Goal: Task Accomplishment & Management: Manage account settings

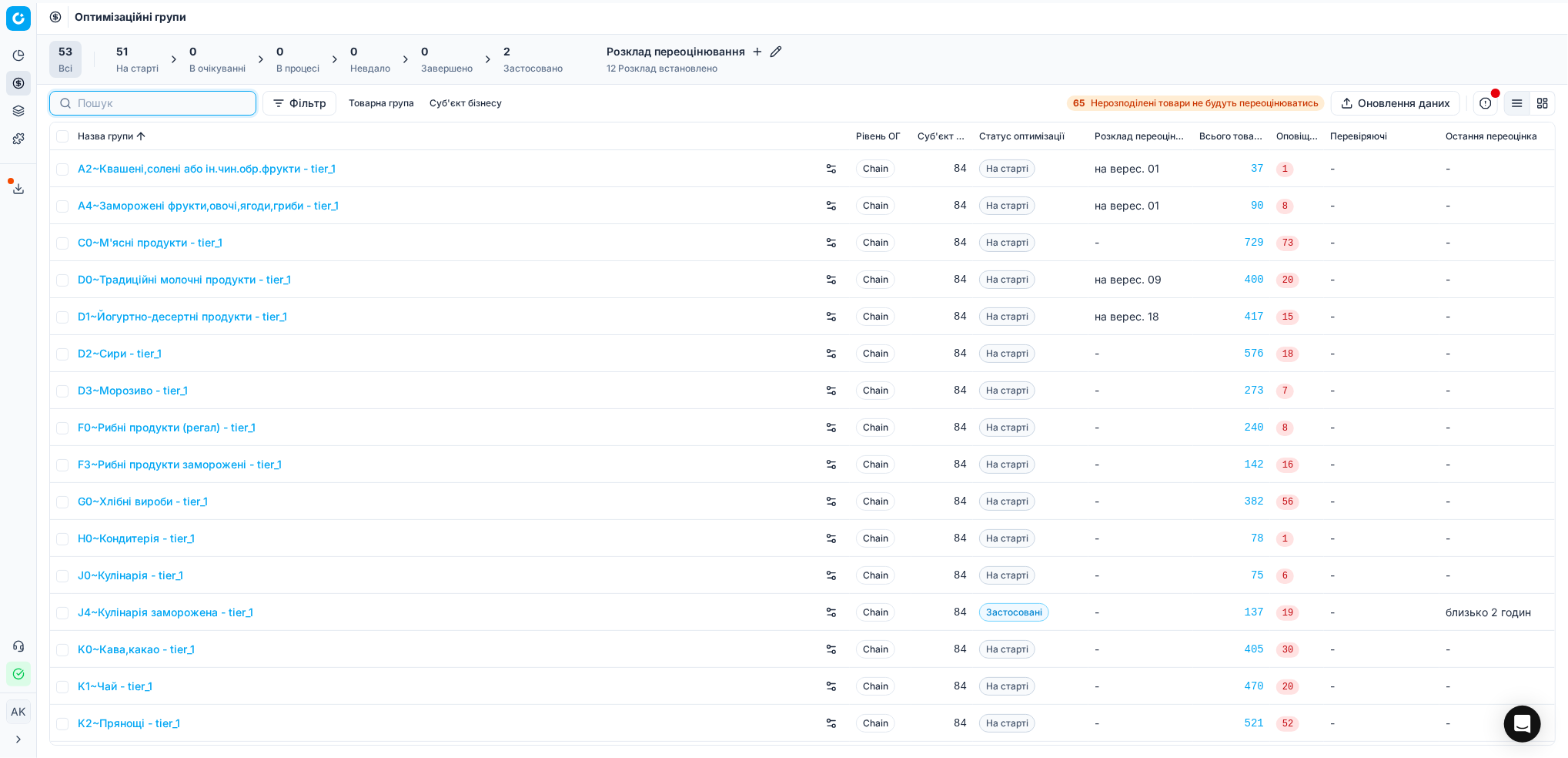
click at [100, 100] on input at bounding box center [162, 103] width 169 height 16
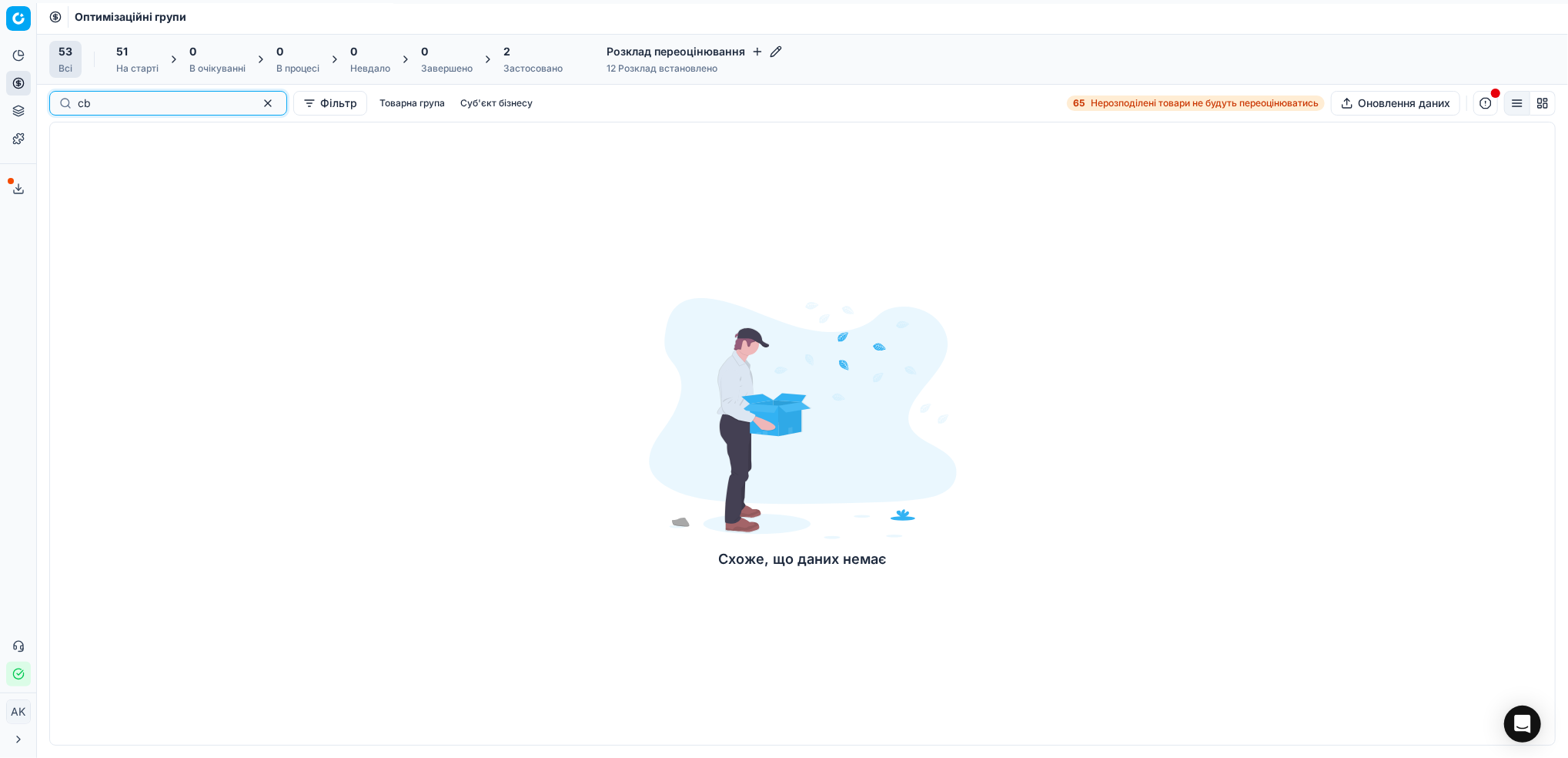
type input "c"
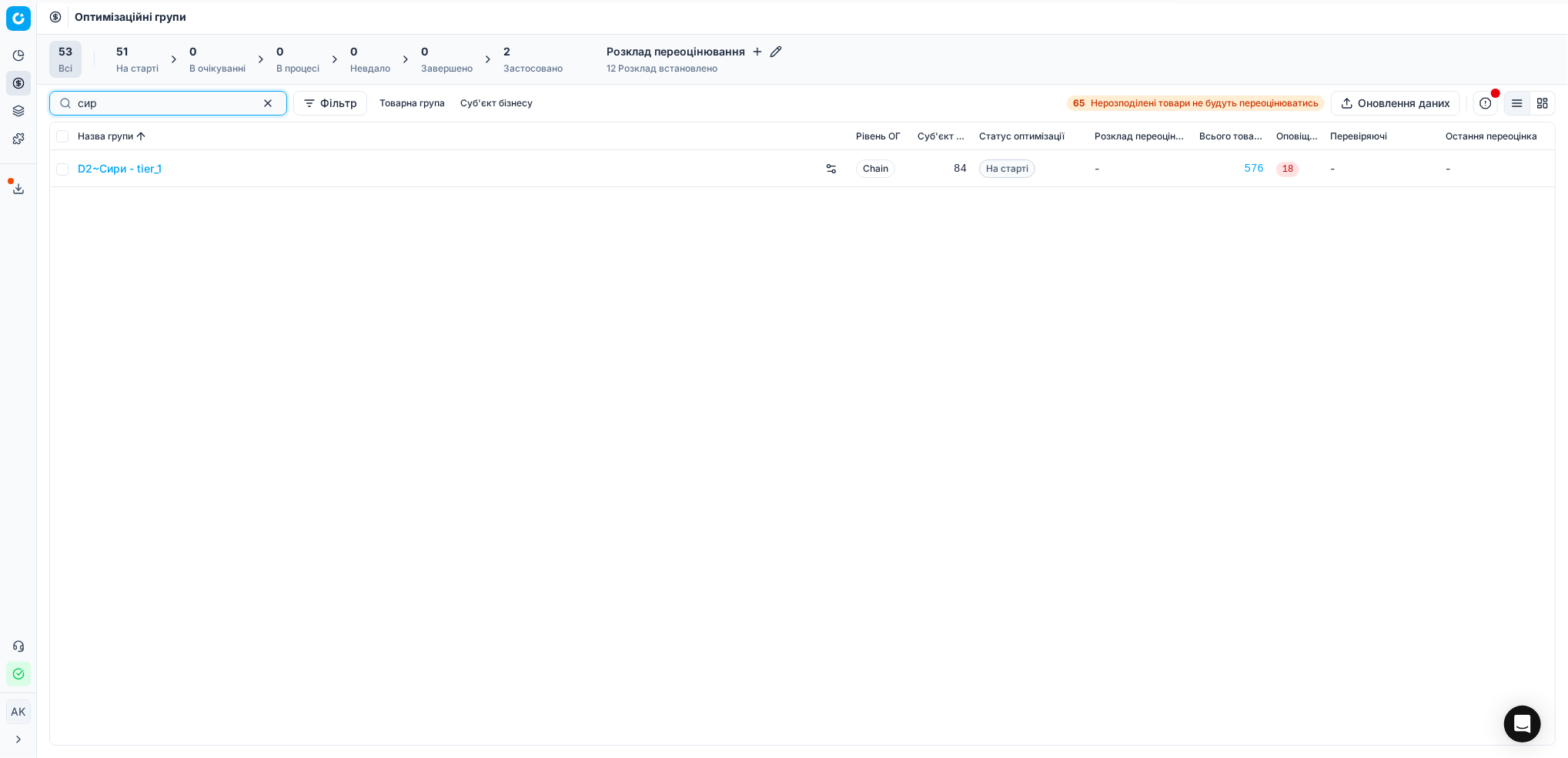
type input "сир"
click at [58, 170] on input "checkbox" at bounding box center [62, 169] width 12 height 12
checkbox input "true"
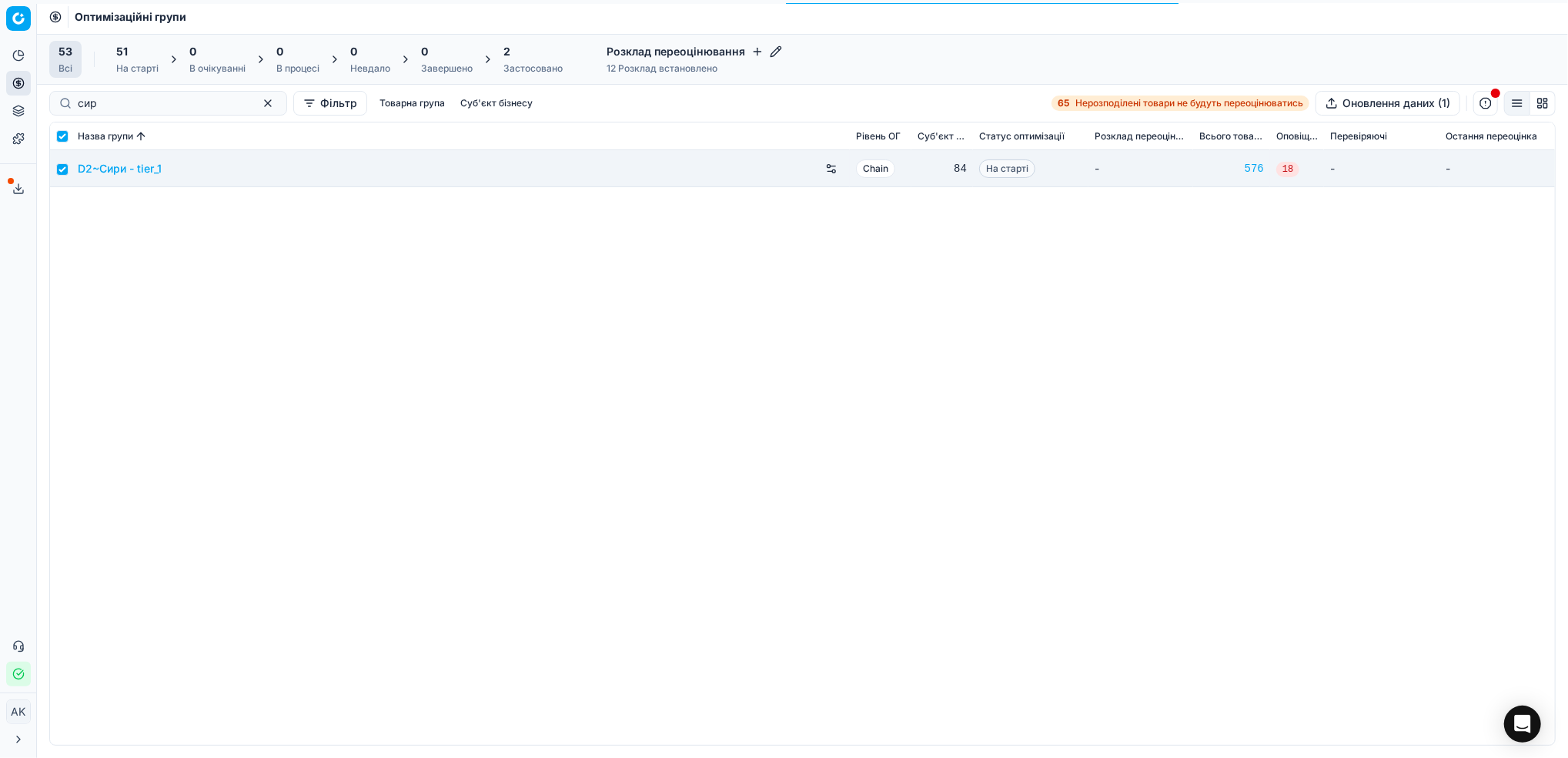
click at [139, 65] on div "На старті" at bounding box center [137, 68] width 42 height 12
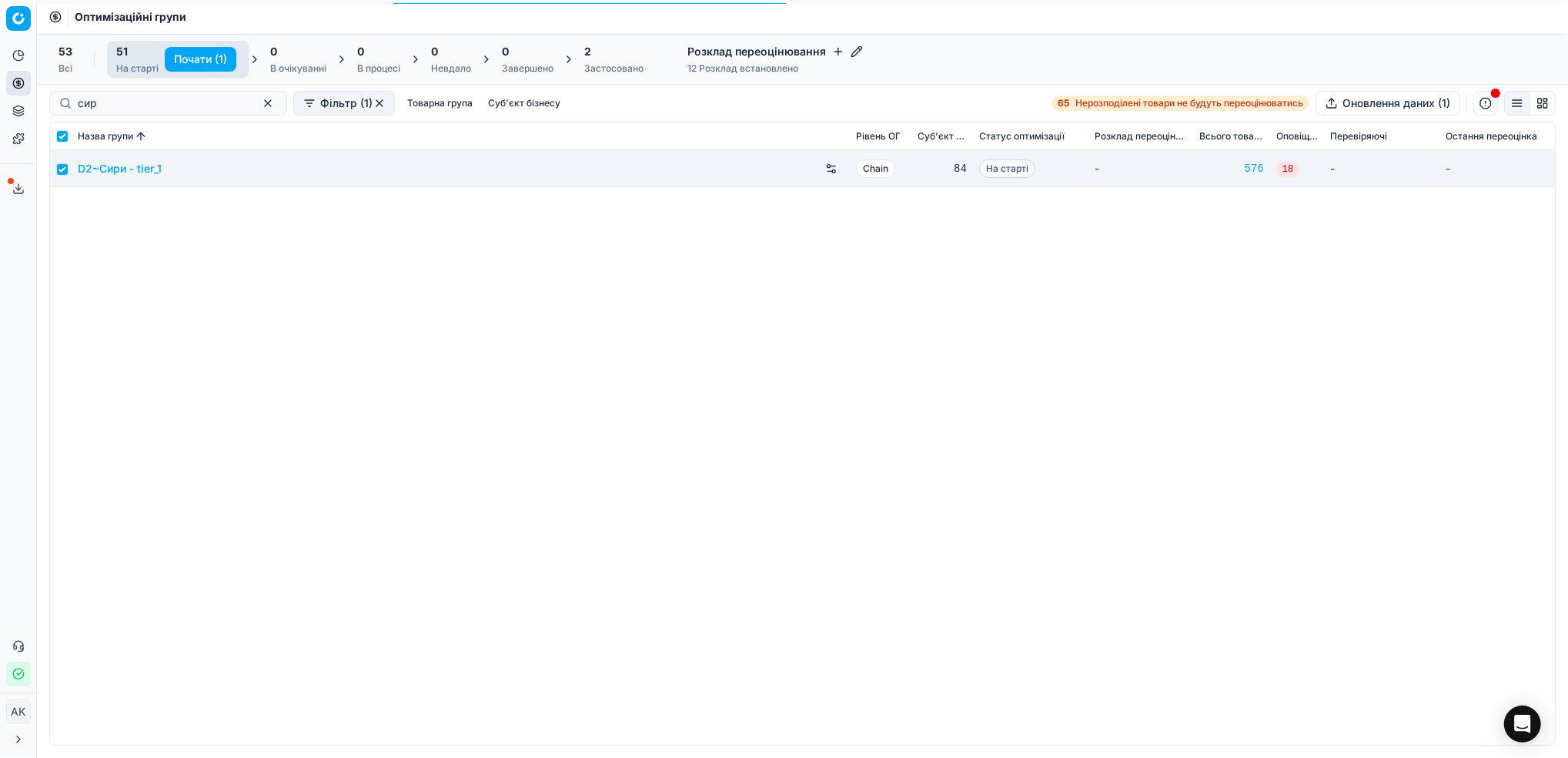
click at [178, 64] on button "Почати (1)" at bounding box center [200, 59] width 72 height 24
checkbox input "false"
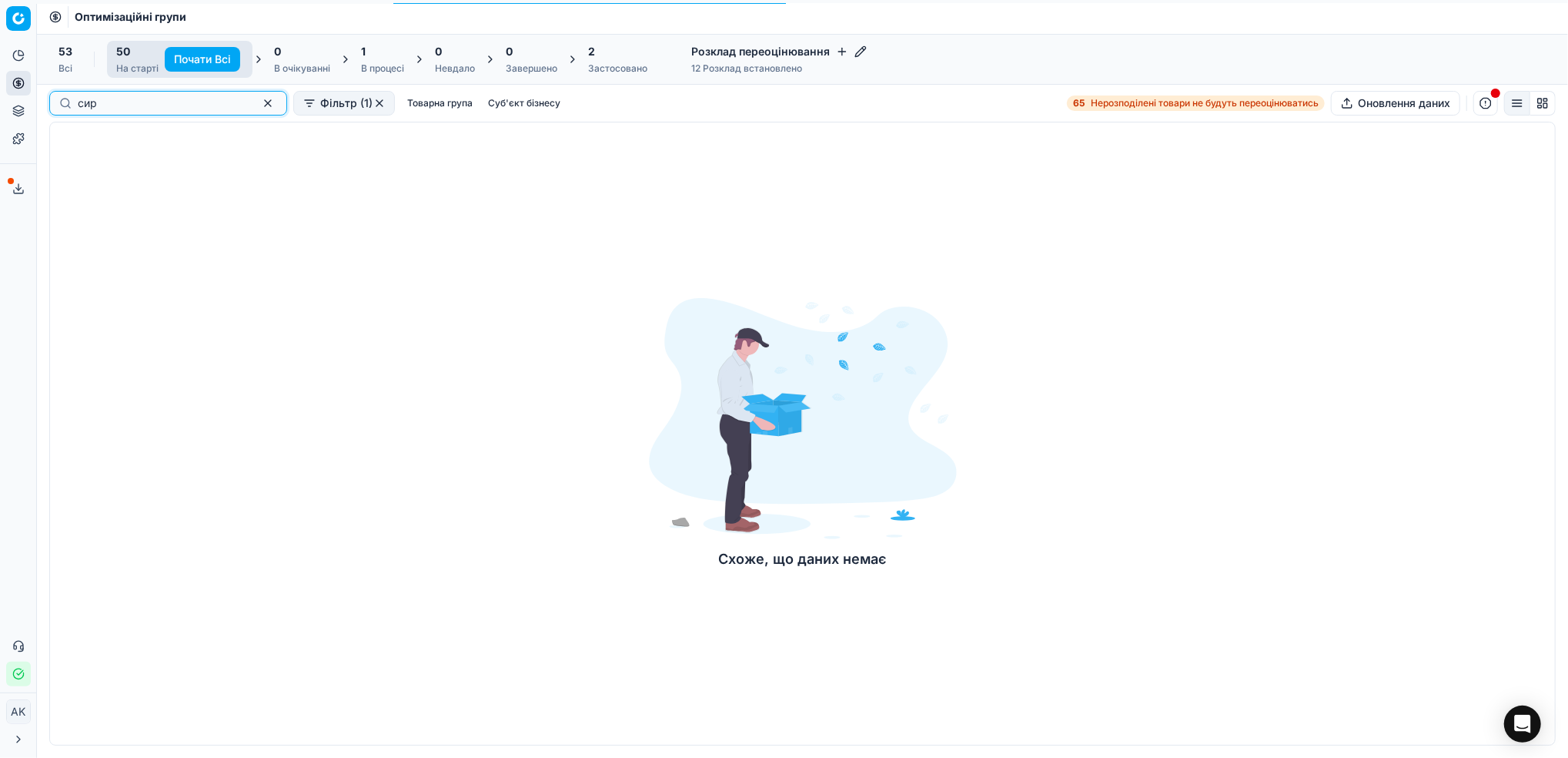
click at [259, 106] on button "button" at bounding box center [268, 102] width 18 height 18
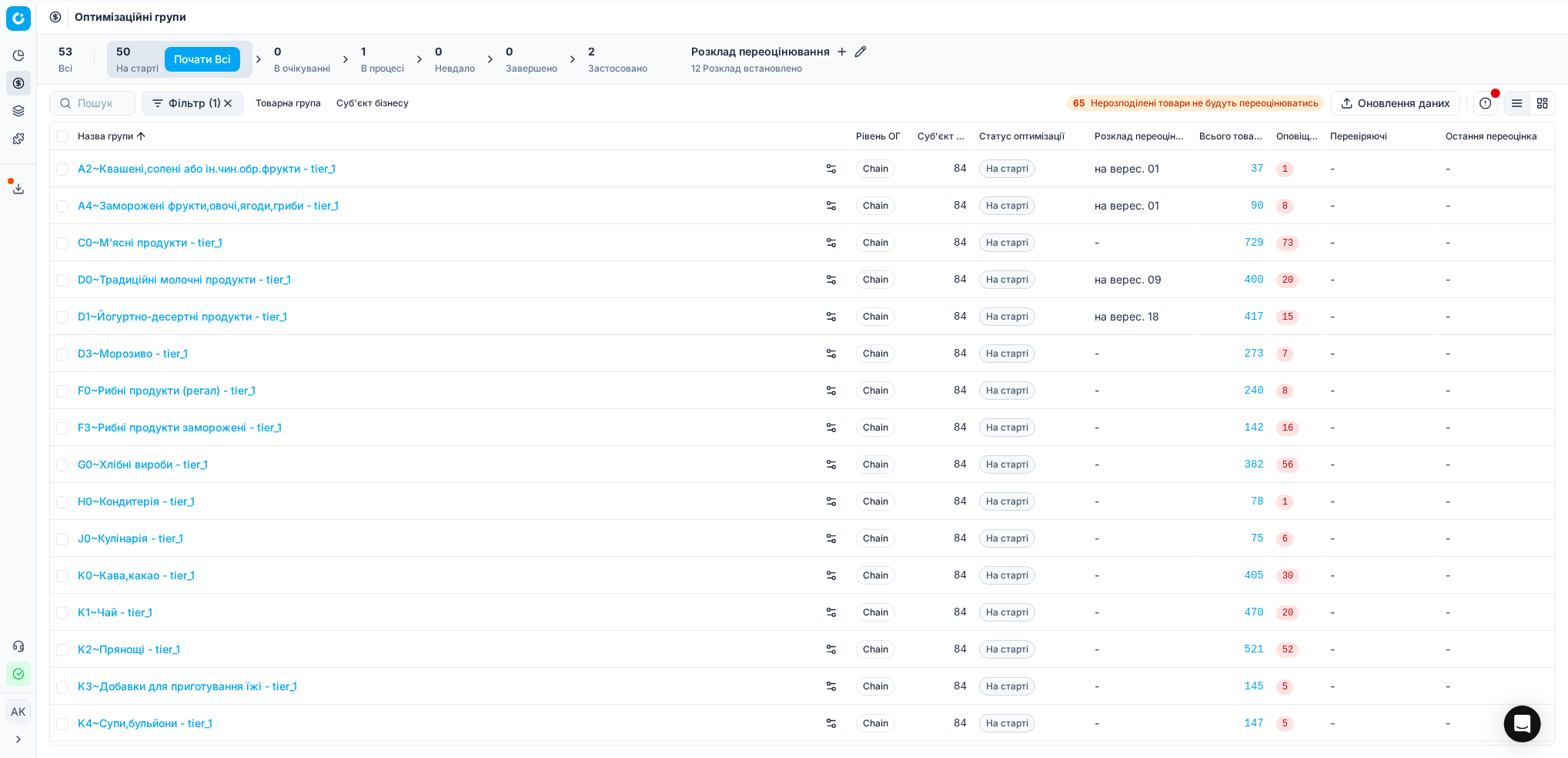
click at [364, 73] on div "В процесі" at bounding box center [383, 68] width 43 height 12
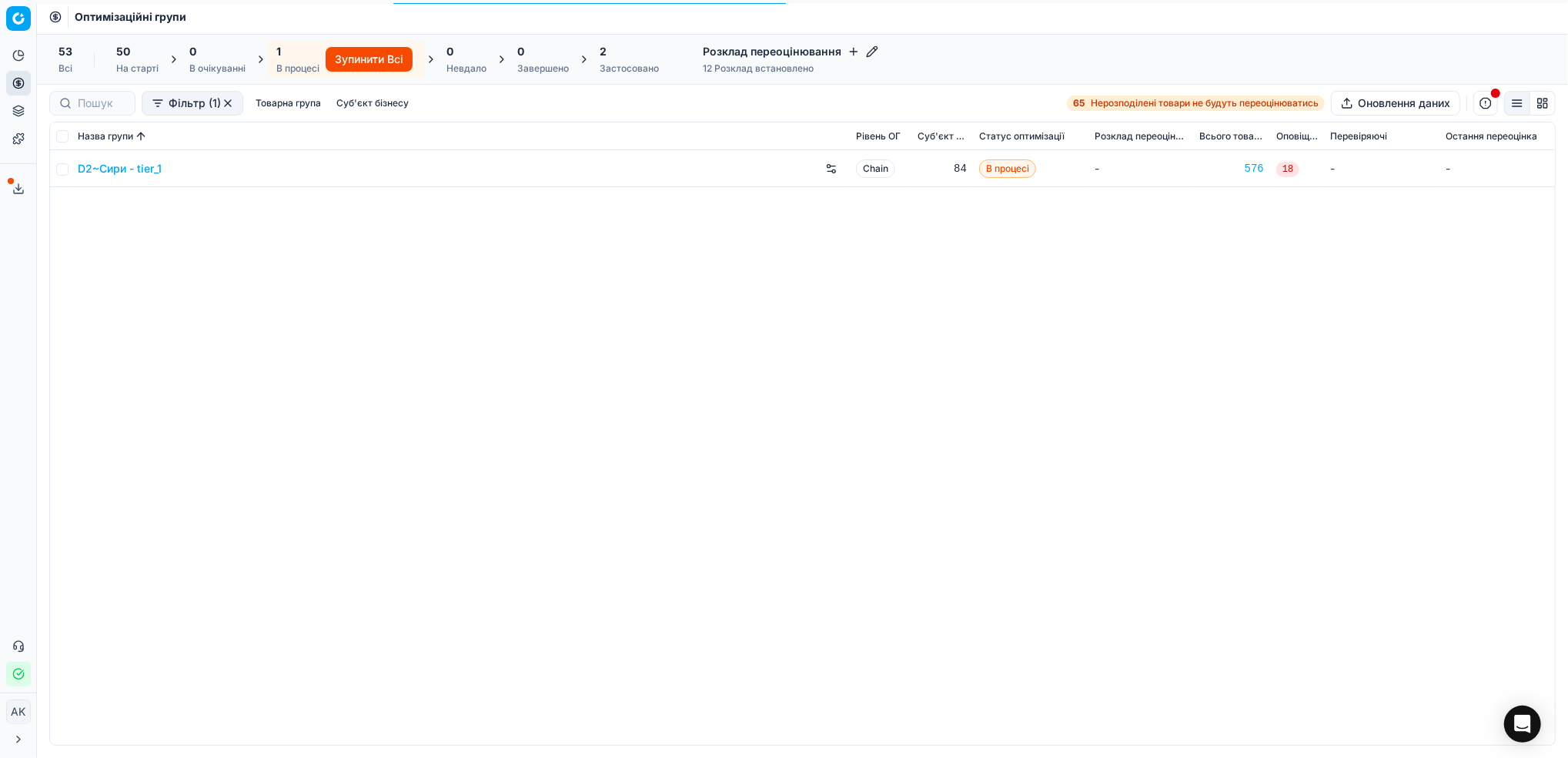
click at [620, 68] on div "Застосовано" at bounding box center [629, 68] width 59 height 12
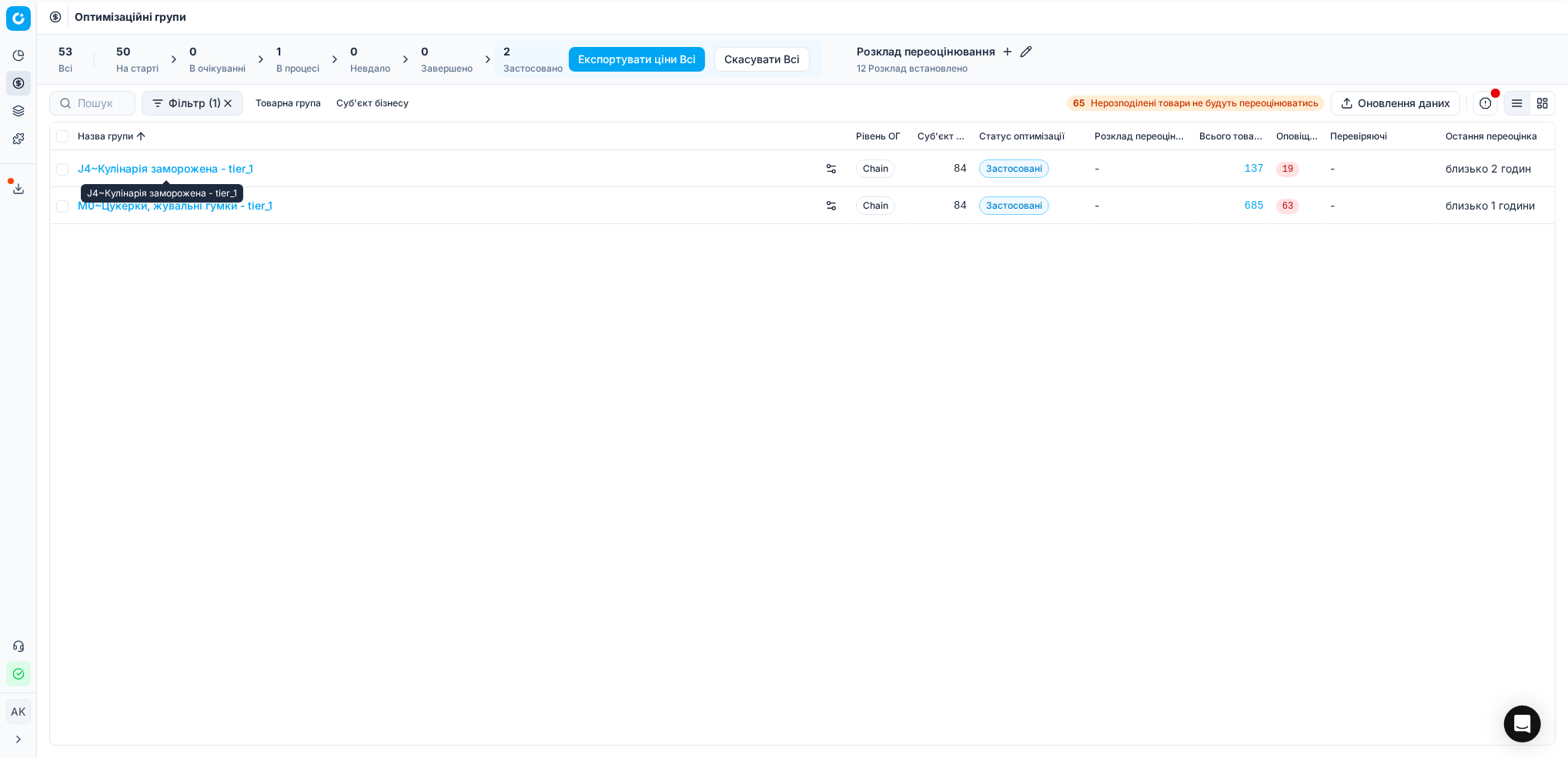
click at [158, 165] on link "J4~Кулінарія заморожена - tier_1" at bounding box center [165, 169] width 176 height 16
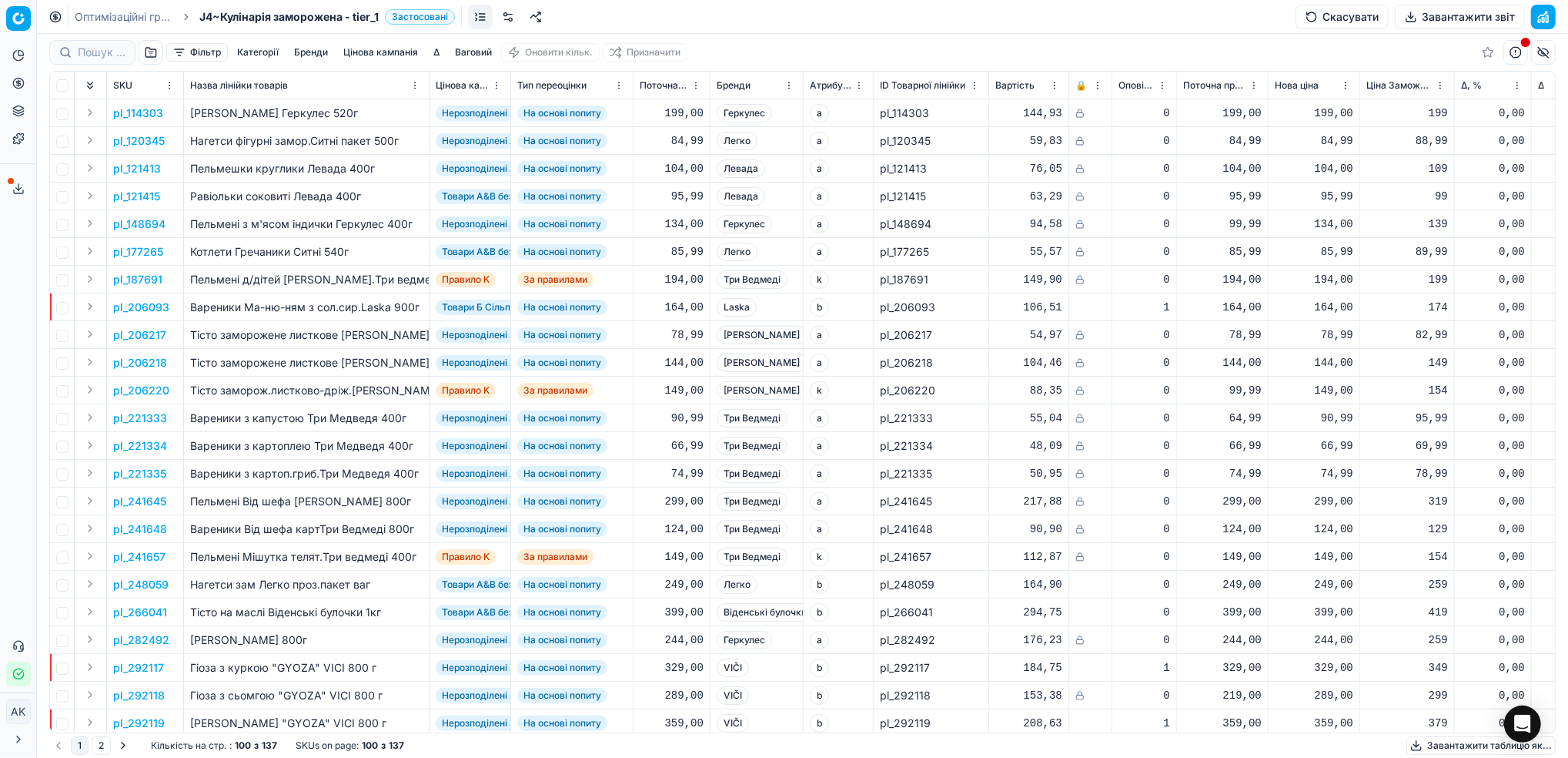
click at [1436, 26] on button "Завантажити звіт" at bounding box center [1460, 16] width 130 height 24
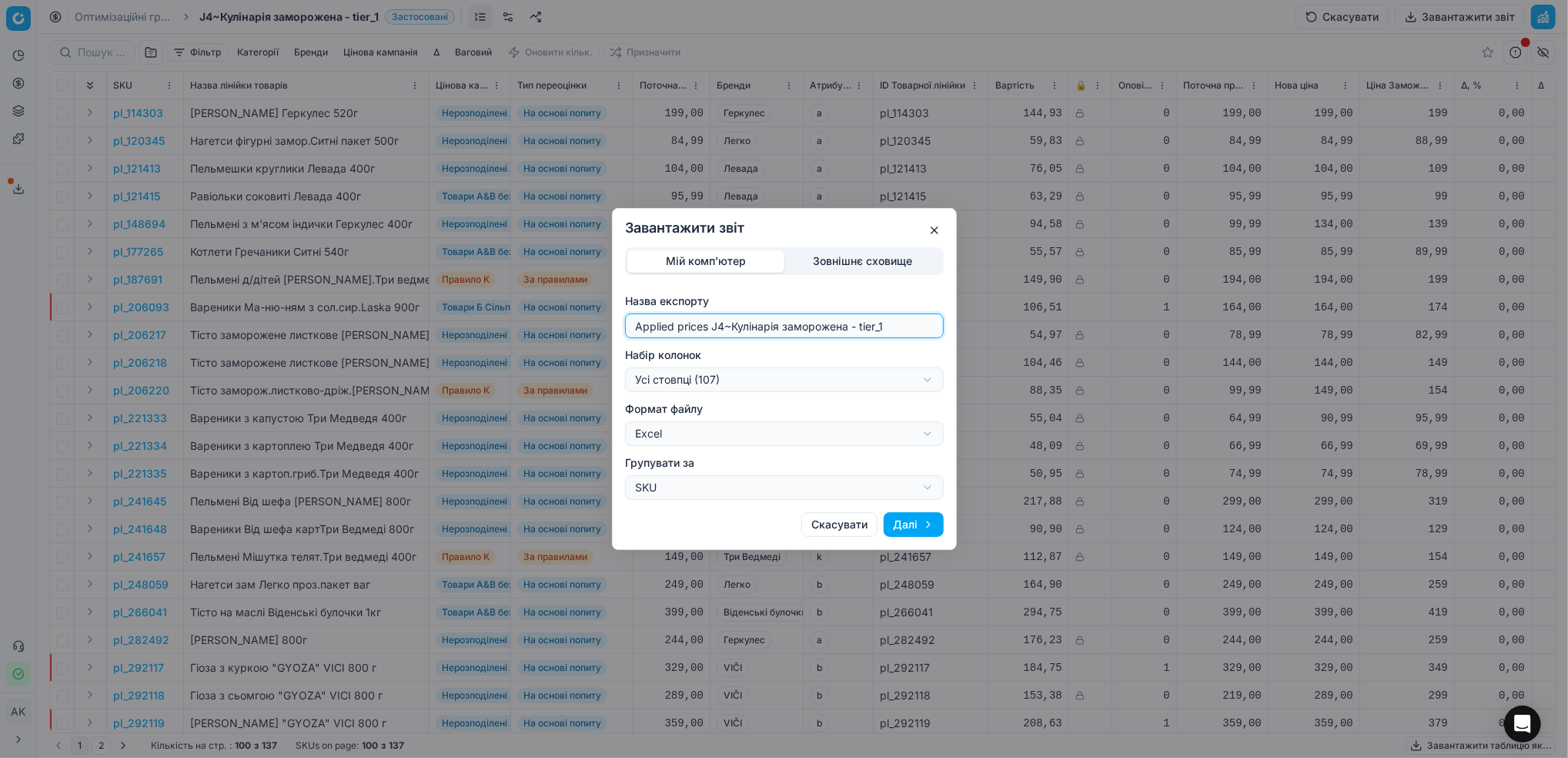
drag, startPoint x: 723, startPoint y: 332, endPoint x: 555, endPoint y: 334, distance: 168.0
click at [555, 334] on div "Завантажити звіт Мій комп'ютер Зовнішнє сховище Назва експорту Applied prices J…" at bounding box center [784, 379] width 1568 height 758
type input "20250903~Кулінарія заморожена - tier_1"
click at [924, 380] on div "Завантажити звіт Мій комп'ютер Зовнішнє сховище Назва експорту 20250903~Кулінар…" at bounding box center [784, 379] width 1568 height 758
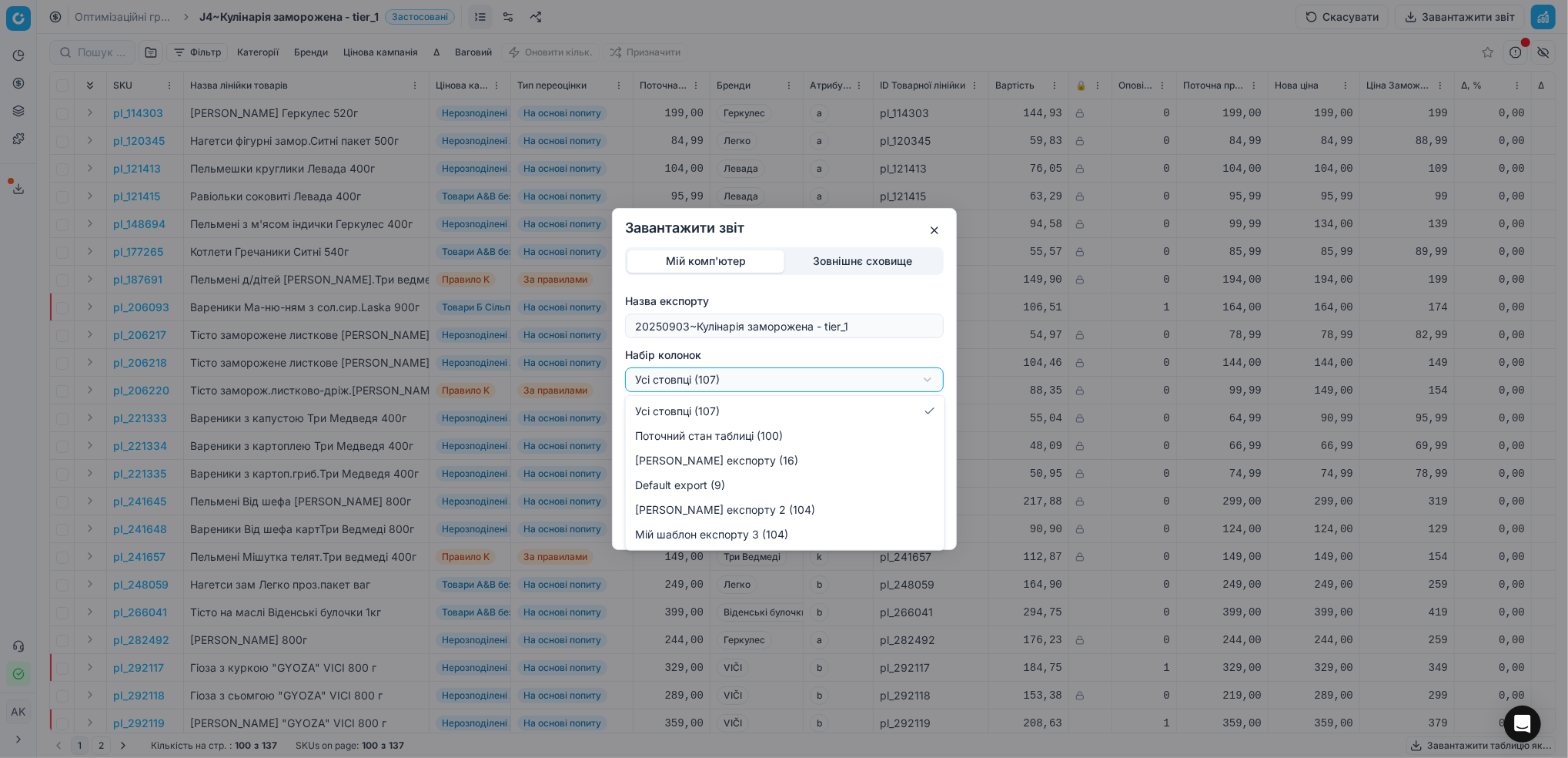
select select "custom"
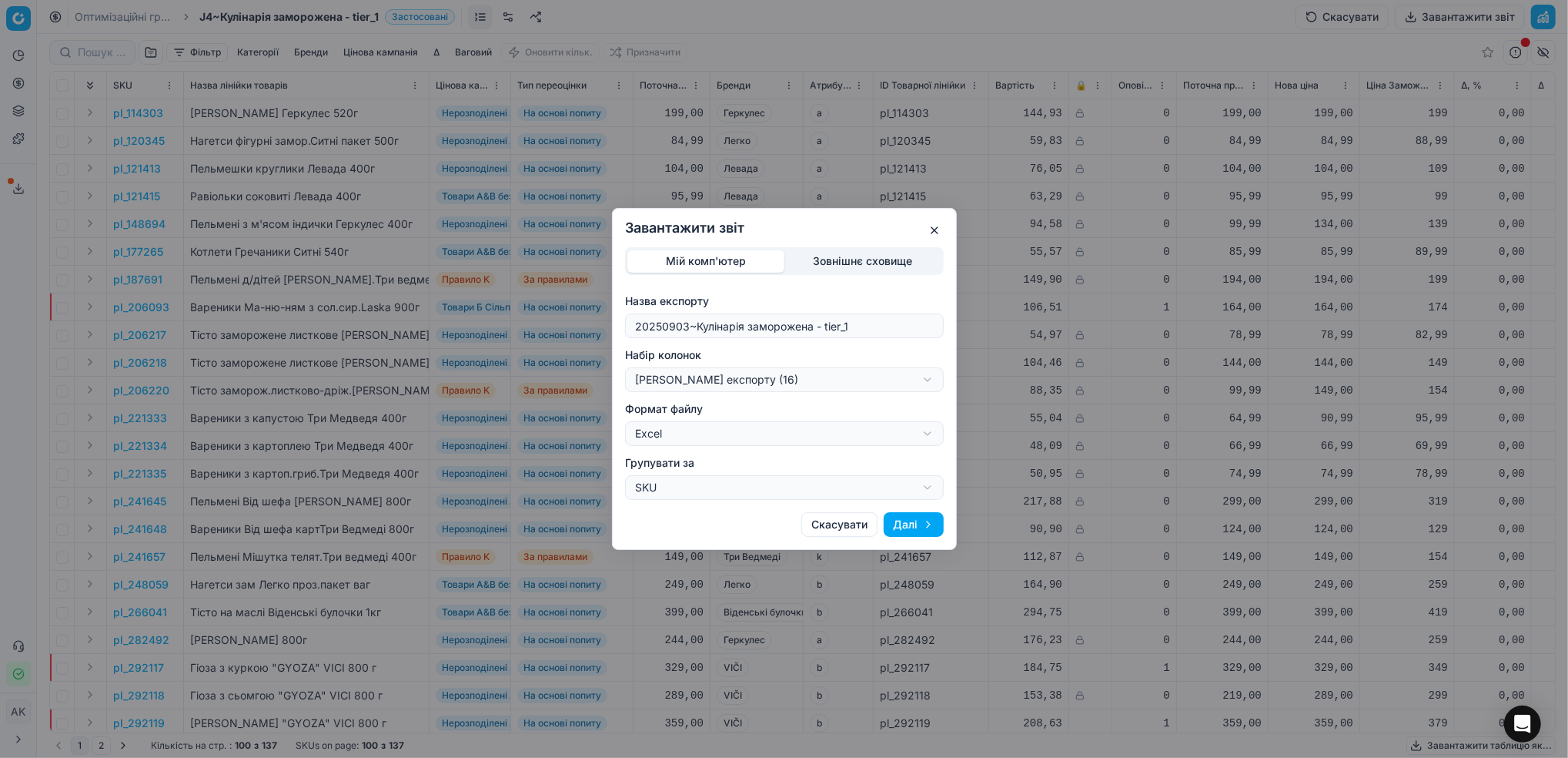
click at [891, 520] on button "Далі" at bounding box center [913, 524] width 60 height 24
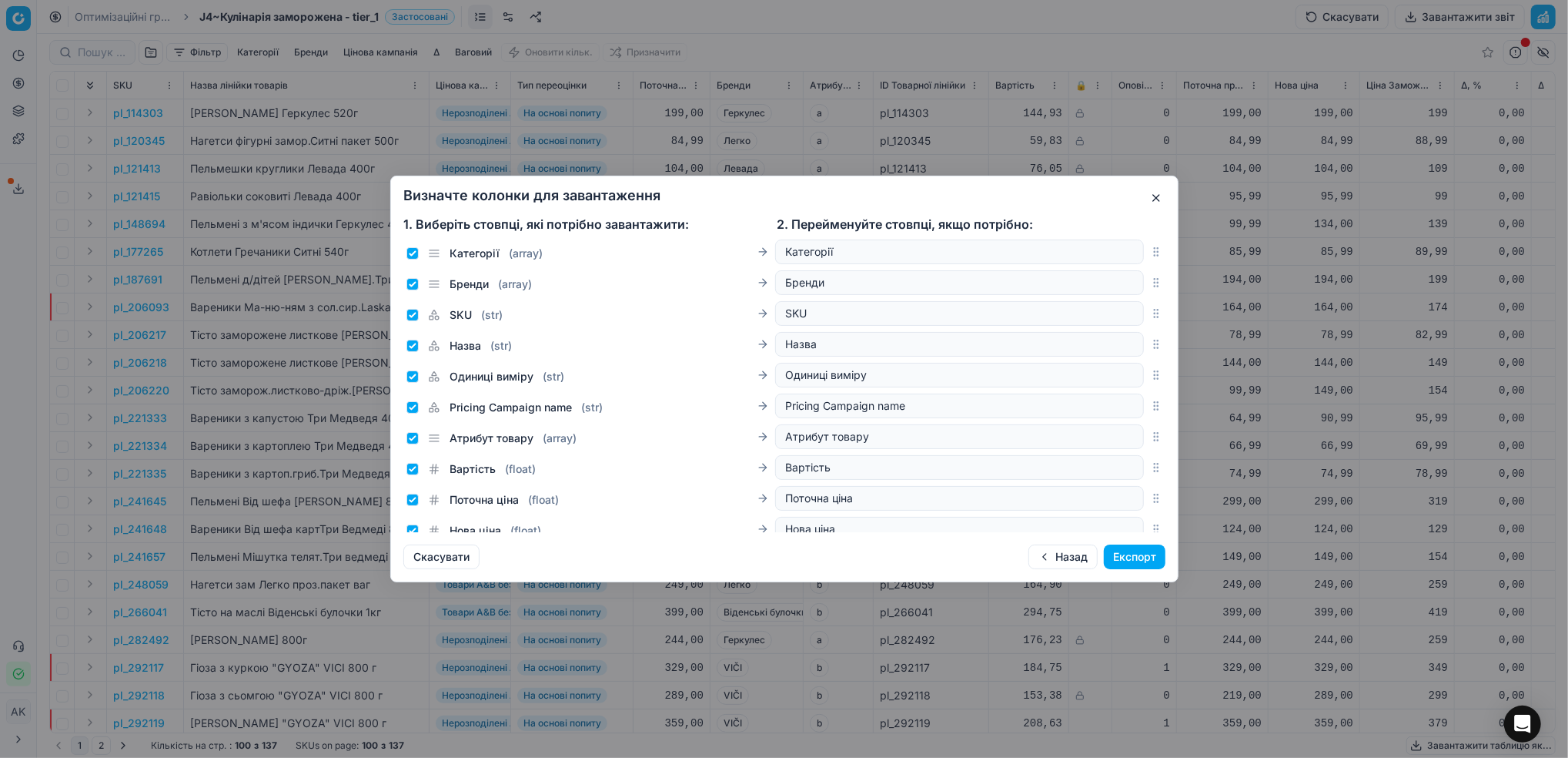
click at [1130, 559] on button "Експорт" at bounding box center [1134, 556] width 62 height 24
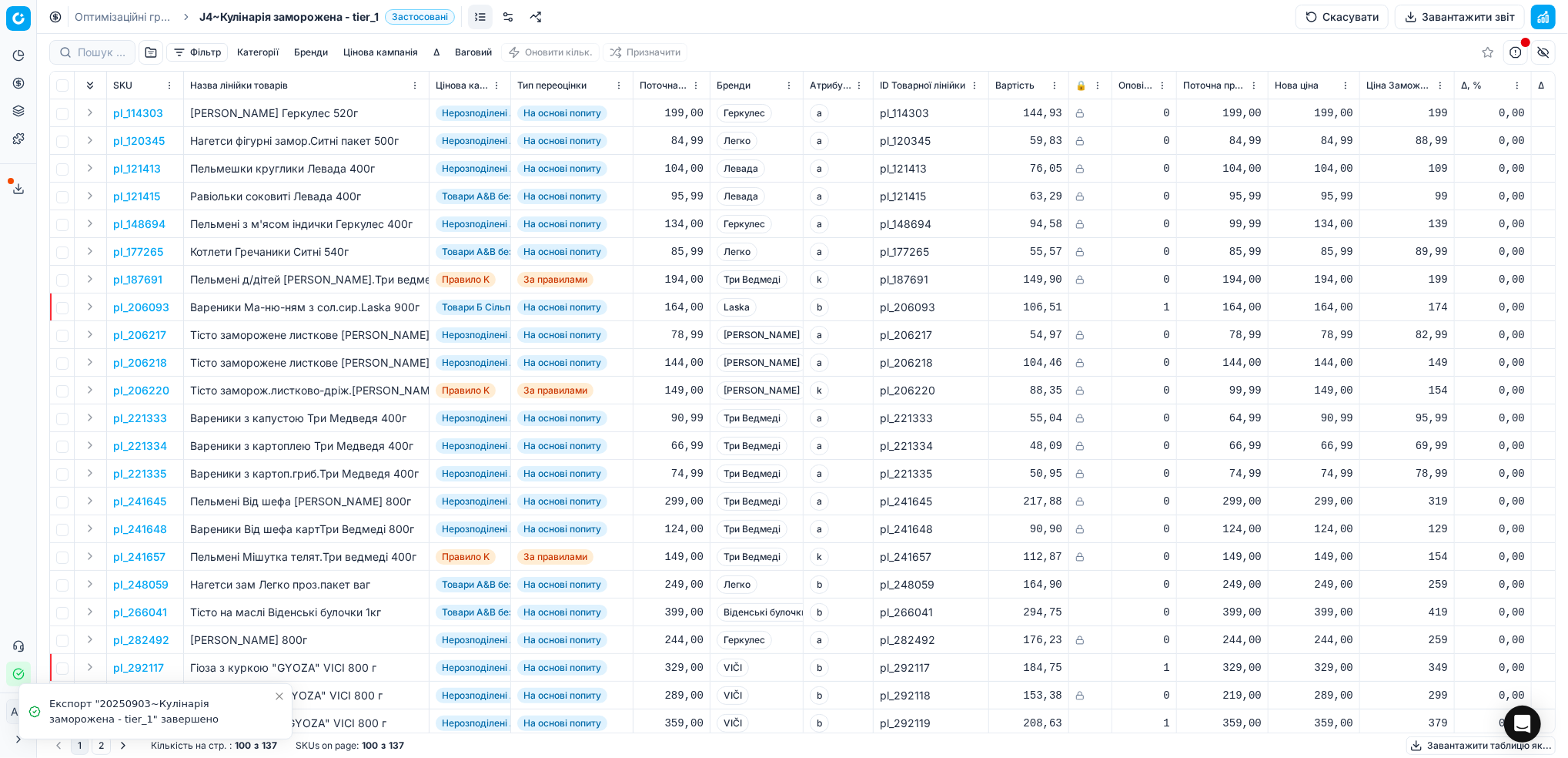
click at [126, 20] on link "Оптимізаційні групи" at bounding box center [124, 17] width 99 height 16
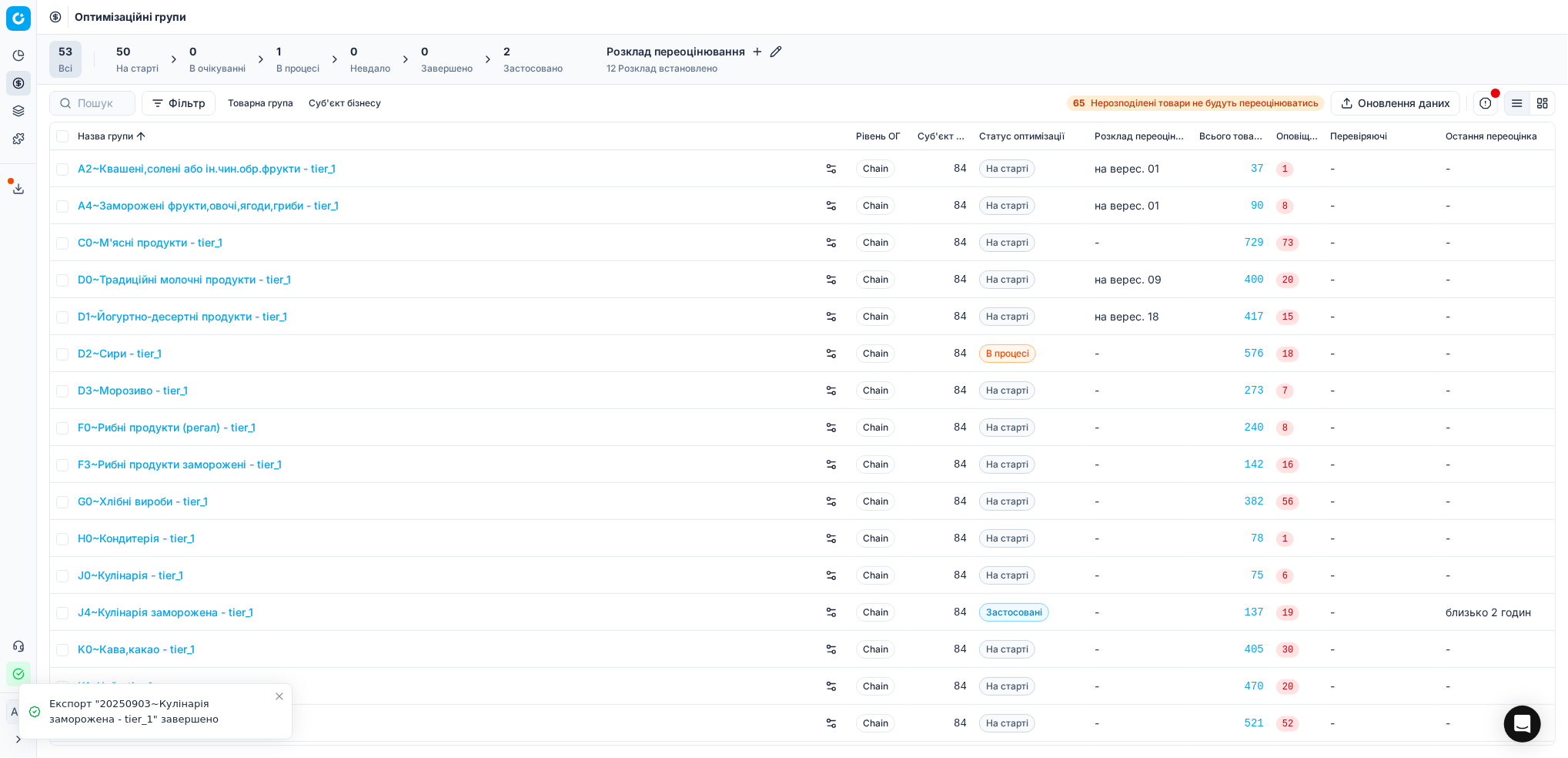
click at [522, 64] on div "Застосовано" at bounding box center [533, 68] width 59 height 12
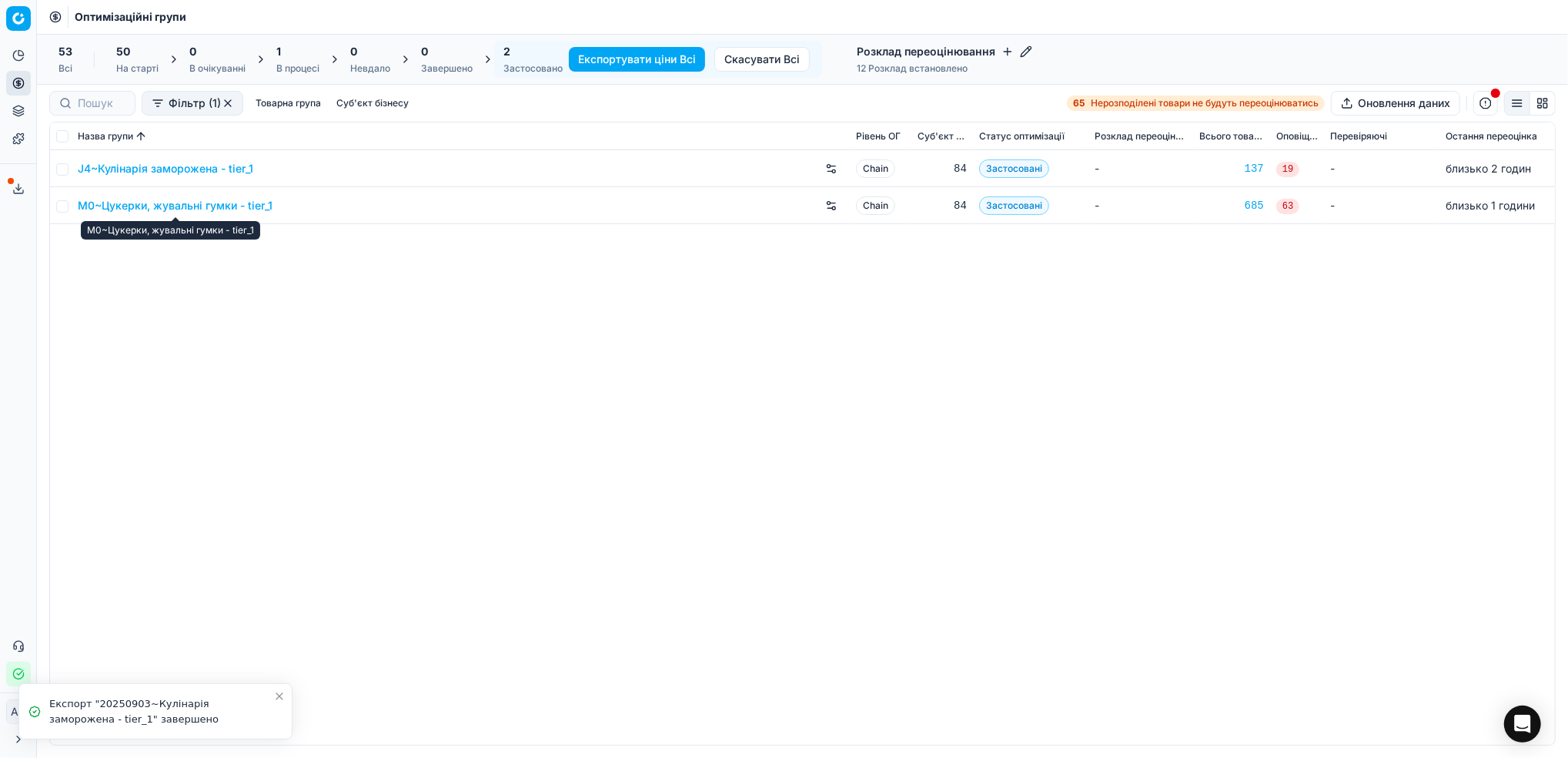
click at [162, 208] on link "M0~Цукерки, жувальні гумки - tier_1" at bounding box center [175, 205] width 195 height 16
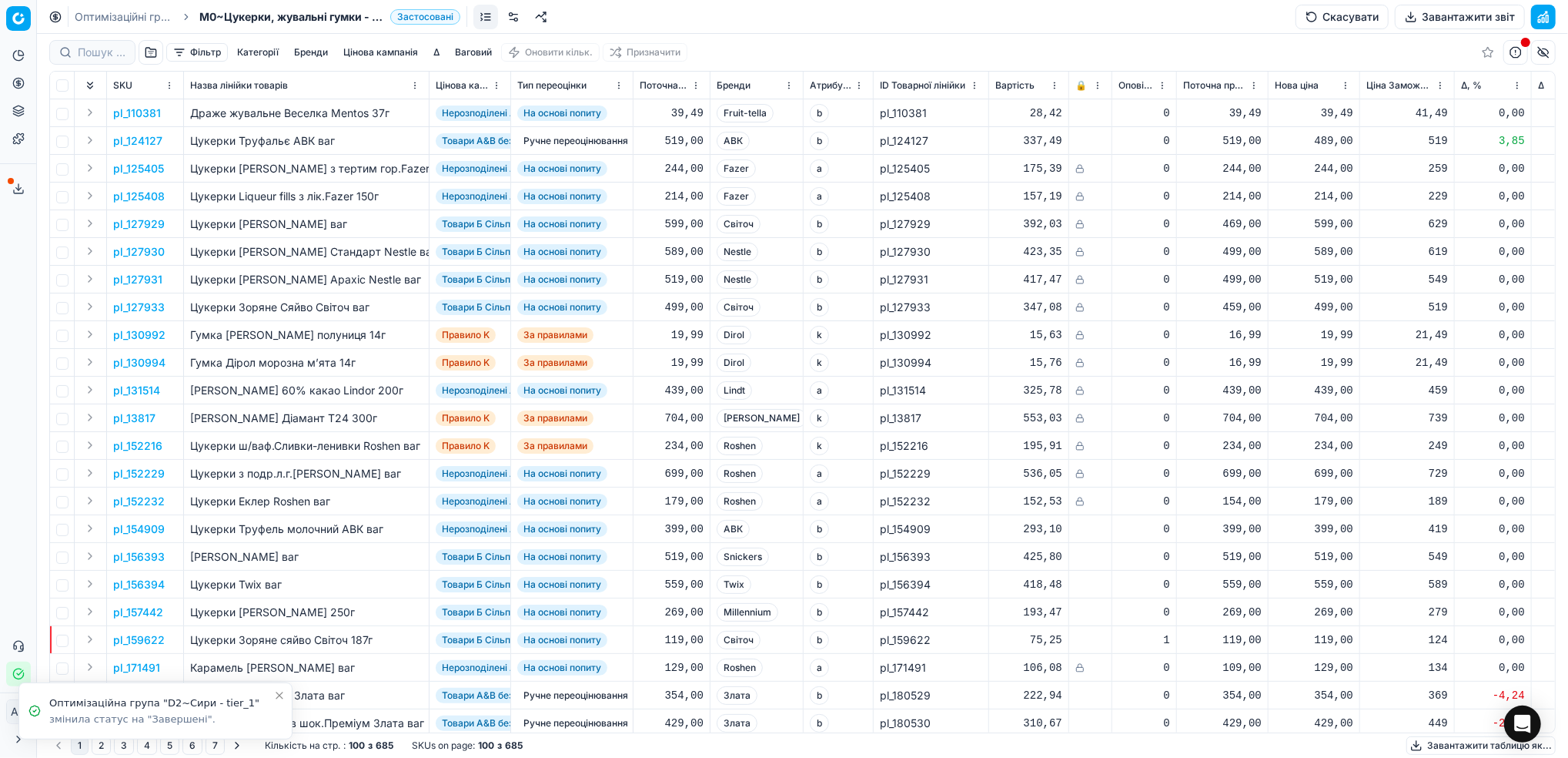
click at [1426, 16] on button "Завантажити звіт" at bounding box center [1460, 16] width 130 height 24
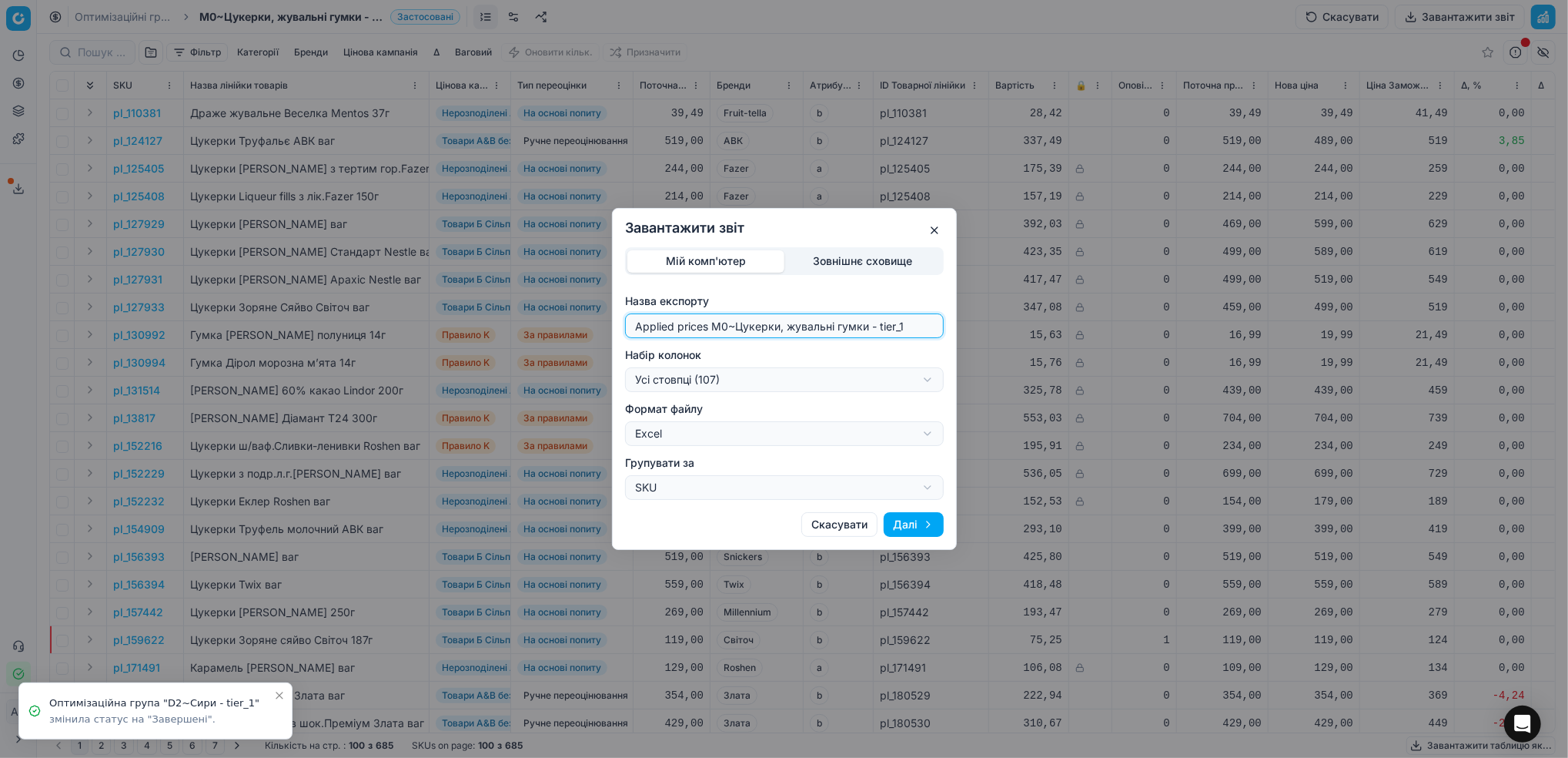
drag, startPoint x: 728, startPoint y: 325, endPoint x: 561, endPoint y: 329, distance: 167.0
click at [561, 329] on div "Завантажити звіт Мій комп'ютер Зовнішнє сховище Назва експорту Applied prices M…" at bounding box center [784, 379] width 1568 height 758
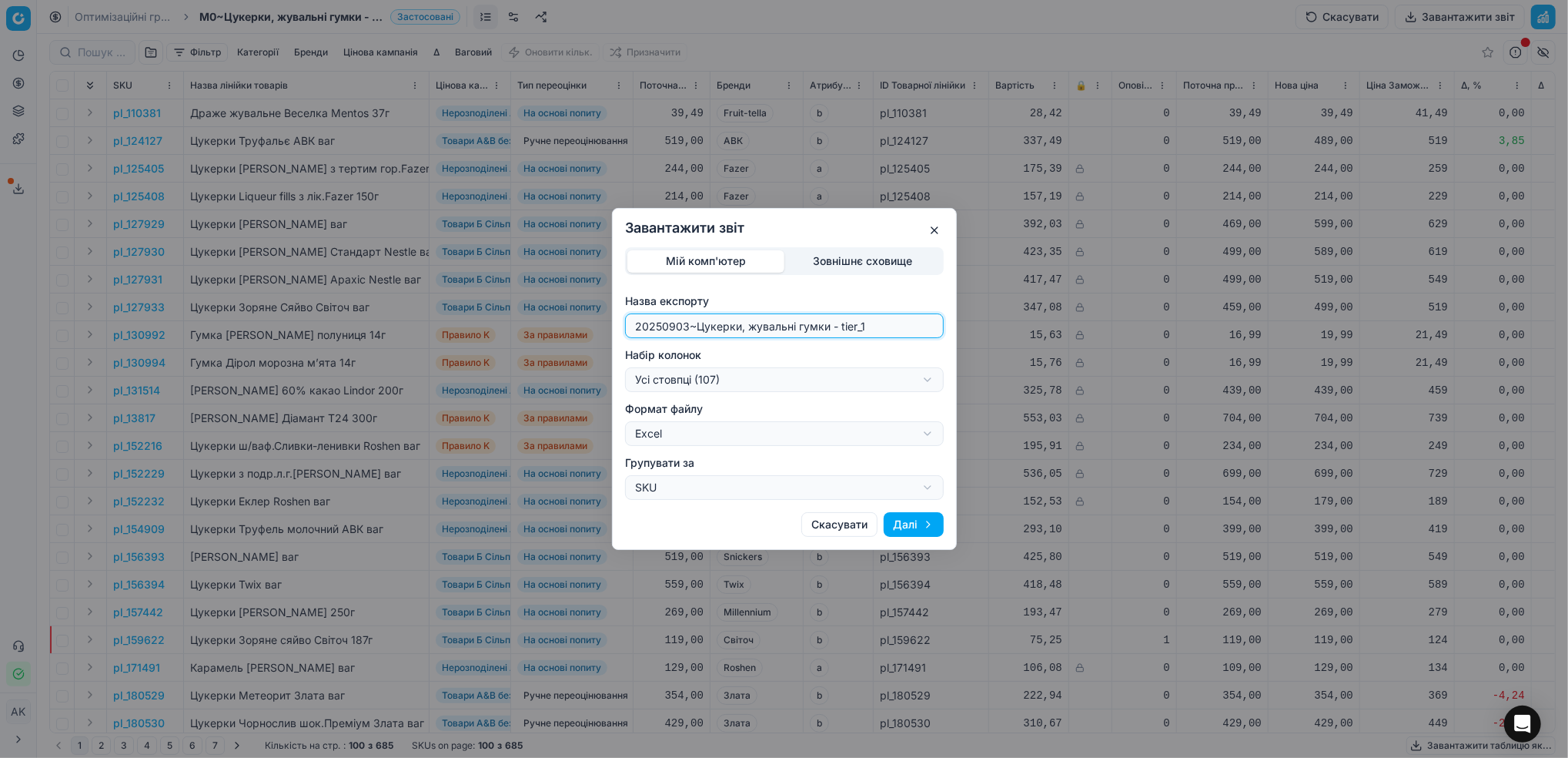
type input "20250903~Цукерки, жувальні гумки - tier_1"
click at [881, 384] on div "Завантажити звіт Мій комп'ютер Зовнішнє сховище Назва експорту 20250903~[GEOGRA…" at bounding box center [784, 379] width 1568 height 758
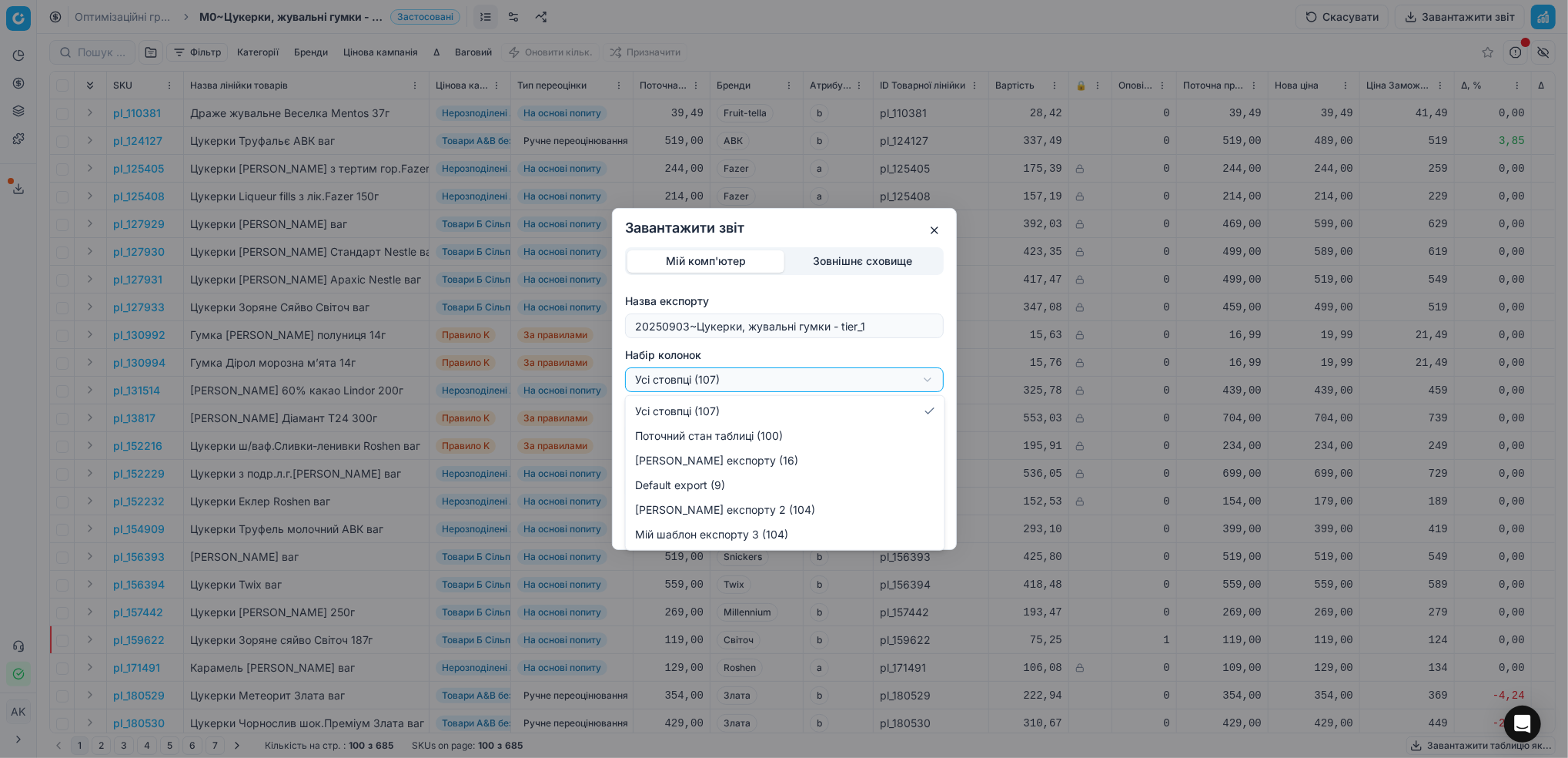
select select "custom"
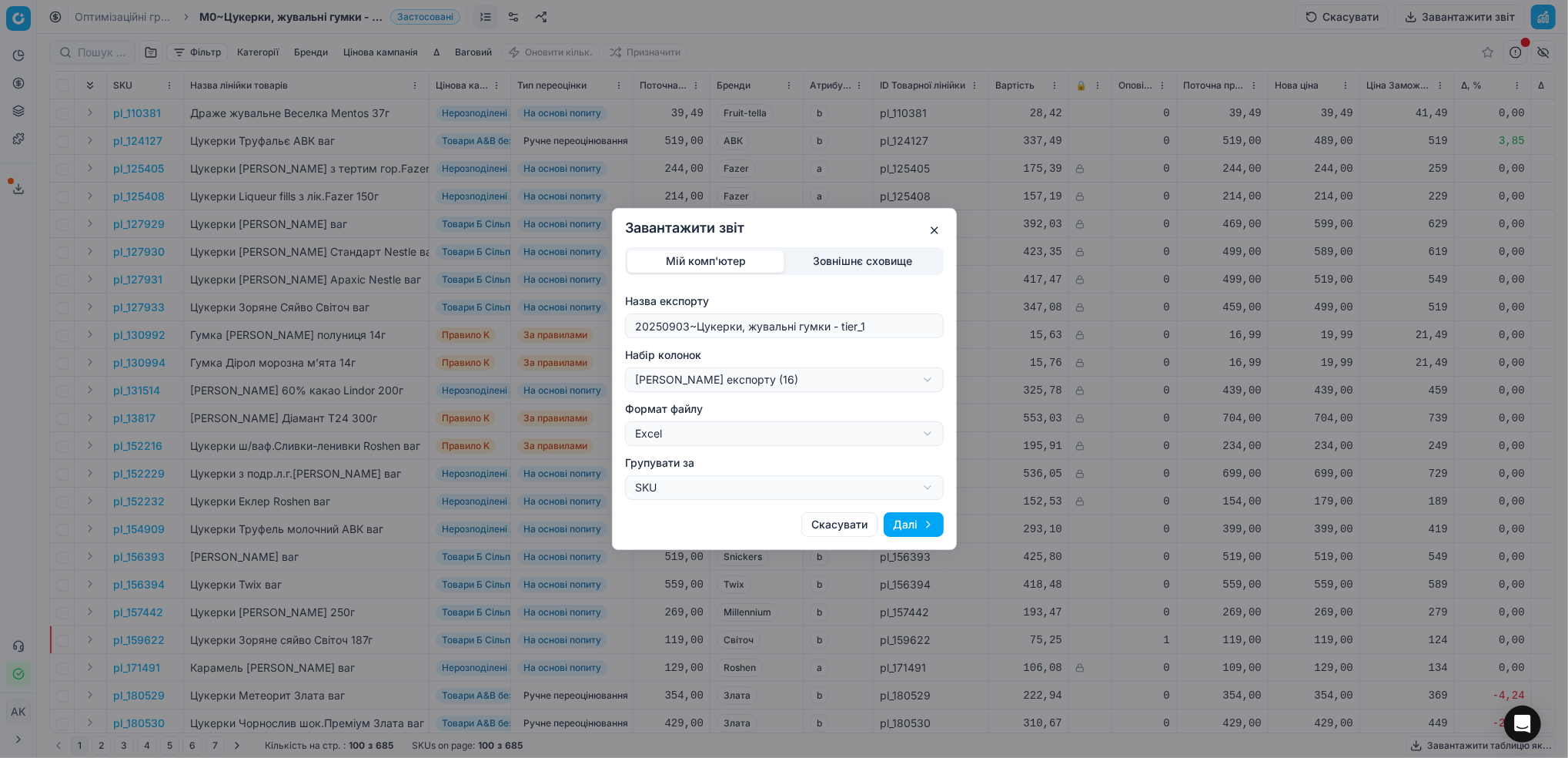
click at [914, 526] on button "Далі" at bounding box center [913, 524] width 60 height 24
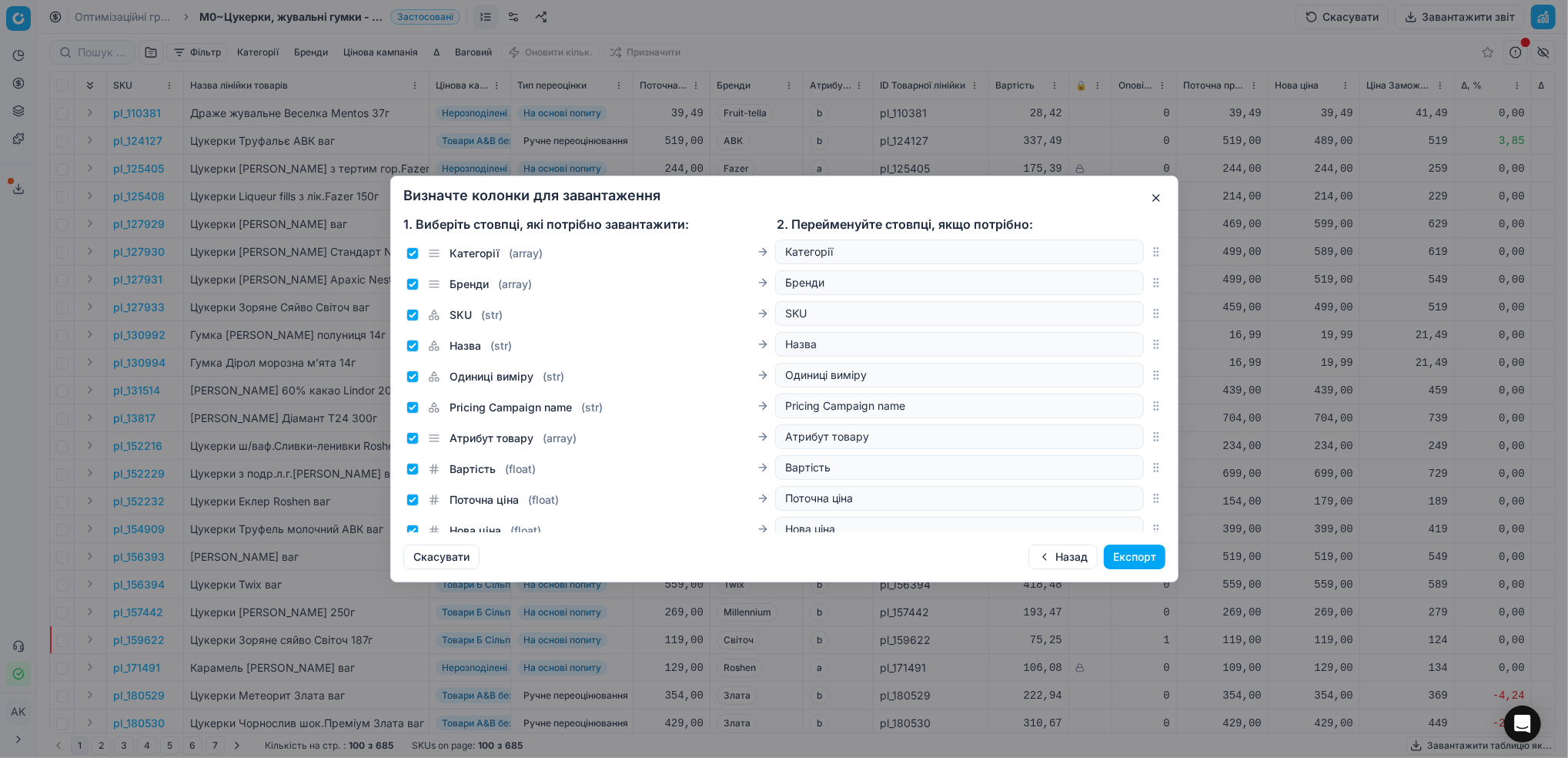
click at [1150, 559] on button "Експорт" at bounding box center [1134, 556] width 62 height 24
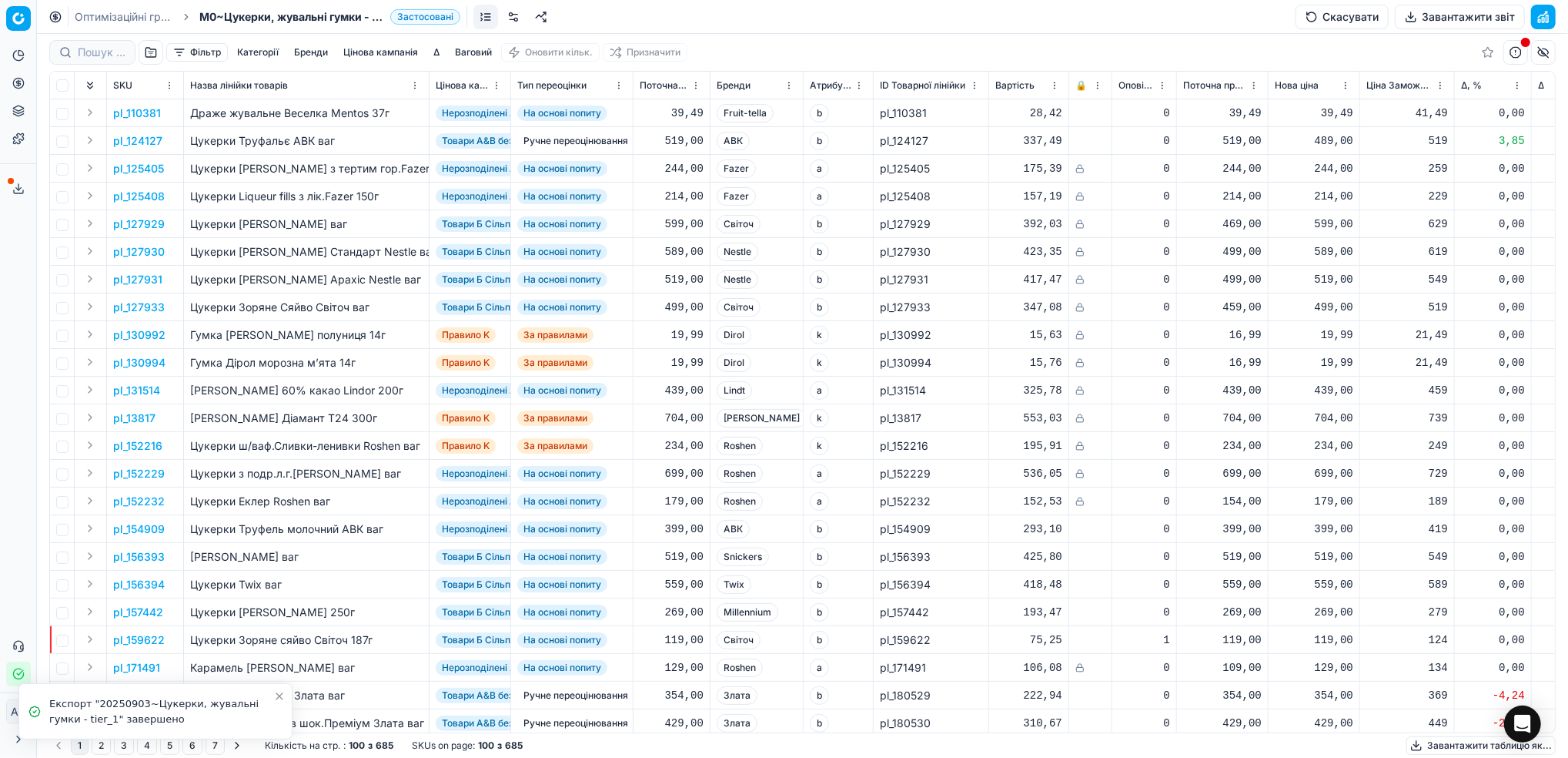
drag, startPoint x: 105, startPoint y: 16, endPoint x: 301, endPoint y: 28, distance: 196.4
click at [105, 16] on link "Оптимізаційні групи" at bounding box center [124, 17] width 99 height 16
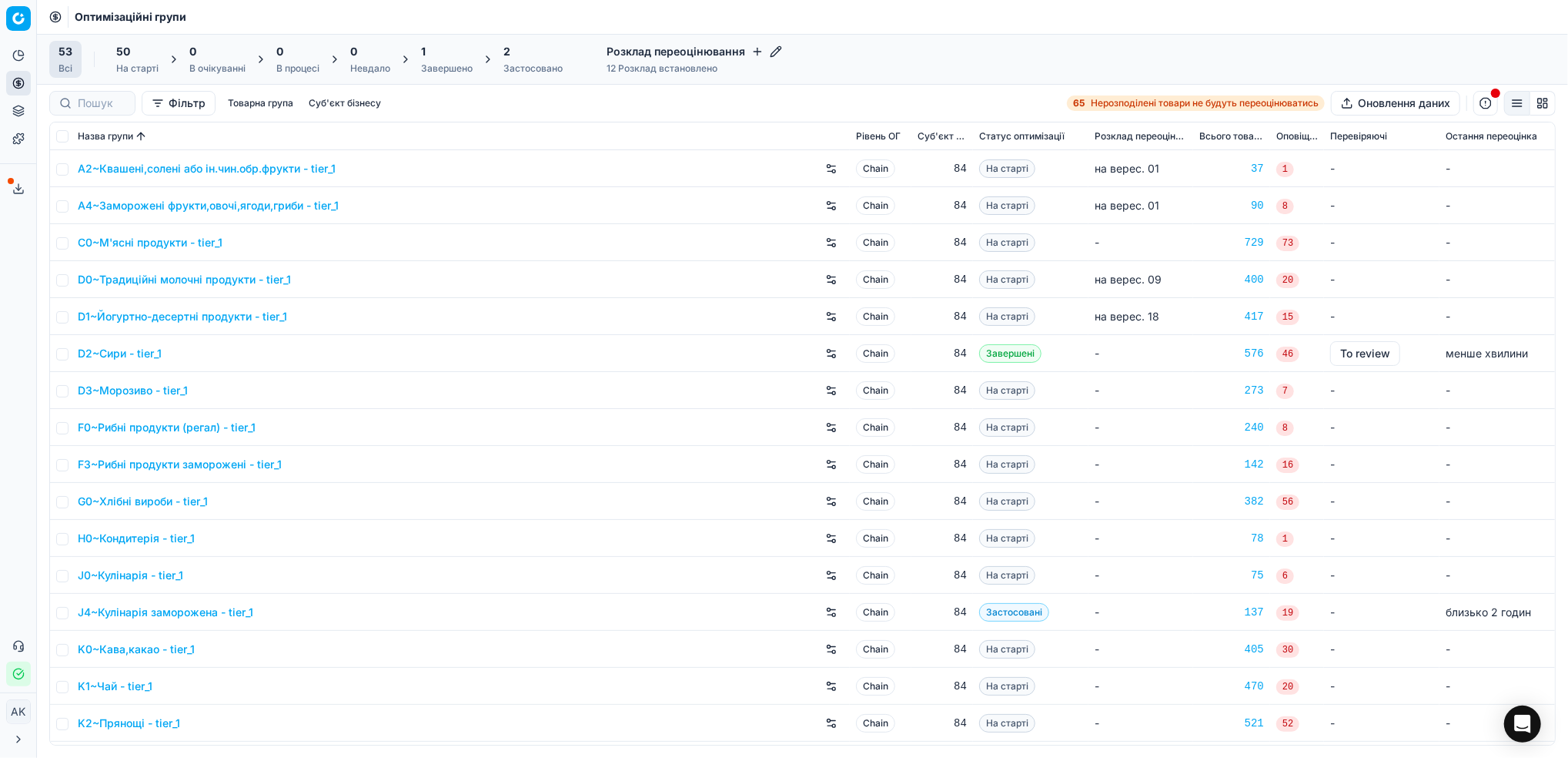
click at [446, 68] on div "Завершено" at bounding box center [447, 68] width 52 height 12
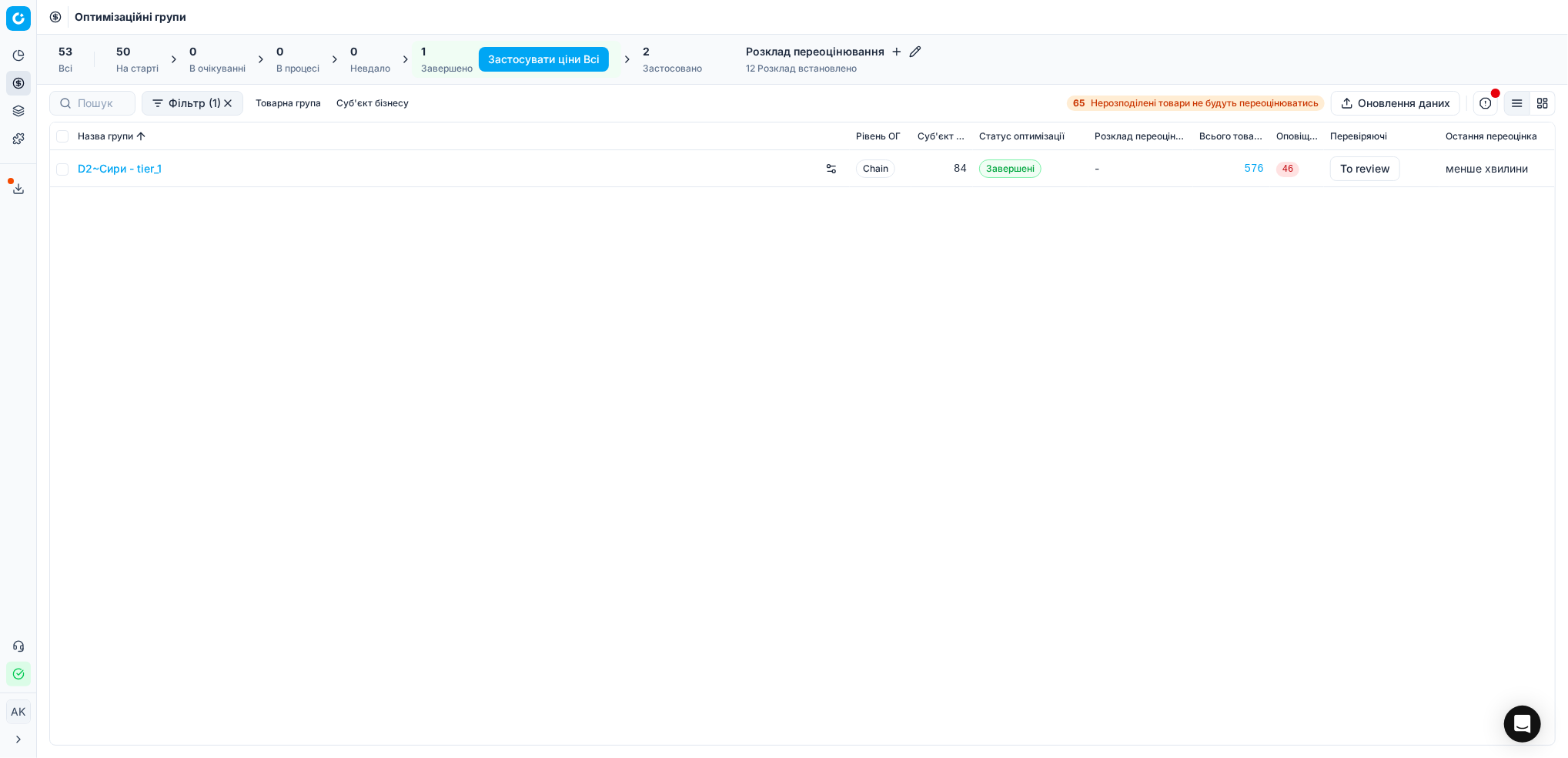
click at [121, 173] on link "D2~Сири - tier_1" at bounding box center [120, 169] width 84 height 16
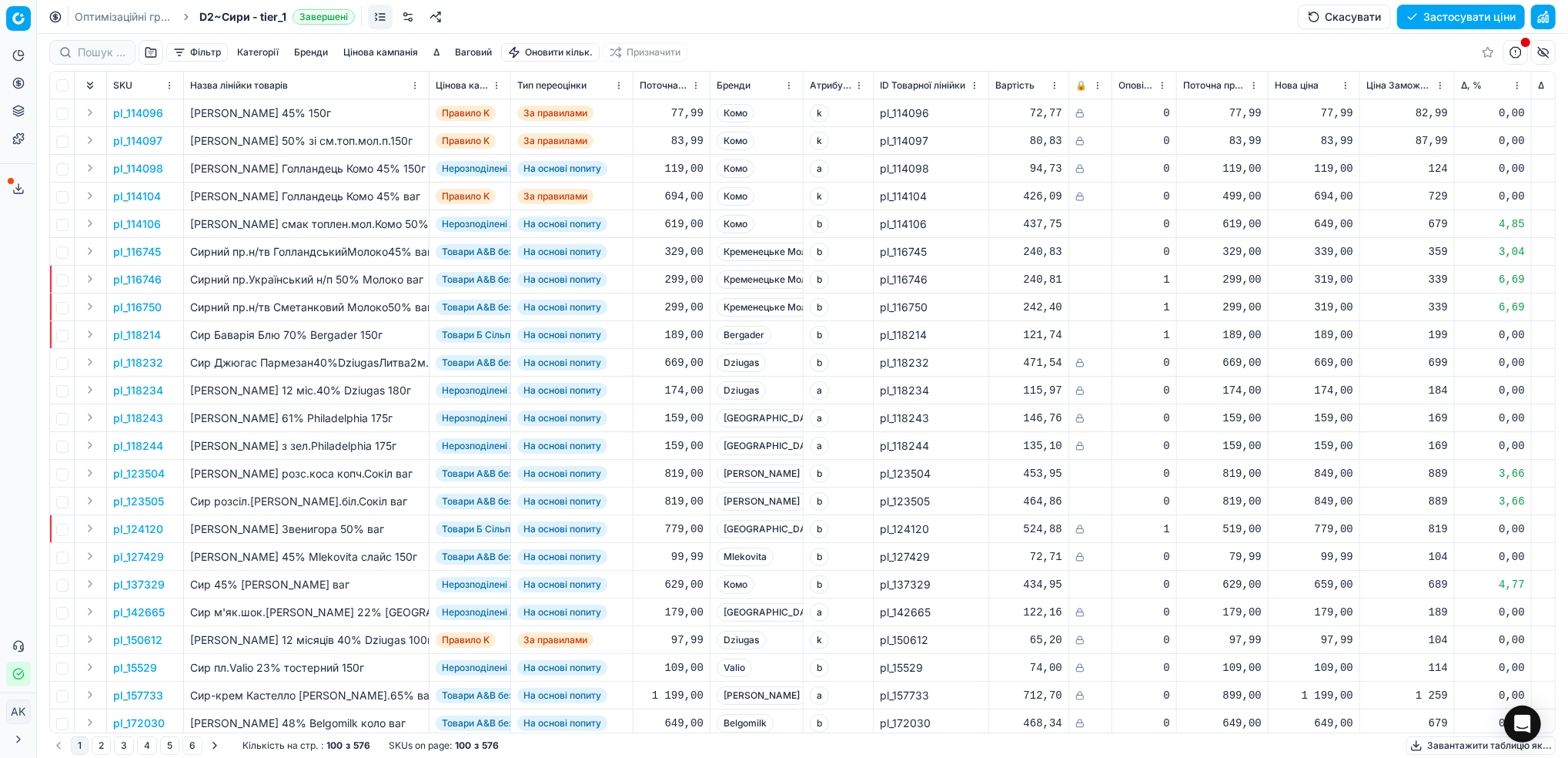
click at [207, 49] on button "Фільтр" at bounding box center [197, 52] width 62 height 18
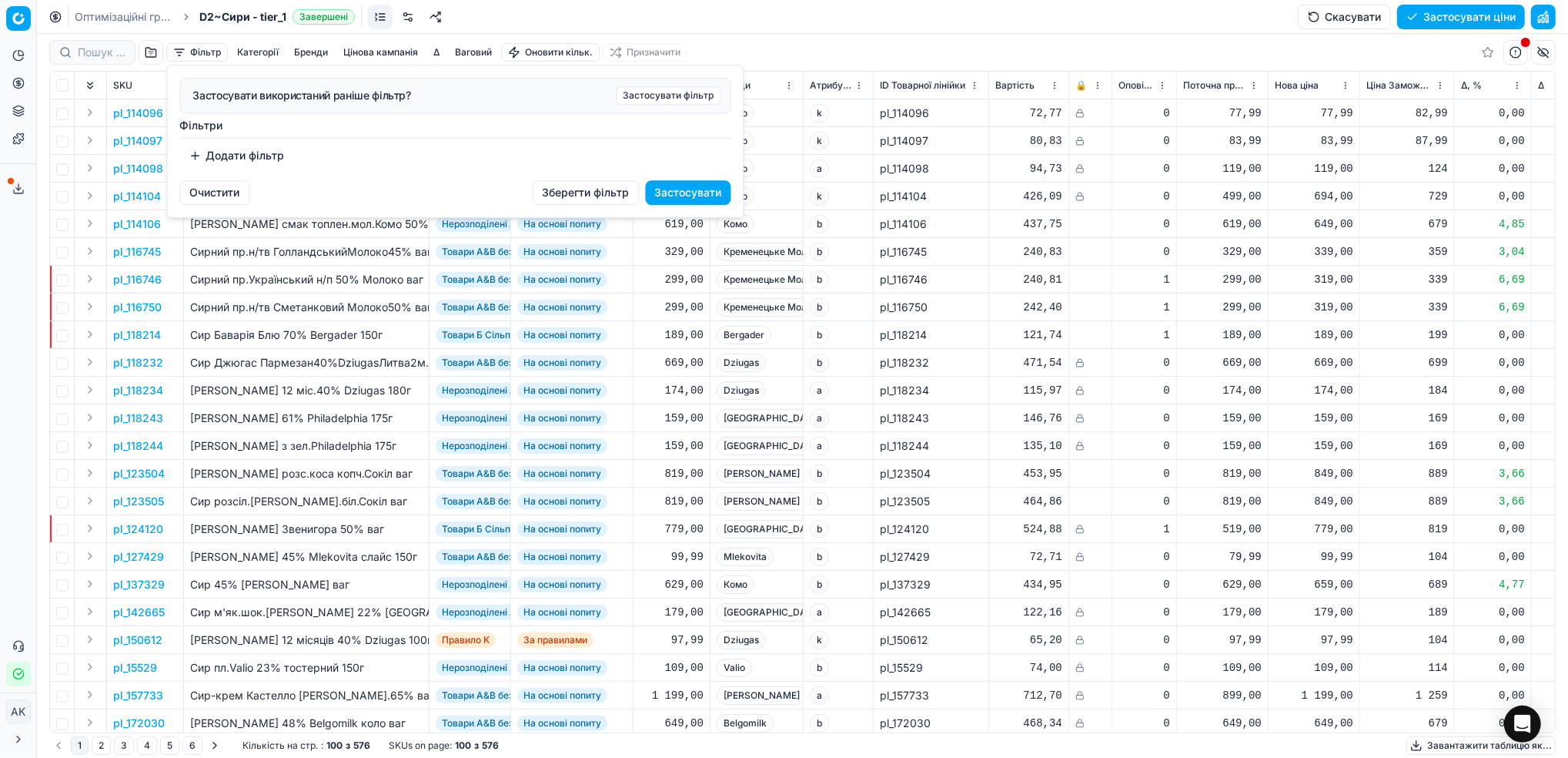
click at [218, 157] on button "Додати фільтр" at bounding box center [237, 155] width 114 height 24
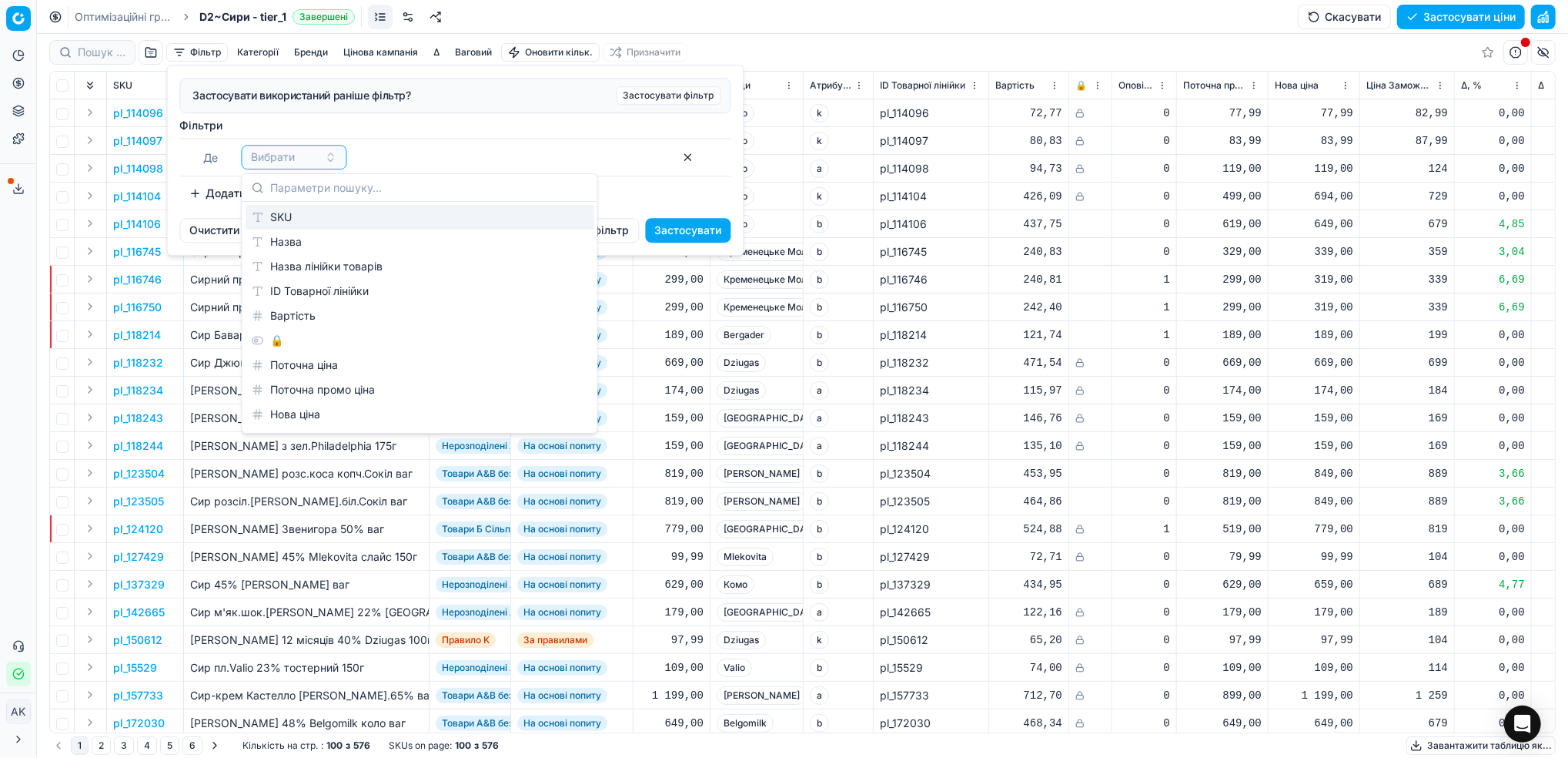
click at [295, 224] on div "SKU" at bounding box center [420, 217] width 349 height 24
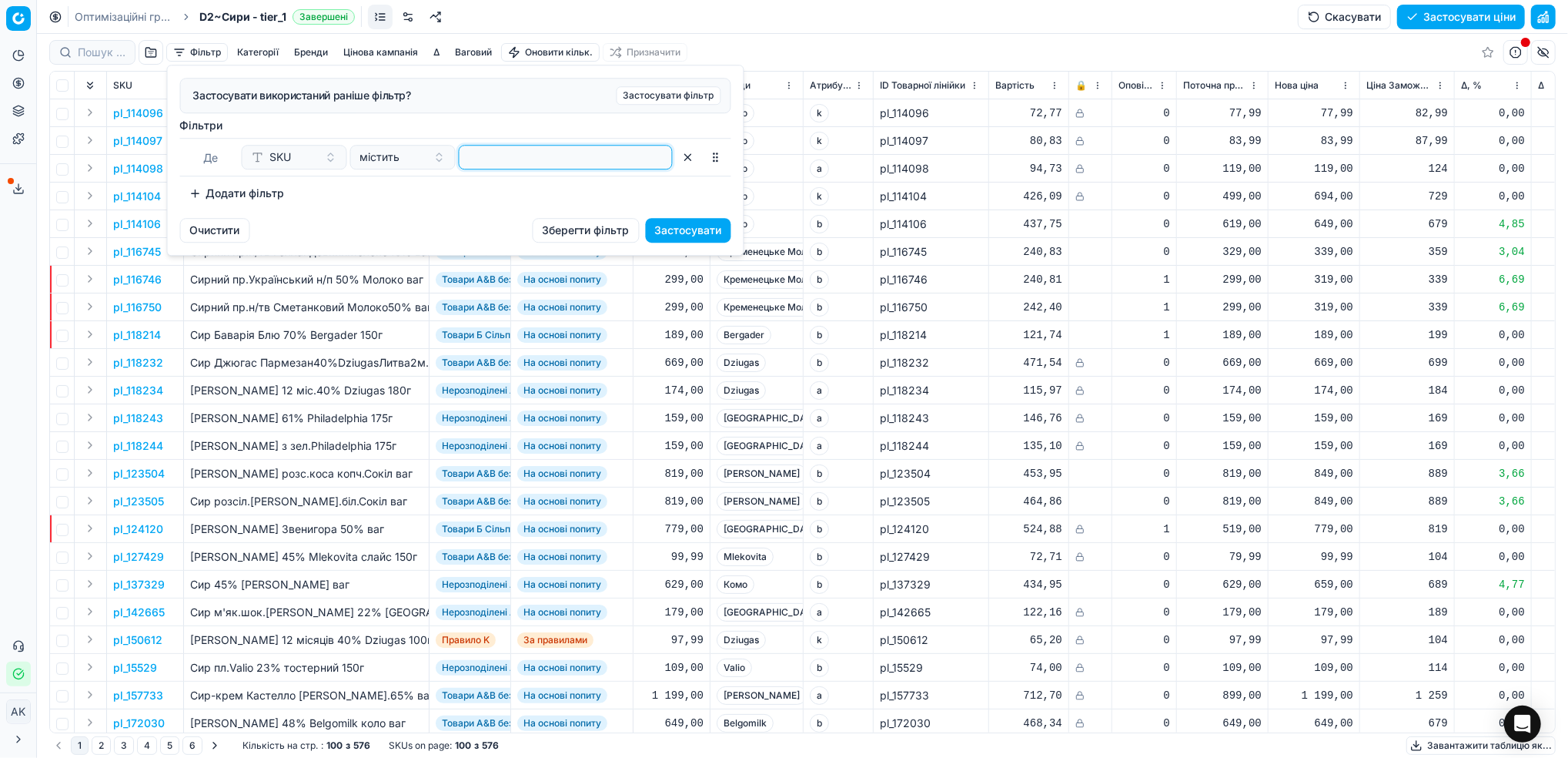
click at [543, 161] on input at bounding box center [566, 157] width 200 height 23
click at [690, 233] on button "Застосувати" at bounding box center [689, 230] width 86 height 24
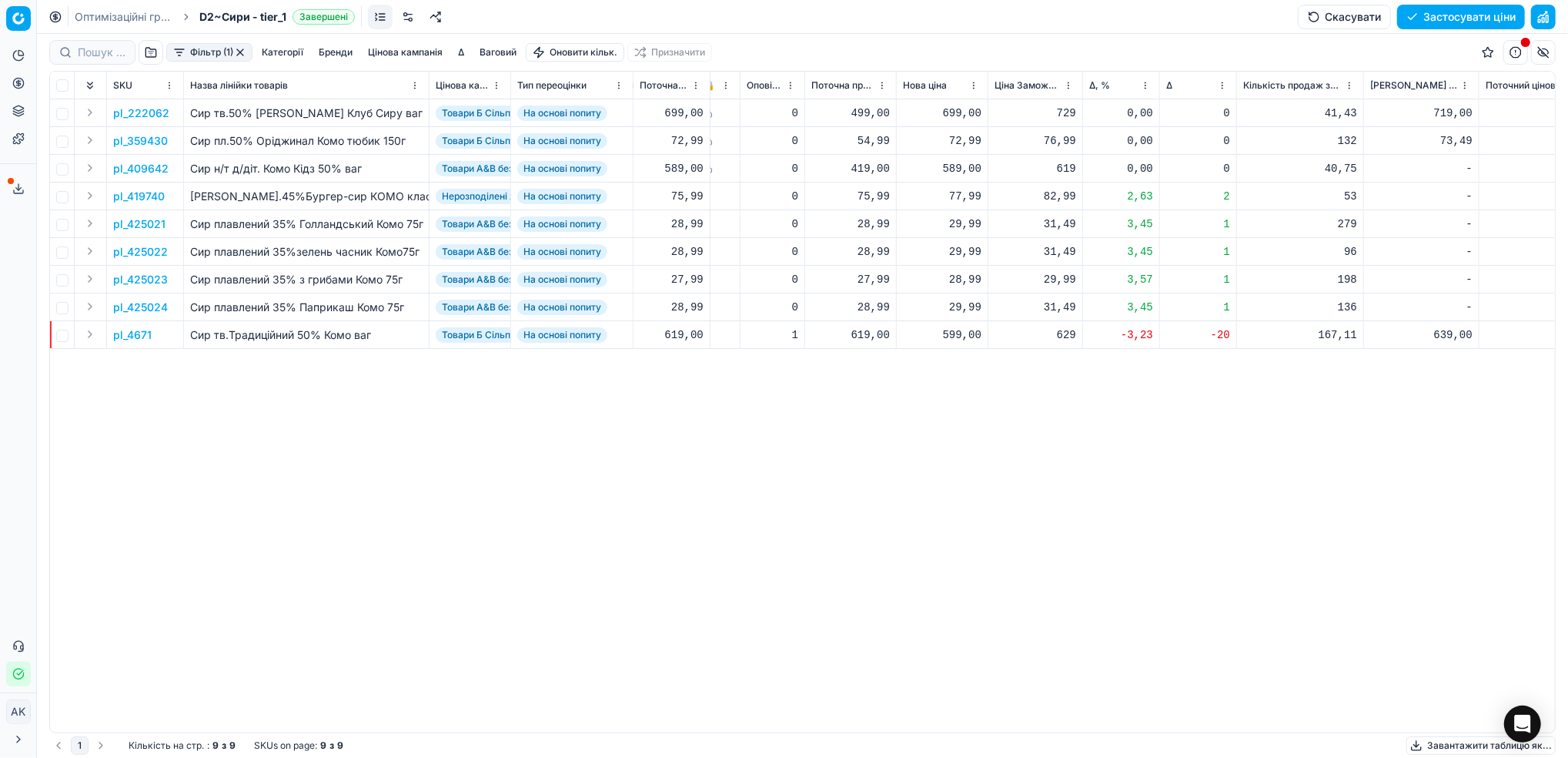
scroll to position [0, 385]
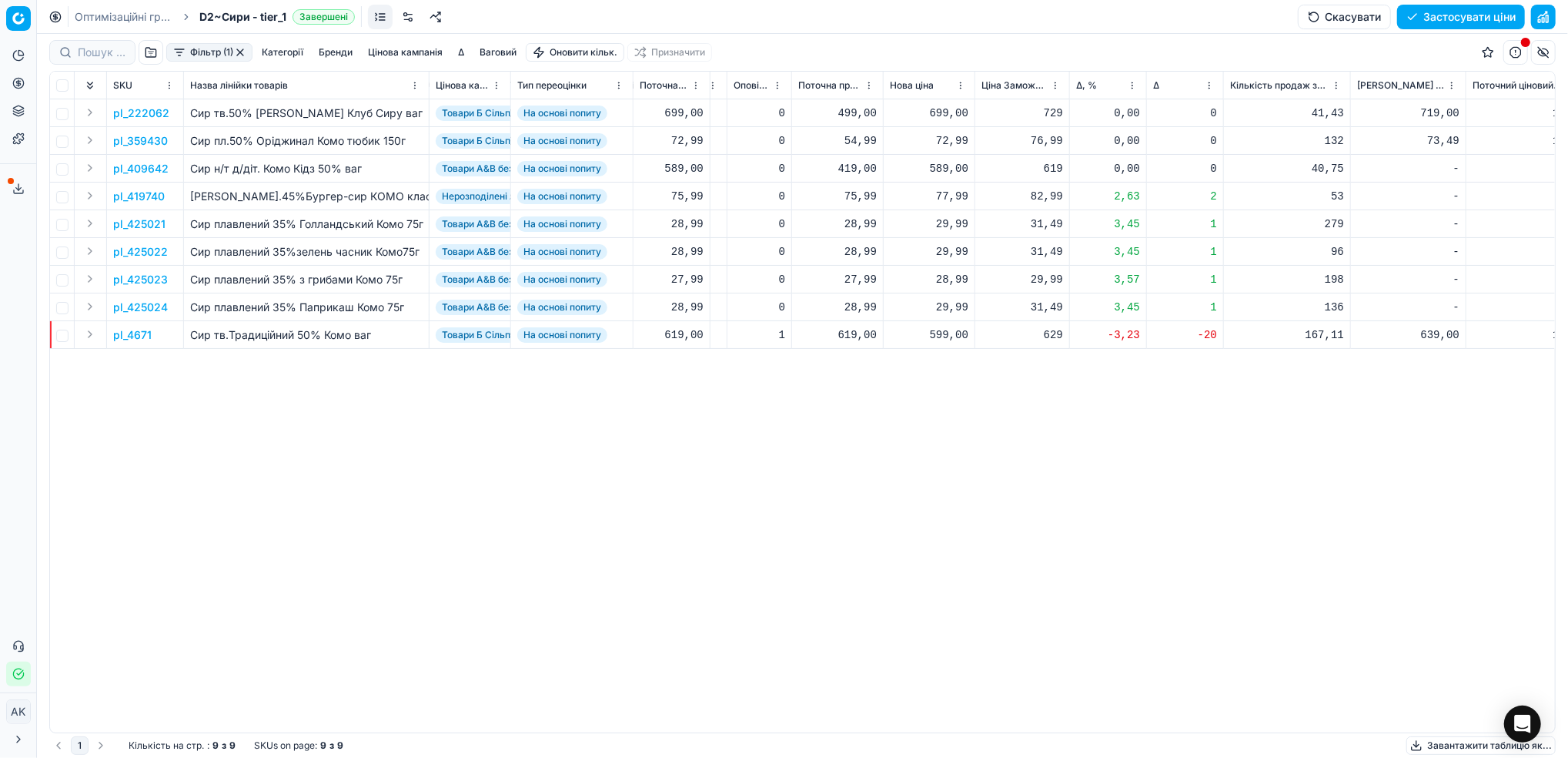
click at [132, 107] on p "pl_222062" at bounding box center [141, 113] width 56 height 16
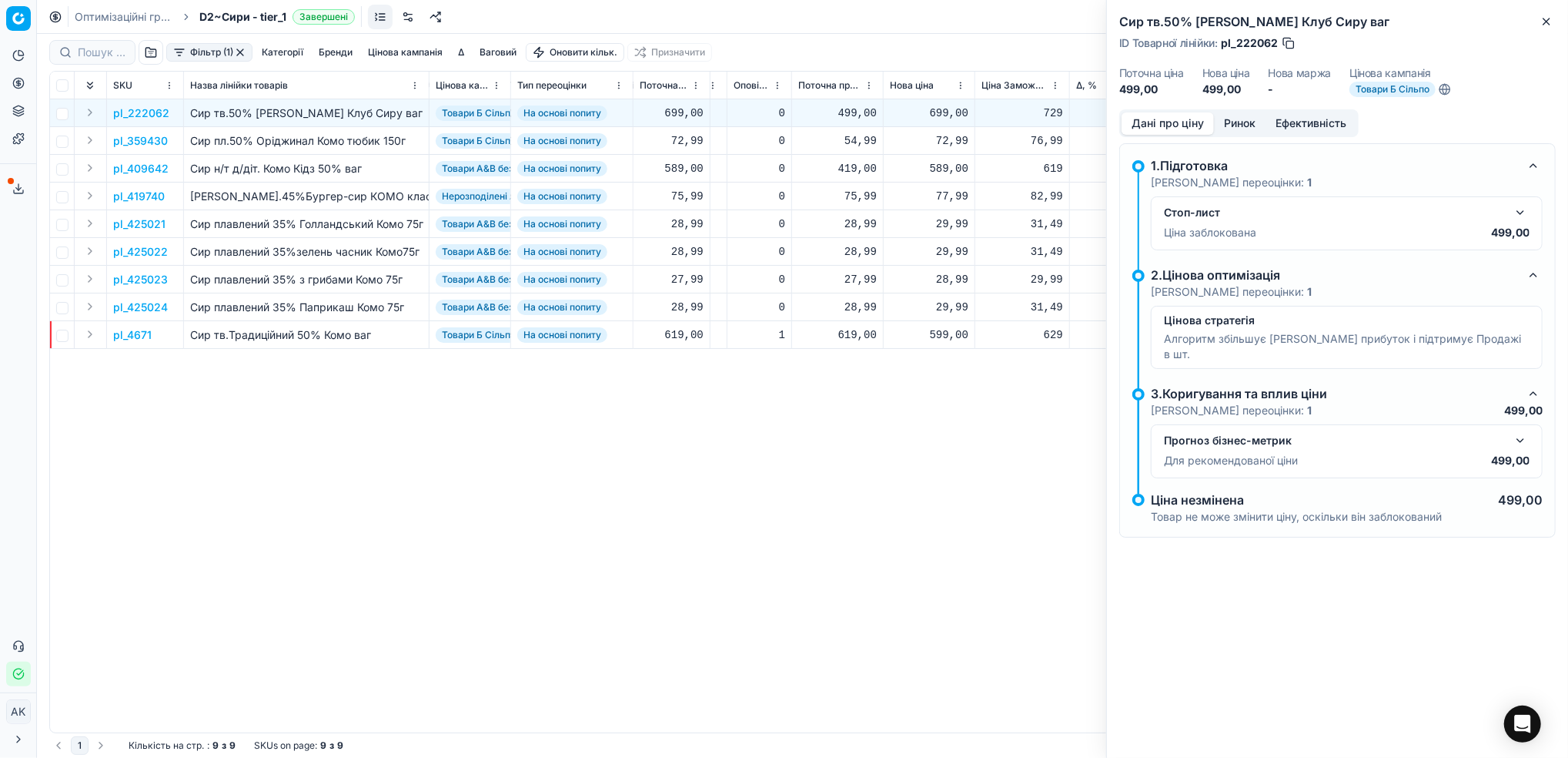
click at [1524, 212] on button "button" at bounding box center [1520, 212] width 18 height 18
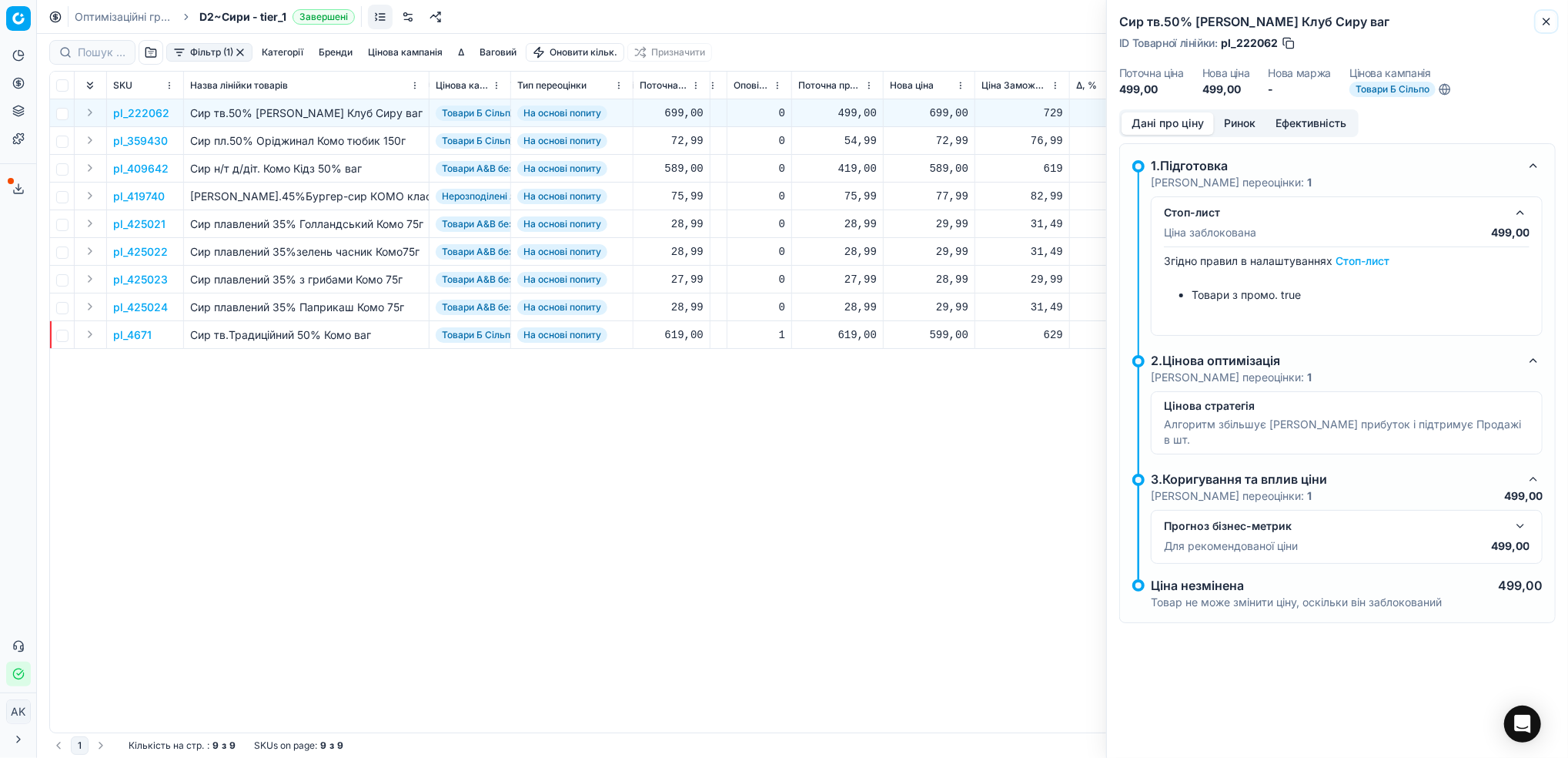
click at [1545, 24] on icon "button" at bounding box center [1546, 21] width 6 height 6
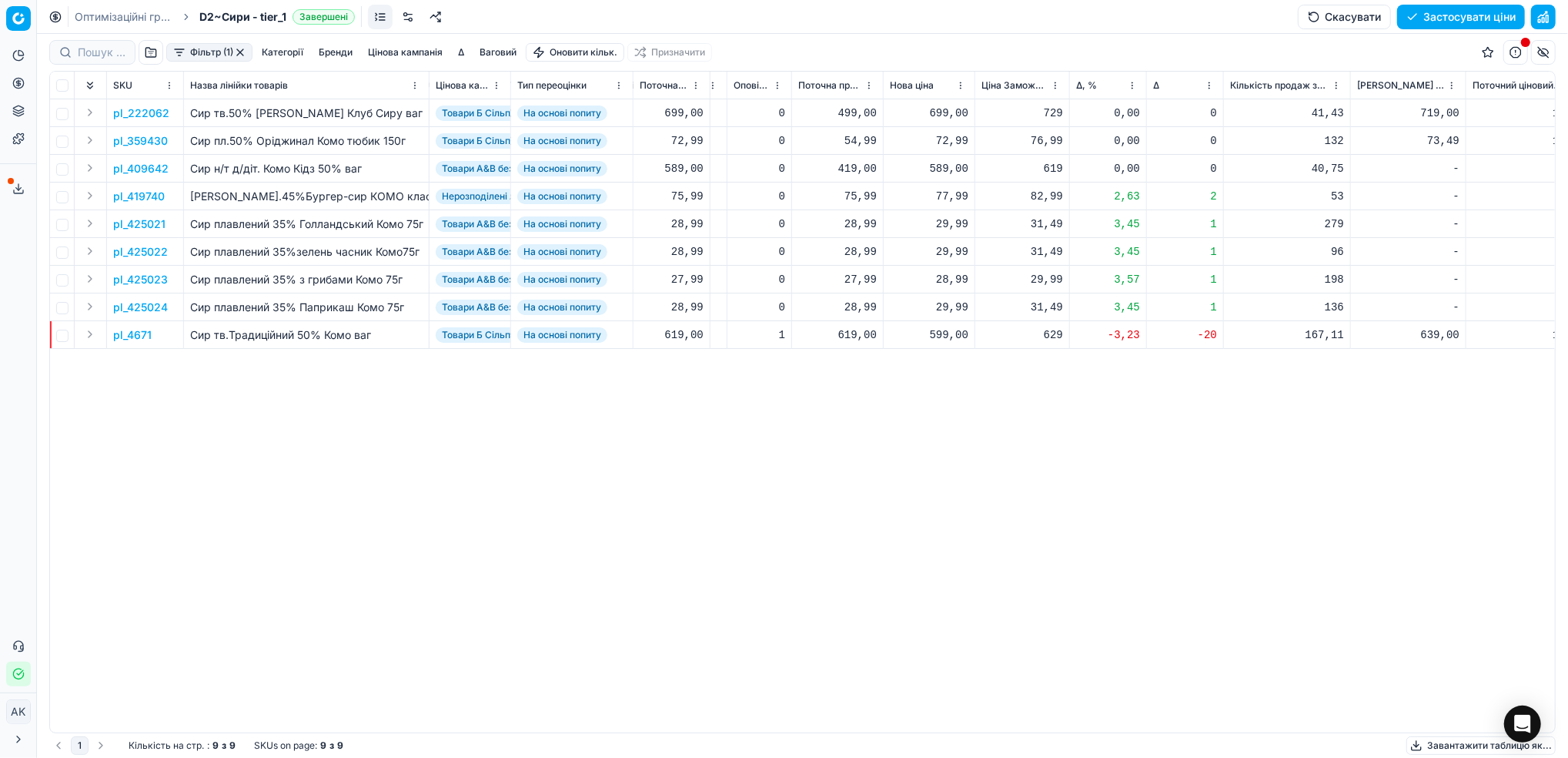
click at [113, 19] on link "Оптимізаційні групи" at bounding box center [124, 17] width 99 height 16
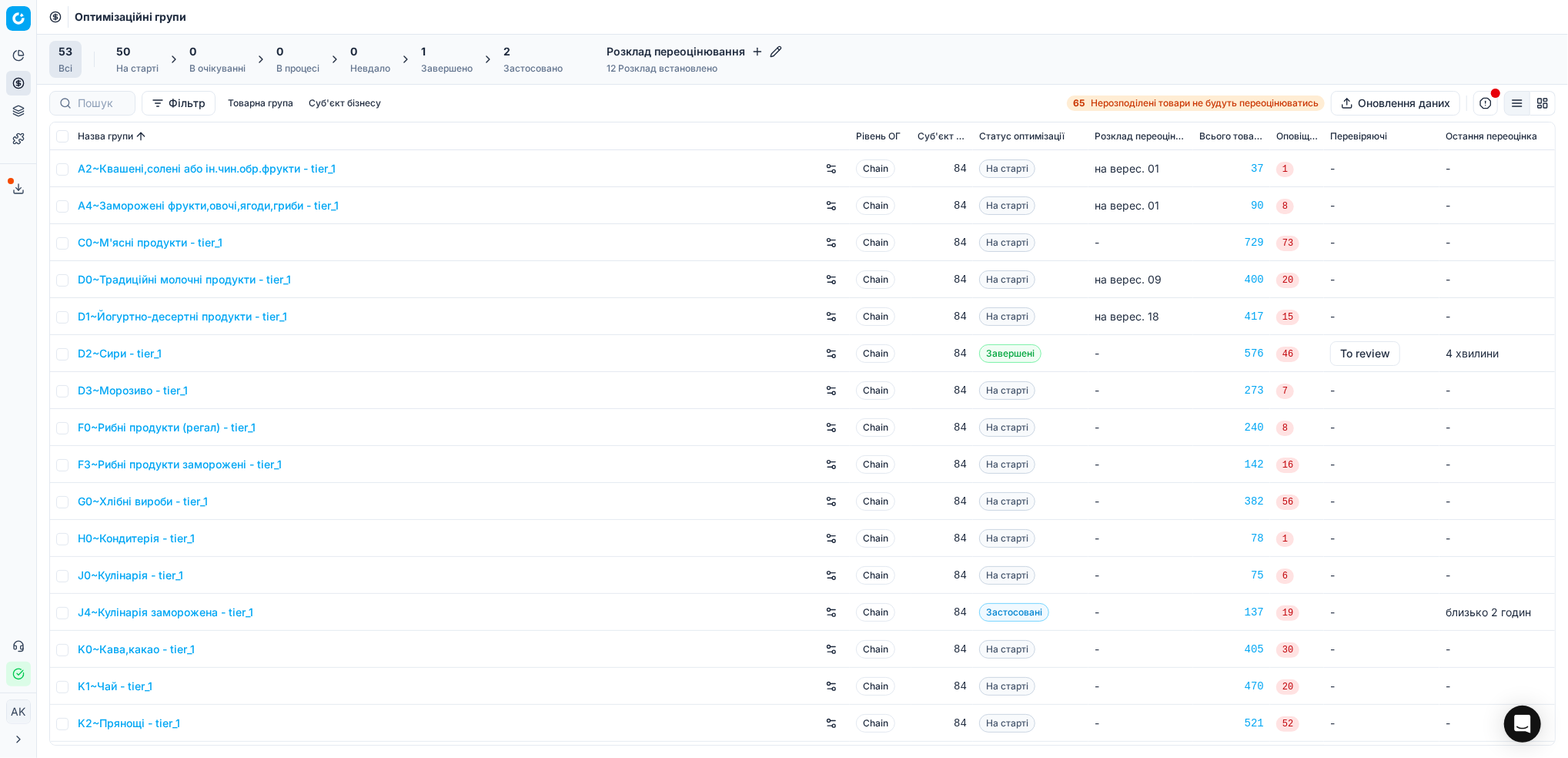
click at [444, 62] on div "Завершено" at bounding box center [447, 68] width 52 height 12
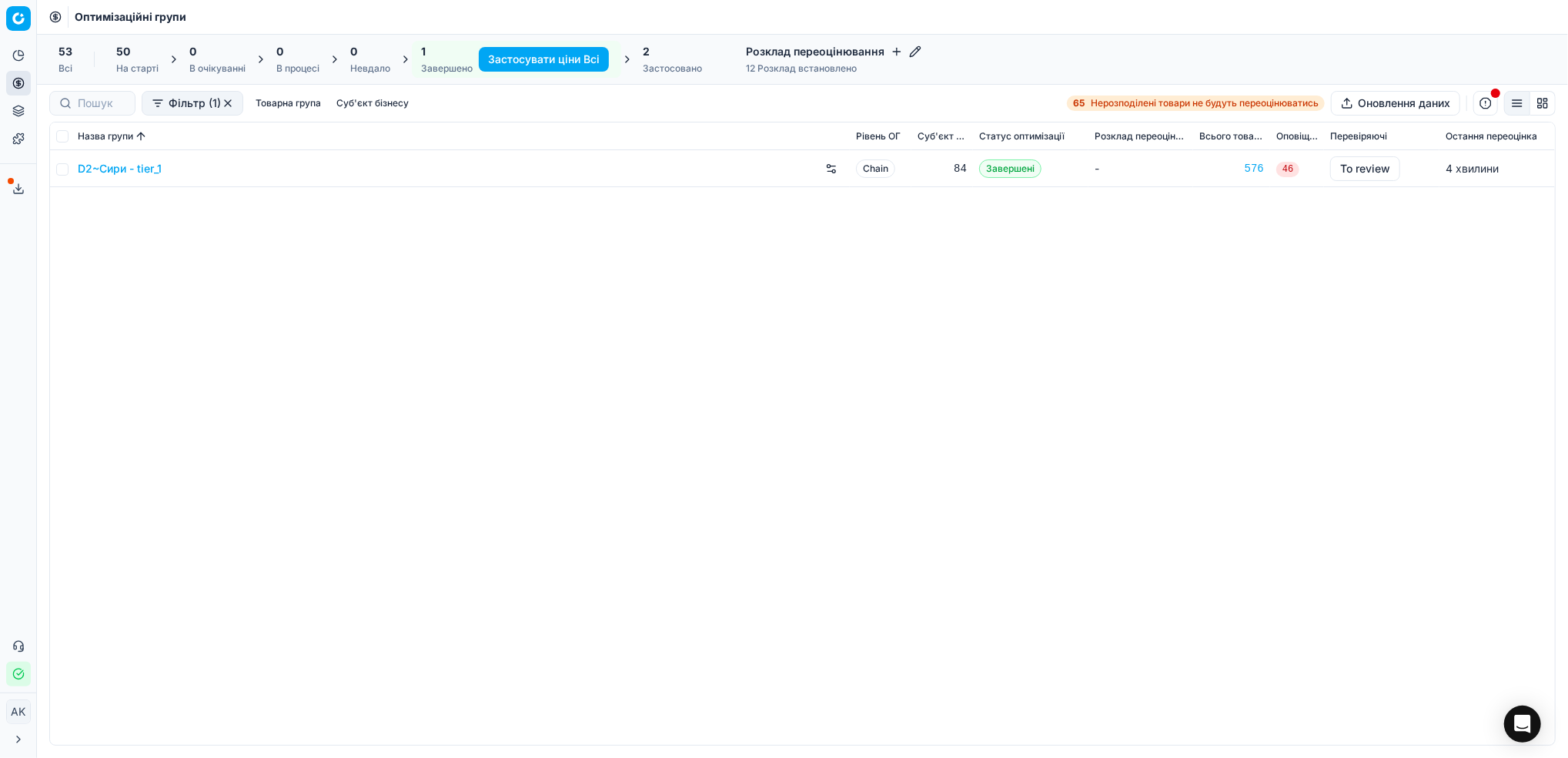
click at [132, 172] on link "D2~Сири - tier_1" at bounding box center [120, 169] width 84 height 16
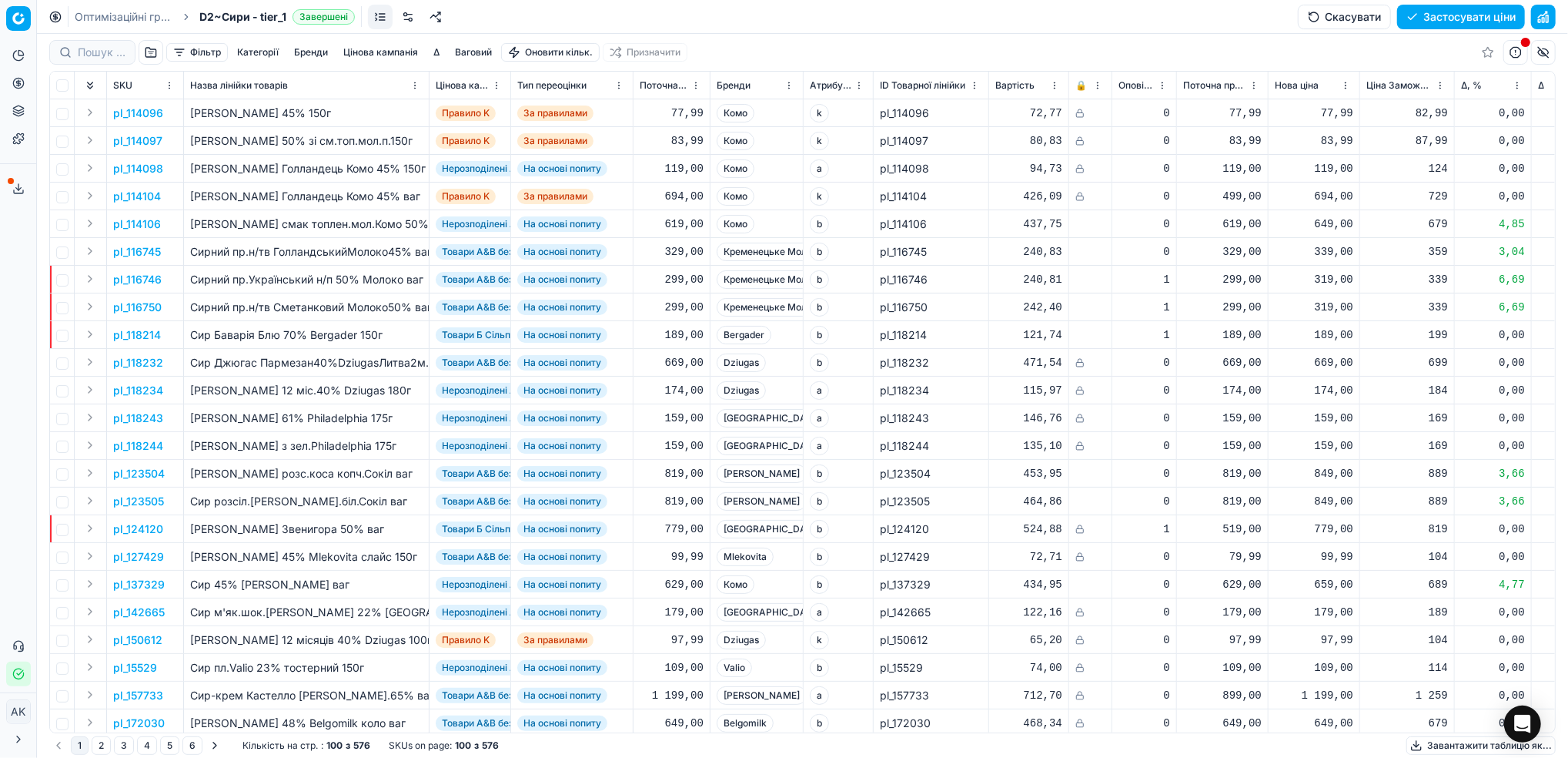
click at [1357, 21] on button "Скасувати" at bounding box center [1344, 16] width 94 height 24
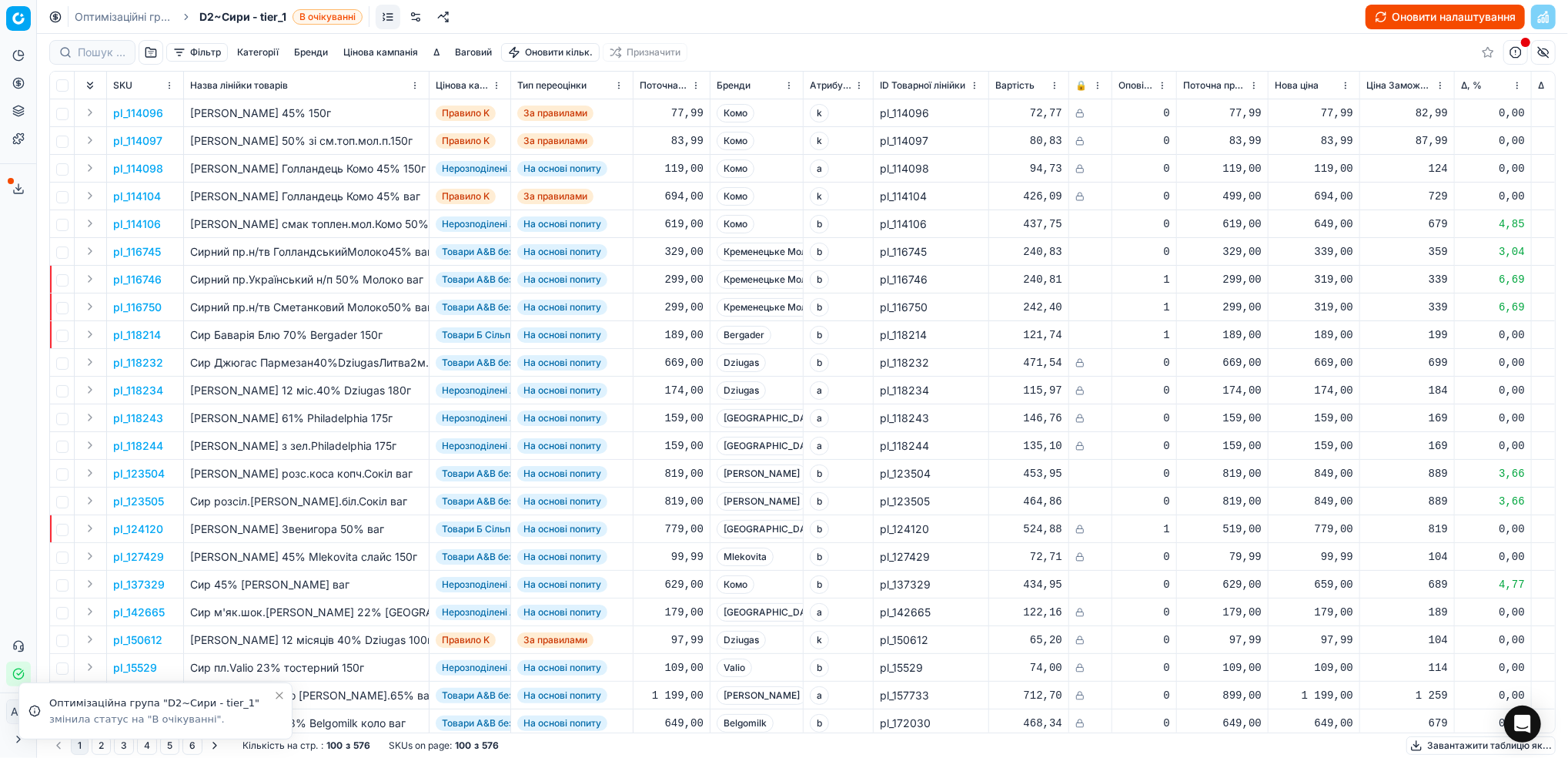
click at [116, 14] on link "Оптимізаційні групи" at bounding box center [124, 17] width 99 height 16
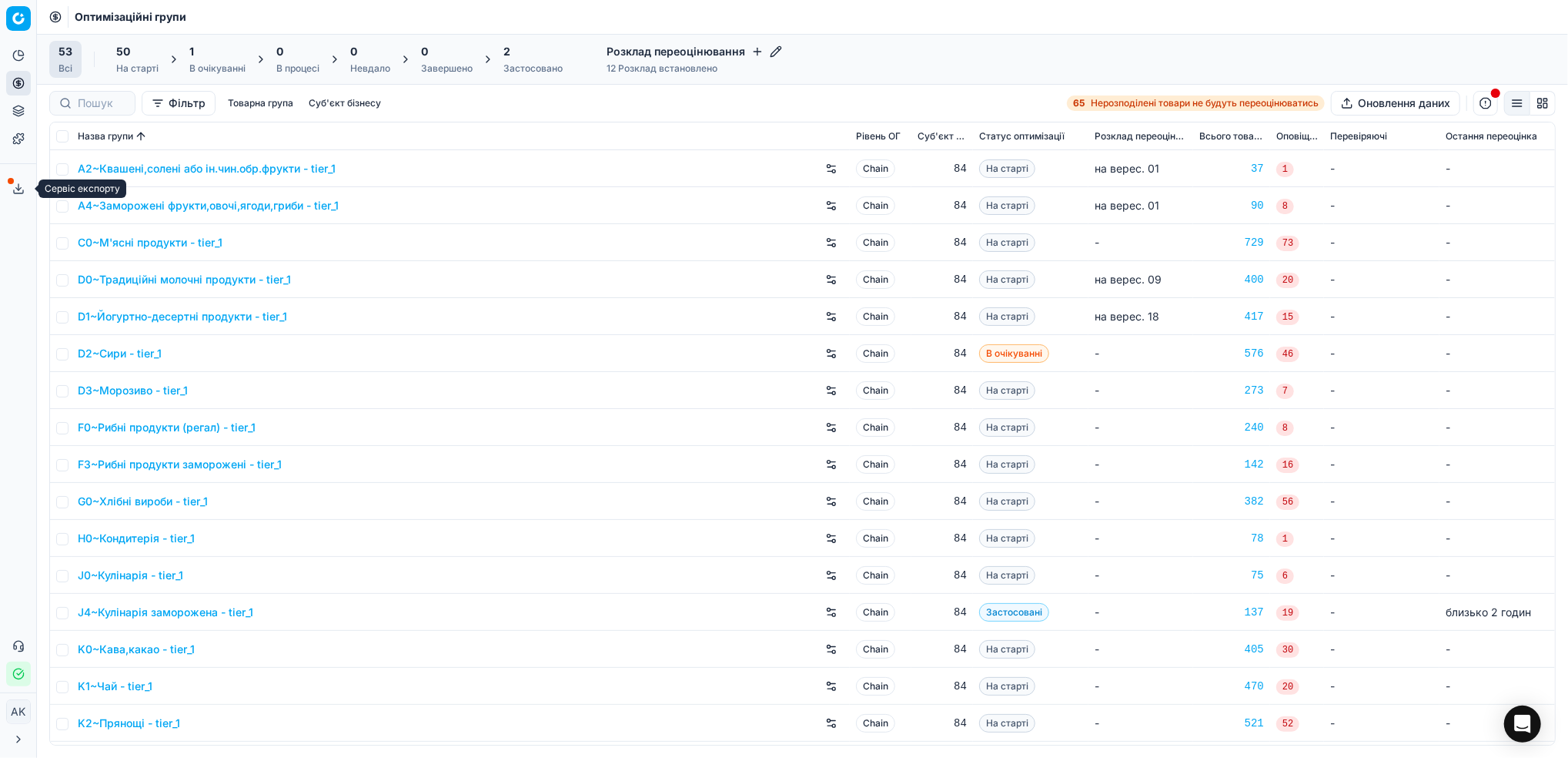
click at [14, 183] on icon at bounding box center [18, 189] width 12 height 12
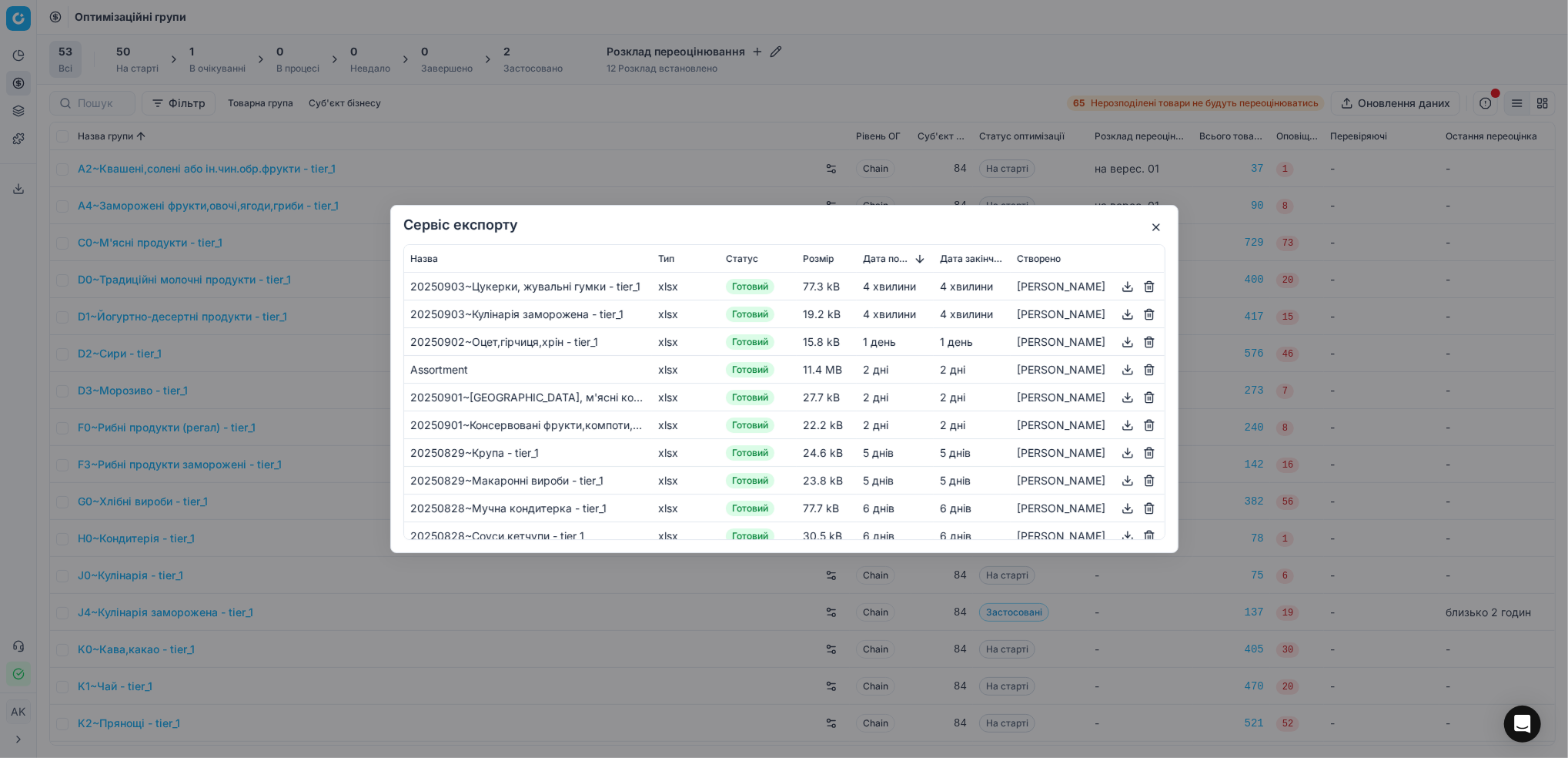
click at [1387, 460] on div "Сервіс експорту Назва Тип Статус Розмір Дата початку Дата закінчення Створено 2…" at bounding box center [784, 379] width 1568 height 758
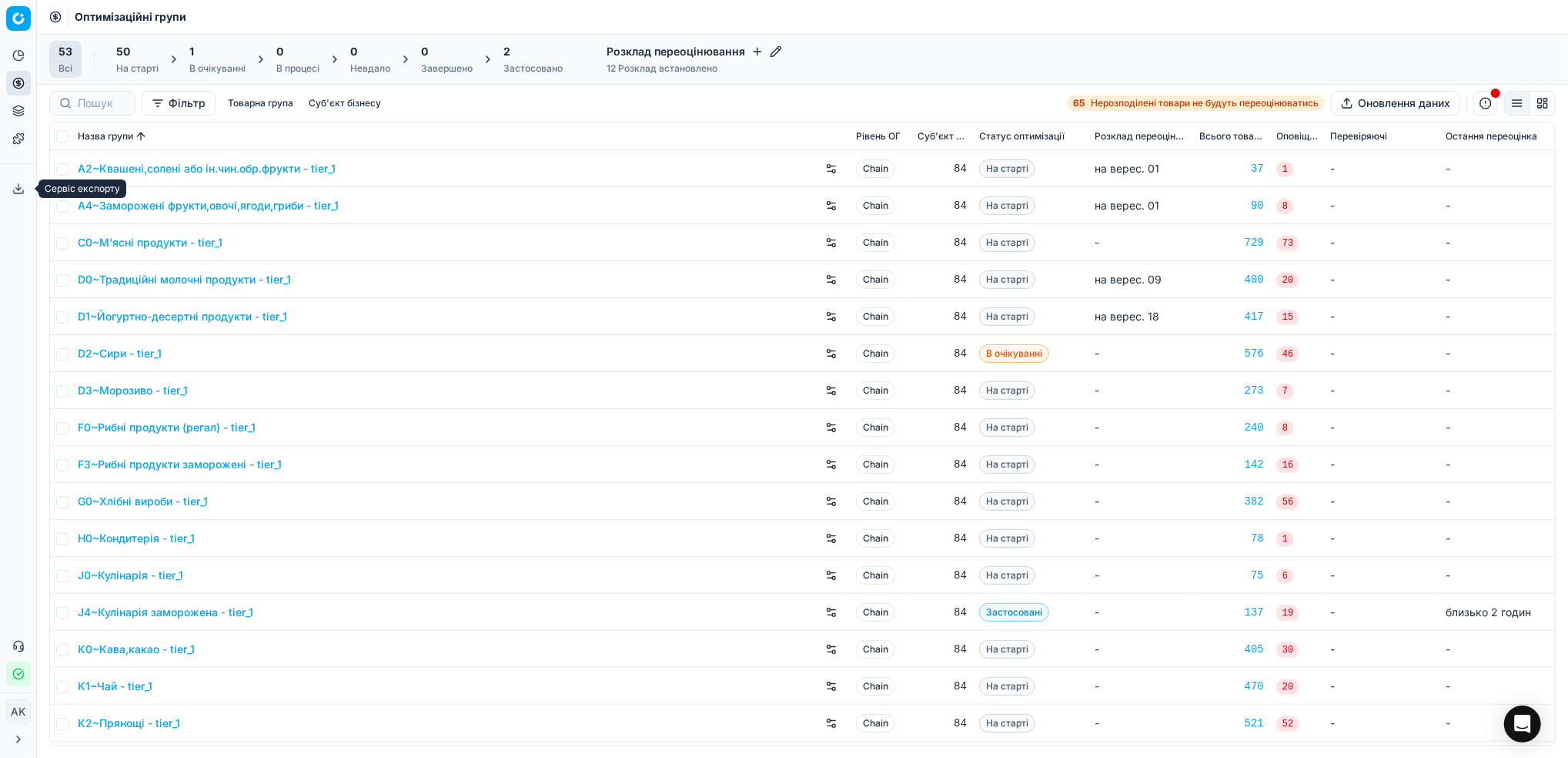
click at [10, 188] on button "Сервіс експорту" at bounding box center [18, 189] width 24 height 24
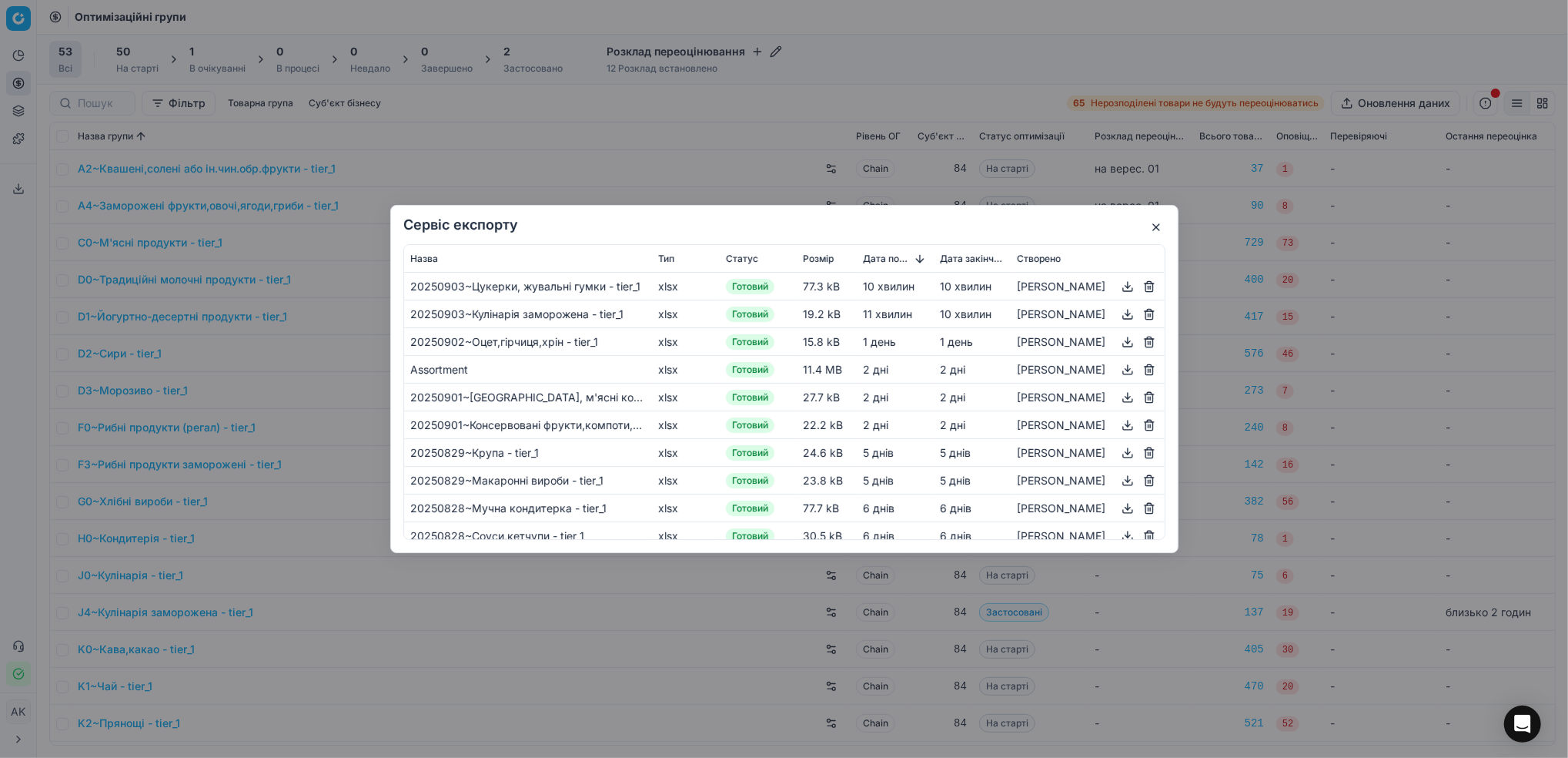
click at [1124, 286] on button "button" at bounding box center [1127, 286] width 18 height 18
click at [1124, 315] on button "button" at bounding box center [1127, 314] width 18 height 18
click at [1150, 225] on button "button" at bounding box center [1156, 227] width 18 height 18
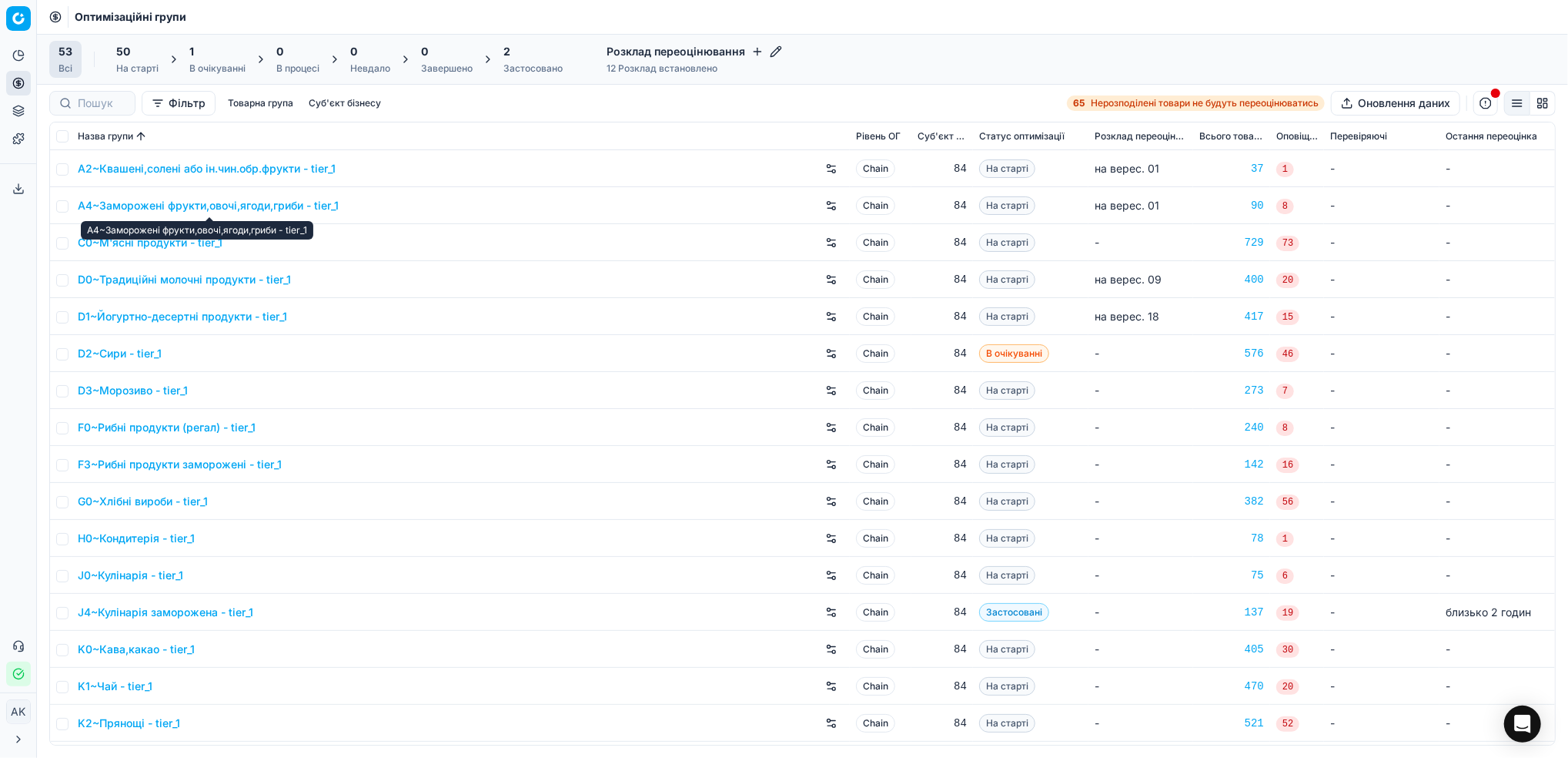
click at [144, 210] on link "A4~Заморожені фрукти,овочі,ягоди,гриби - tier_1" at bounding box center [208, 205] width 261 height 16
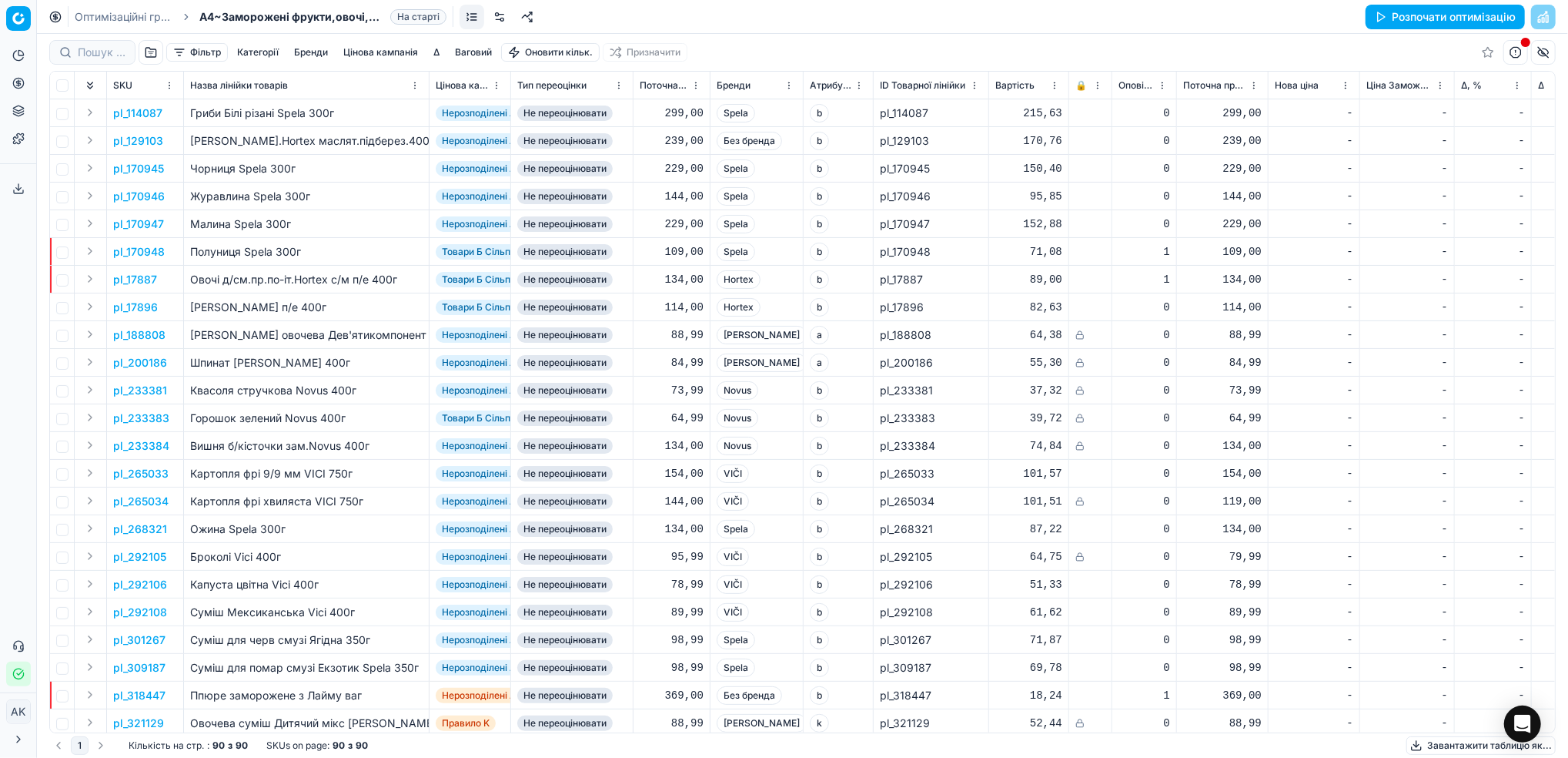
click at [505, 18] on link at bounding box center [500, 16] width 24 height 24
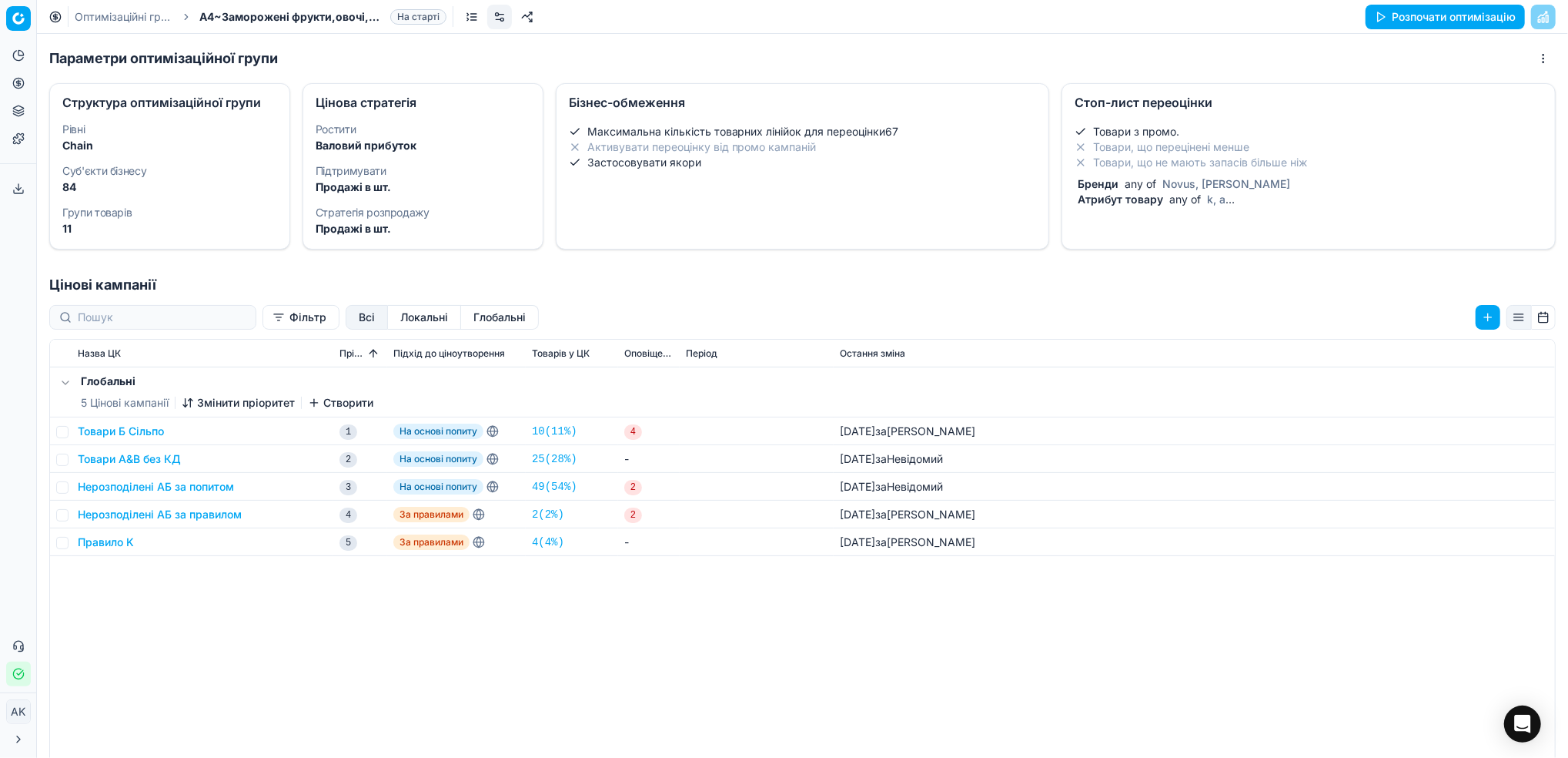
click at [1187, 174] on div "Товари з промо. Товари, що перецінені менше Товари, що не мають запасів більше …" at bounding box center [1309, 165] width 468 height 83
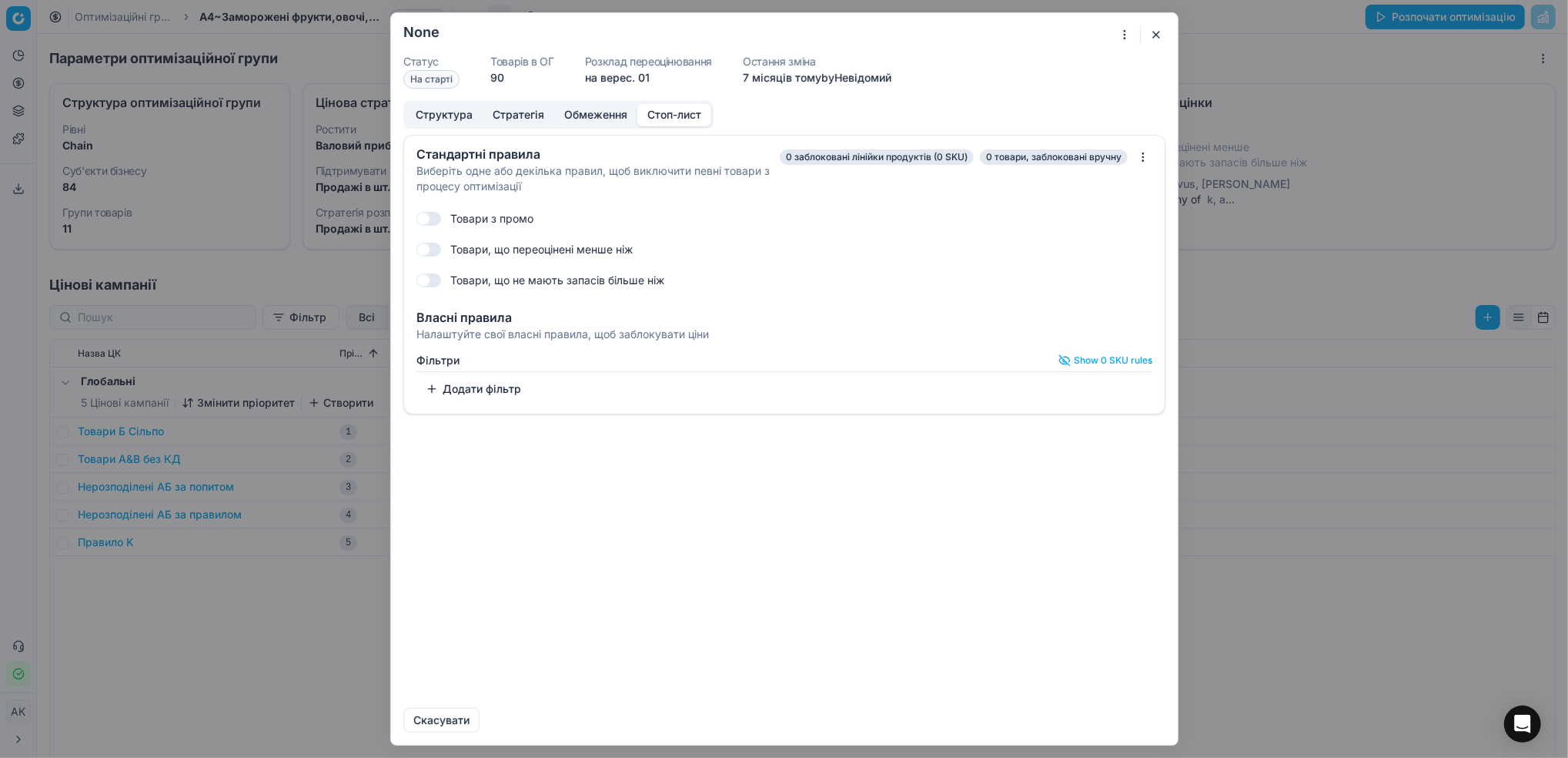
checkbox input "true"
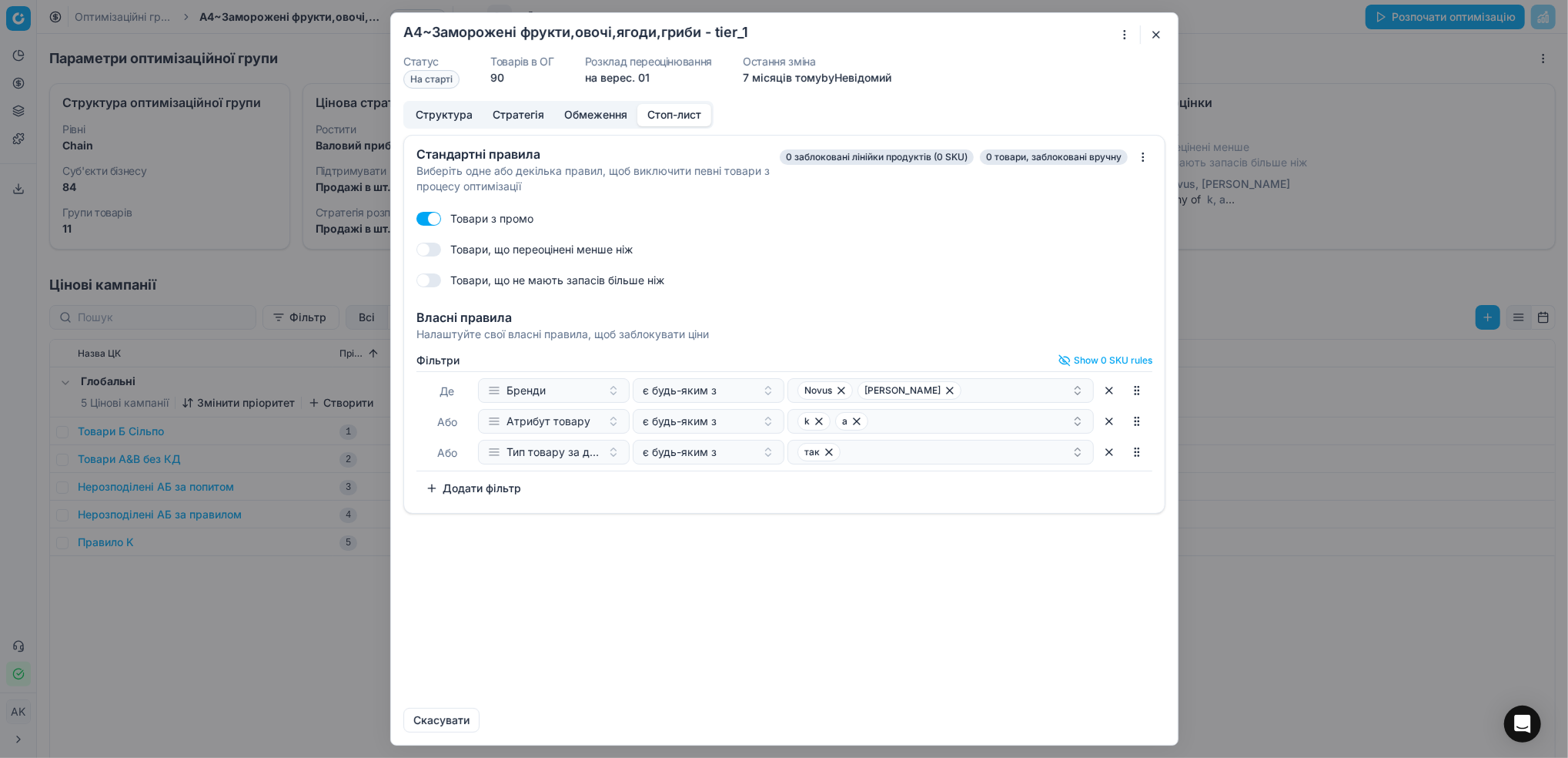
click at [491, 491] on button "Додати фільтр" at bounding box center [474, 488] width 114 height 24
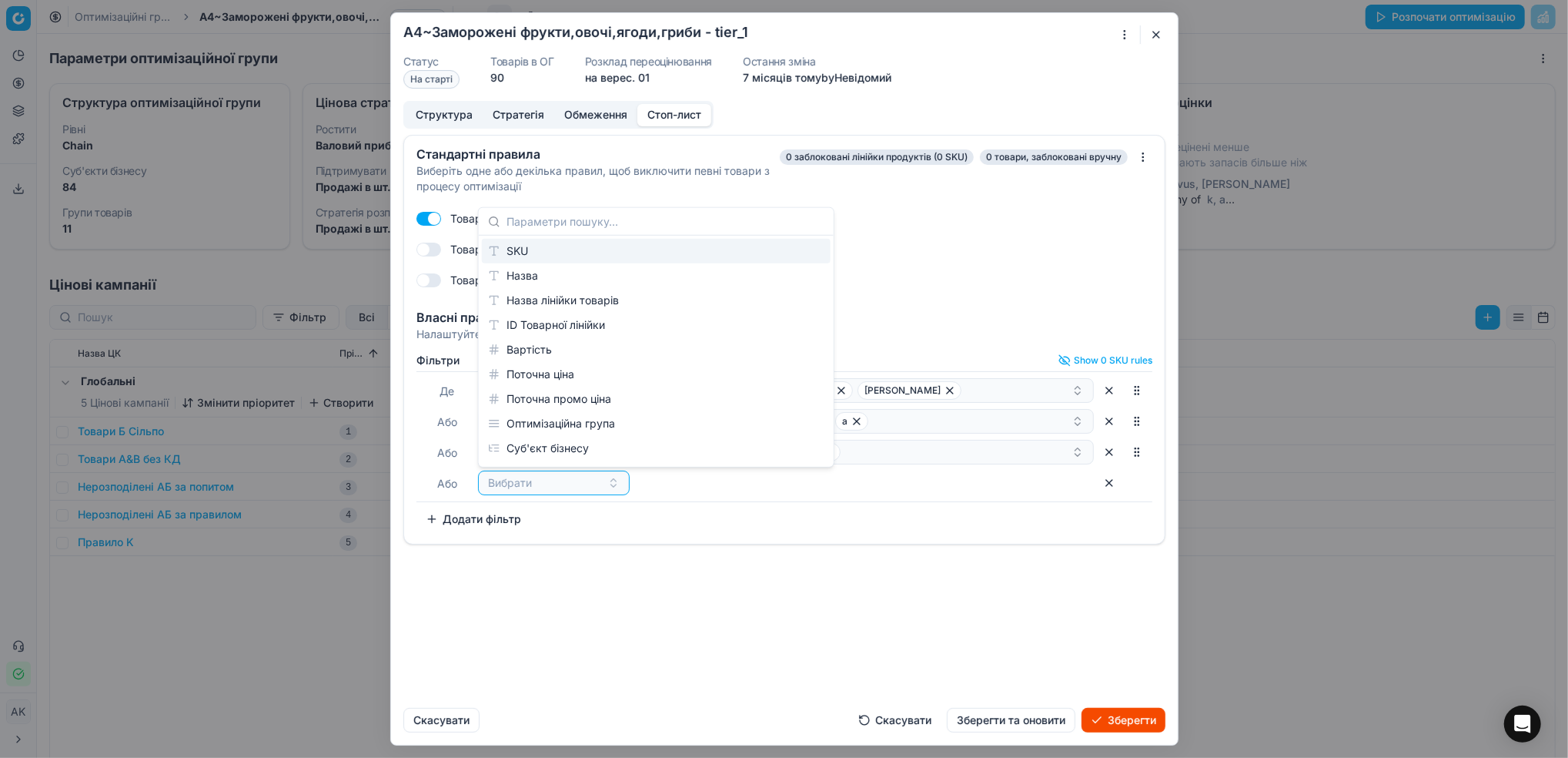
click at [545, 259] on div "SKU" at bounding box center [656, 251] width 349 height 24
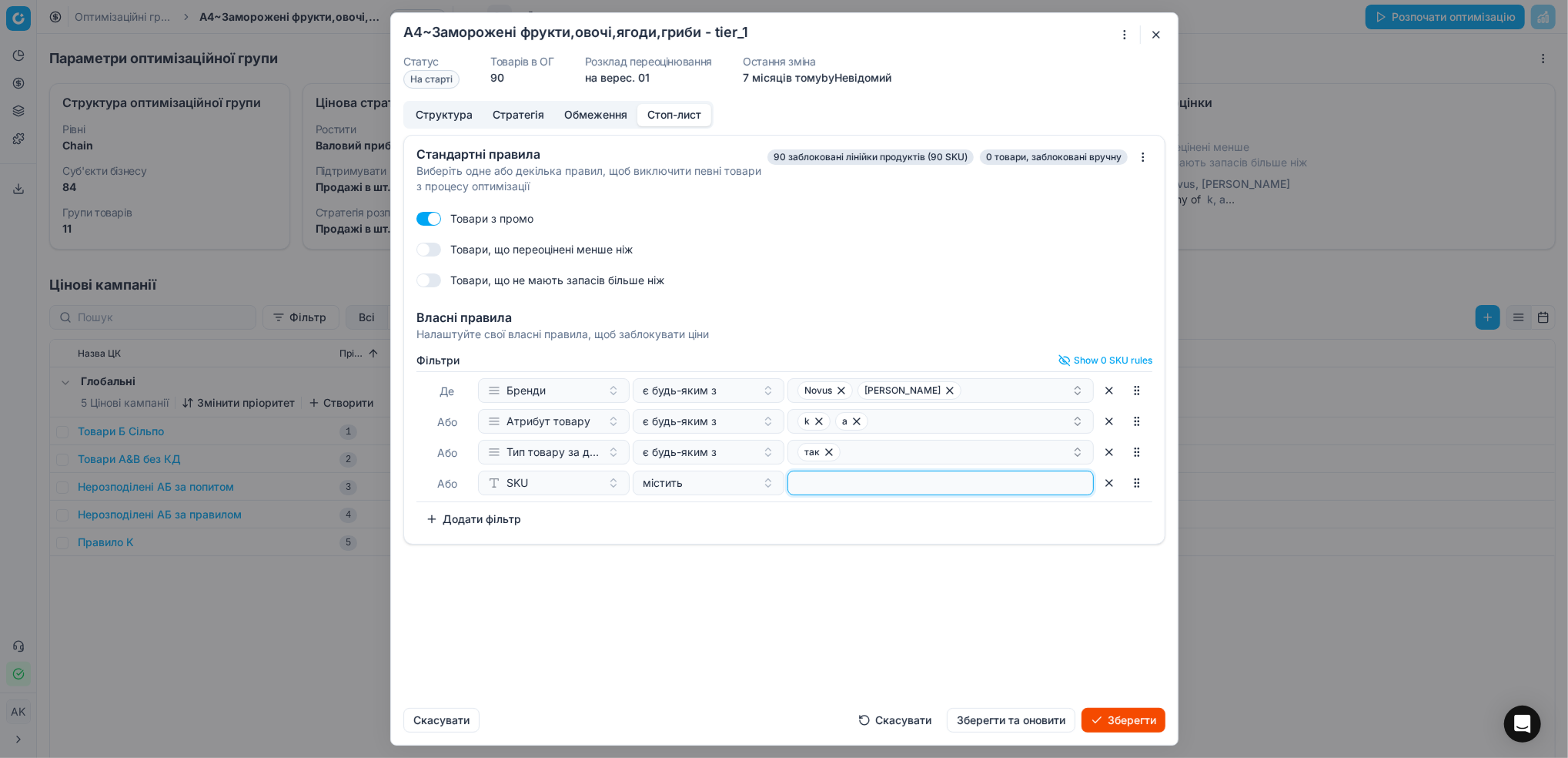
click at [843, 477] on input at bounding box center [941, 483] width 293 height 23
paste input "400998"
type input "400998"
drag, startPoint x: 1018, startPoint y: 716, endPoint x: 1066, endPoint y: 723, distance: 48.5
click at [1019, 716] on button "Зберегти та оновити" at bounding box center [1011, 720] width 128 height 24
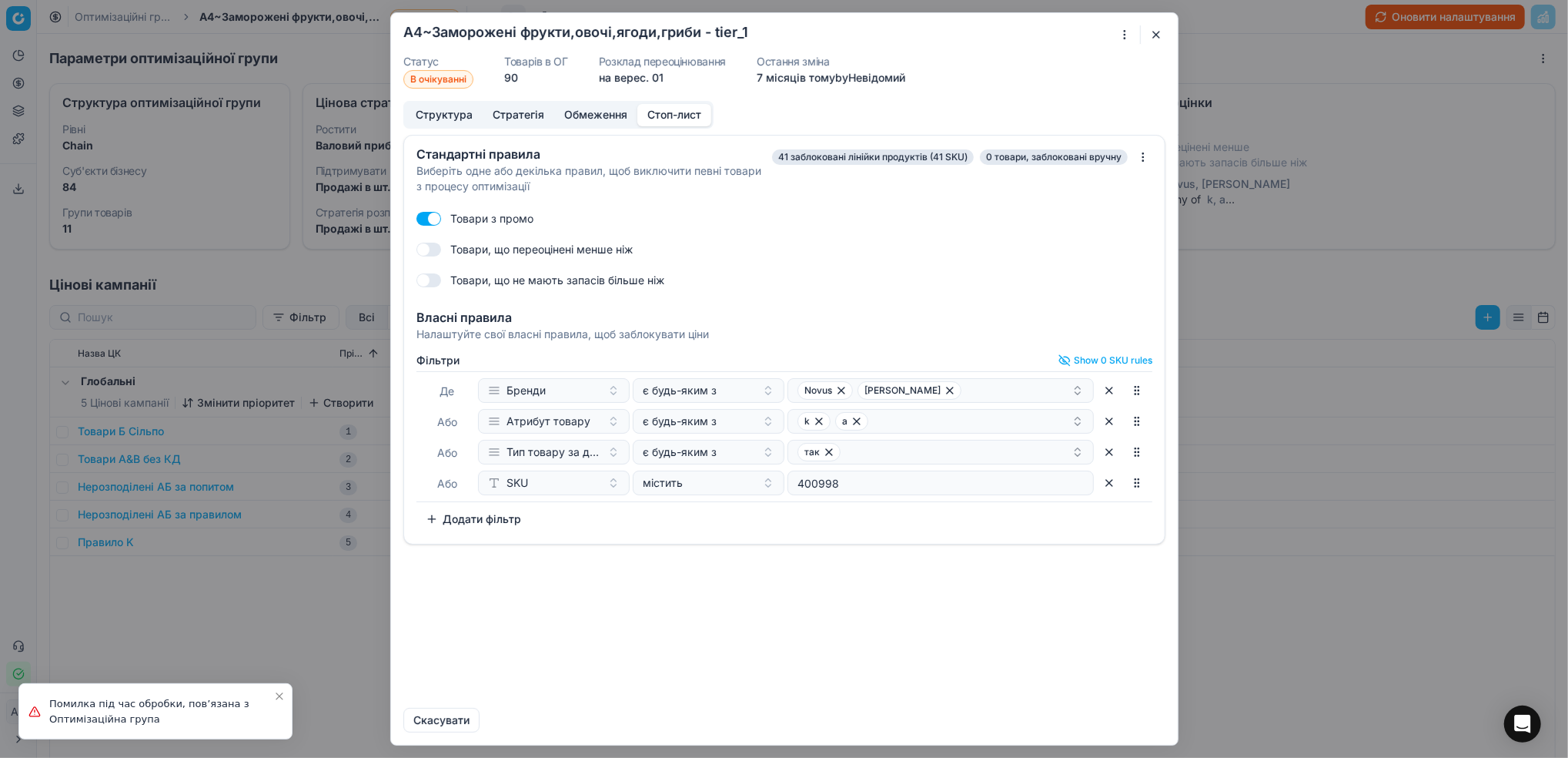
click at [1157, 29] on button "button" at bounding box center [1156, 34] width 18 height 18
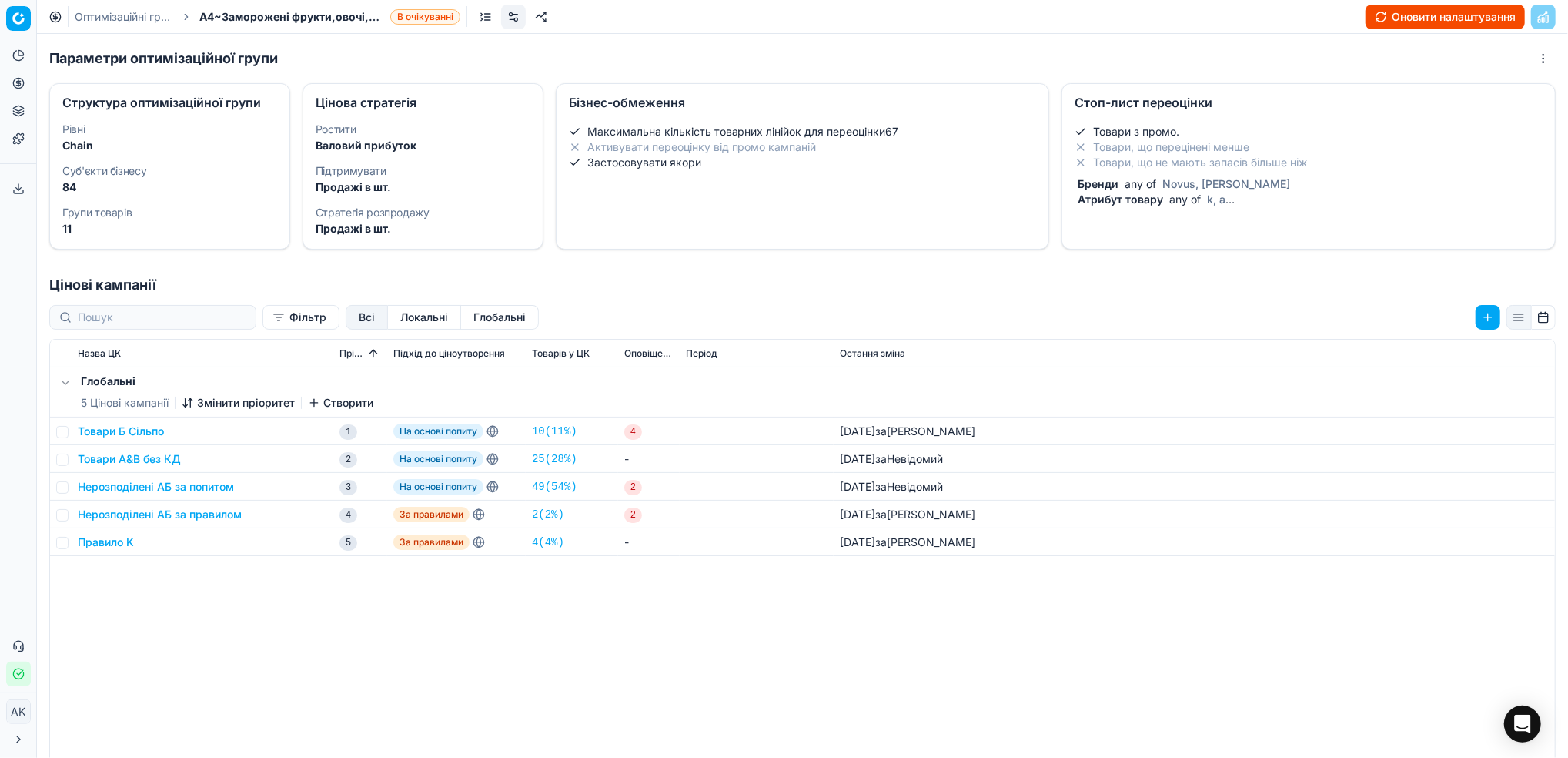
click at [113, 15] on link "Оптимізаційні групи" at bounding box center [124, 17] width 99 height 16
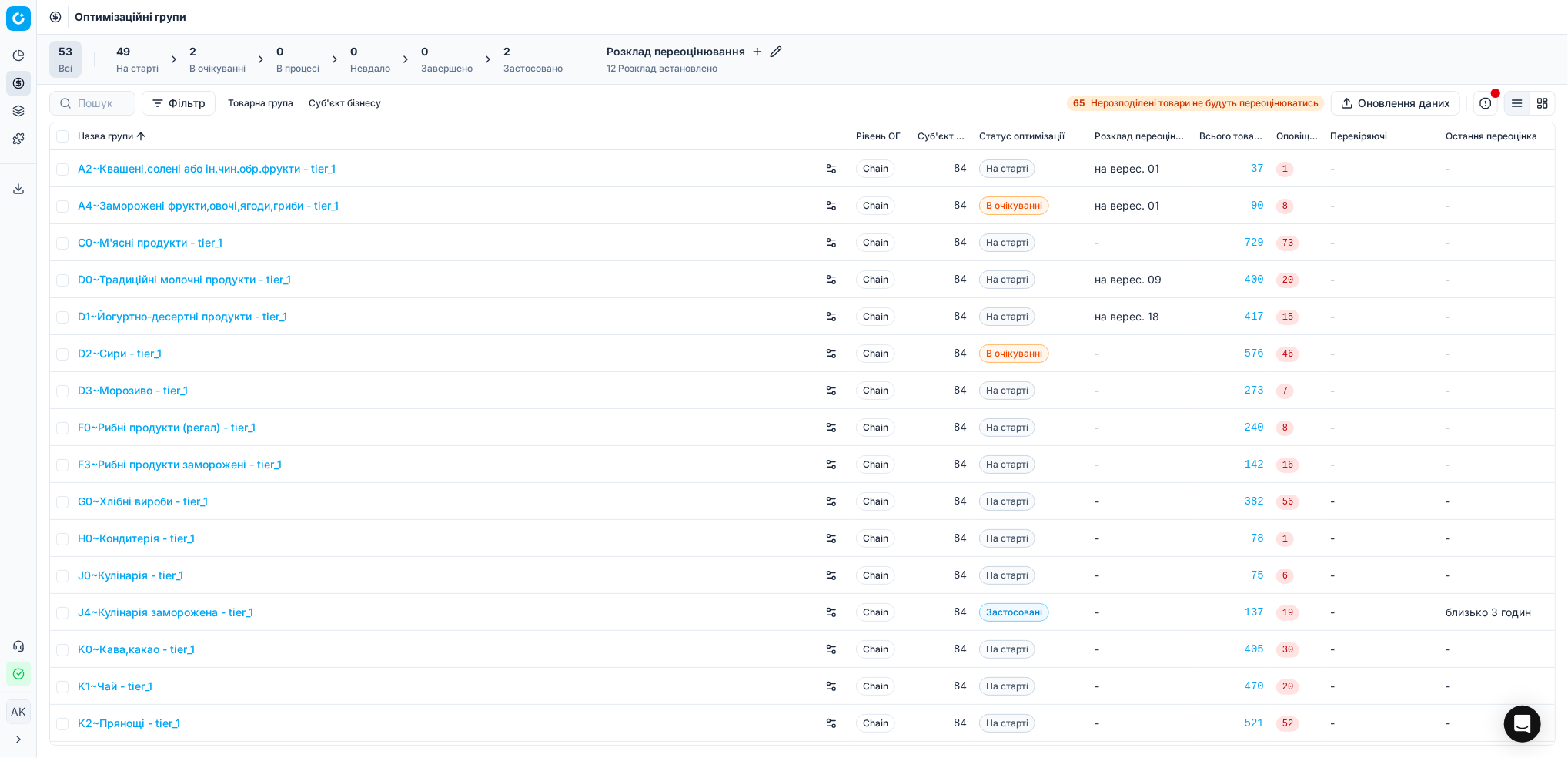
click at [161, 242] on link "C0~М'ясні продукти - tier_1" at bounding box center [150, 243] width 145 height 16
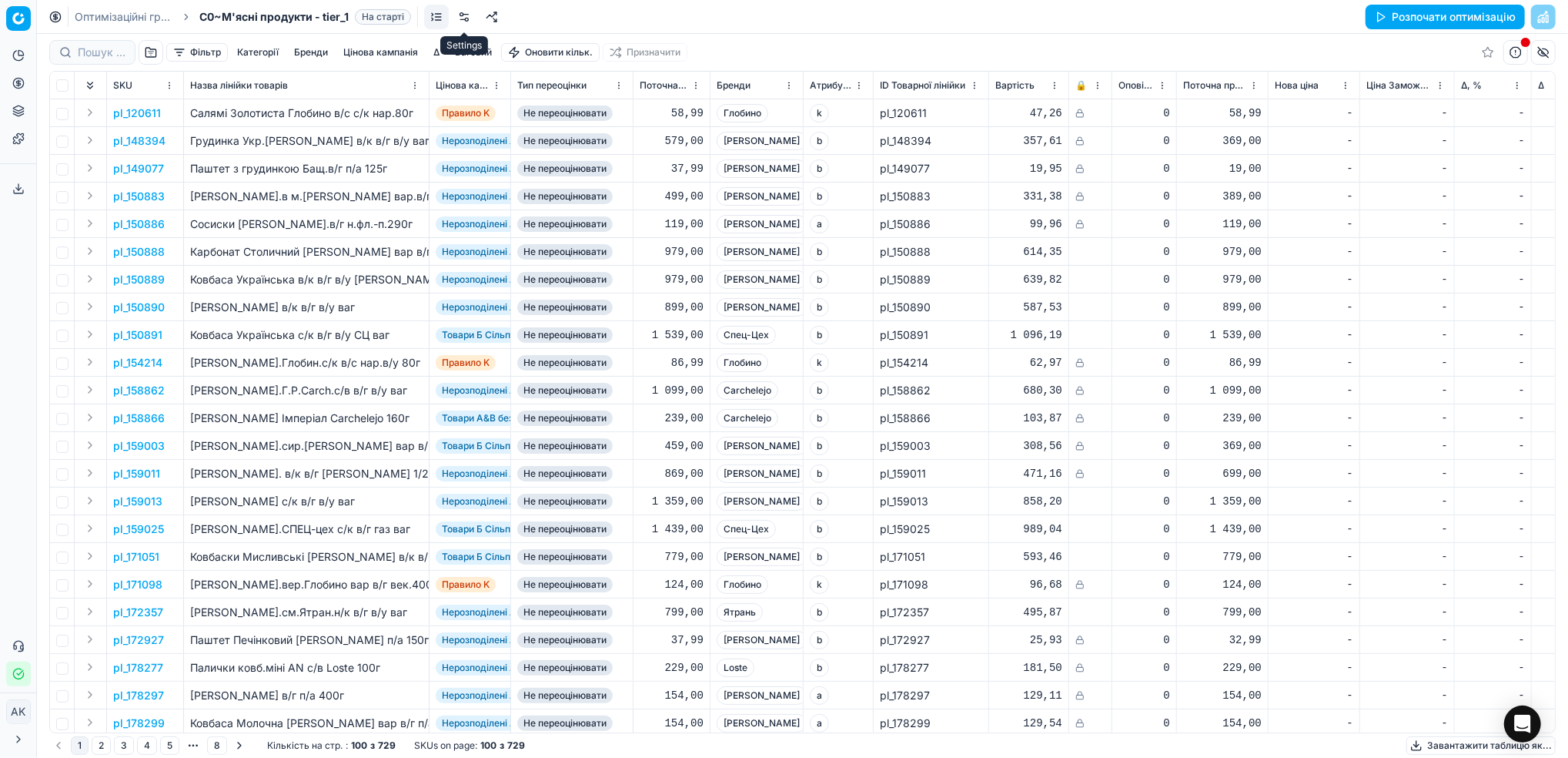
click at [469, 16] on link at bounding box center [464, 16] width 24 height 24
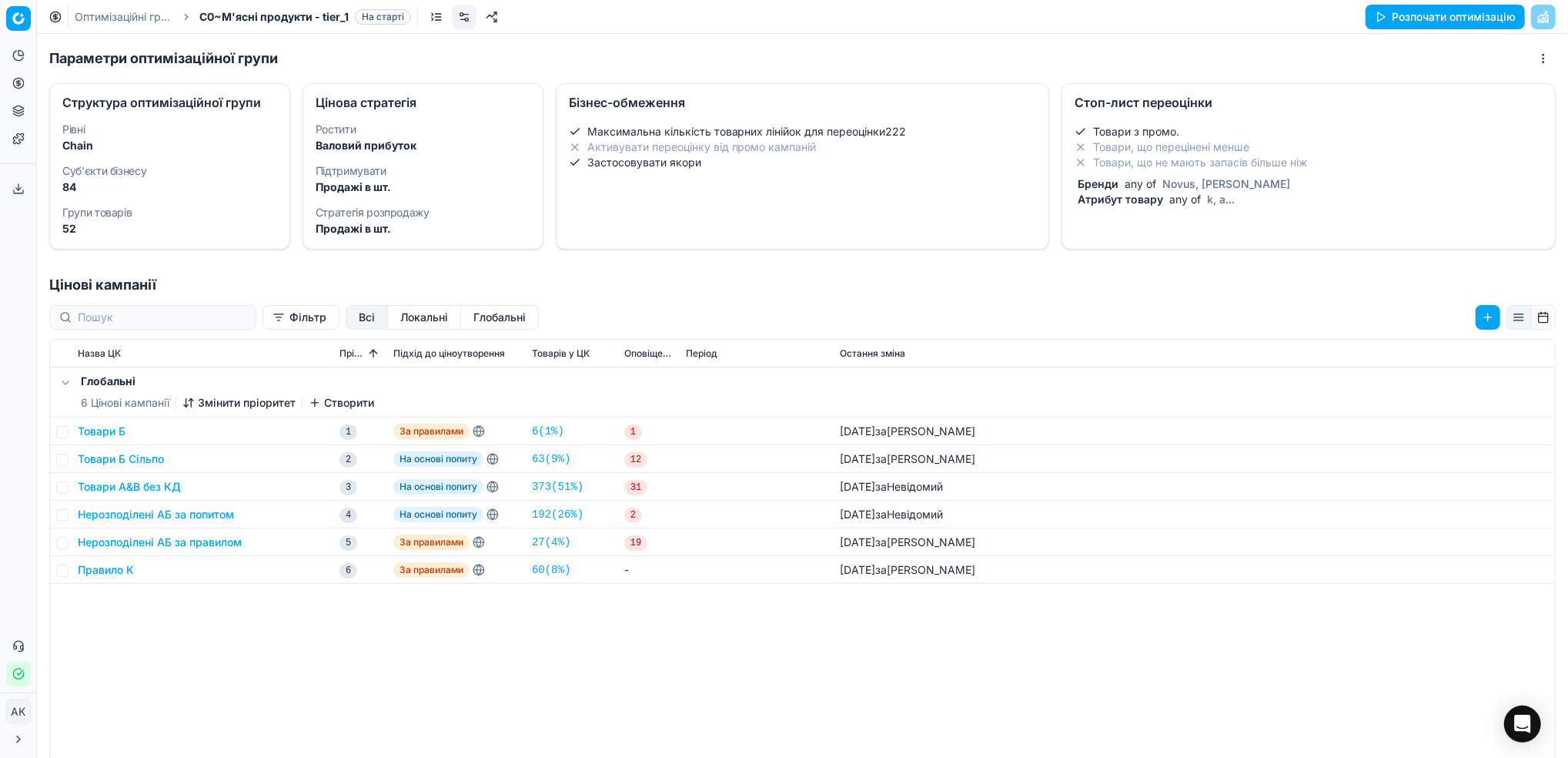
click at [1157, 174] on div "Товари з промо. Товари, що перецінені менше Товари, що не мають запасів більше …" at bounding box center [1309, 165] width 468 height 83
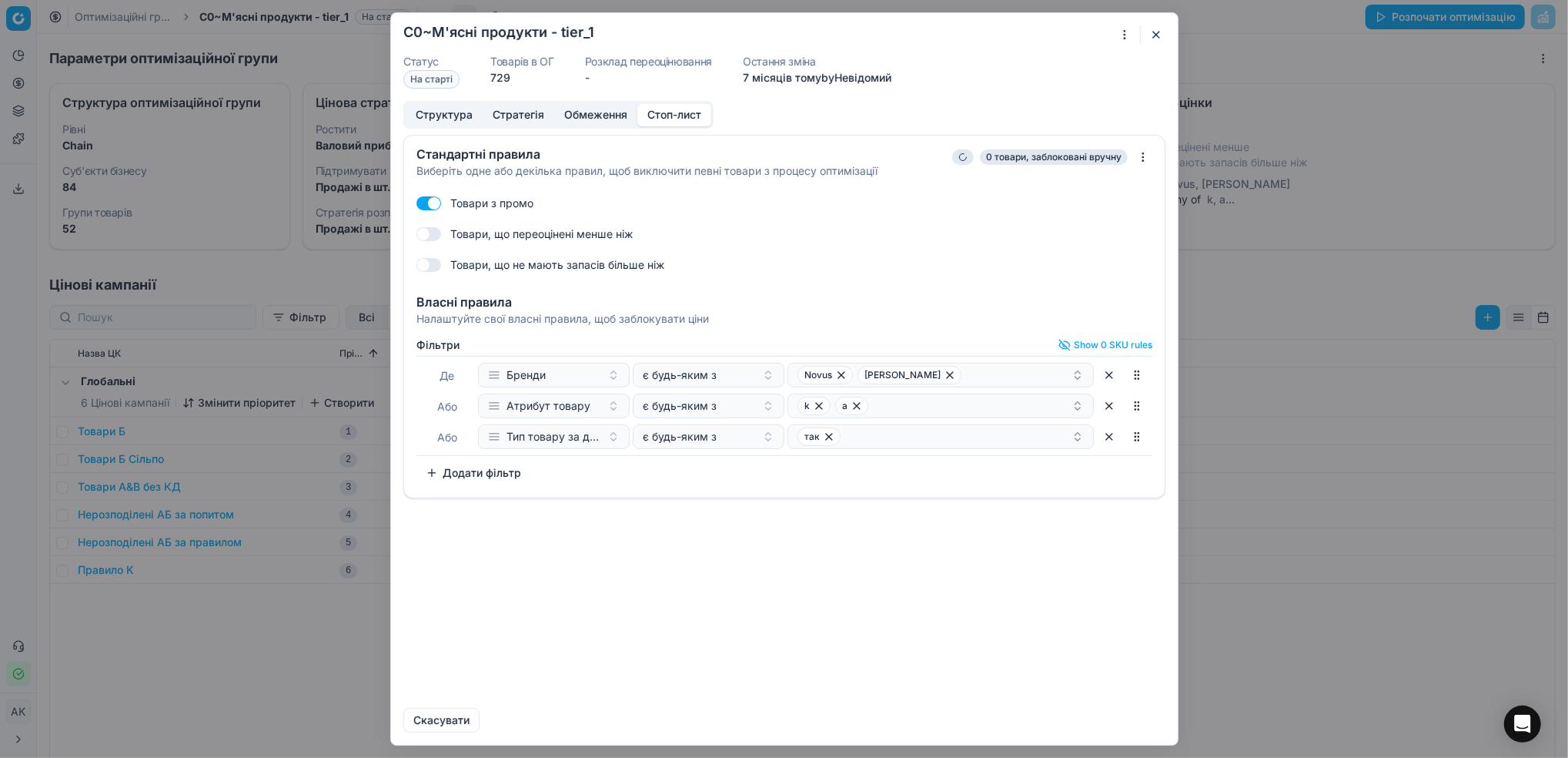
click at [496, 479] on button "Додати фільтр" at bounding box center [474, 472] width 114 height 24
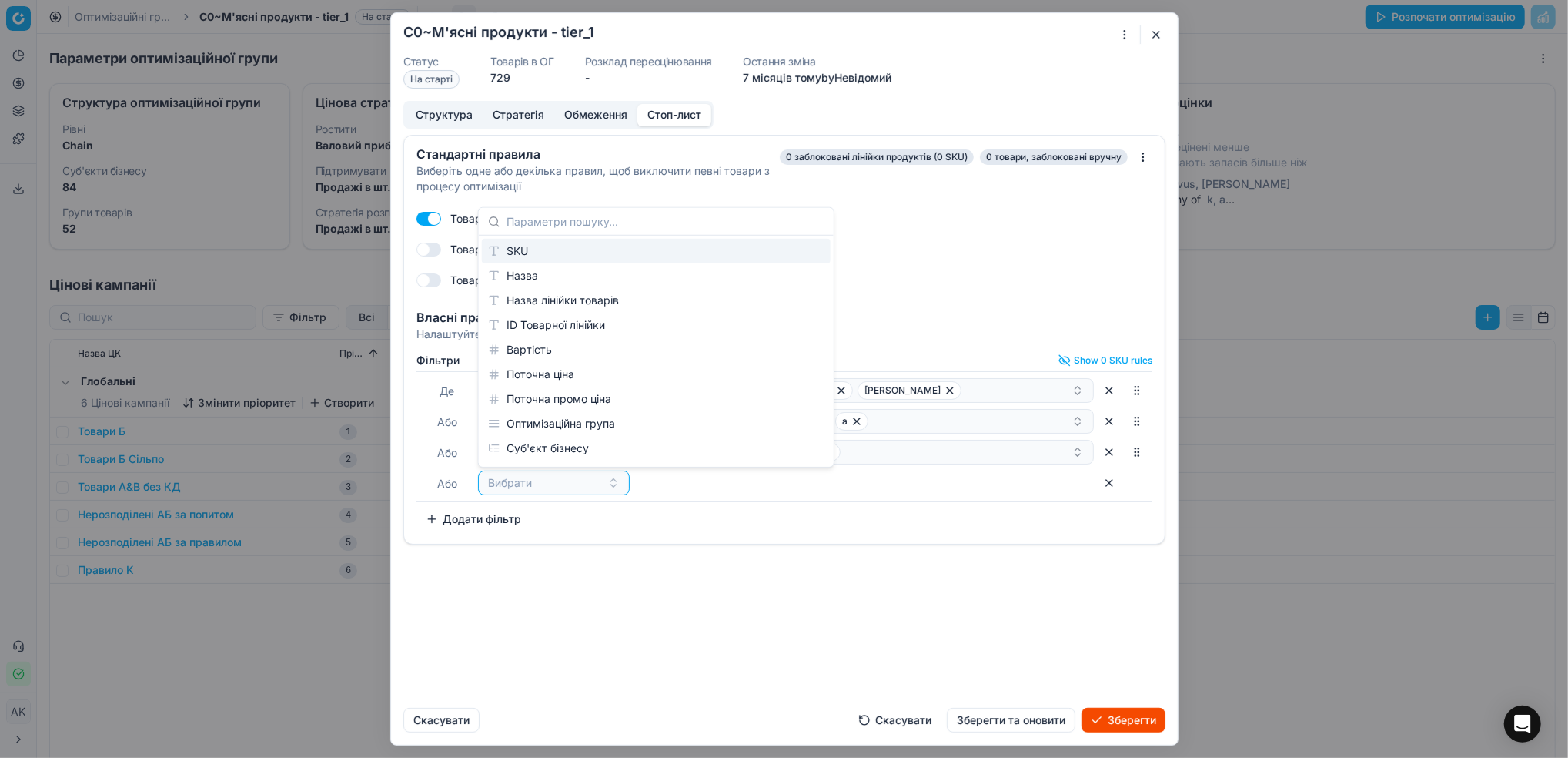
click at [527, 255] on div "SKU" at bounding box center [656, 251] width 349 height 24
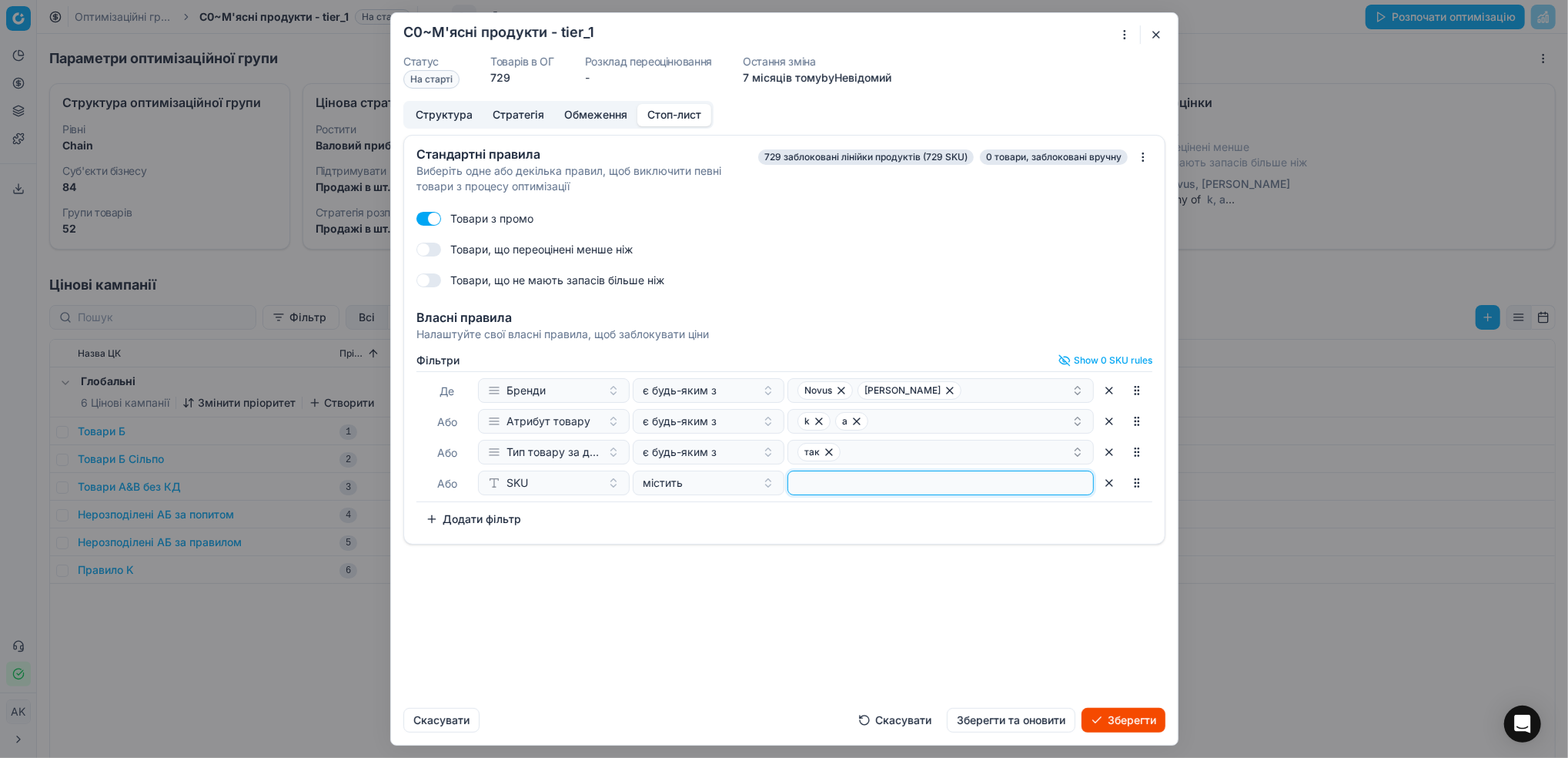
click at [892, 488] on input at bounding box center [941, 483] width 293 height 23
click at [1014, 719] on button "Зберегти та оновити" at bounding box center [1011, 720] width 128 height 24
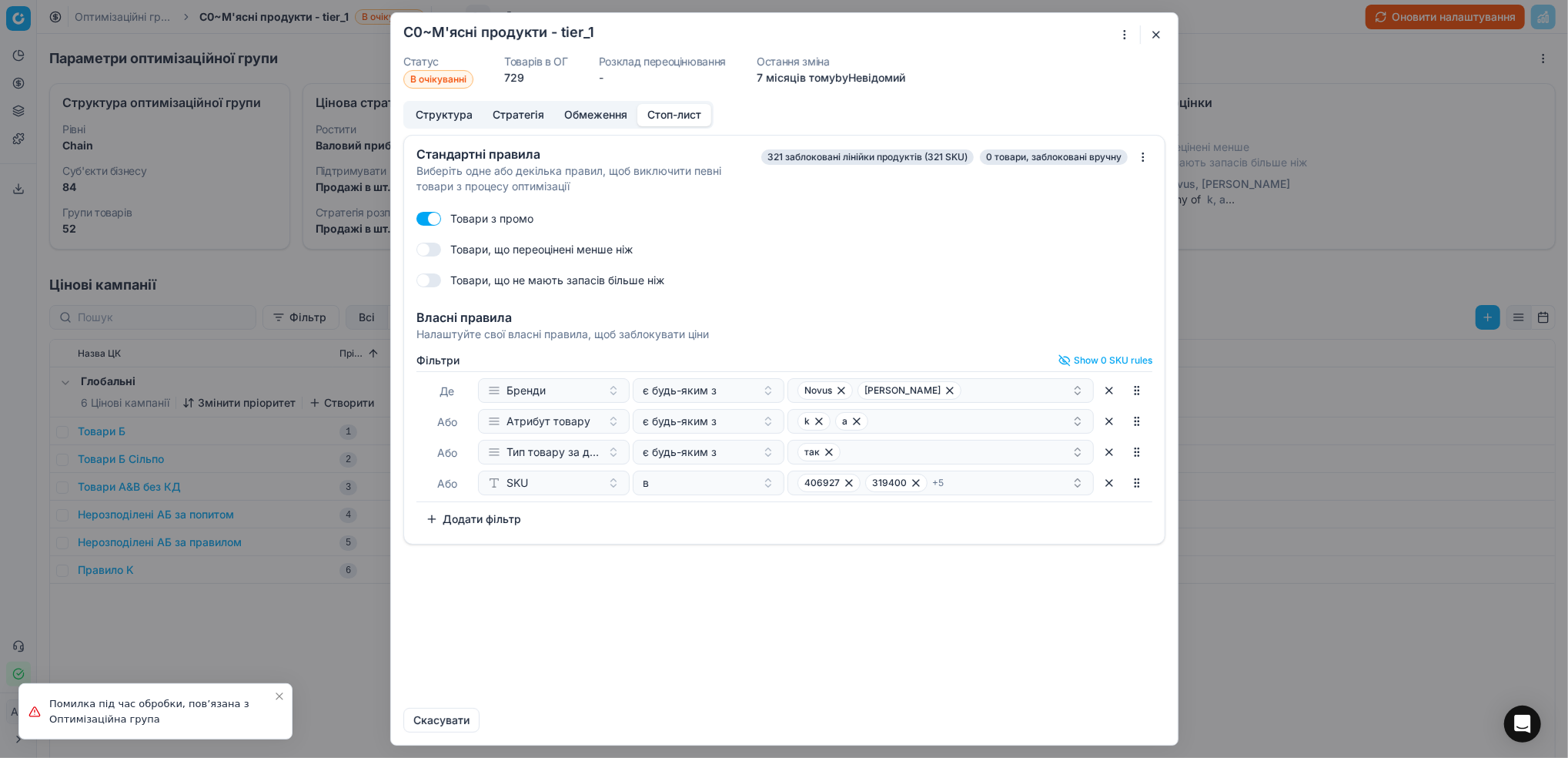
click at [1159, 32] on button "button" at bounding box center [1156, 34] width 18 height 18
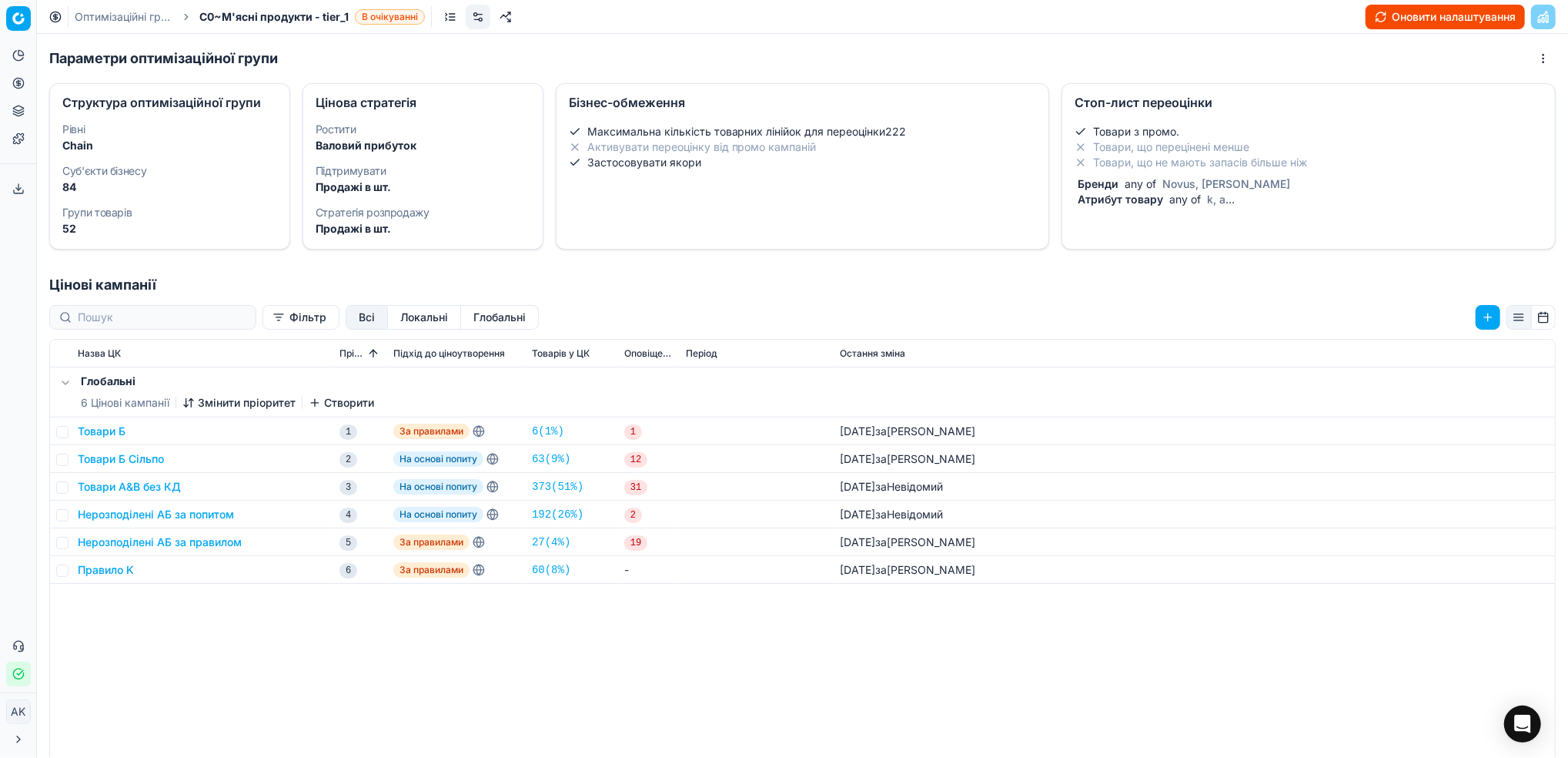
click at [100, 16] on link "Оптимізаційні групи" at bounding box center [124, 17] width 99 height 16
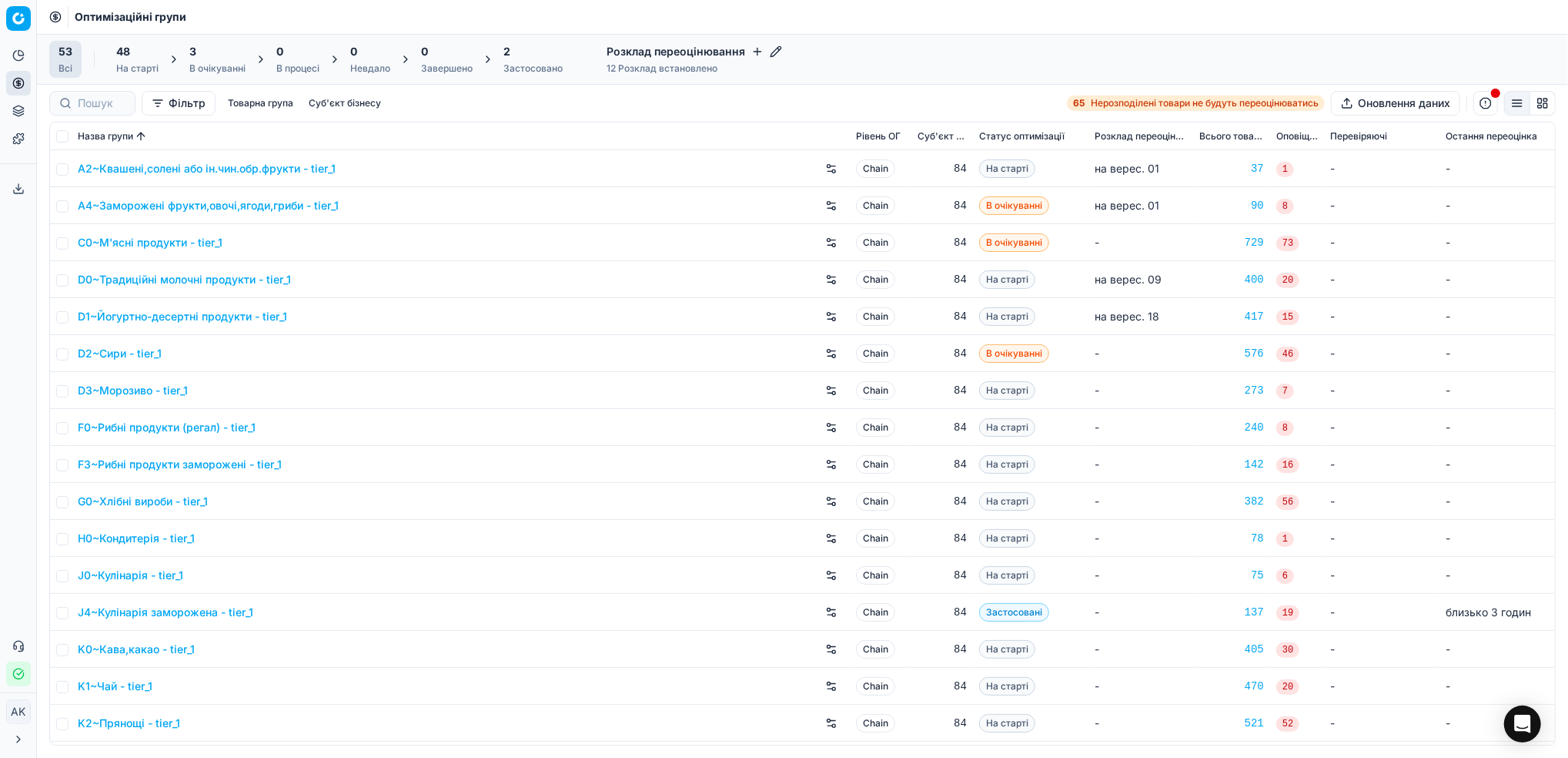
click at [155, 287] on div "D0~Традиційні молочні продукти - tier_1" at bounding box center [461, 279] width 766 height 24
click at [156, 282] on link "D0~Традиційні молочні продукти - tier_1" at bounding box center [185, 280] width 213 height 16
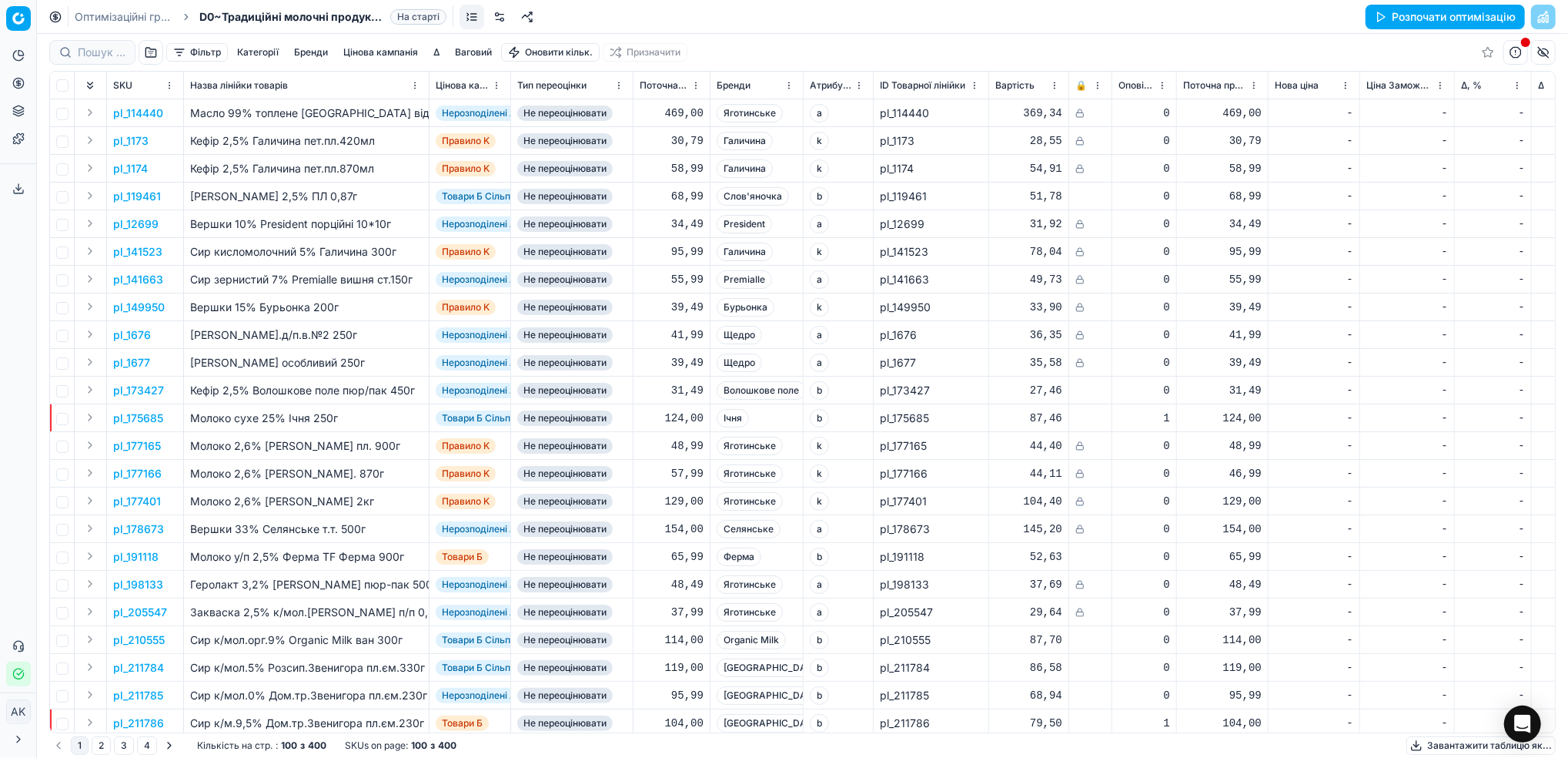
click at [501, 22] on link at bounding box center [500, 16] width 24 height 24
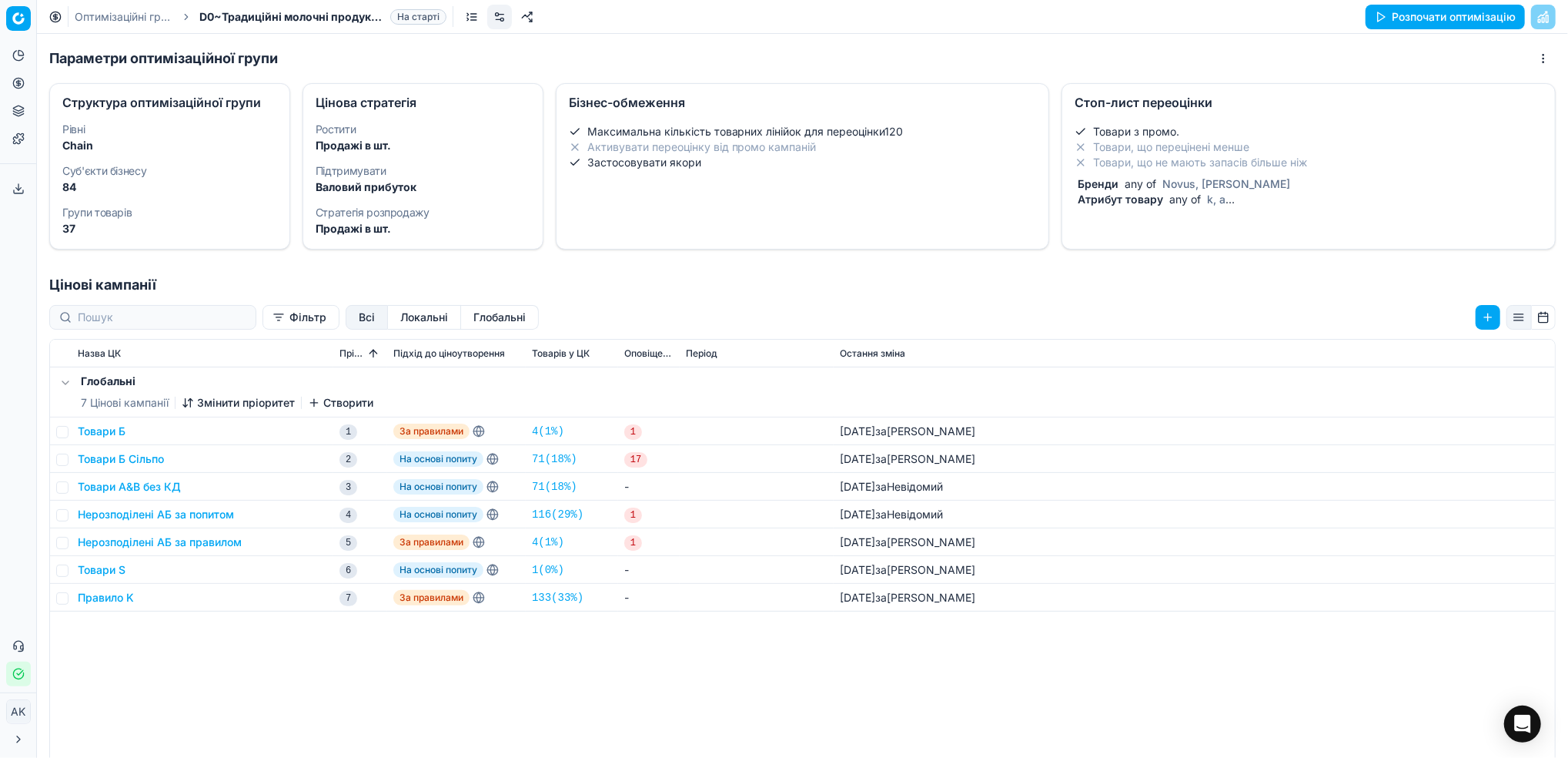
click at [1155, 163] on li "Товари, що не мають запасів більше ніж" at bounding box center [1309, 163] width 468 height 16
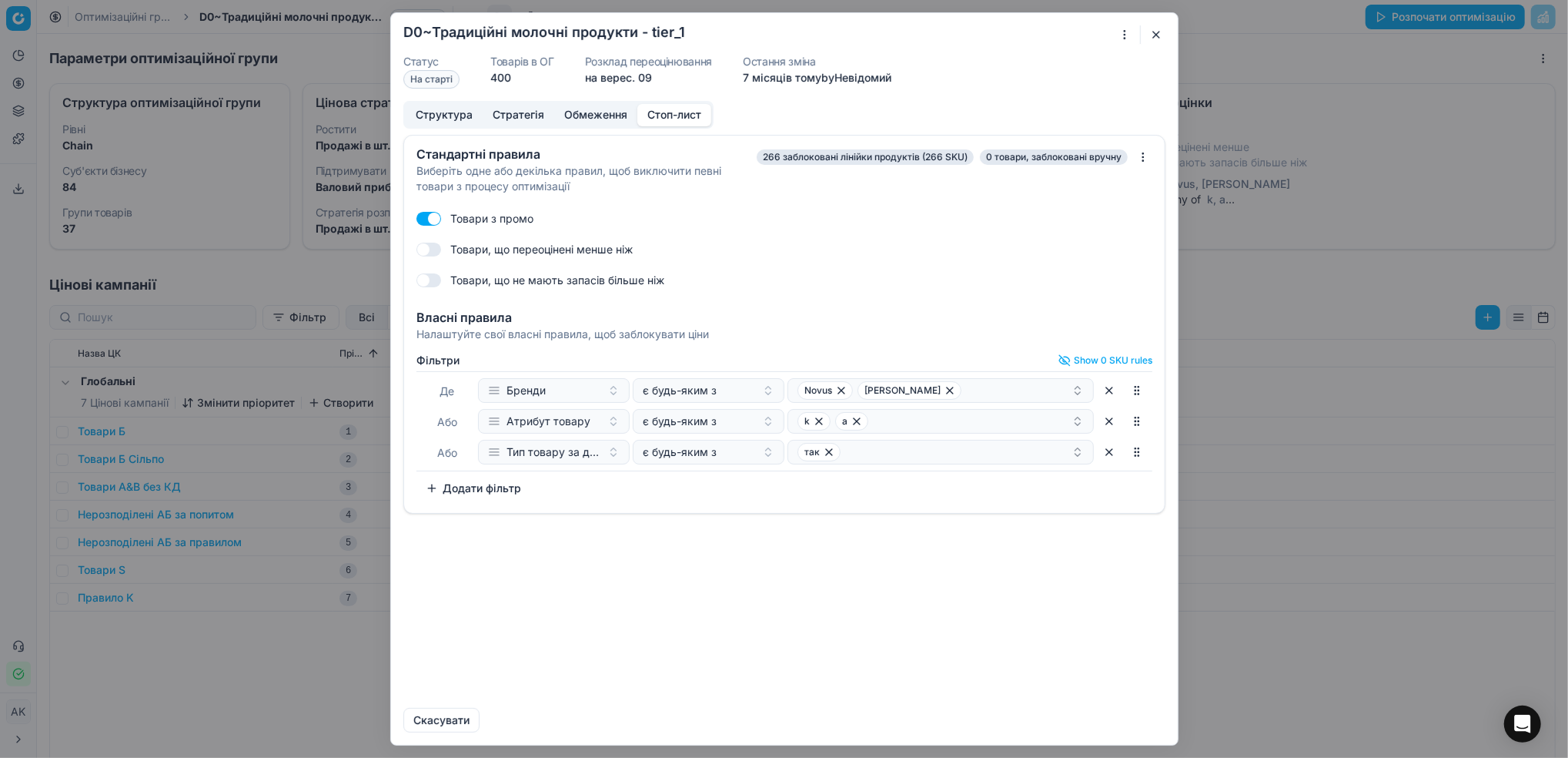
click at [474, 485] on button "Додати фільтр" at bounding box center [474, 488] width 114 height 24
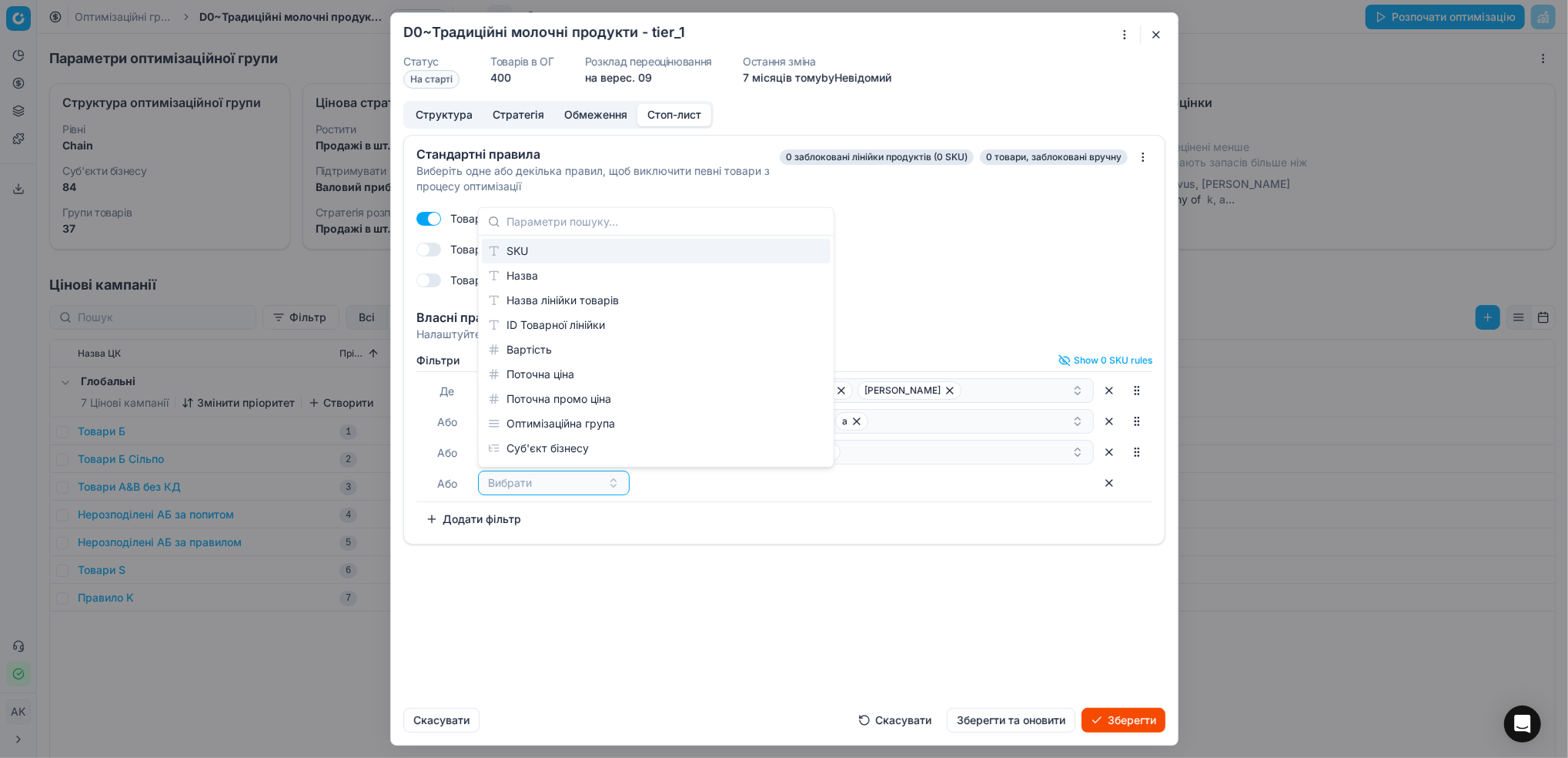
click at [565, 256] on div "SKU" at bounding box center [656, 251] width 349 height 24
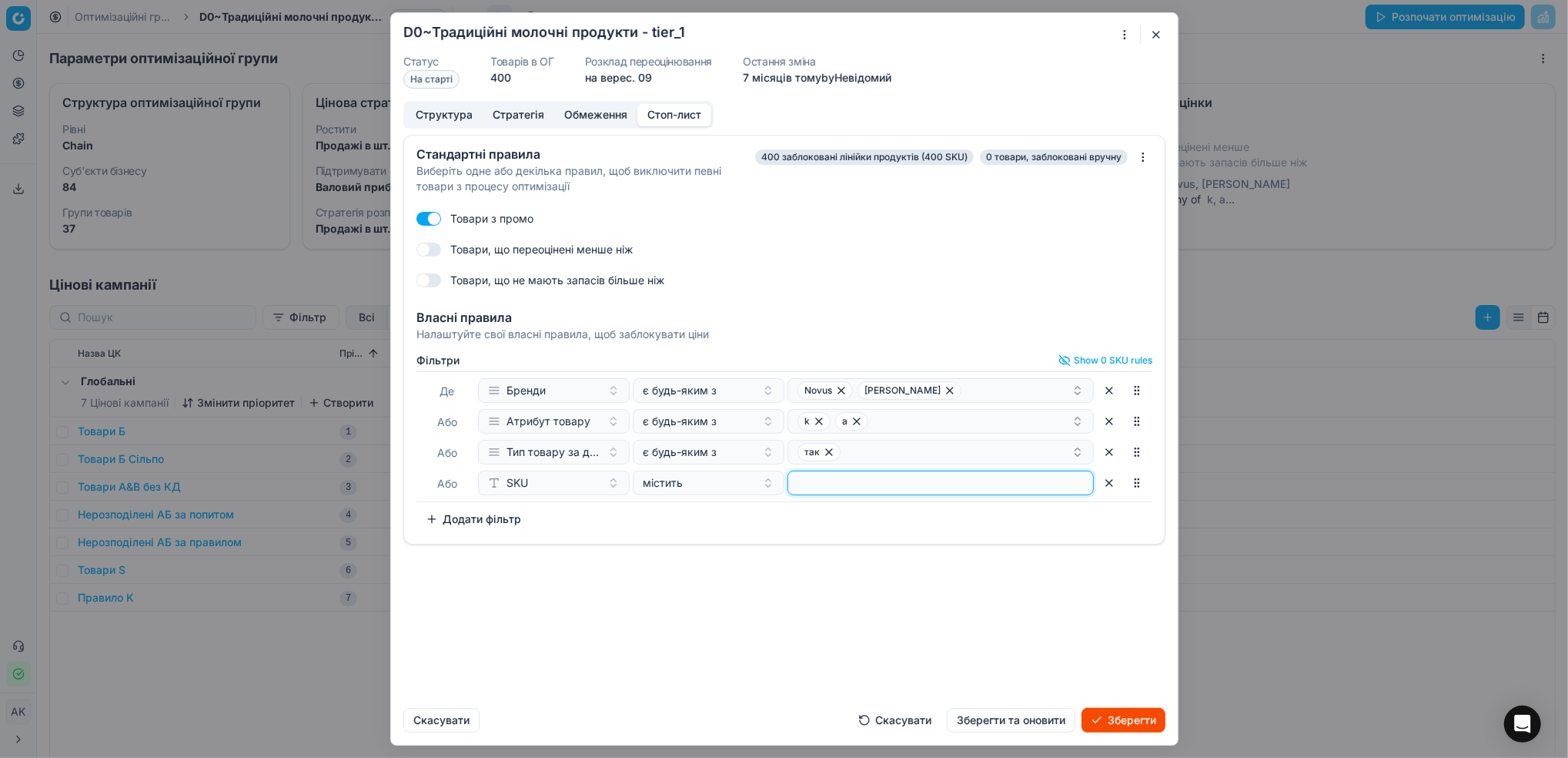
click at [827, 489] on input at bounding box center [941, 483] width 293 height 23
click at [1037, 724] on button "Зберегти та оновити" at bounding box center [1011, 720] width 128 height 24
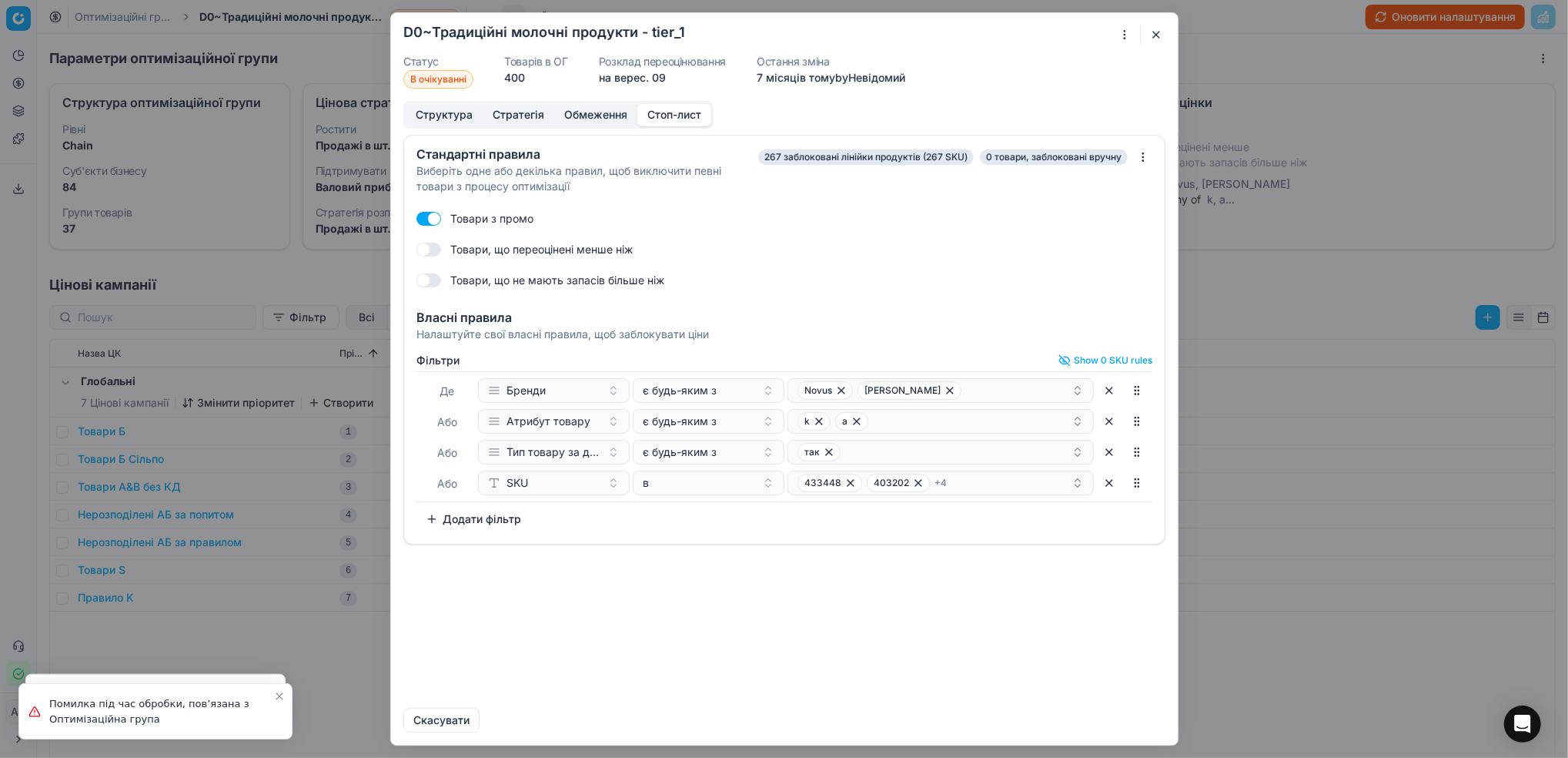
click at [1160, 34] on button "button" at bounding box center [1156, 34] width 18 height 18
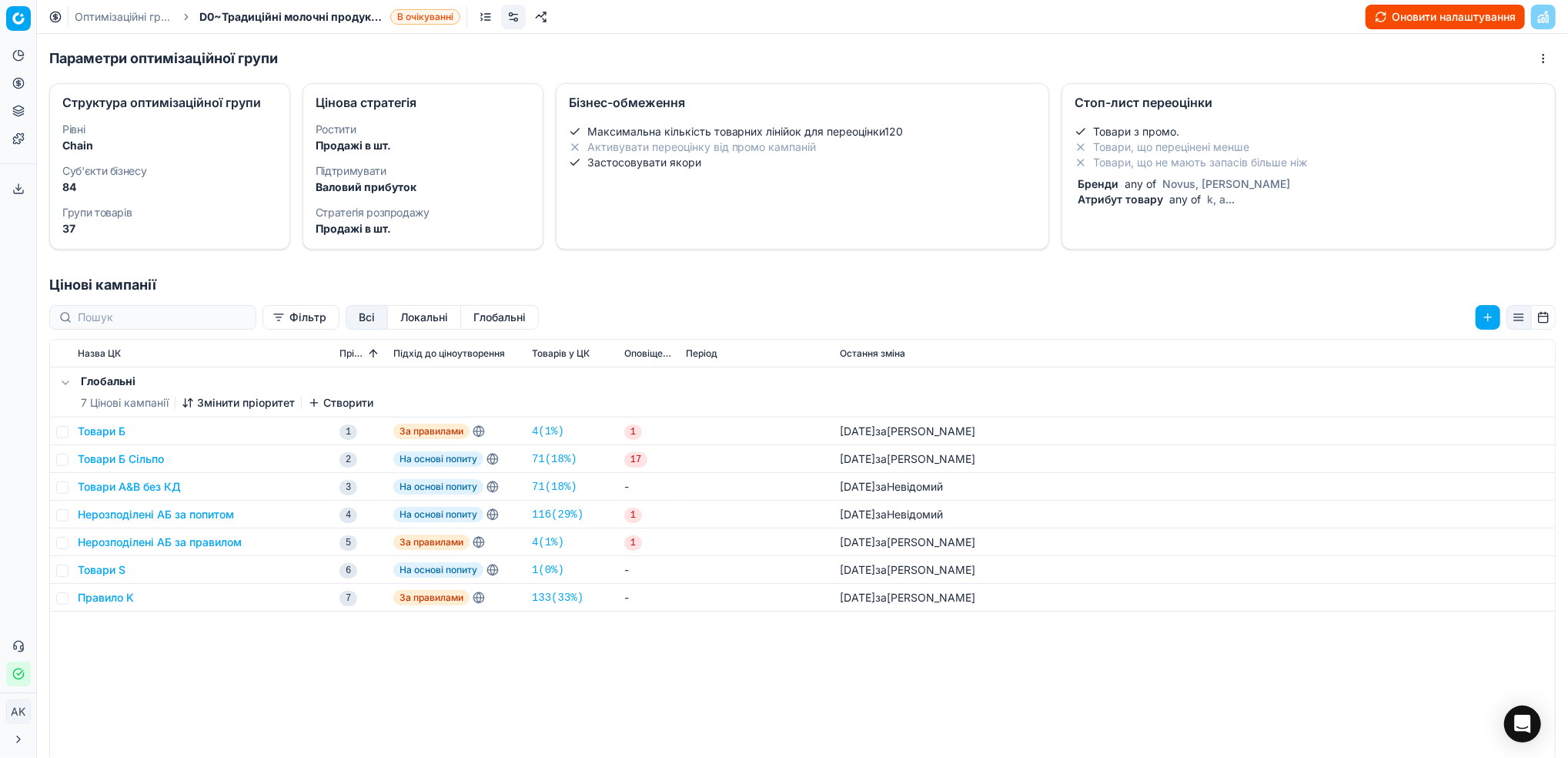
click at [96, 14] on link "Оптимізаційні групи" at bounding box center [124, 17] width 99 height 16
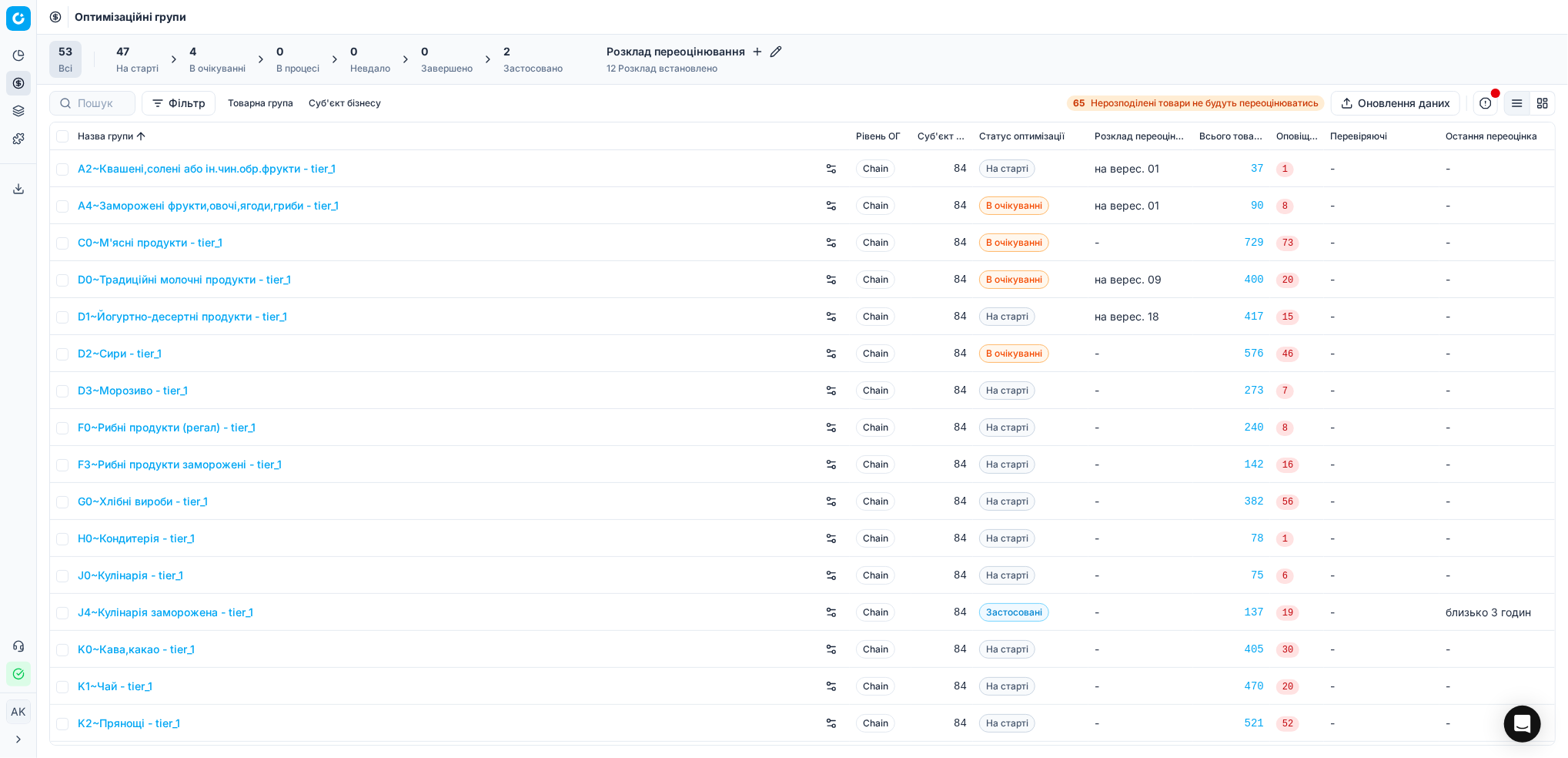
click at [177, 315] on link "D1~Йогуртно-десертні продукти - tier_1" at bounding box center [183, 316] width 210 height 16
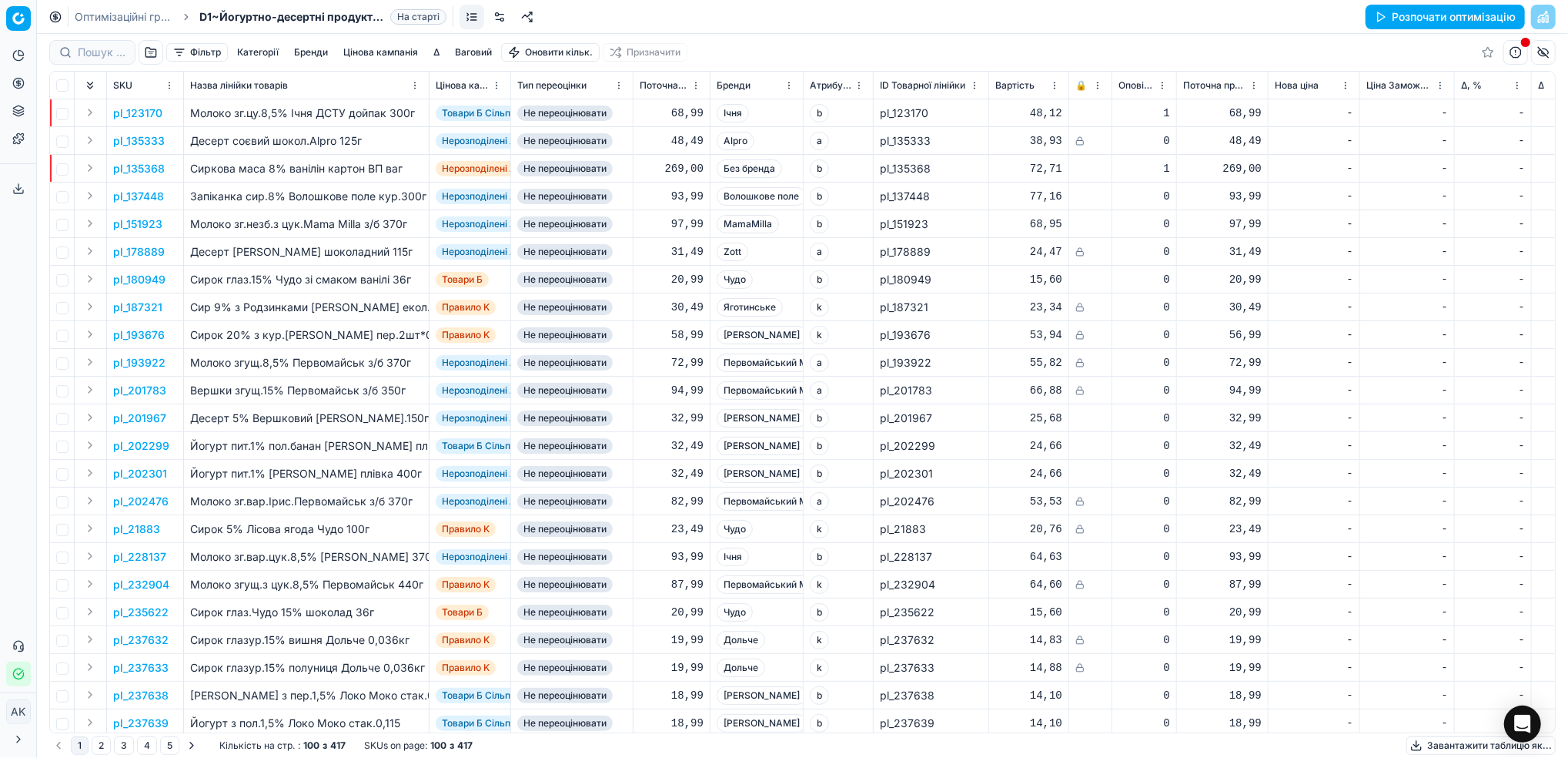
click at [502, 23] on link at bounding box center [500, 16] width 24 height 24
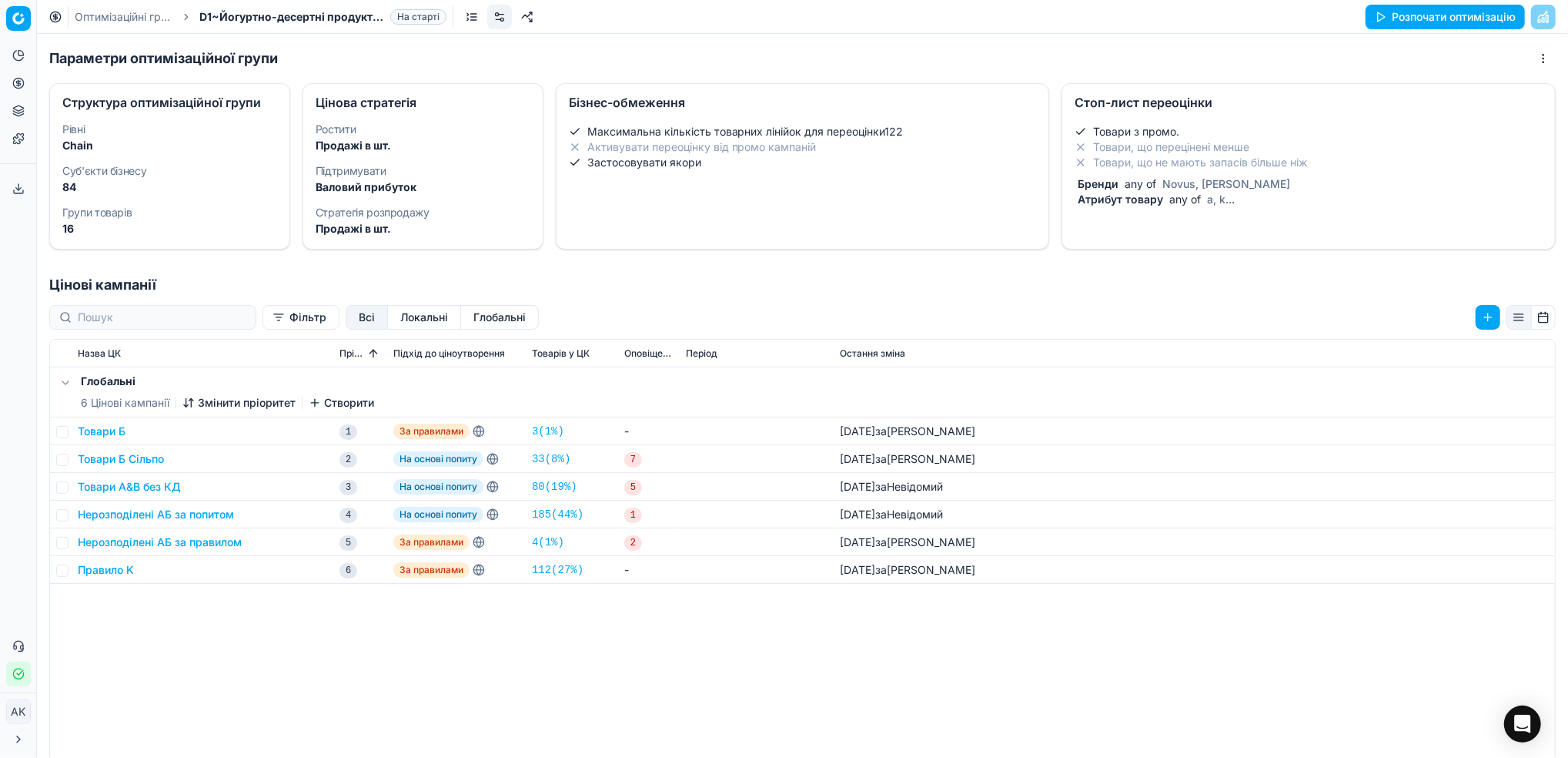
click at [1180, 170] on div "Товари з промо. Товари, що перецінені менше Товари, що не мають запасів більше …" at bounding box center [1309, 165] width 468 height 83
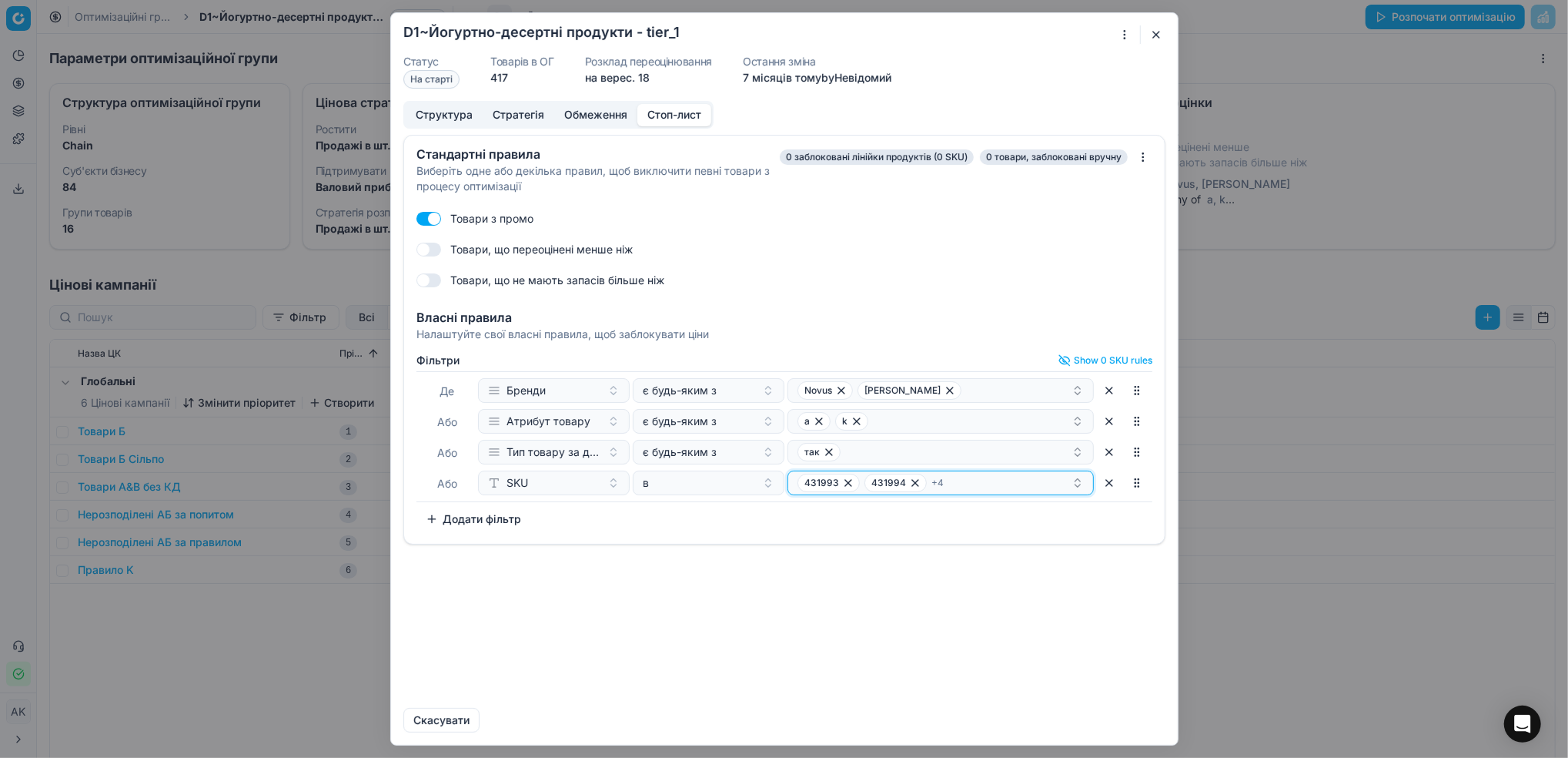
click at [1033, 489] on div "Фiльтри Show 0 SKU rules [PERSON_NAME] є будь-яким з [PERSON_NAME] Promo [PERSO…" at bounding box center [785, 443] width 736 height 177
click at [1037, 484] on div "431993 431994 + 4" at bounding box center [935, 483] width 274 height 18
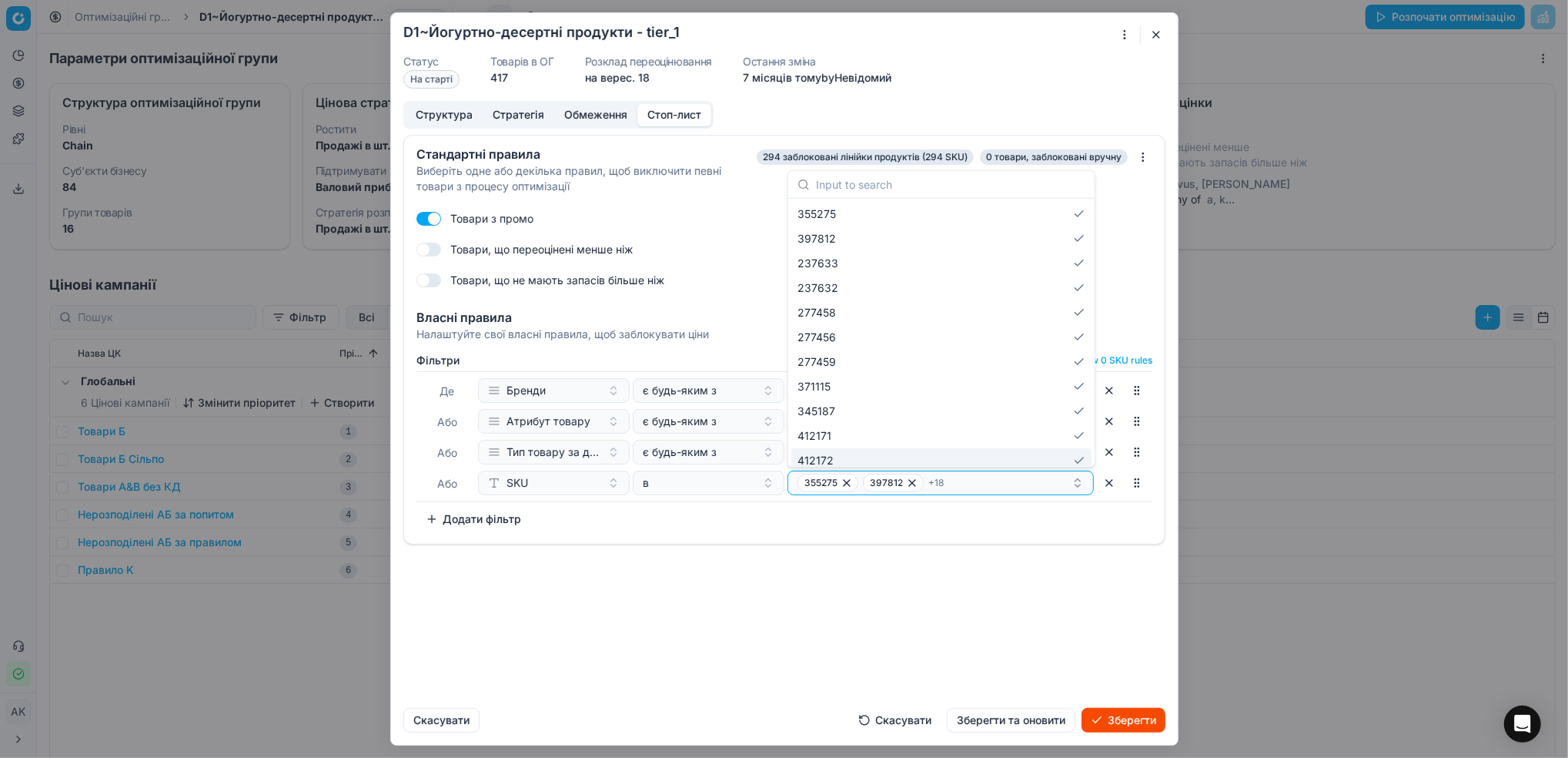
click at [1008, 607] on div "Стандартні правила Виберіть одне або декілька правил, щоб виключити певні товар…" at bounding box center [784, 415] width 787 height 560
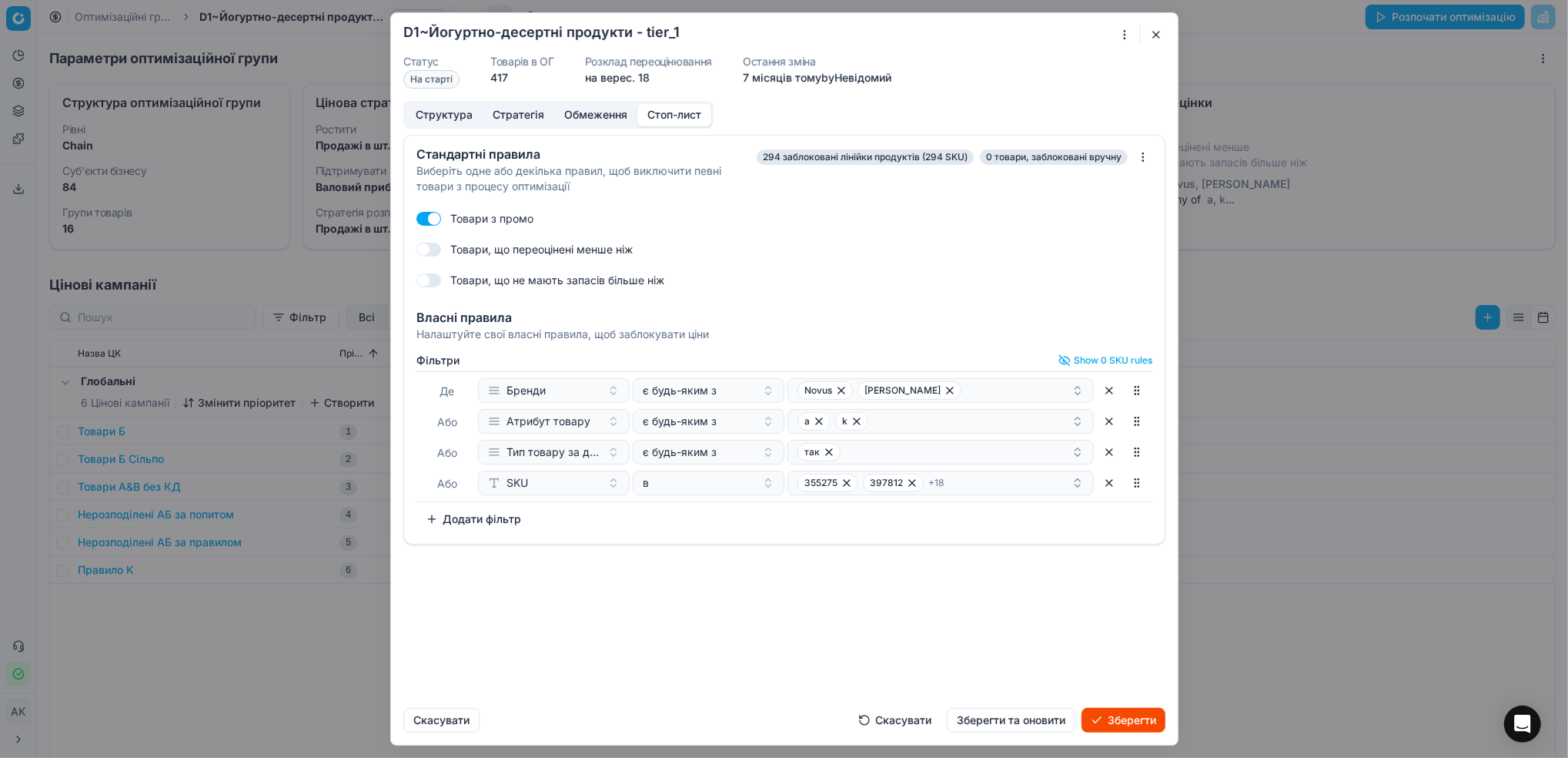
click at [889, 721] on button "Скасувати" at bounding box center [895, 720] width 92 height 24
click at [1152, 24] on form "Oprimization group is saving... D1~Йогуртно-десертні продукти - tier_1 Статус Н…" at bounding box center [784, 379] width 787 height 731
click at [1153, 33] on button "button" at bounding box center [1156, 34] width 18 height 18
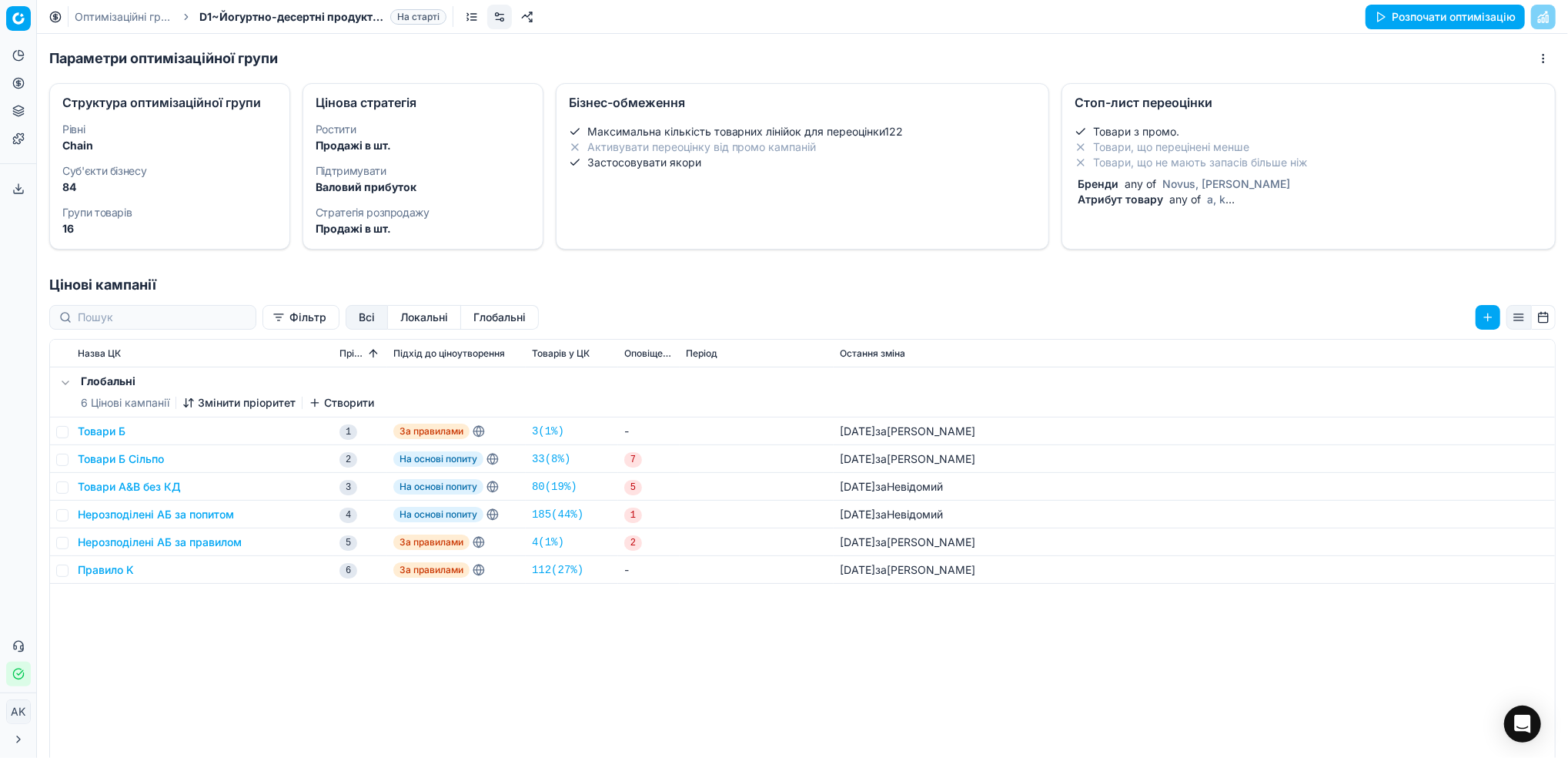
click at [1131, 166] on li "Товари, що не мають запасів більше ніж" at bounding box center [1309, 163] width 468 height 16
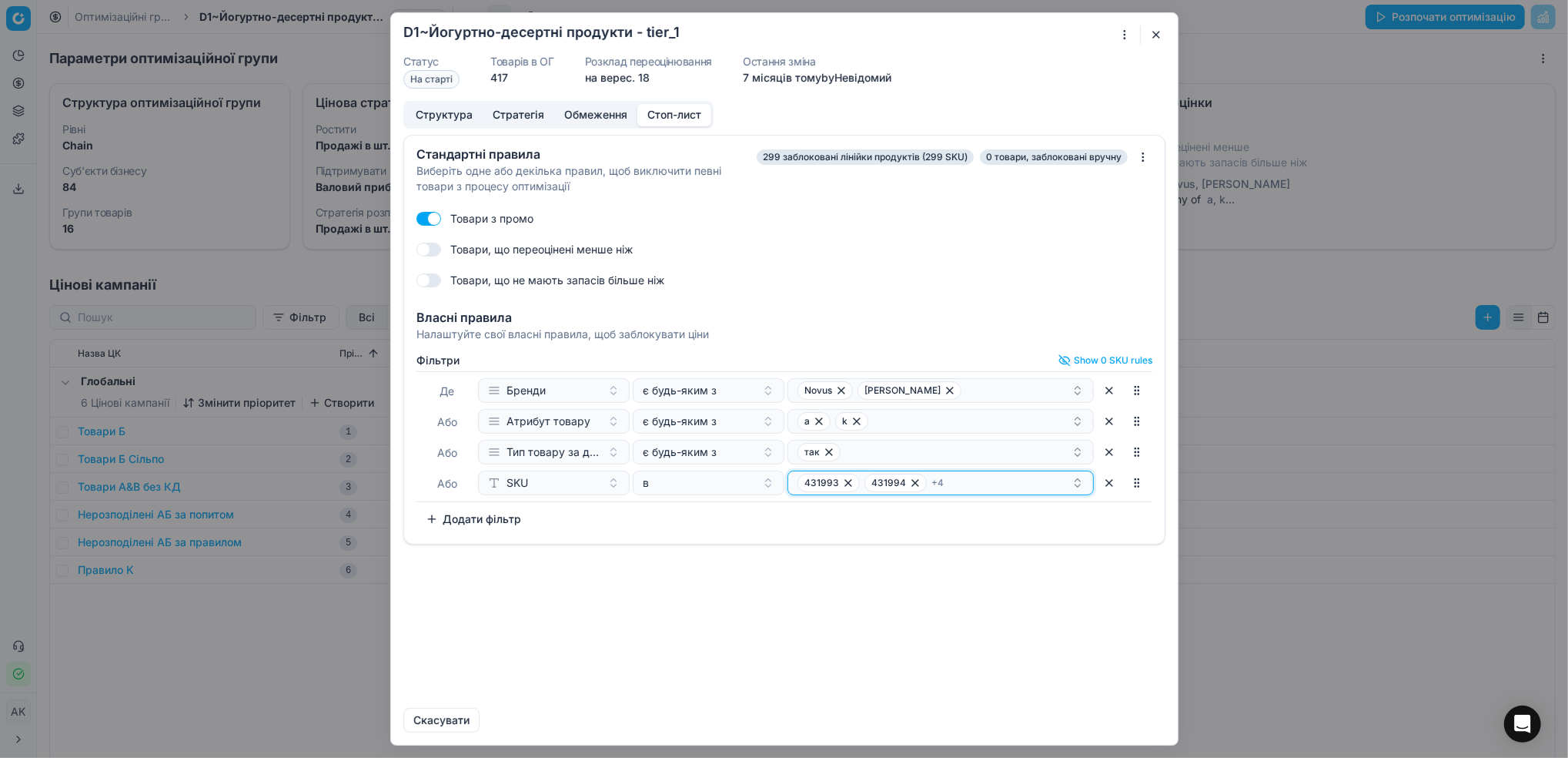
click at [1020, 488] on div "431993 431994 + 4" at bounding box center [935, 483] width 274 height 18
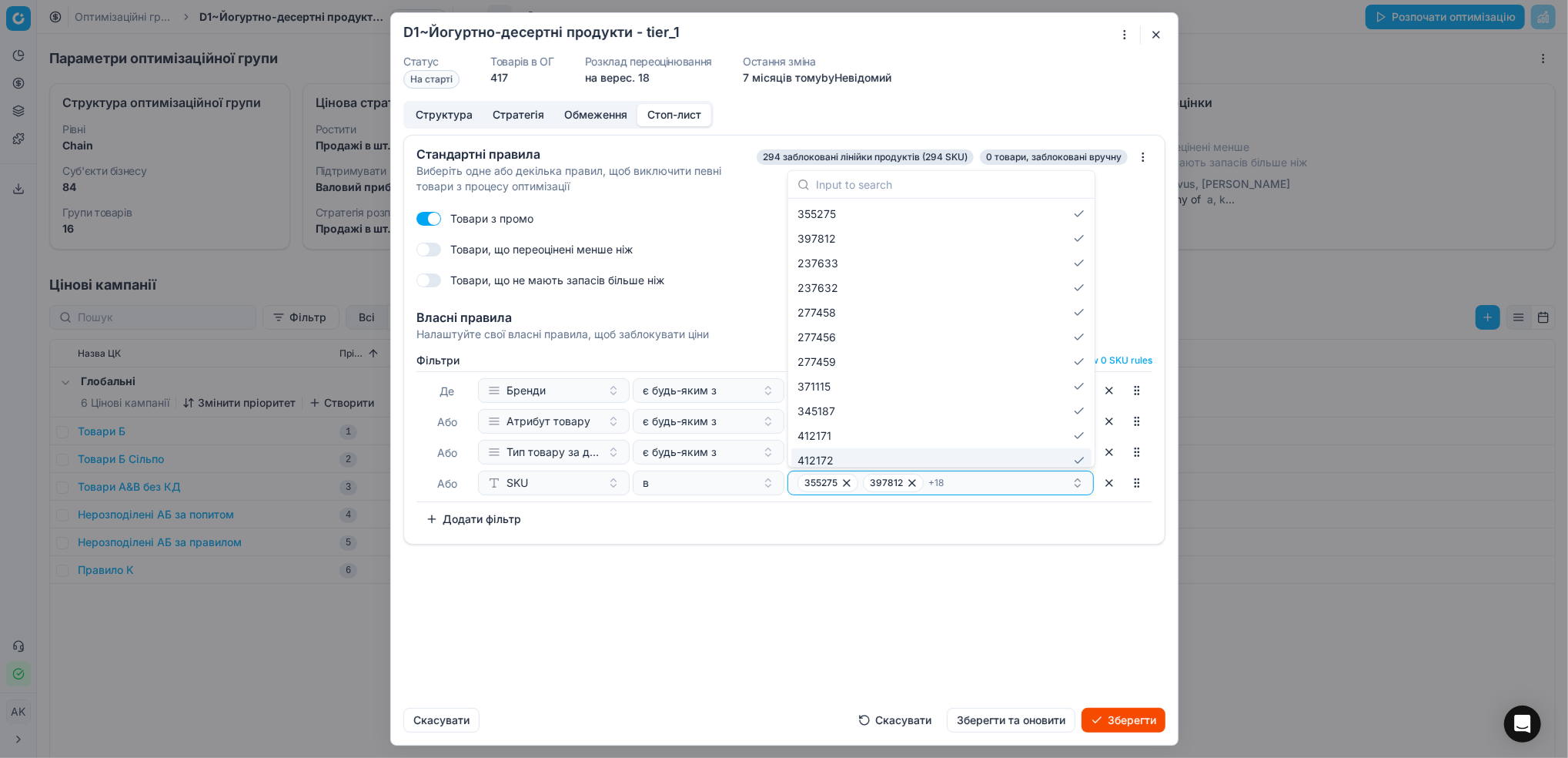
click at [932, 624] on div "Стандартні правила Виберіть одне або декілька правил, щоб виключити певні товар…" at bounding box center [784, 415] width 787 height 560
click at [1038, 489] on div "355275 397812 + 18" at bounding box center [935, 483] width 274 height 18
click at [908, 619] on div "Стандартні правила Виберіть одне або декілька правил, щоб виключити певні товар…" at bounding box center [784, 415] width 787 height 560
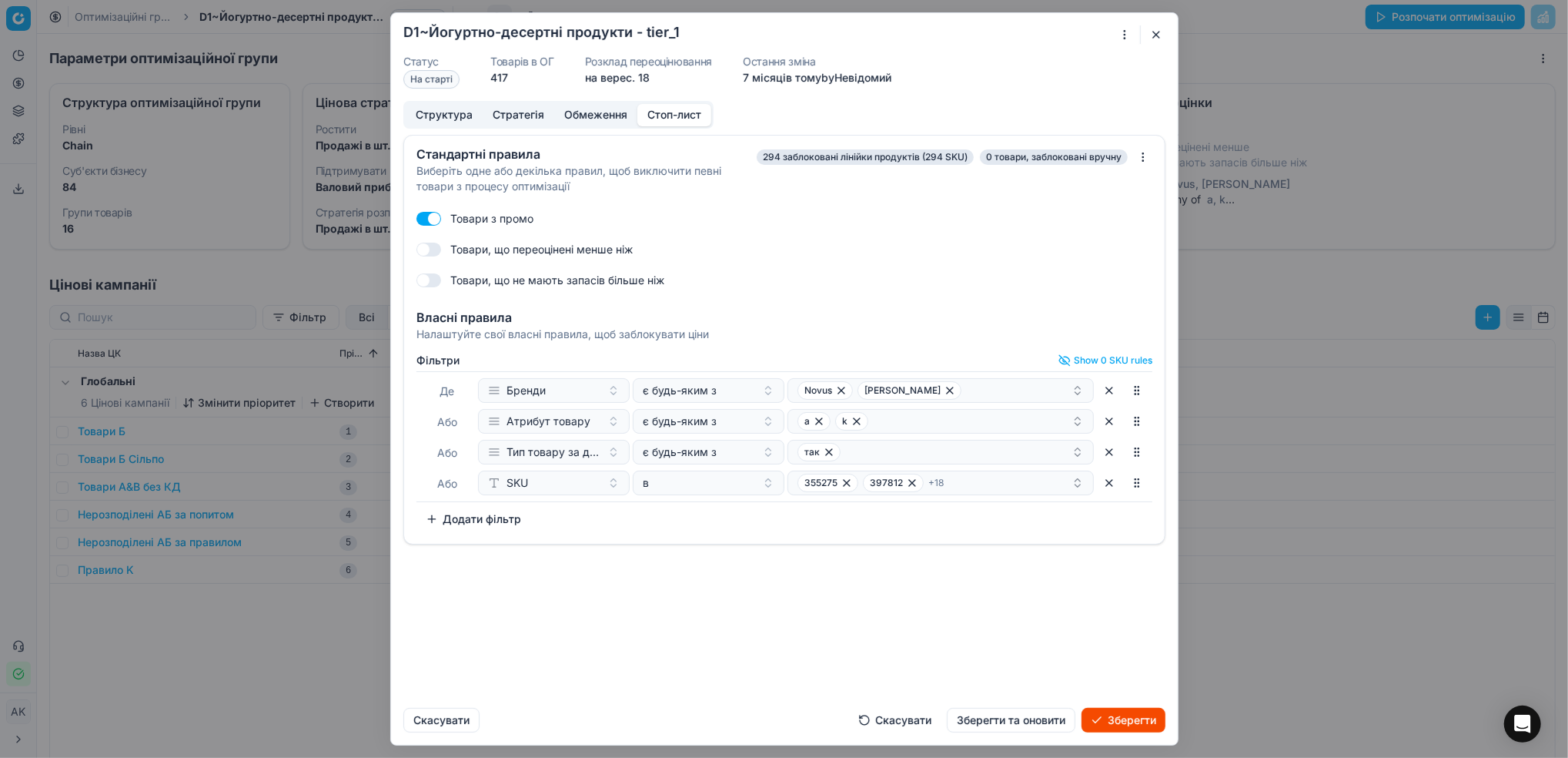
click at [902, 727] on button "Скасувати" at bounding box center [895, 720] width 92 height 24
click at [1154, 36] on button "button" at bounding box center [1156, 34] width 18 height 18
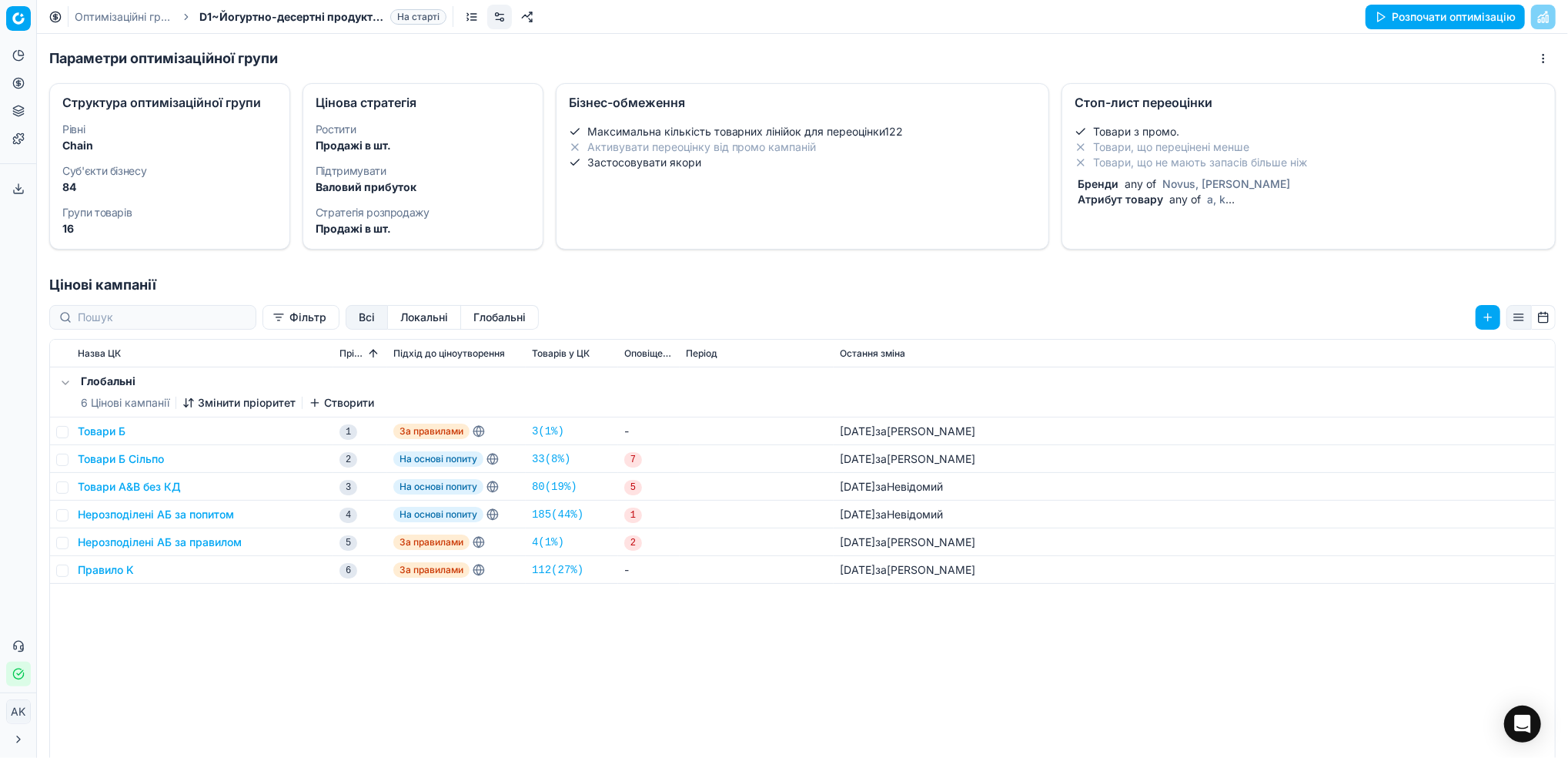
click at [1153, 155] on li "Товари, що не мають запасів більше ніж" at bounding box center [1309, 163] width 468 height 16
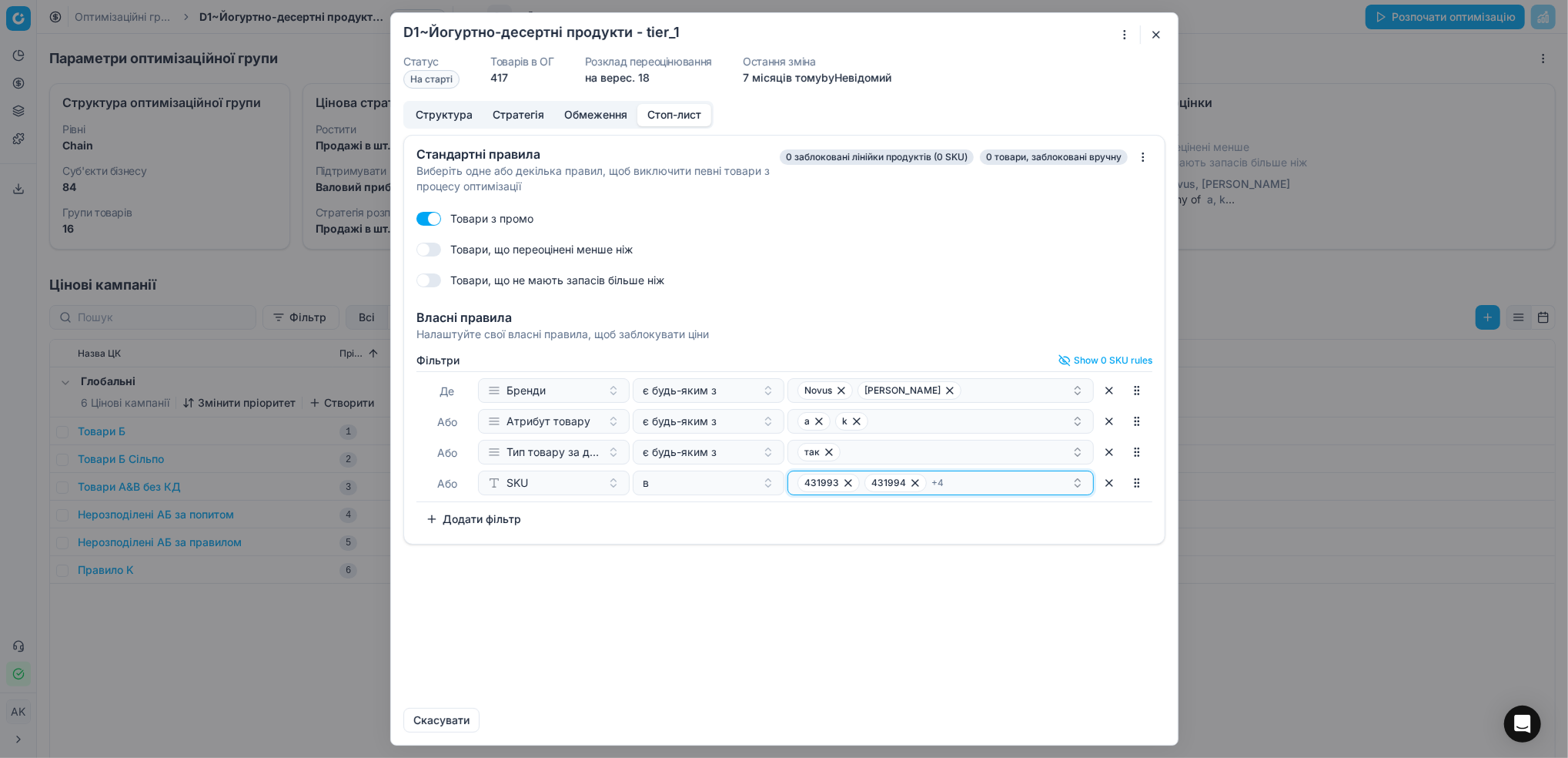
click at [1011, 482] on div "431993 431994 + 4" at bounding box center [935, 483] width 274 height 18
paste input "355275"
type input "355275"
click at [901, 541] on div "355275" at bounding box center [942, 541] width 301 height 24
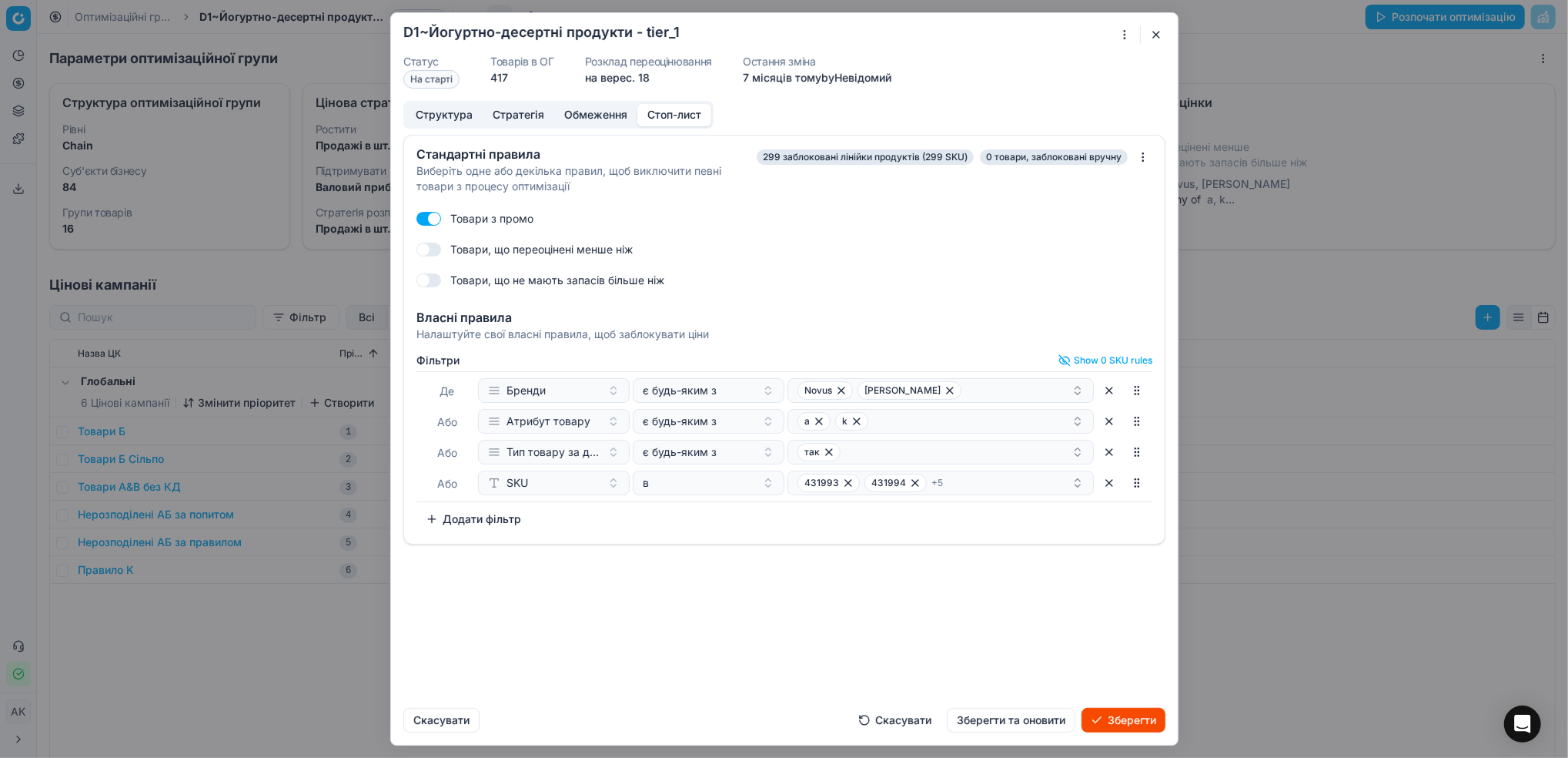
click at [962, 647] on div "Стандартні правила Виберіть одне або декілька правил, щоб виключити певні товар…" at bounding box center [784, 415] width 787 height 560
click at [974, 487] on div "431993 431994 + 5" at bounding box center [935, 483] width 274 height 18
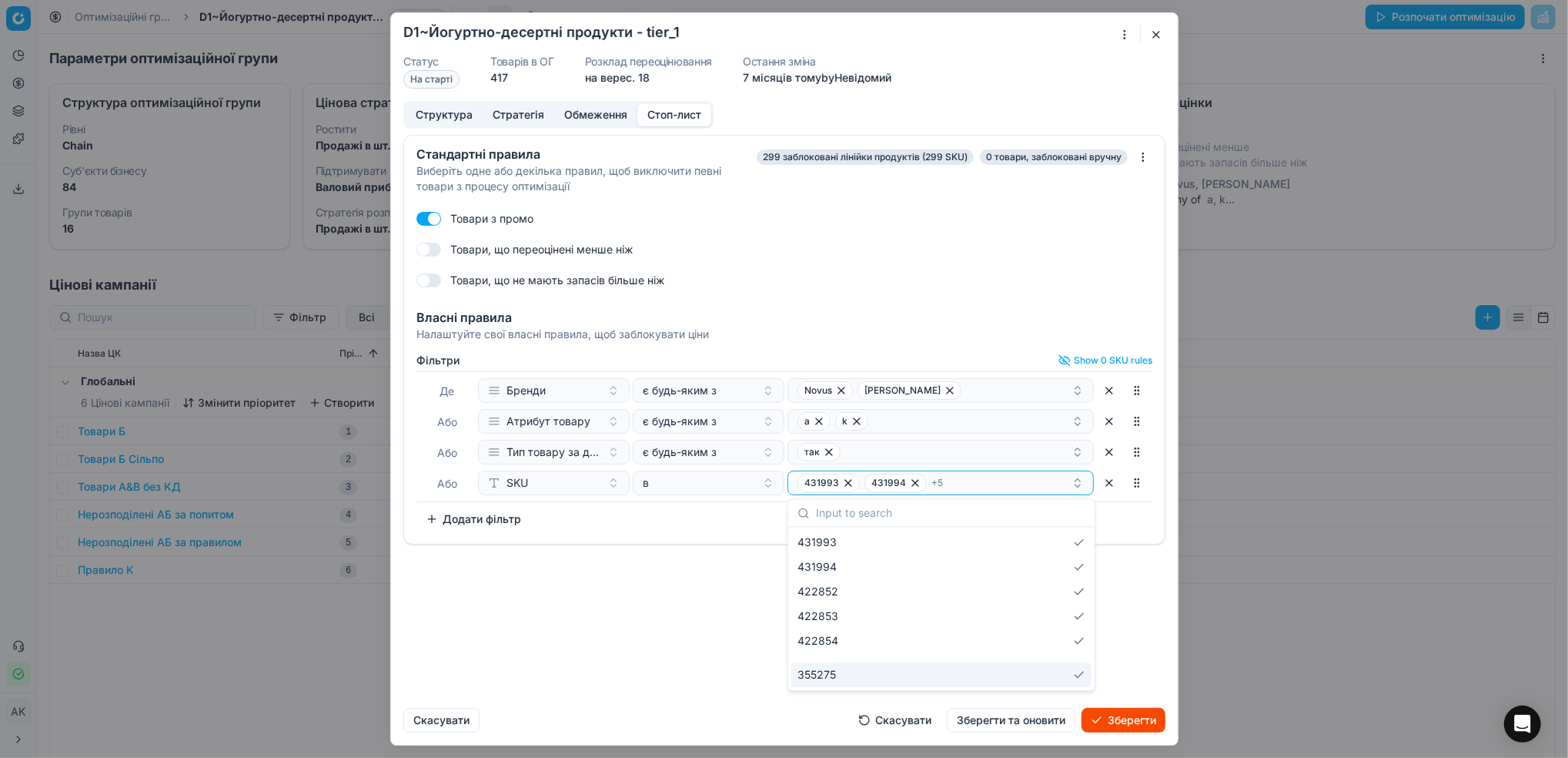
paste input "397812"
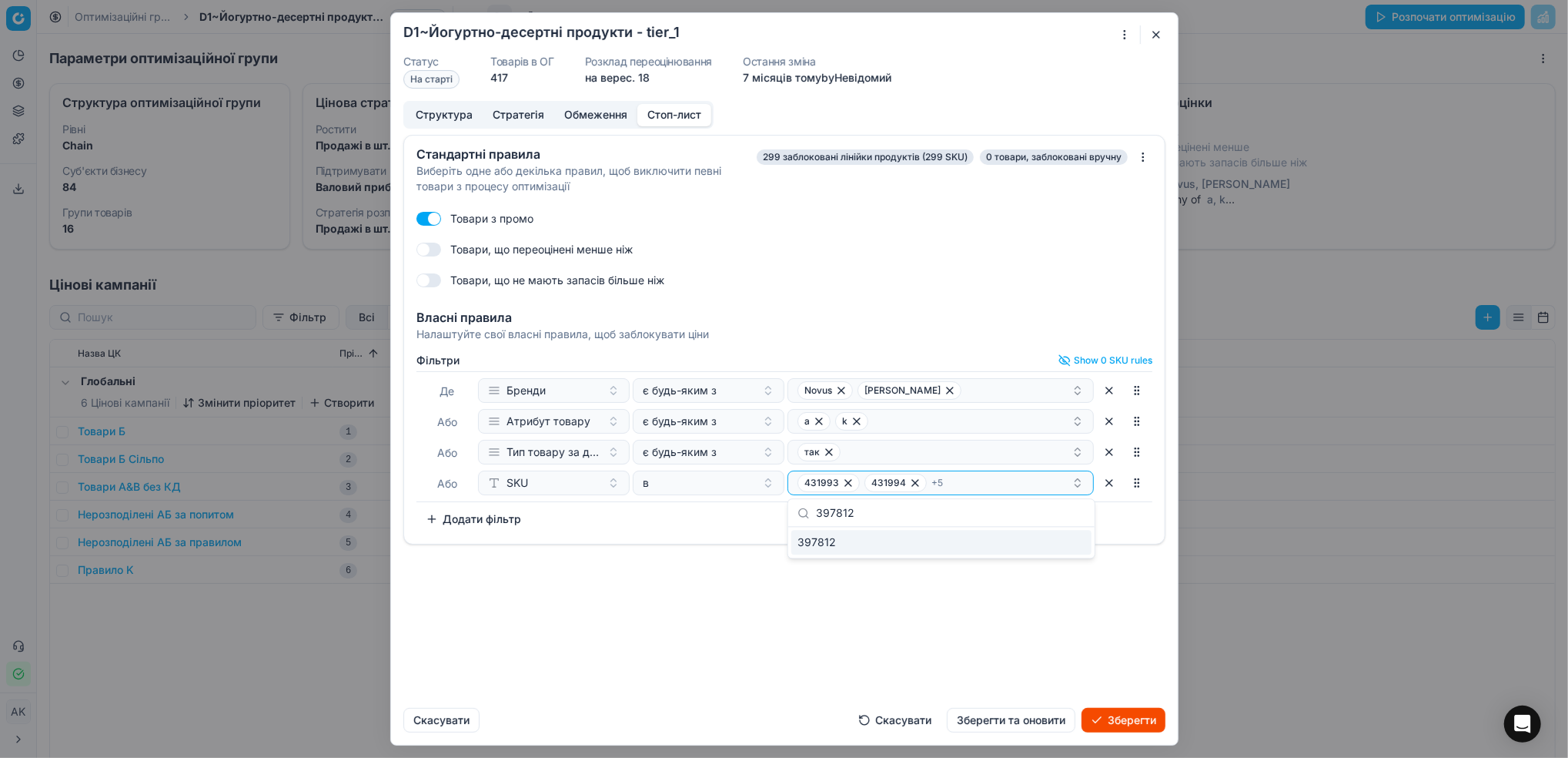
click at [852, 541] on div "397812" at bounding box center [942, 541] width 301 height 24
drag, startPoint x: 862, startPoint y: 512, endPoint x: 773, endPoint y: 513, distance: 89.0
click at [773, 513] on body "Pricing platform Аналітика Цінова оптимізація Асортимент продукції Шаблони Серв…" at bounding box center [784, 379] width 1568 height 758
type input "3"
paste input "237633"
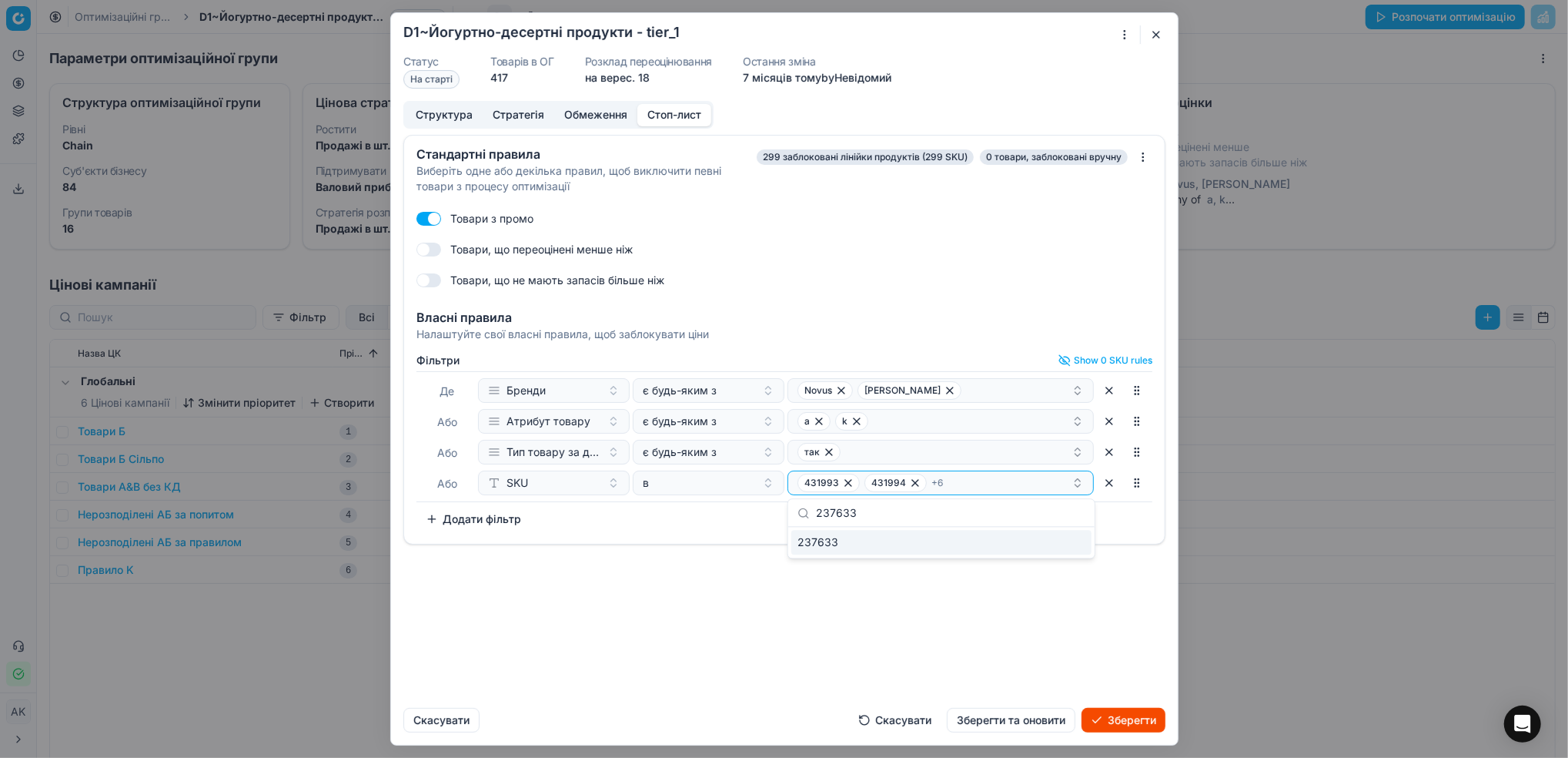
click at [815, 544] on span "237633" at bounding box center [818, 542] width 41 height 16
drag, startPoint x: 834, startPoint y: 515, endPoint x: 777, endPoint y: 515, distance: 57.0
click at [777, 515] on body "Pricing platform Аналітика Цінова оптимізація Асортимент продукції Шаблони Серв…" at bounding box center [784, 379] width 1568 height 758
drag, startPoint x: 868, startPoint y: 509, endPoint x: 796, endPoint y: 511, distance: 72.0
click at [796, 511] on div "237633" at bounding box center [942, 513] width 307 height 28
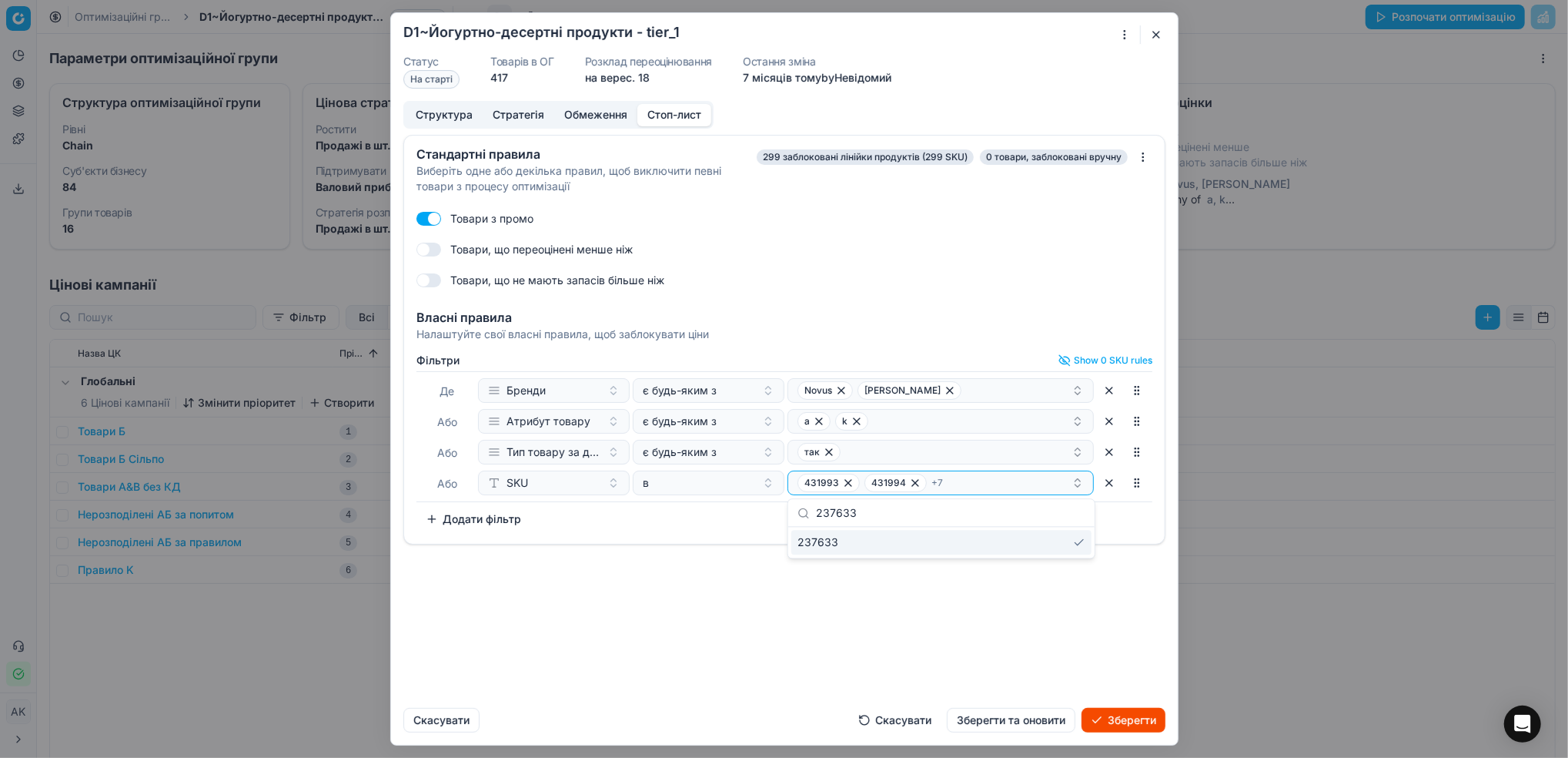
paste input "2"
type input "237632"
click at [941, 552] on div "237632" at bounding box center [942, 541] width 301 height 24
click at [910, 543] on div "237632" at bounding box center [942, 541] width 301 height 24
drag, startPoint x: 862, startPoint y: 515, endPoint x: 740, endPoint y: 534, distance: 123.5
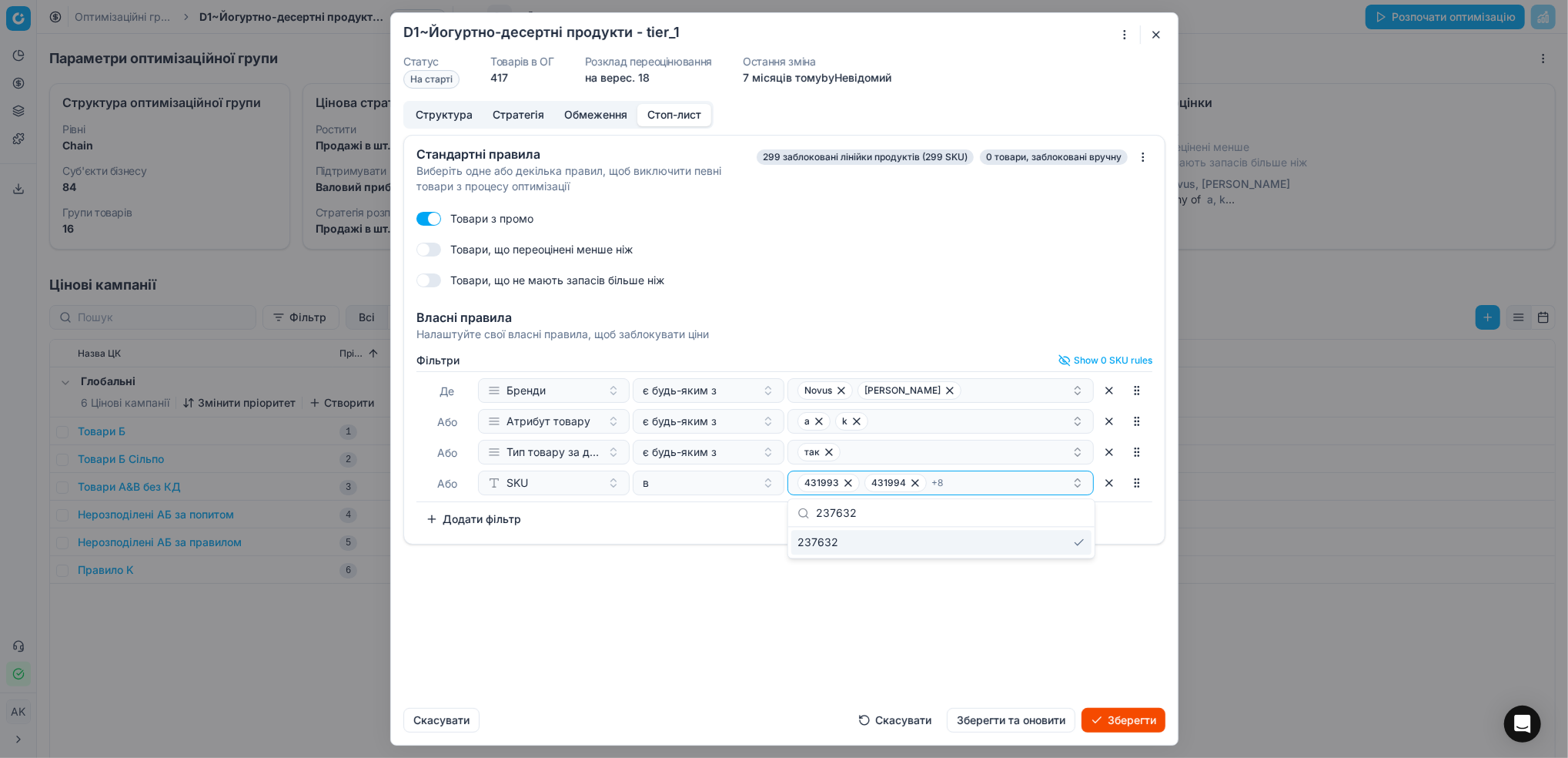
click at [740, 534] on body "Pricing platform Аналітика Цінова оптимізація Асортимент продукції Шаблони Серв…" at bounding box center [784, 379] width 1568 height 758
drag, startPoint x: 813, startPoint y: 513, endPoint x: 733, endPoint y: 515, distance: 80.0
click at [733, 515] on body "Pricing platform Аналітика Цінова оптимізація Асортимент продукції Шаблони Серв…" at bounding box center [784, 379] width 1568 height 758
click at [733, 515] on div "Фiльтри Show 0 SKU rules [PERSON_NAME] є будь-яким з [PERSON_NAME] Promo [PERSO…" at bounding box center [785, 443] width 736 height 177
click at [982, 481] on div "431993 431994 + 8" at bounding box center [935, 483] width 274 height 18
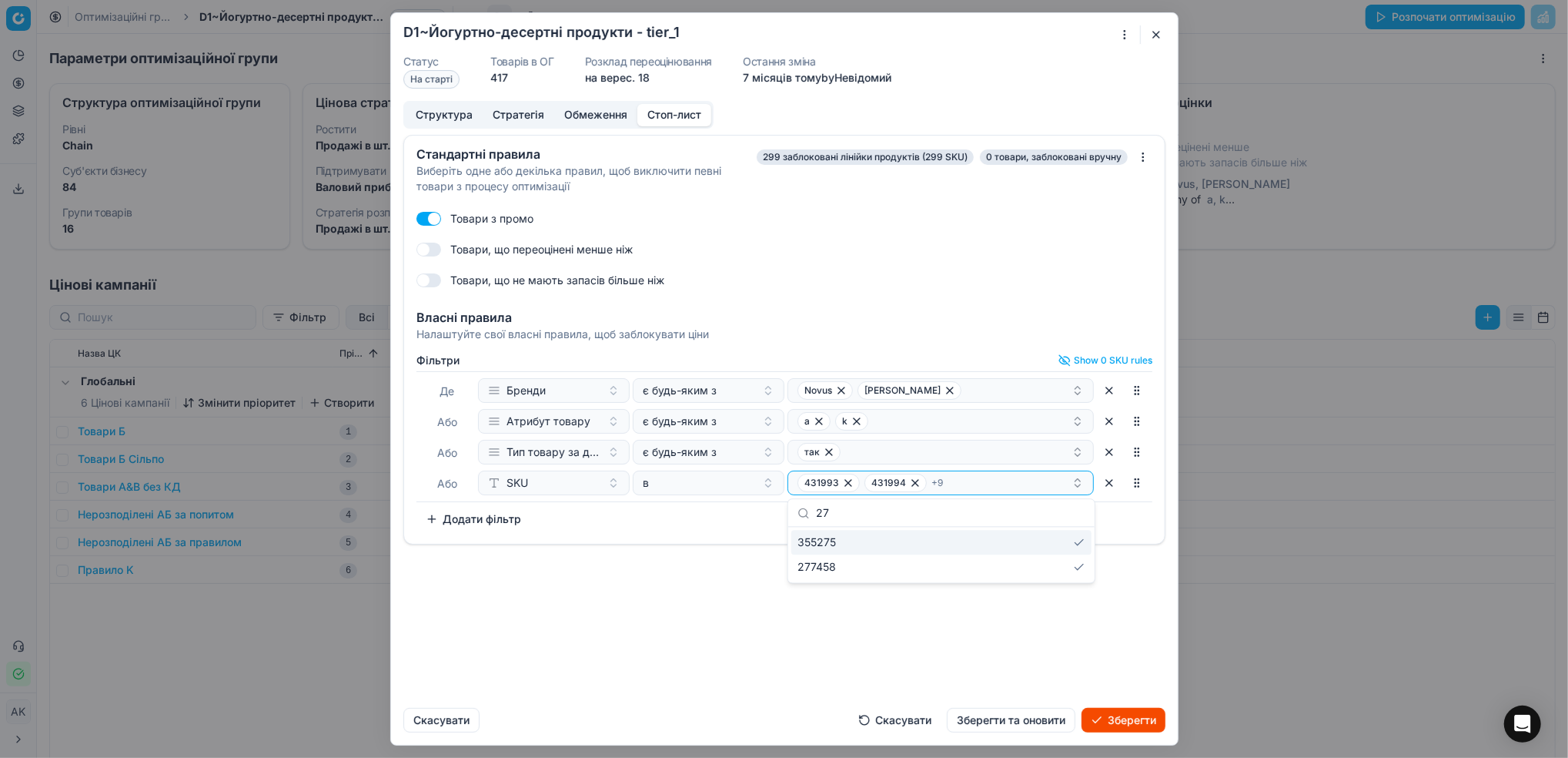
type input "2"
click at [915, 552] on div "Стандартні правила Виберіть одне або декілька правил, щоб виключити певні товар…" at bounding box center [784, 415] width 787 height 560
click at [1029, 488] on div "277456 277459 + 13" at bounding box center [935, 483] width 274 height 18
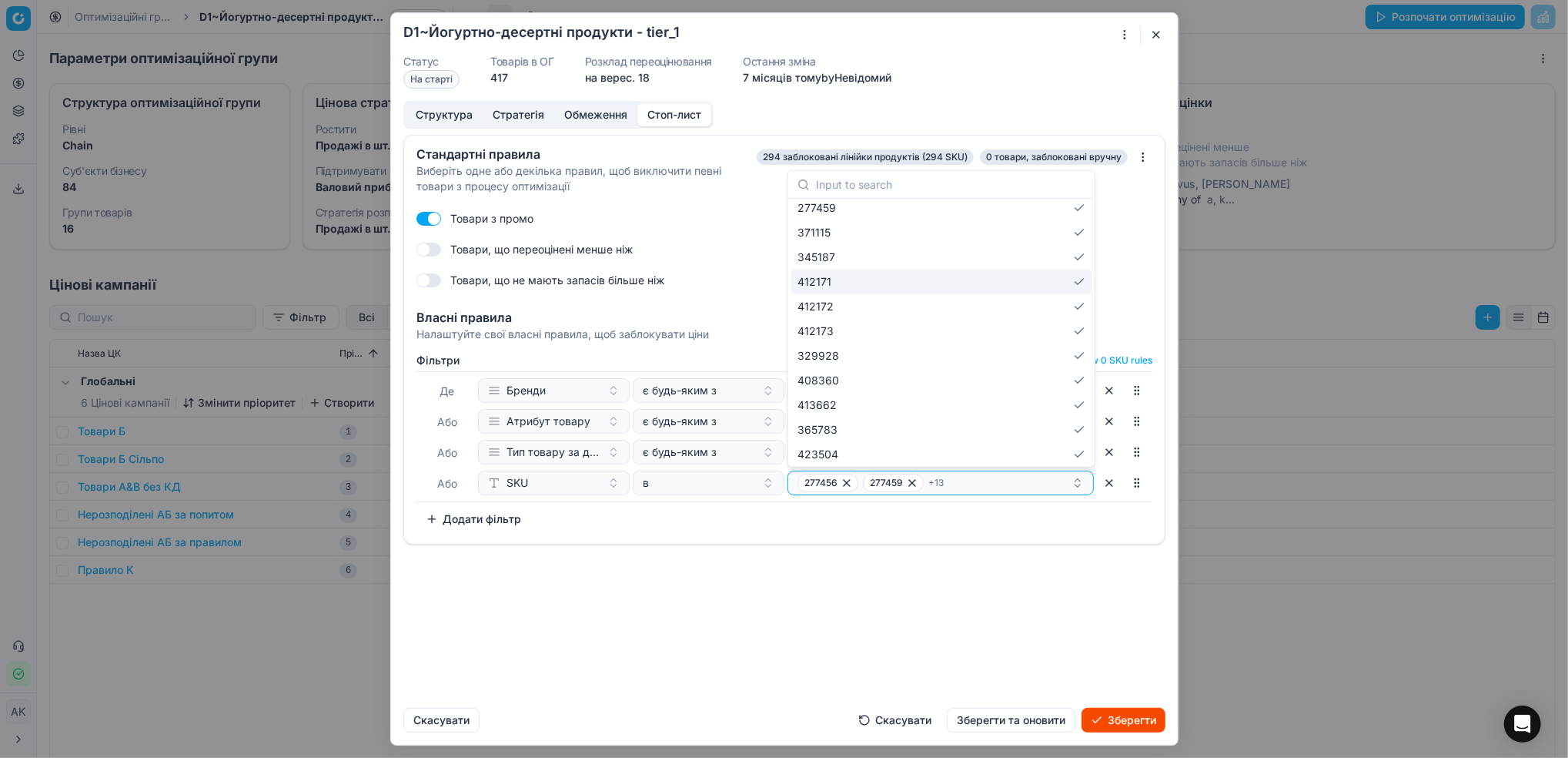
scroll to position [0, 0]
click at [820, 703] on div "Скасувати Скасувати Зберегти та оновити Зберегти" at bounding box center [785, 714] width 762 height 37
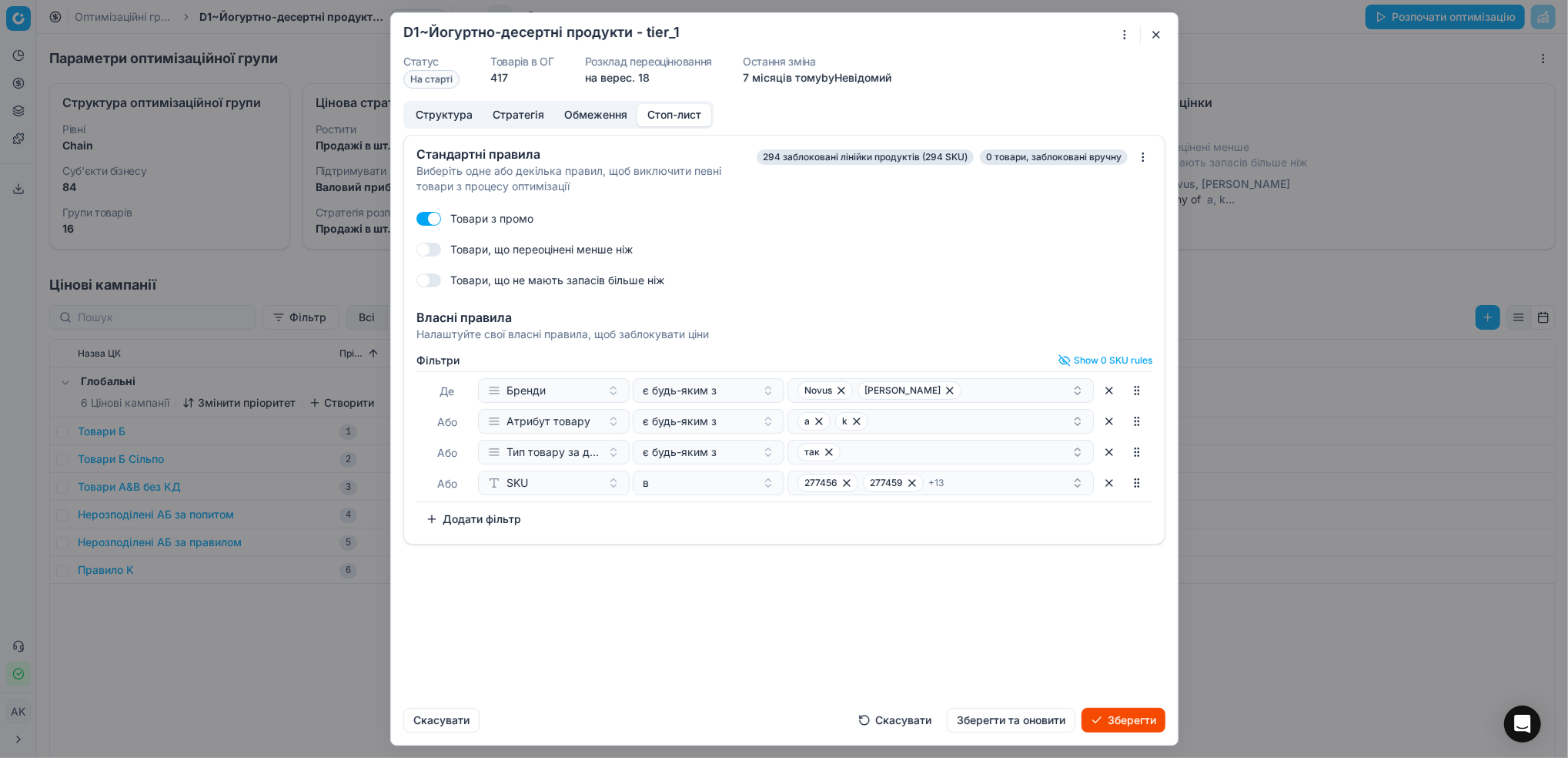
click at [1137, 489] on button "button" at bounding box center [1137, 483] width 24 height 24
click at [966, 481] on div "277456 277459 + 13" at bounding box center [935, 483] width 274 height 18
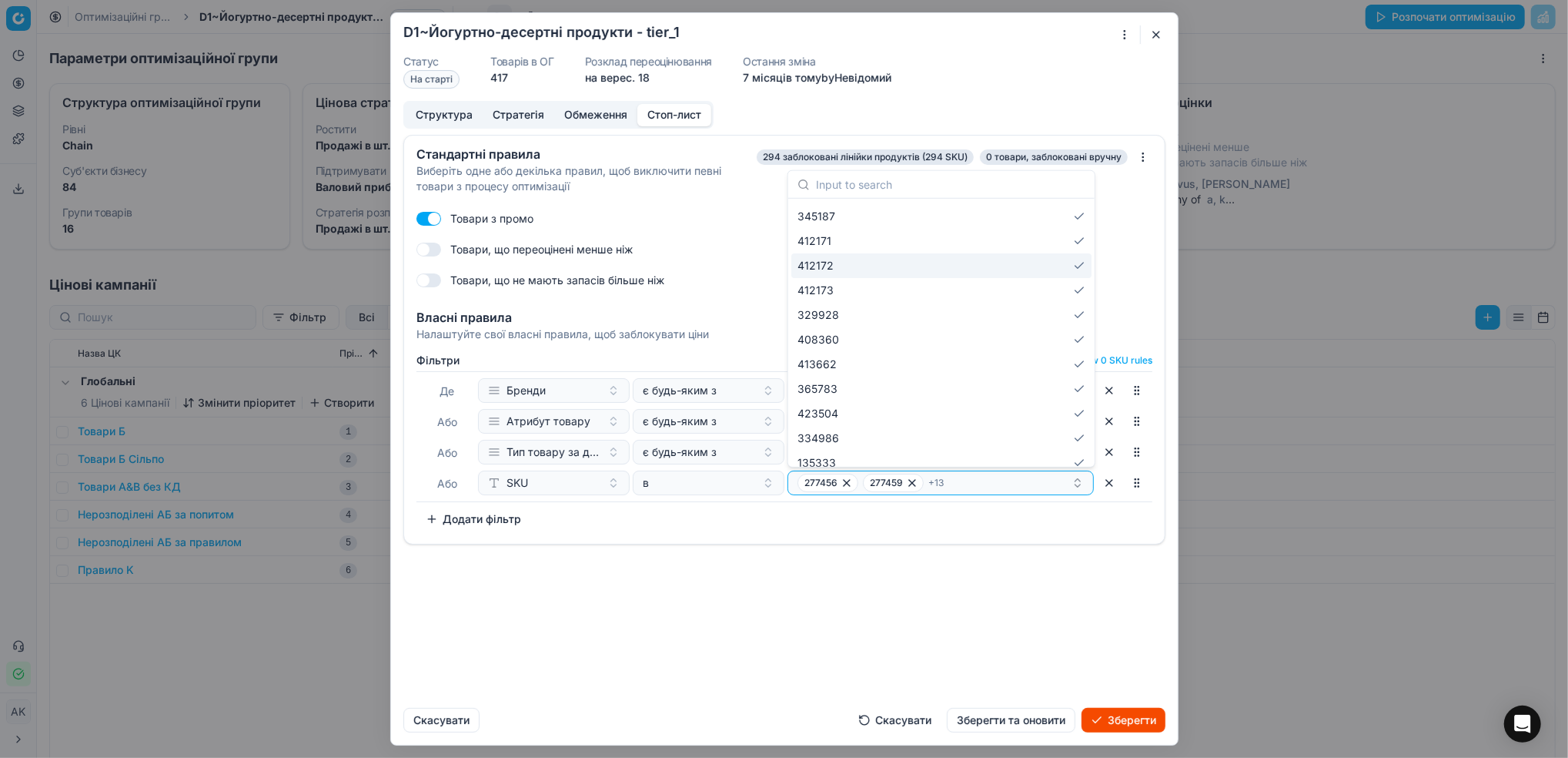
scroll to position [93, 0]
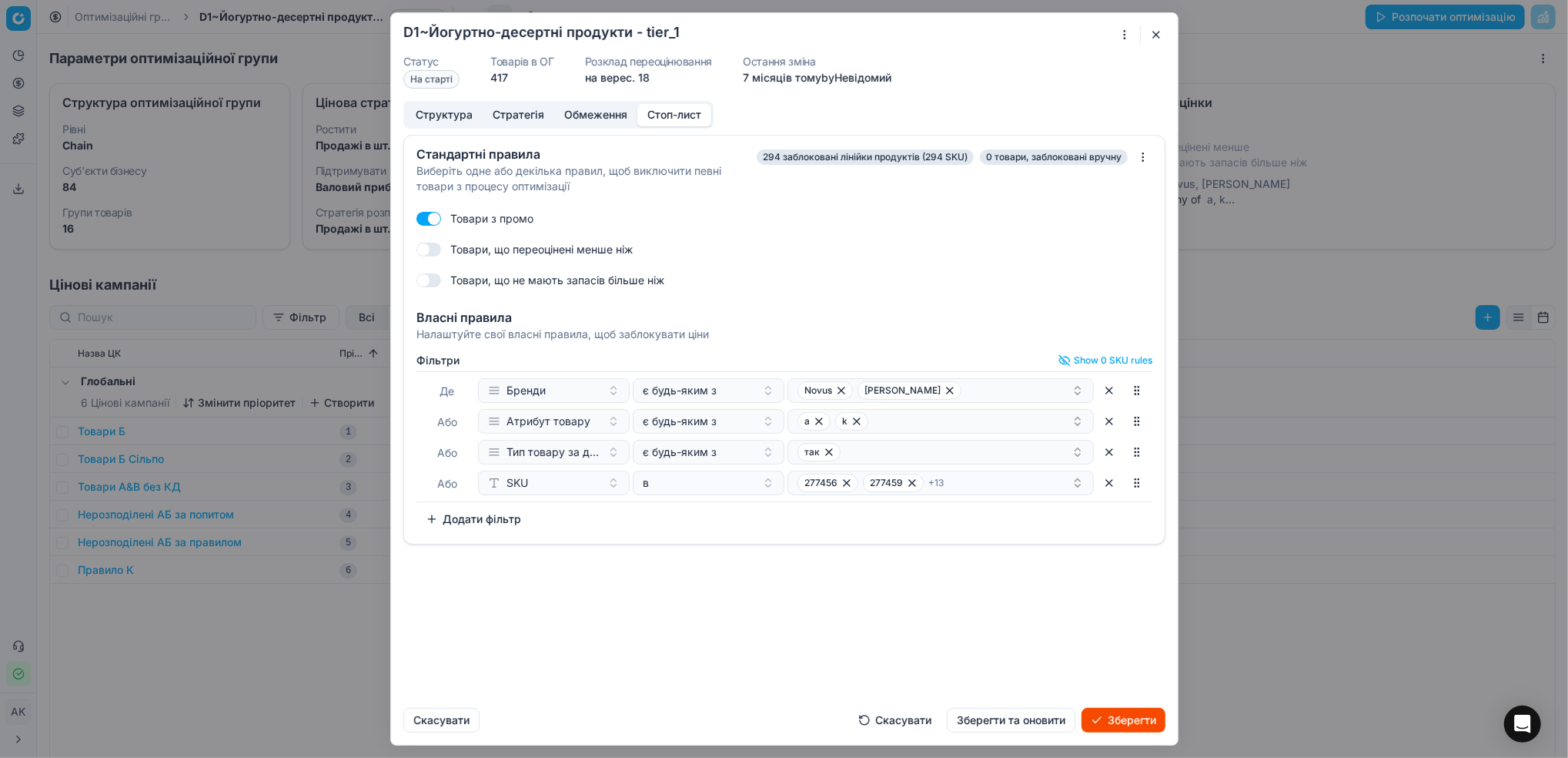
click at [947, 577] on div "Стандартні правила Виберіть одне або декілька правил, щоб виключити певні товар…" at bounding box center [784, 415] width 787 height 560
click at [988, 494] on button "277456 277459 + 13" at bounding box center [941, 483] width 307 height 24
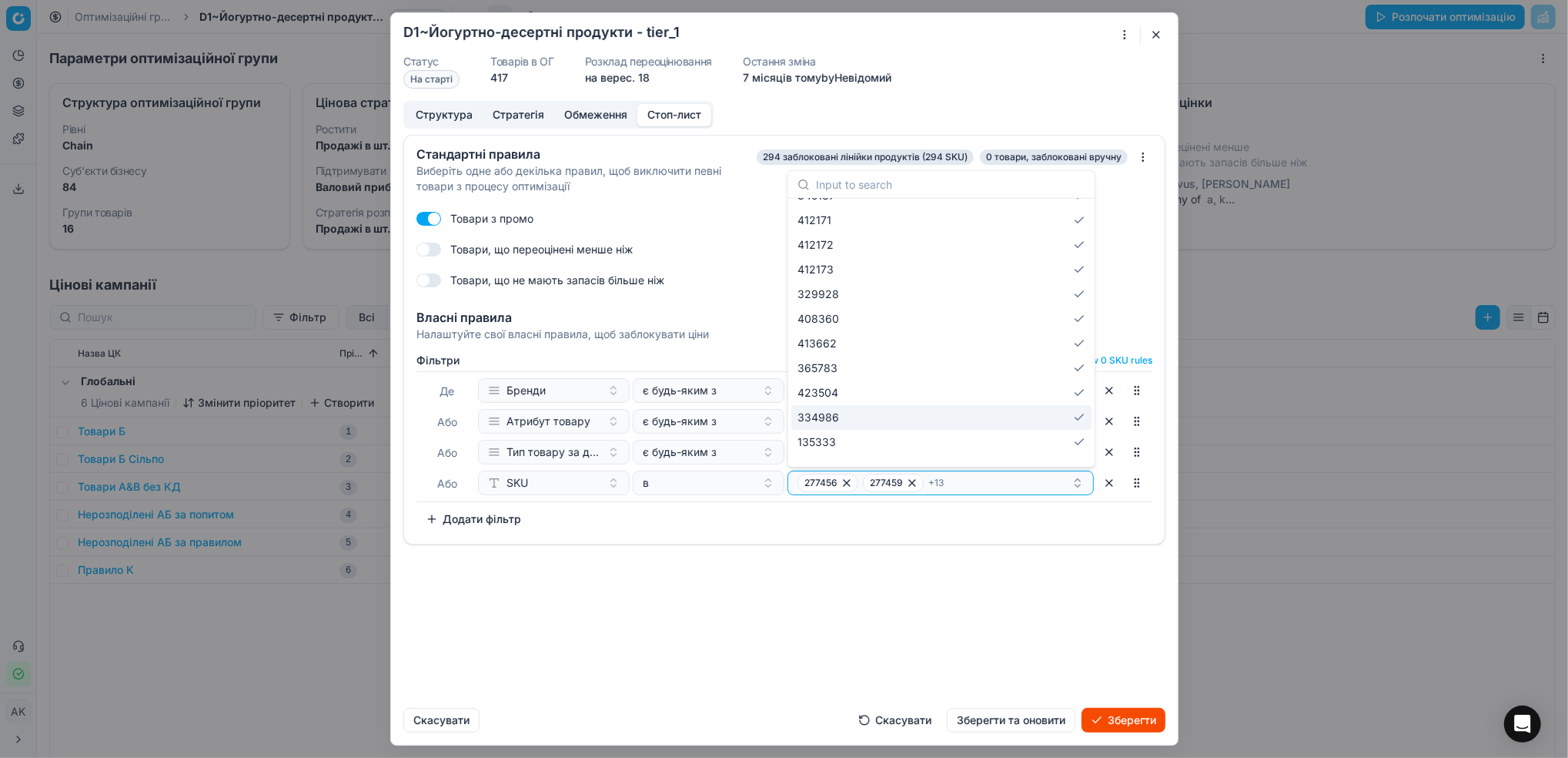
scroll to position [0, 0]
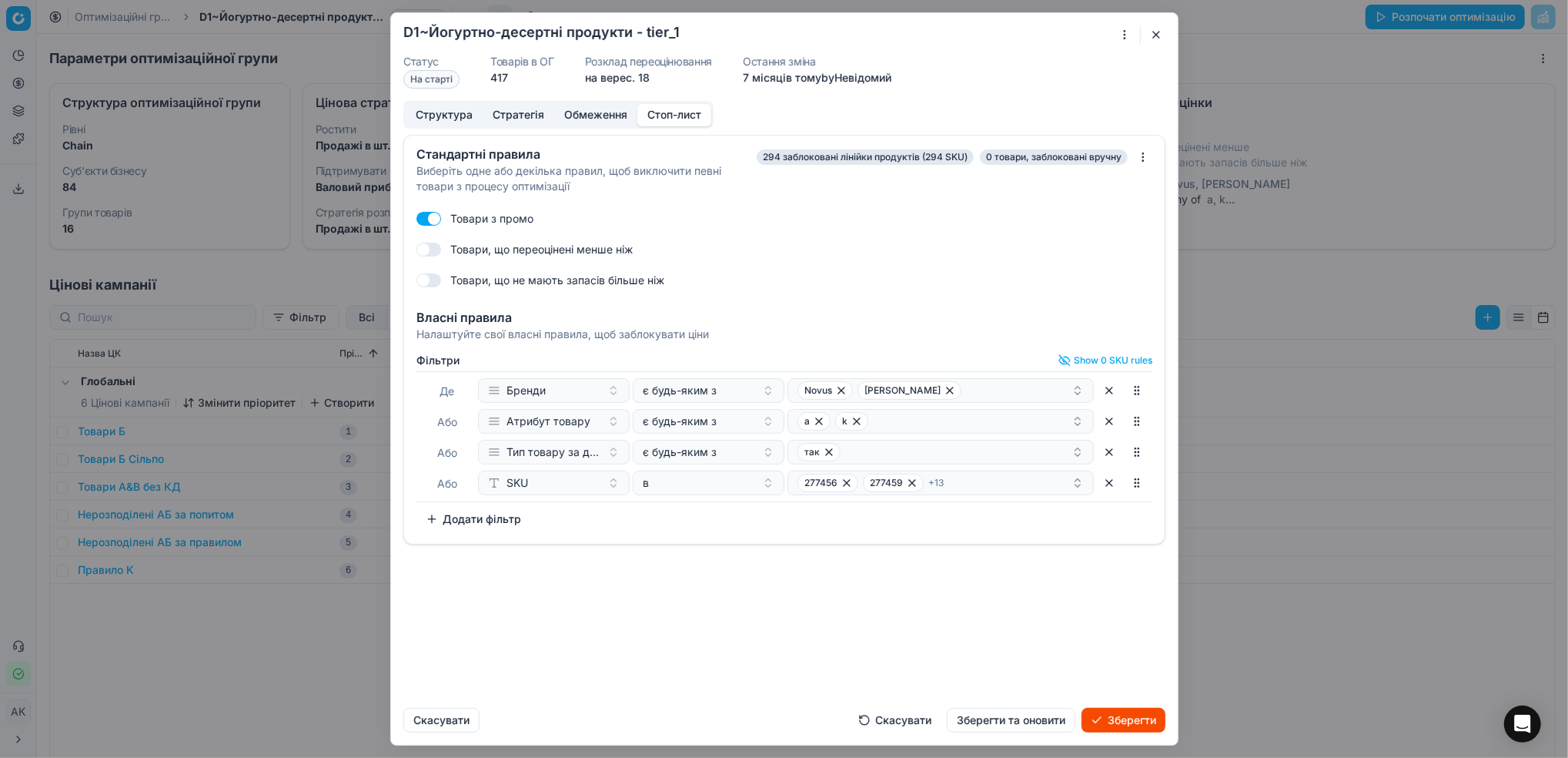
click at [839, 647] on div "Стандартні правила Виберіть одне або декілька правил, щоб виключити певні товар…" at bounding box center [784, 415] width 787 height 560
click at [956, 490] on div "277456 277459 + 13" at bounding box center [935, 483] width 274 height 18
click at [707, 617] on div "Стандартні правила Виберіть одне або декілька правил, щоб виключити певні товар…" at bounding box center [784, 415] width 787 height 560
click at [1075, 487] on icon "button" at bounding box center [1078, 483] width 12 height 12
click at [710, 601] on div "Стандартні правила Виберіть одне або декілька правил, щоб виключити певні товар…" at bounding box center [784, 415] width 787 height 560
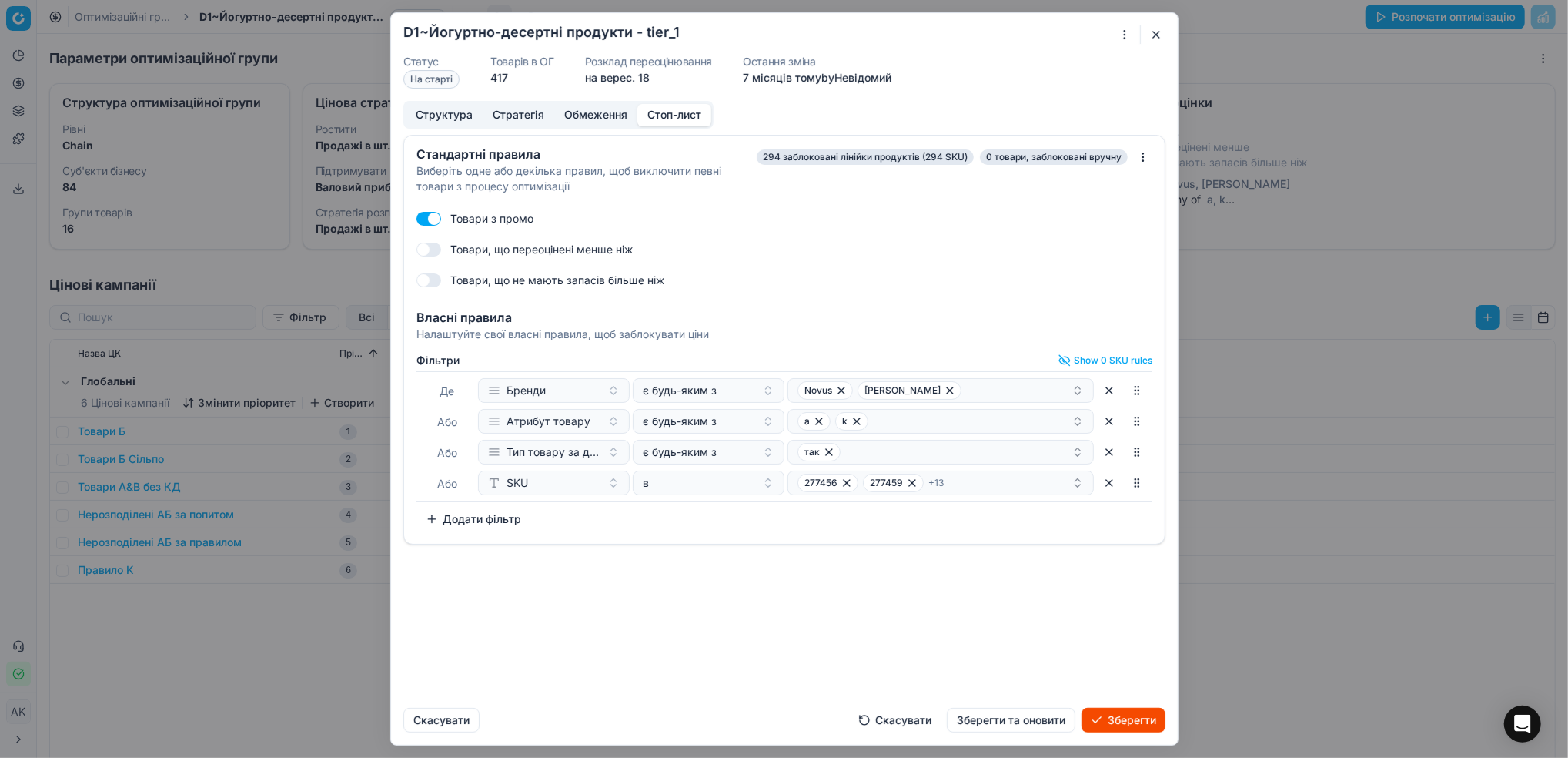
click at [913, 719] on button "Скасувати" at bounding box center [895, 720] width 92 height 24
click at [446, 717] on button "Скасувати" at bounding box center [442, 720] width 76 height 24
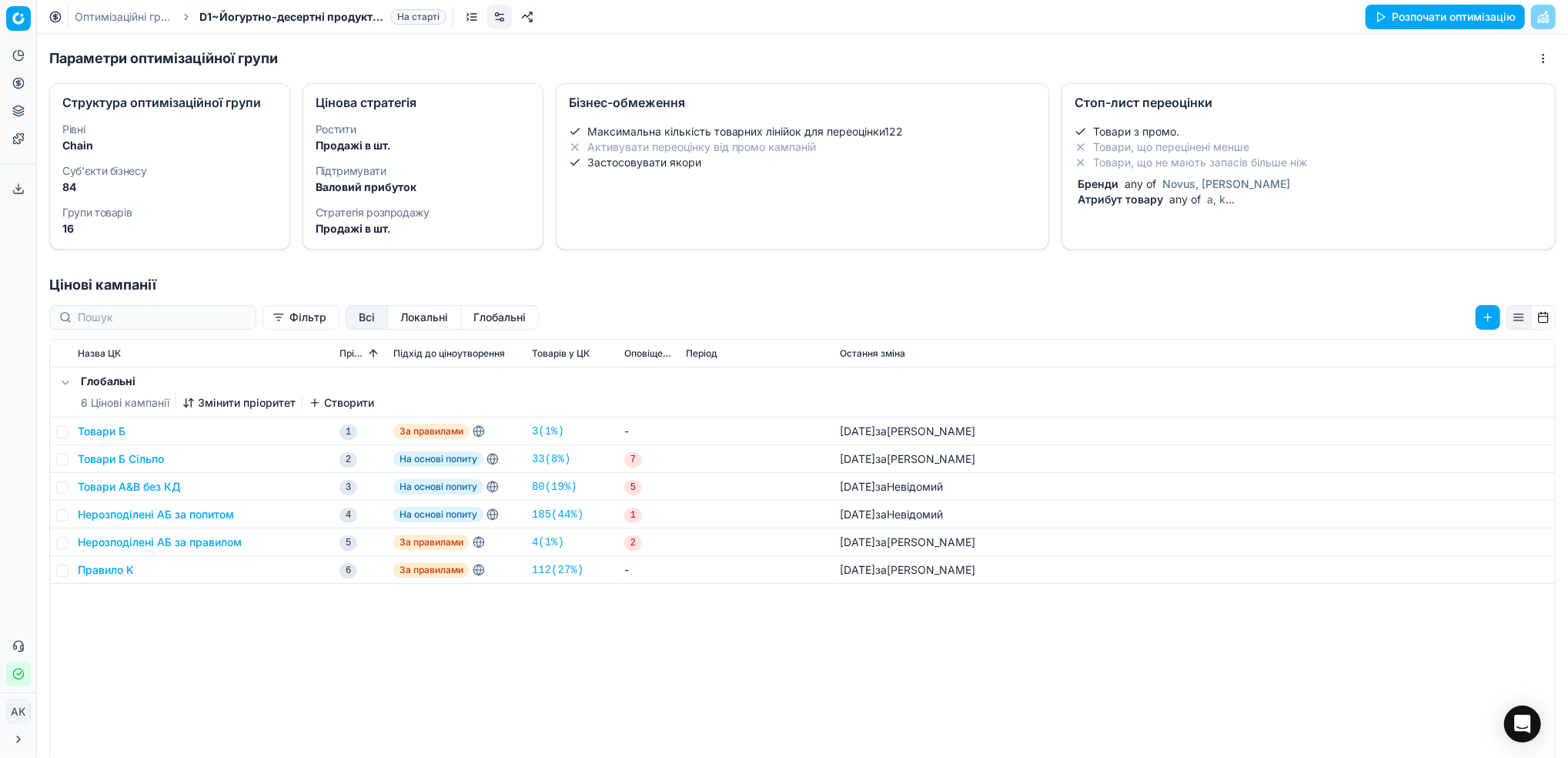
click at [1139, 164] on li "Товари, що не мають запасів більше ніж" at bounding box center [1309, 163] width 468 height 16
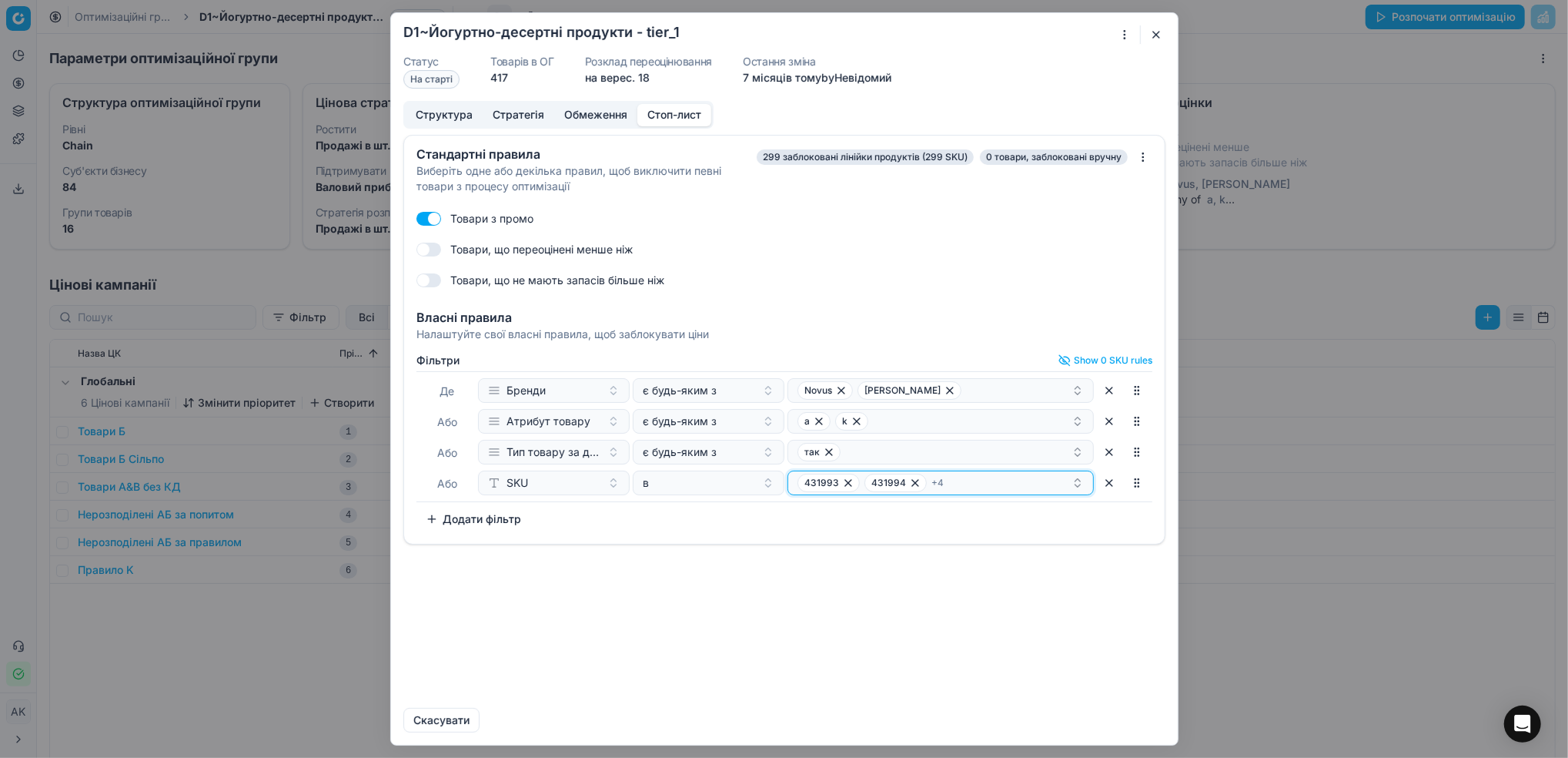
click at [1077, 483] on icon "button" at bounding box center [1078, 483] width 12 height 12
click at [690, 654] on div "Стандартні правила Виберіть одне або декілька правил, щоб виключити певні товар…" at bounding box center [784, 415] width 787 height 560
click at [1063, 487] on div "431993 431994 + 4" at bounding box center [935, 483] width 274 height 18
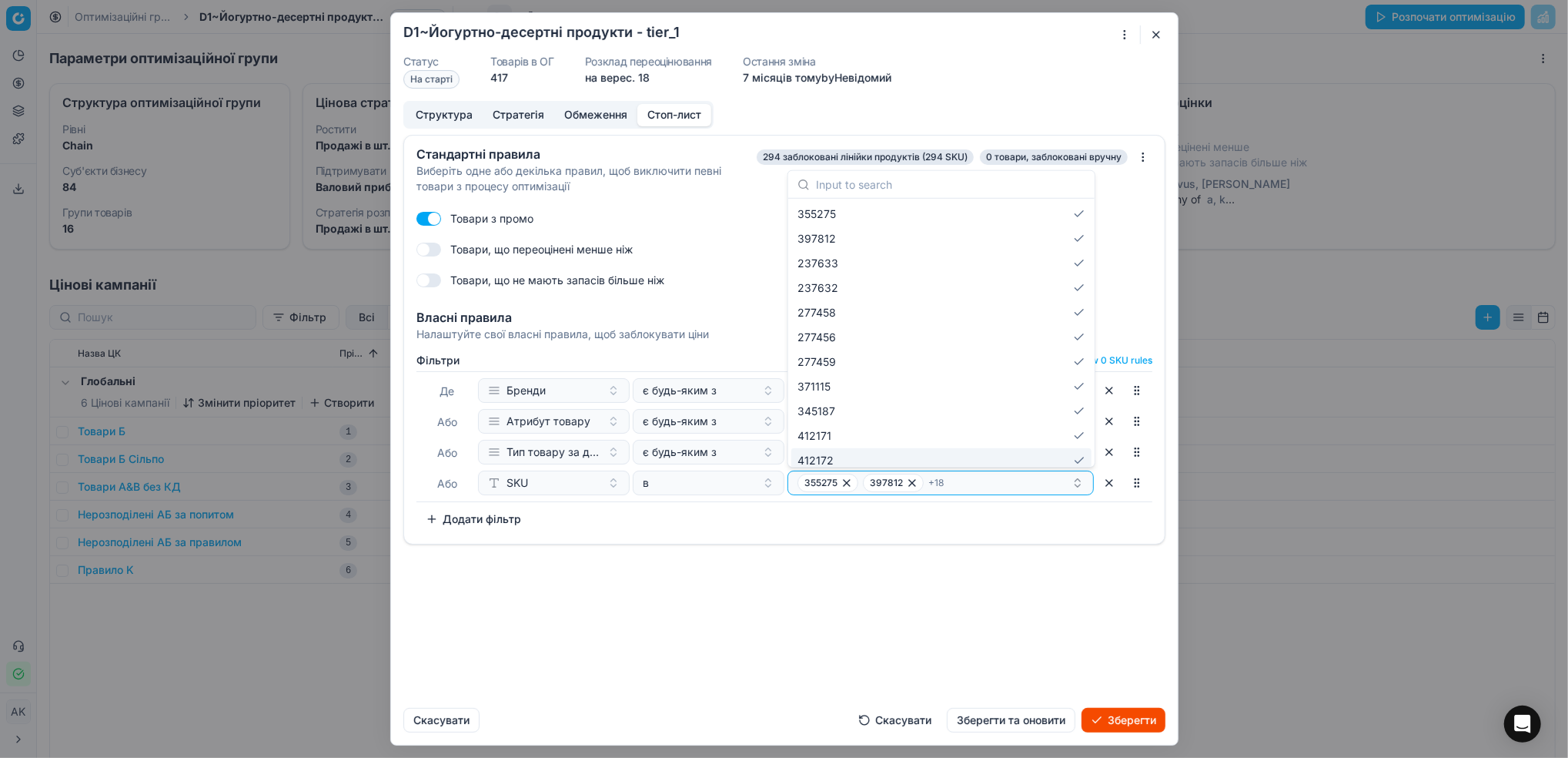
click at [950, 522] on div "Фiльтри Show 0 SKU rules [PERSON_NAME] є будь-яким з [PERSON_NAME] товару є буд…" at bounding box center [785, 443] width 736 height 177
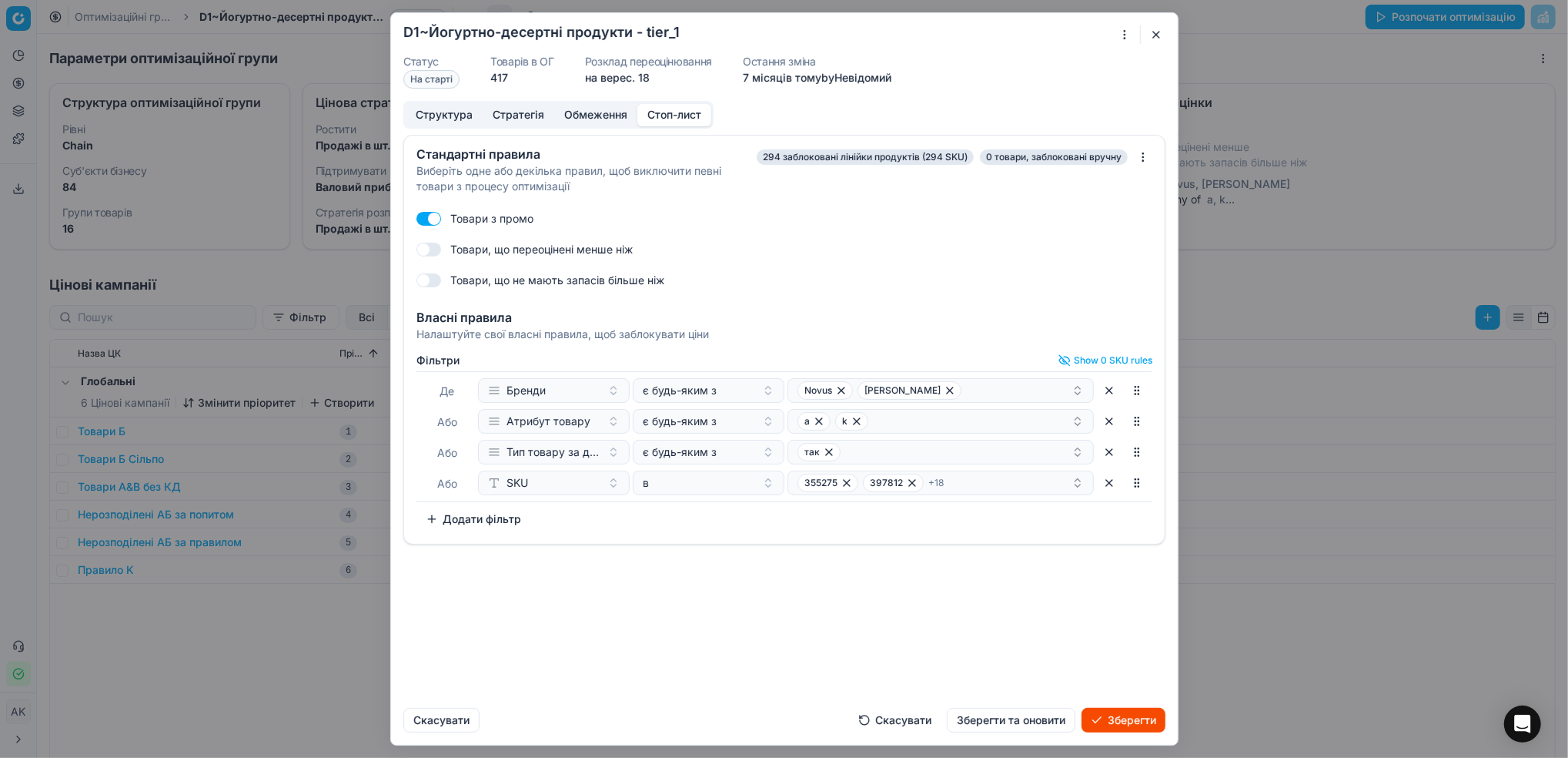
click at [897, 726] on button "Скасувати" at bounding box center [895, 720] width 92 height 24
click at [458, 719] on button "Скасувати" at bounding box center [442, 720] width 76 height 24
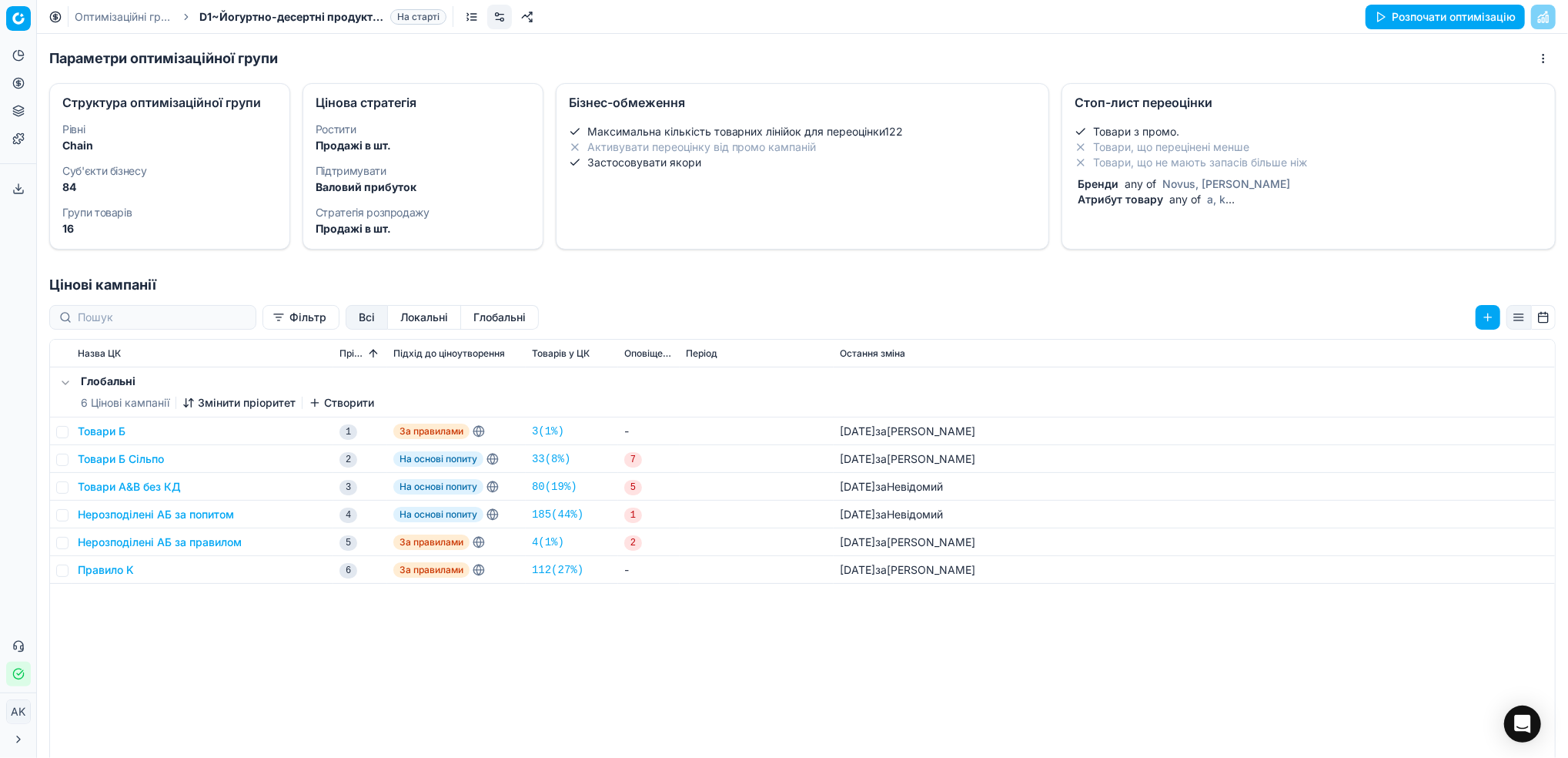
click at [1137, 155] on ul "Товари з промо. Товари, що перецінені менше Товари, що не мають запасів більше …" at bounding box center [1309, 146] width 468 height 46
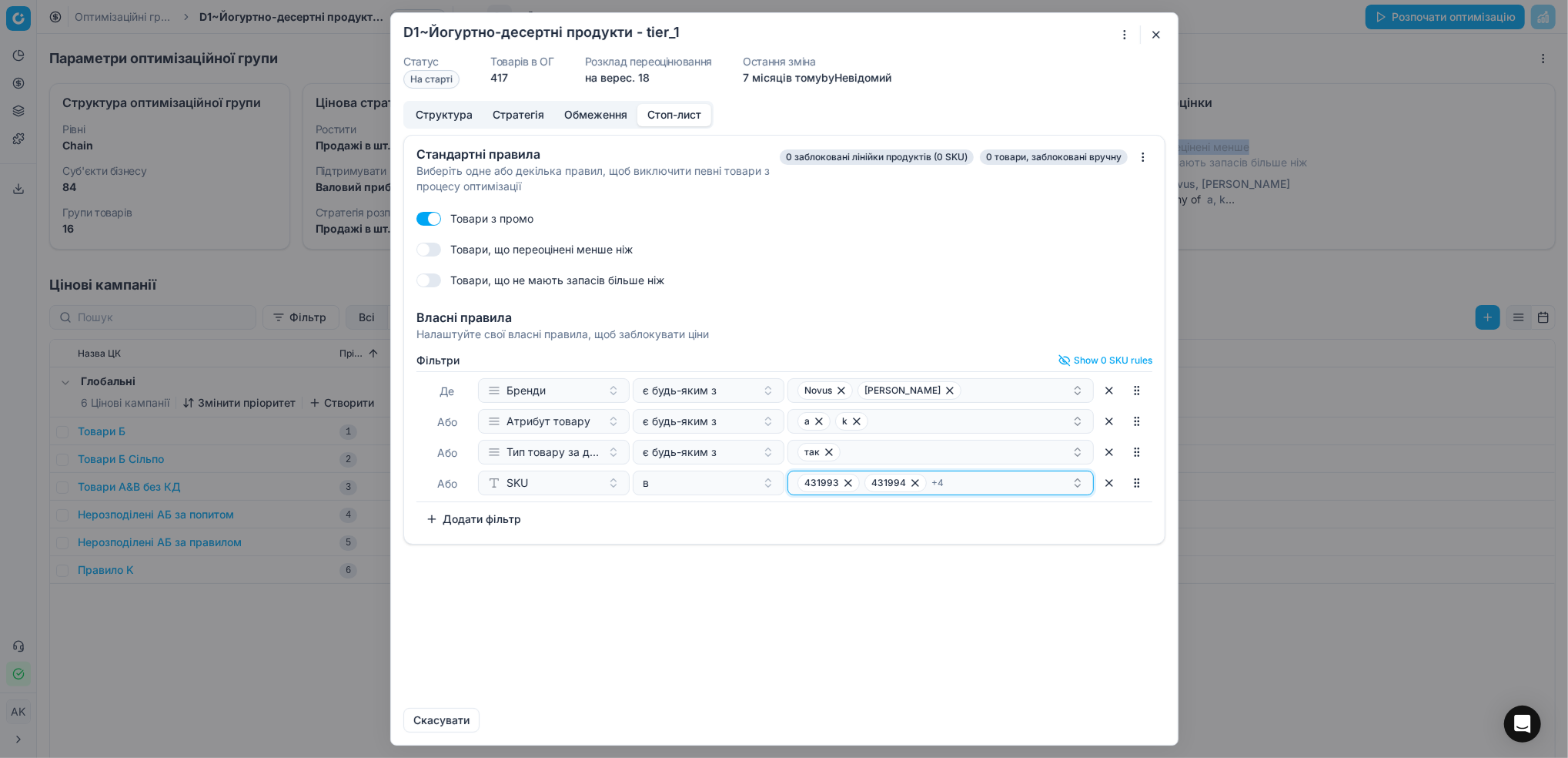
click at [1035, 484] on div "431993 431994 + 4" at bounding box center [935, 483] width 274 height 18
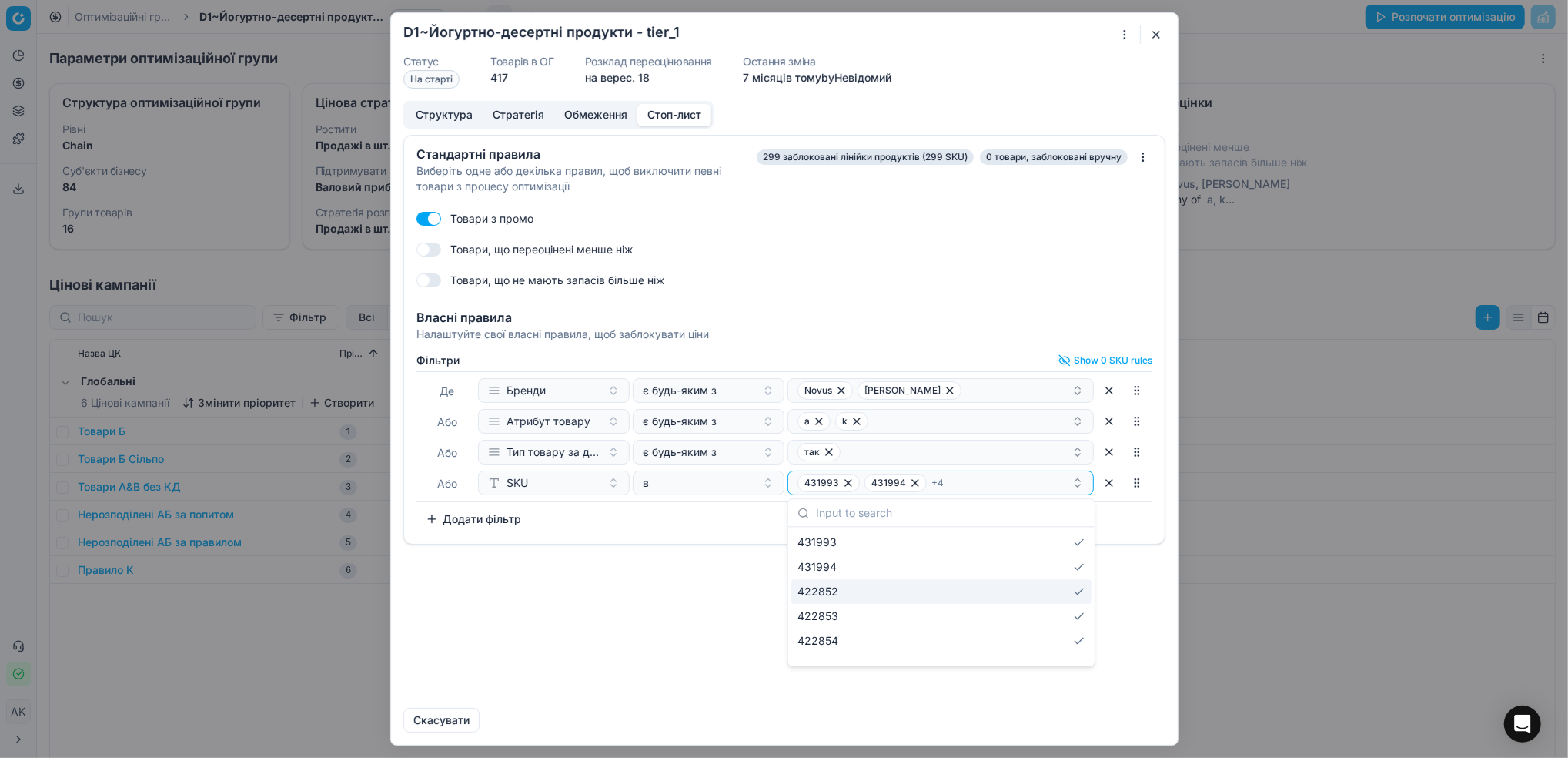
paste input "355275"
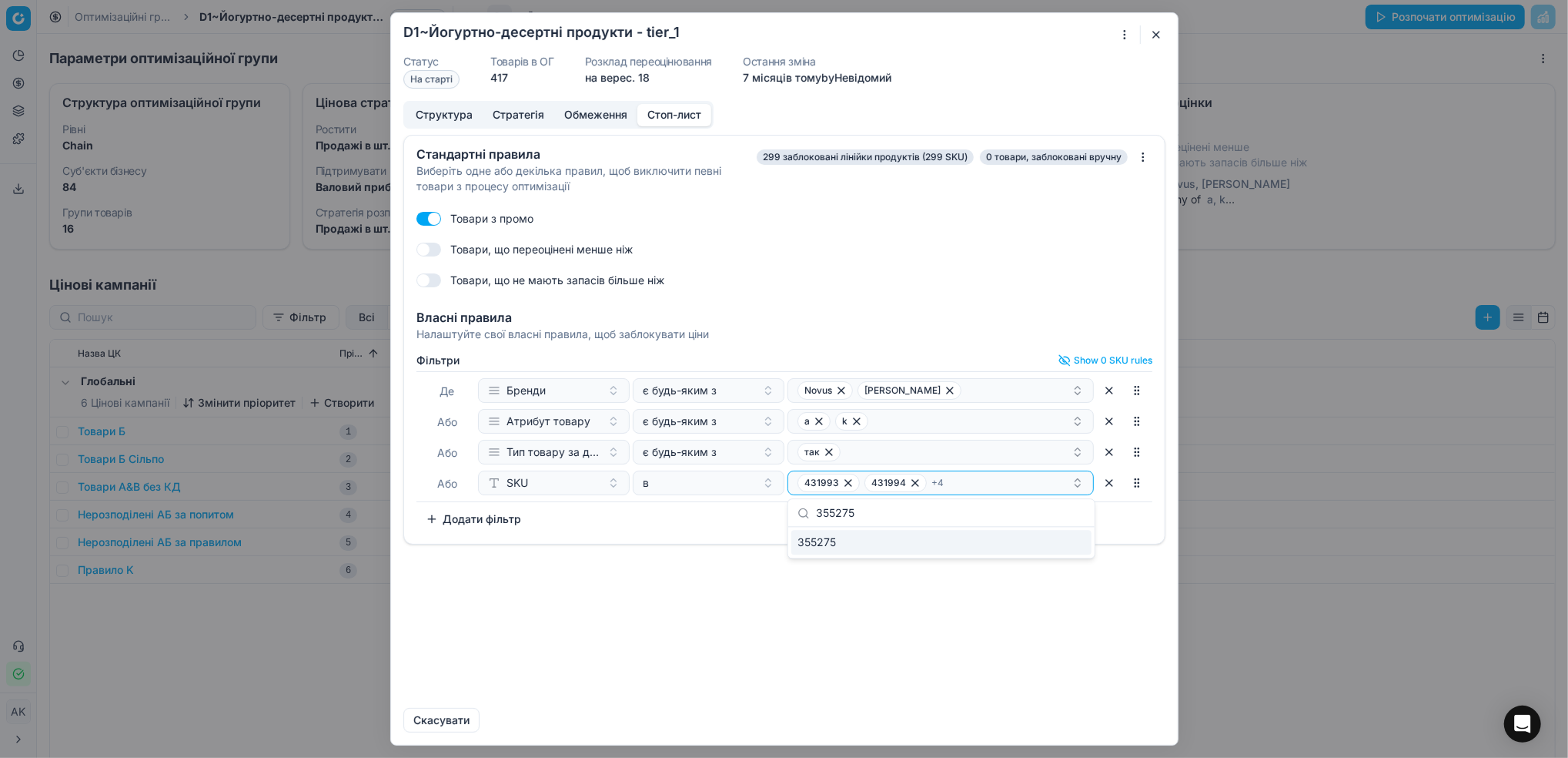
type input "355275"
click at [835, 539] on span "355275" at bounding box center [817, 542] width 38 height 16
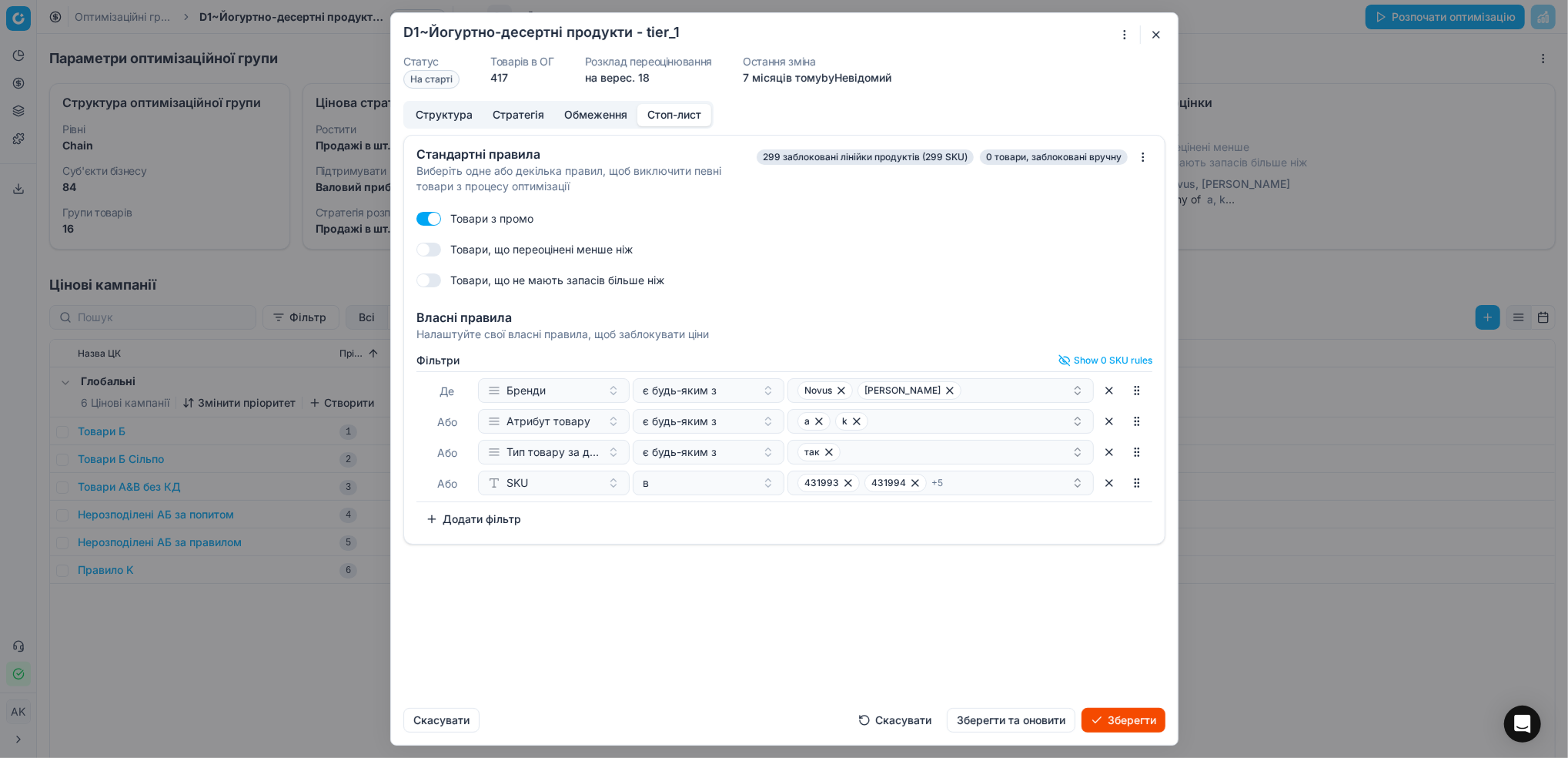
click at [1008, 631] on div "Стандартні правила Виберіть одне або декілька правил, щоб виключити певні товар…" at bounding box center [784, 415] width 787 height 560
click at [1023, 484] on div "431993 431994 + 5" at bounding box center [935, 483] width 274 height 18
paste input "397812"
type input "397812"
click at [856, 547] on div "397812" at bounding box center [942, 541] width 301 height 24
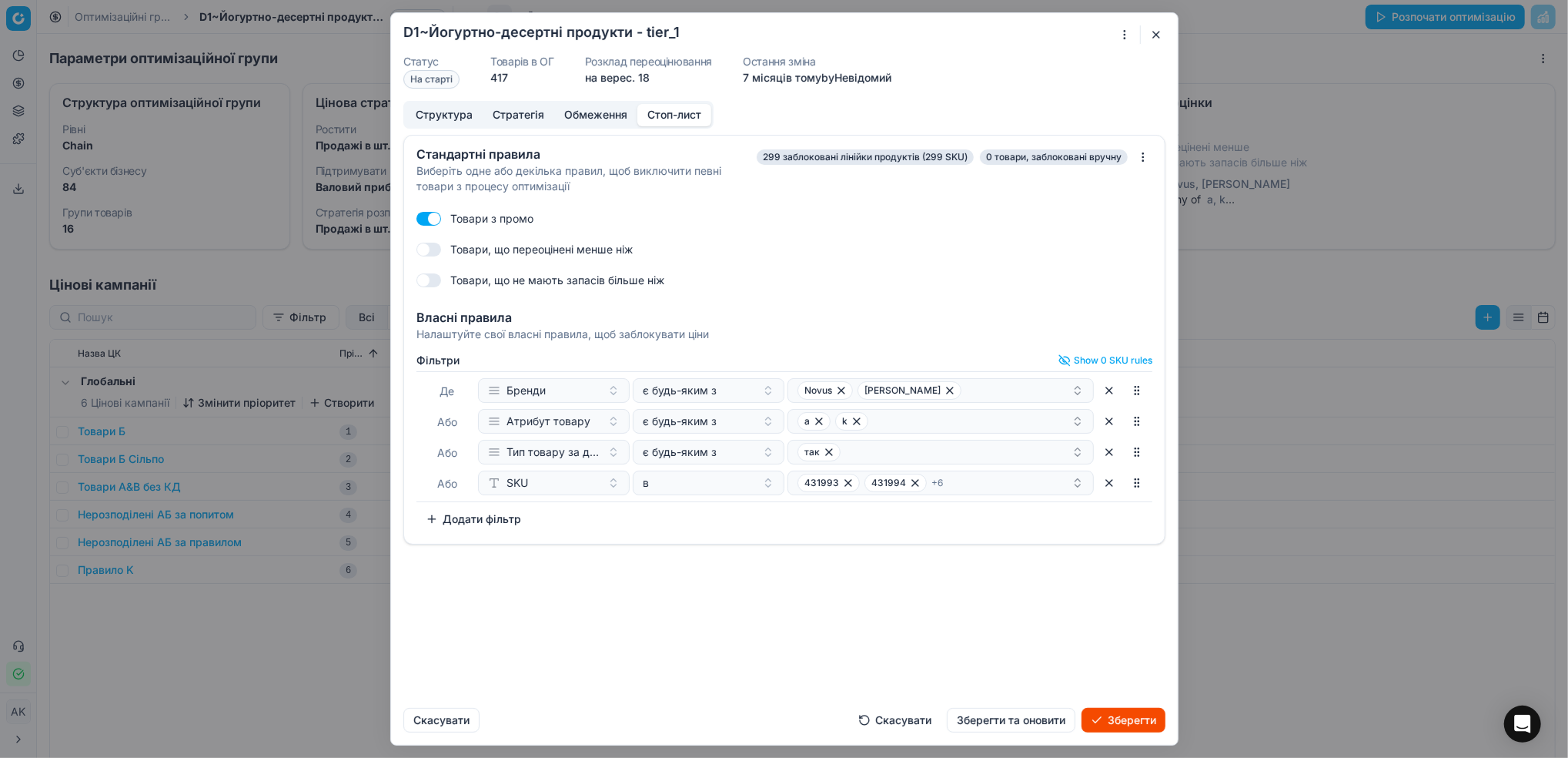
click at [861, 604] on div "Стандартні правила Виберіть одне або декілька правил, щоб виключити певні товар…" at bounding box center [784, 415] width 787 height 560
click at [974, 487] on div "431993 431994 + 6" at bounding box center [935, 483] width 274 height 18
paste input "237633"
type input "237633"
click at [888, 536] on div "237633" at bounding box center [942, 541] width 301 height 24
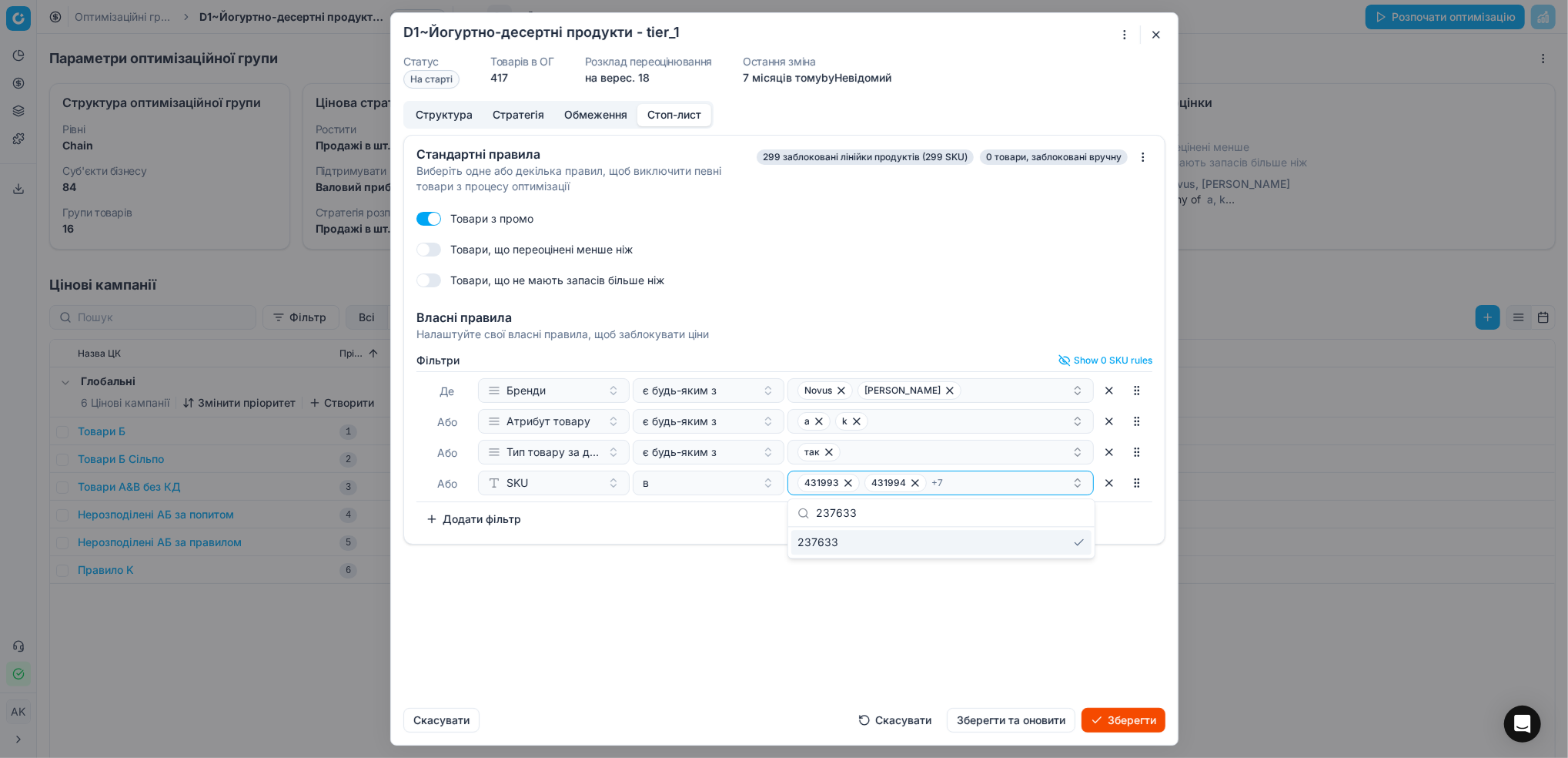
click at [920, 608] on div "Стандартні правила Виберіть одне або декілька правил, щоб виключити певні товар…" at bounding box center [784, 415] width 787 height 560
click at [964, 488] on div "431993 431994 + 7" at bounding box center [935, 483] width 274 height 18
type input "237632"
click at [897, 546] on div "237632" at bounding box center [942, 541] width 301 height 24
click at [875, 618] on div "Стандартні правила Виберіть одне або декілька правил, щоб виключити певні товар…" at bounding box center [784, 415] width 787 height 560
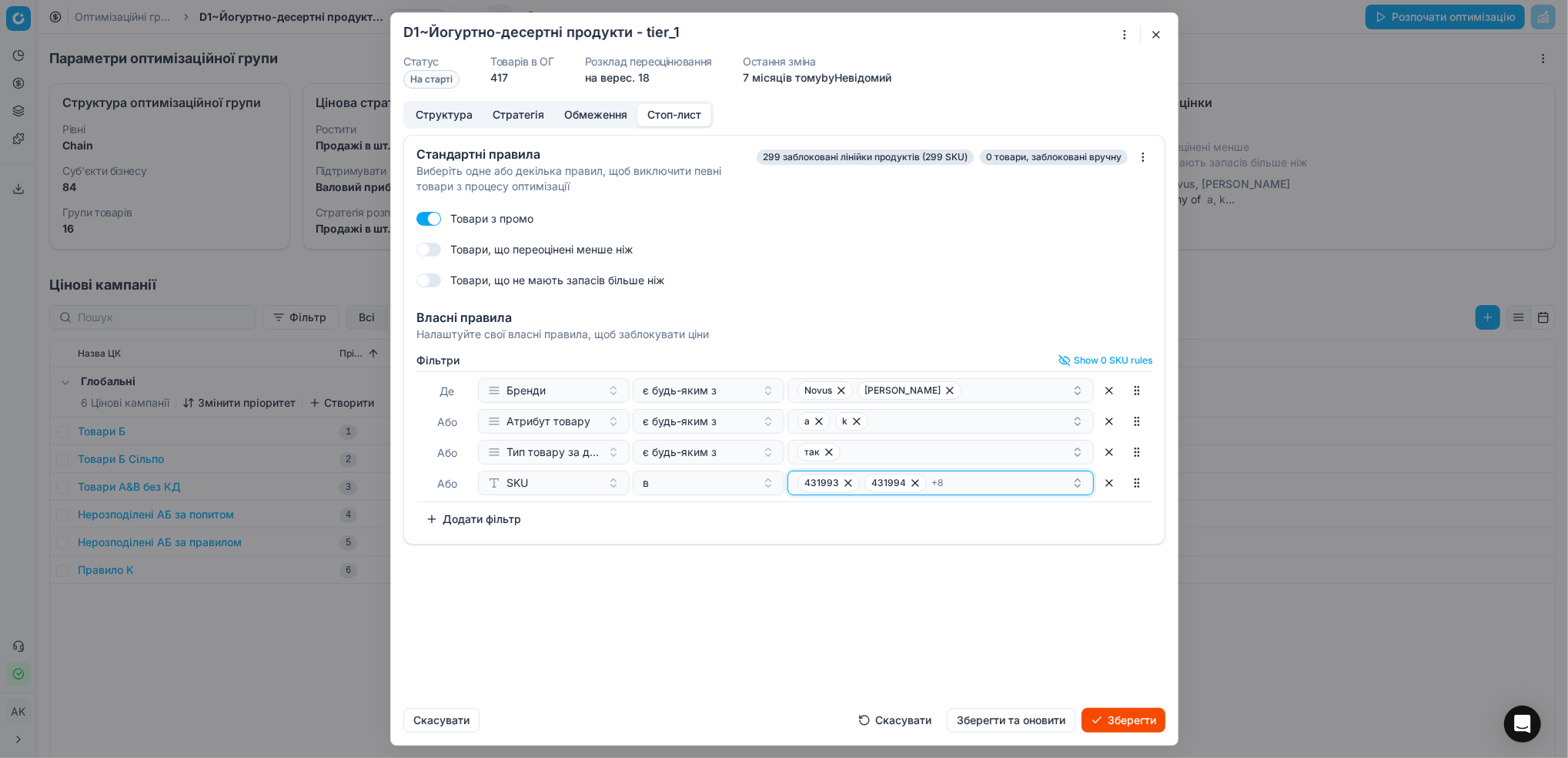
click at [982, 495] on button "431993 431994 + 8" at bounding box center [941, 483] width 307 height 24
type input "277458"
click at [890, 546] on div "277458" at bounding box center [942, 541] width 301 height 24
click at [880, 606] on div "Стандартні правила Виберіть одне або декілька правил, щоб виключити певні товар…" at bounding box center [784, 415] width 787 height 560
click at [981, 489] on div "431993 431994 + 9" at bounding box center [935, 483] width 274 height 18
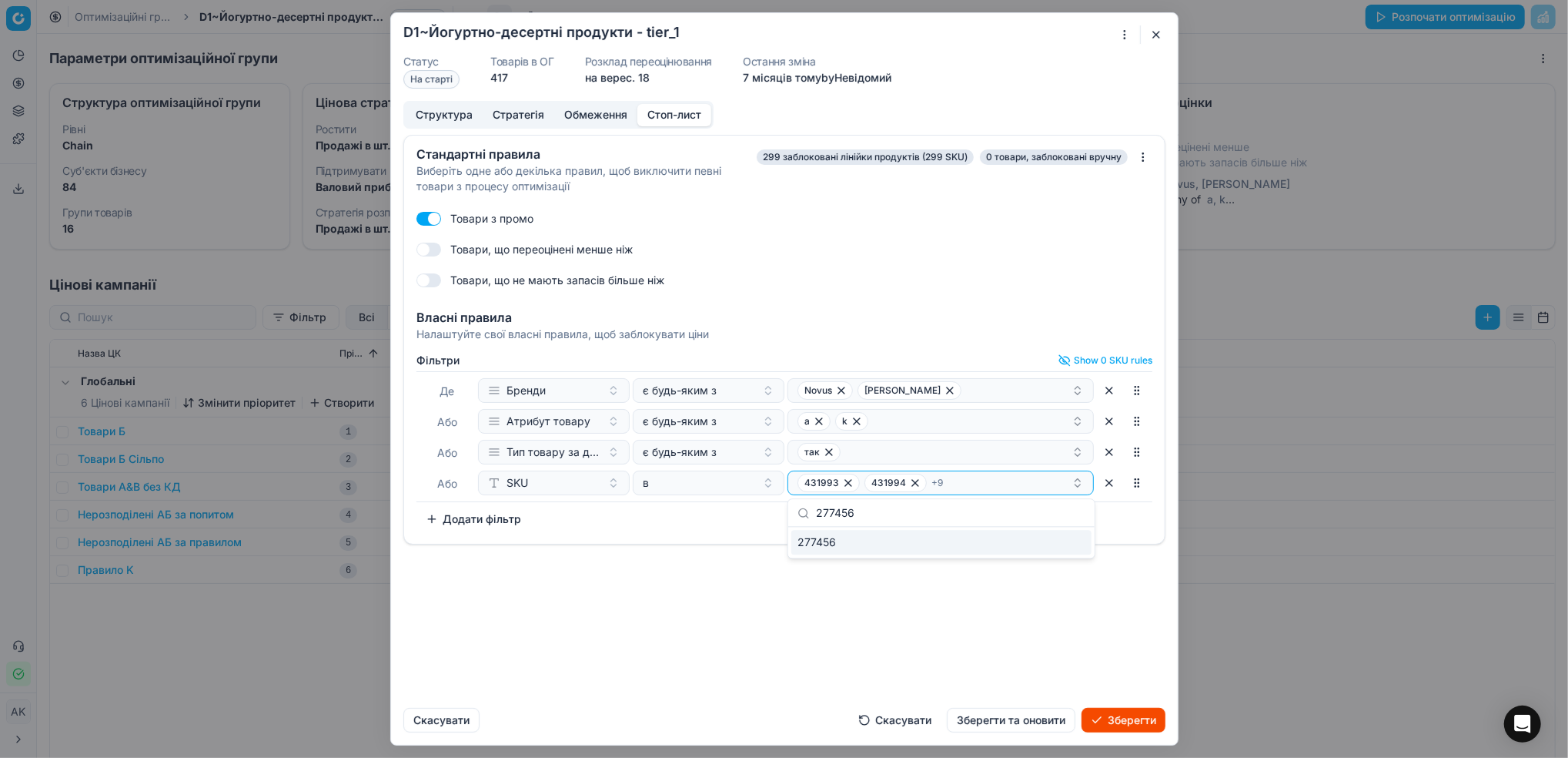
type input "277456"
click at [842, 549] on div "277456" at bounding box center [942, 541] width 301 height 24
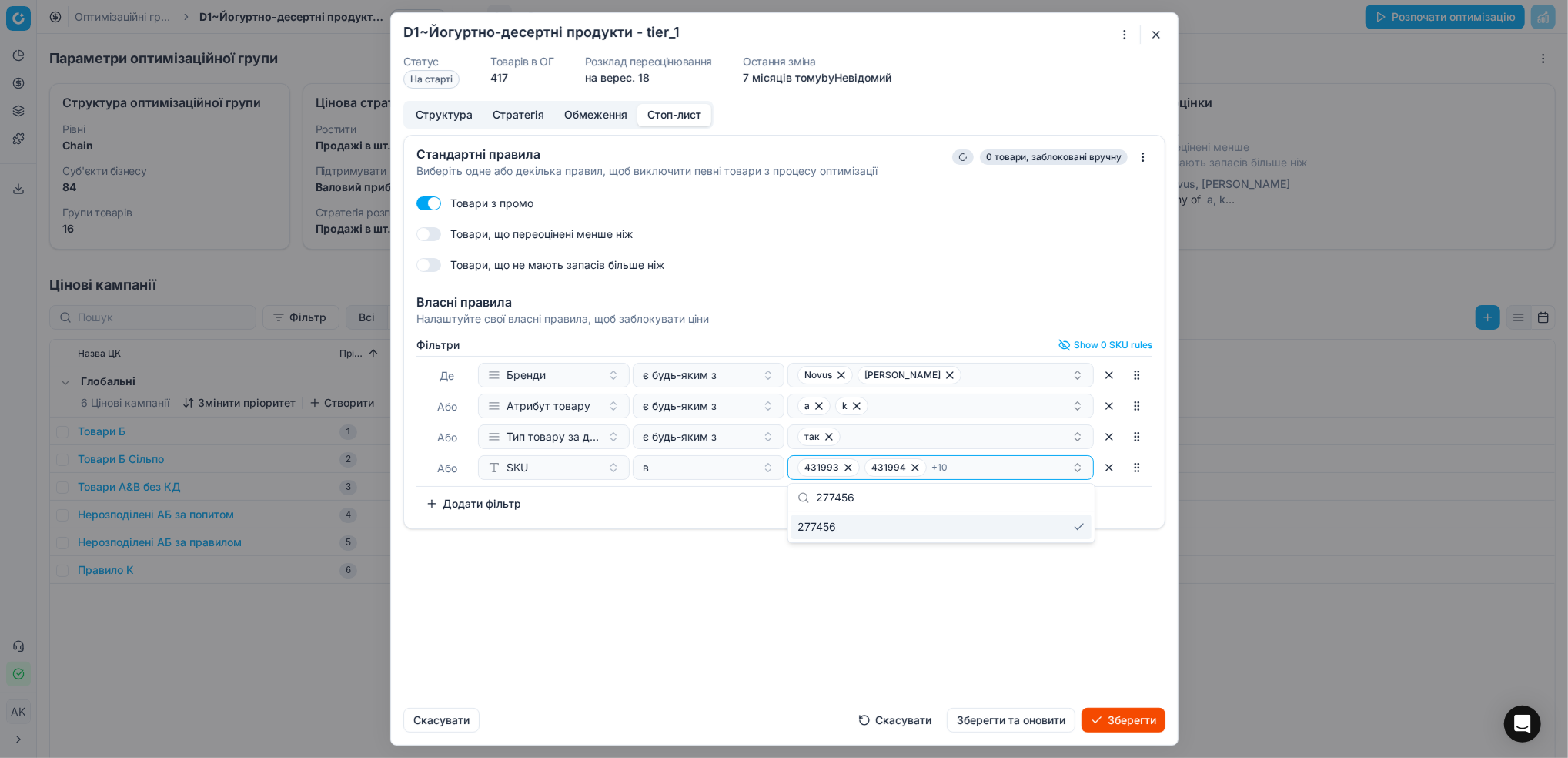
click at [908, 606] on div "Стандартні правила Виберіть одне або декілька правил, щоб виключити певні товар…" at bounding box center [784, 415] width 787 height 560
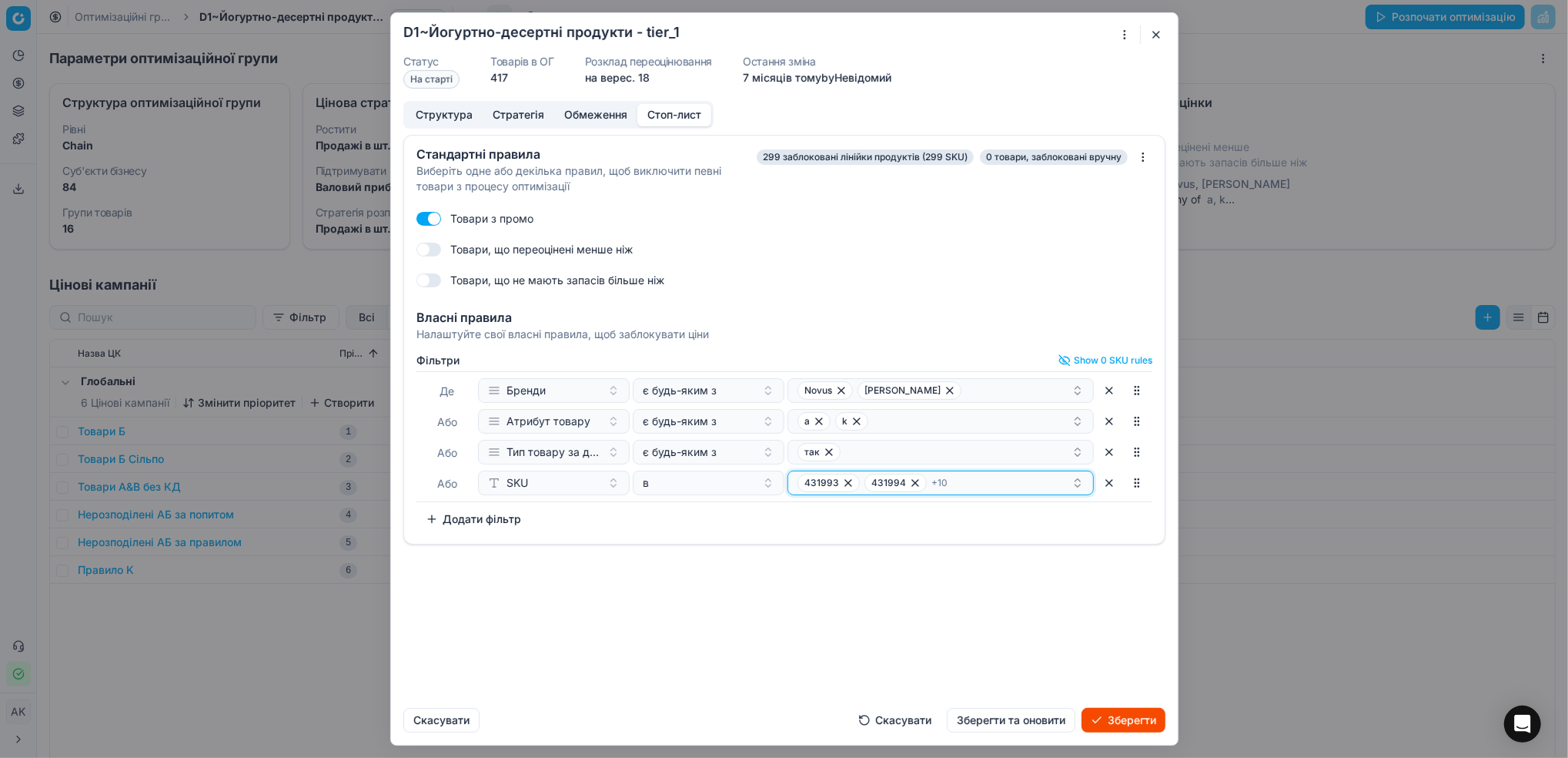
click at [994, 483] on div "431993 431994 + 10" at bounding box center [935, 483] width 274 height 18
type input "277459"
click at [862, 543] on div "277459" at bounding box center [942, 541] width 301 height 24
click at [871, 601] on div "Стандартні правила Виберіть одне або декілька правил, щоб виключити певні товар…" at bounding box center [784, 415] width 787 height 560
click at [1007, 483] on div "431993 431994 + 11" at bounding box center [935, 483] width 274 height 18
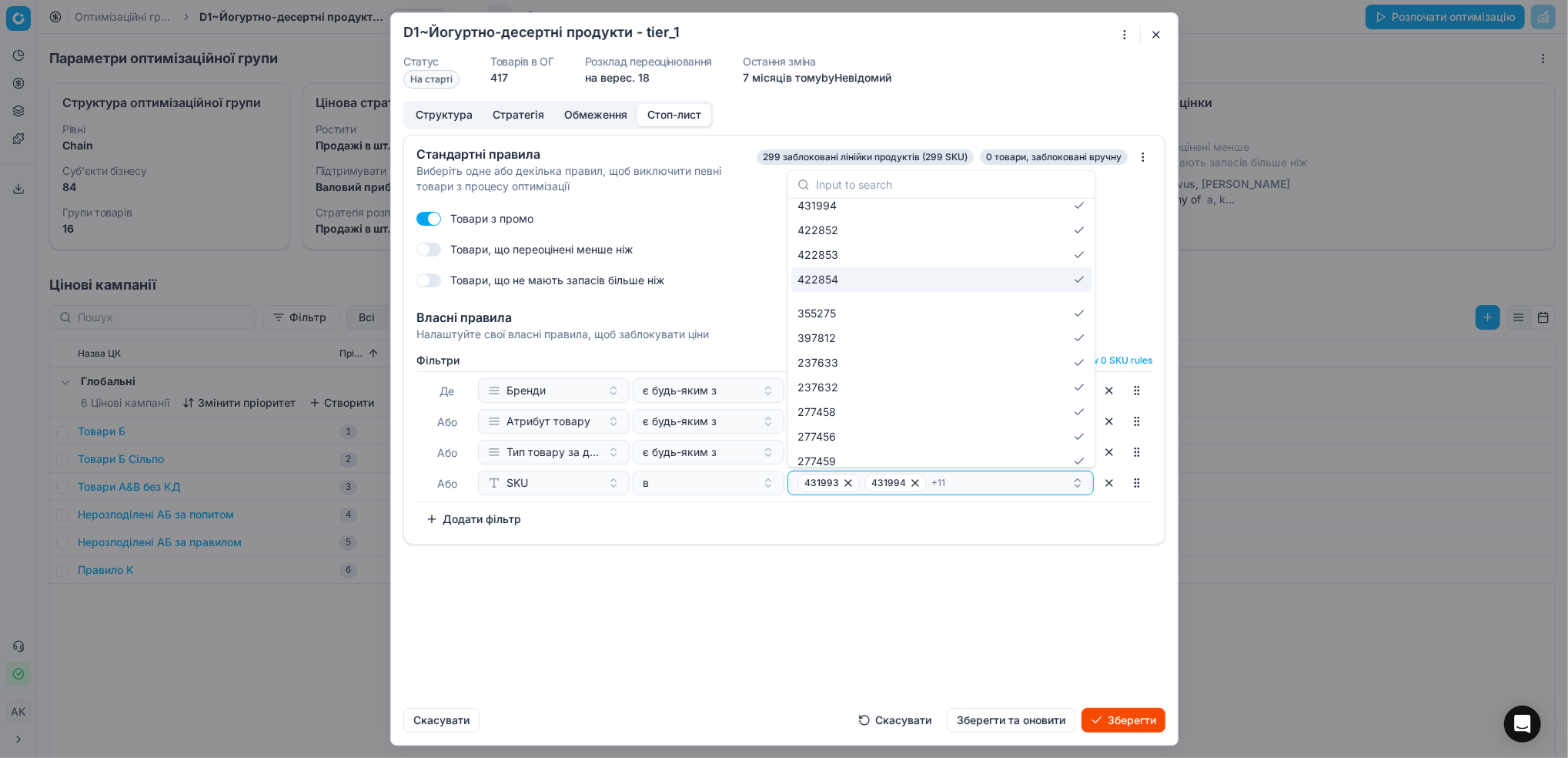
scroll to position [43, 0]
paste input "371115"
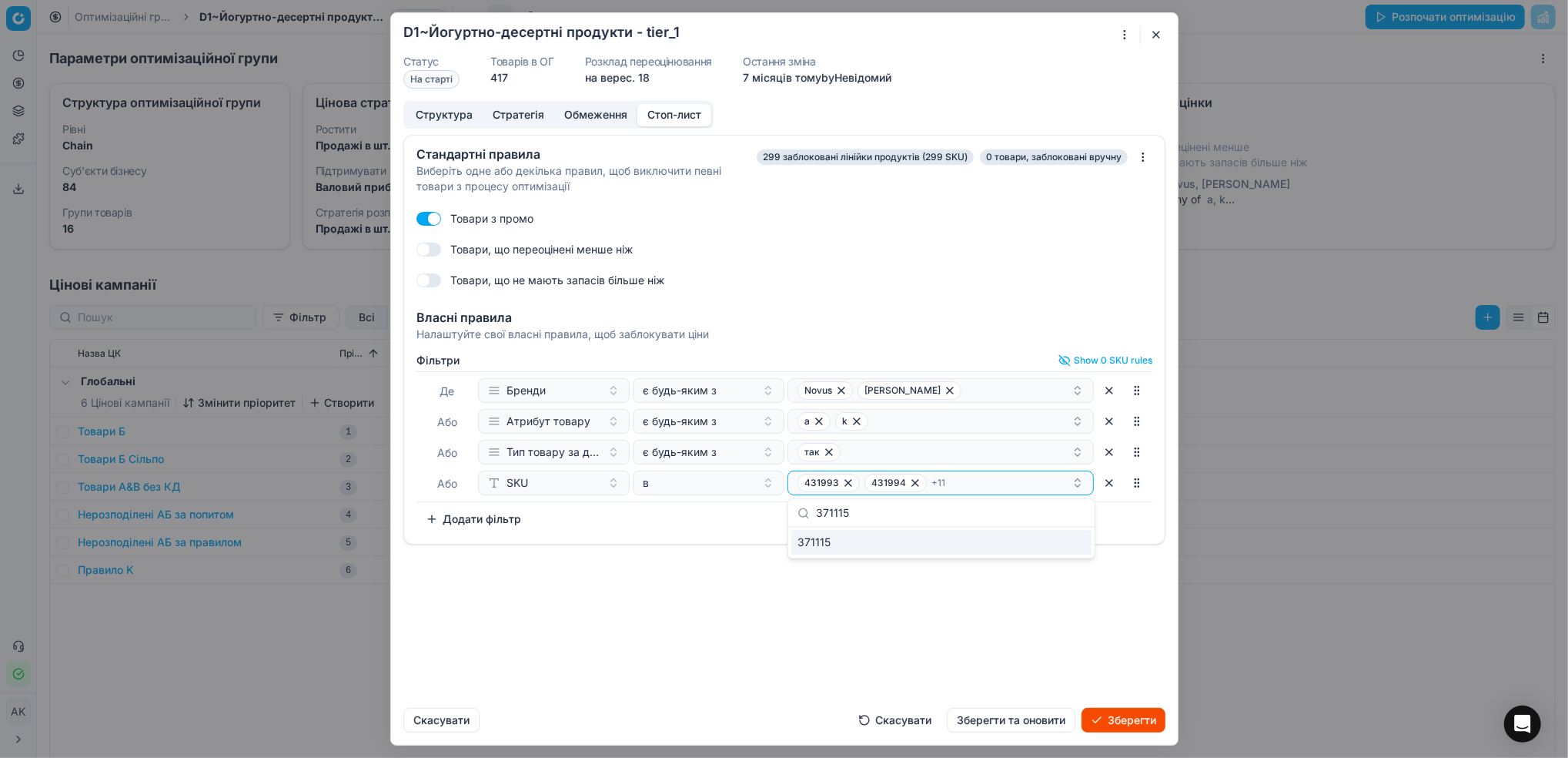
type input "371115"
click at [833, 541] on div "371115" at bounding box center [942, 541] width 301 height 24
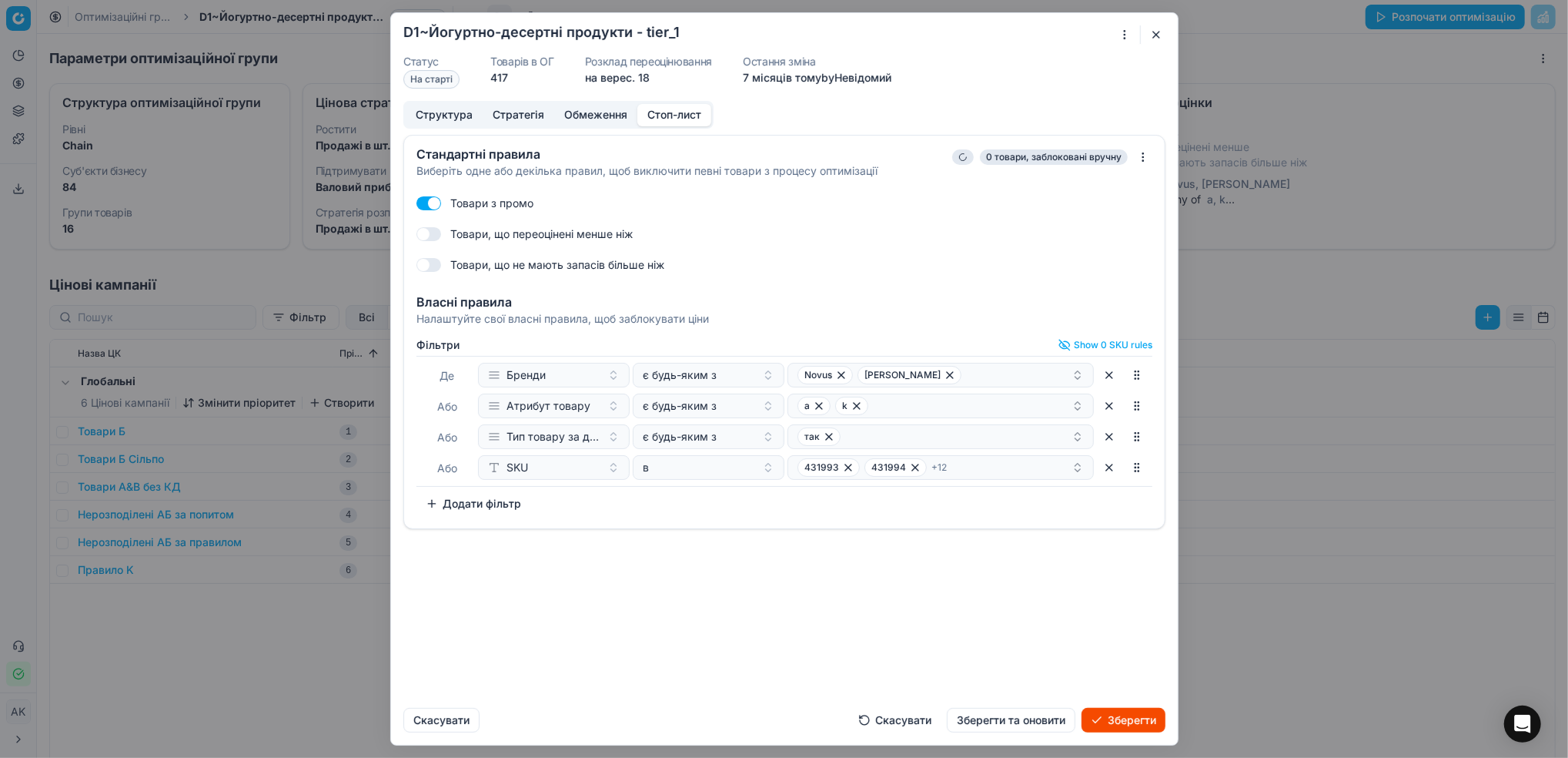
click at [904, 606] on div "Стандартні правила Виберіть одне або декілька правил, щоб виключити певні товар…" at bounding box center [784, 415] width 787 height 560
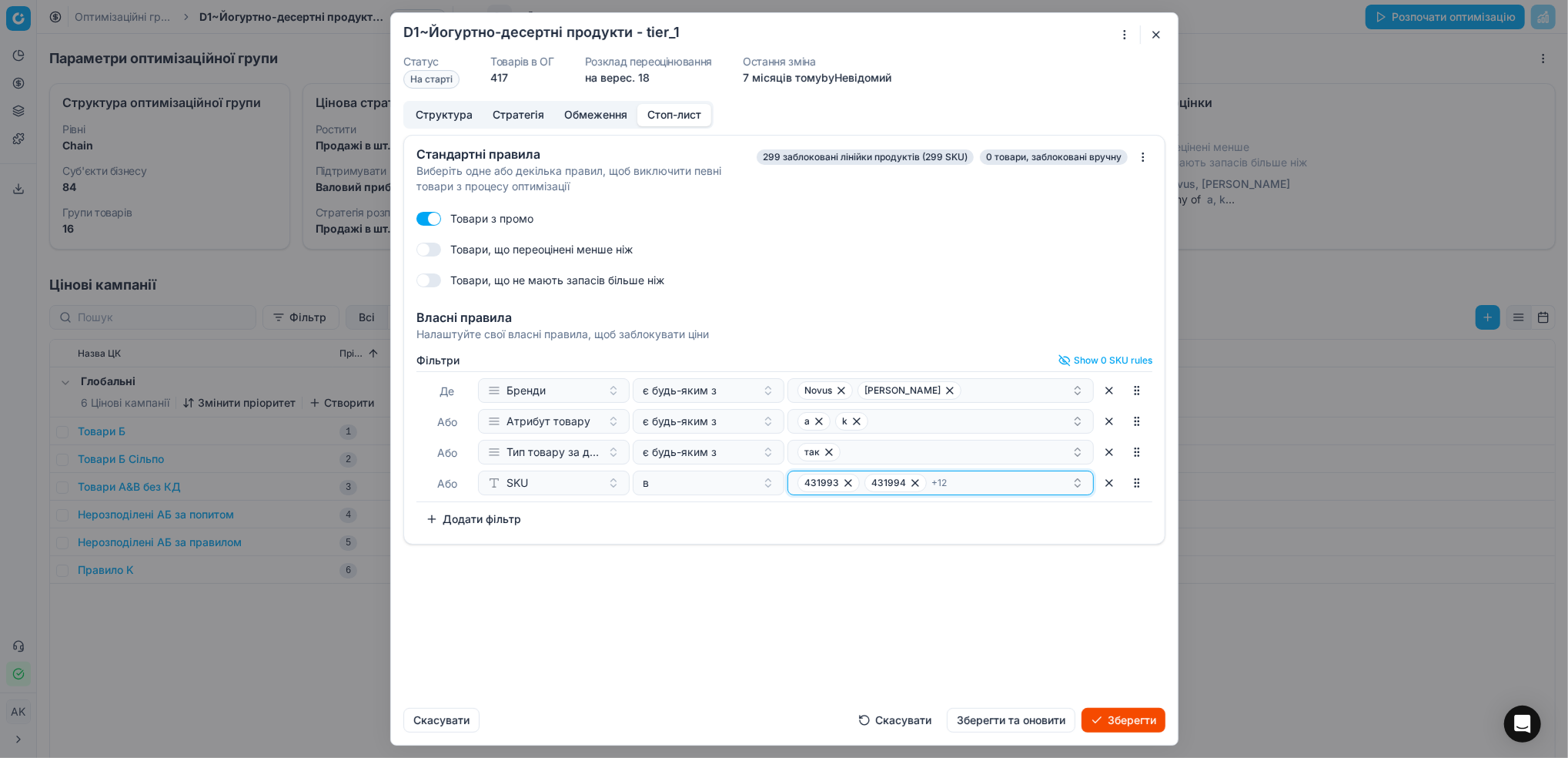
click at [968, 485] on div "431993 431994 + 12" at bounding box center [935, 483] width 274 height 18
type input "345187"
click at [885, 548] on div "345187" at bounding box center [942, 541] width 301 height 24
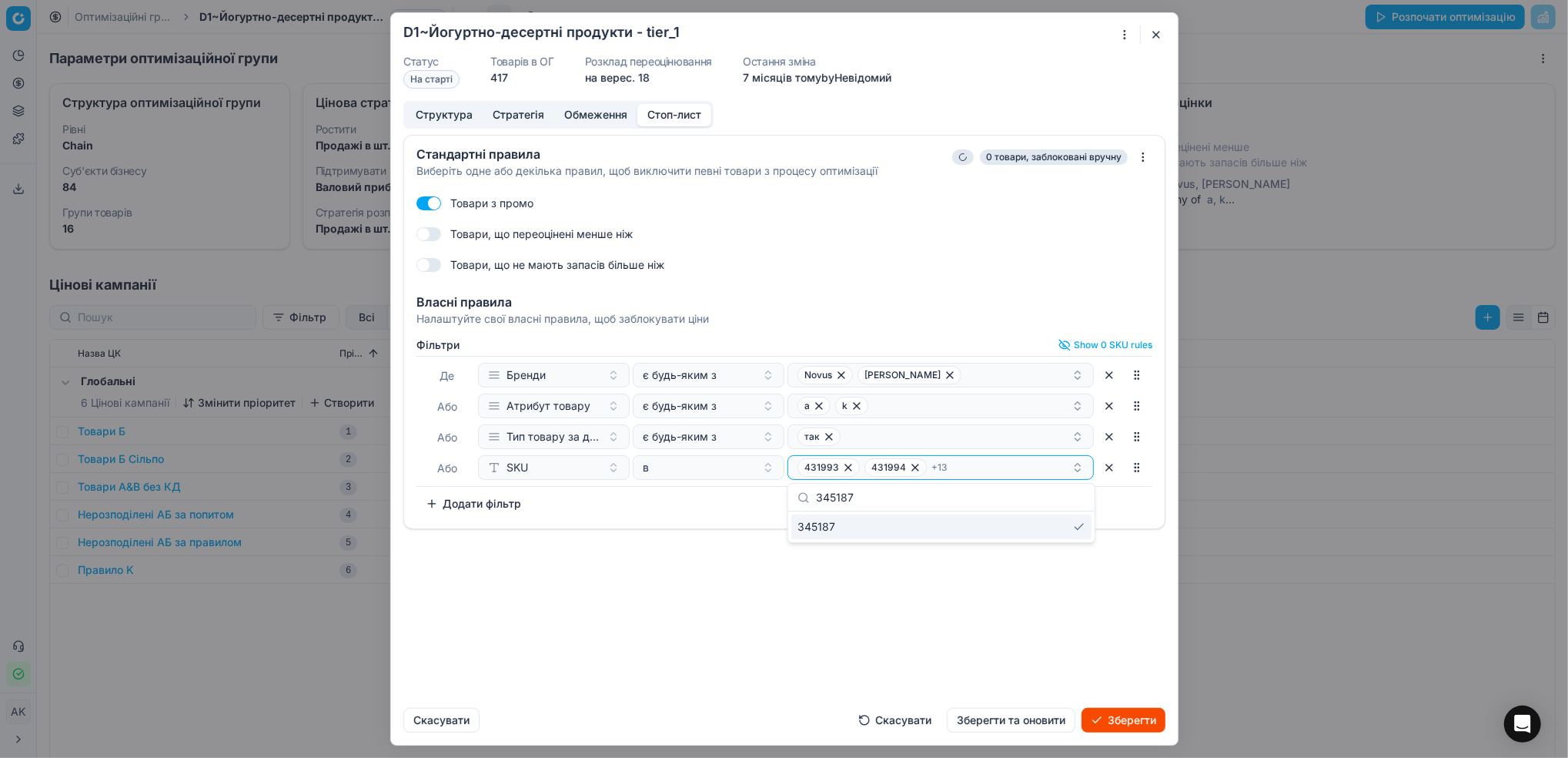
click at [901, 610] on div "Стандартні правила Виберіть одне або декілька правил, щоб виключити певні товар…" at bounding box center [784, 415] width 787 height 560
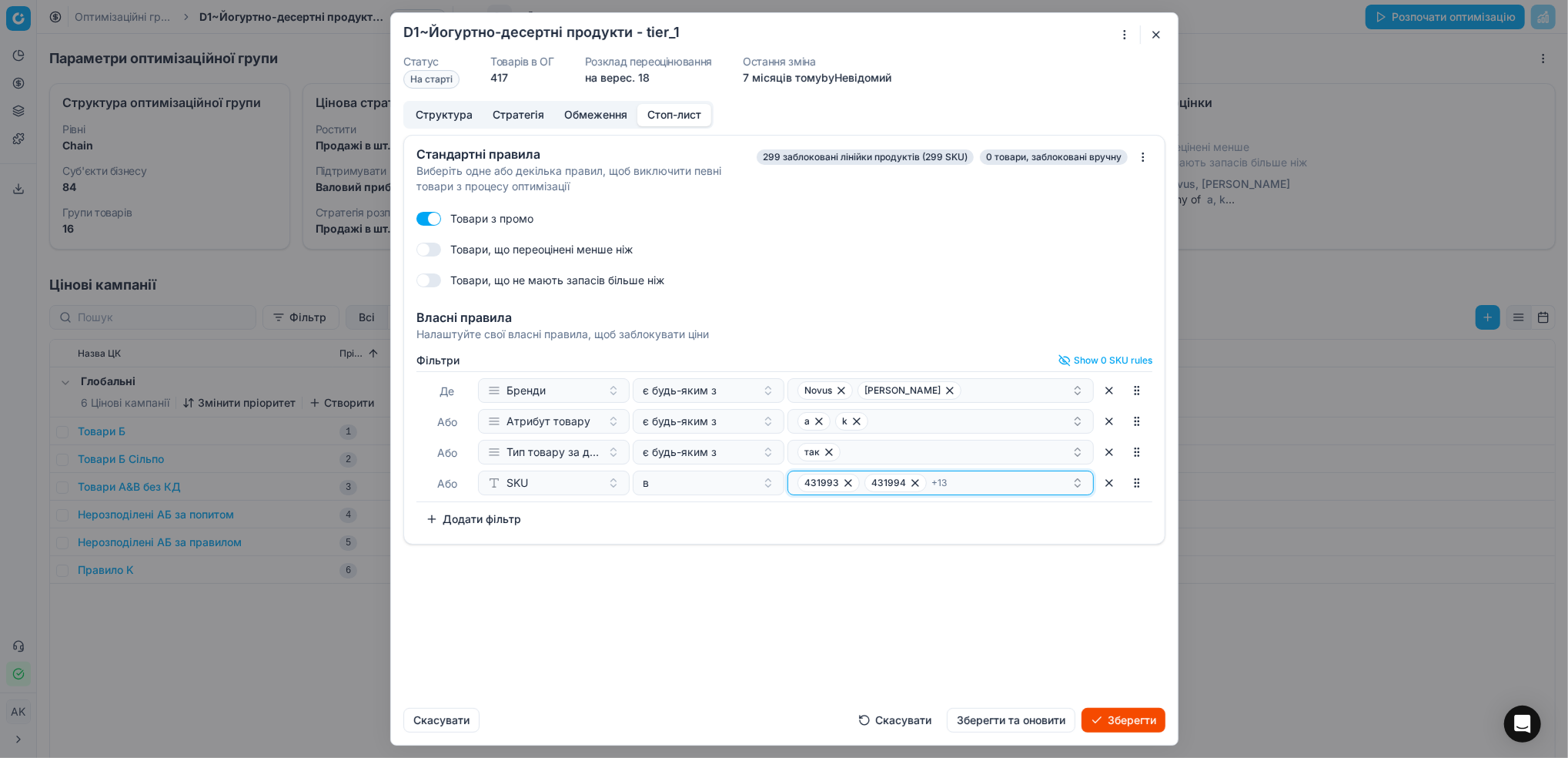
click at [966, 489] on div "431993 431994 + 13" at bounding box center [935, 483] width 274 height 18
type input "412171"
click at [832, 549] on div "412171" at bounding box center [942, 541] width 301 height 24
click at [876, 606] on div "Стандартні правила Виберіть одне або декілька правил, щоб виключити певні товар…" at bounding box center [784, 415] width 787 height 560
click at [983, 490] on div "431993 431994 + 14" at bounding box center [935, 483] width 274 height 18
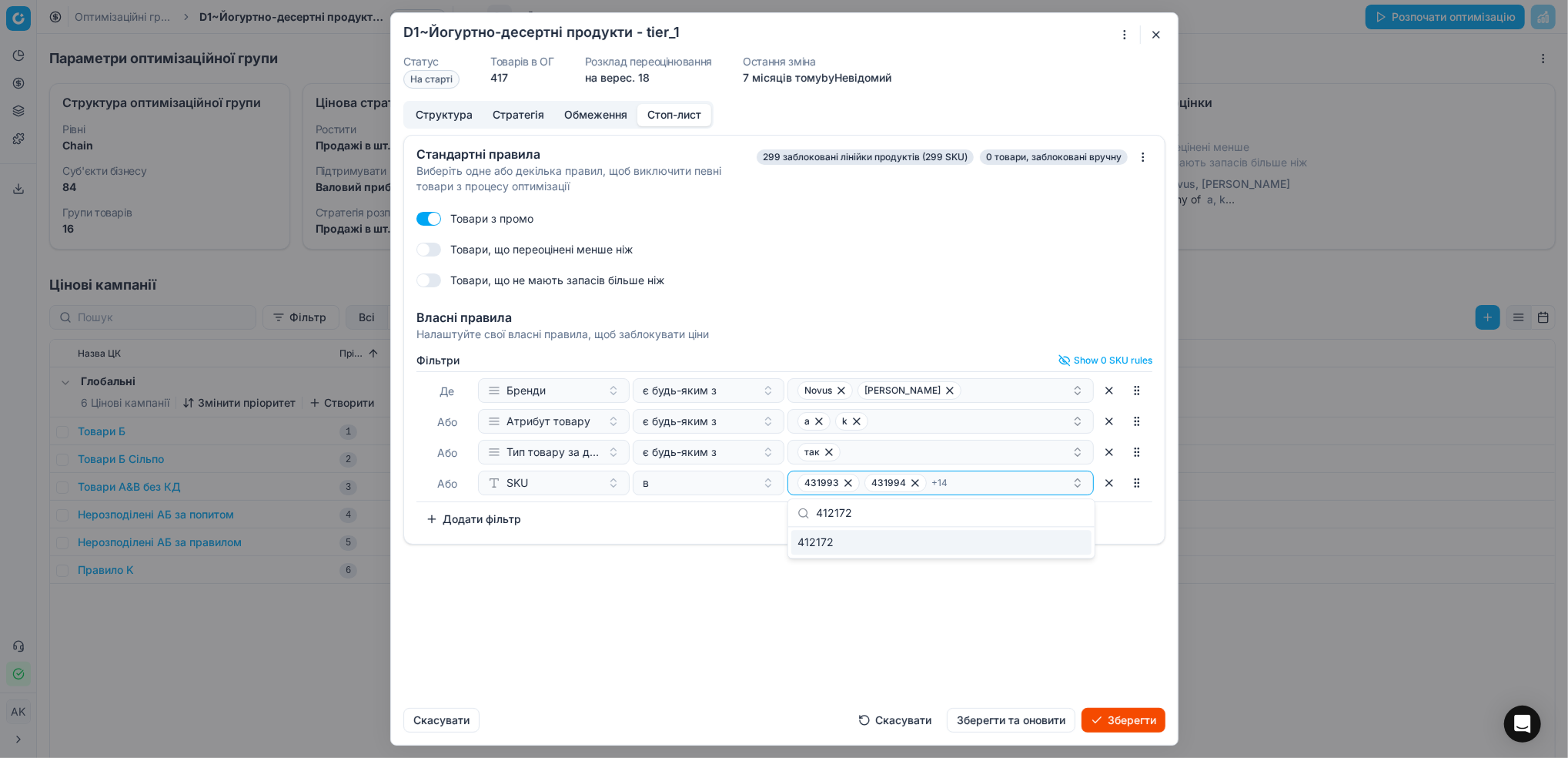
type input "412172"
click at [833, 546] on div "412172" at bounding box center [942, 541] width 301 height 24
click at [897, 583] on div "Стандартні правила Виберіть одне або декілька правил, щоб виключити певні товар…" at bounding box center [784, 415] width 787 height 560
click at [994, 483] on div "431993 431994 + 15" at bounding box center [935, 483] width 274 height 18
type input "412173"
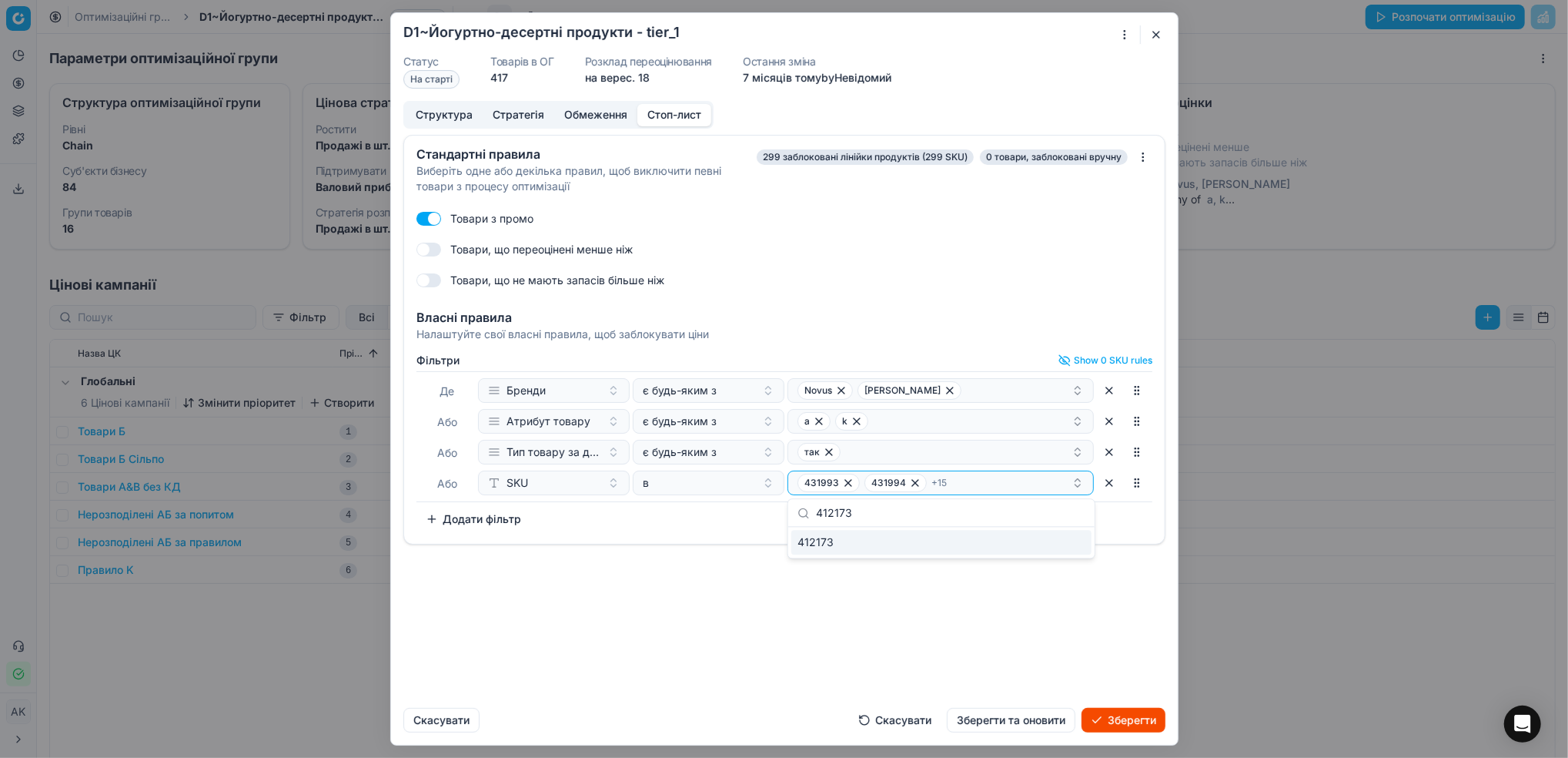
click at [820, 544] on span "412173" at bounding box center [816, 542] width 36 height 16
click at [949, 603] on div "Стандартні правила Виберіть одне або декілька правил, щоб виключити певні товар…" at bounding box center [784, 415] width 787 height 560
click at [983, 477] on div "431993 431994 + 16" at bounding box center [935, 483] width 274 height 18
type input "329928"
click at [846, 549] on div "329928" at bounding box center [942, 541] width 301 height 24
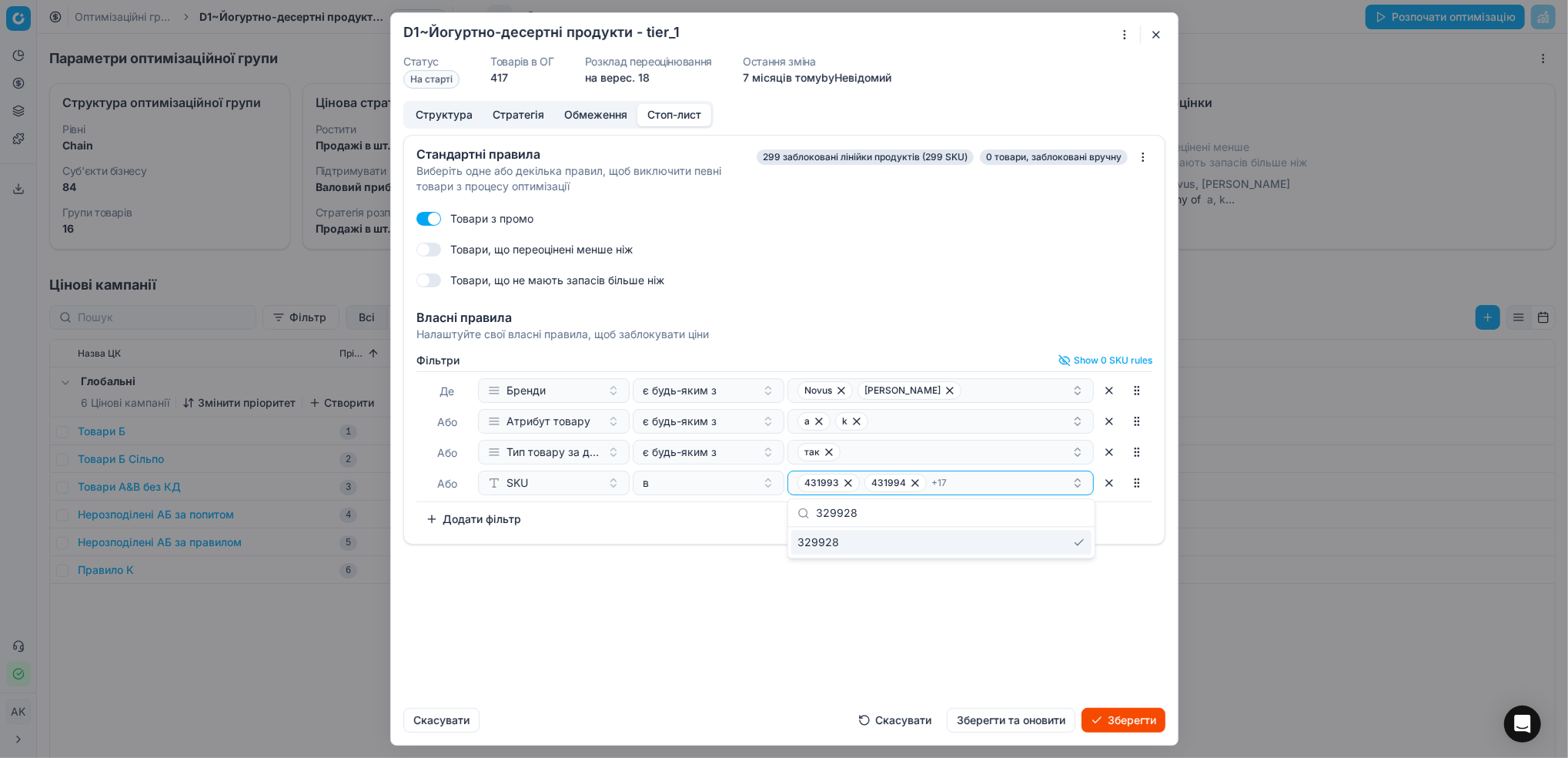
click at [910, 575] on div "Стандартні правила Виберіть одне або декілька правил, щоб виключити певні товар…" at bounding box center [784, 415] width 787 height 560
click at [995, 488] on div "431993 431994 + 17" at bounding box center [935, 483] width 274 height 18
type input "408360"
click at [818, 541] on span "408360" at bounding box center [819, 542] width 42 height 16
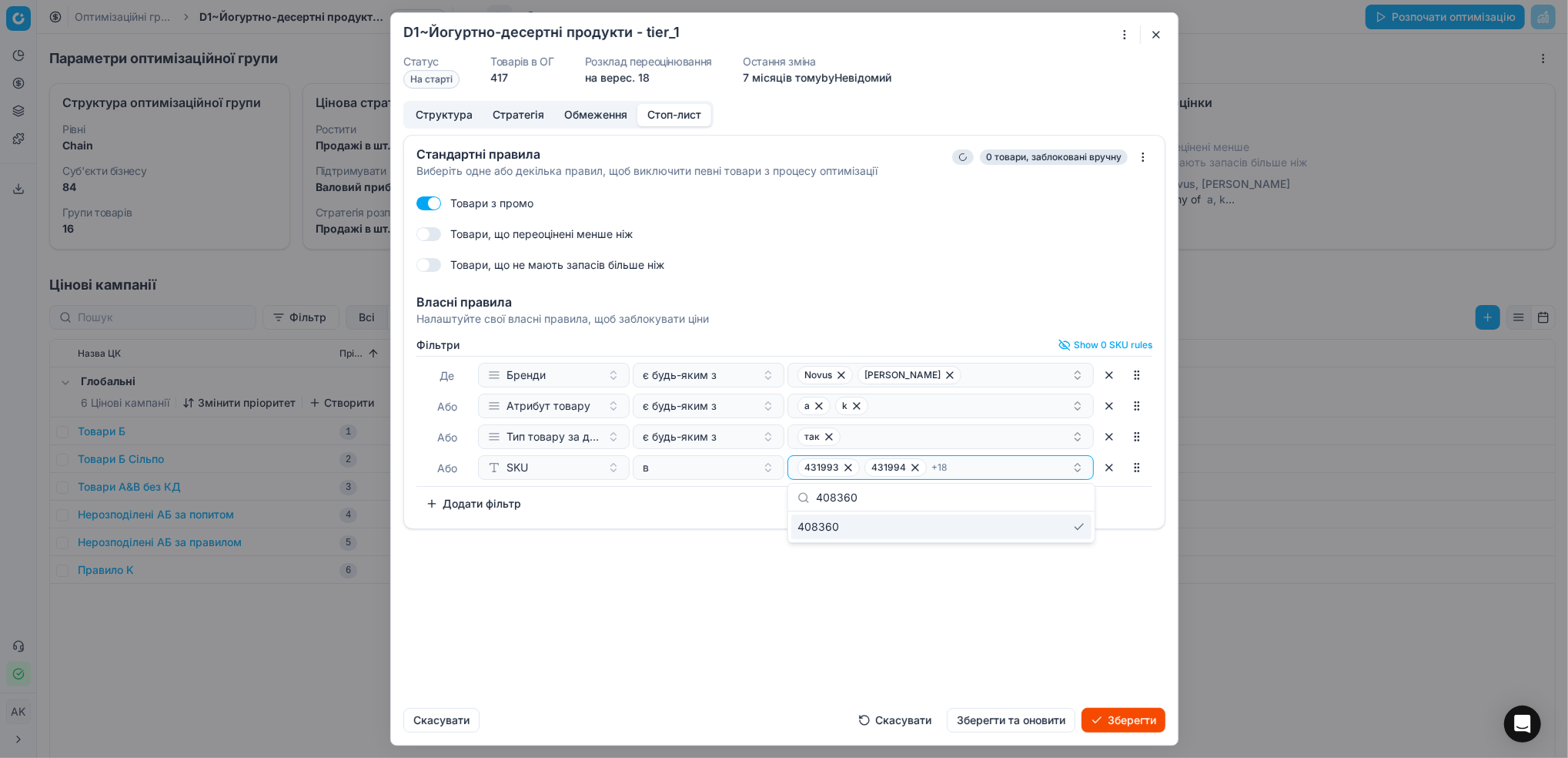
click at [899, 614] on div "Стандартні правила Виберіть одне або декілька правил, щоб виключити певні товар…" at bounding box center [784, 415] width 787 height 560
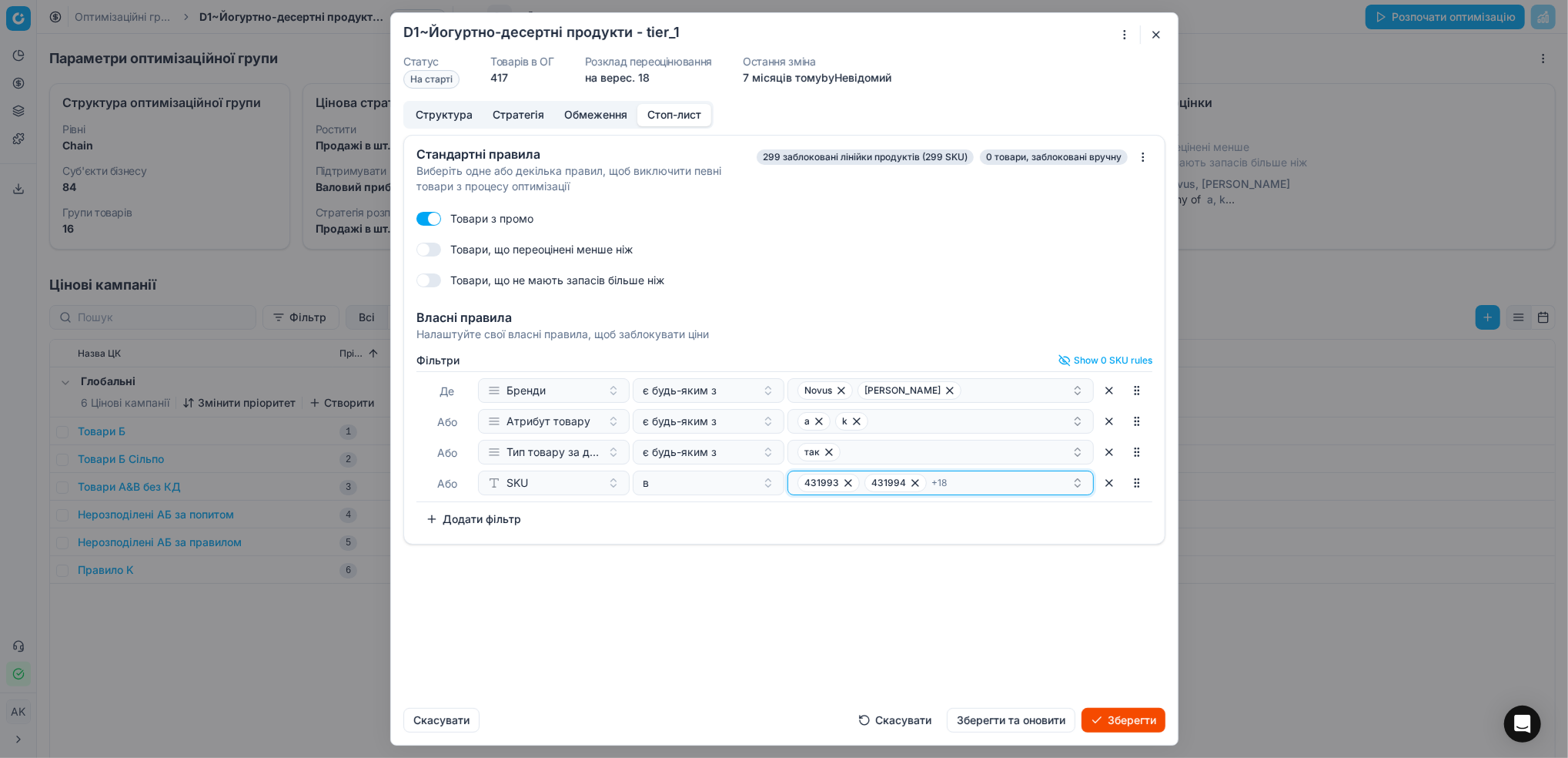
click at [981, 483] on div "431993 431994 + 18" at bounding box center [935, 483] width 274 height 18
type input "413662"
click at [839, 550] on div "413662" at bounding box center [942, 541] width 301 height 24
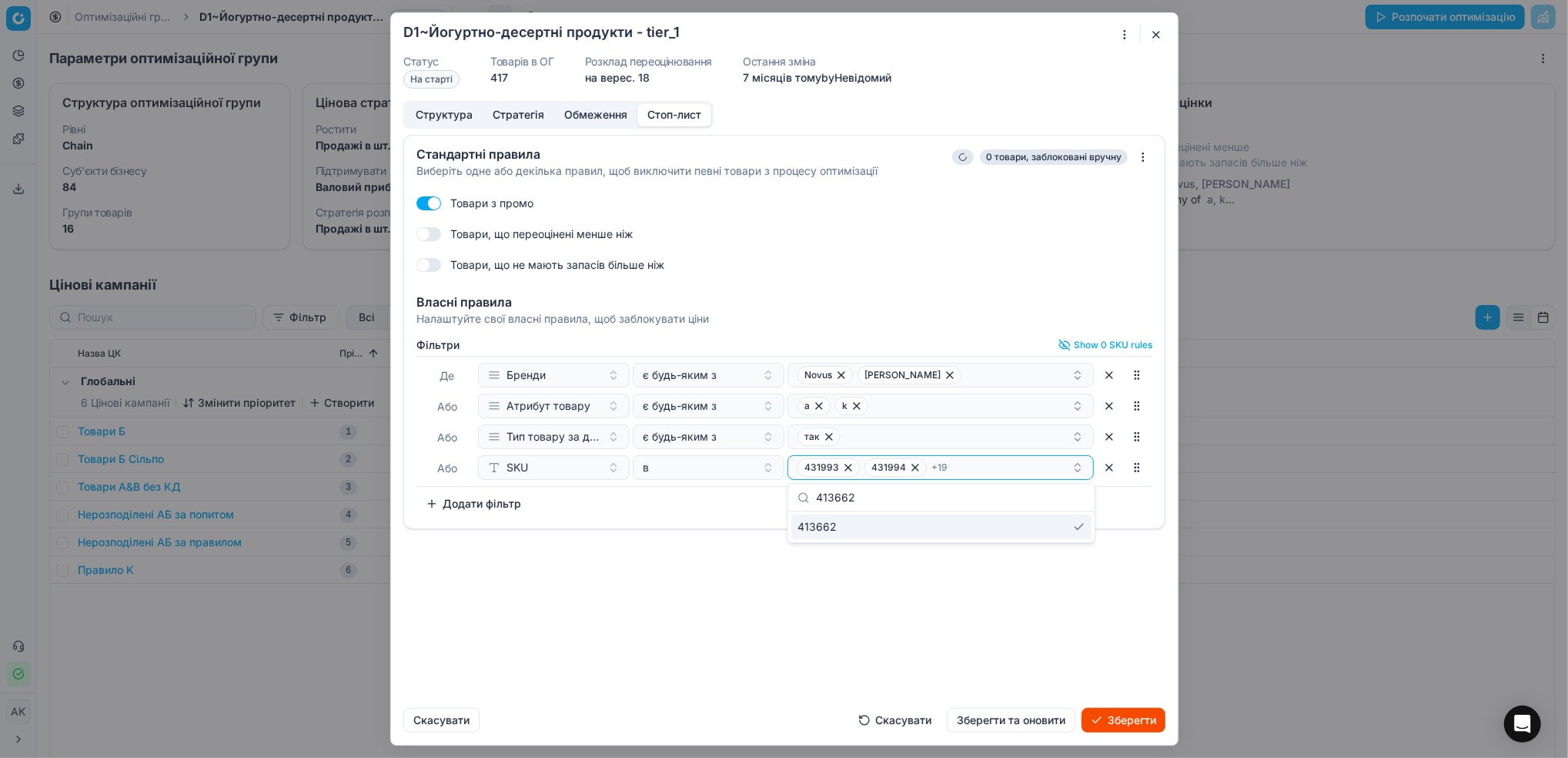
click at [887, 608] on div "Стандартні правила Виберіть одне або декілька правил, щоб виключити певні товар…" at bounding box center [784, 415] width 787 height 560
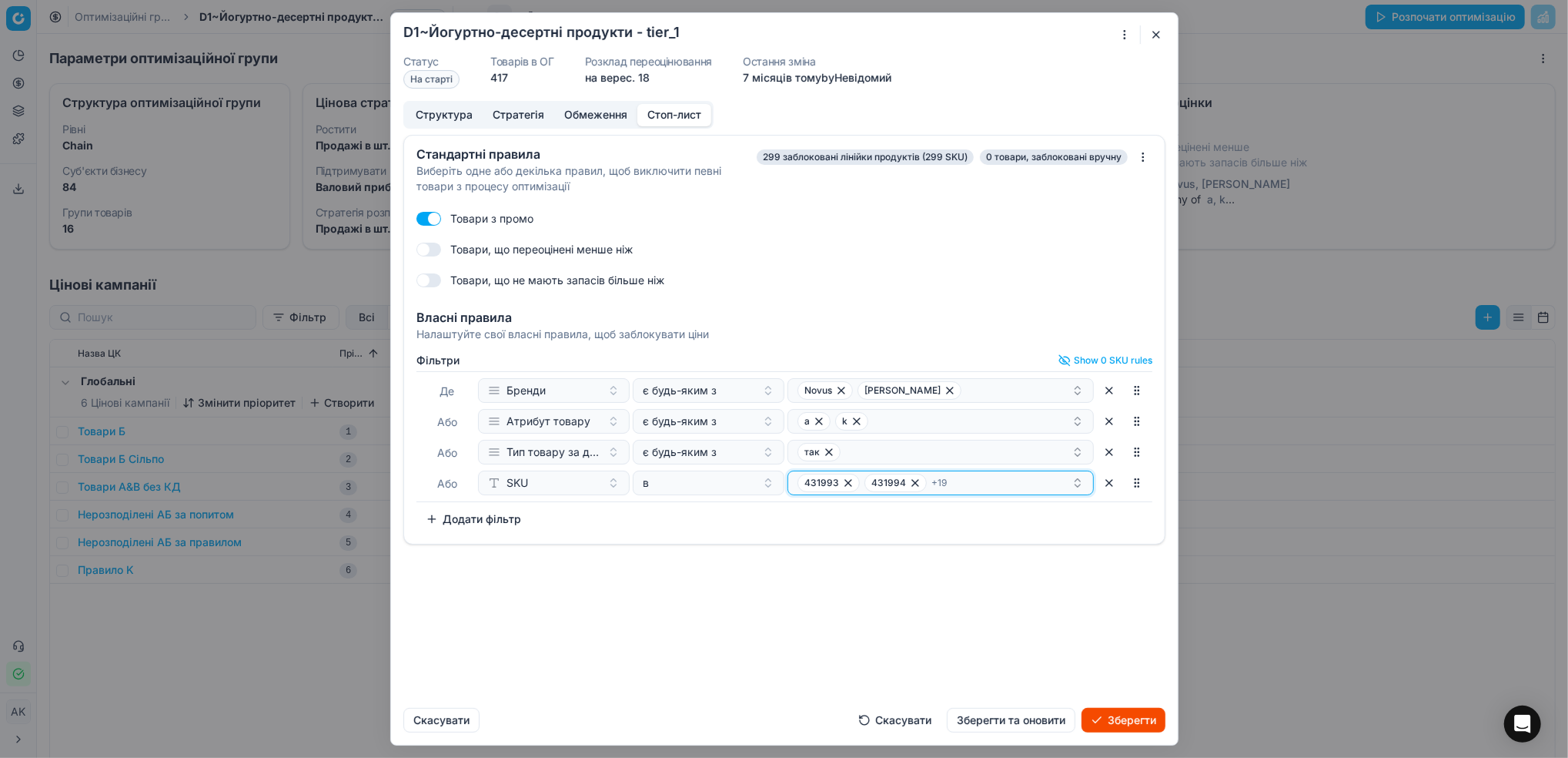
click at [982, 476] on div "431993 431994 + 19" at bounding box center [935, 483] width 274 height 18
type input "365783"
click at [830, 541] on span "365783" at bounding box center [818, 542] width 40 height 16
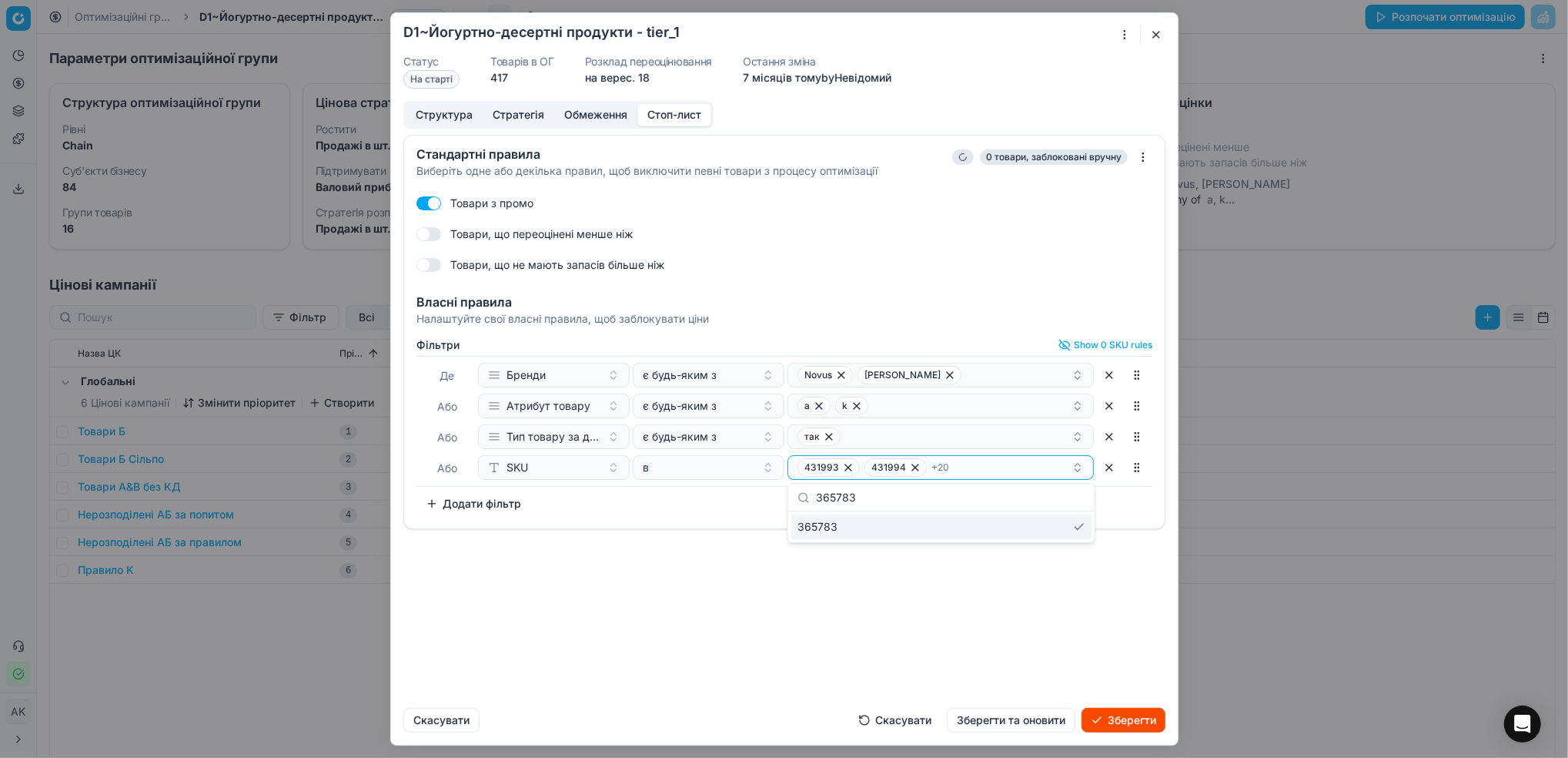
click at [903, 596] on div "Стандартні правила Виберіть одне або декілька правил, щоб виключити певні товар…" at bounding box center [784, 415] width 787 height 560
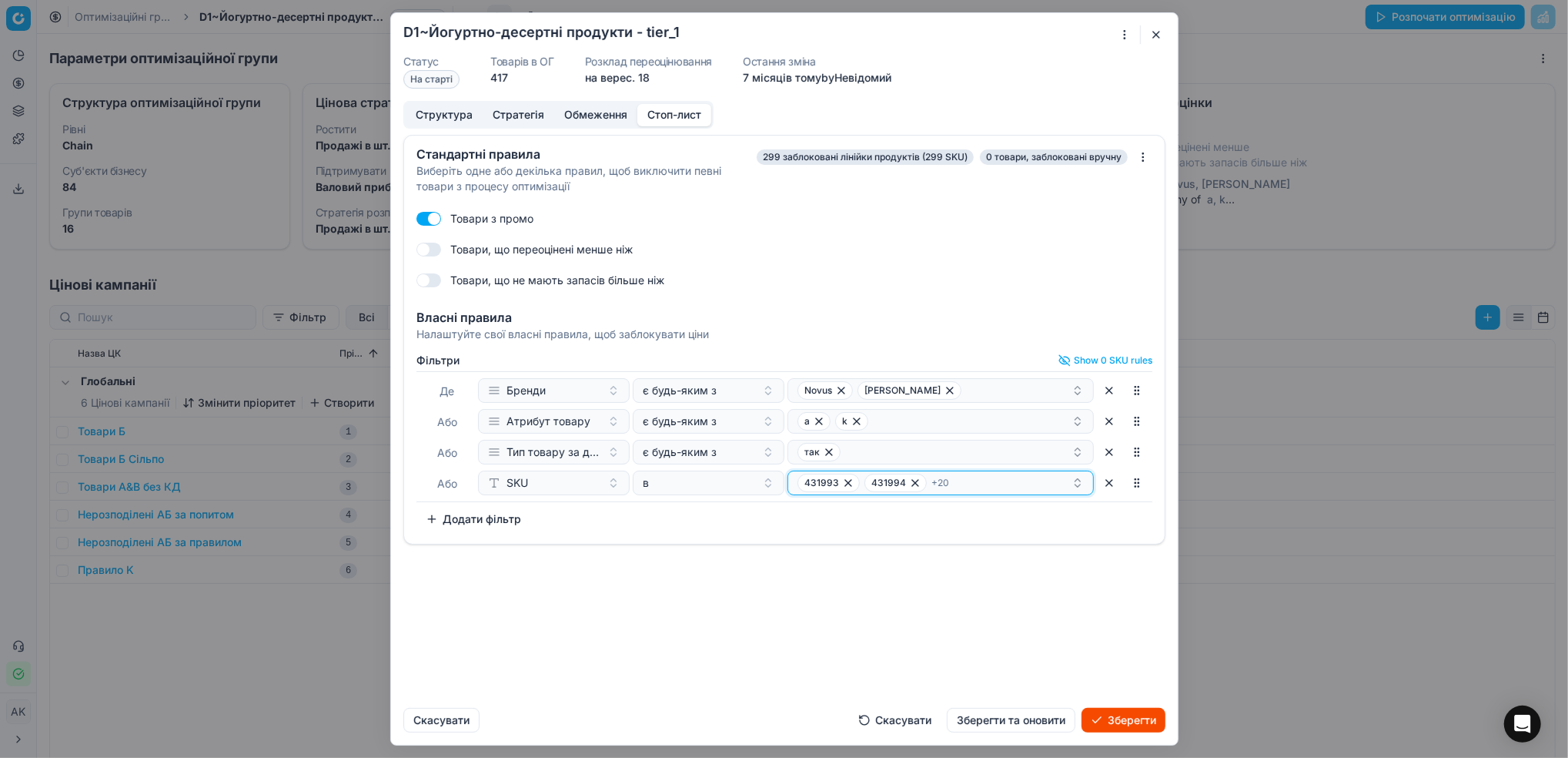
click at [982, 489] on div "431993 431994 + 20" at bounding box center [935, 483] width 274 height 18
type input "423504"
click at [865, 543] on div "423504" at bounding box center [942, 541] width 301 height 24
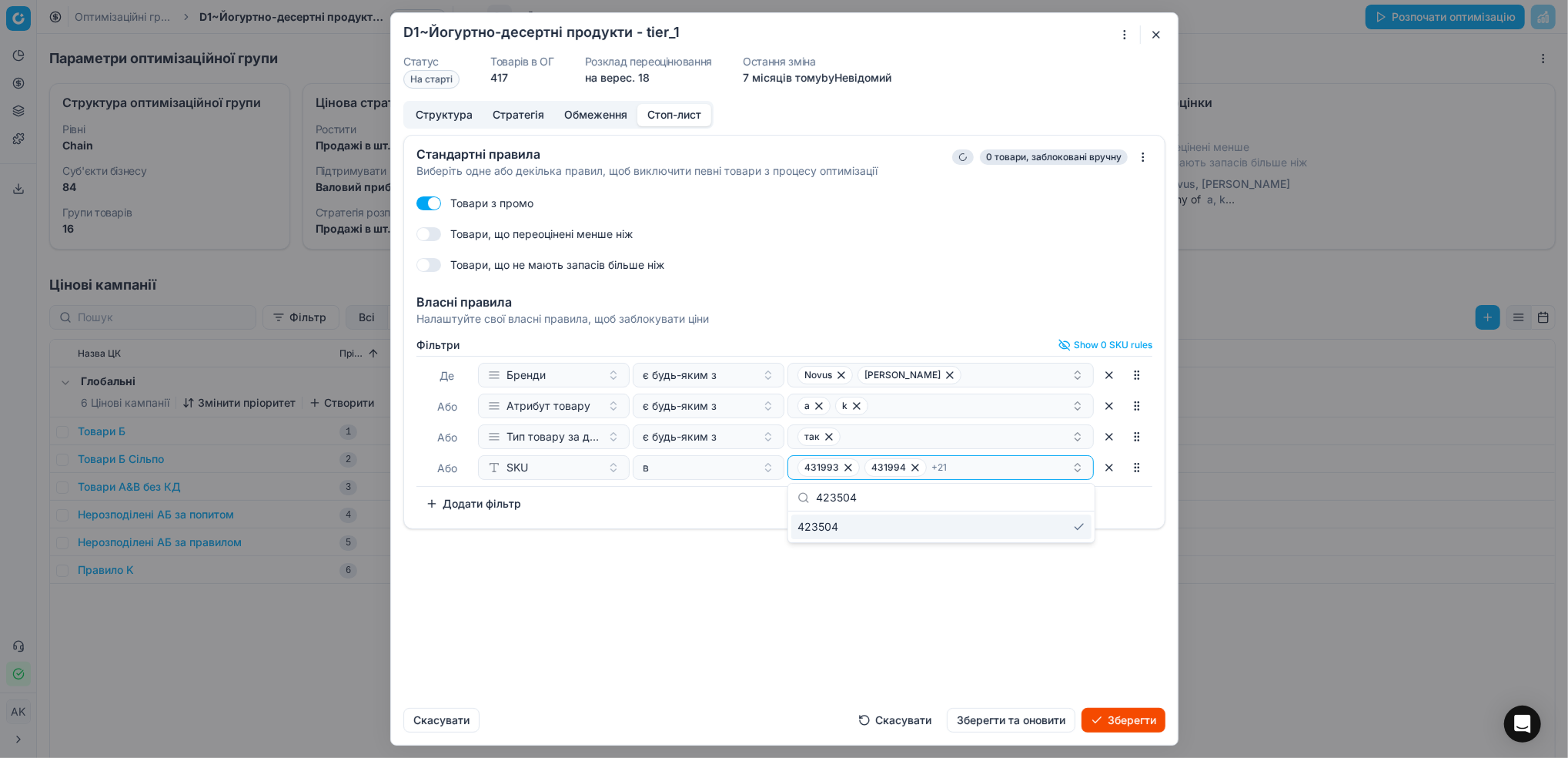
click at [896, 612] on div "Стандартні правила Виберіть одне або декілька правил, щоб виключити певні товар…" at bounding box center [784, 415] width 787 height 560
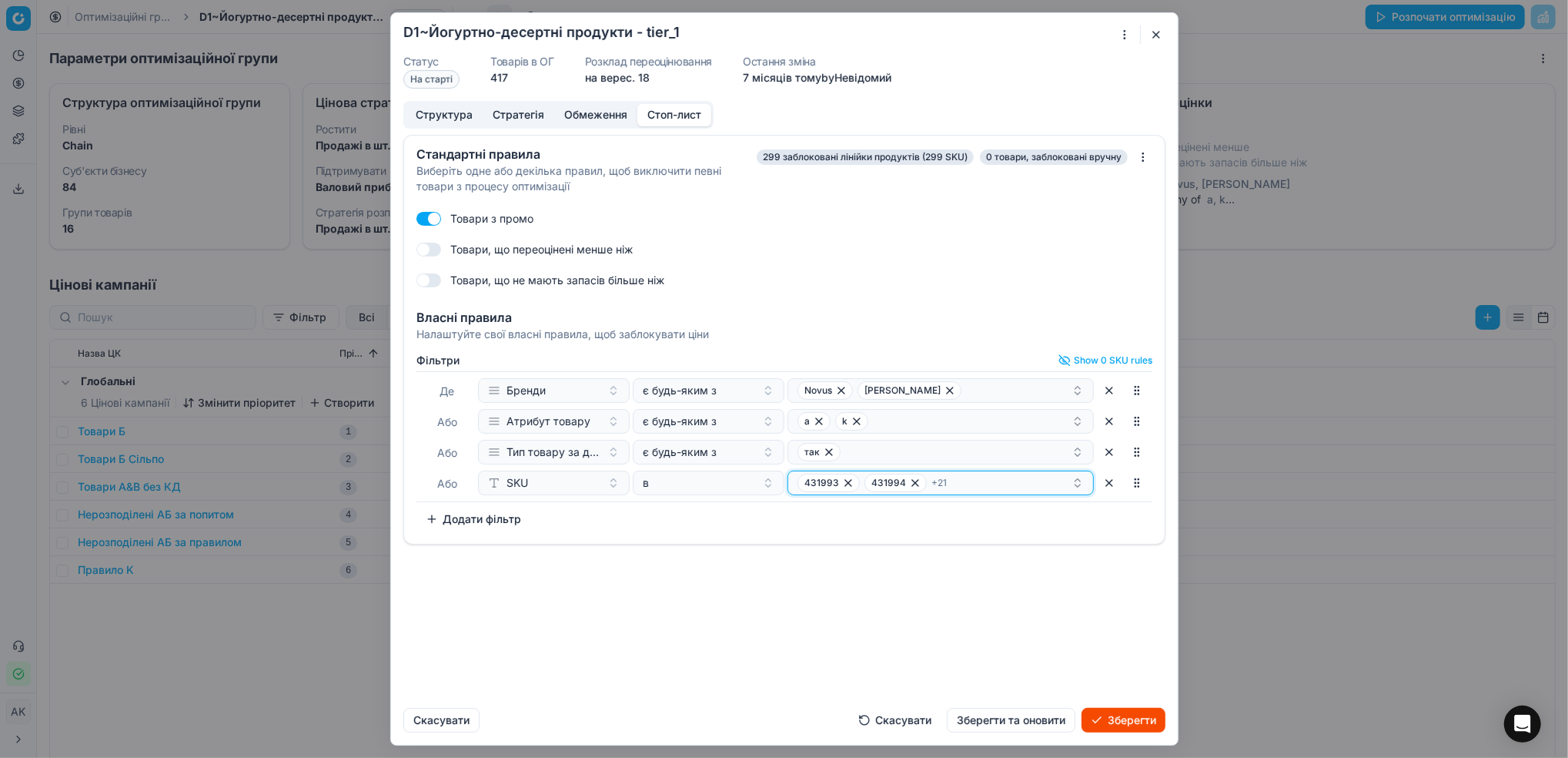
click at [983, 487] on div "431993 431994 + 21" at bounding box center [935, 483] width 274 height 18
type input "334986"
click at [841, 547] on div "334986" at bounding box center [942, 541] width 301 height 24
click at [892, 602] on div "Стандартні правила Виберіть одне або декілька правил, щоб виключити певні товар…" at bounding box center [784, 415] width 787 height 560
click at [980, 489] on div "431993 431994 + 22" at bounding box center [935, 483] width 274 height 18
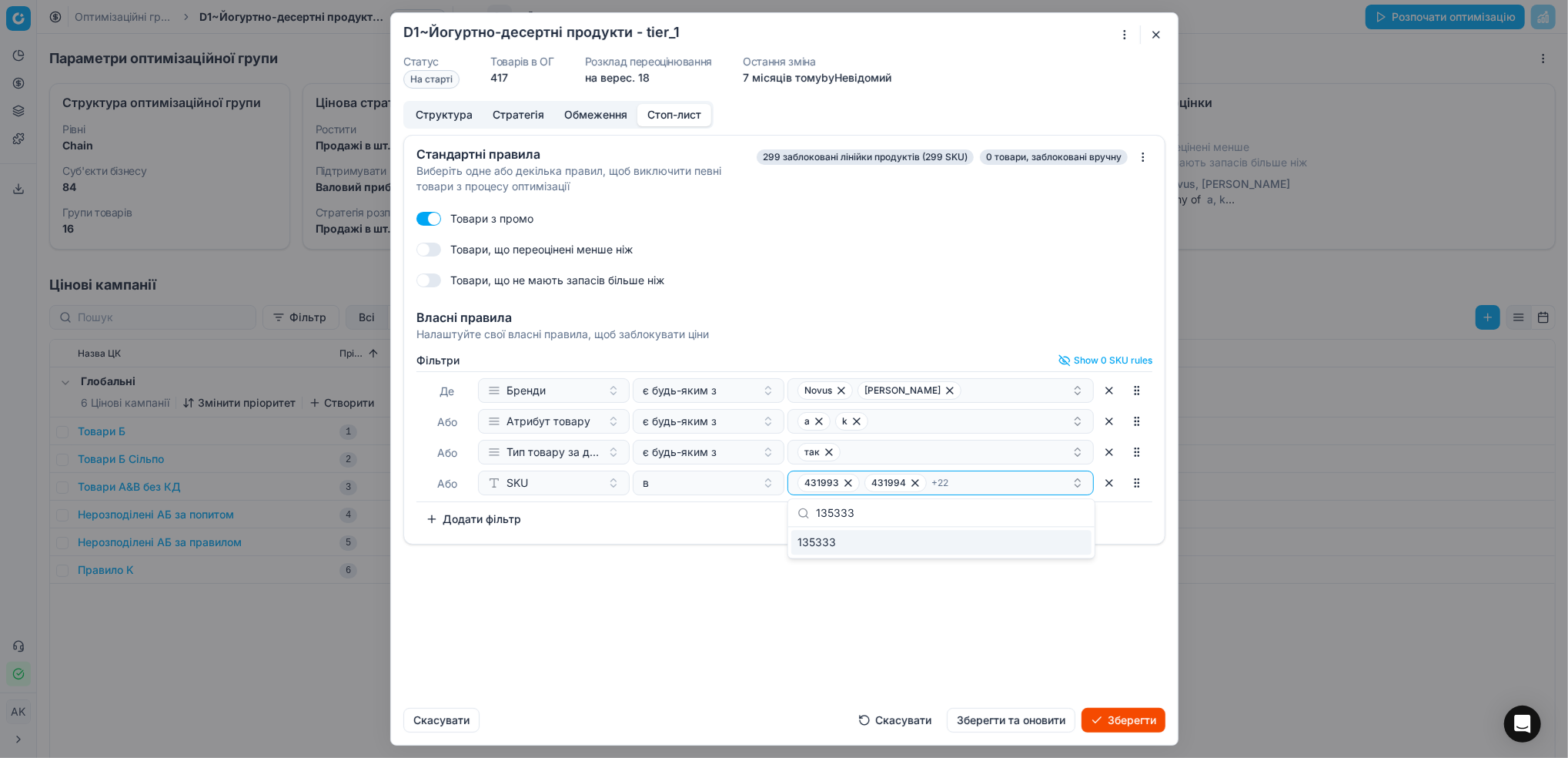
type input "135333"
click at [869, 545] on div "135333" at bounding box center [942, 541] width 301 height 24
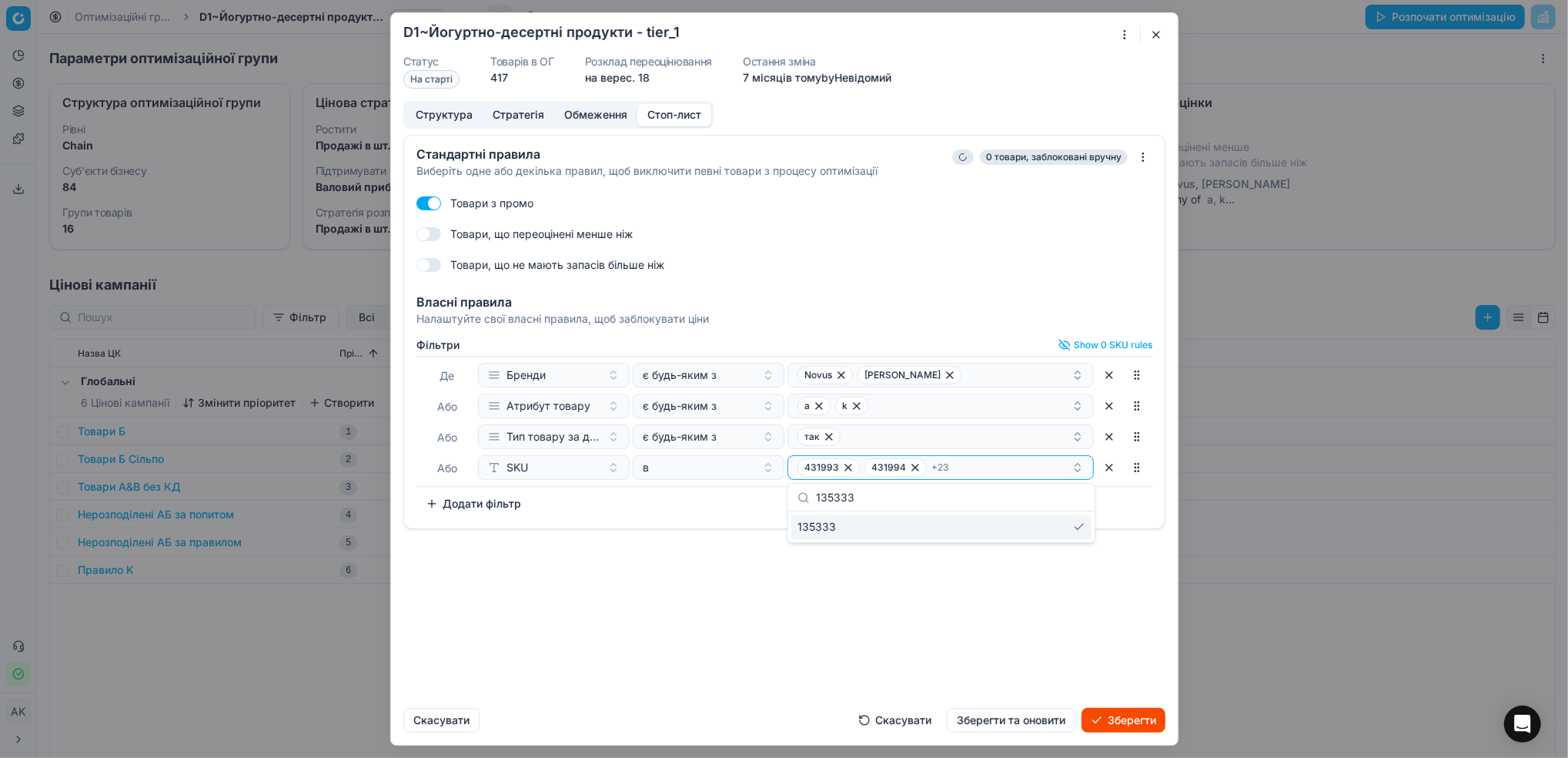
click at [947, 606] on div "Стандартні правила Виберіть одне або декілька правил, щоб виключити певні товар…" at bounding box center [784, 415] width 787 height 560
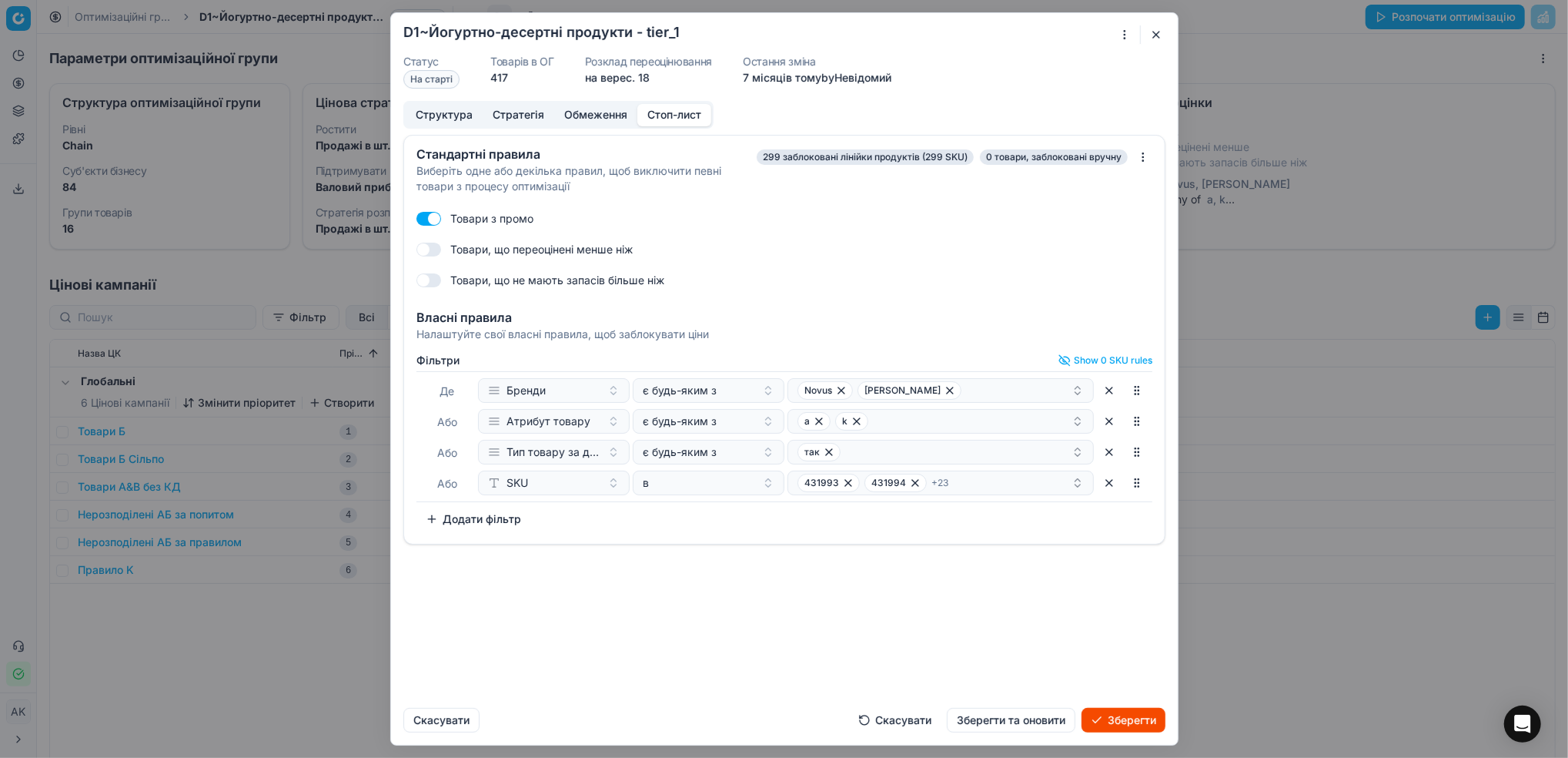
click at [1027, 727] on button "Зберегти та оновити" at bounding box center [1011, 720] width 128 height 24
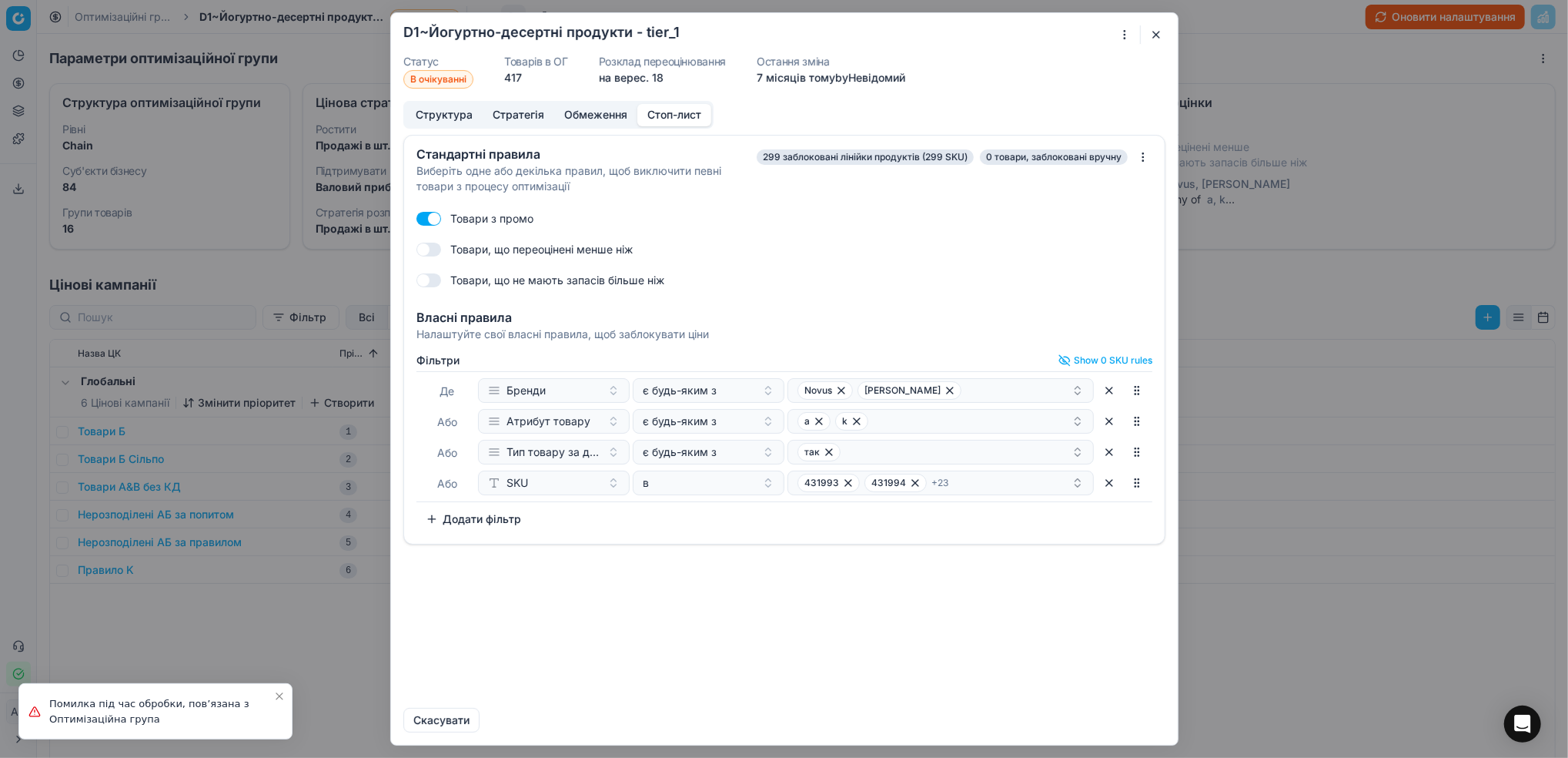
click at [1155, 34] on button "button" at bounding box center [1156, 34] width 18 height 18
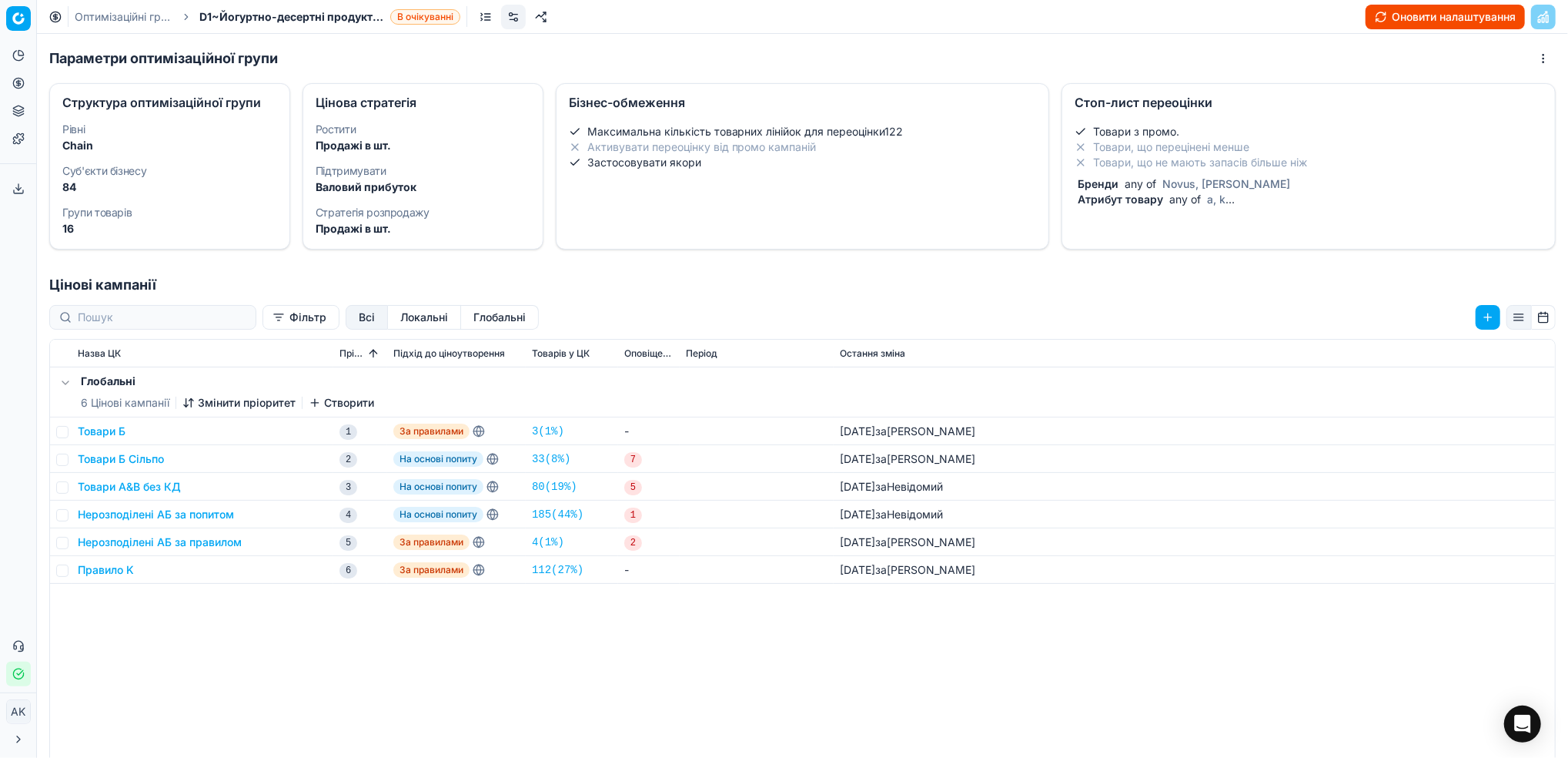
click at [111, 8] on div "Оптимізаційні групи D1~Йогуртно-десертні продукти - tier_1 В очікуванні Оновити…" at bounding box center [803, 16] width 1532 height 34
click at [116, 14] on link "Оптимізаційні групи" at bounding box center [124, 17] width 99 height 16
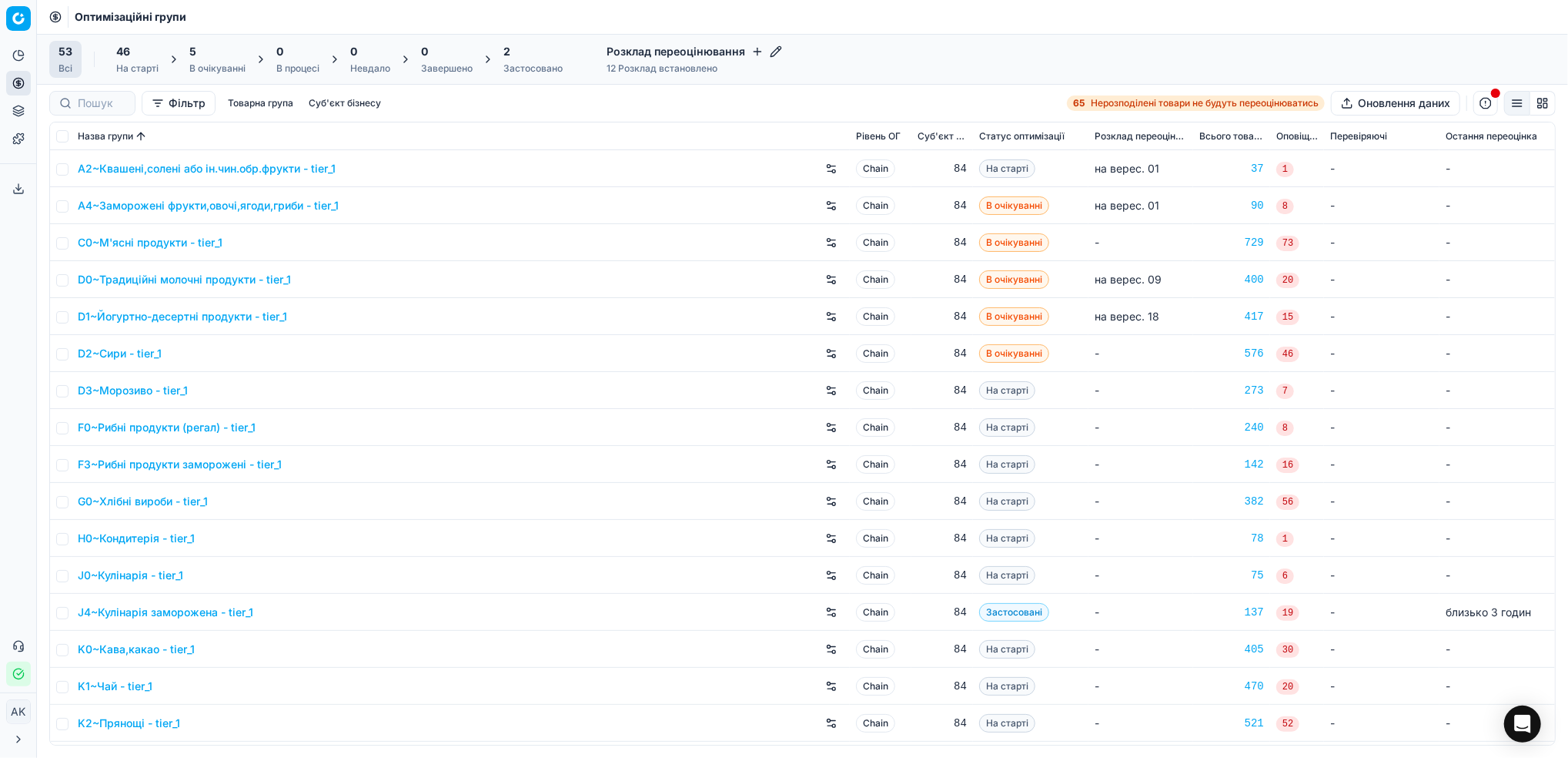
click at [113, 353] on link "D2~Сири - tier_1" at bounding box center [120, 353] width 84 height 16
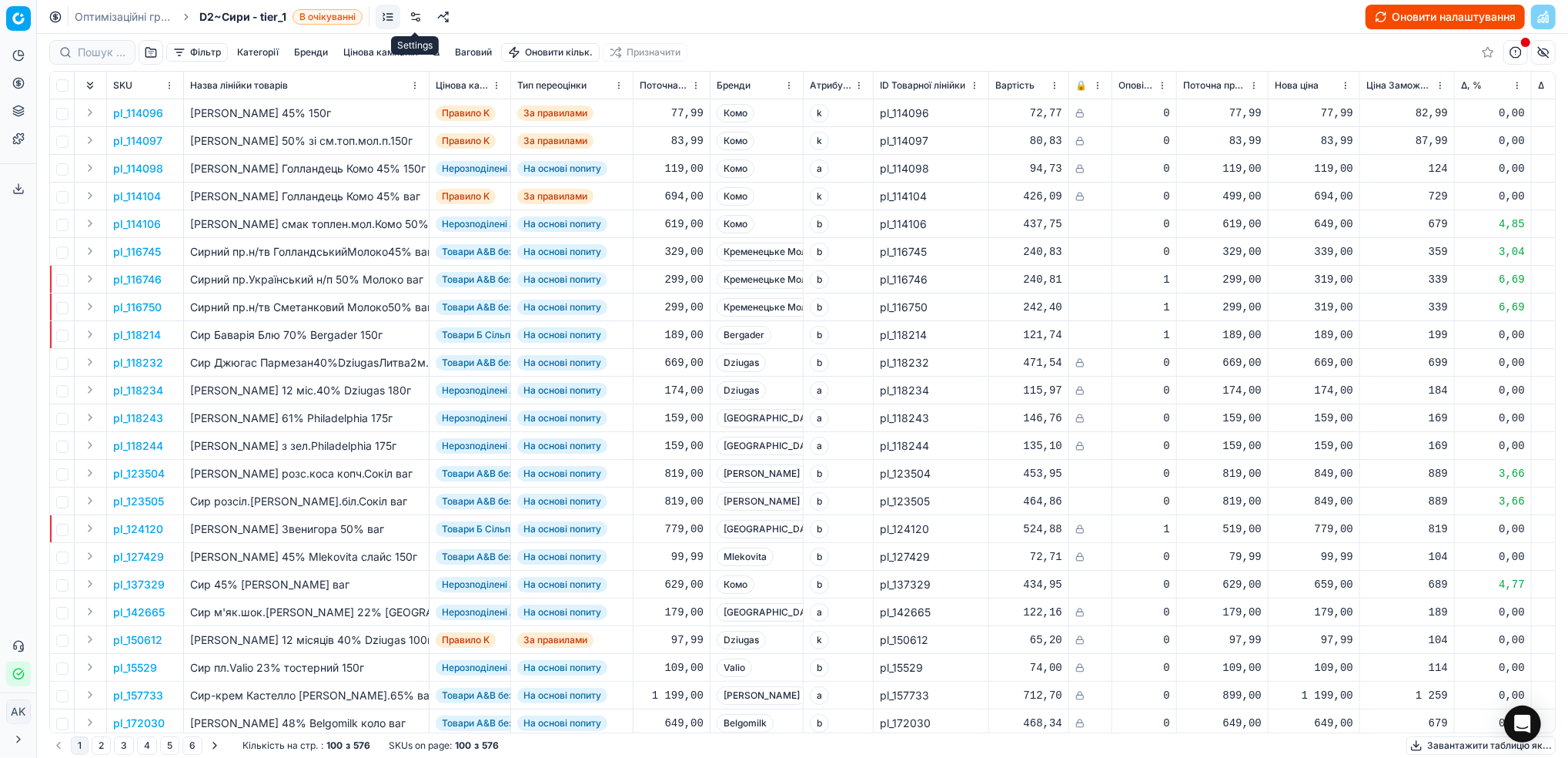
click at [423, 20] on link at bounding box center [416, 16] width 24 height 24
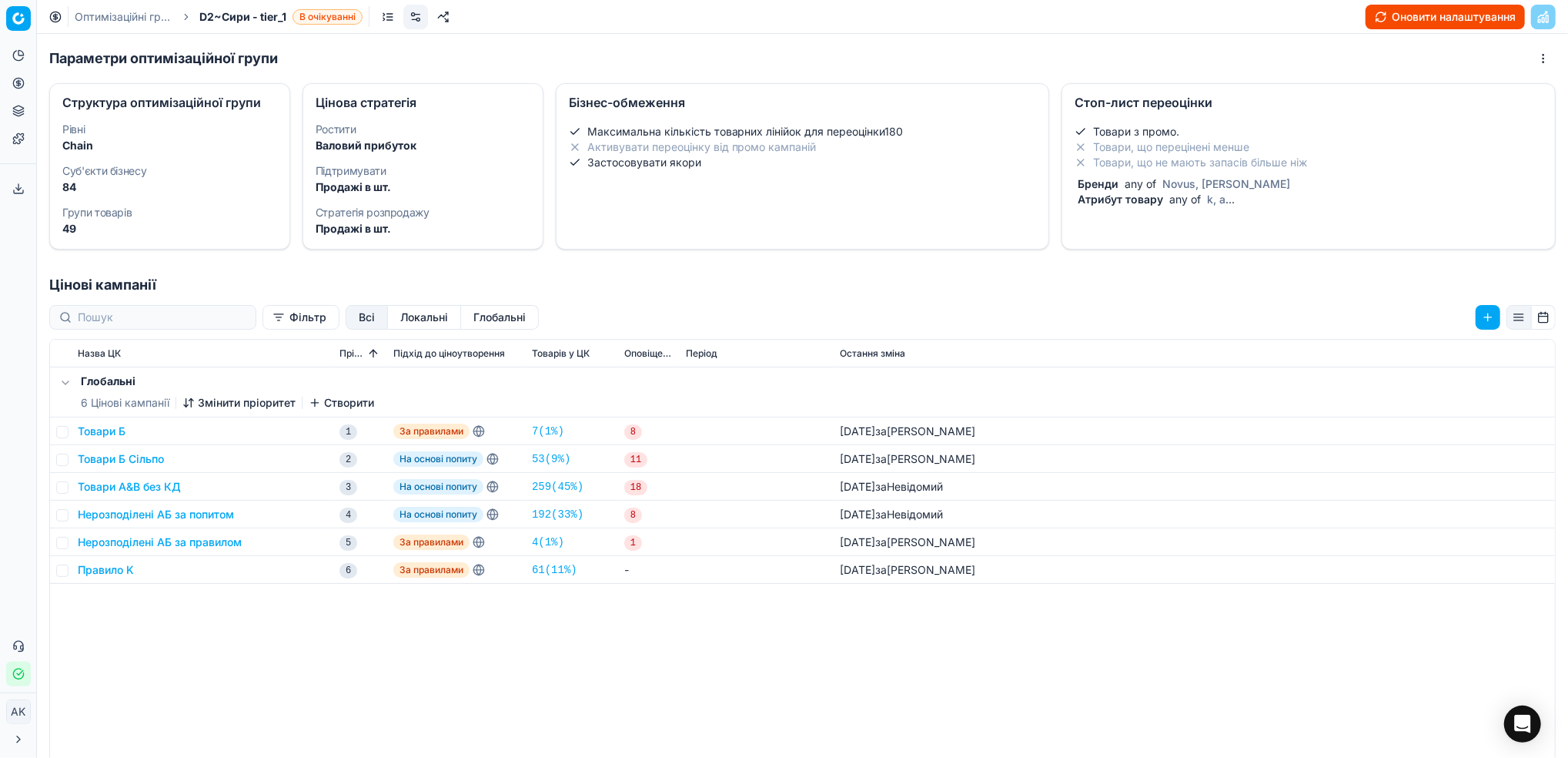
click at [1173, 152] on li "Товари, що перецінені менше" at bounding box center [1309, 147] width 468 height 16
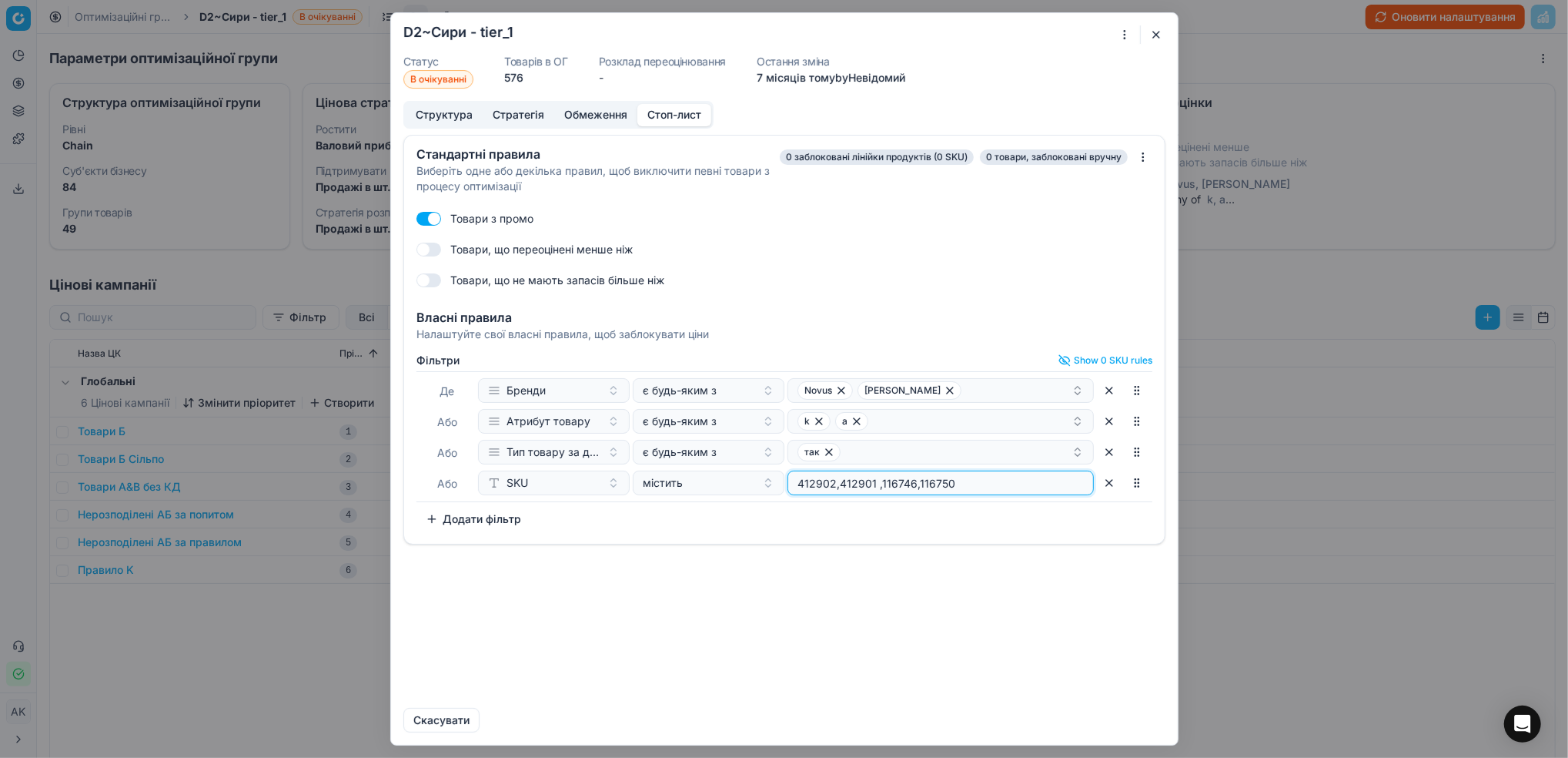
click at [1011, 489] on input "412902,412901 ,116746,116750" at bounding box center [941, 483] width 293 height 23
click at [1056, 484] on input "412902,412901 ,116746,116750" at bounding box center [941, 483] width 293 height 23
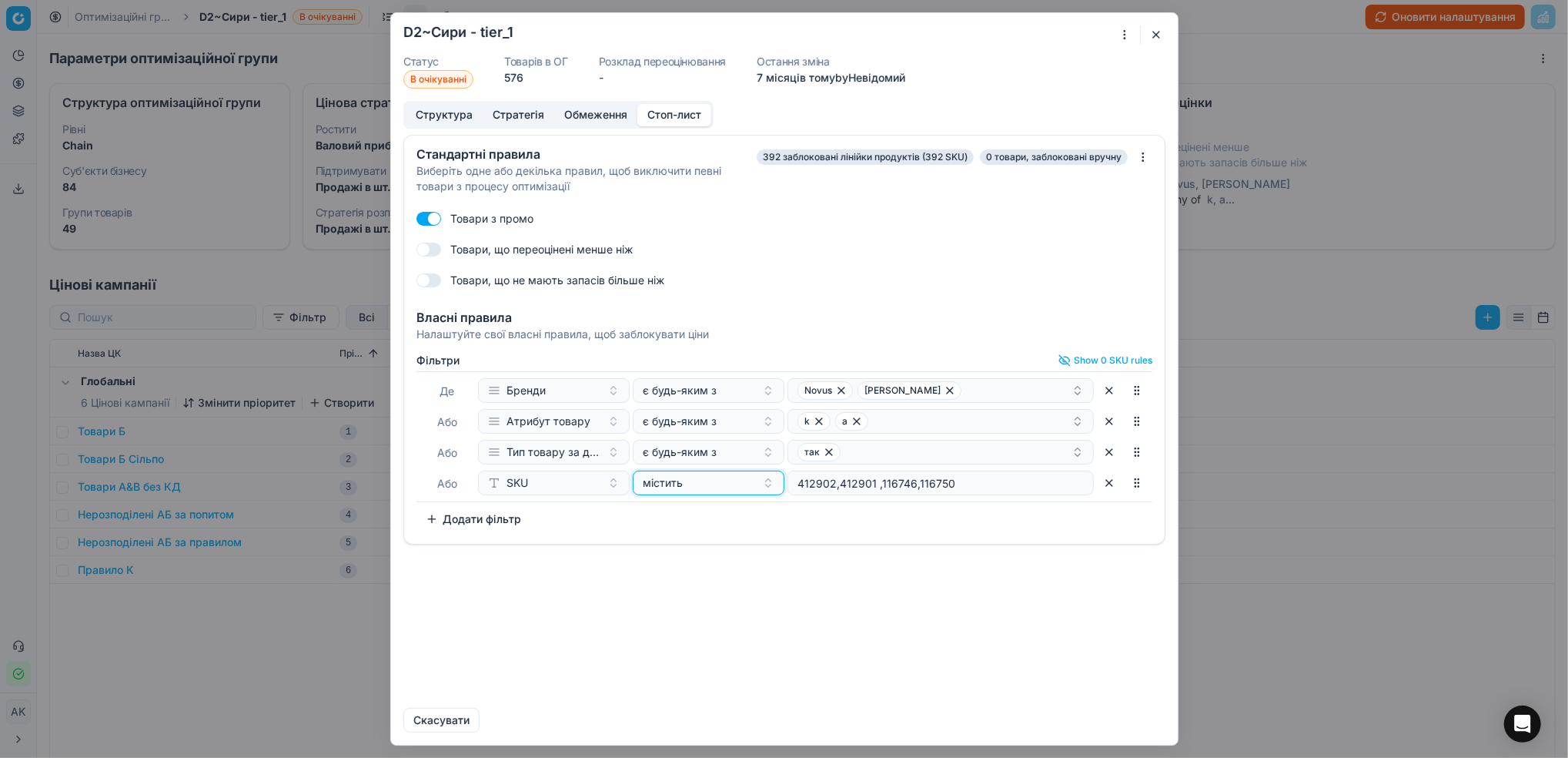
click at [770, 489] on button "містить" at bounding box center [709, 483] width 152 height 24
click at [768, 488] on button "містить" at bounding box center [709, 483] width 152 height 24
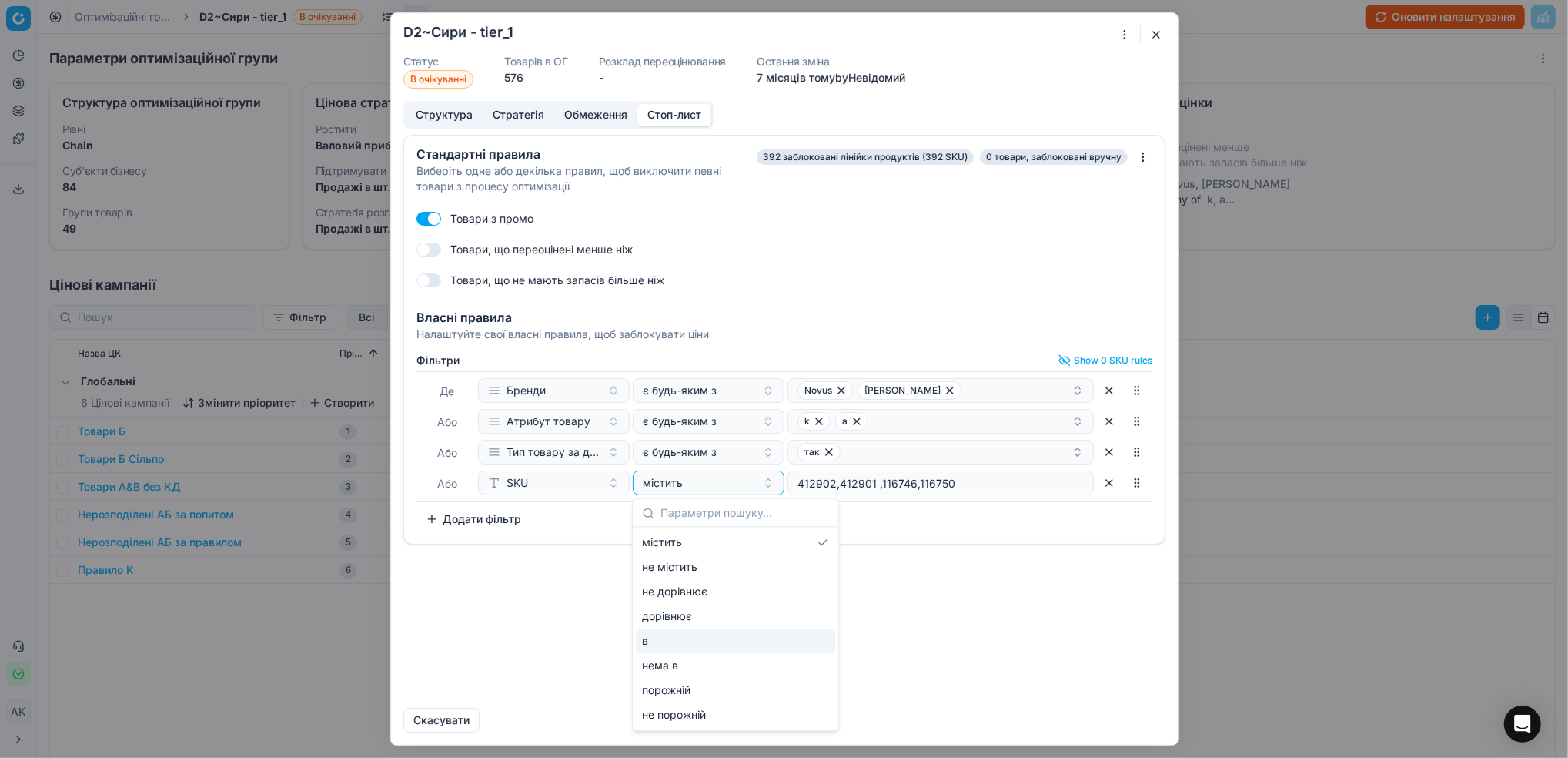
click at [695, 640] on div "в" at bounding box center [735, 640] width 199 height 24
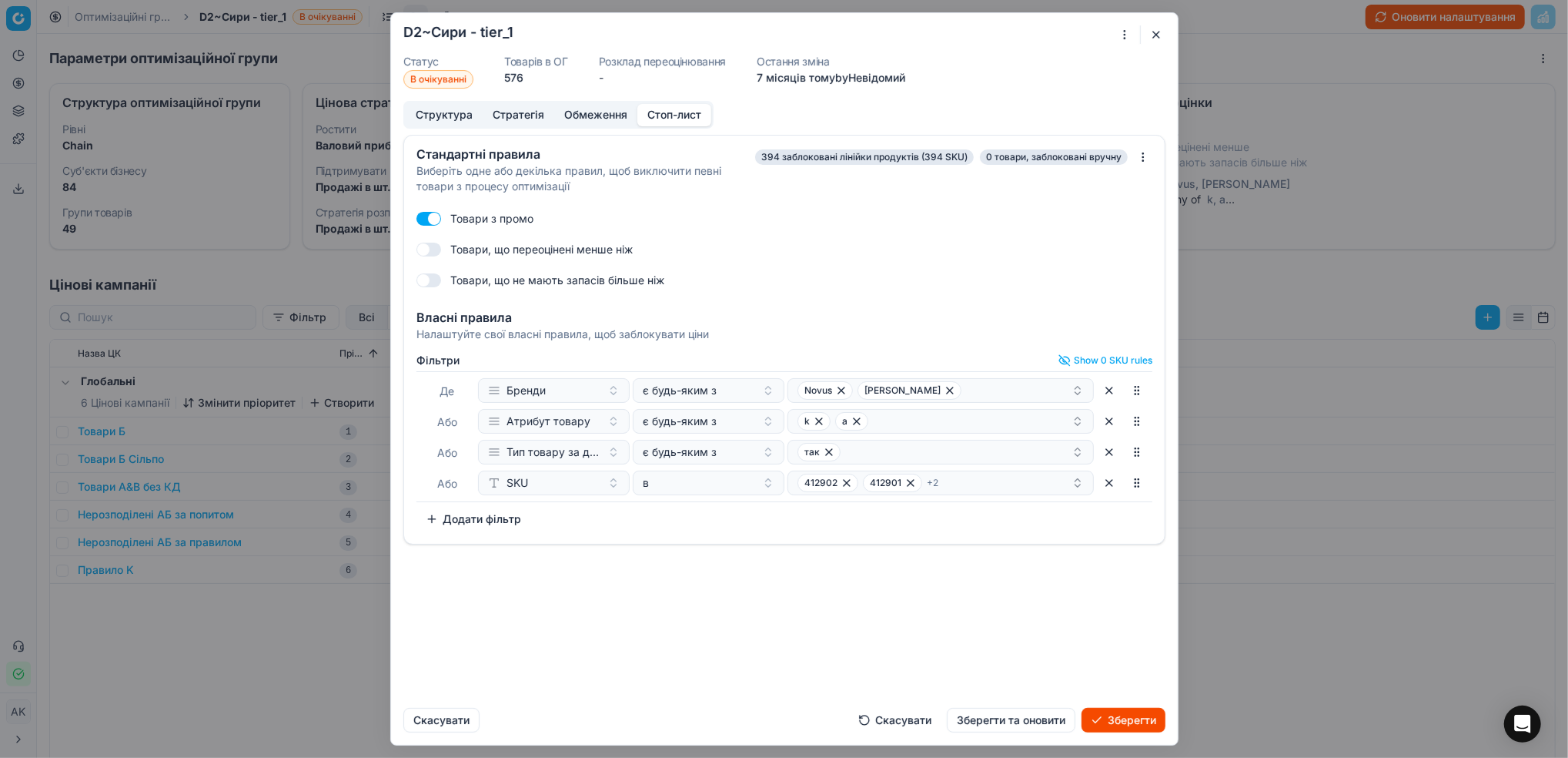
click at [1020, 482] on div "412902 412901 + 2" at bounding box center [935, 483] width 274 height 18
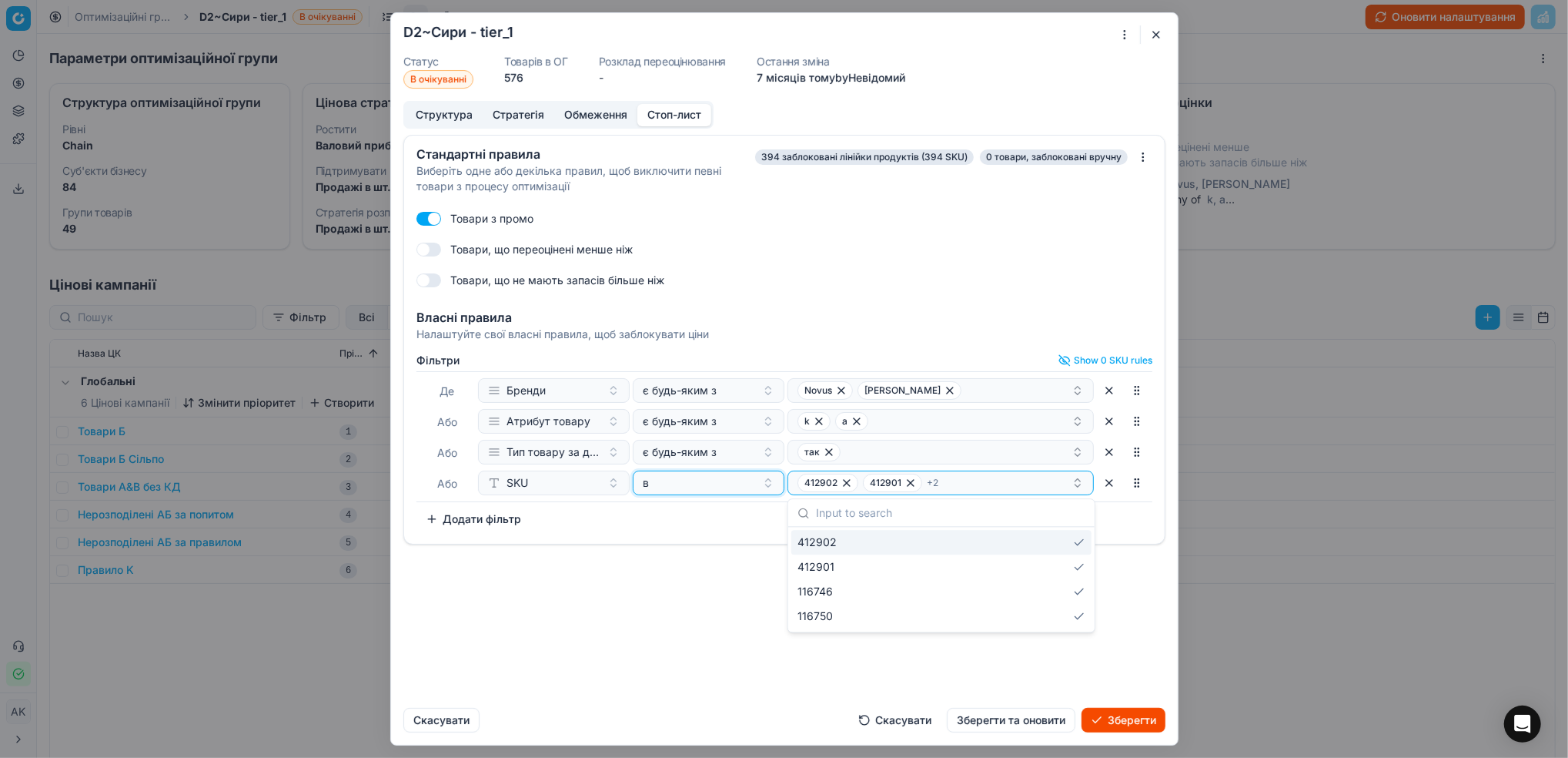
click at [761, 488] on button "в" at bounding box center [709, 483] width 152 height 24
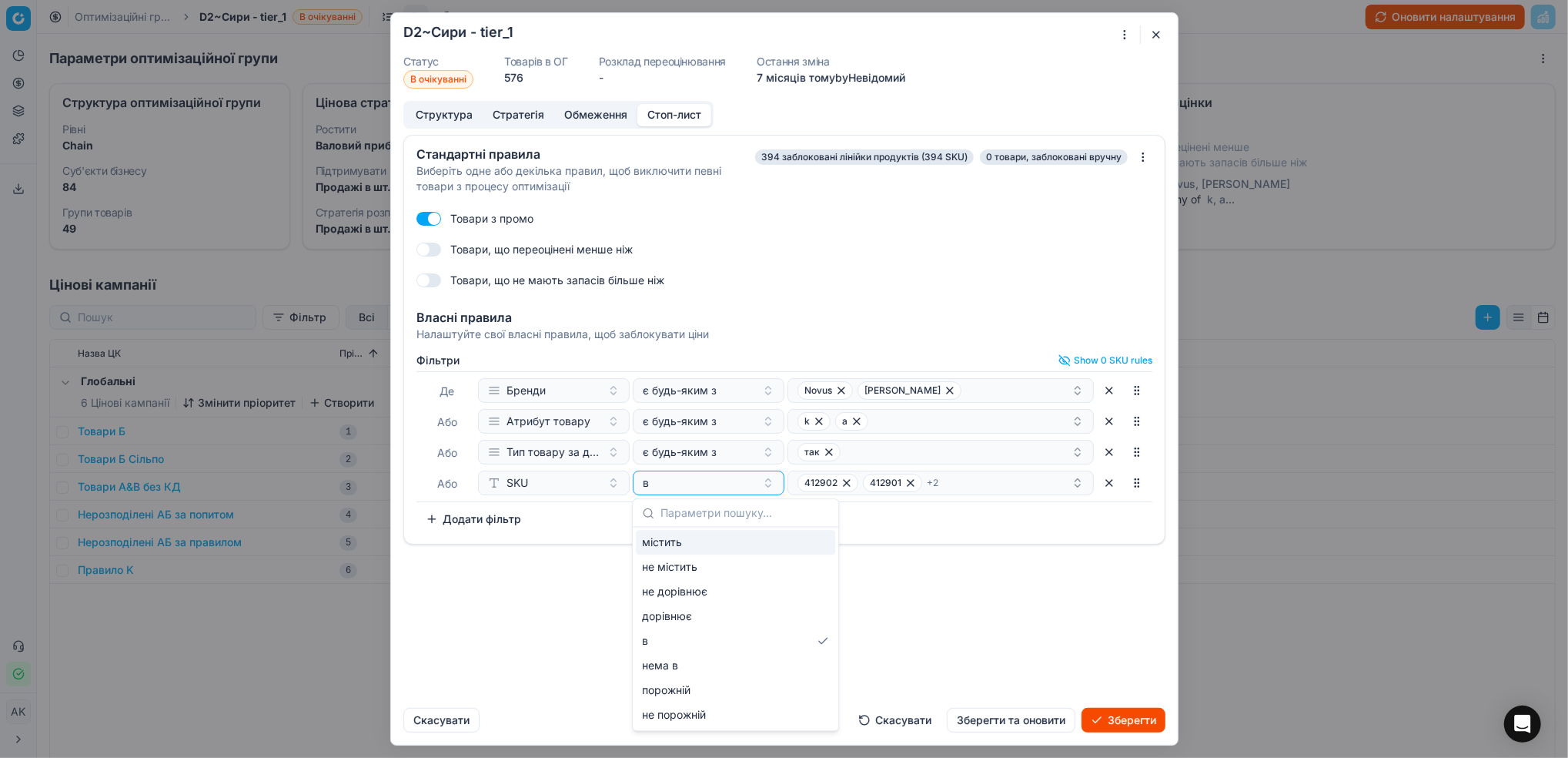
click at [720, 537] on div "містить" at bounding box center [735, 541] width 199 height 24
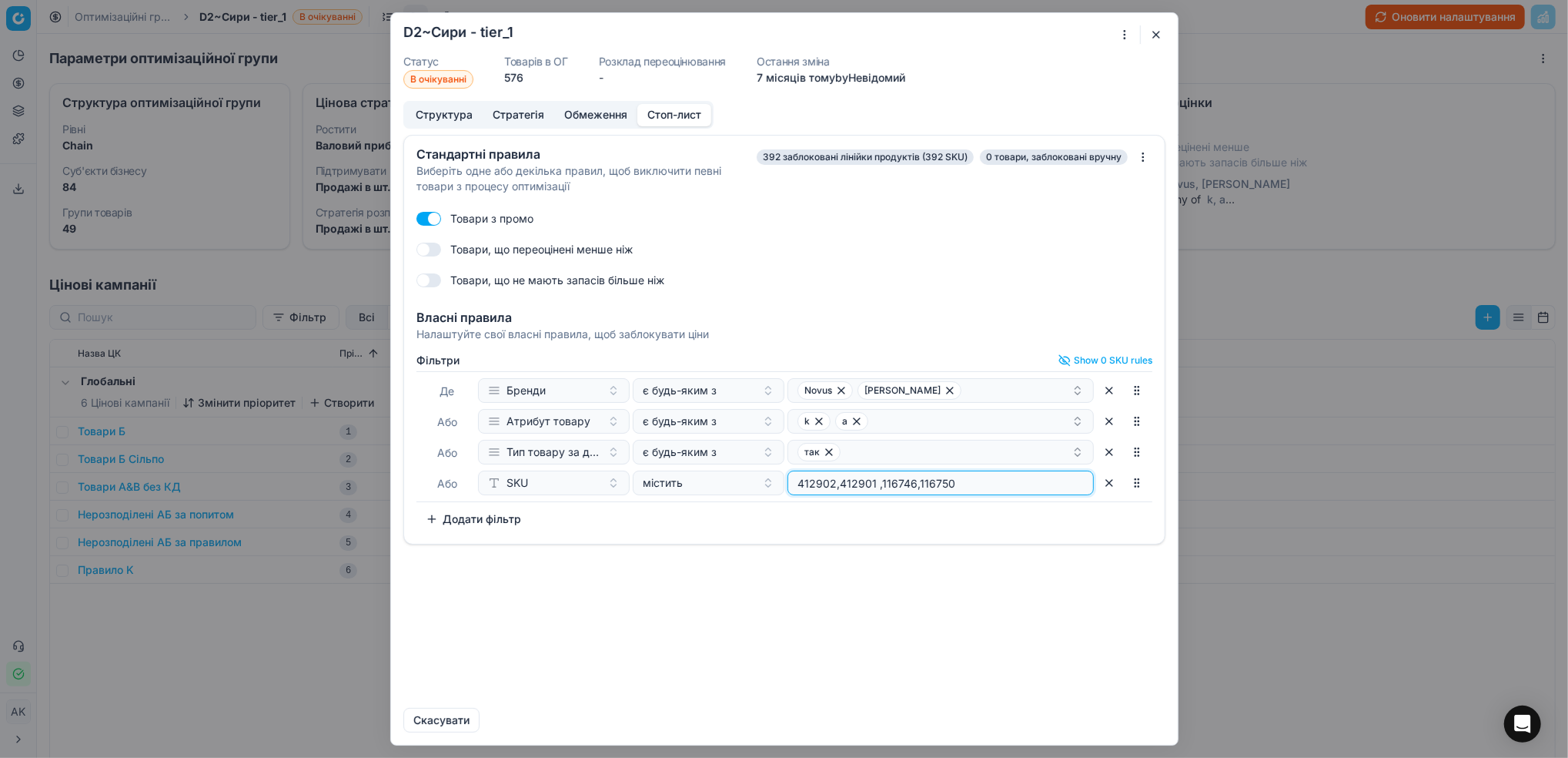
type input "412902,412901 ,116746,116750"
click at [991, 495] on button "412608 425089 + 12" at bounding box center [941, 483] width 307 height 24
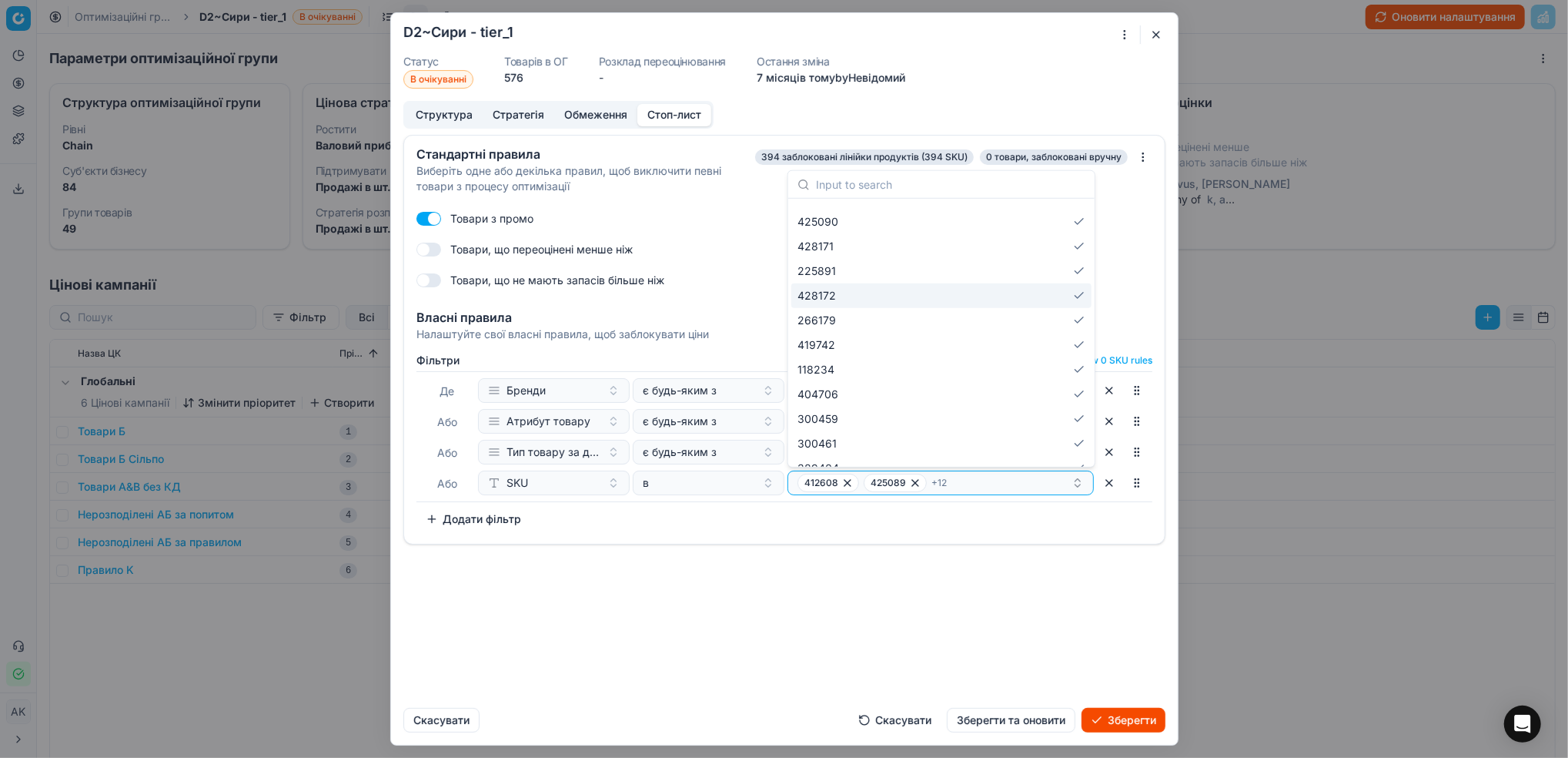
scroll to position [68, 0]
click at [878, 610] on div "Стандартні правила Виберіть одне або декілька правил, щоб виключити певні товар…" at bounding box center [784, 415] width 787 height 560
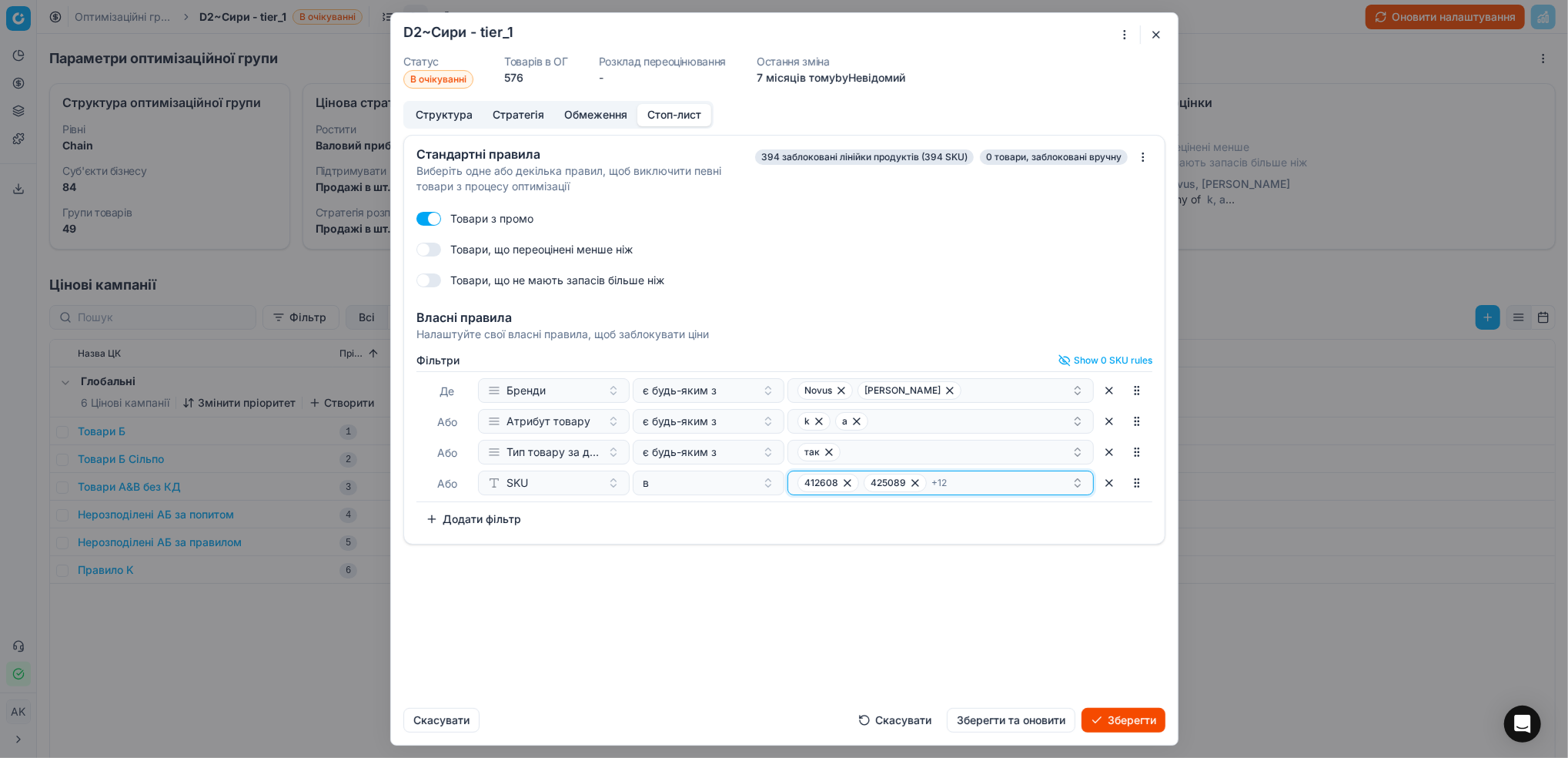
click at [1033, 488] on div "412608 425089 + 12" at bounding box center [935, 483] width 274 height 18
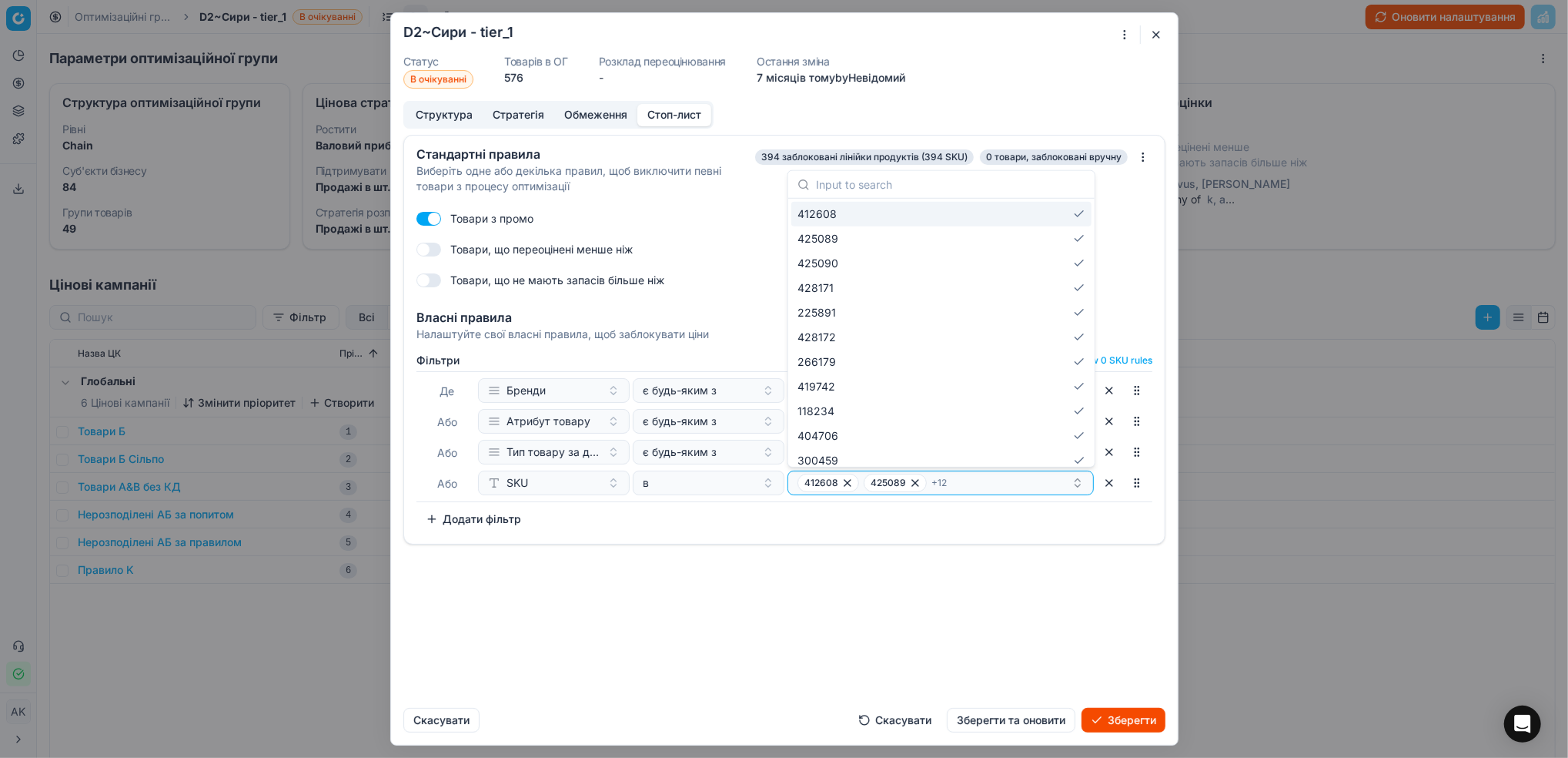
click at [890, 633] on div "Стандартні правила Виберіть одне або декілька правил, щоб виключити певні товар…" at bounding box center [784, 415] width 787 height 560
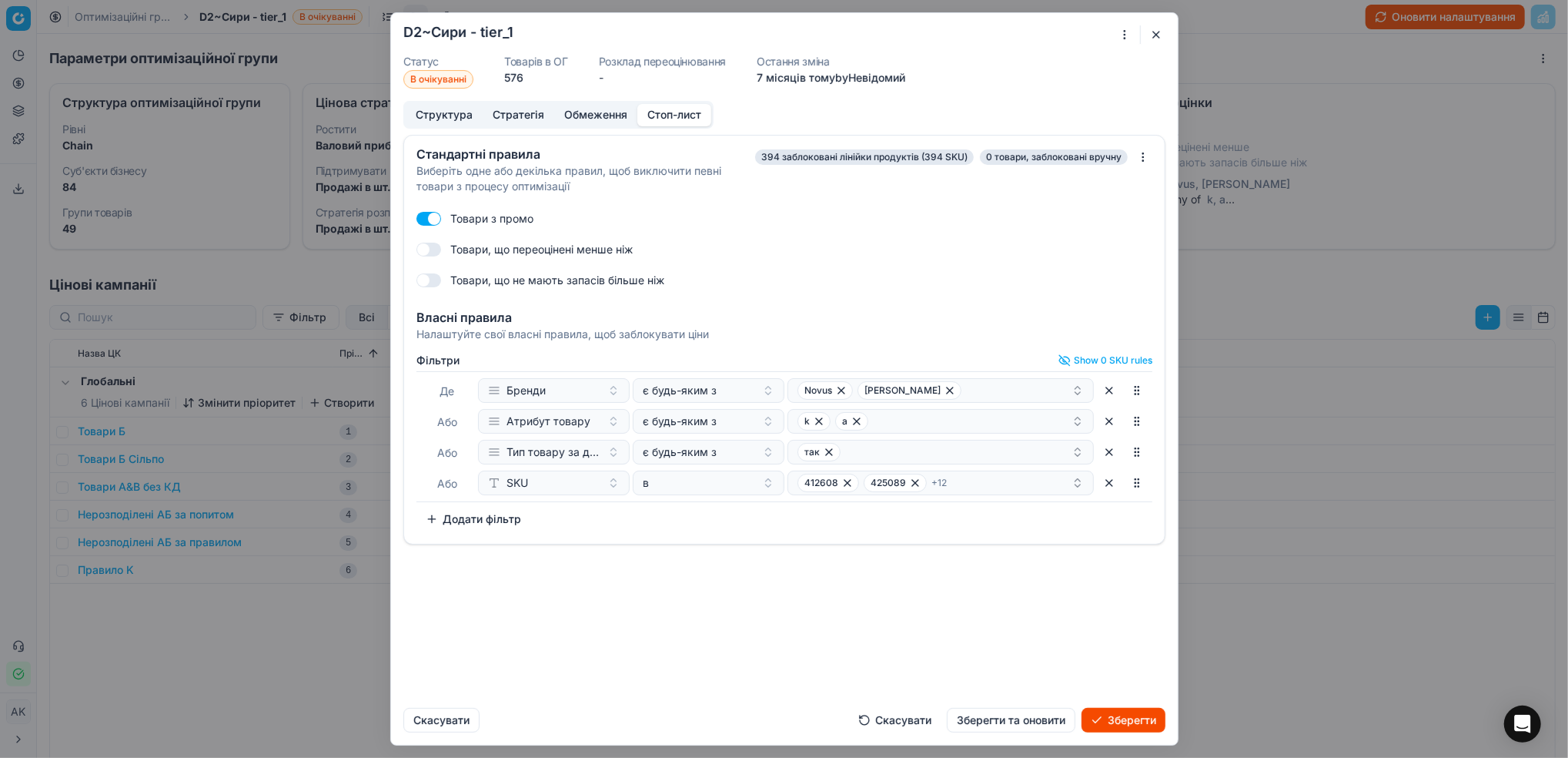
click at [910, 723] on button "Скасувати" at bounding box center [895, 720] width 92 height 24
click at [1152, 42] on button "button" at bounding box center [1156, 34] width 18 height 18
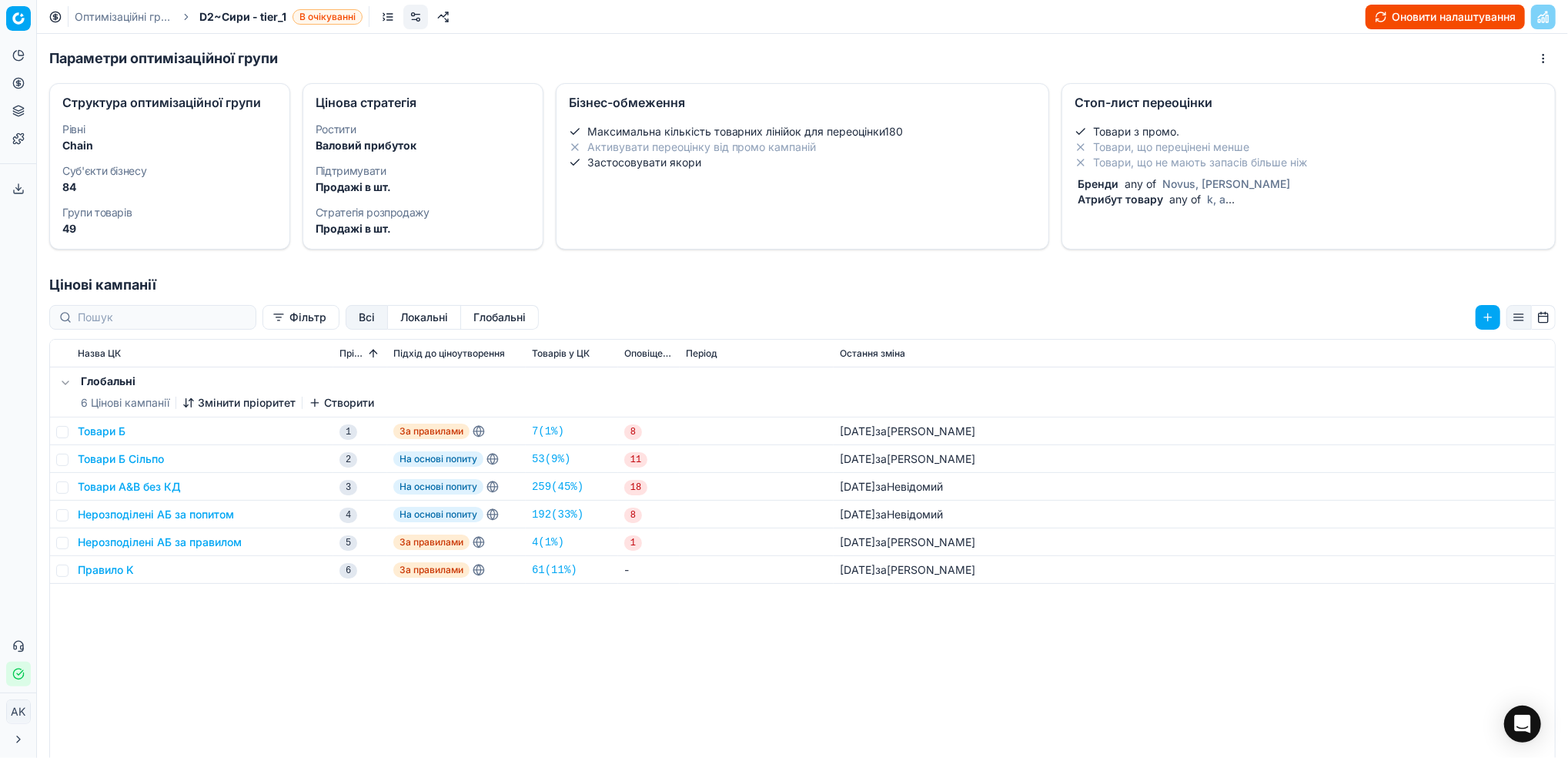
click at [1143, 177] on span "any of" at bounding box center [1141, 183] width 38 height 13
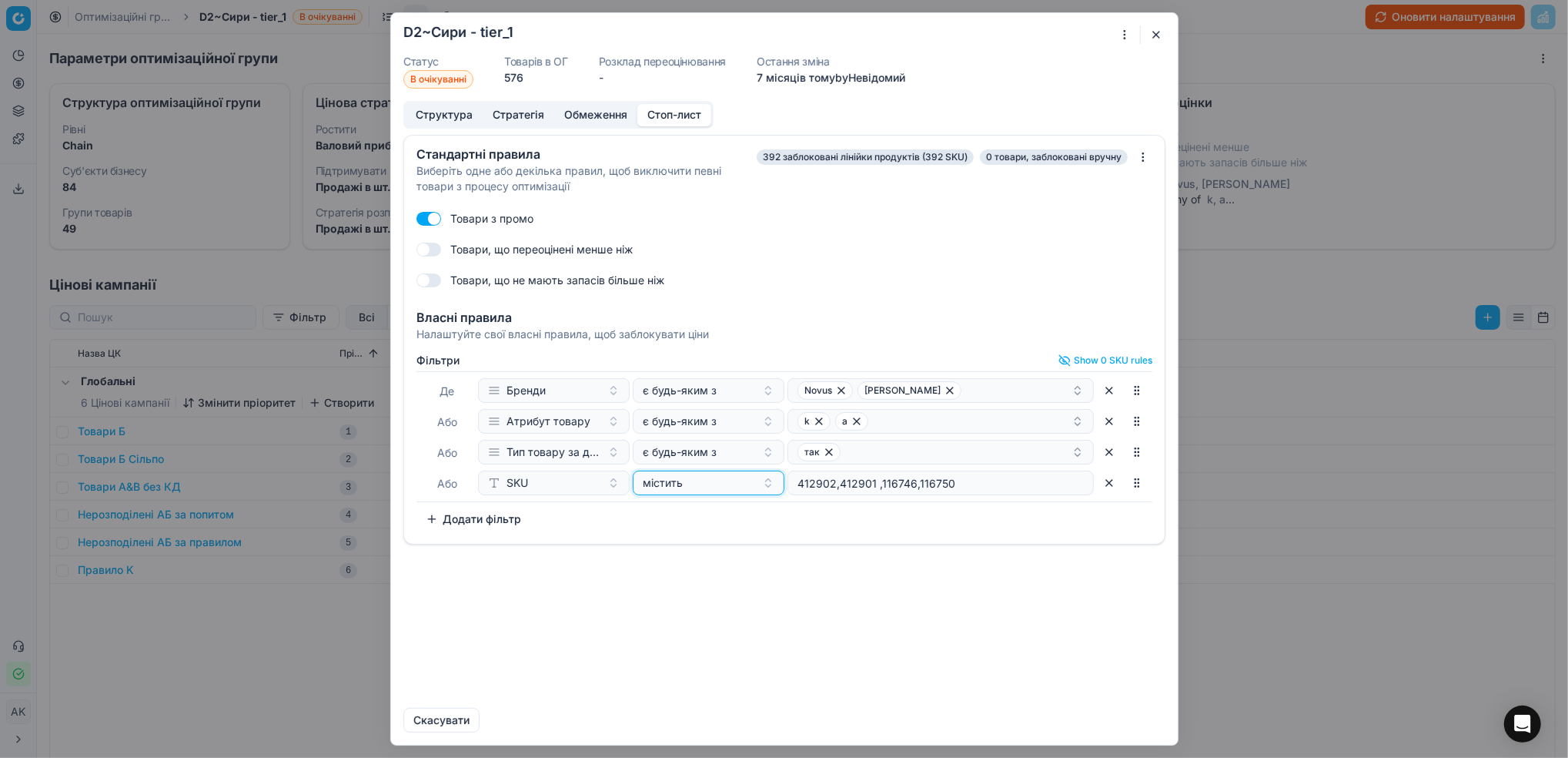
click at [765, 487] on button "містить" at bounding box center [709, 483] width 152 height 24
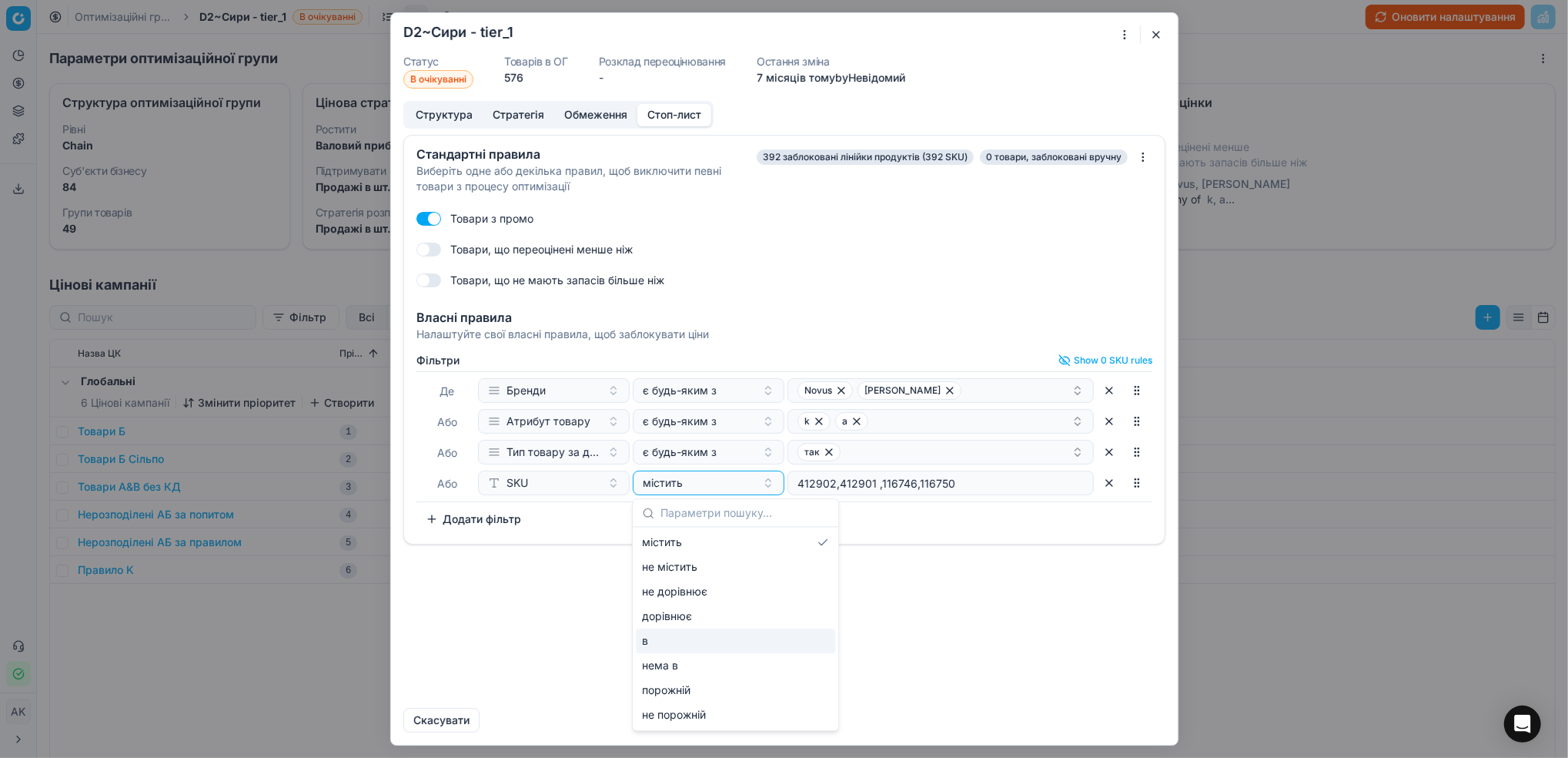
click at [683, 640] on div "в" at bounding box center [735, 640] width 199 height 24
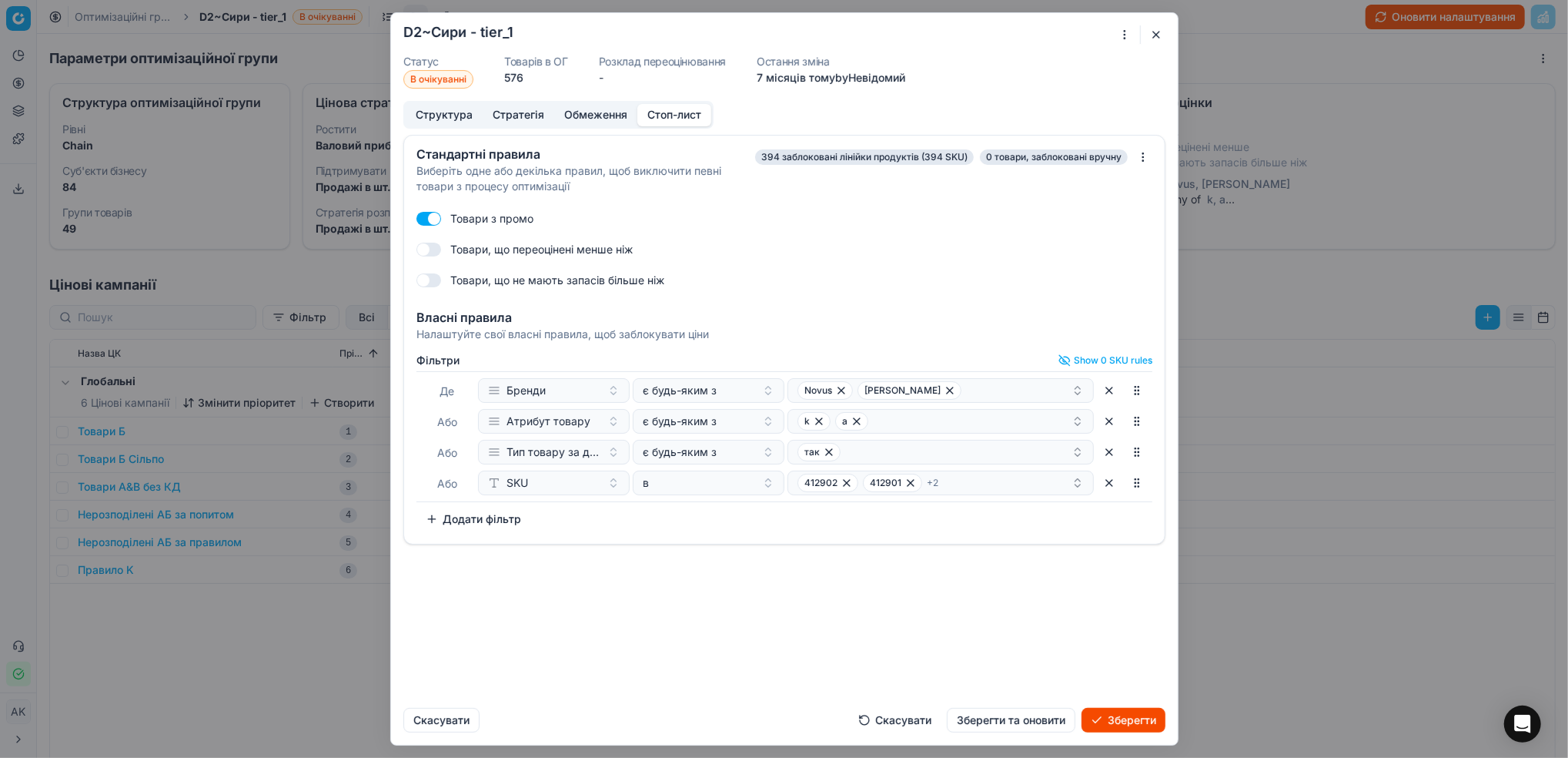
click at [1008, 479] on div "412902 412901 + 2" at bounding box center [935, 483] width 274 height 18
paste input "412608"
type input "412608"
click at [840, 546] on div "412608" at bounding box center [942, 541] width 301 height 24
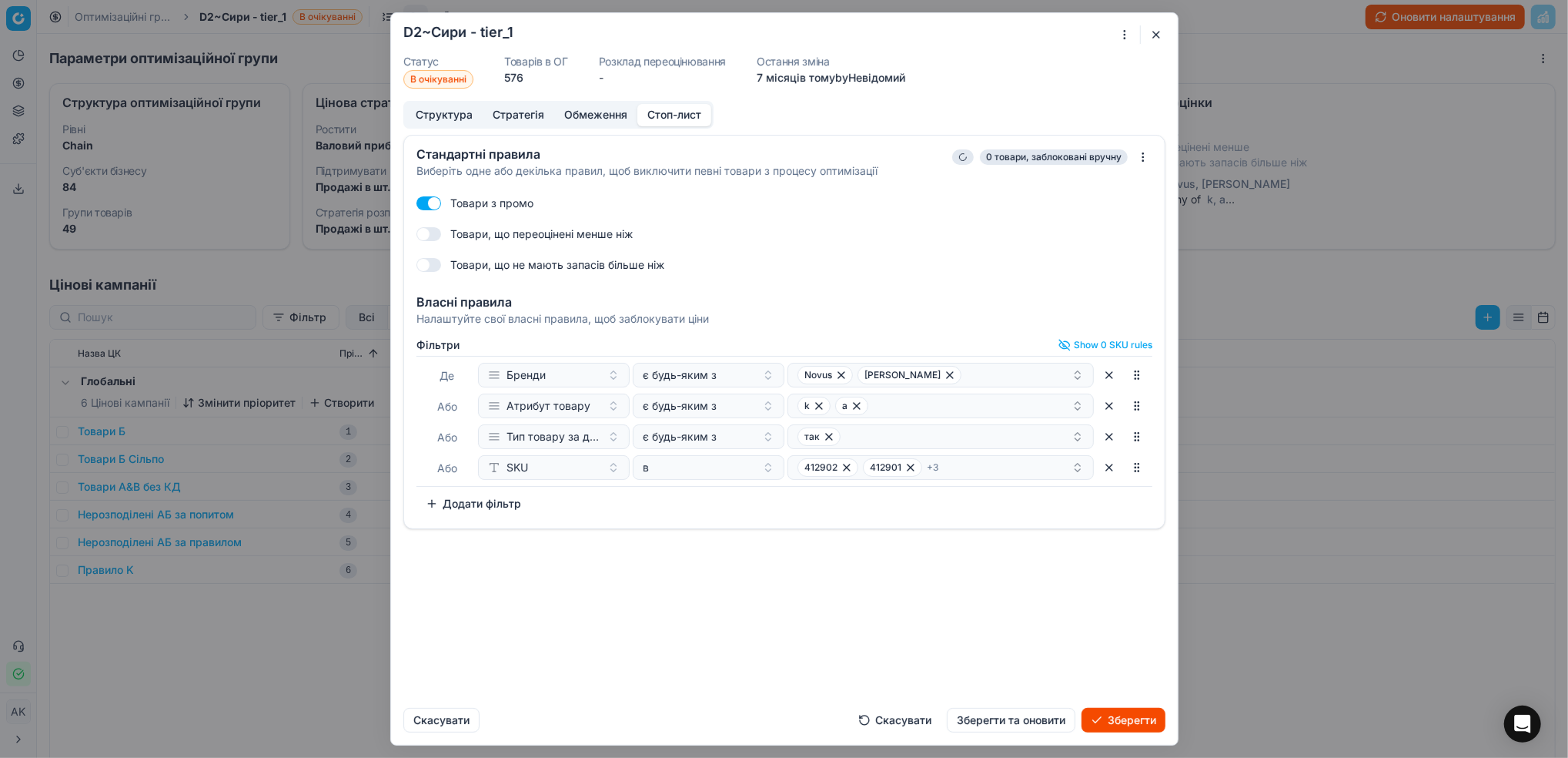
click at [904, 608] on div "Стандартні правила Виберіть одне або декілька правил, щоб виключити певні товар…" at bounding box center [784, 415] width 787 height 560
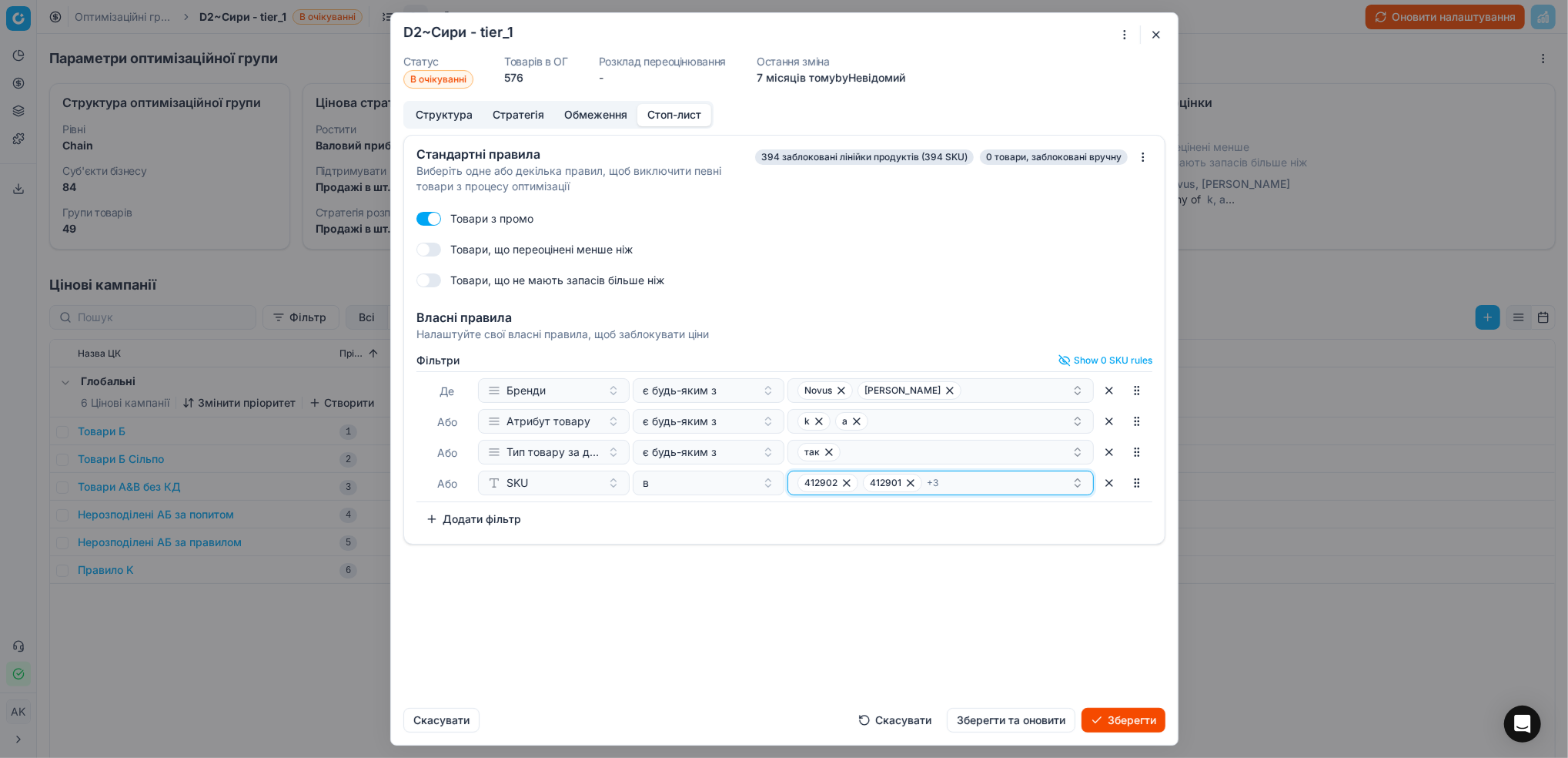
click at [984, 479] on div "412902 412901 + 3" at bounding box center [935, 483] width 274 height 18
type input "425089"
click at [913, 549] on div "425089" at bounding box center [942, 541] width 301 height 24
drag, startPoint x: 895, startPoint y: 515, endPoint x: 765, endPoint y: 517, distance: 130.0
click at [765, 517] on body "Pricing platform Аналітика Цінова оптимізація Асортимент продукції Шаблони Серв…" at bounding box center [784, 379] width 1568 height 758
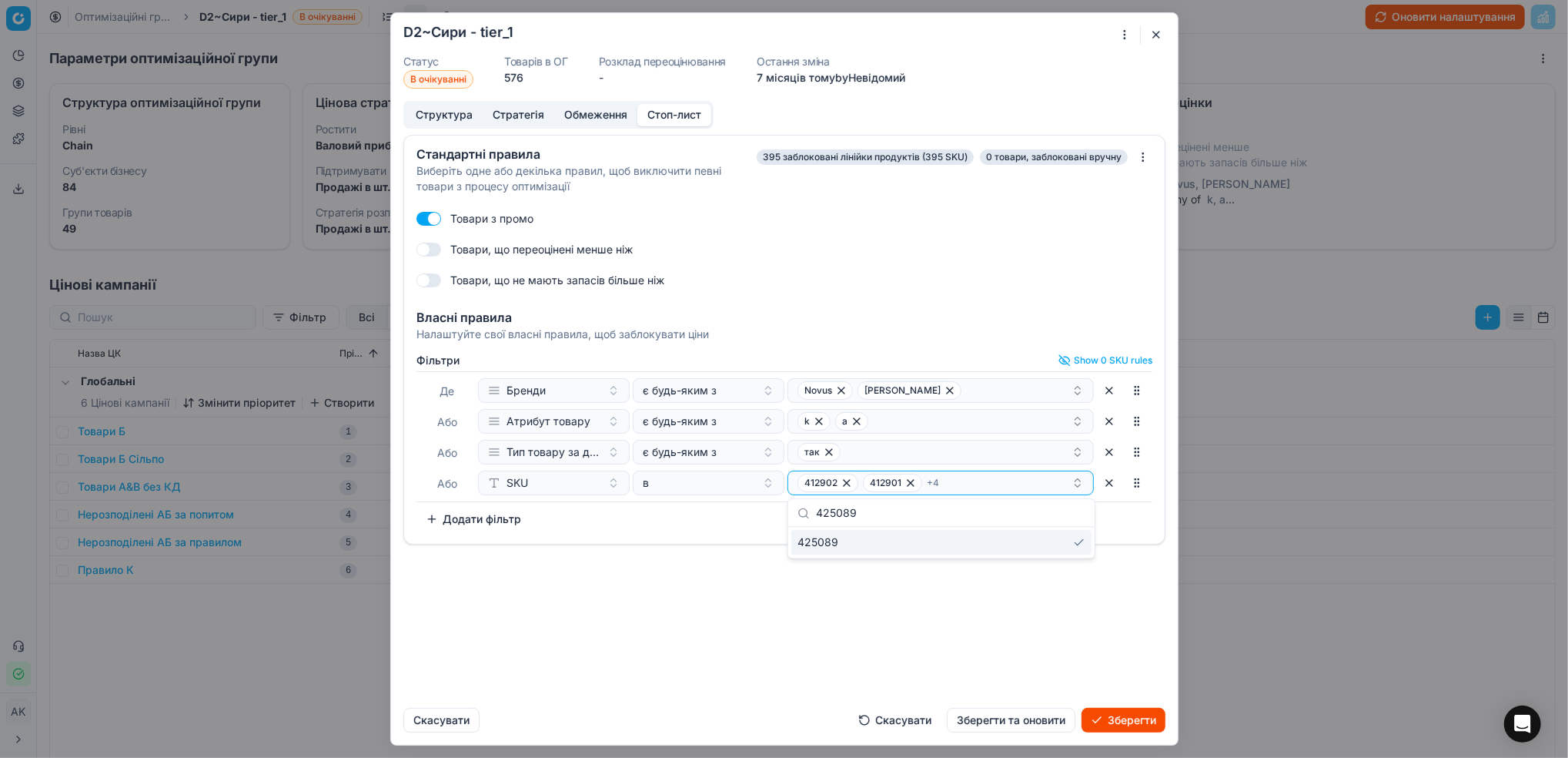
drag, startPoint x: 867, startPoint y: 516, endPoint x: 786, endPoint y: 504, distance: 81.9
click at [786, 504] on body "Pricing platform Аналітика Цінова оптимізація Асортимент продукції Шаблони Серв…" at bounding box center [784, 379] width 1568 height 758
click at [696, 673] on div "Стандартні правила Виберіть одне або декілька правил, щоб виключити певні товар…" at bounding box center [784, 415] width 787 height 560
click at [952, 483] on div "412902 412901 + 4" at bounding box center [935, 483] width 274 height 18
type input "425090"
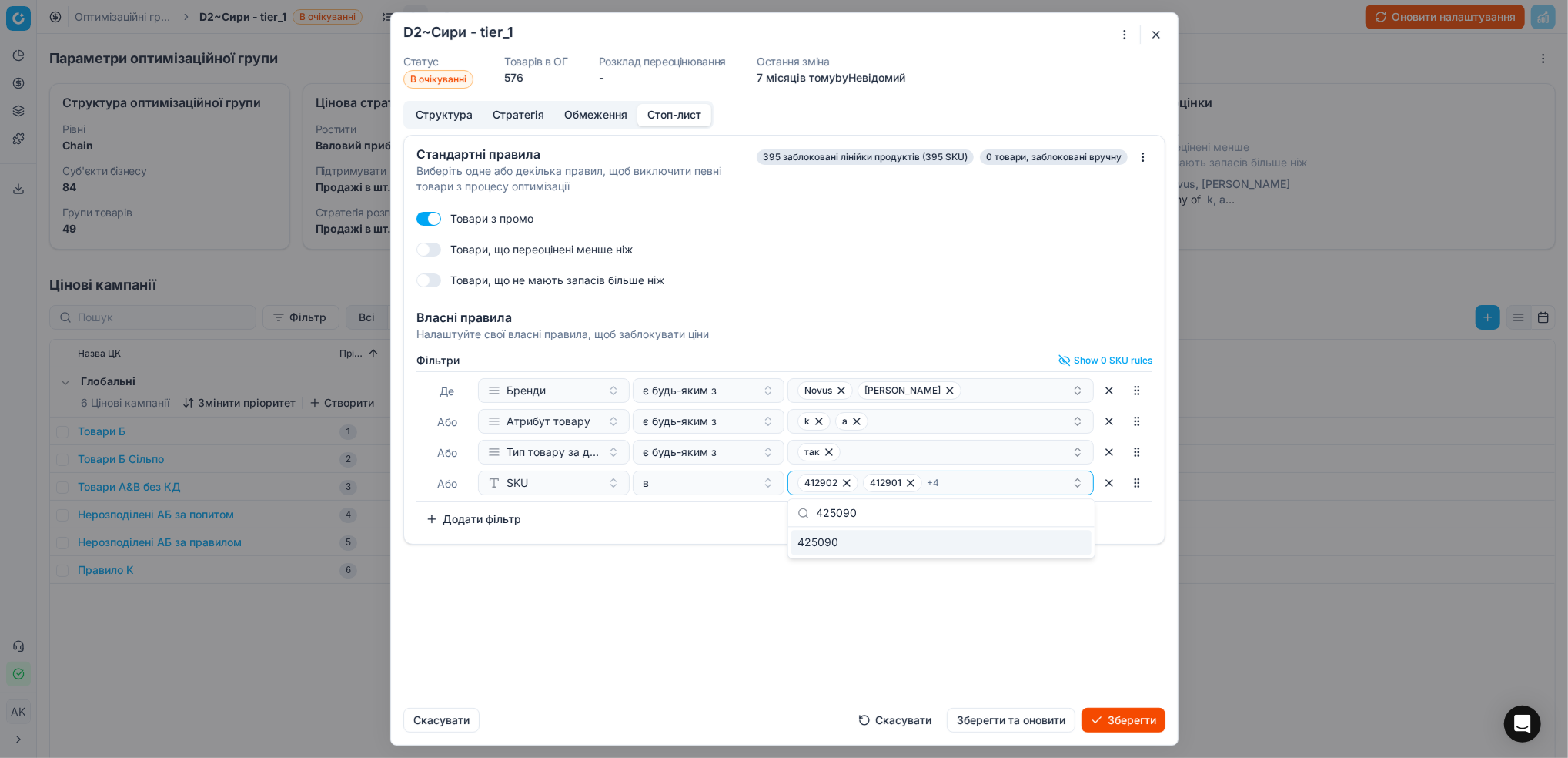
click at [844, 540] on div "425090" at bounding box center [942, 541] width 301 height 24
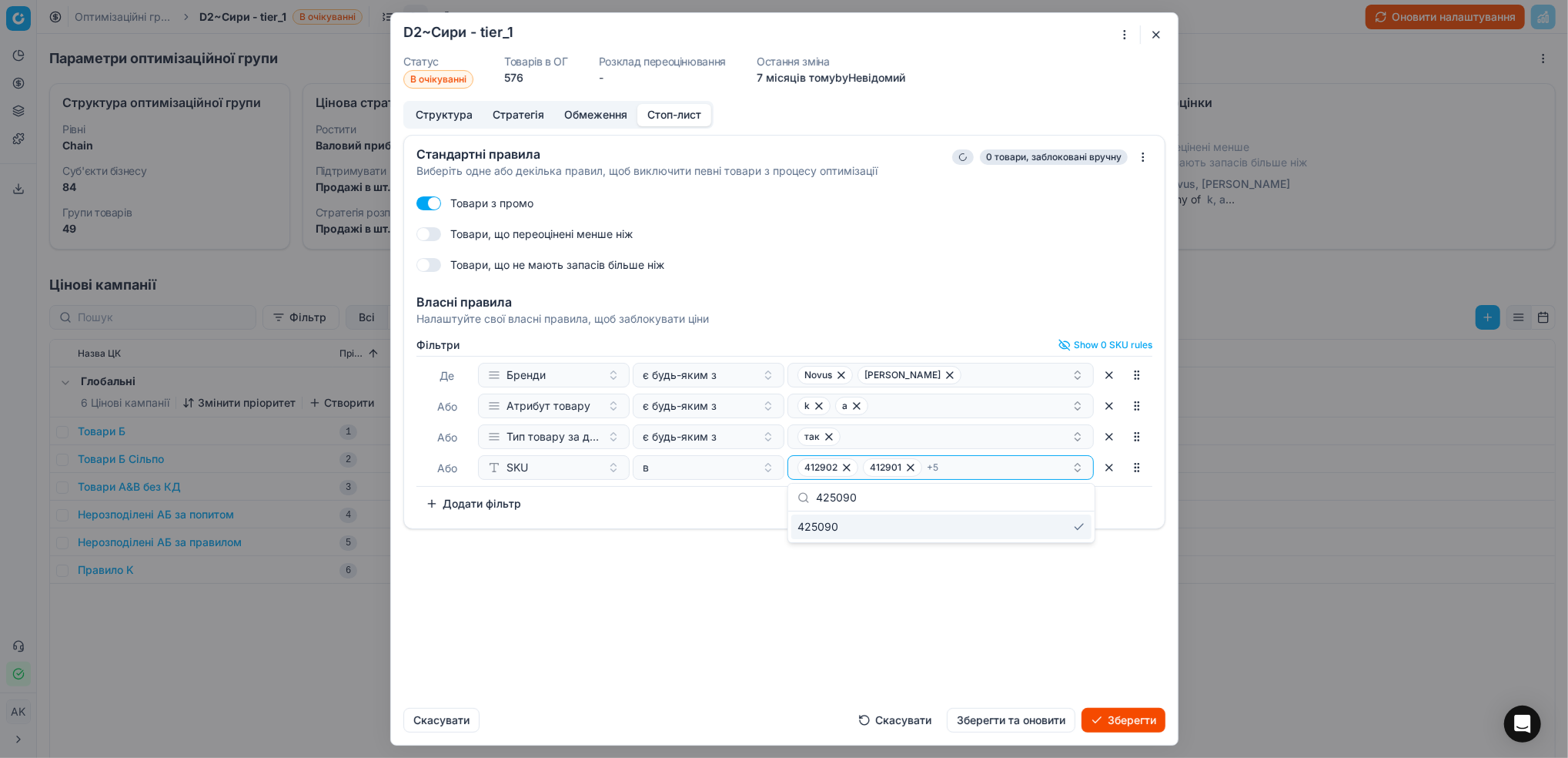
click at [875, 608] on div "Стандартні правила Виберіть одне або декілька правил, щоб виключити певні товар…" at bounding box center [784, 415] width 787 height 560
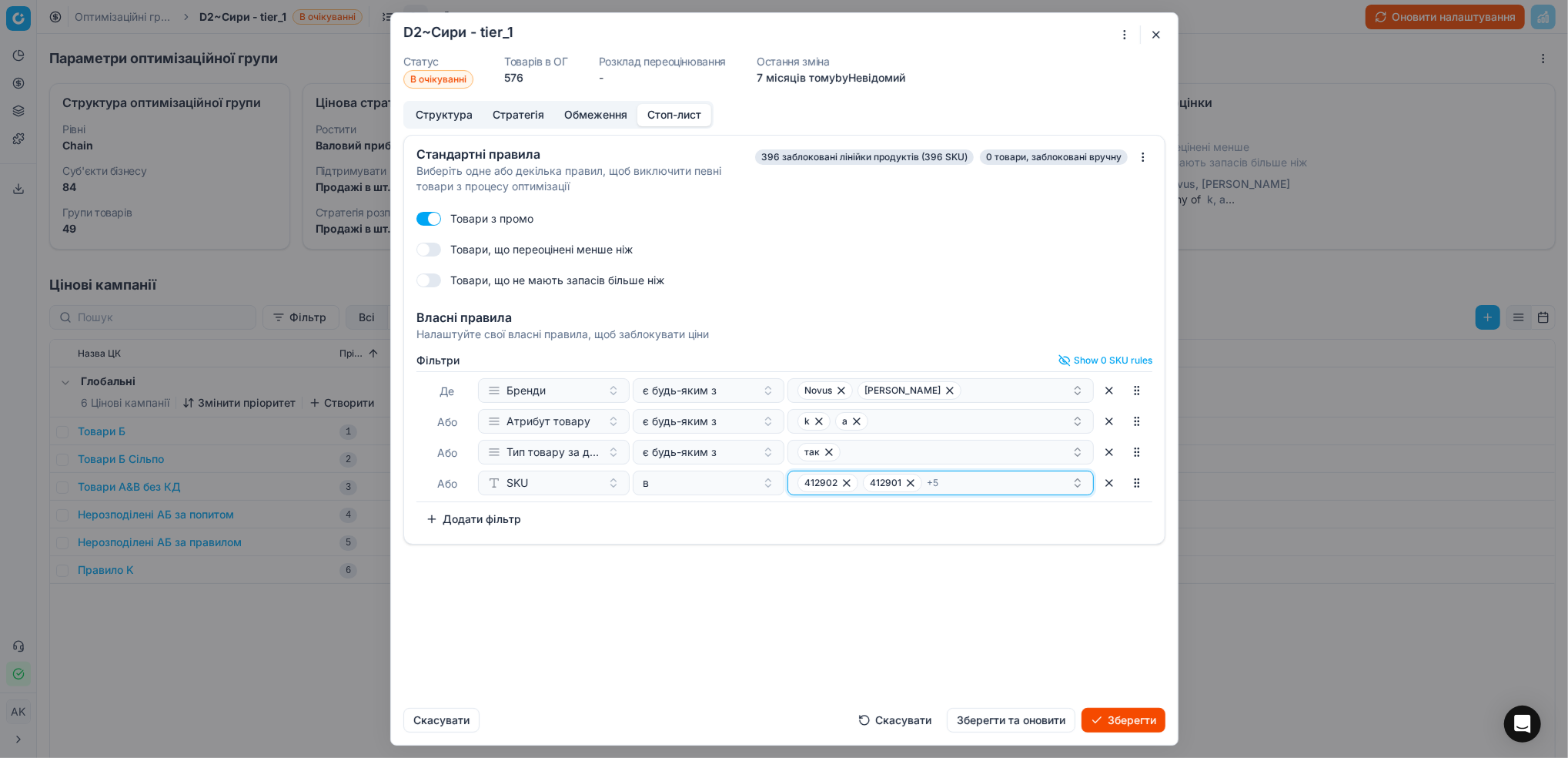
click at [957, 484] on div "412902 412901 + 5" at bounding box center [935, 483] width 274 height 18
type input "428171"
click at [904, 541] on div "428171" at bounding box center [942, 541] width 301 height 24
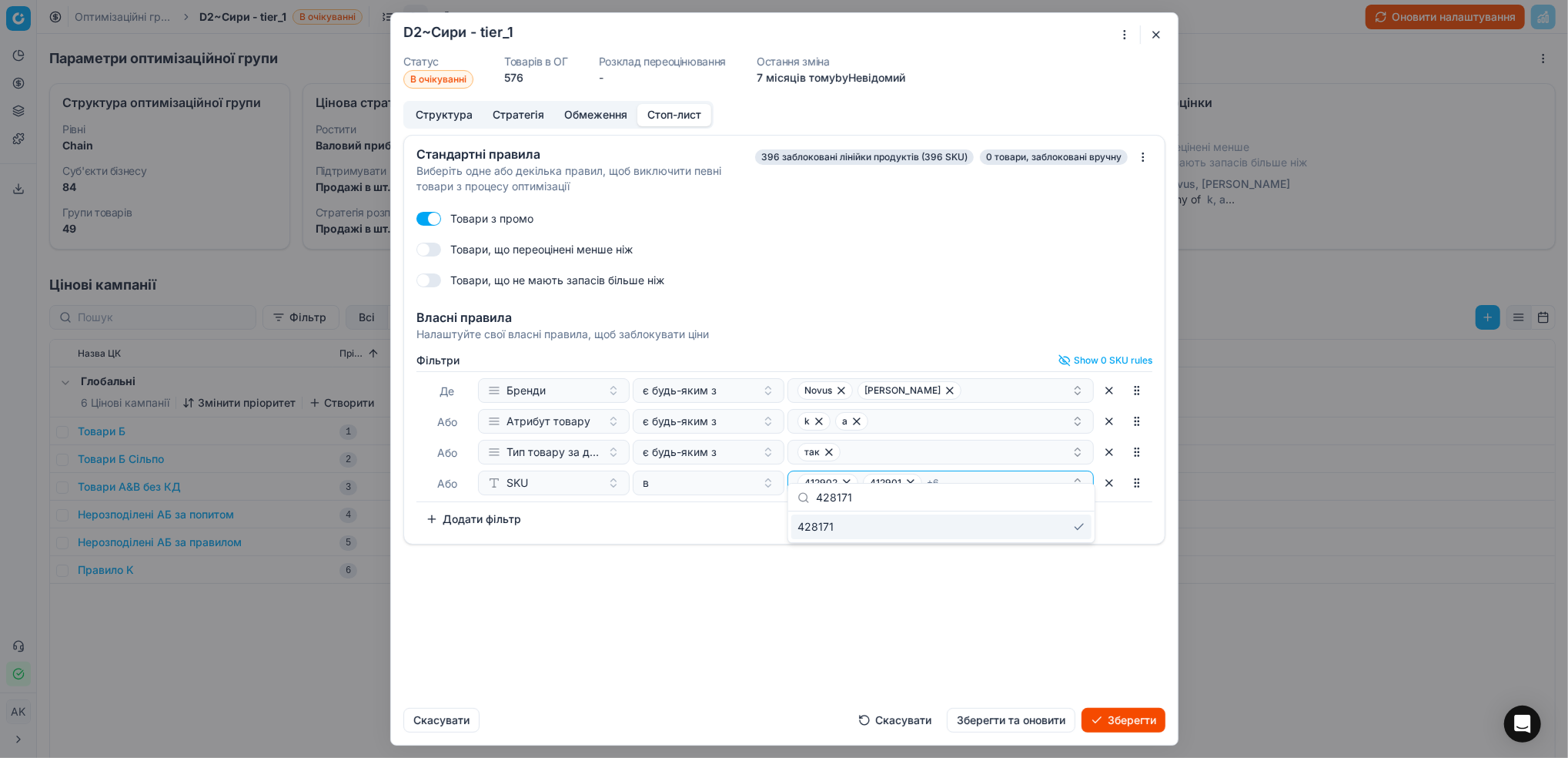
click at [917, 628] on div "Стандартні правила Виберіть одне або декілька правил, щоб виключити певні товар…" at bounding box center [784, 415] width 787 height 560
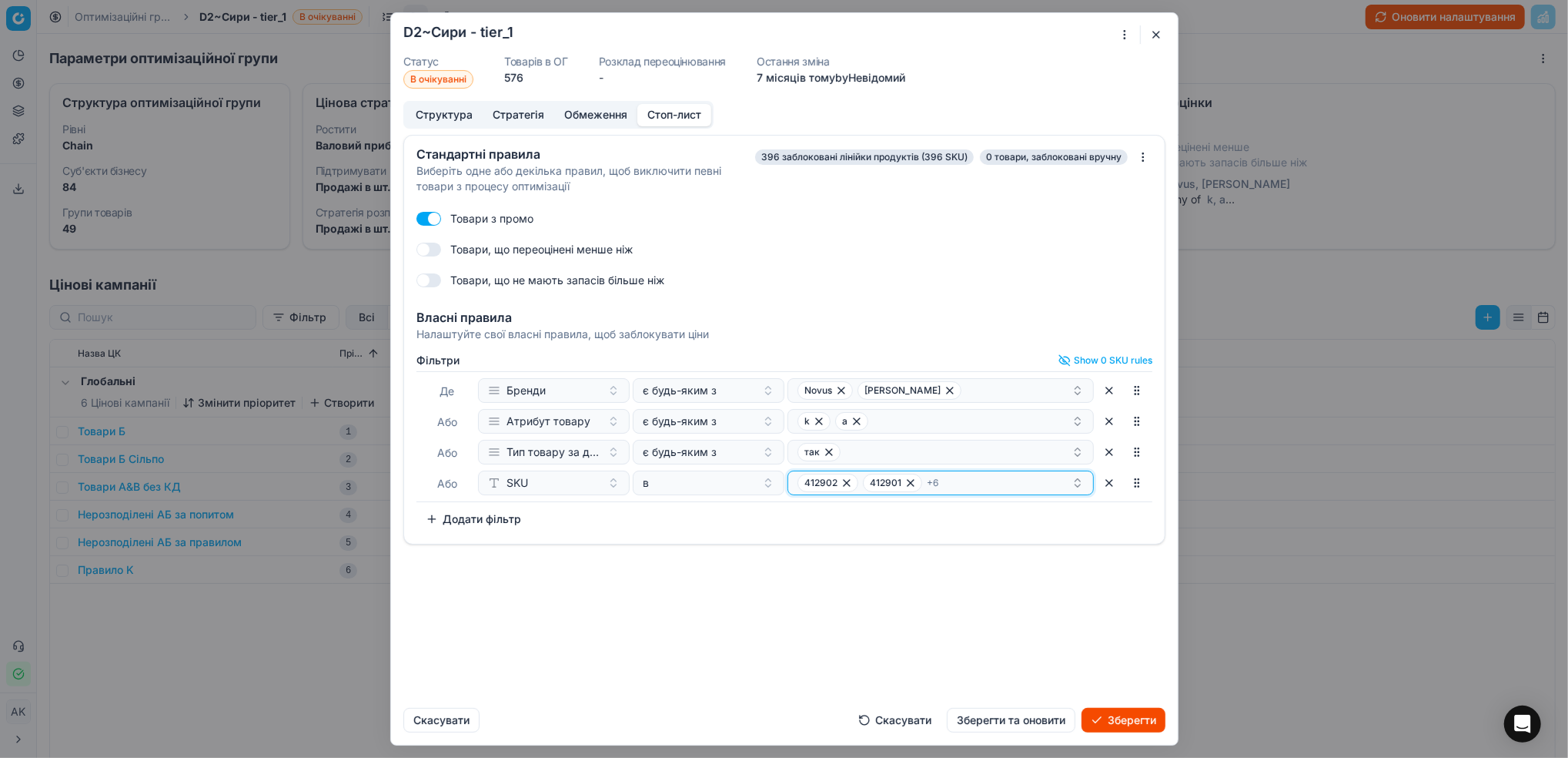
drag, startPoint x: 991, startPoint y: 481, endPoint x: 990, endPoint y: 489, distance: 8.1
click at [991, 483] on div "412902 412901 + 6" at bounding box center [935, 483] width 274 height 18
type input "225891"
click at [917, 548] on div "225891" at bounding box center [942, 541] width 301 height 24
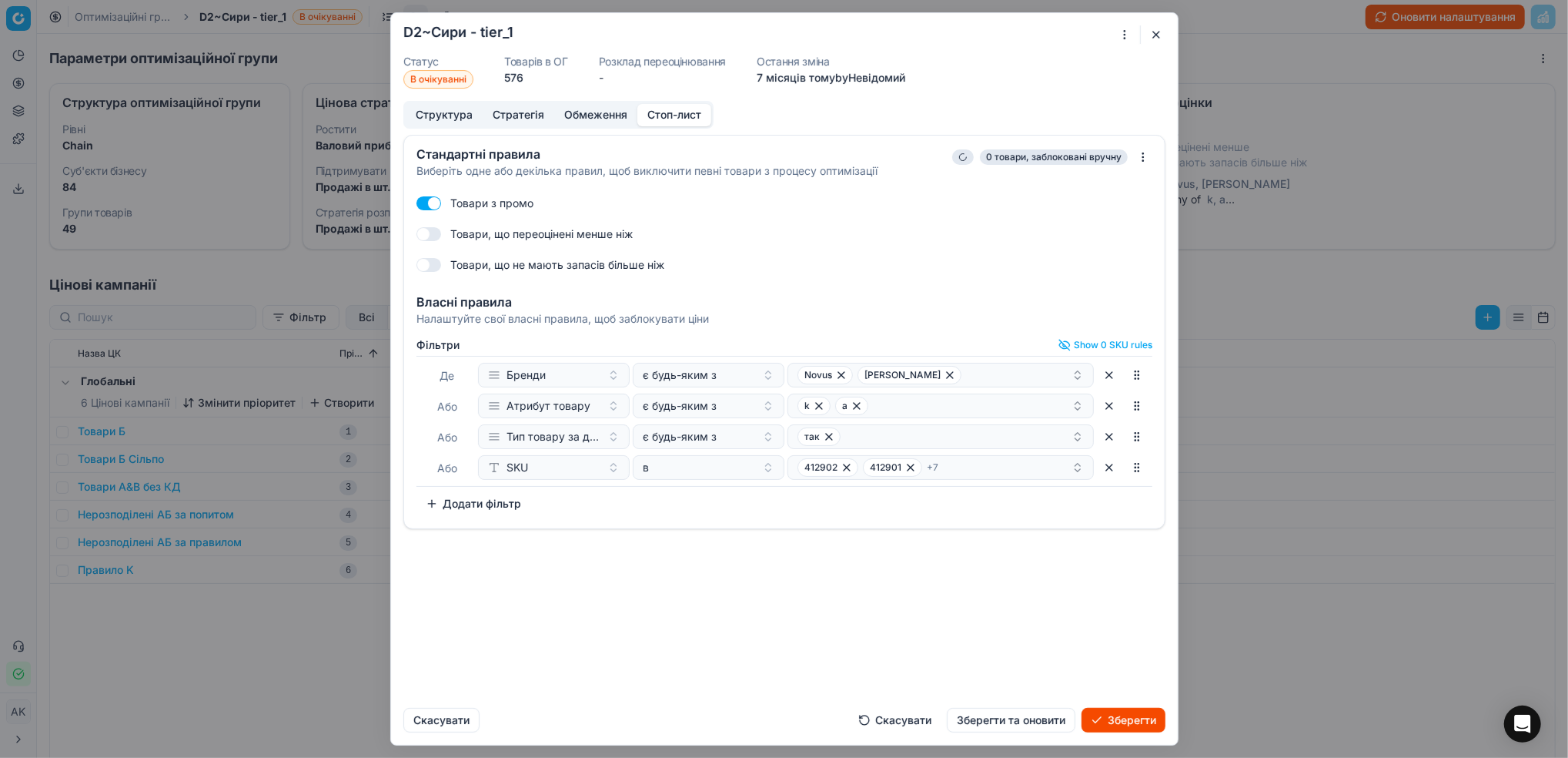
click at [907, 593] on div "Стандартні правила Виберіть одне або декілька правил, щоб виключити певні товар…" at bounding box center [784, 415] width 787 height 560
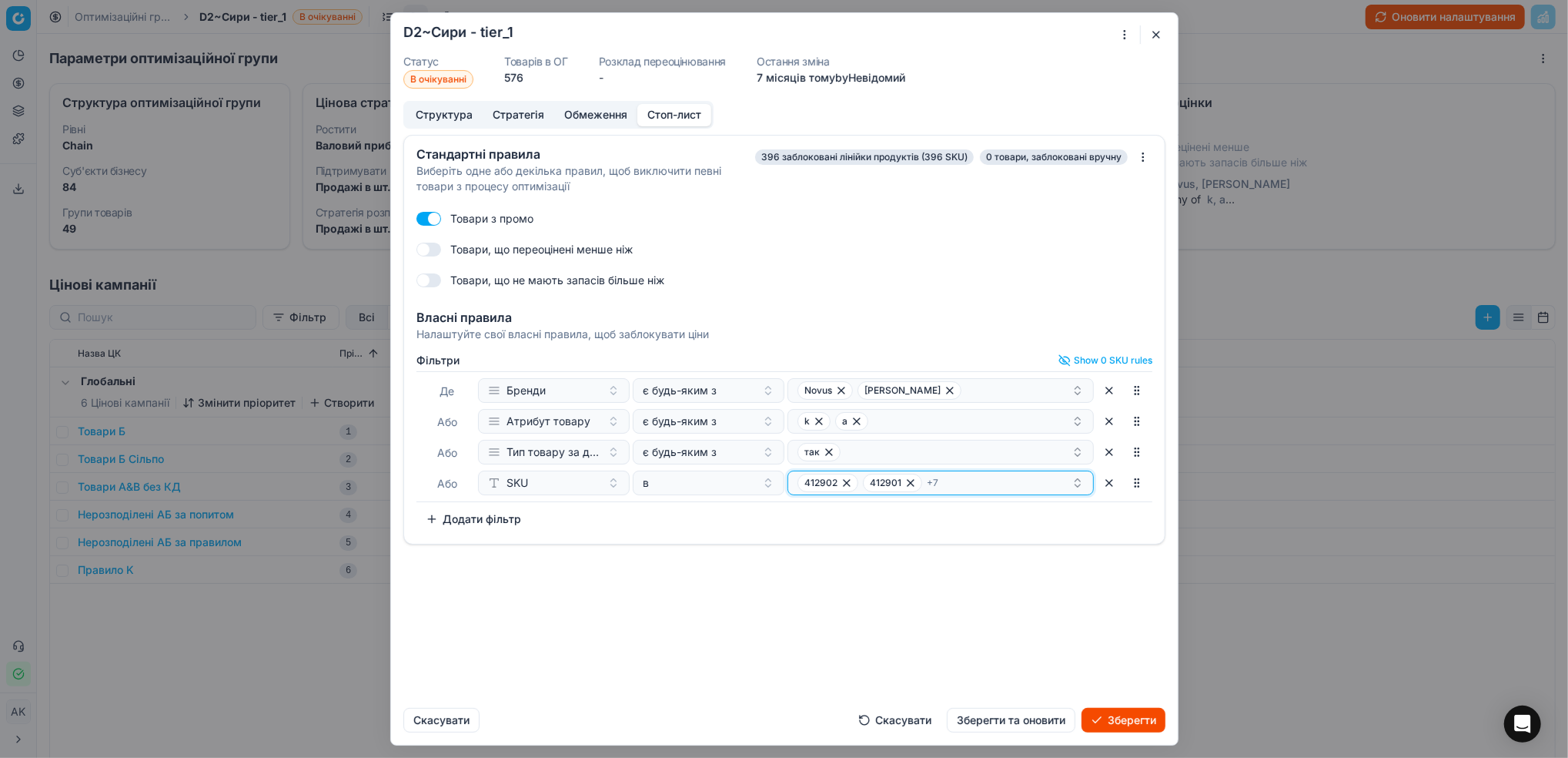
click at [980, 483] on div "412902 412901 + 7" at bounding box center [935, 483] width 274 height 18
type input "428172"
click at [839, 540] on div "428172" at bounding box center [942, 541] width 301 height 24
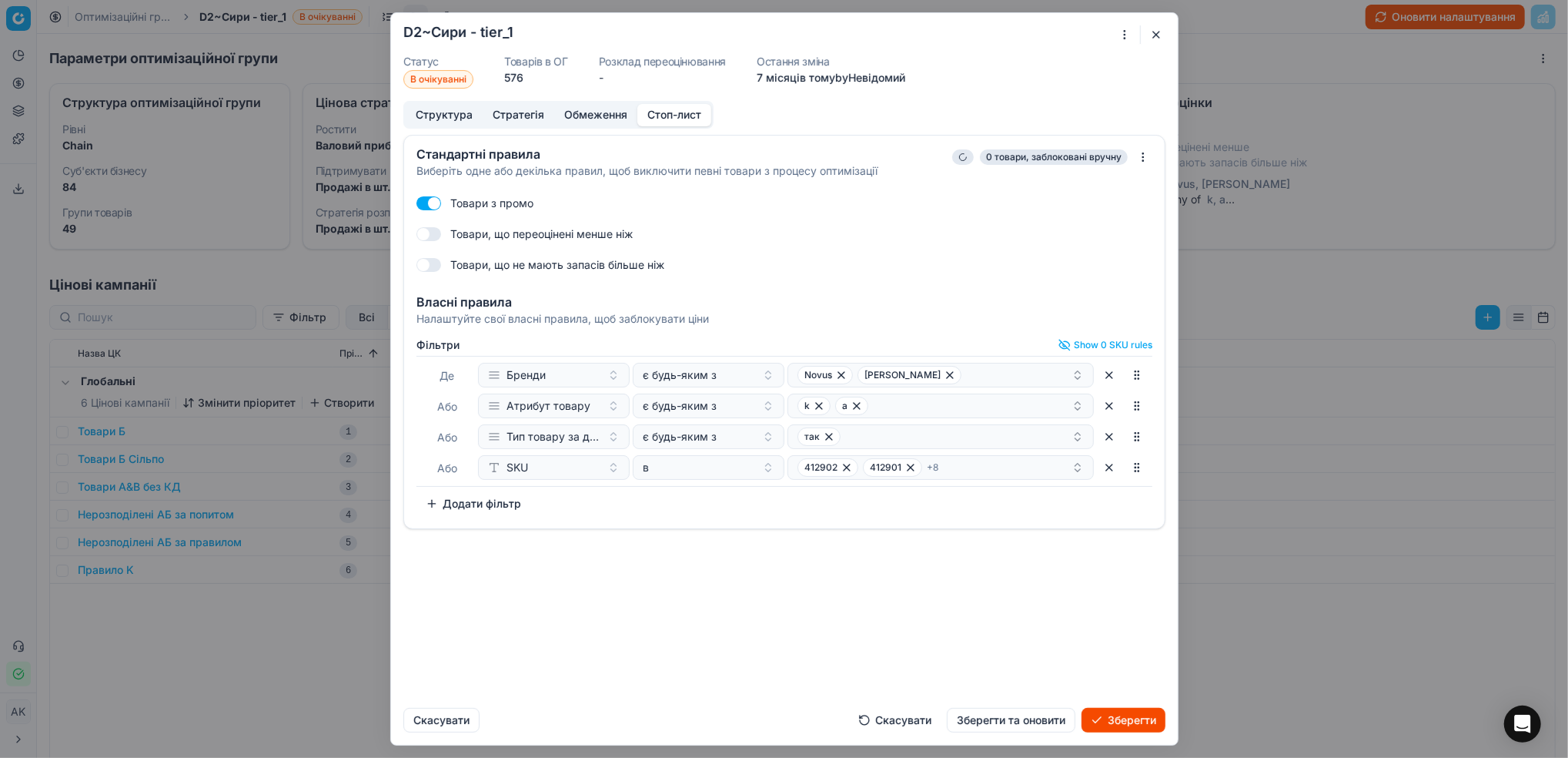
click at [843, 612] on div "Стандартні правила Виберіть одне або декілька правил, щоб виключити певні товар…" at bounding box center [784, 415] width 787 height 560
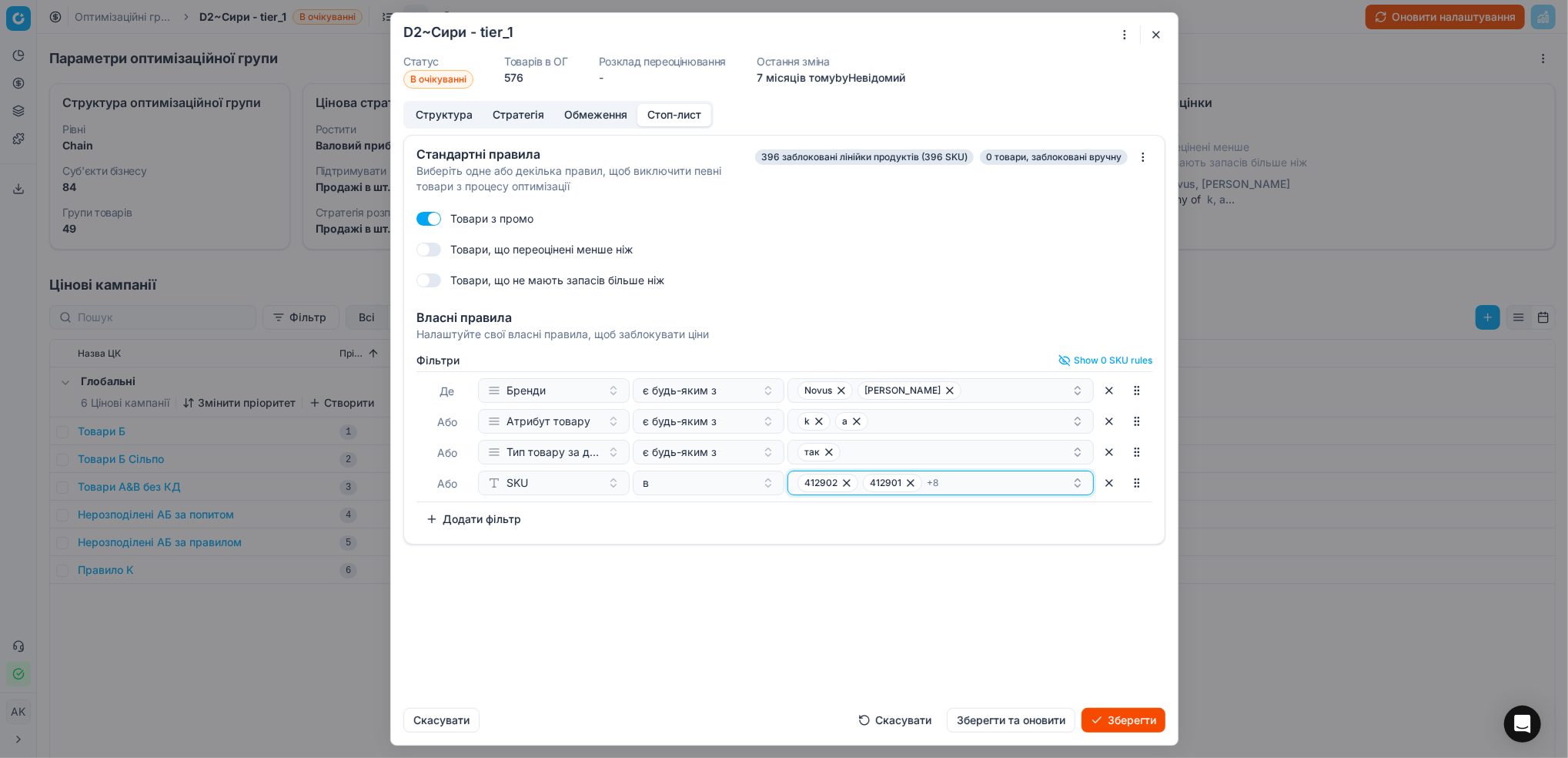
click at [1001, 480] on div "412902 412901 + 8" at bounding box center [935, 483] width 274 height 18
type input "266179"
click at [846, 542] on div "266179" at bounding box center [942, 541] width 301 height 24
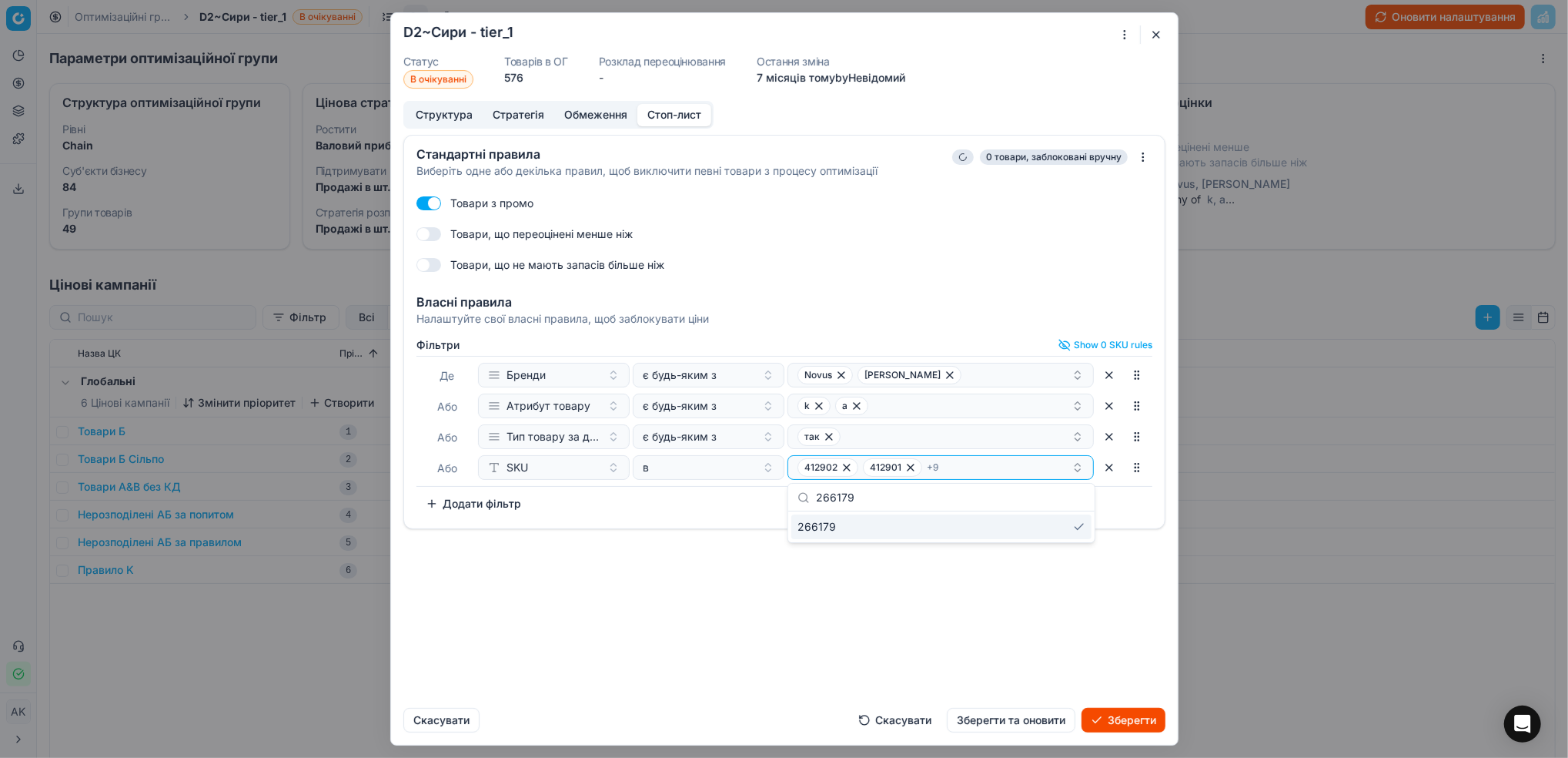
click at [852, 626] on div "Стандартні правила Виберіть одне або декілька правил, щоб виключити певні товар…" at bounding box center [784, 415] width 787 height 560
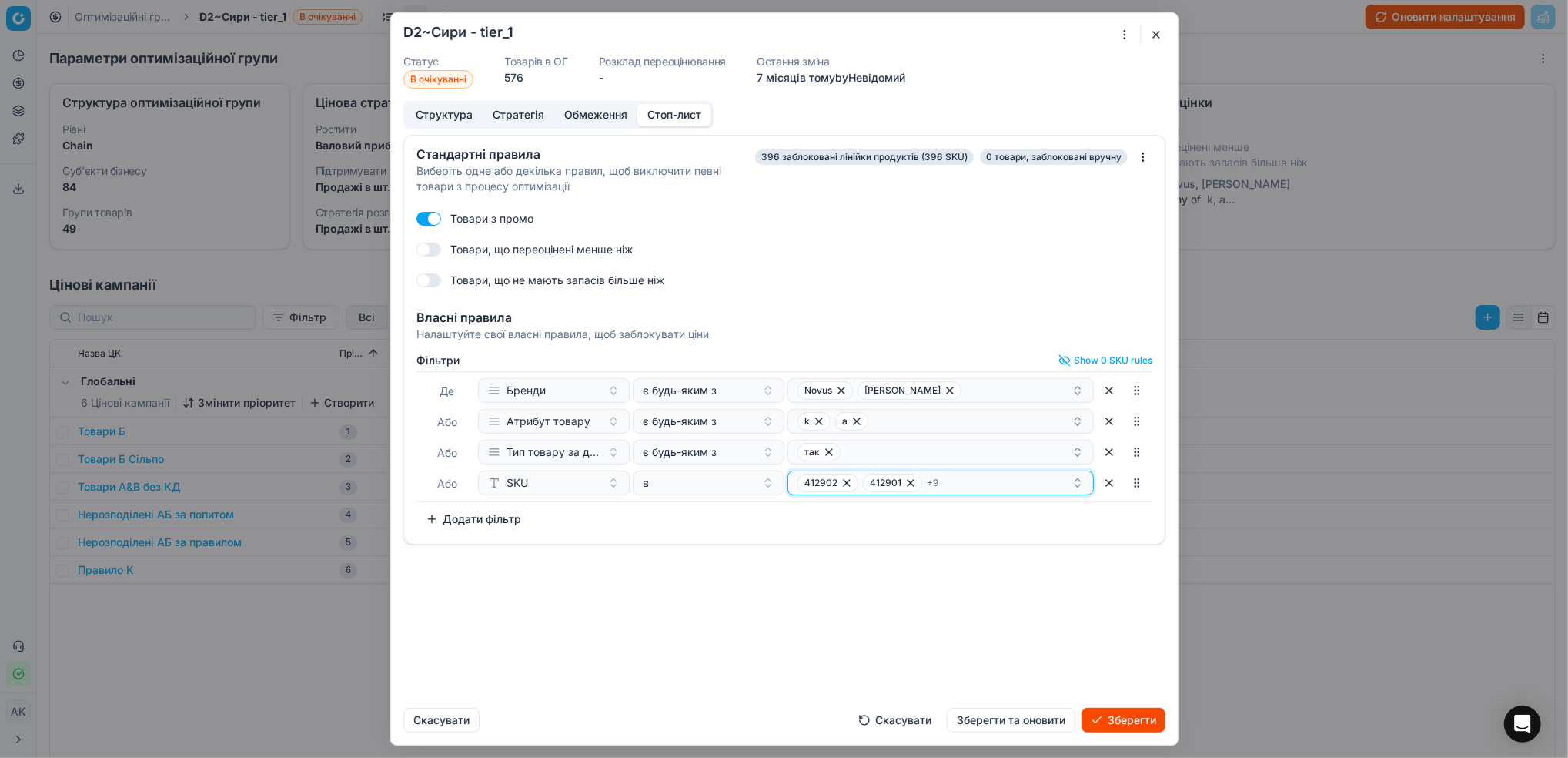
click at [982, 474] on div "412902 412901 + 9" at bounding box center [935, 483] width 274 height 18
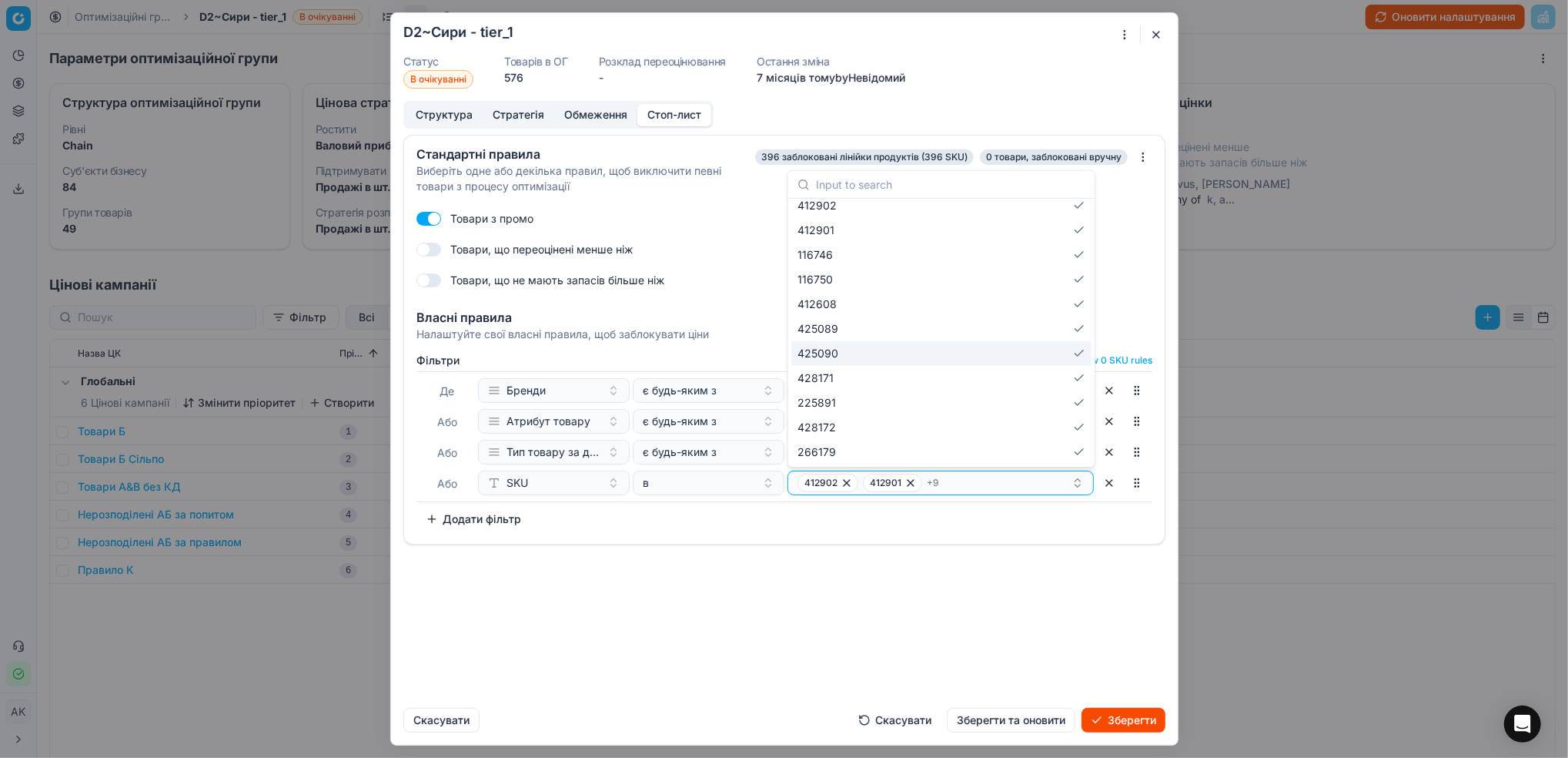
scroll to position [0, 0]
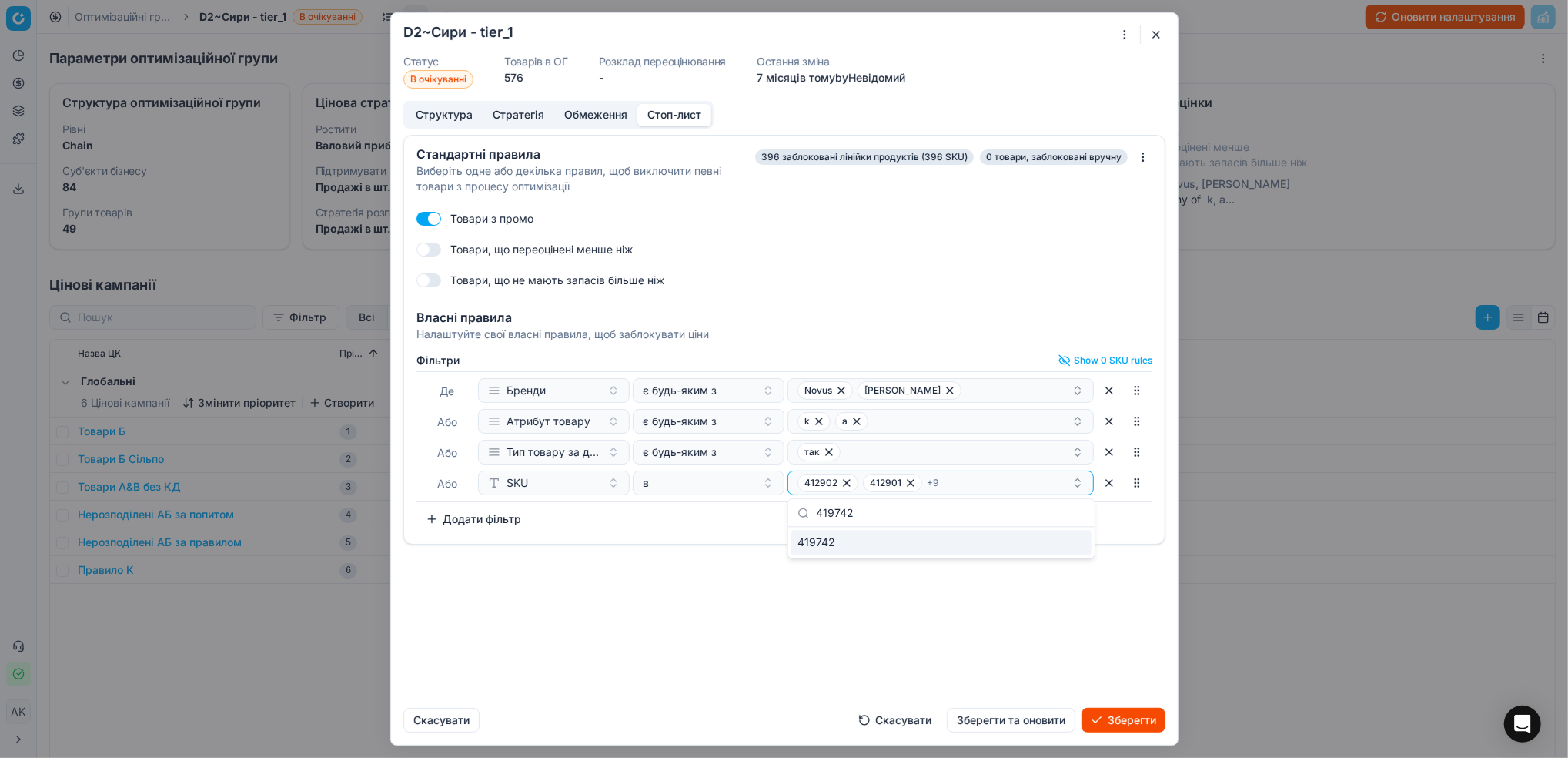
type input "419742"
click at [839, 556] on div "419742" at bounding box center [942, 542] width 307 height 31
click at [834, 548] on div "419742" at bounding box center [942, 541] width 301 height 24
click at [1004, 652] on div "Стандартні правила Виберіть одне або декілька правил, щоб виключити певні товар…" at bounding box center [784, 415] width 787 height 560
click at [974, 481] on div "412902 412901 + 10" at bounding box center [935, 483] width 274 height 18
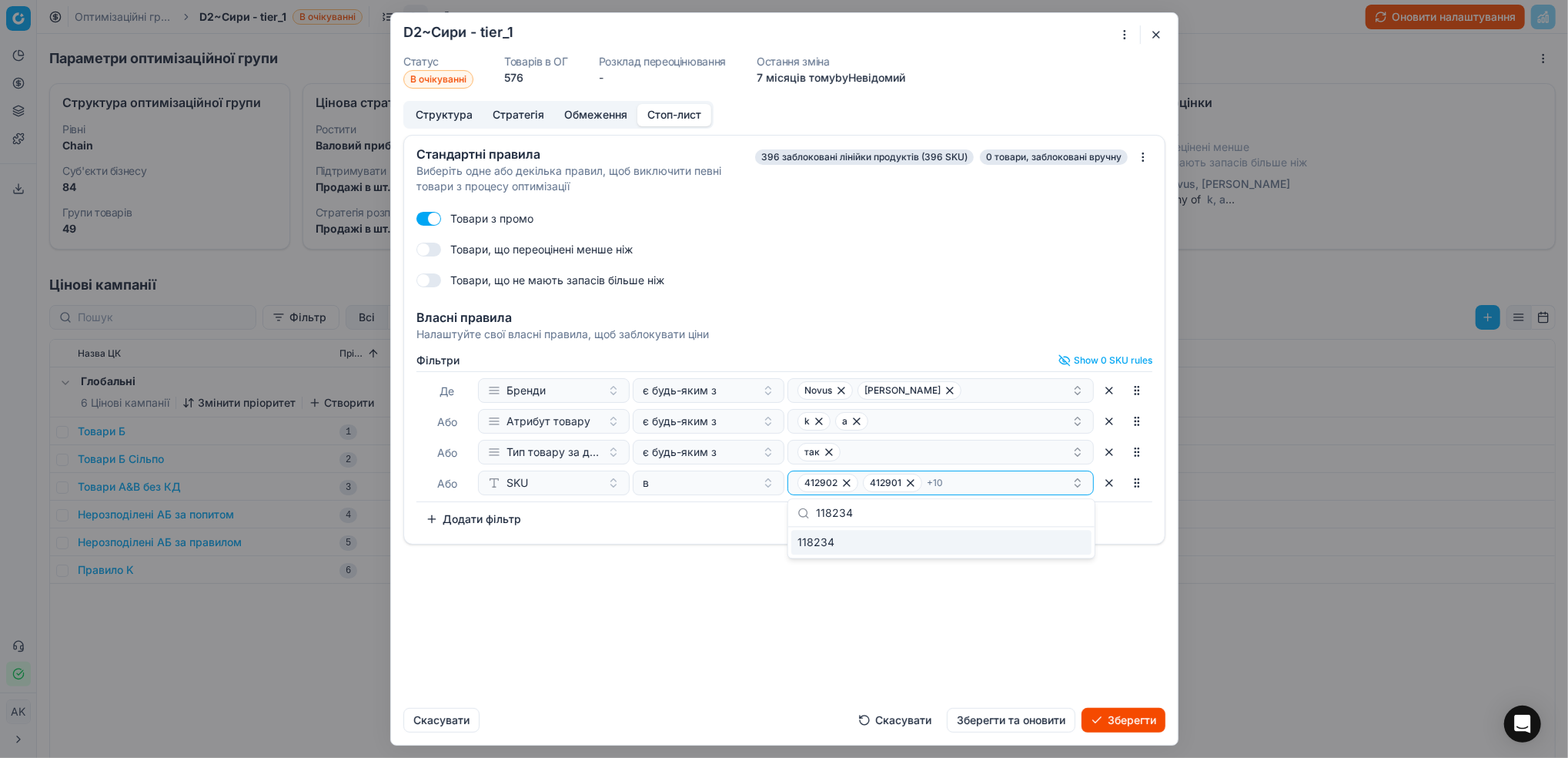
type input "118234"
click at [904, 536] on div "118234" at bounding box center [942, 541] width 301 height 24
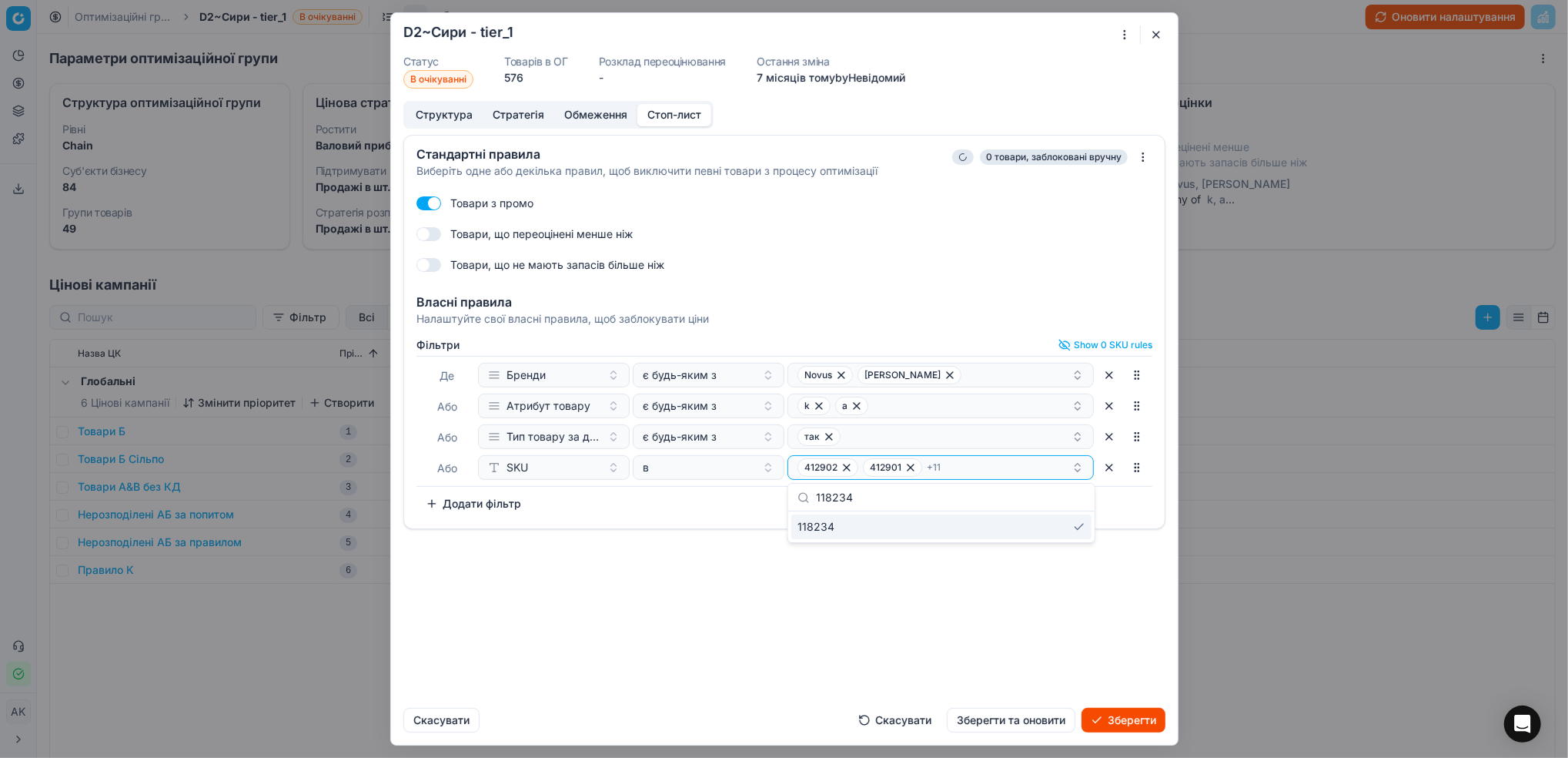
click at [937, 630] on div "Стандартні правила Виберіть одне або декілька правил, щоб виключити певні товар…" at bounding box center [784, 415] width 787 height 560
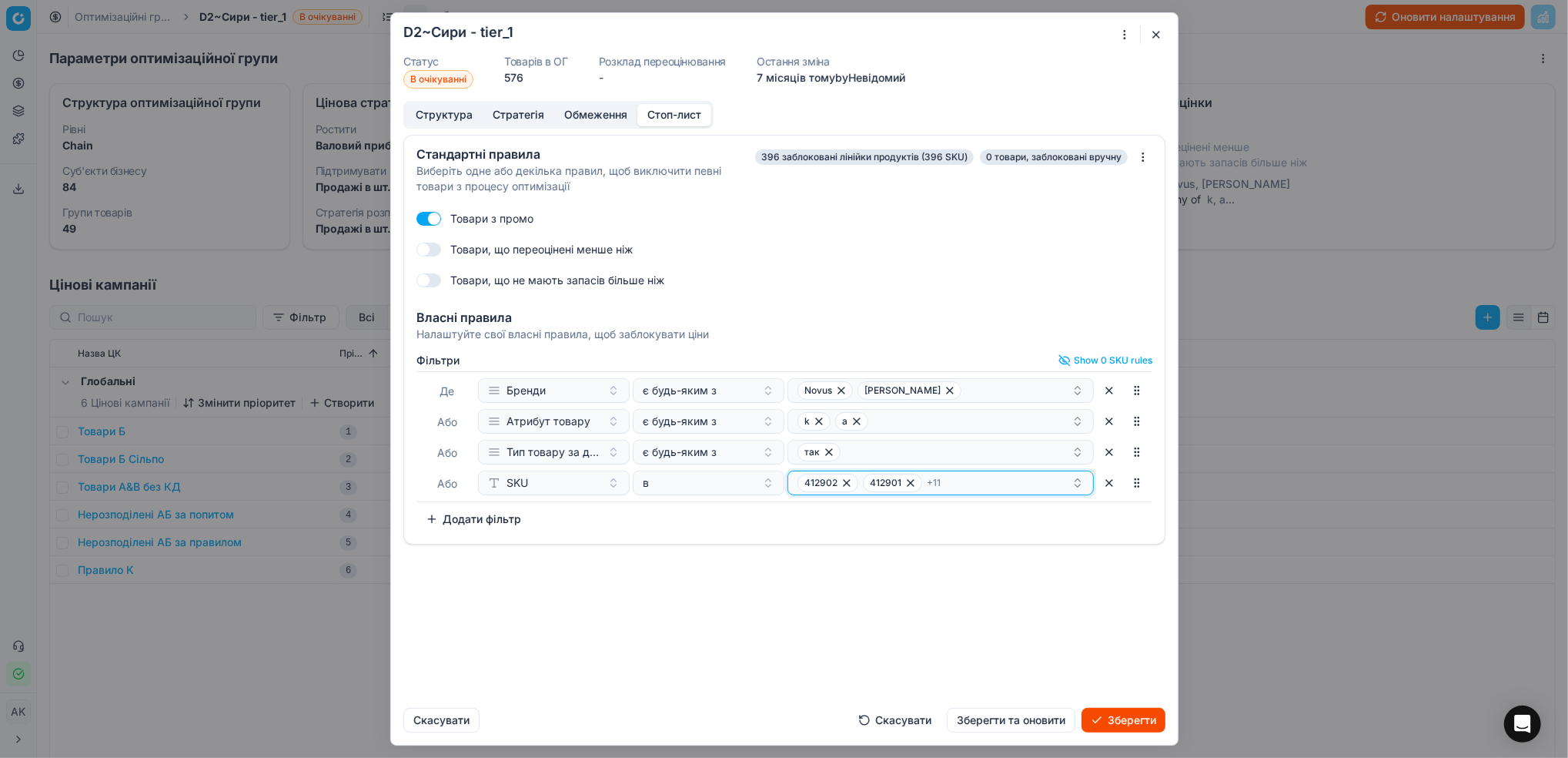
click at [970, 489] on div "412902 412901 + 11" at bounding box center [935, 483] width 274 height 18
type input "404706"
click at [817, 537] on span "404706" at bounding box center [818, 542] width 41 height 16
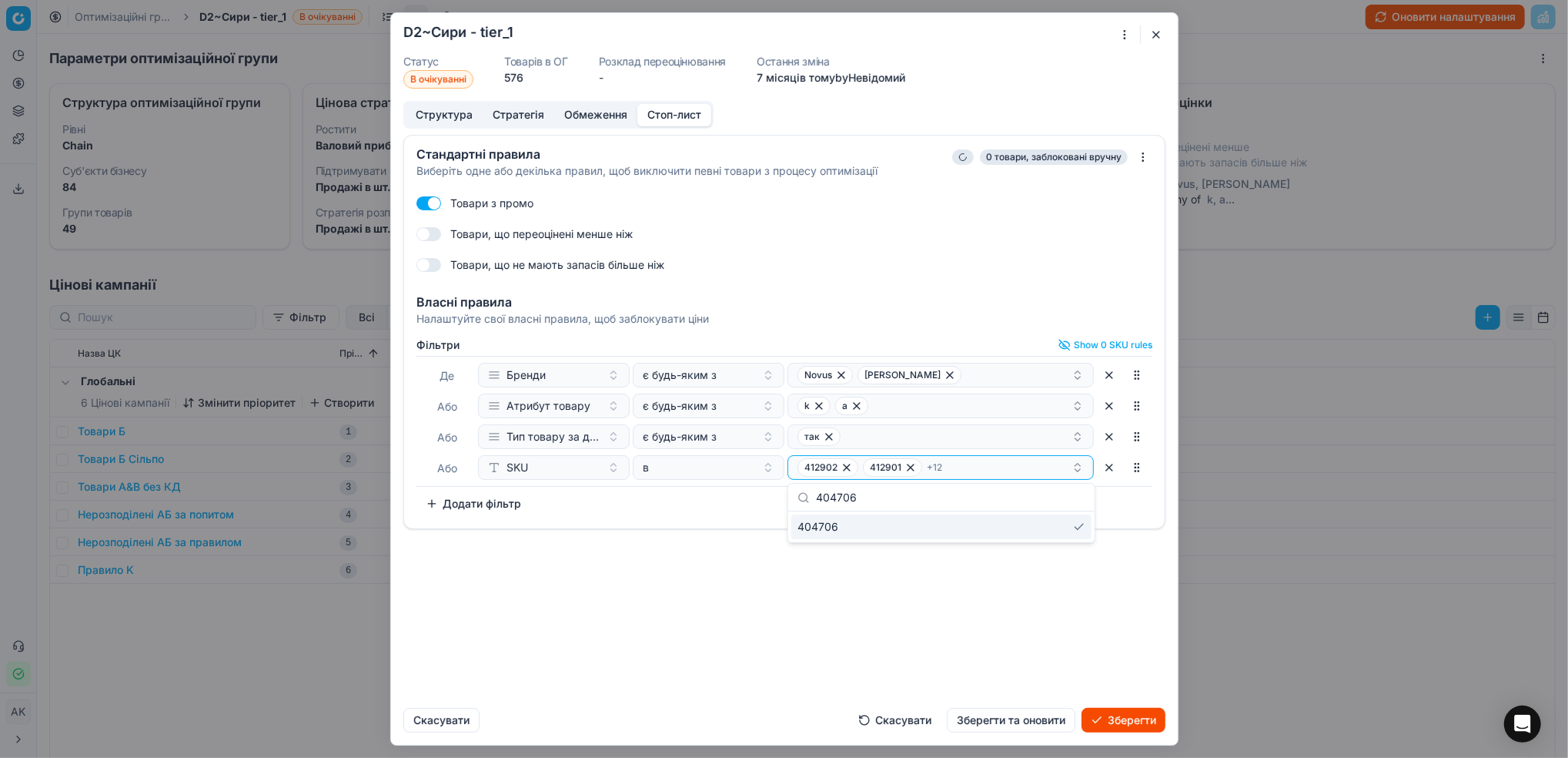
click at [852, 600] on div "Стандартні правила Виберіть одне або декілька правил, щоб виключити певні товар…" at bounding box center [784, 415] width 787 height 560
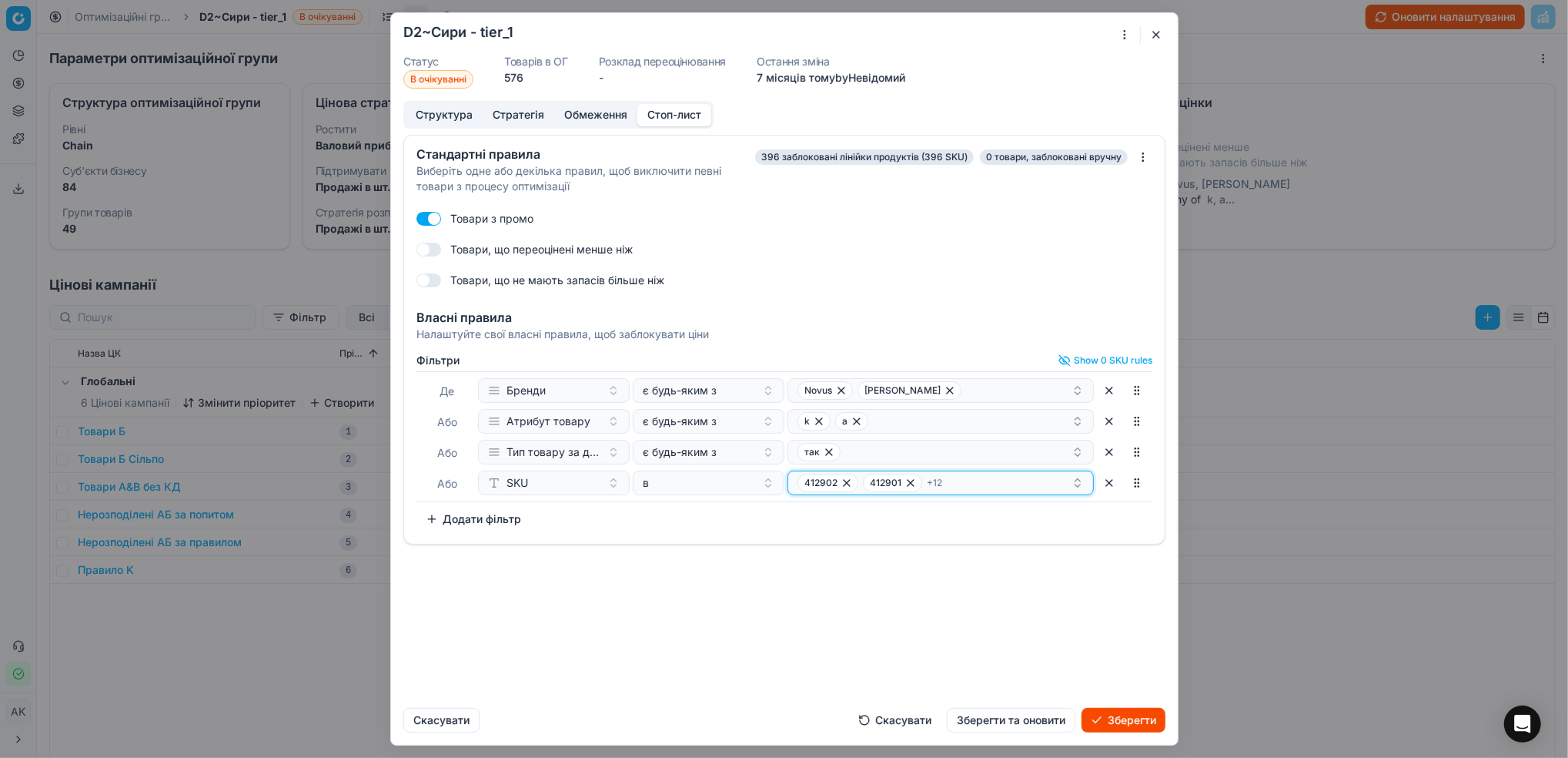
click at [1011, 478] on div "412902 412901 + 12" at bounding box center [935, 483] width 274 height 18
type input "300459"
click at [854, 537] on div "300459" at bounding box center [942, 541] width 301 height 24
click at [893, 606] on div "Стандартні правила Виберіть одне або декілька правил, щоб виключити певні товар…" at bounding box center [784, 415] width 787 height 560
click at [966, 481] on div "412902 412901 + 13" at bounding box center [935, 483] width 274 height 18
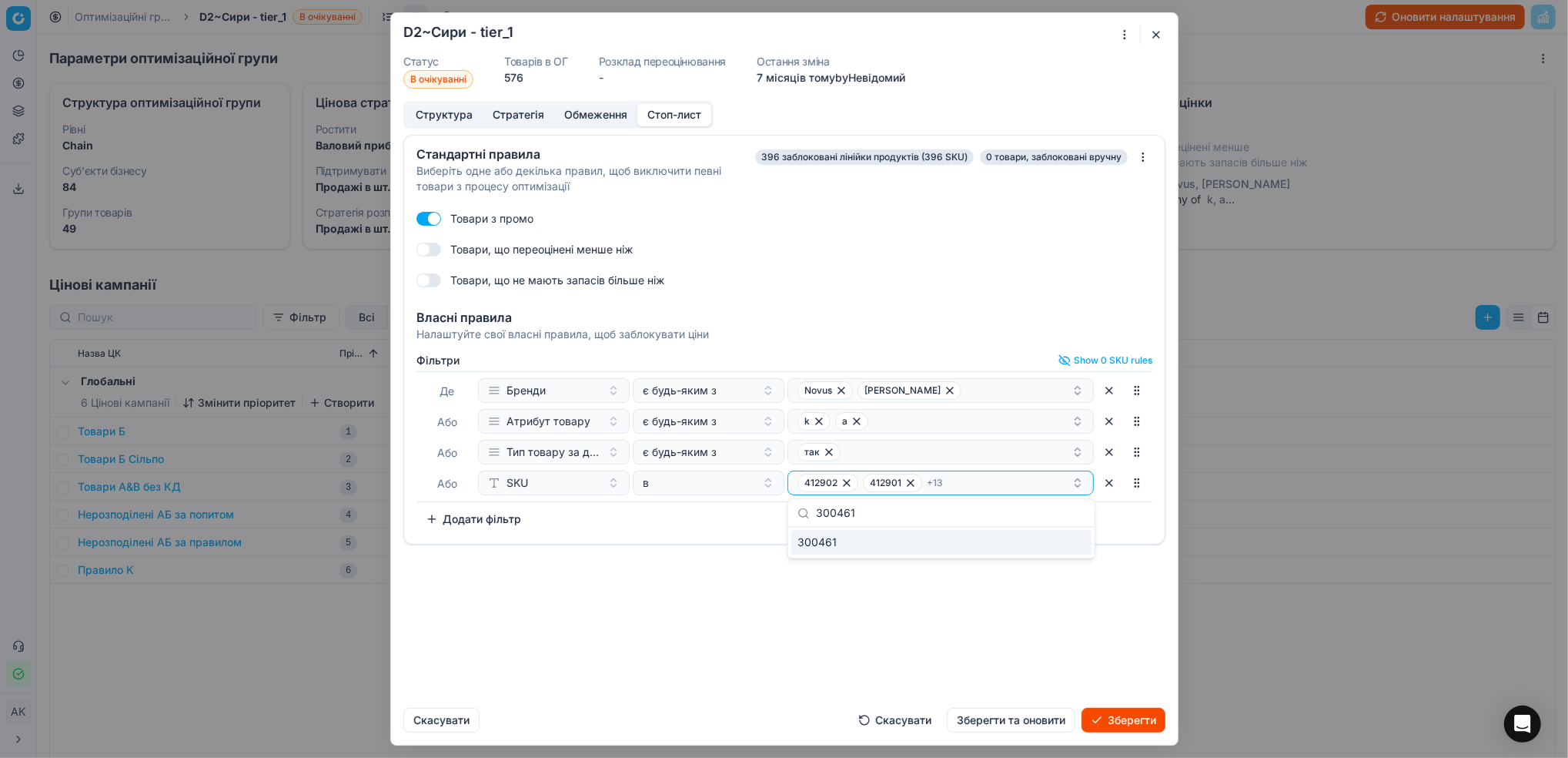
type input "300461"
click at [868, 540] on div "300461" at bounding box center [942, 541] width 301 height 24
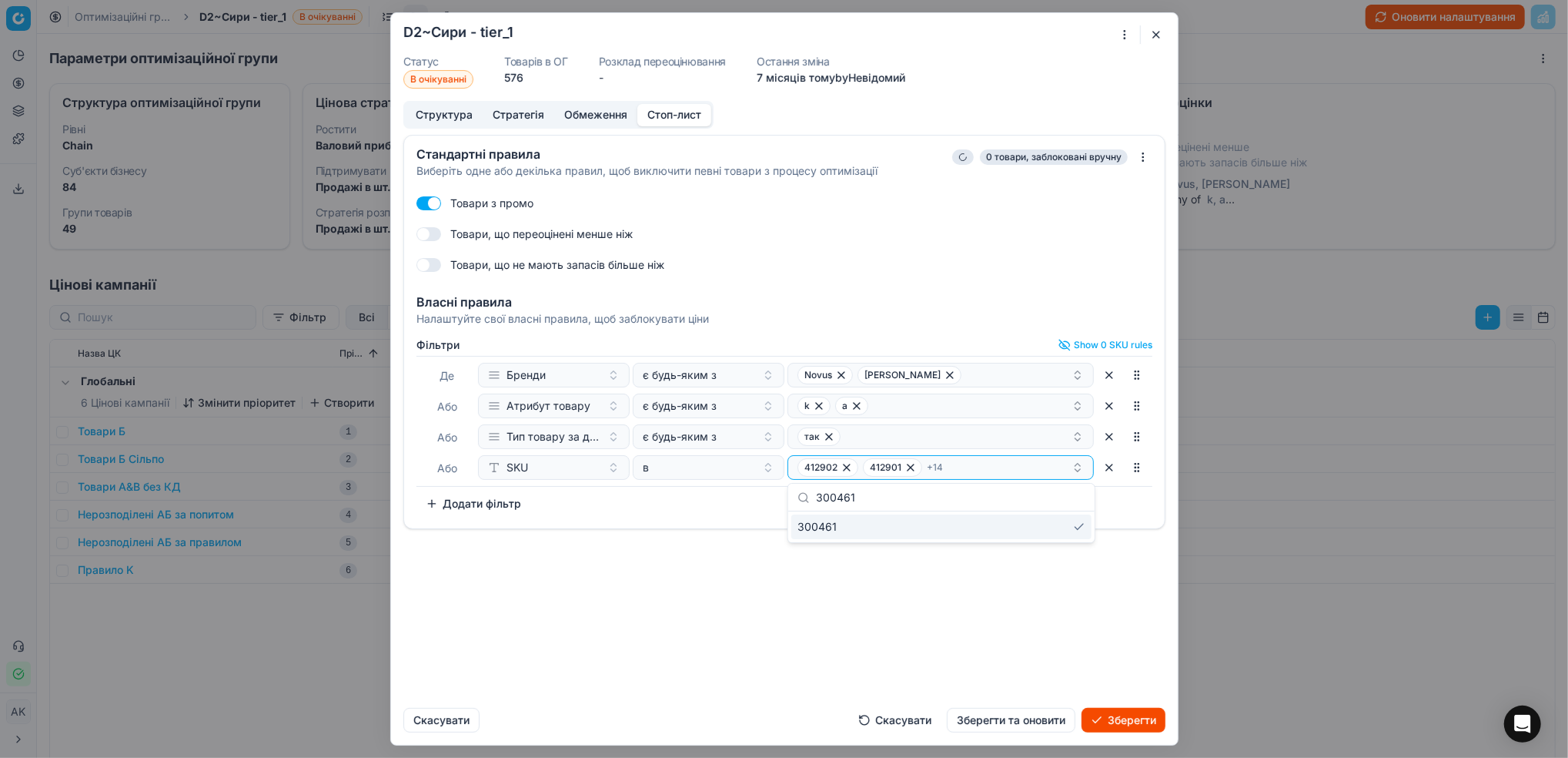
click at [940, 642] on div "Стандартні правила Виберіть одне або декілька правил, щоб виключити певні товар…" at bounding box center [784, 415] width 787 height 560
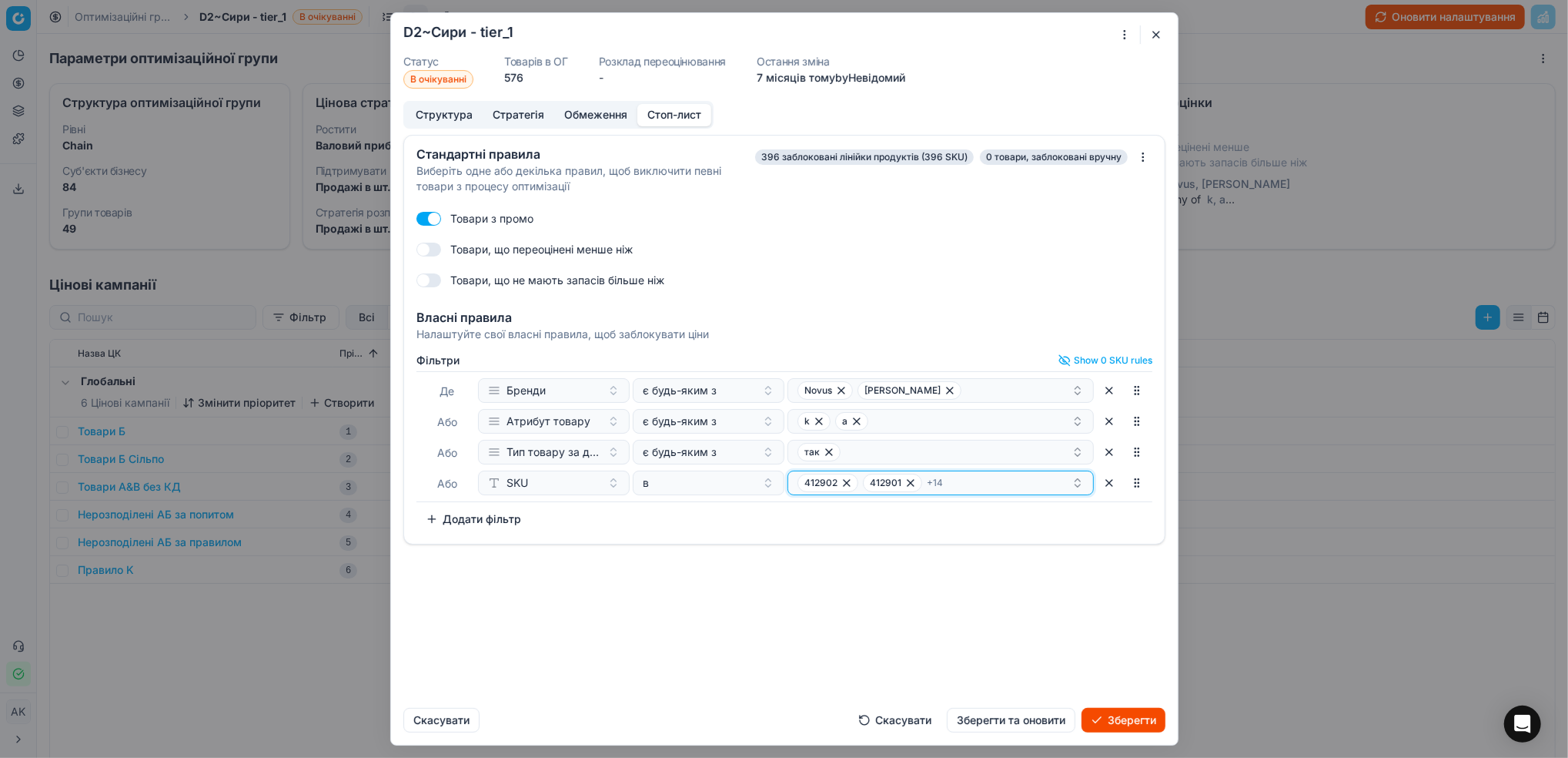
click at [966, 483] on div "412902 412901 + 14" at bounding box center [935, 483] width 274 height 18
type input "389404"
click at [832, 540] on span "389404" at bounding box center [819, 542] width 42 height 16
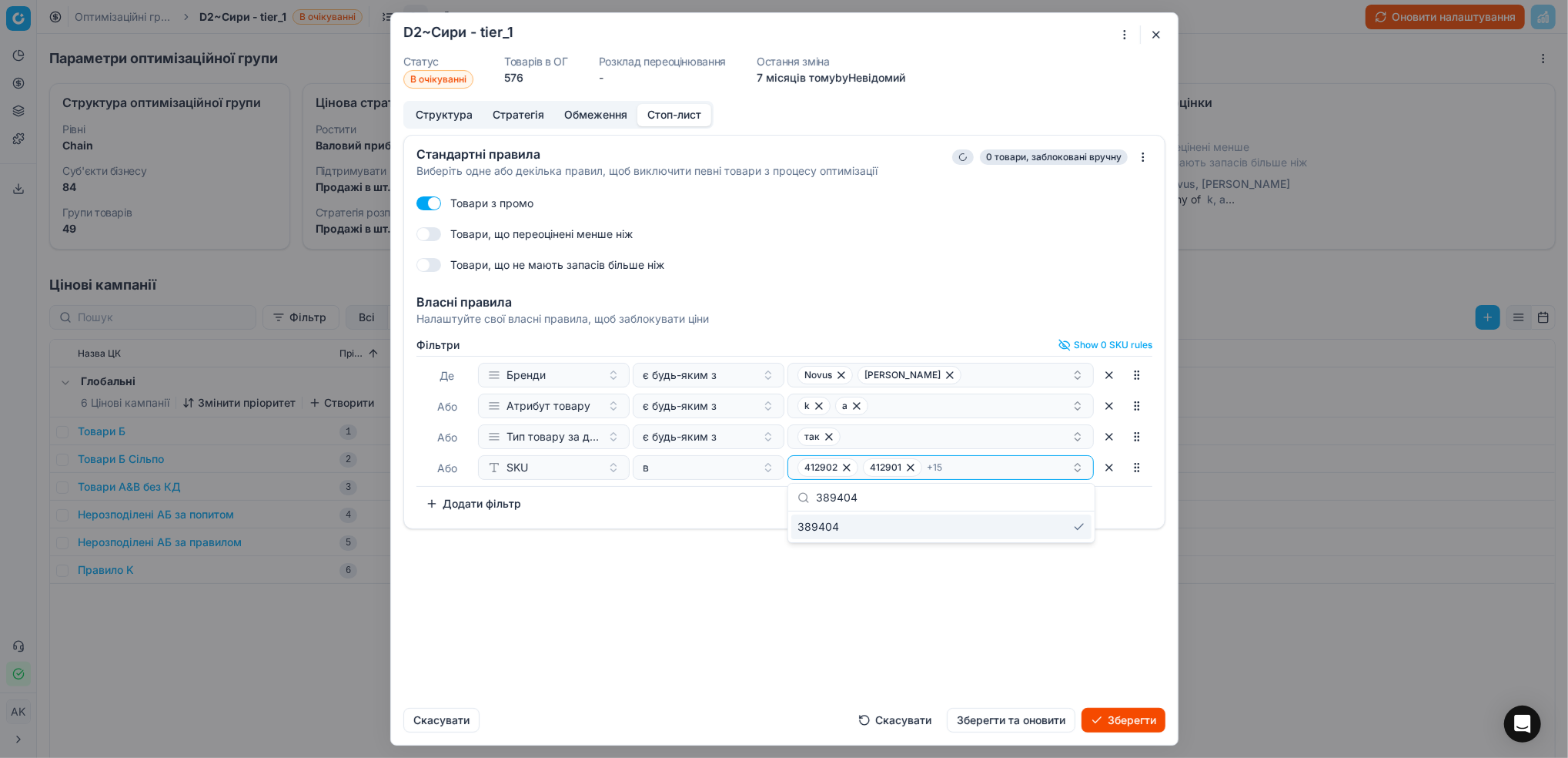
click at [945, 617] on div "Стандартні правила Виберіть одне або декілька правил, щоб виключити певні товар…" at bounding box center [784, 415] width 787 height 560
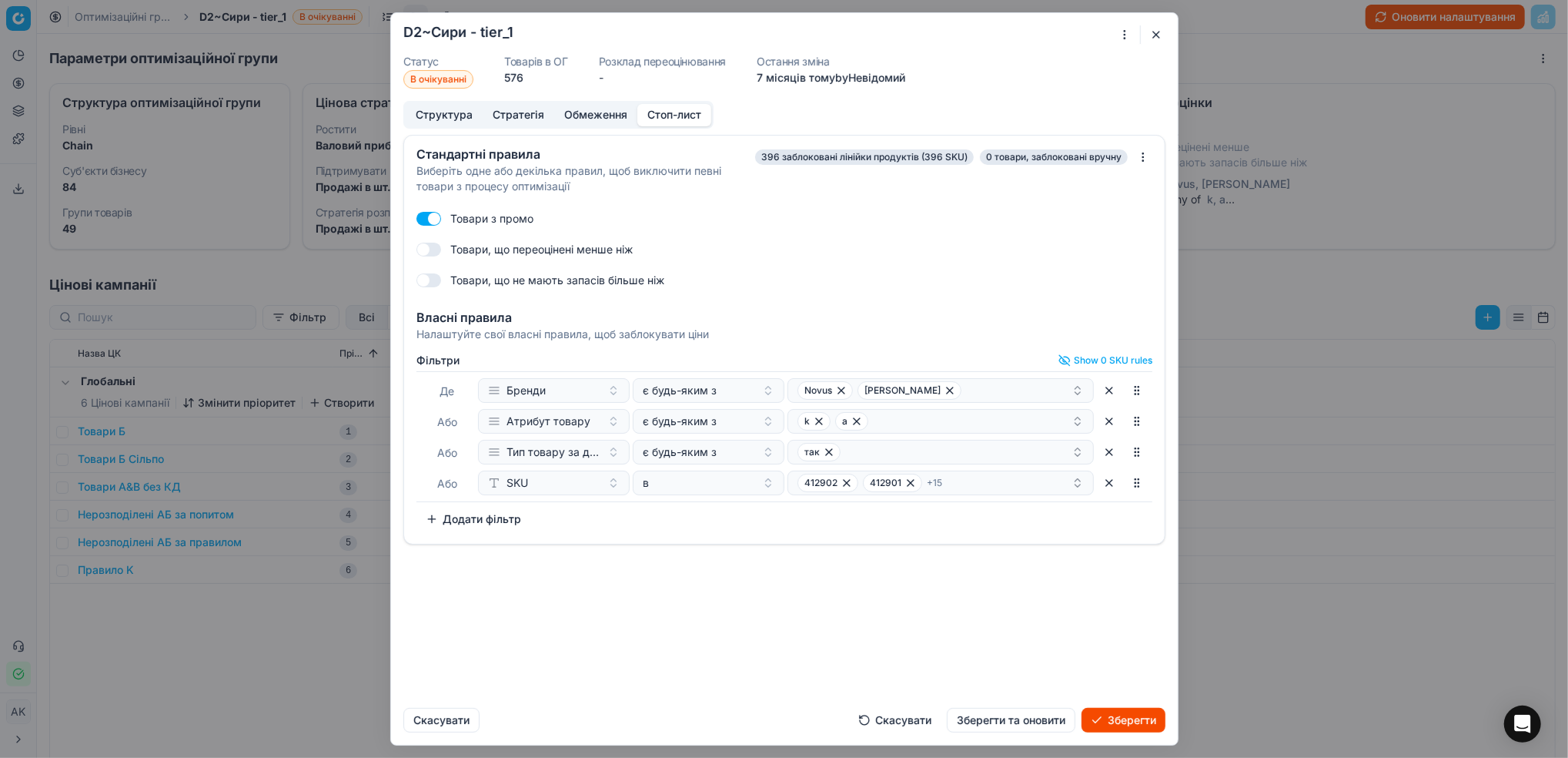
click at [994, 716] on button "Зберегти та оновити" at bounding box center [1011, 720] width 128 height 24
click at [1159, 36] on button "button" at bounding box center [1156, 34] width 18 height 18
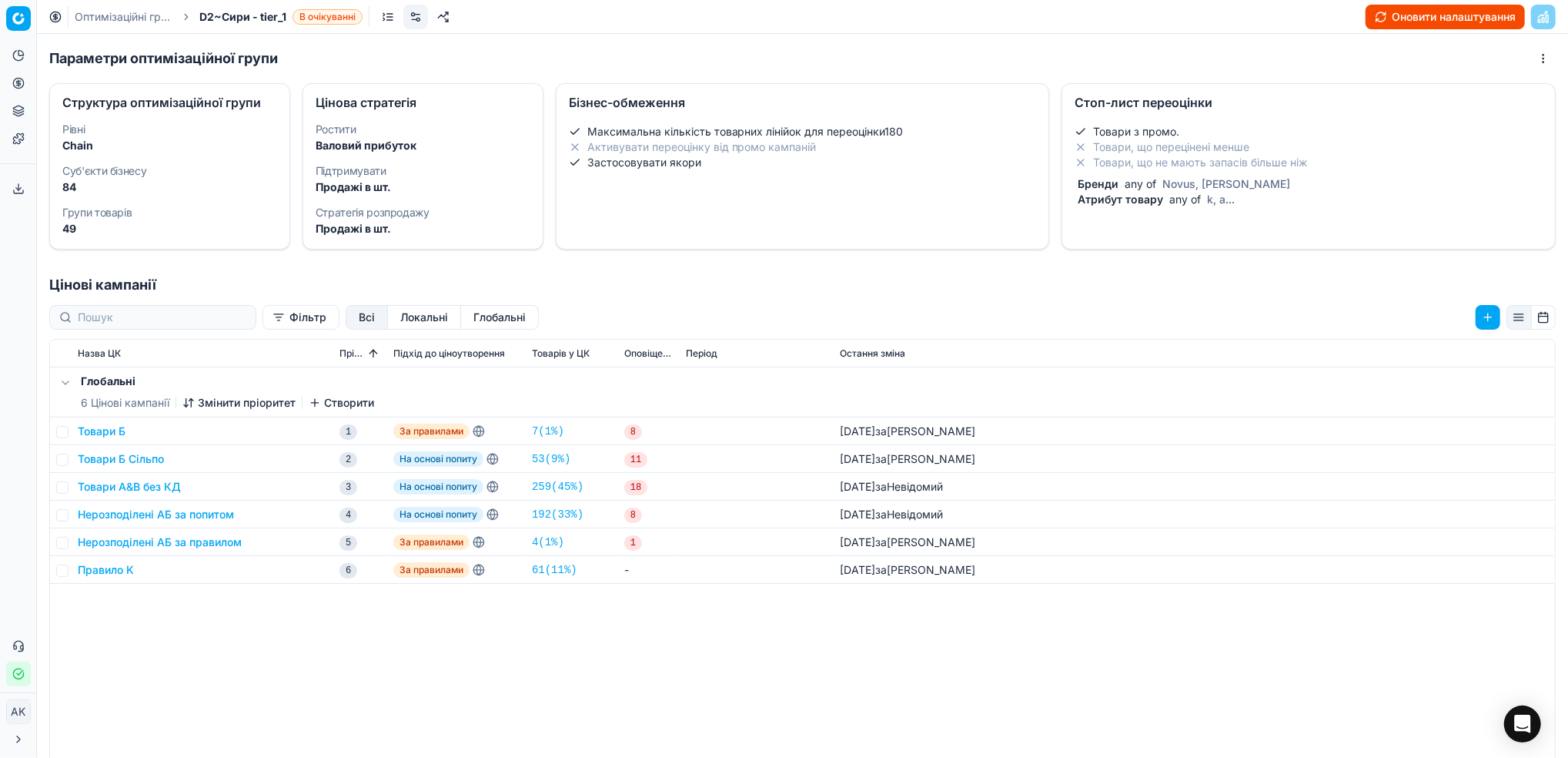
drag, startPoint x: 105, startPoint y: 20, endPoint x: 198, endPoint y: 16, distance: 93.1
click at [105, 20] on link "Оптимізаційні групи" at bounding box center [124, 17] width 99 height 16
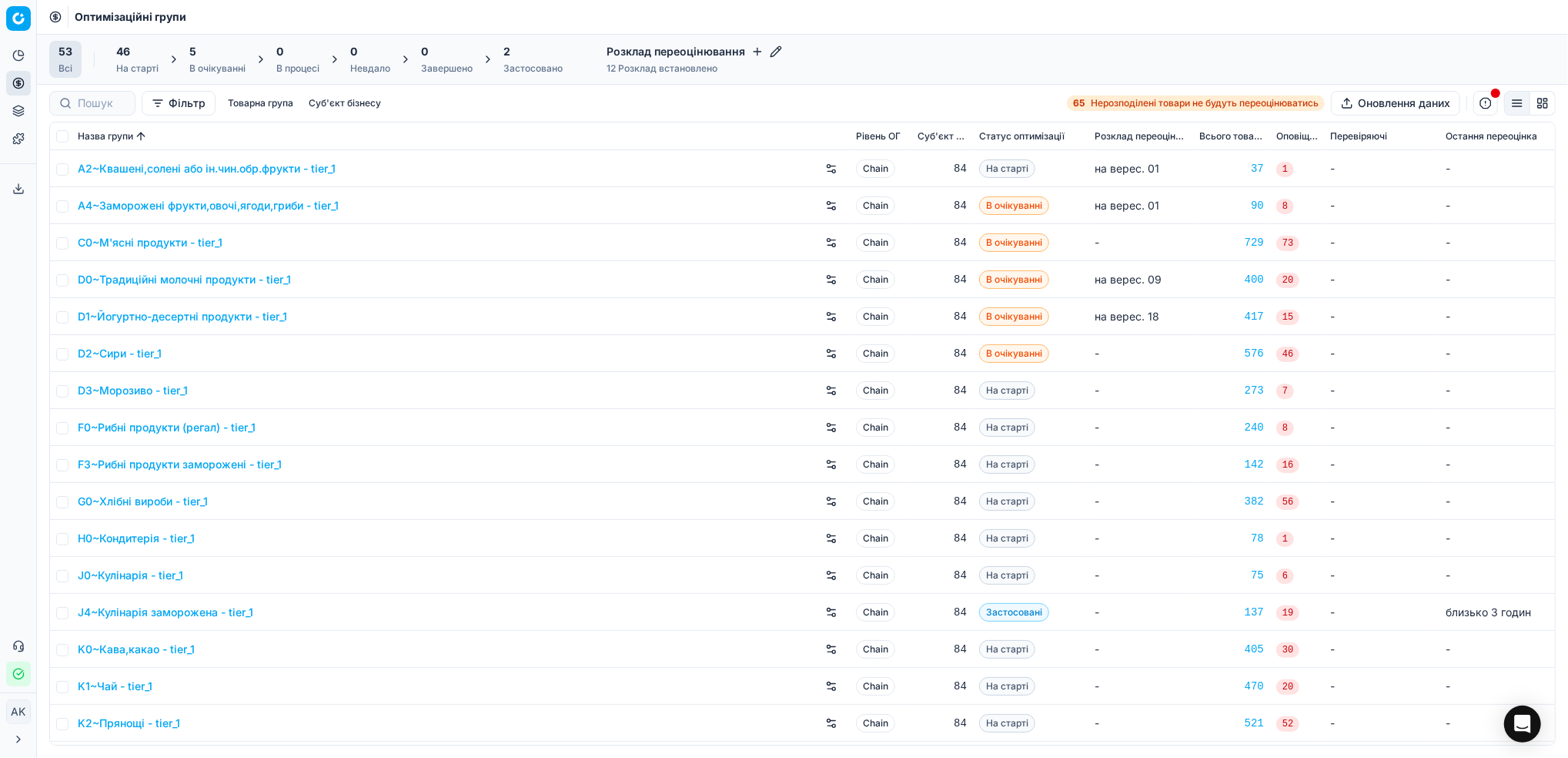
click at [145, 388] on link "D3~Морозиво - tier_1" at bounding box center [133, 391] width 110 height 16
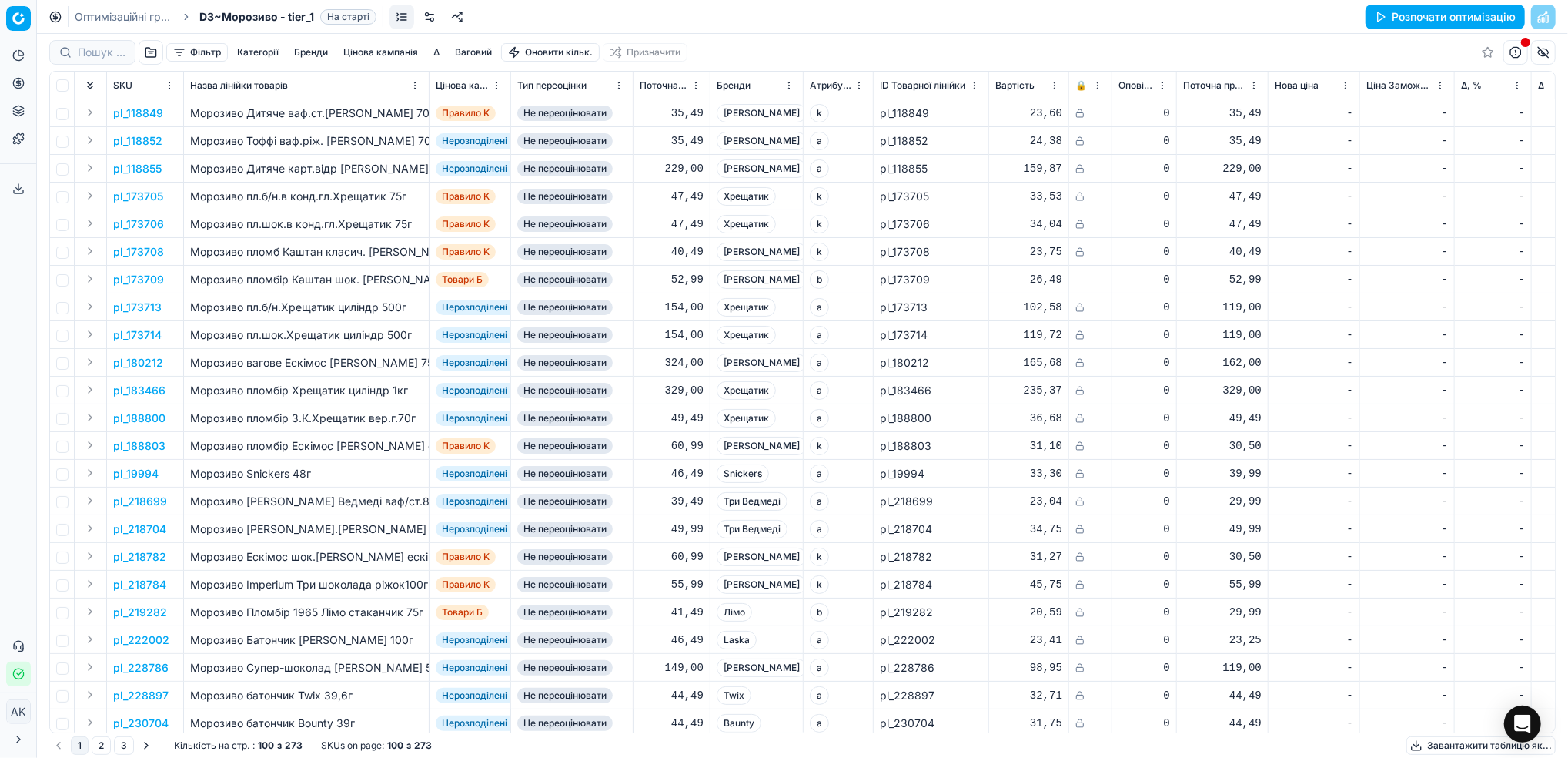
click at [429, 10] on link at bounding box center [430, 16] width 24 height 24
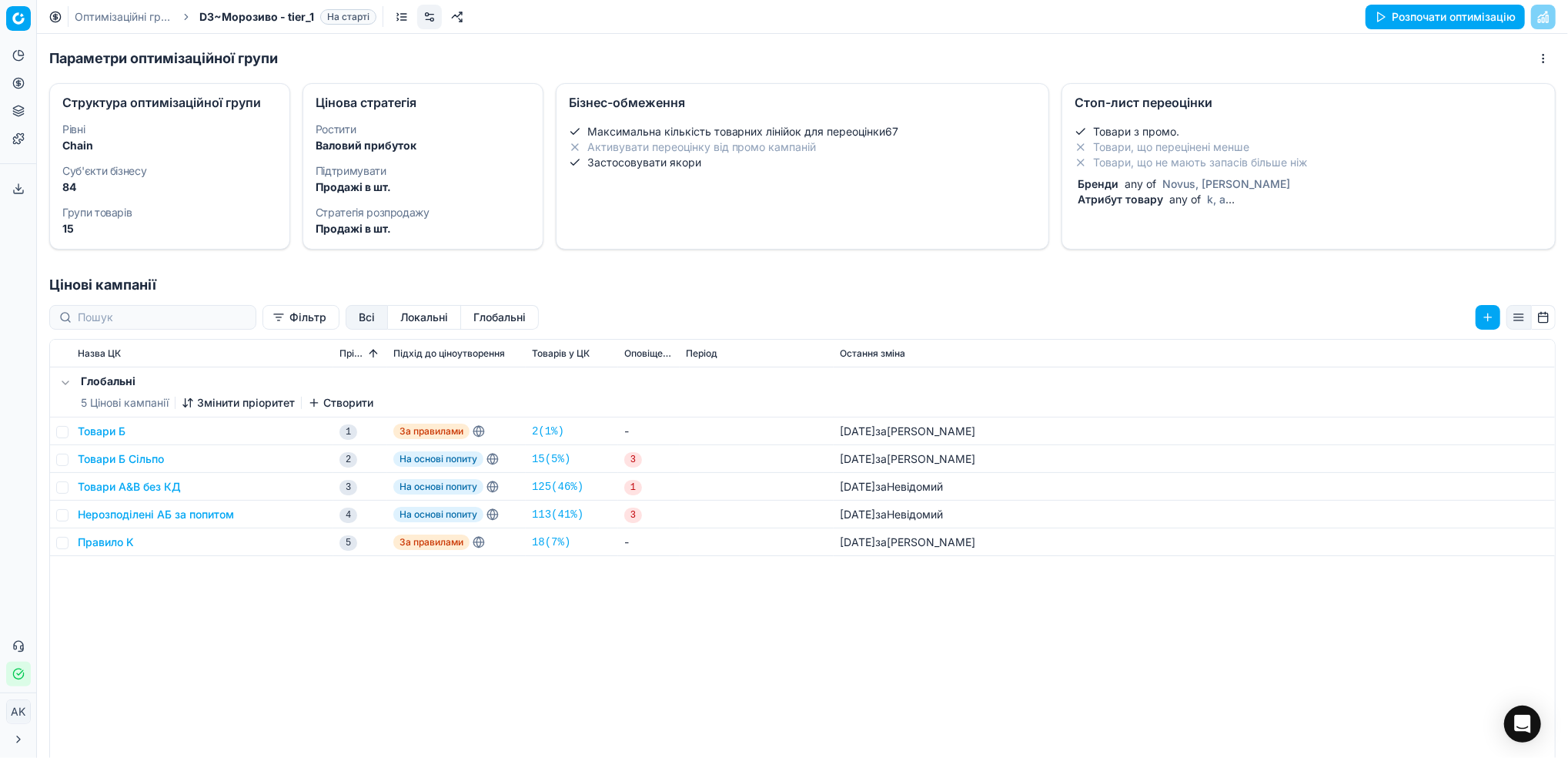
click at [1149, 159] on li "Товари, що не мають запасів більше ніж" at bounding box center [1309, 163] width 468 height 16
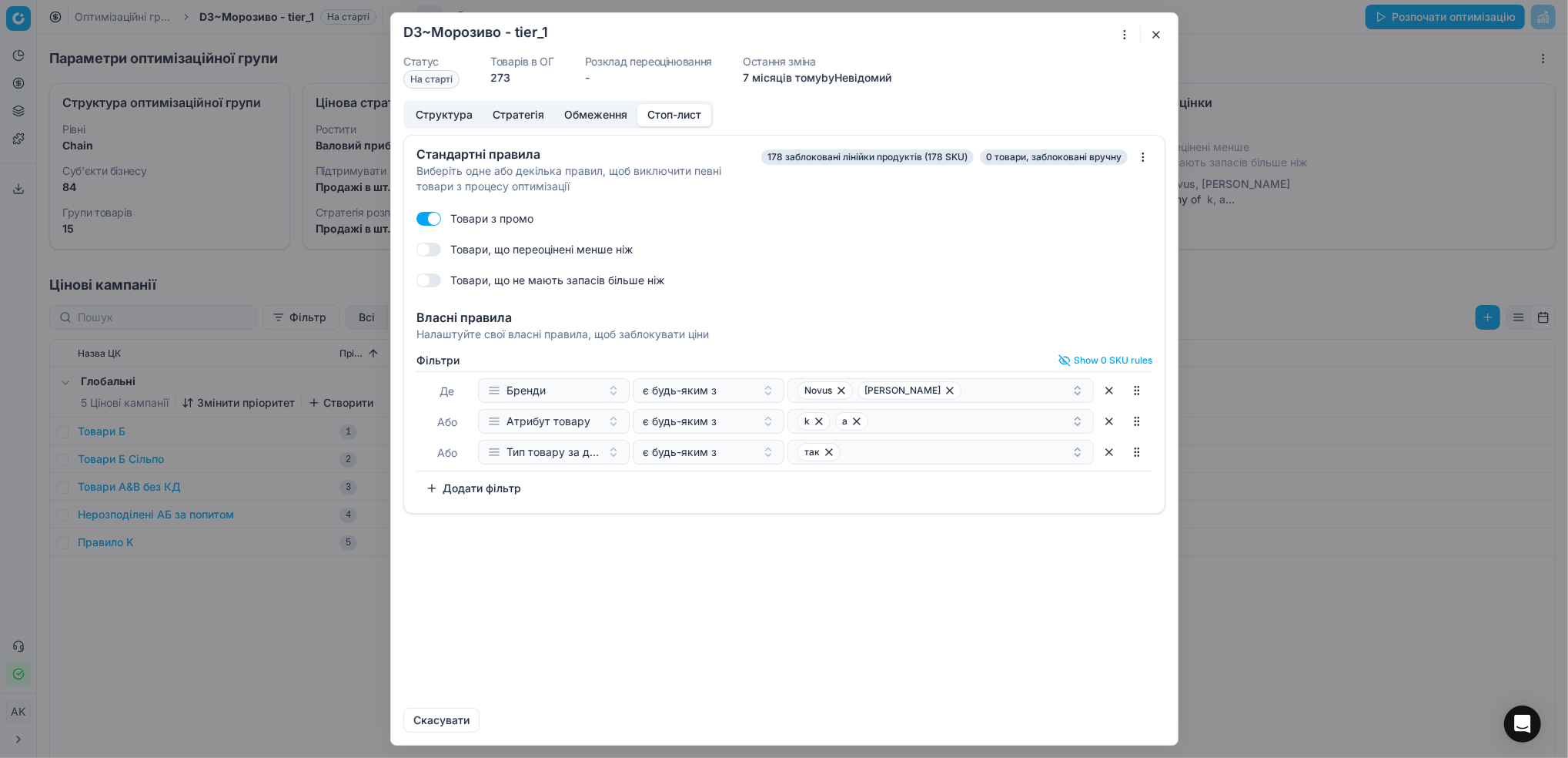
click at [484, 492] on button "Додати фільтр" at bounding box center [474, 488] width 114 height 24
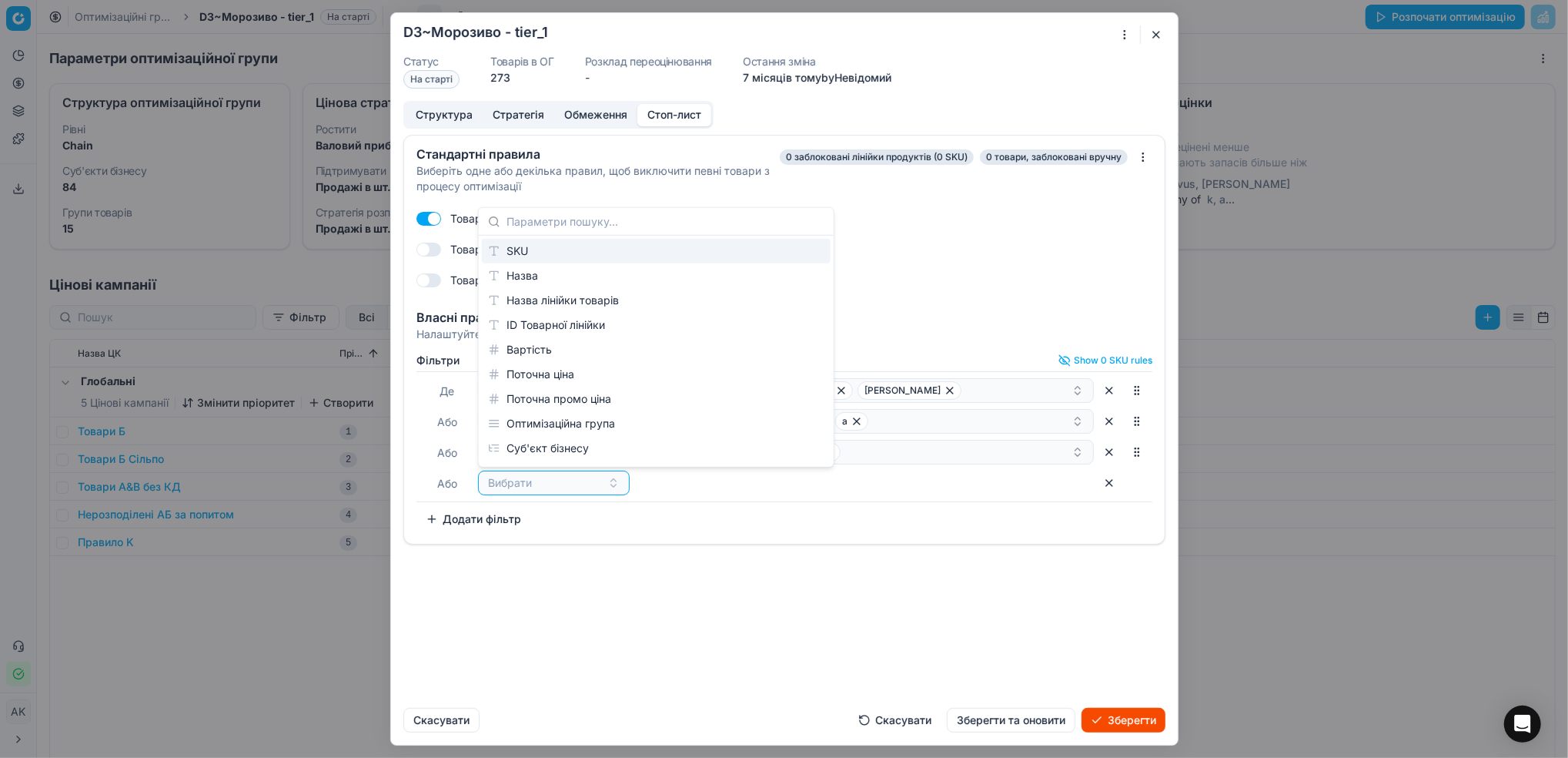
click at [562, 242] on div "SKU" at bounding box center [656, 251] width 349 height 24
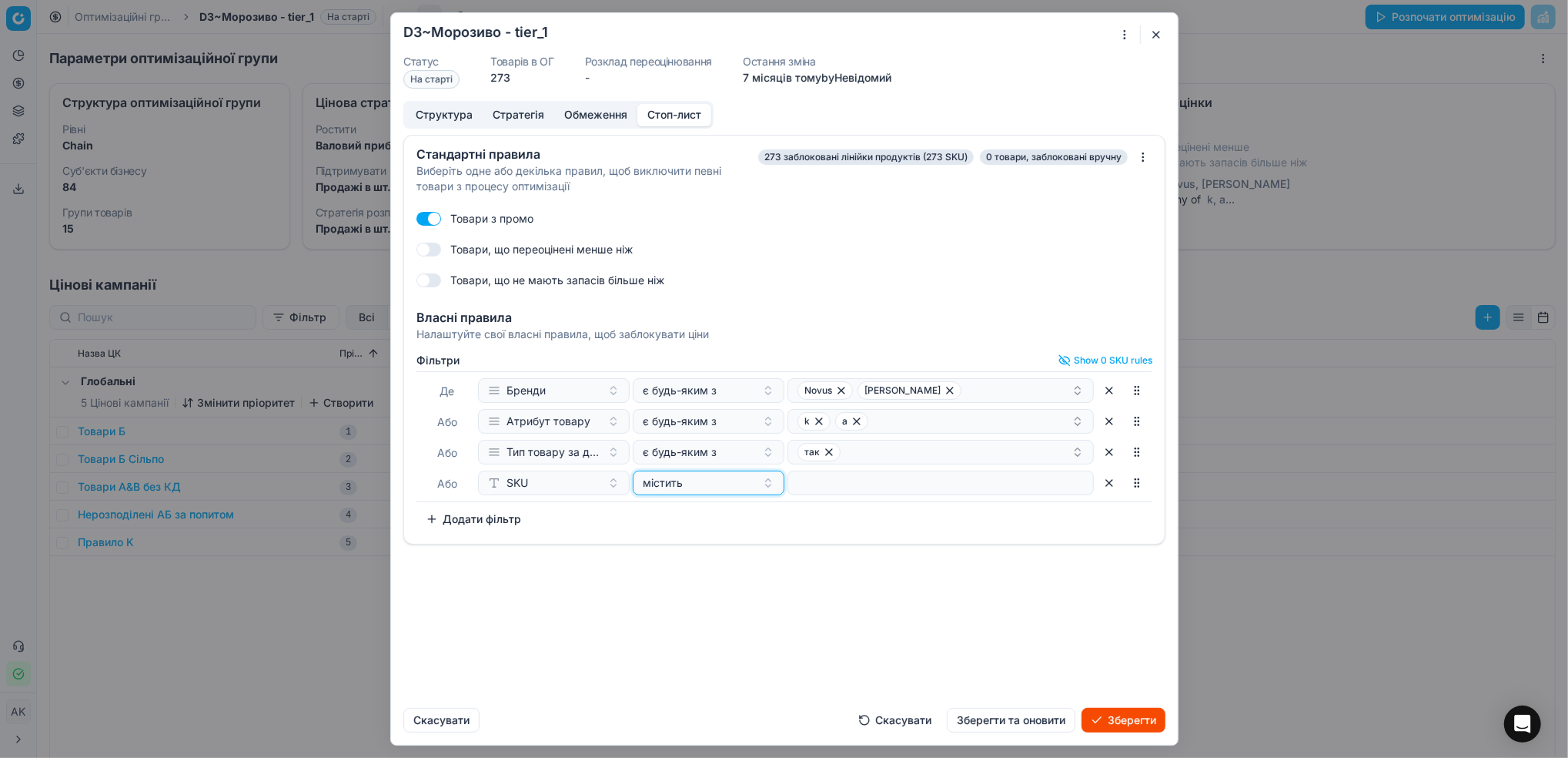
click at [710, 489] on div "містить" at bounding box center [699, 483] width 113 height 16
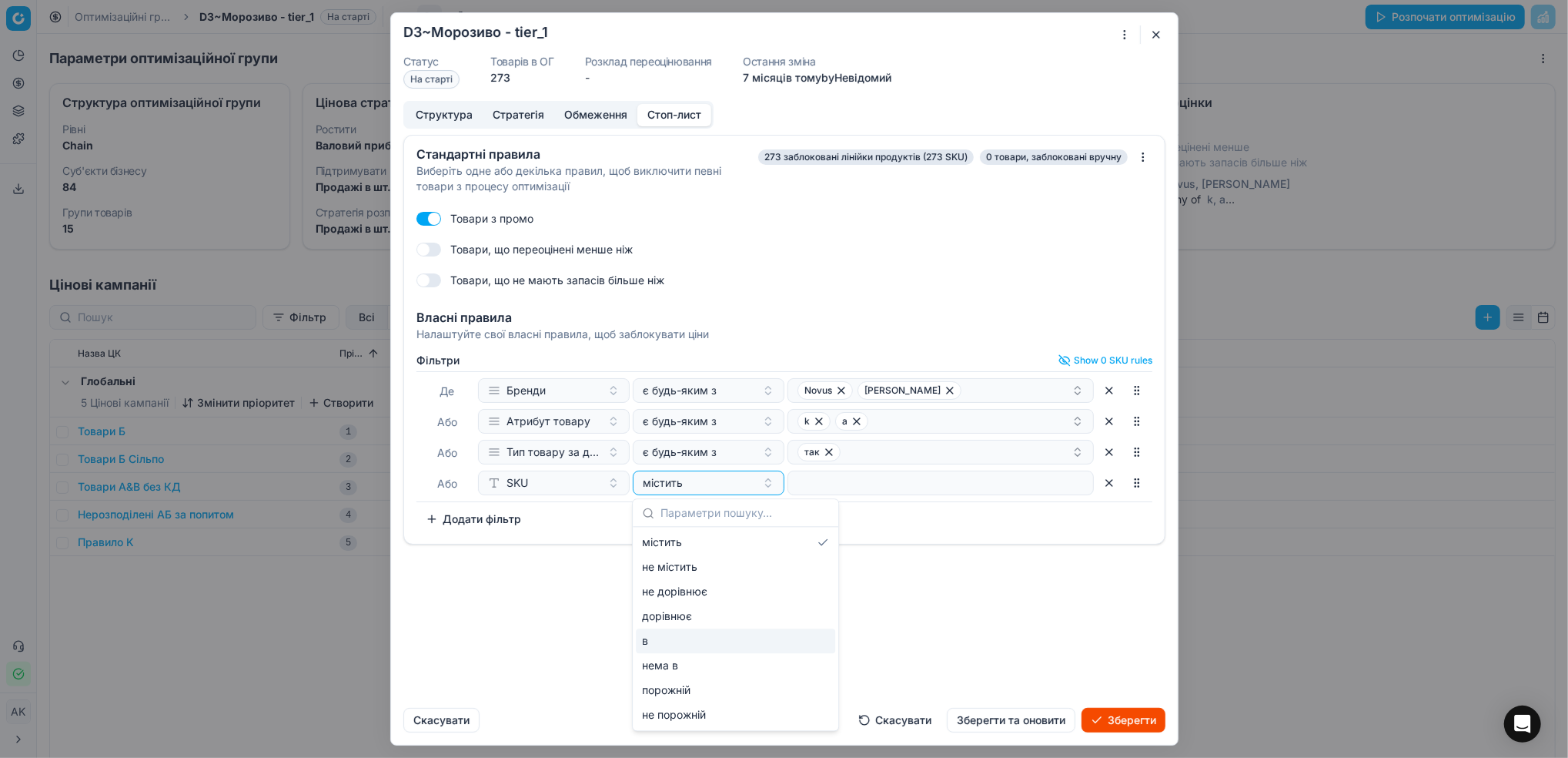
click at [678, 640] on div "в" at bounding box center [735, 640] width 199 height 24
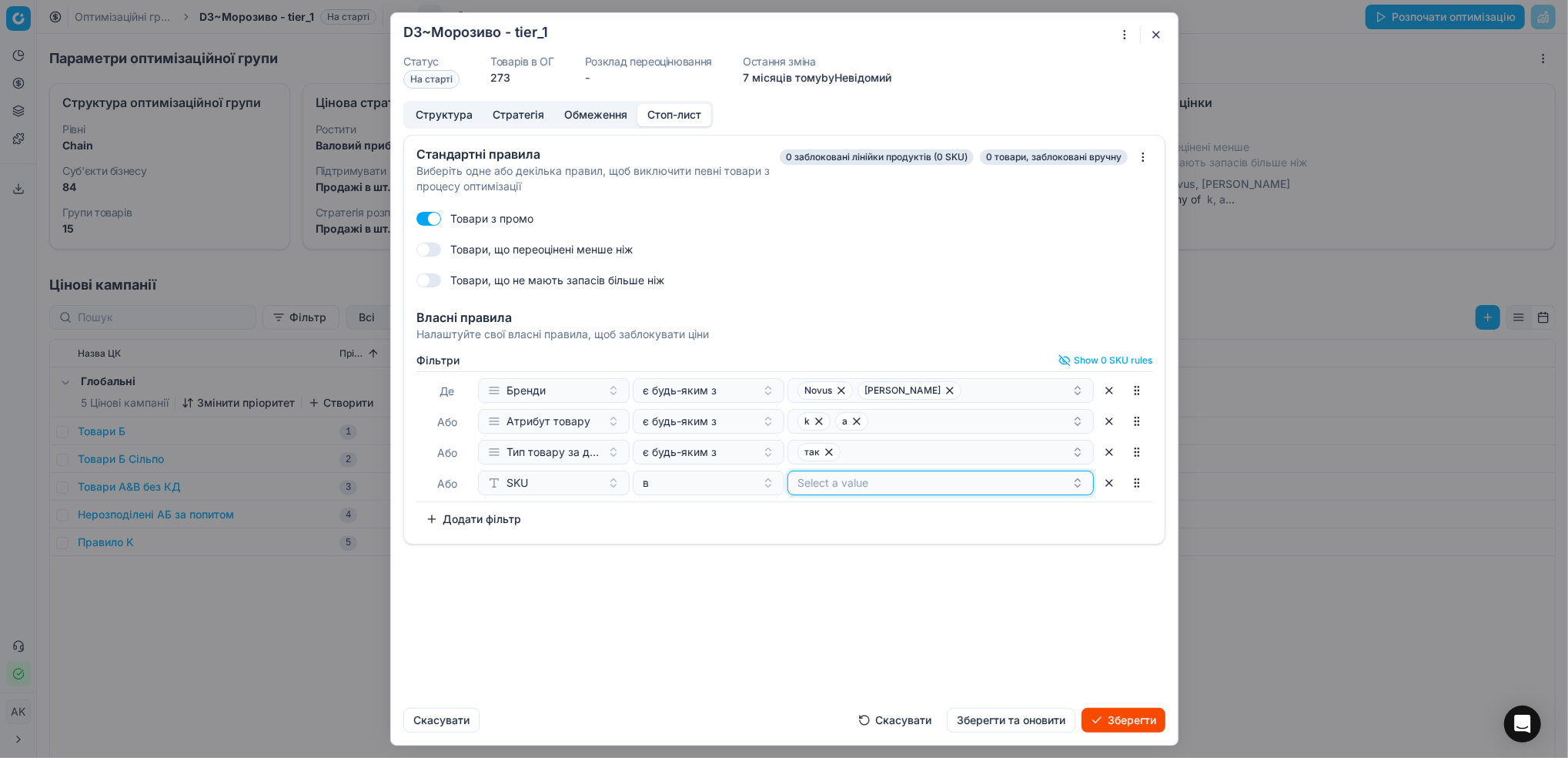
click at [884, 487] on button "Select a value" at bounding box center [941, 483] width 307 height 24
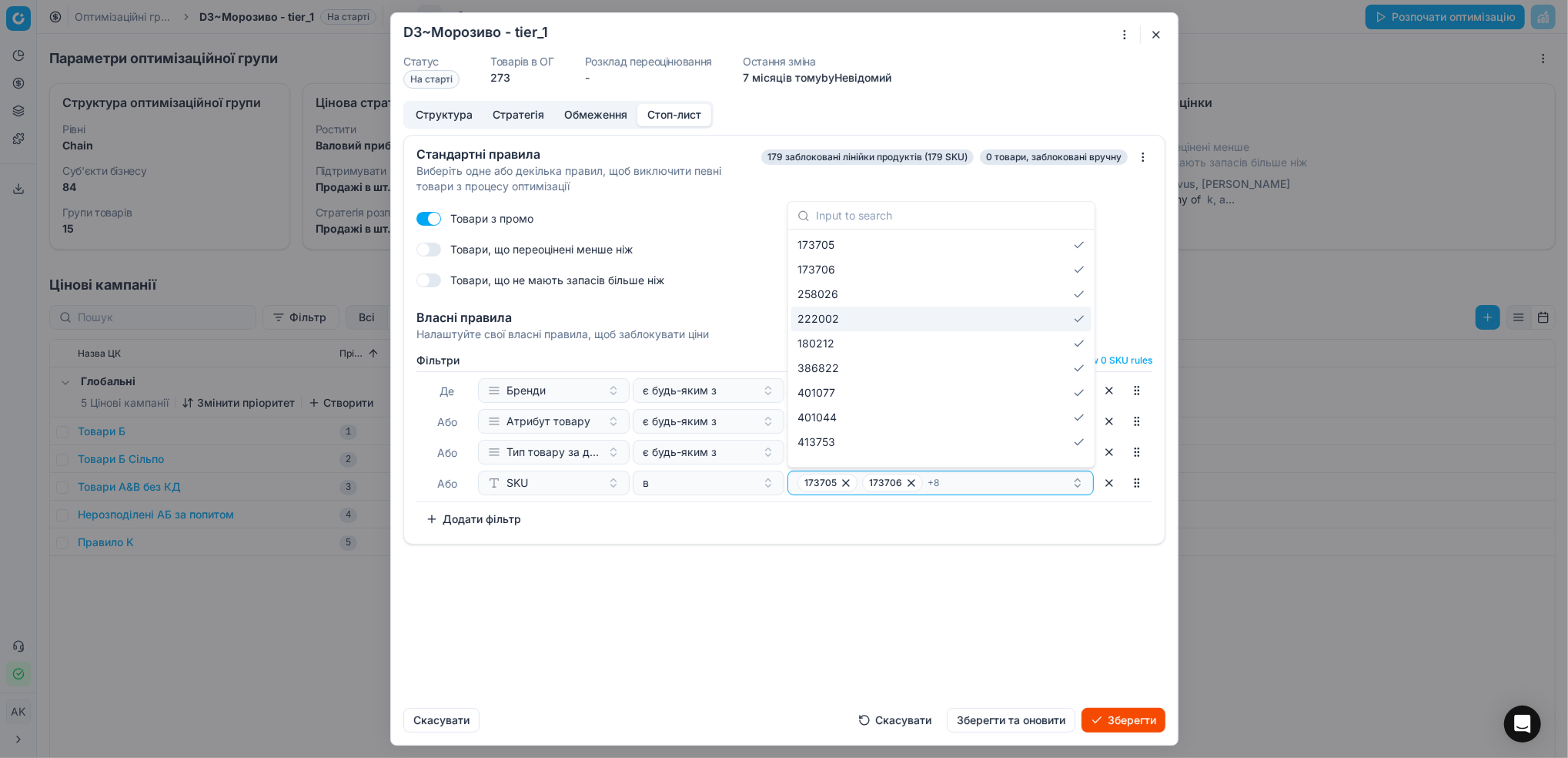
click at [773, 578] on div "Стандартні правила Виберіть одне або декілька правил, щоб виключити певні товар…" at bounding box center [784, 415] width 787 height 560
click at [964, 490] on div "173705 173706 + 8" at bounding box center [935, 483] width 274 height 18
click at [844, 653] on div "Стандартні правила Виберіть одне або декілька правил, щоб виключити певні товар…" at bounding box center [784, 415] width 787 height 560
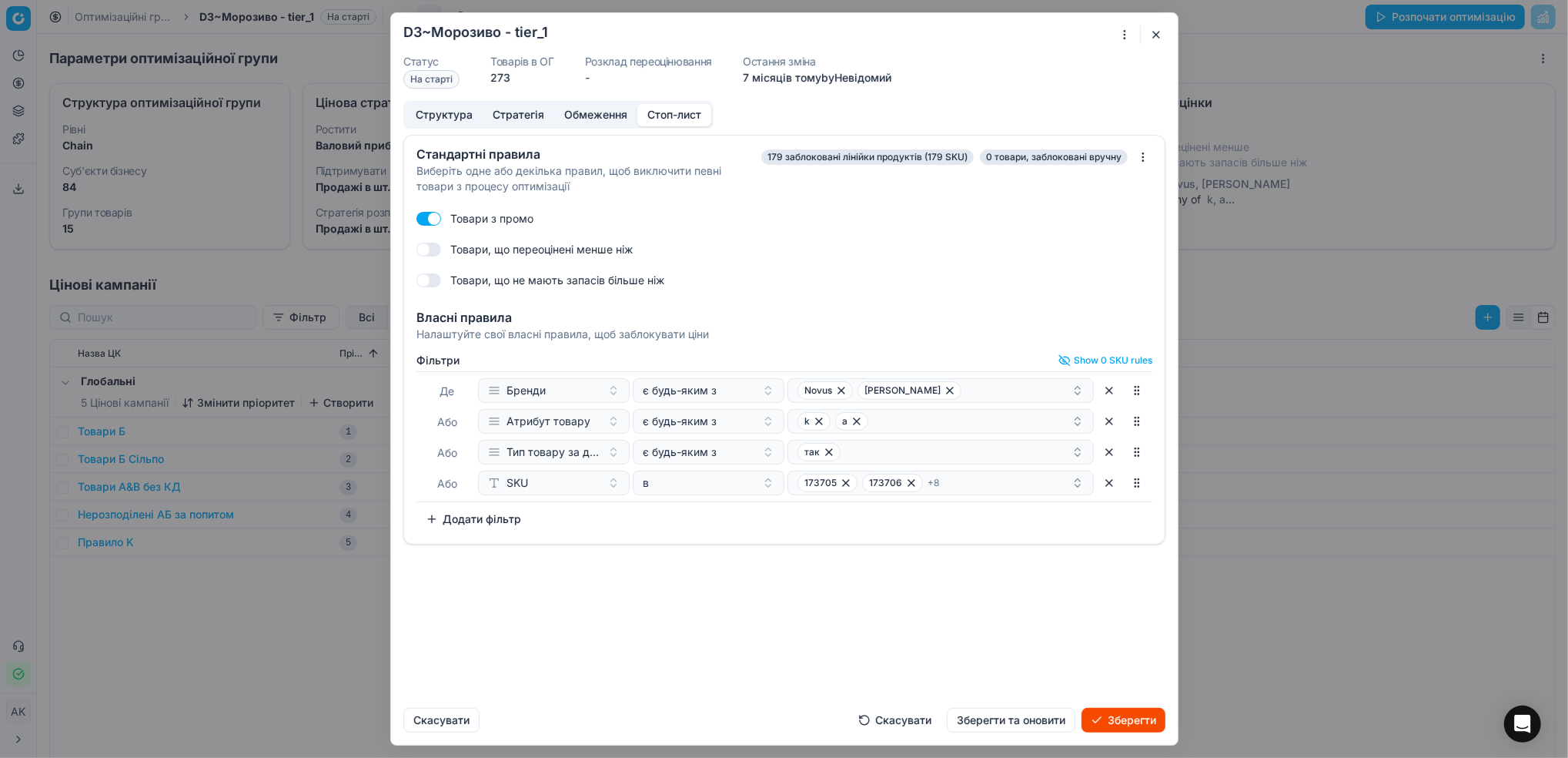
click at [1004, 735] on form "Oprimization group is saving... D3~Морозиво - tier_1 Статус На старті Товарів в…" at bounding box center [784, 379] width 787 height 731
click at [999, 721] on button "Зберегти та оновити" at bounding box center [1011, 720] width 128 height 24
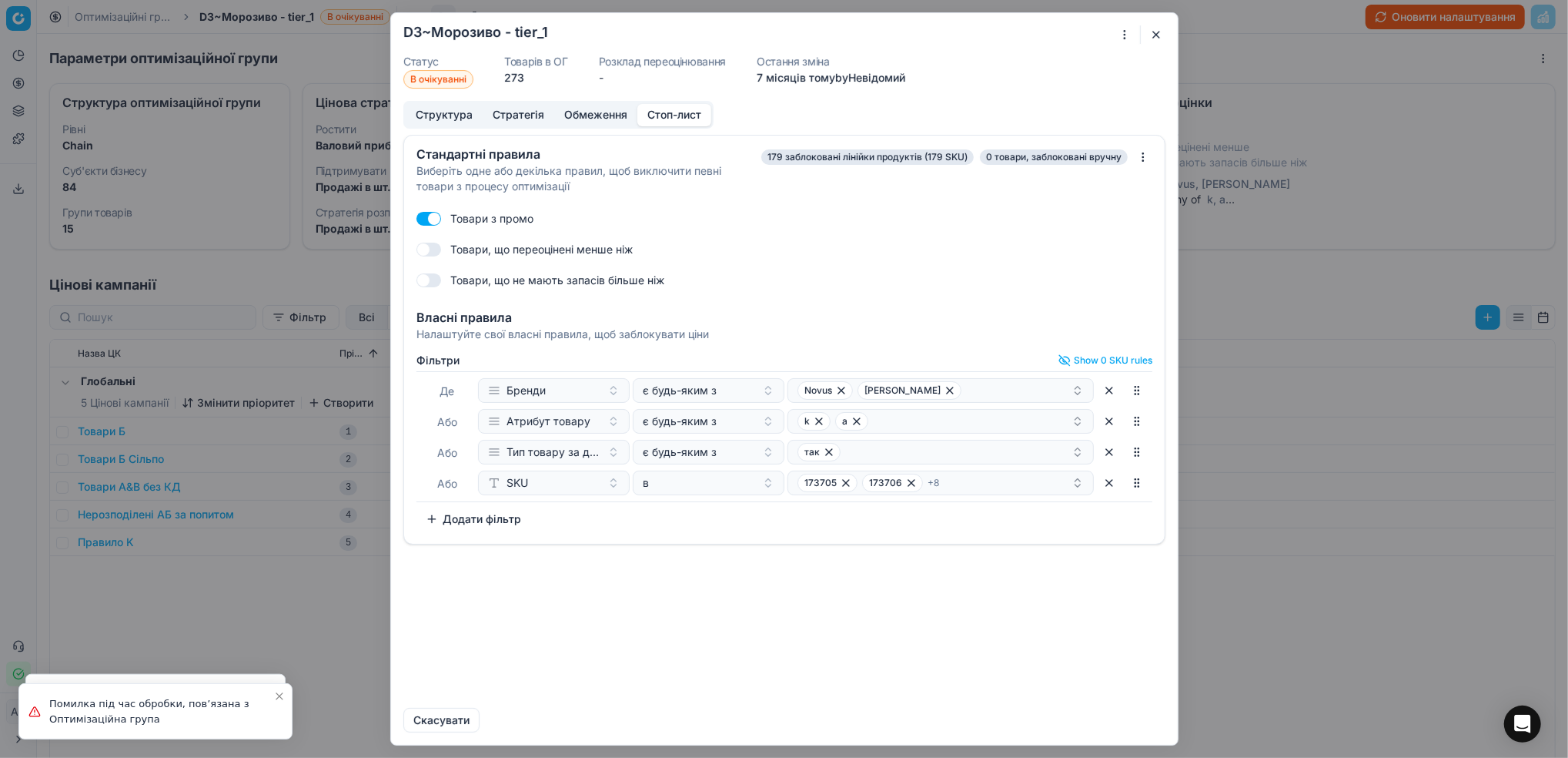
click at [1158, 31] on button "button" at bounding box center [1156, 34] width 18 height 18
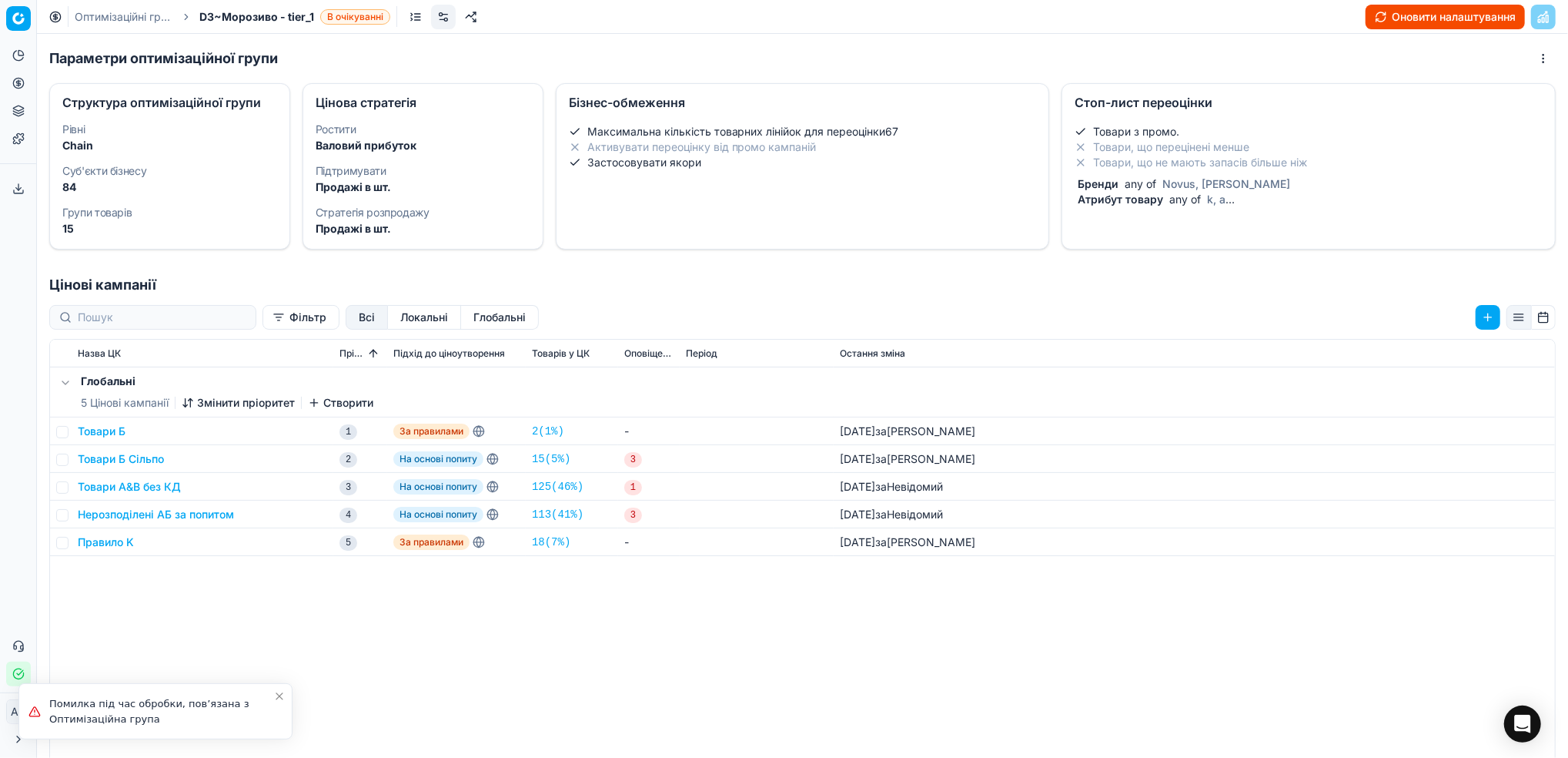
drag, startPoint x: 106, startPoint y: 11, endPoint x: 482, endPoint y: 131, distance: 394.7
click at [106, 11] on link "Оптимізаційні групи" at bounding box center [124, 17] width 99 height 16
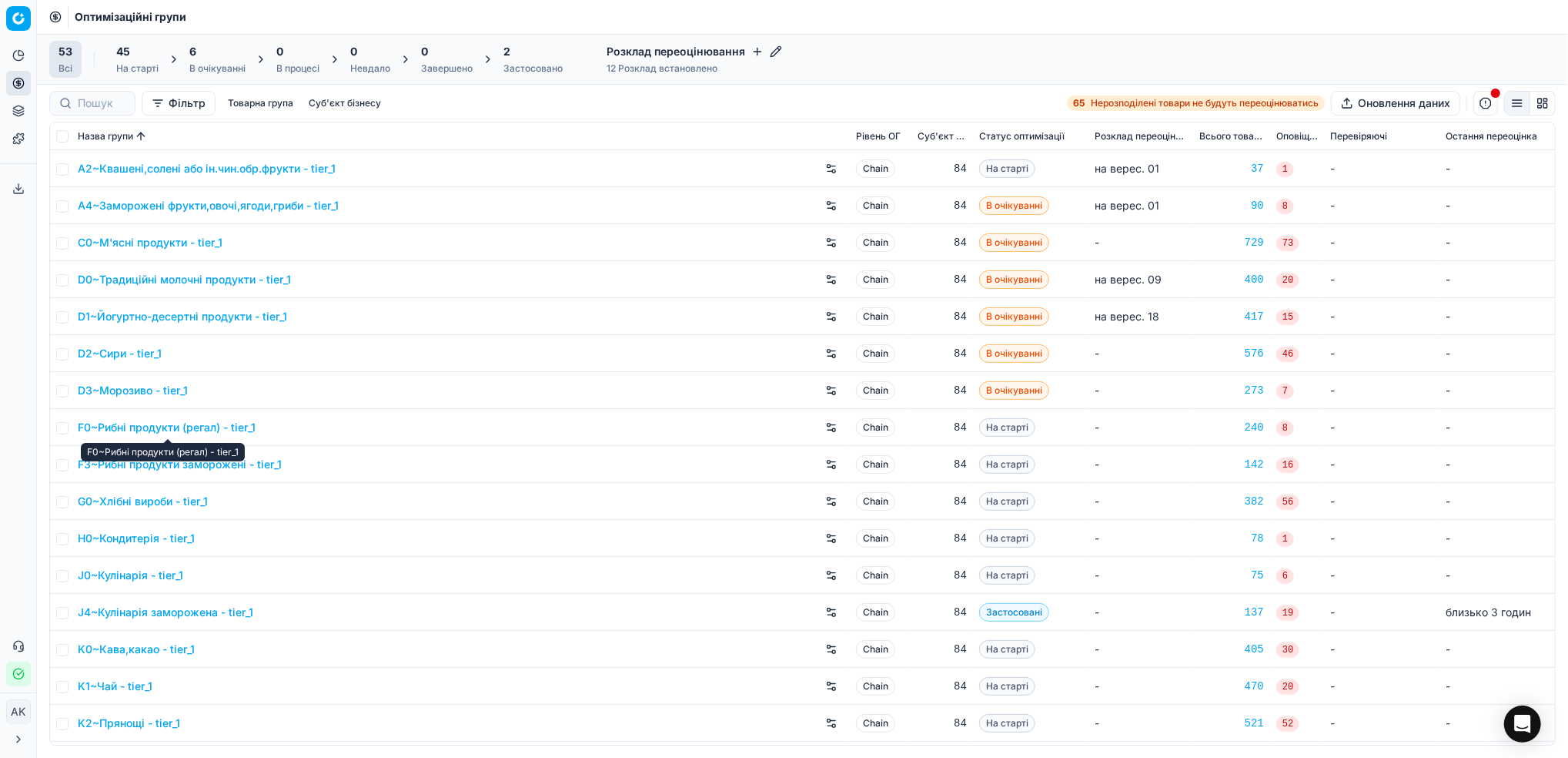
click at [174, 424] on link "F0~Рибні продукти (регал) - tier_1" at bounding box center [166, 427] width 178 height 16
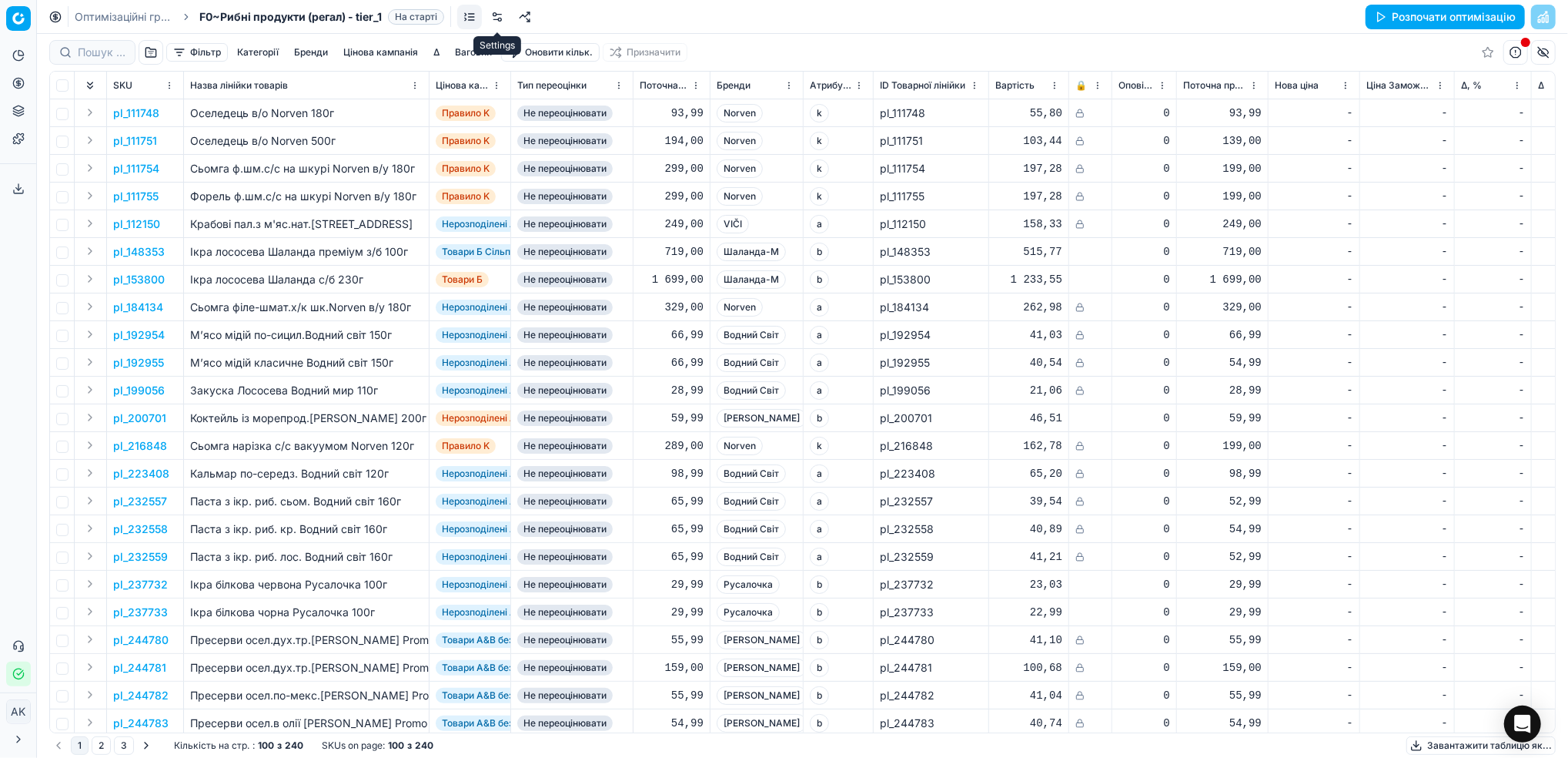
click at [502, 14] on link at bounding box center [497, 16] width 24 height 24
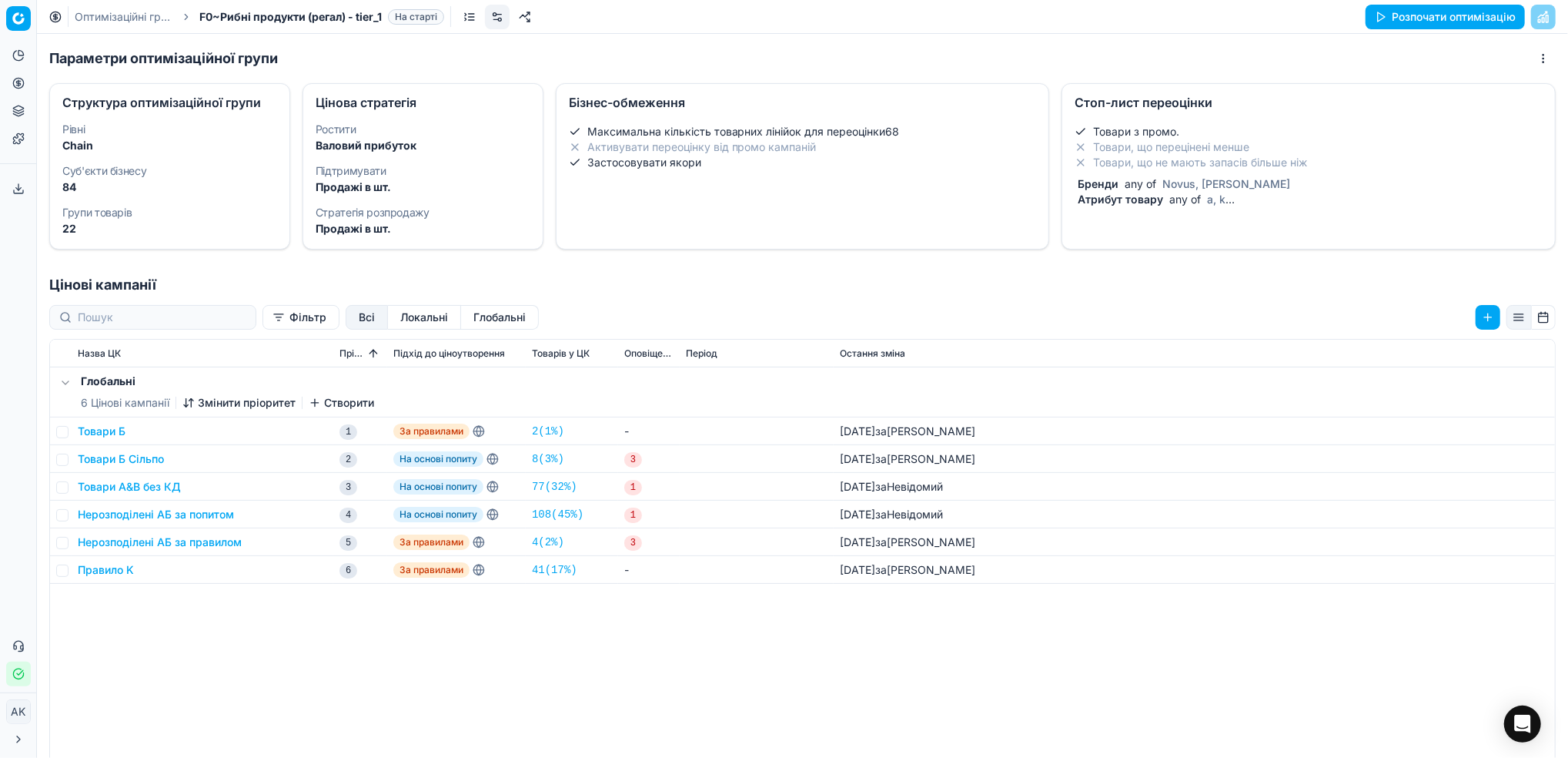
click at [1124, 170] on div "Товари з промо. Товари, що перецінені менше Товари, що не мають запасів більше …" at bounding box center [1309, 165] width 468 height 83
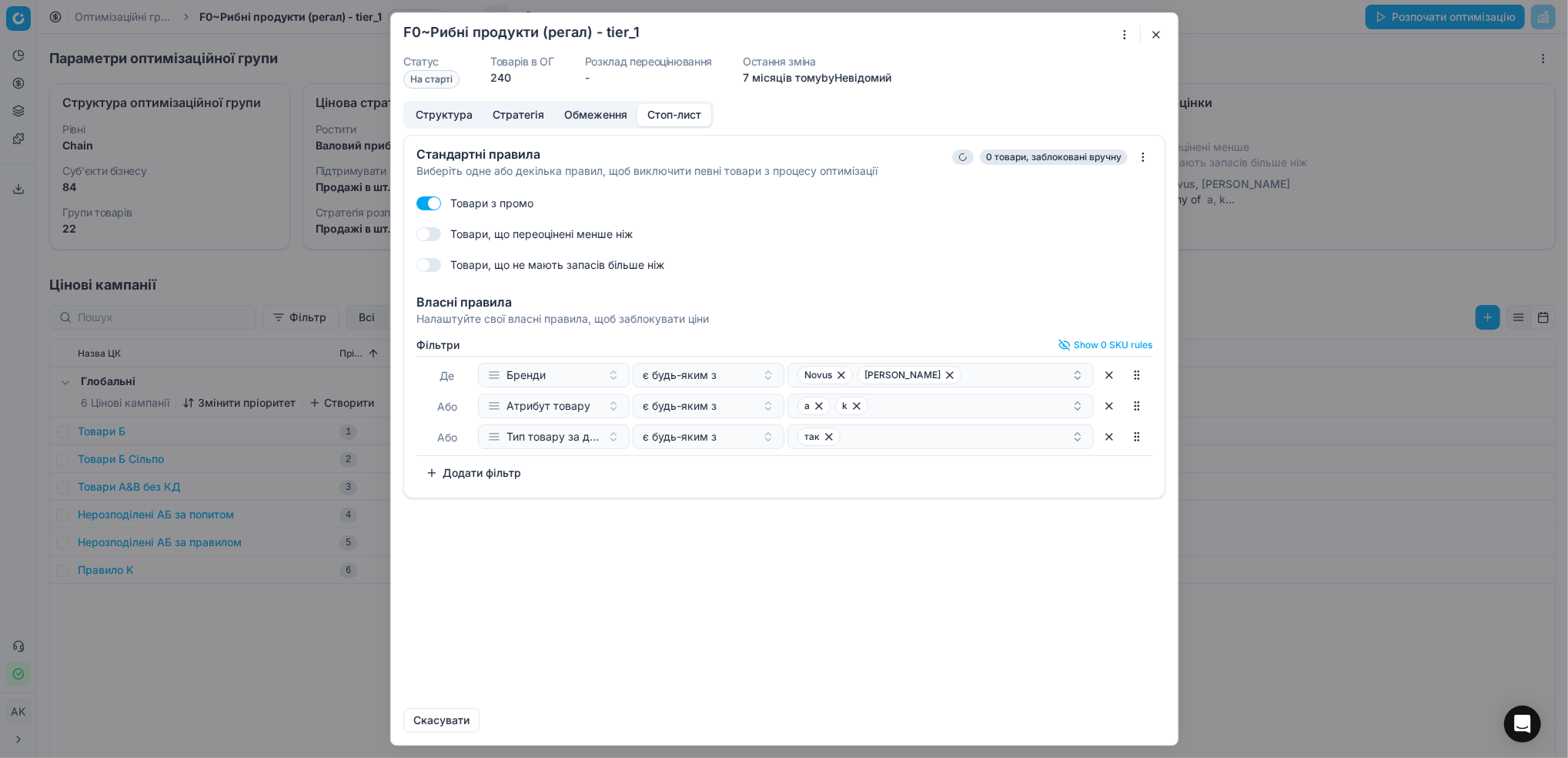
click at [474, 488] on div "Фiльтри Show 0 SKU rules [PERSON_NAME] є будь-яким з [PERSON_NAME] товару є буд…" at bounding box center [785, 415] width 761 height 165
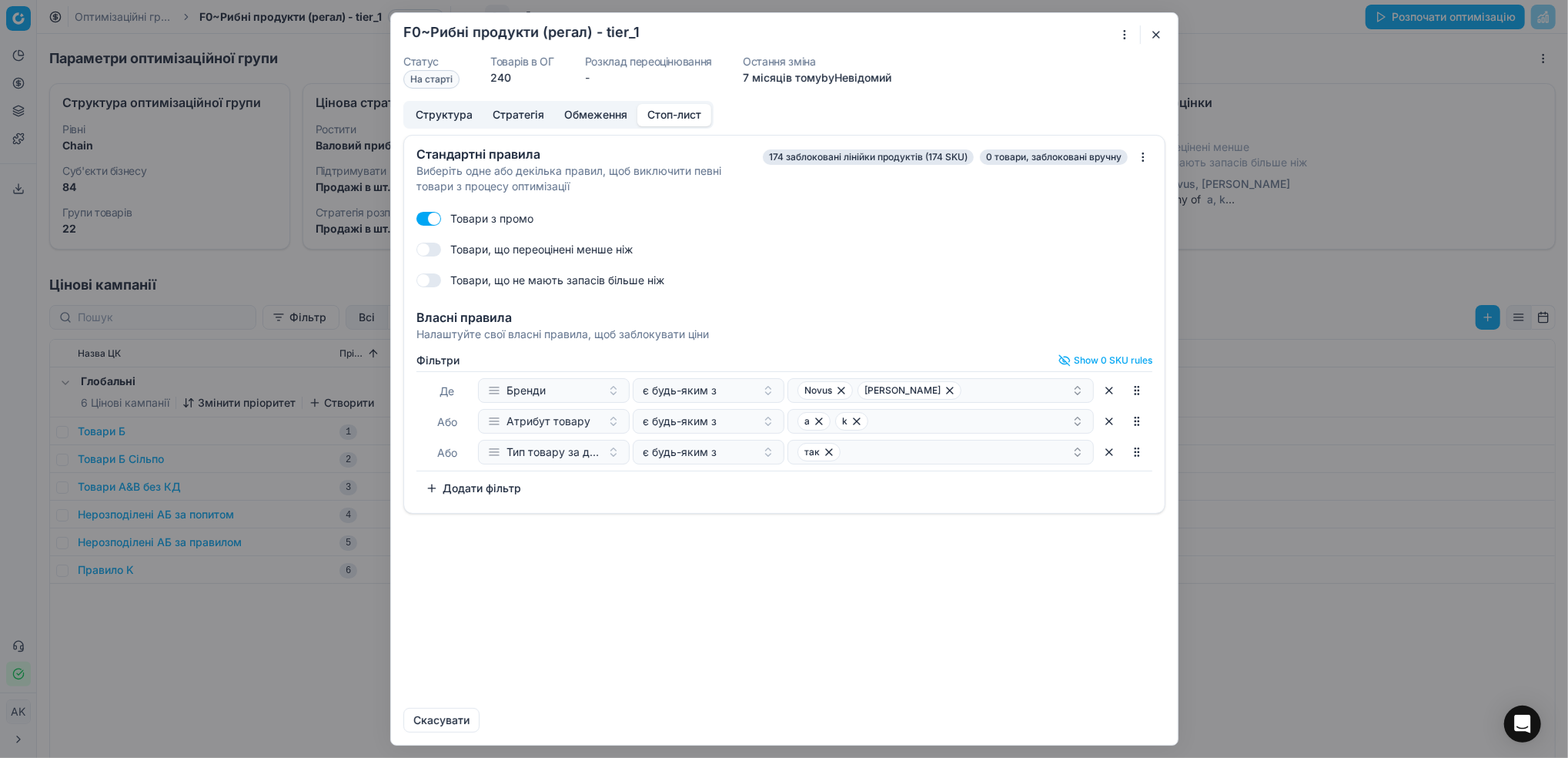
click at [469, 483] on button "Додати фільтр" at bounding box center [474, 488] width 114 height 24
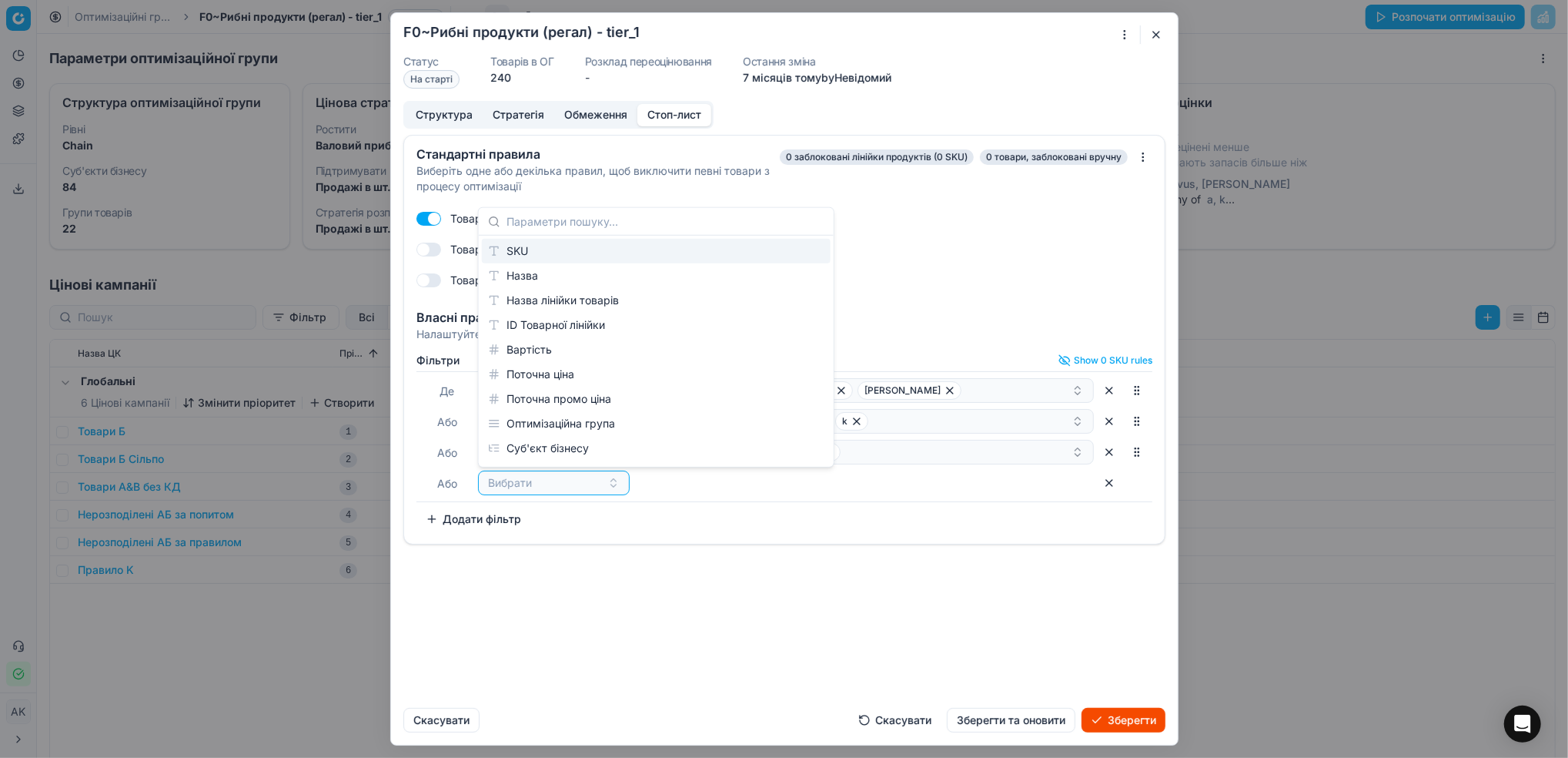
click at [535, 253] on div "SKU" at bounding box center [656, 251] width 349 height 24
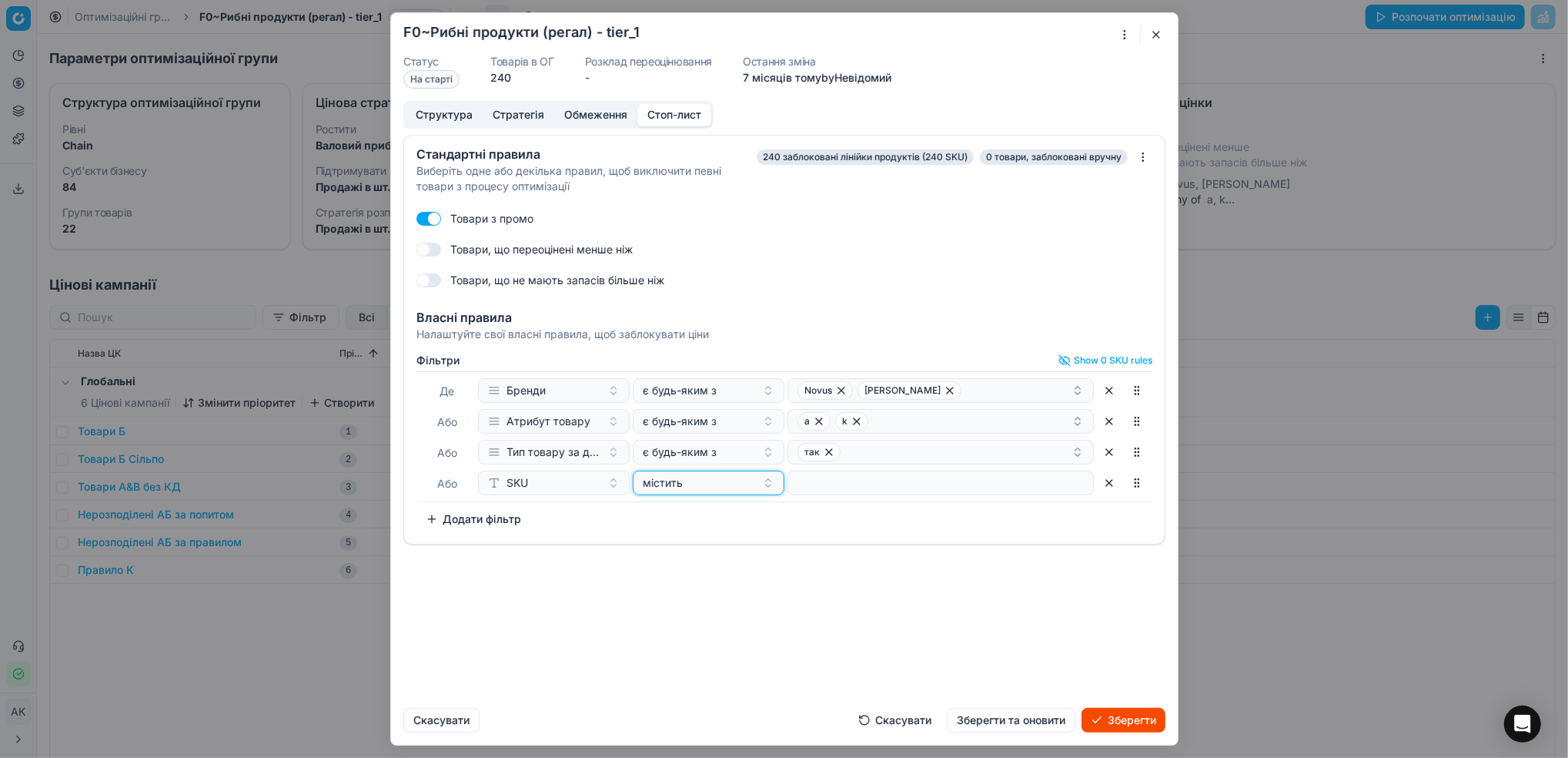
click at [743, 491] on button "містить" at bounding box center [709, 483] width 152 height 24
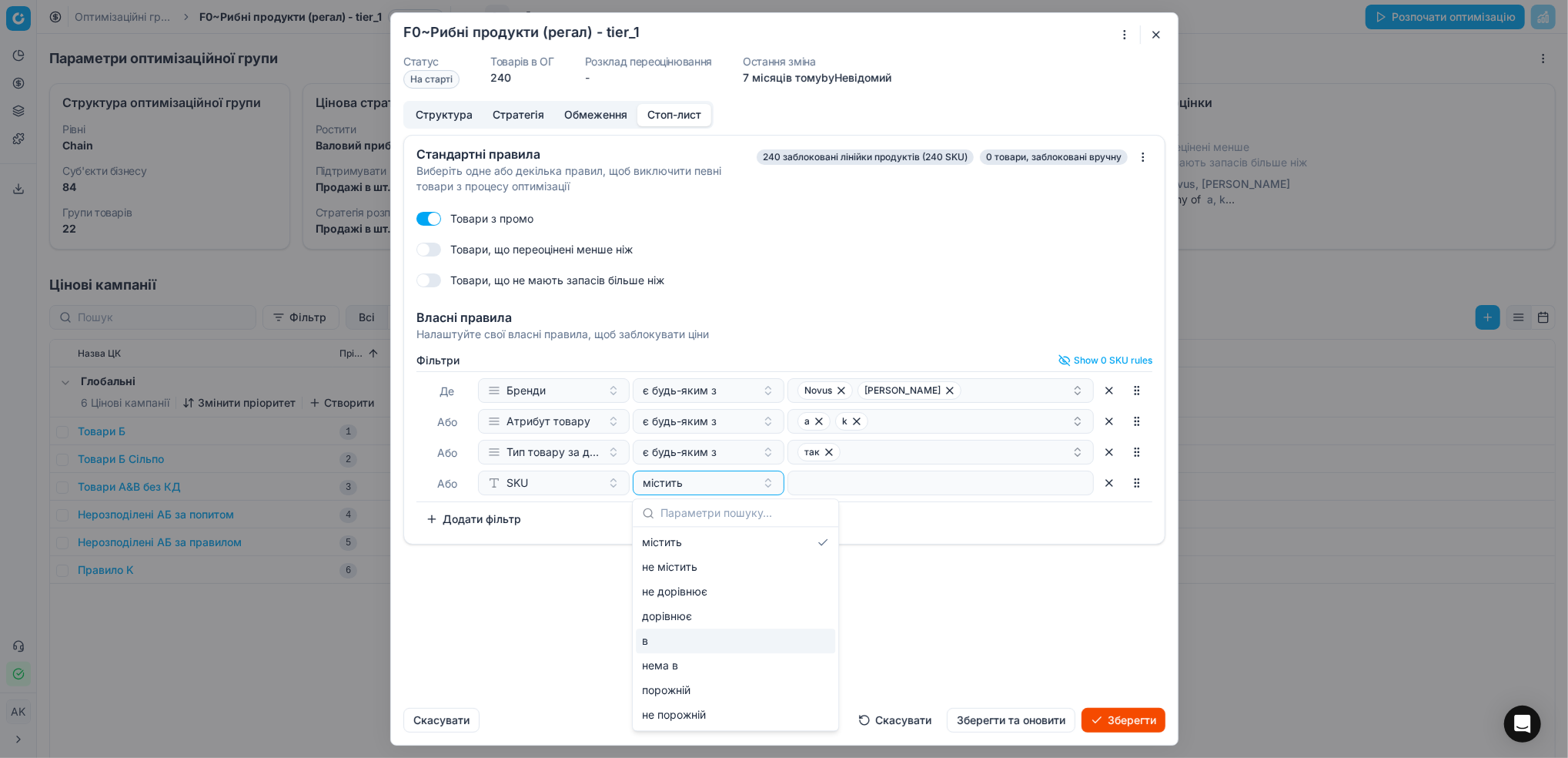
click at [684, 635] on div "в" at bounding box center [735, 640] width 199 height 24
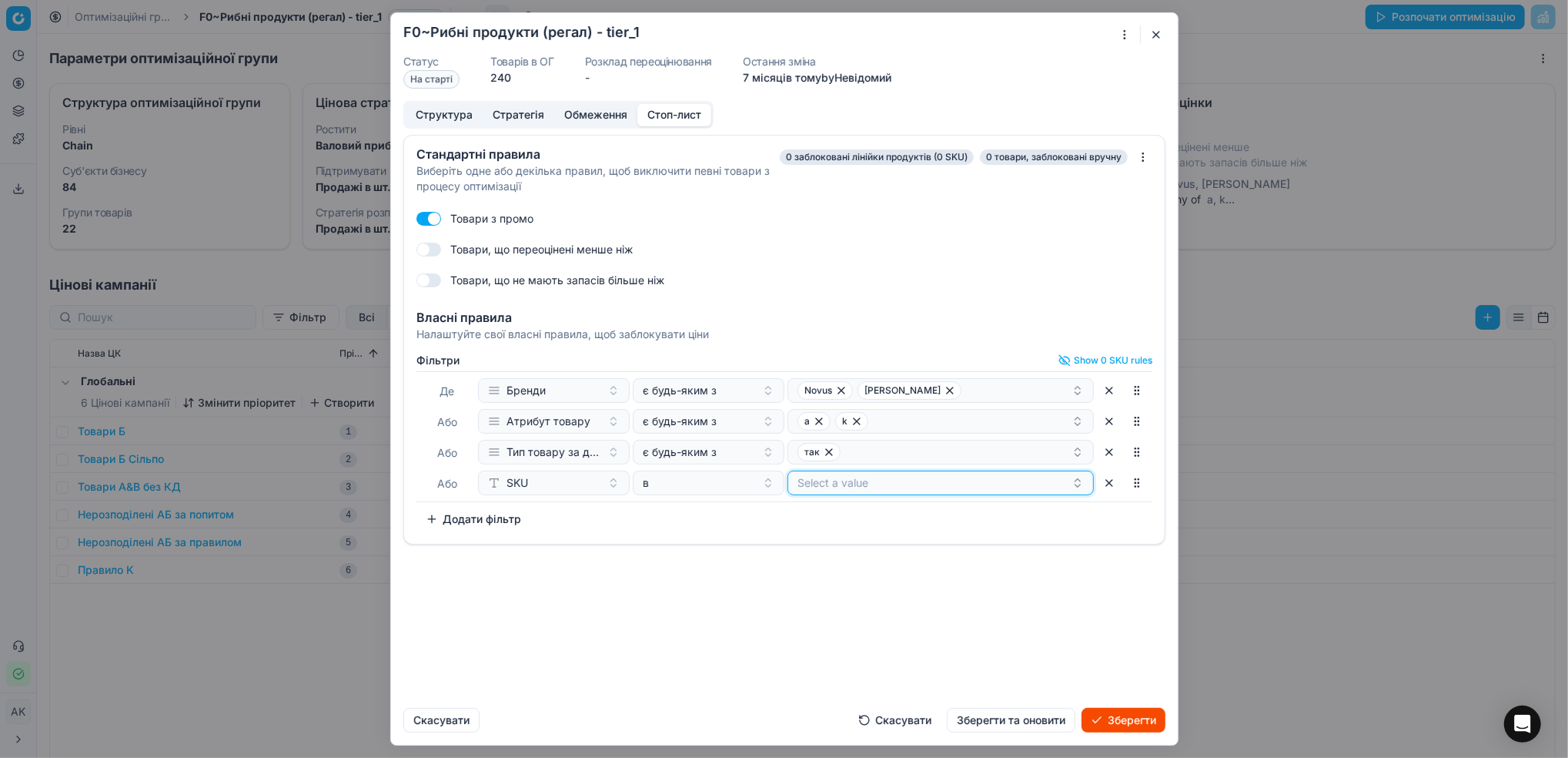
click at [864, 478] on button "Select a value" at bounding box center [941, 483] width 307 height 24
click at [666, 668] on div "Стандартні правила Виберіть одне або декілька правил, щоб виключити певні товар…" at bounding box center [784, 415] width 787 height 560
click at [1015, 723] on button "Зберегти та оновити" at bounding box center [1011, 720] width 128 height 24
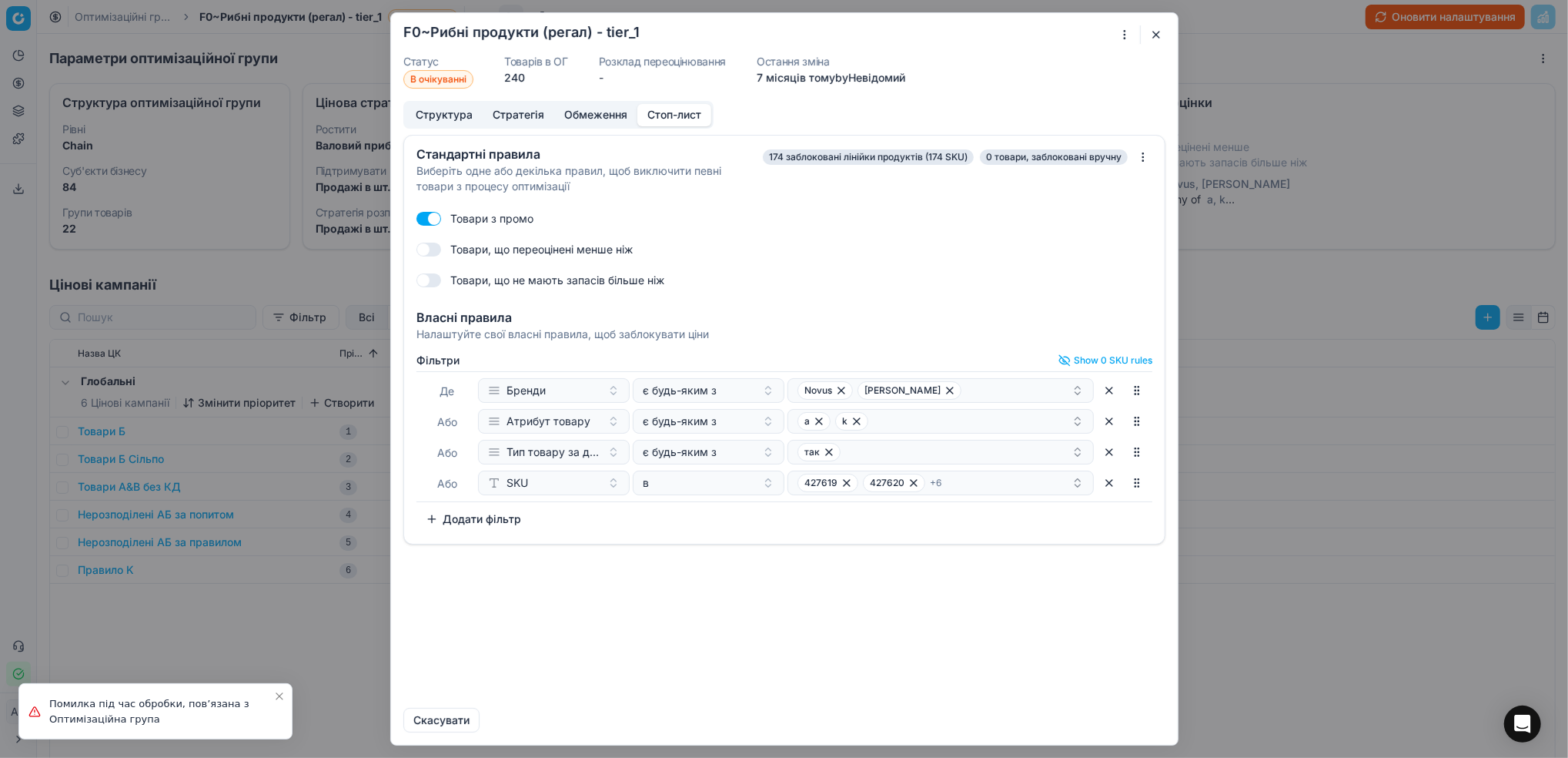
click at [1160, 31] on button "button" at bounding box center [1156, 34] width 18 height 18
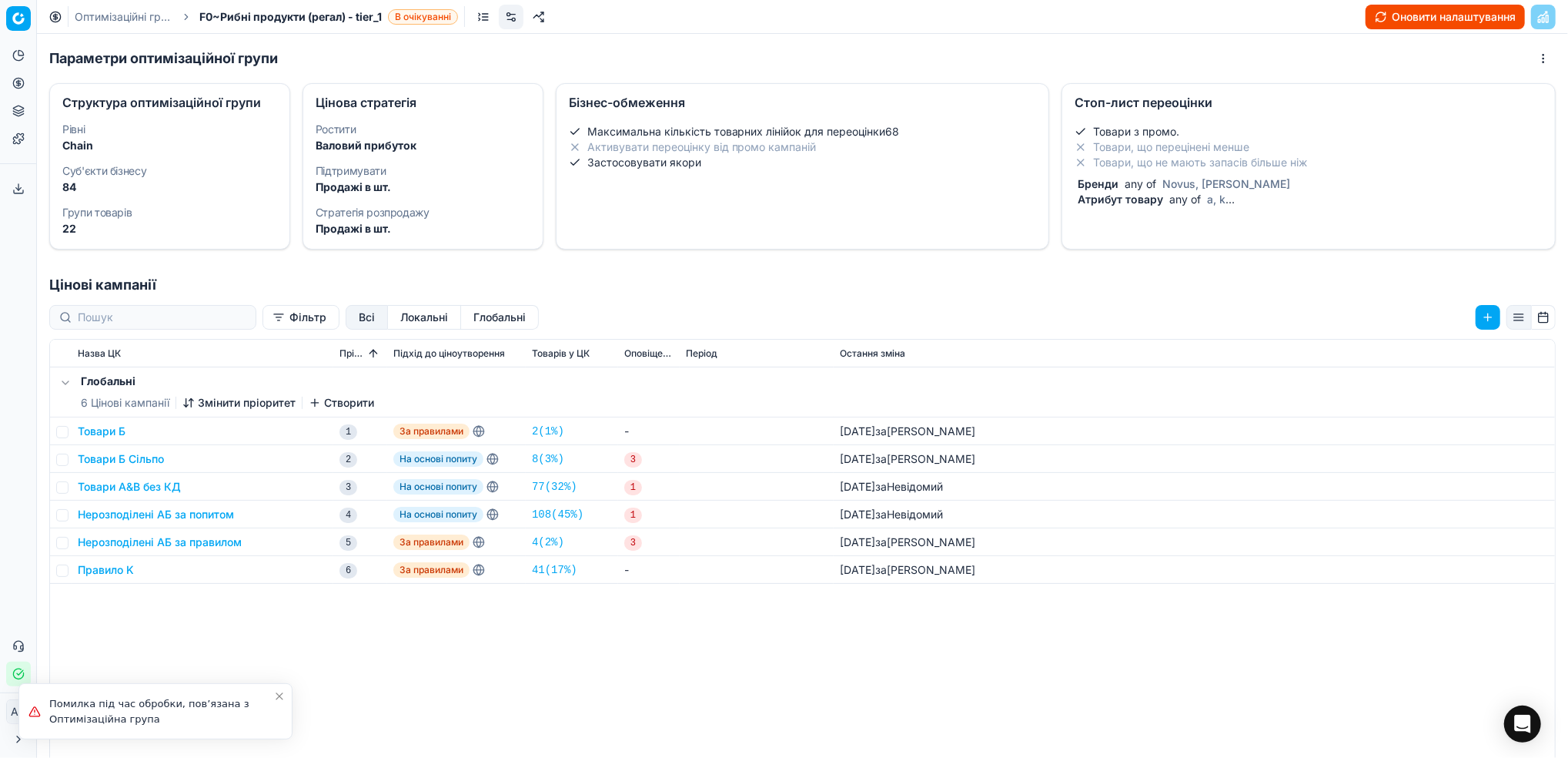
click at [130, 17] on link "Оптимізаційні групи" at bounding box center [124, 17] width 99 height 16
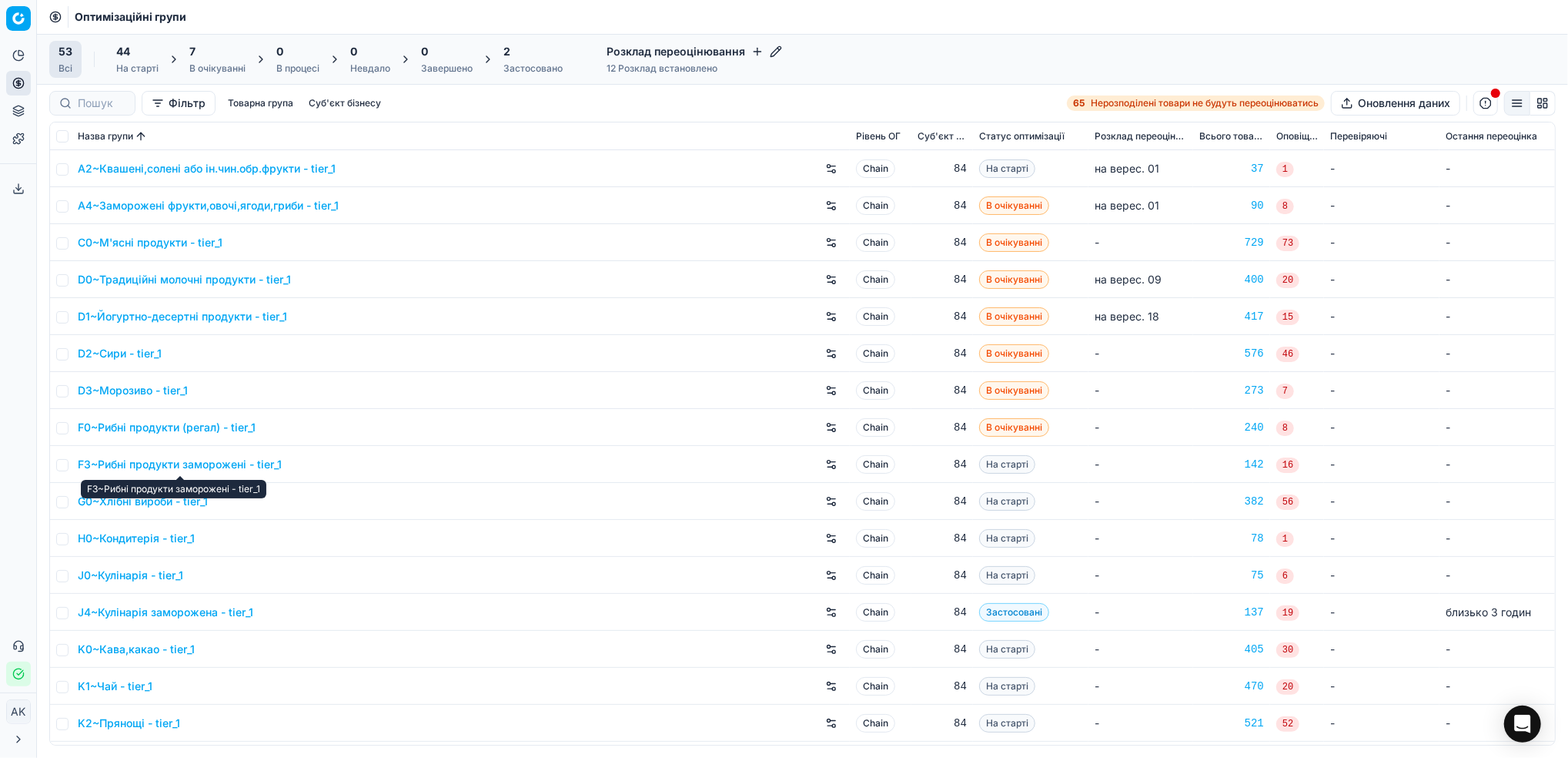
click at [160, 467] on link "F3~Рибні продукти заморожені - tier_1" at bounding box center [180, 464] width 204 height 16
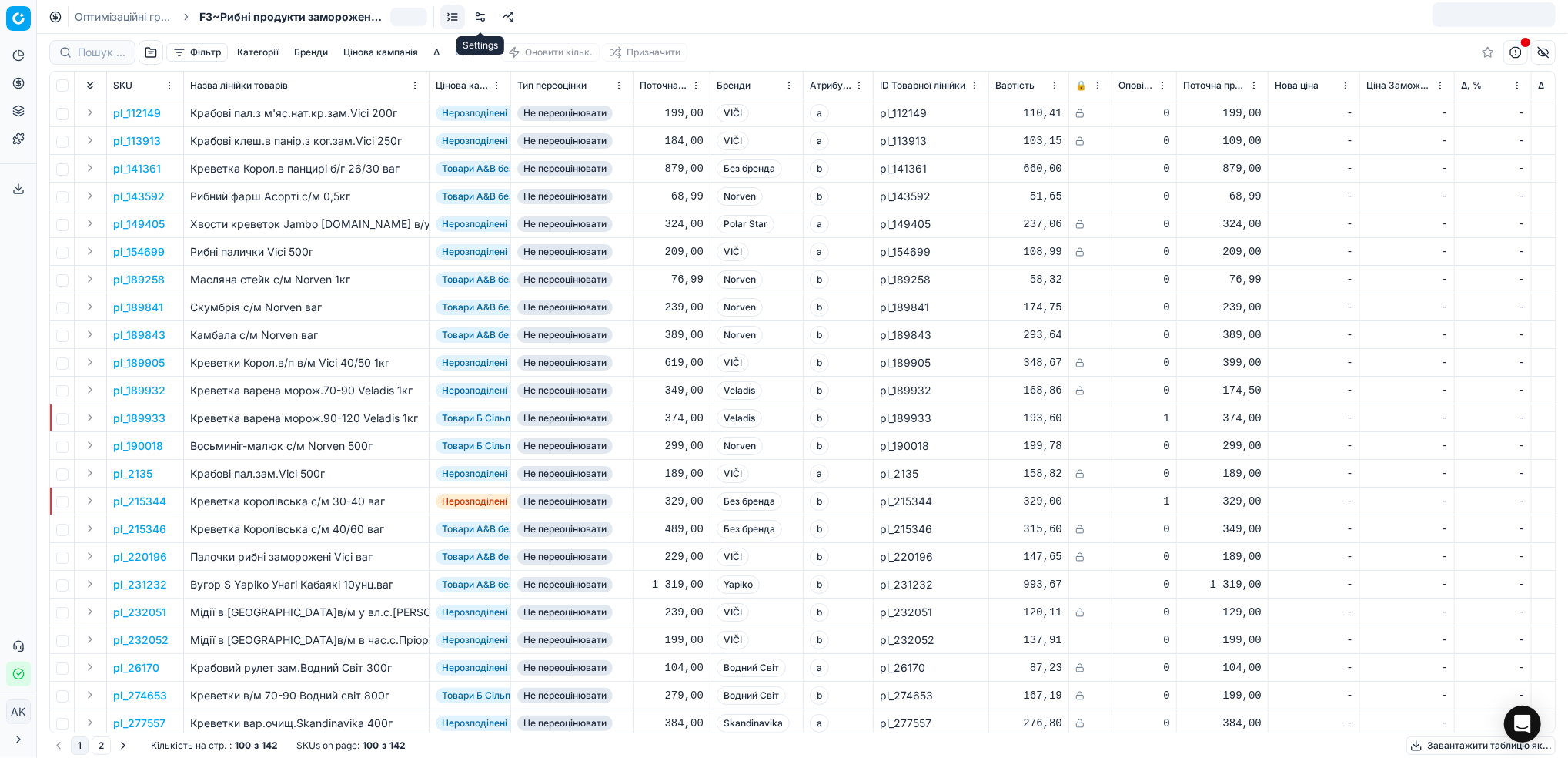
click at [481, 20] on link at bounding box center [480, 16] width 24 height 24
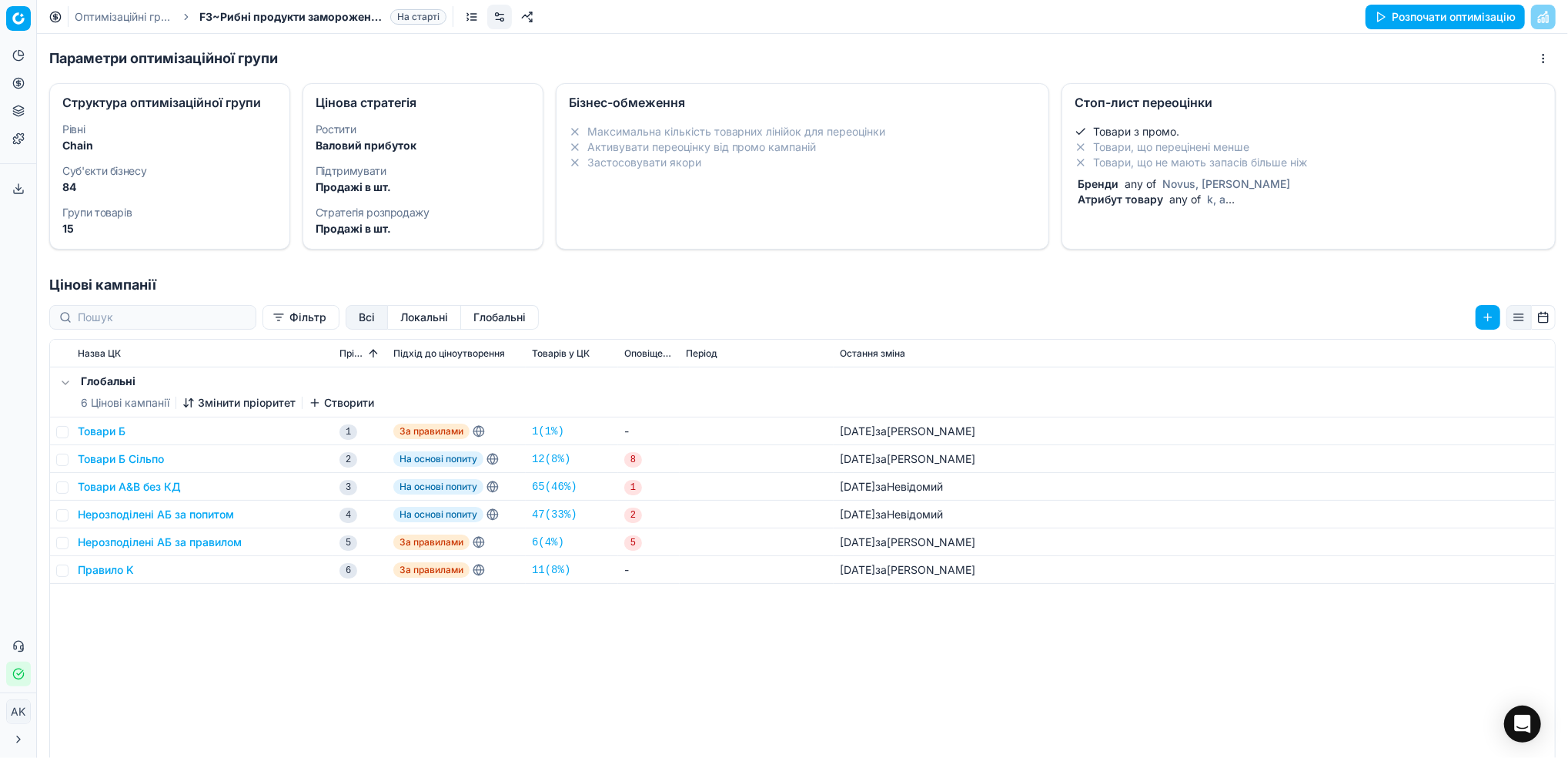
click at [1236, 135] on li "Товари з промо." at bounding box center [1309, 132] width 468 height 16
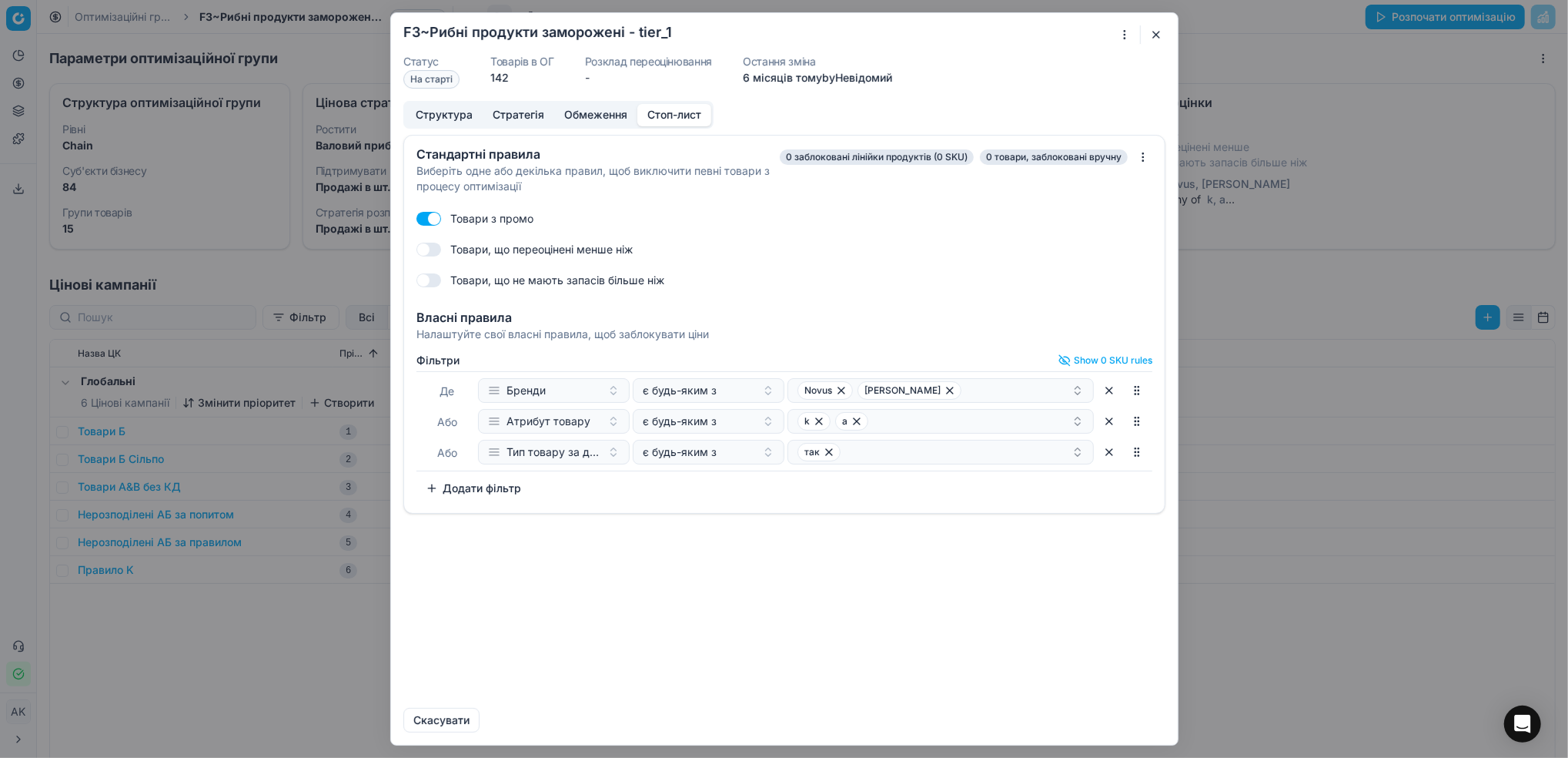
click at [474, 483] on button "Додати фільтр" at bounding box center [474, 488] width 114 height 24
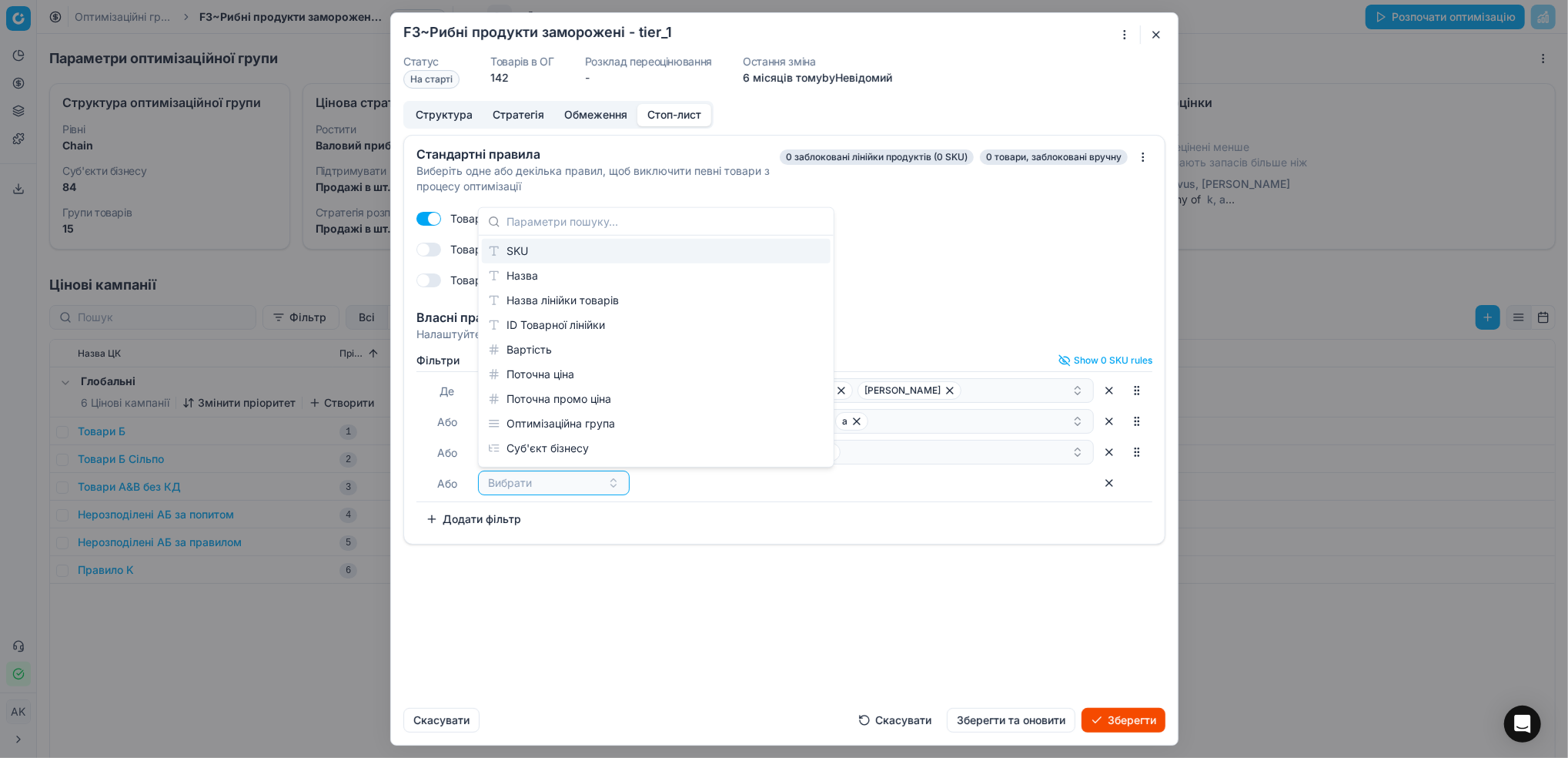
click at [542, 248] on div "SKU" at bounding box center [656, 251] width 349 height 24
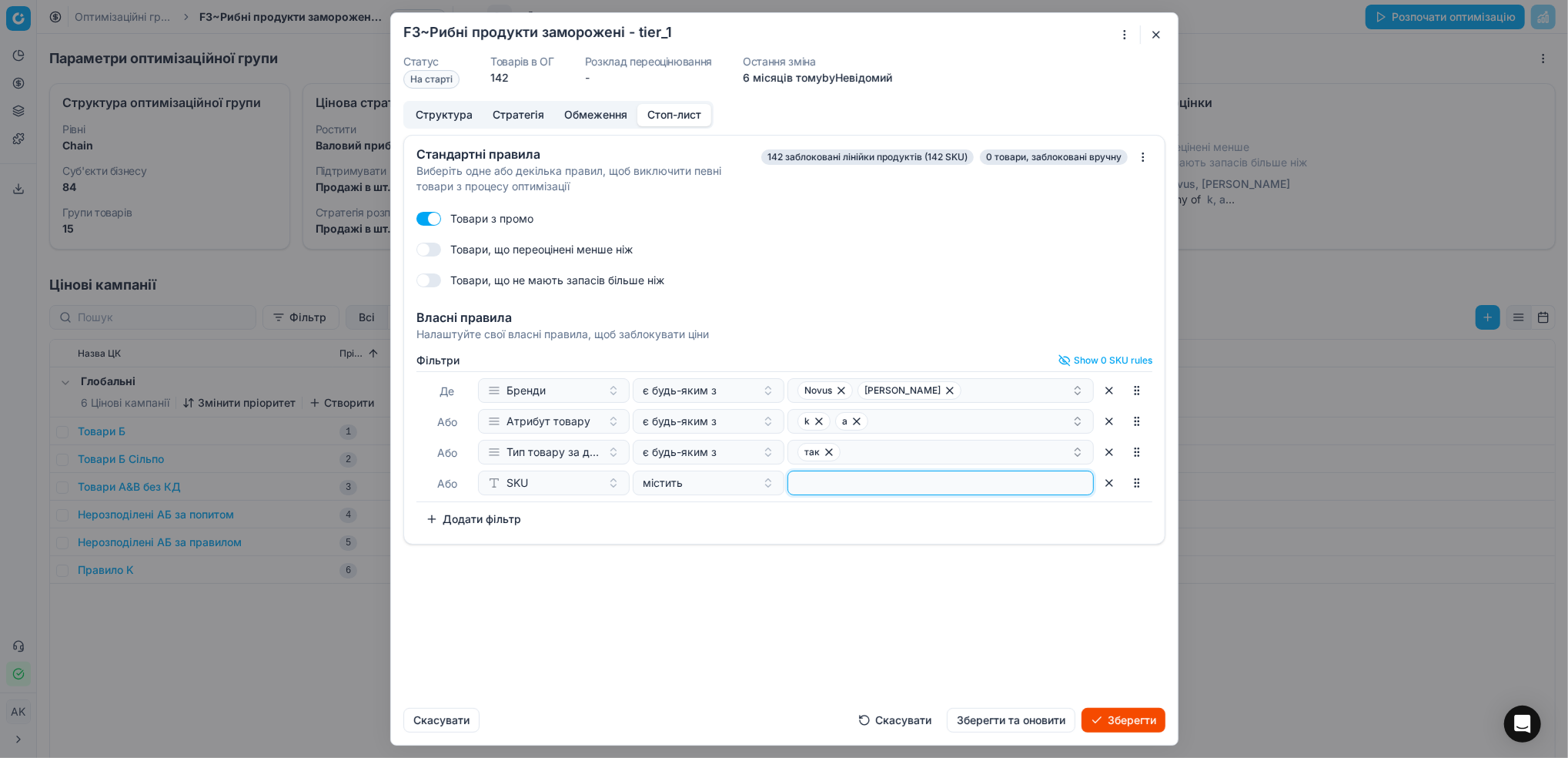
click at [853, 484] on input at bounding box center [941, 483] width 293 height 23
click at [695, 487] on div "містить" at bounding box center [699, 483] width 113 height 16
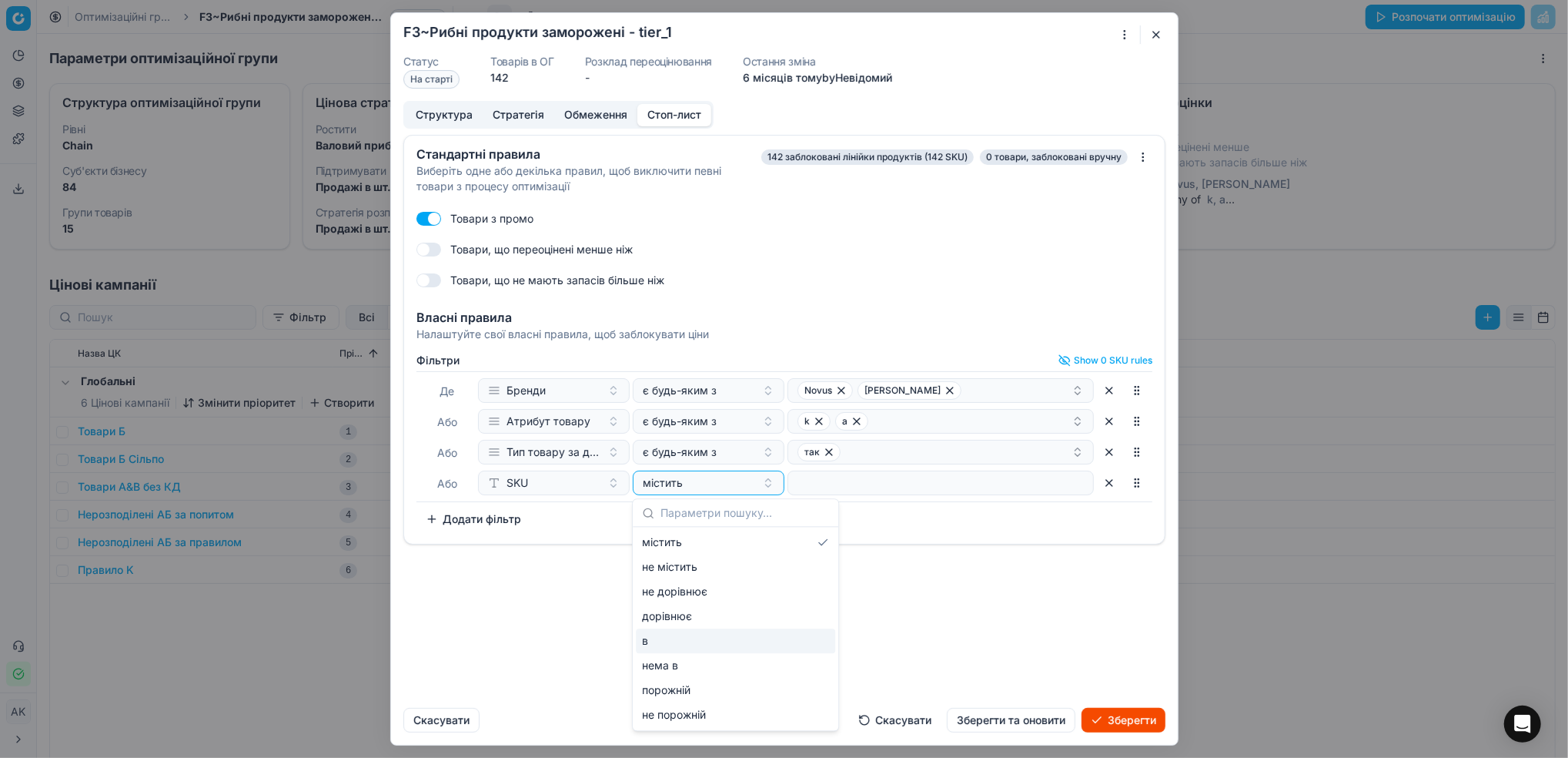
click at [682, 638] on div "в" at bounding box center [735, 640] width 199 height 24
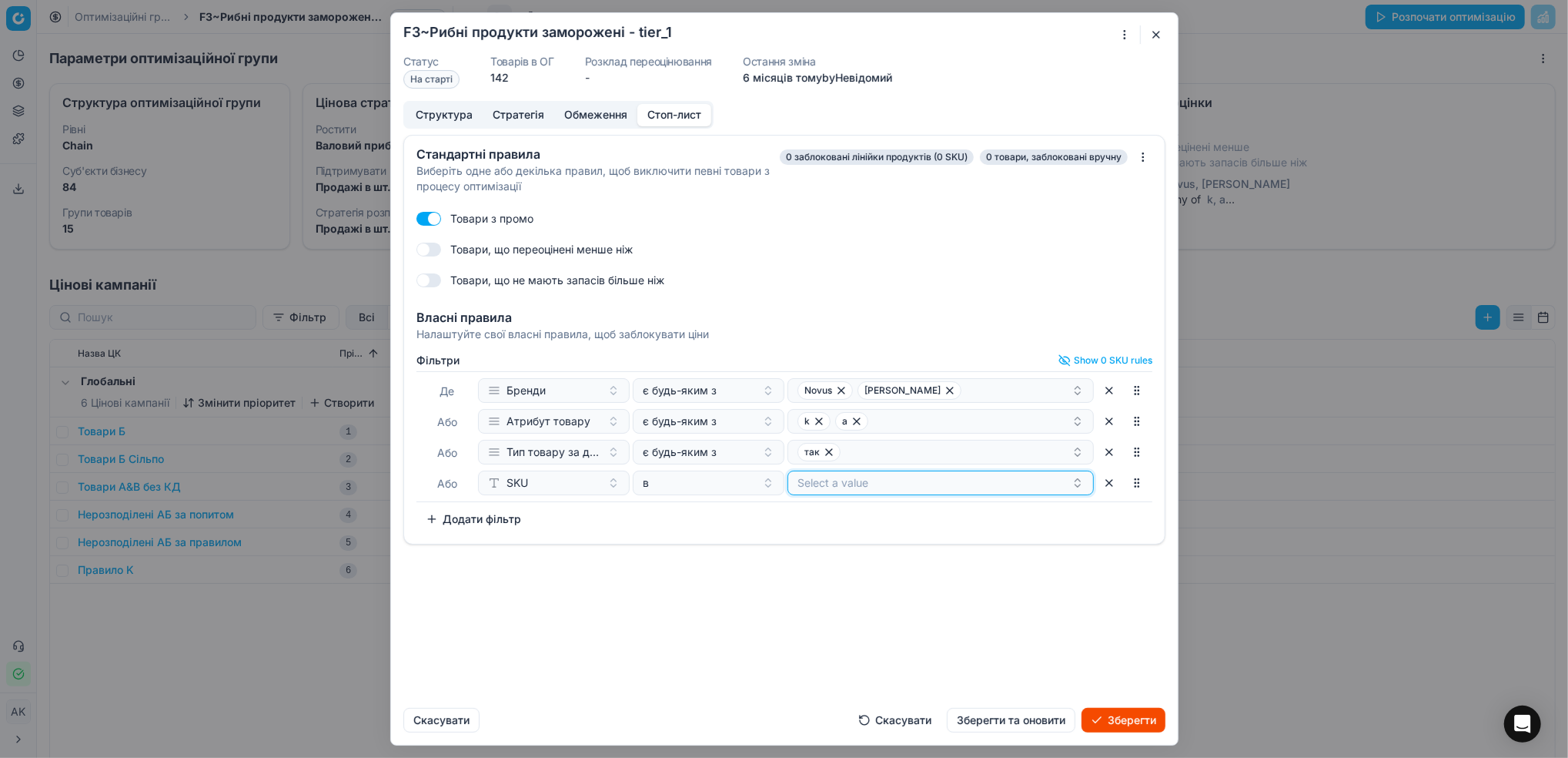
click at [832, 481] on button "Select a value" at bounding box center [941, 483] width 307 height 24
type input "189932"
click at [888, 568] on div "Стандартні правила Виберіть одне або декілька правил, щоб виключити певні товар…" at bounding box center [784, 415] width 787 height 560
click at [871, 489] on button "Select a value" at bounding box center [941, 483] width 307 height 24
type input "189932"
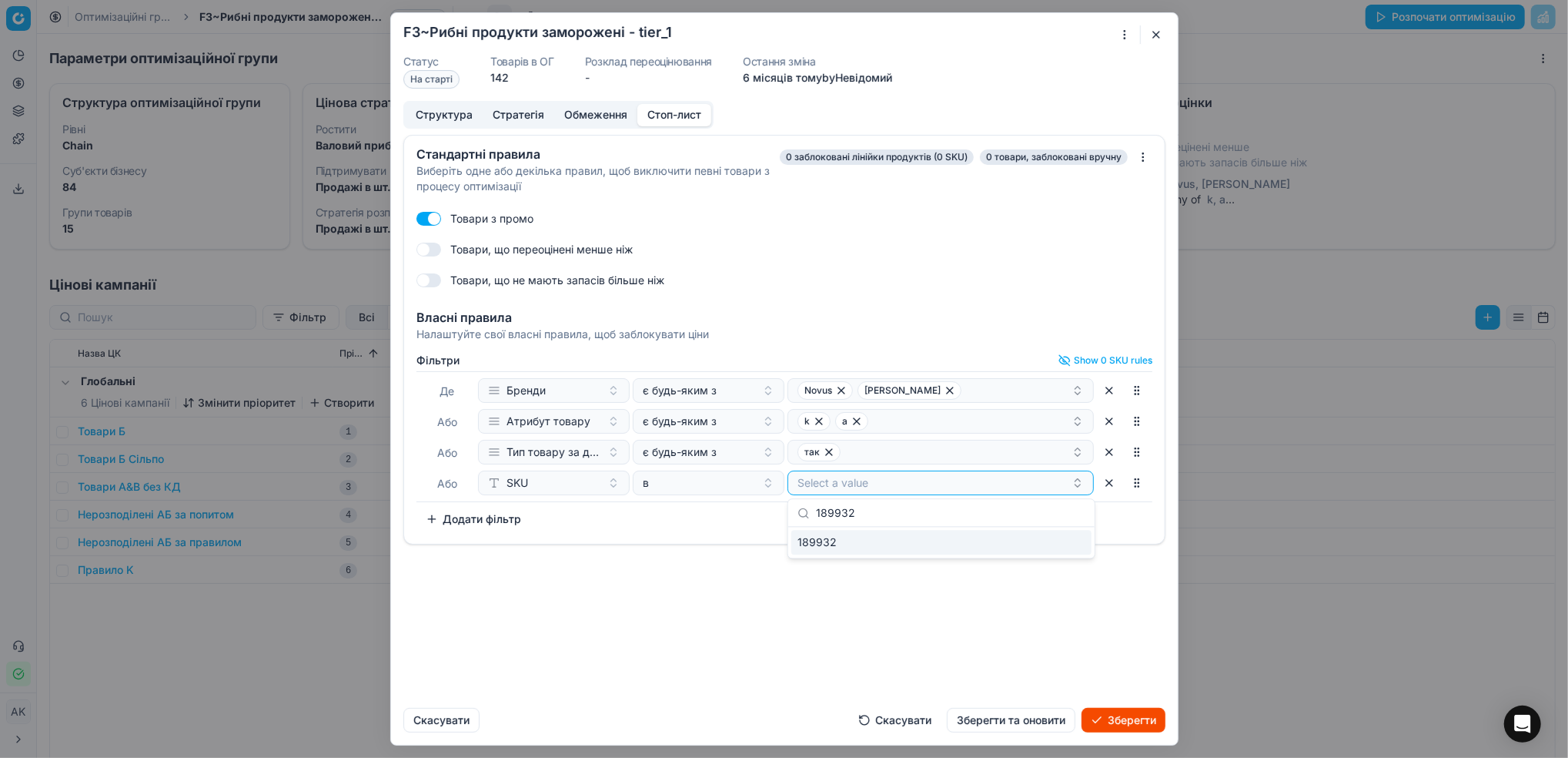
click at [824, 545] on span "189932" at bounding box center [817, 542] width 39 height 16
click at [827, 590] on div "Стандартні правила Виберіть одне або декілька правил, щоб виключити певні товар…" at bounding box center [784, 415] width 787 height 560
click at [988, 722] on button "Зберегти та оновити" at bounding box center [1011, 720] width 128 height 24
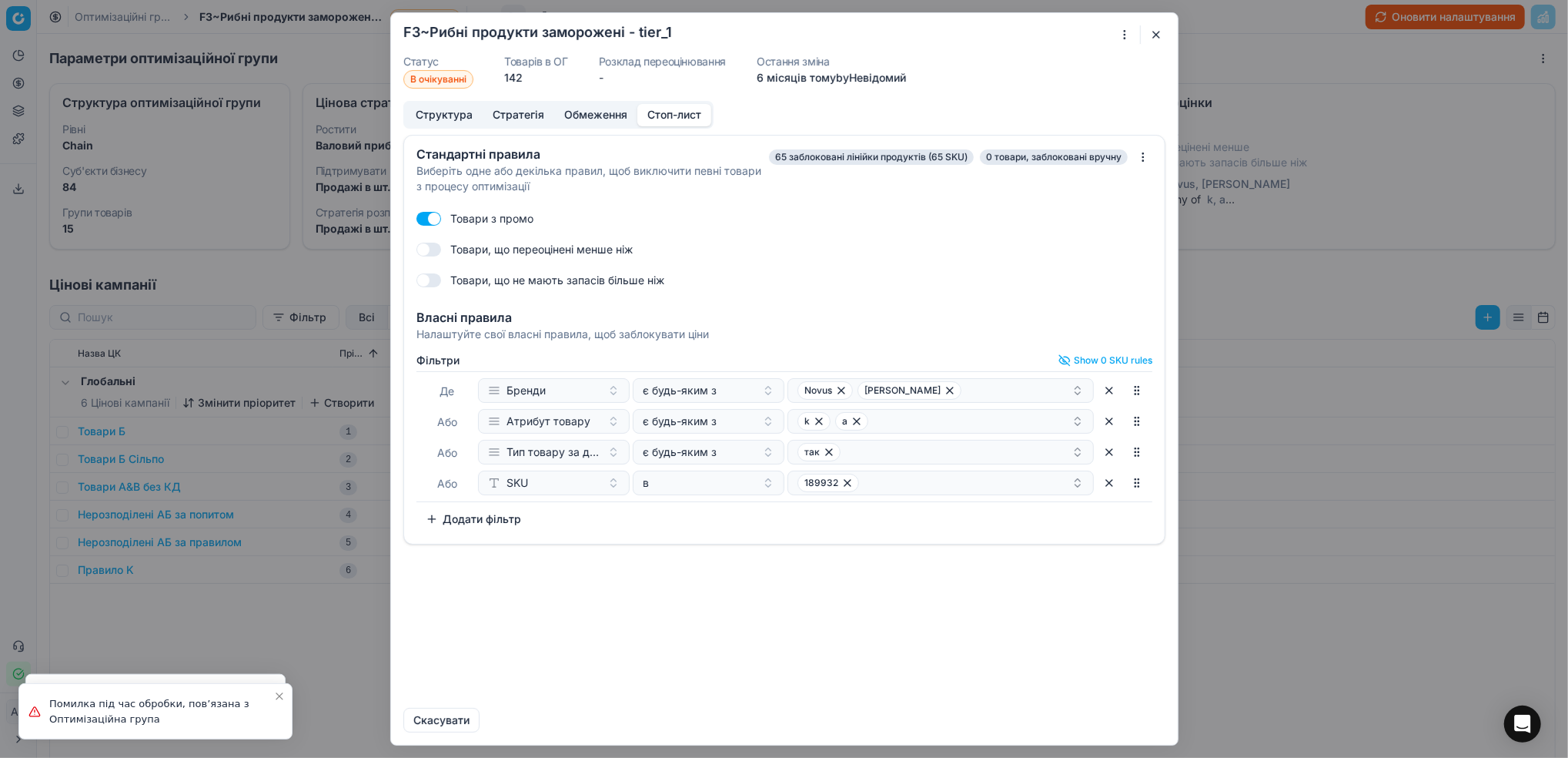
click at [1153, 33] on button "button" at bounding box center [1156, 34] width 18 height 18
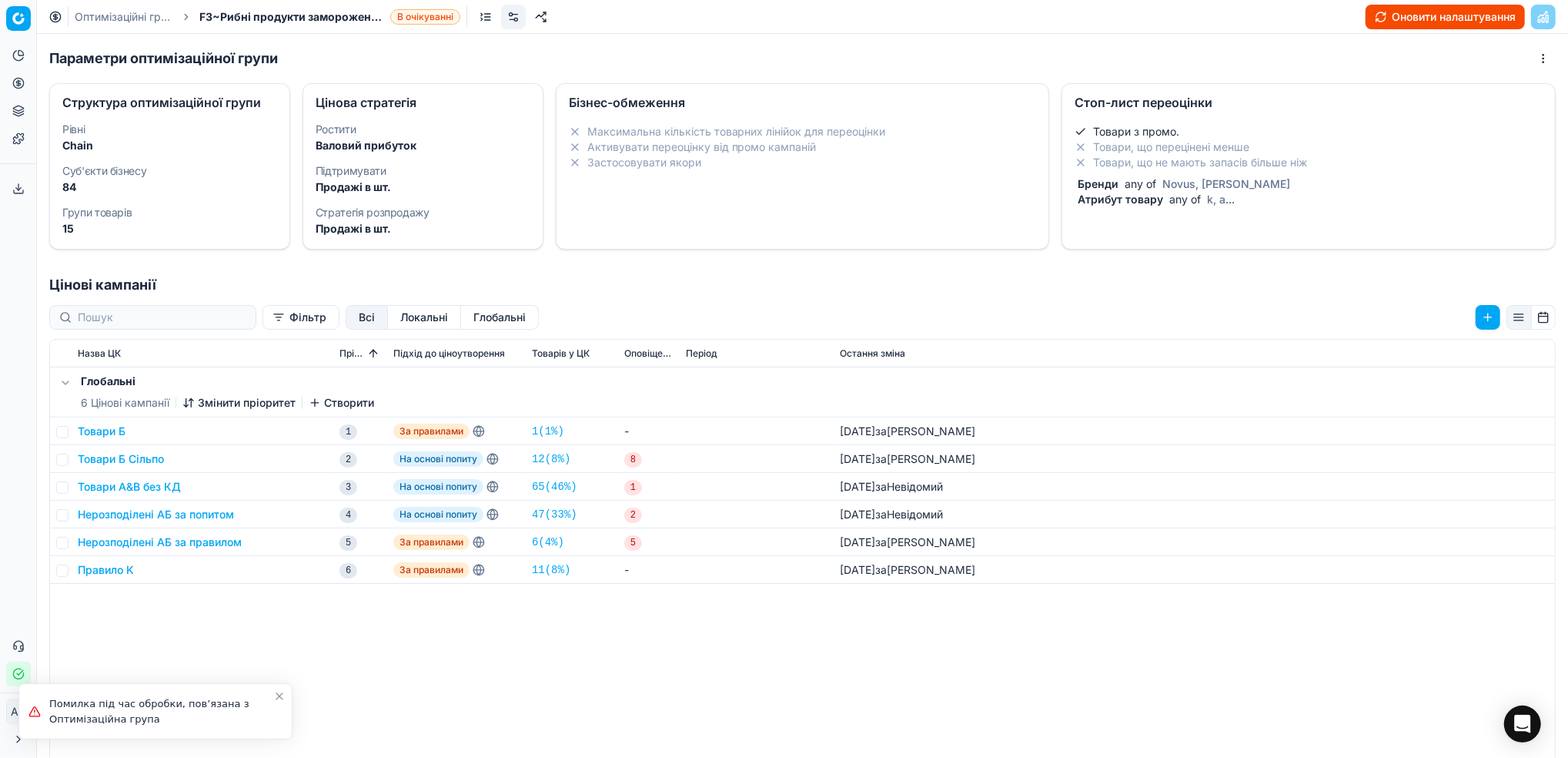
click at [108, 16] on link "Оптимізаційні групи" at bounding box center [124, 17] width 99 height 16
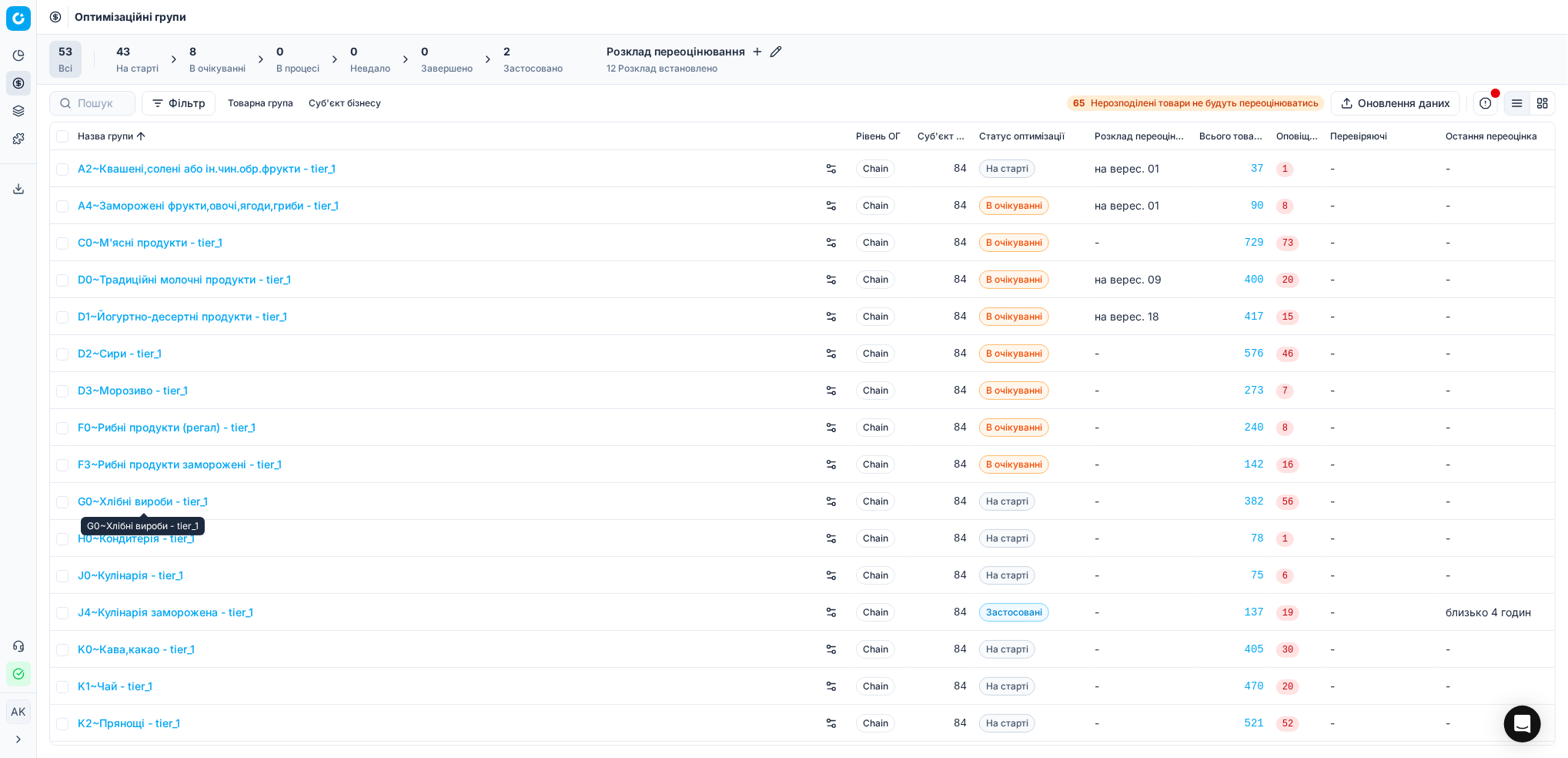
click at [156, 501] on link "G0~Хлібні вироби - tier_1" at bounding box center [143, 502] width 130 height 16
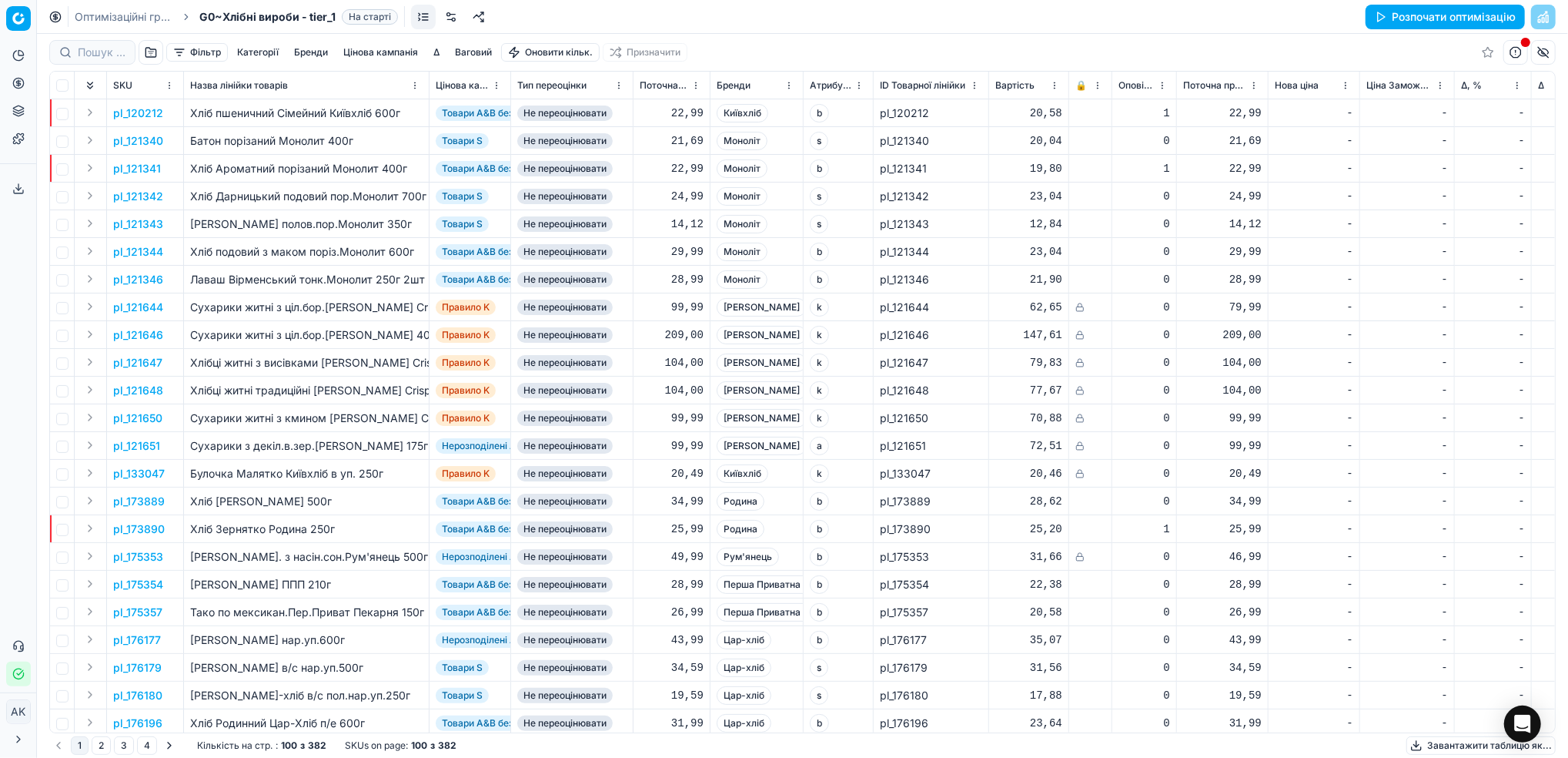
click at [454, 19] on link at bounding box center [451, 16] width 24 height 24
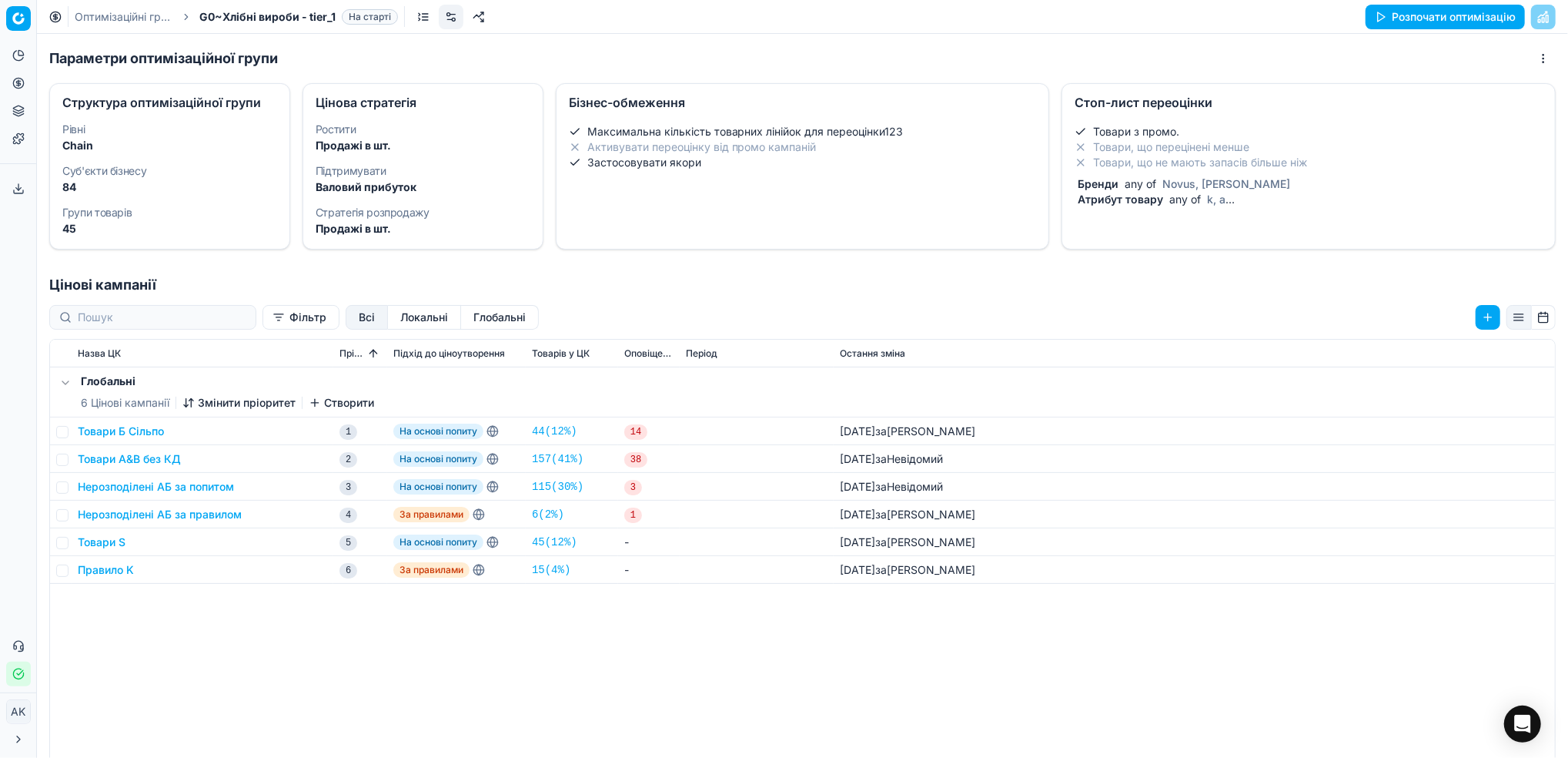
click at [1111, 170] on div "Товари з промо. Товари, що перецінені менше Товари, що не мають запасів більше …" at bounding box center [1309, 165] width 468 height 83
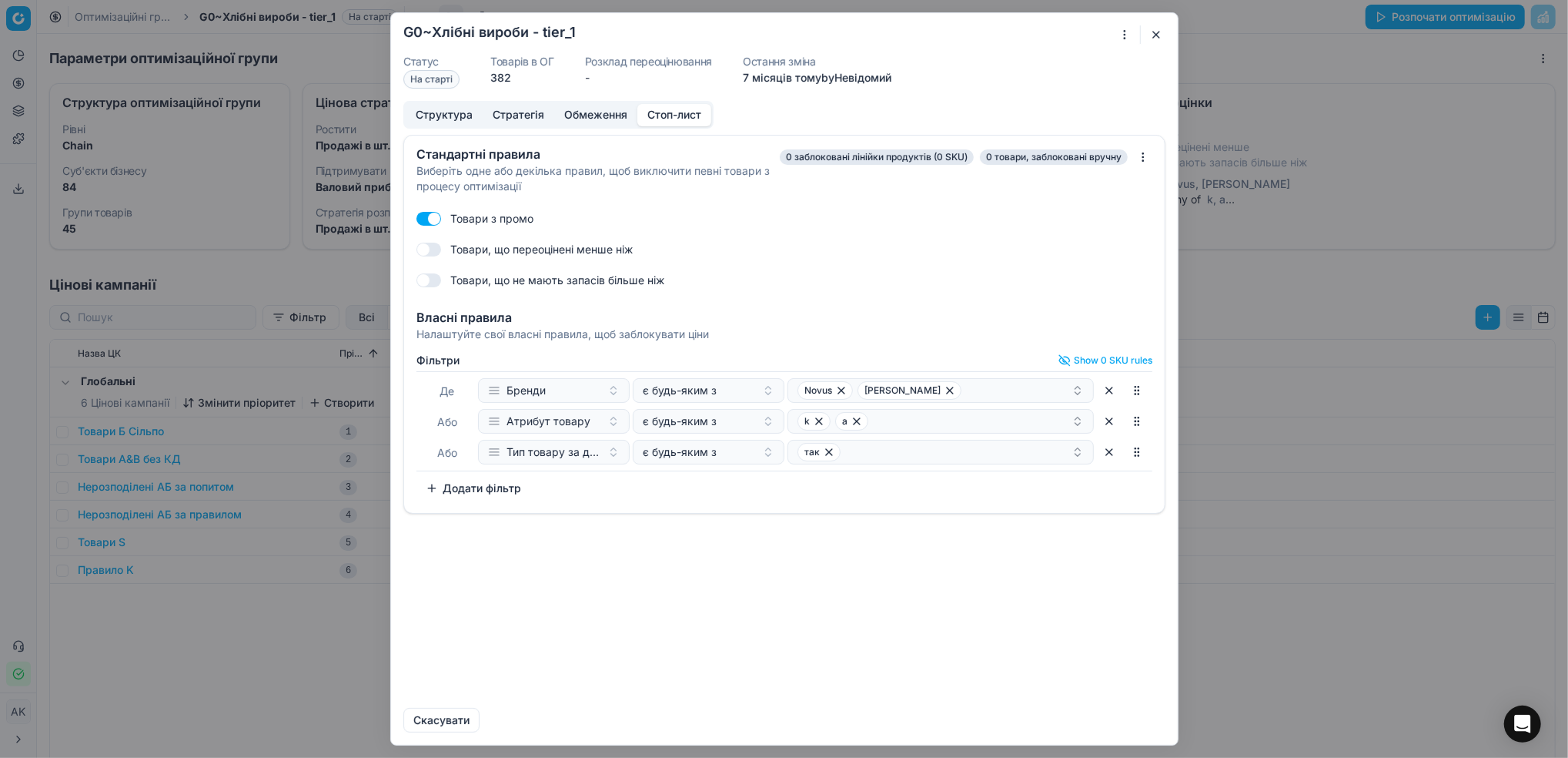
click at [463, 483] on button "Додати фільтр" at bounding box center [474, 488] width 114 height 24
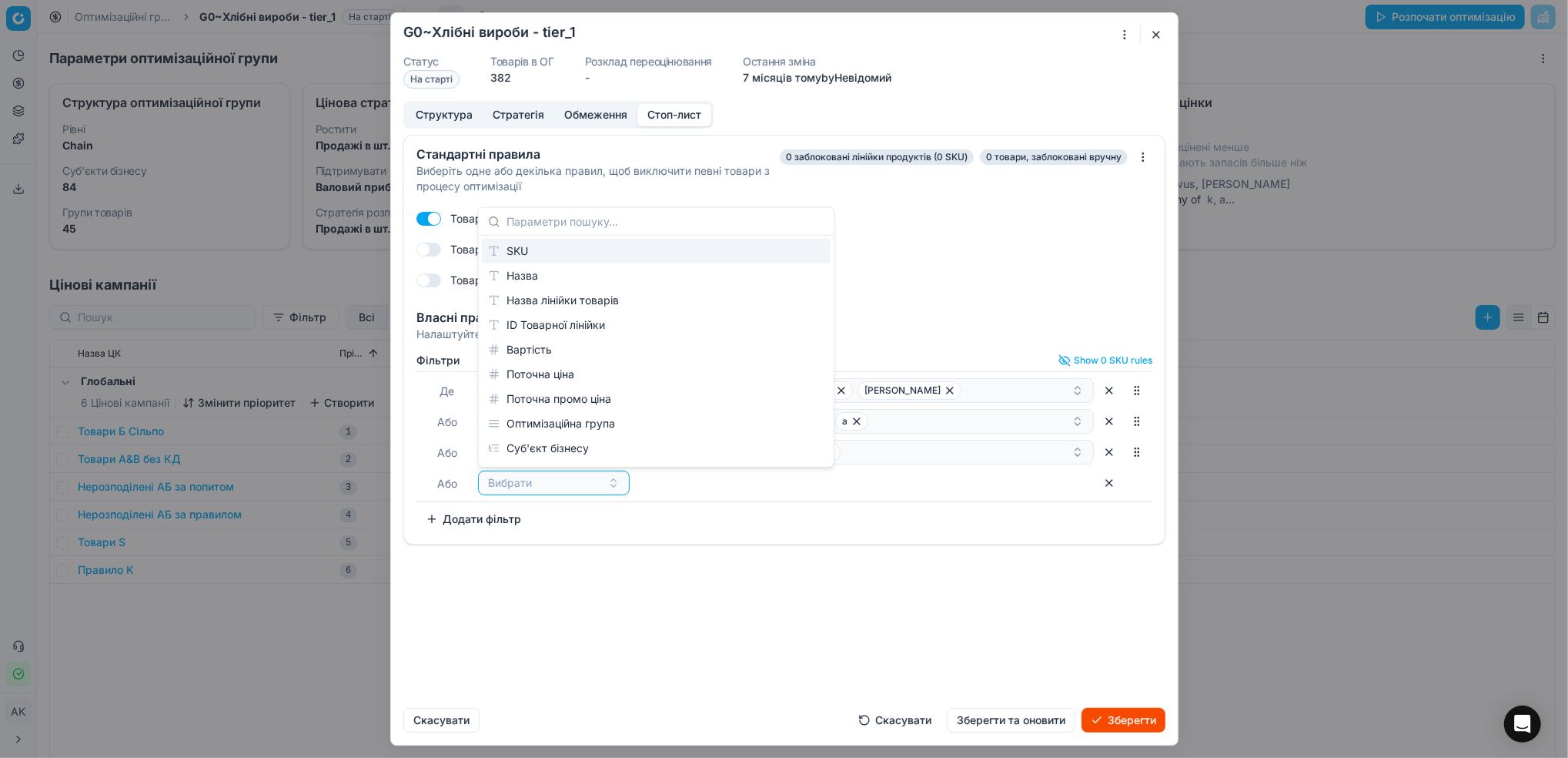
click at [517, 254] on div "SKU" at bounding box center [656, 251] width 349 height 24
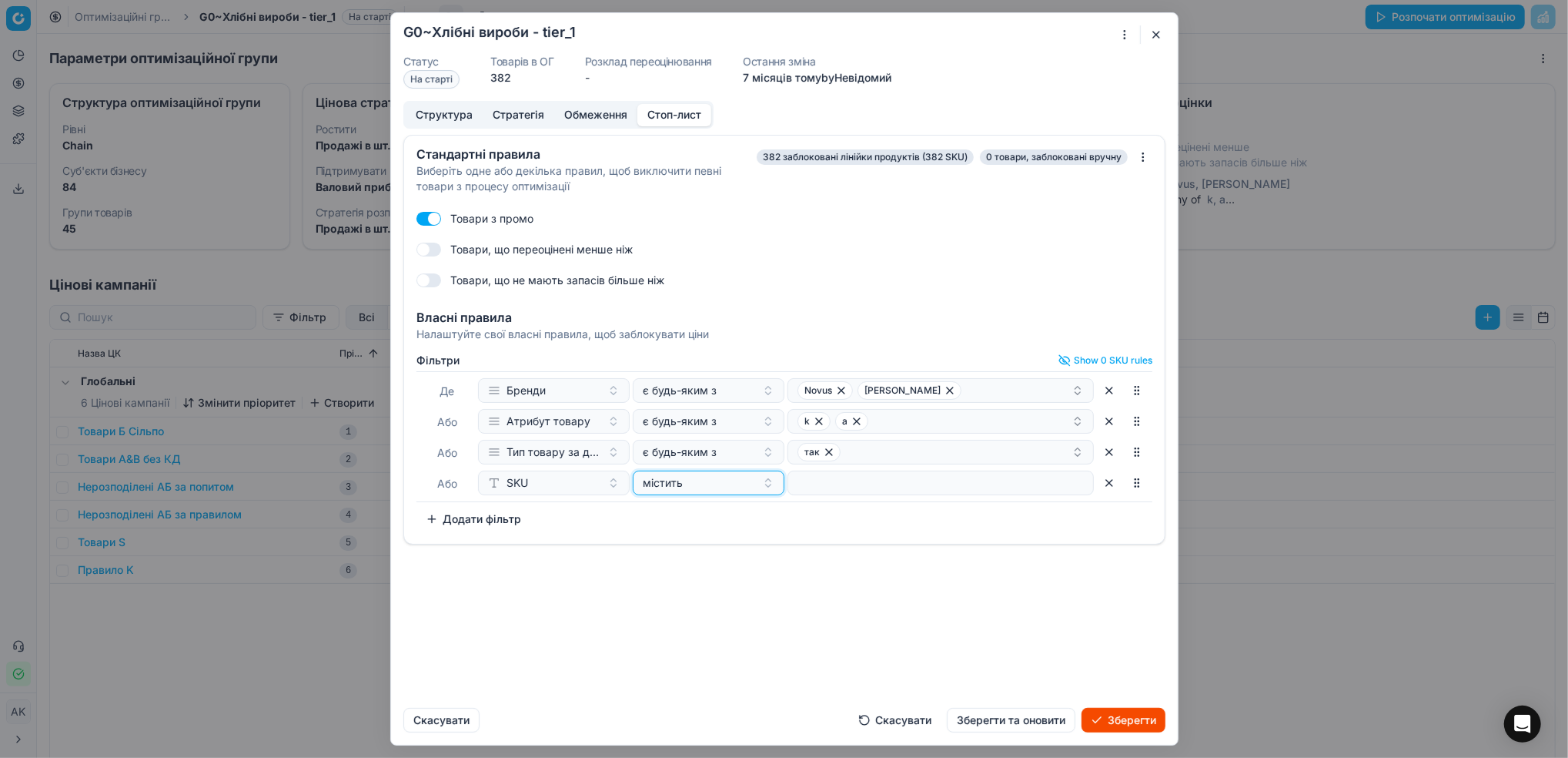
click at [723, 473] on button "містить" at bounding box center [709, 483] width 152 height 24
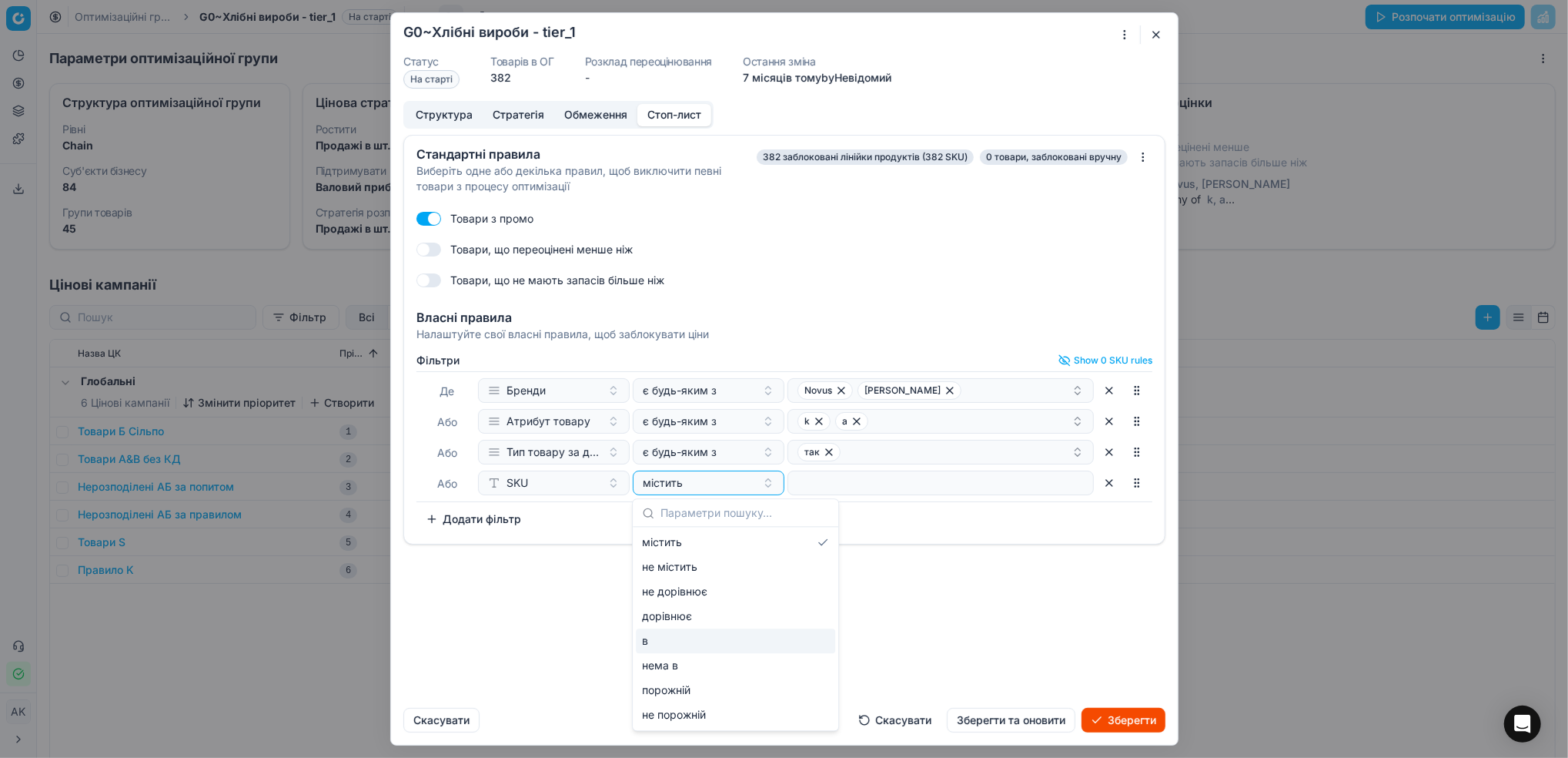
click at [675, 640] on div "в" at bounding box center [735, 640] width 199 height 24
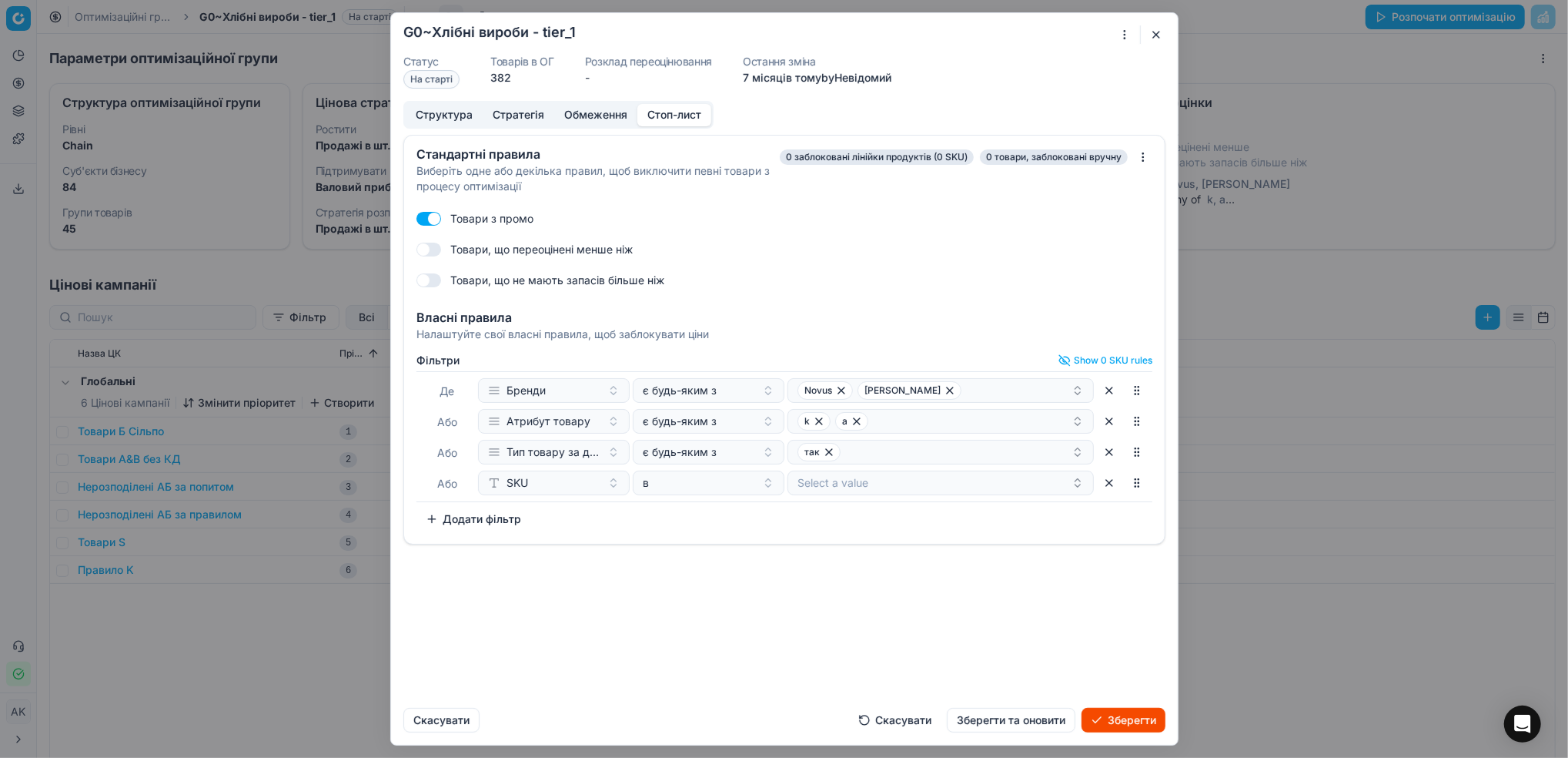
click at [847, 483] on button "Select a value" at bounding box center [941, 483] width 307 height 24
paste input "289632"
type input "289632"
click at [826, 542] on span "289632" at bounding box center [819, 542] width 42 height 16
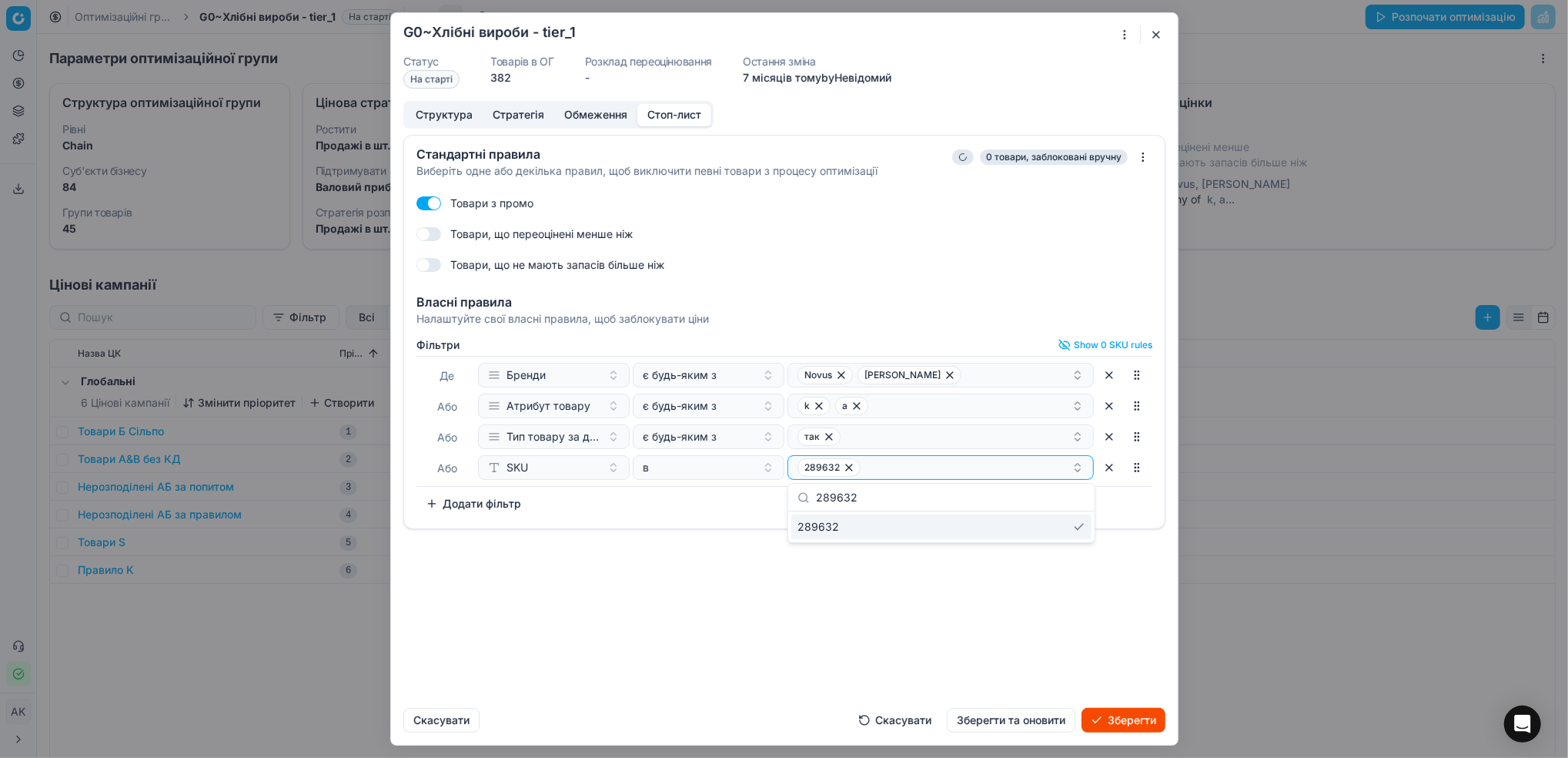
click at [850, 608] on div "Стандартні правила Виберіть одне або декілька правил, щоб виключити певні товар…" at bounding box center [784, 415] width 787 height 560
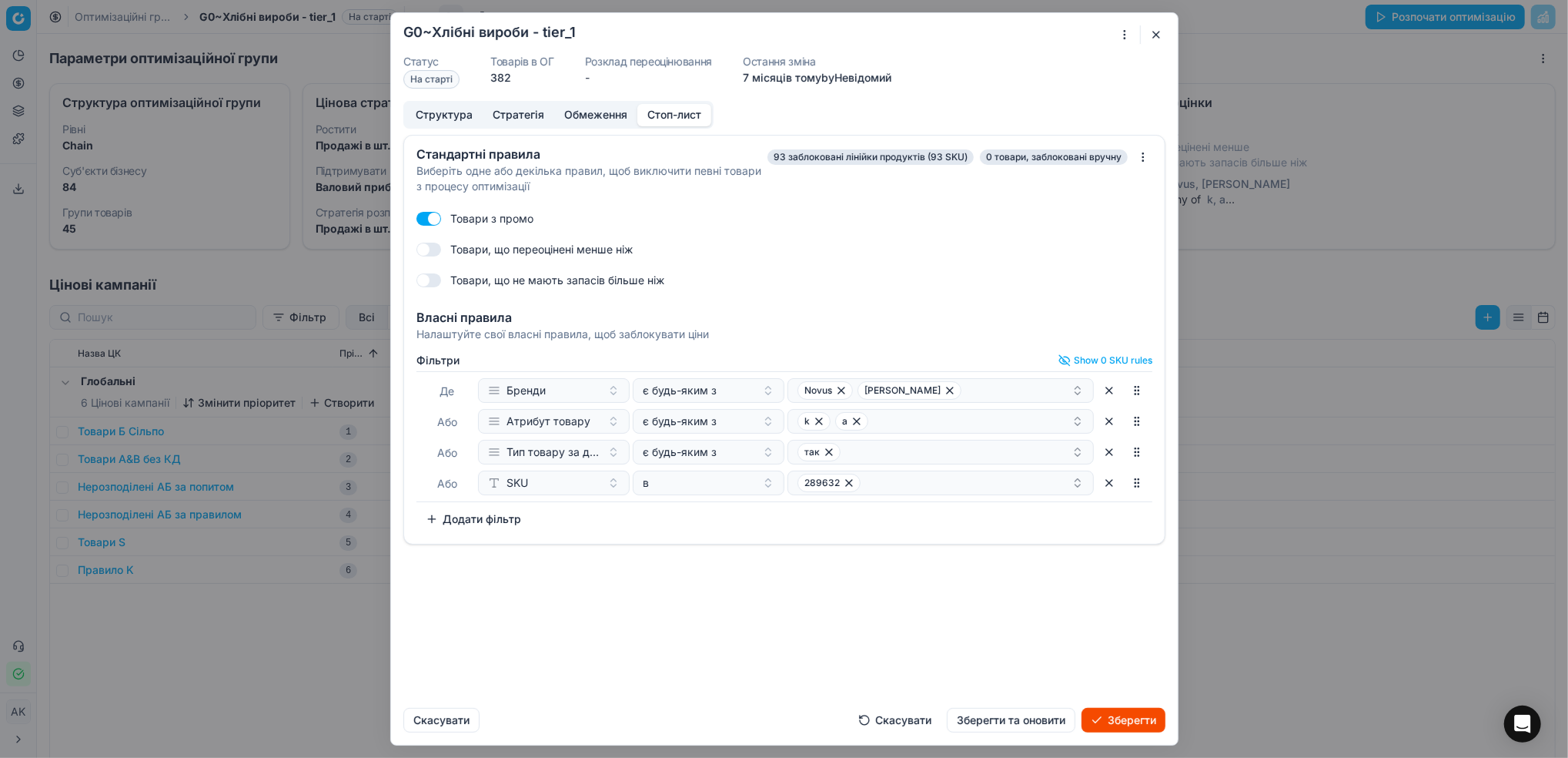
click at [1018, 725] on button "Зберегти та оновити" at bounding box center [1011, 720] width 128 height 24
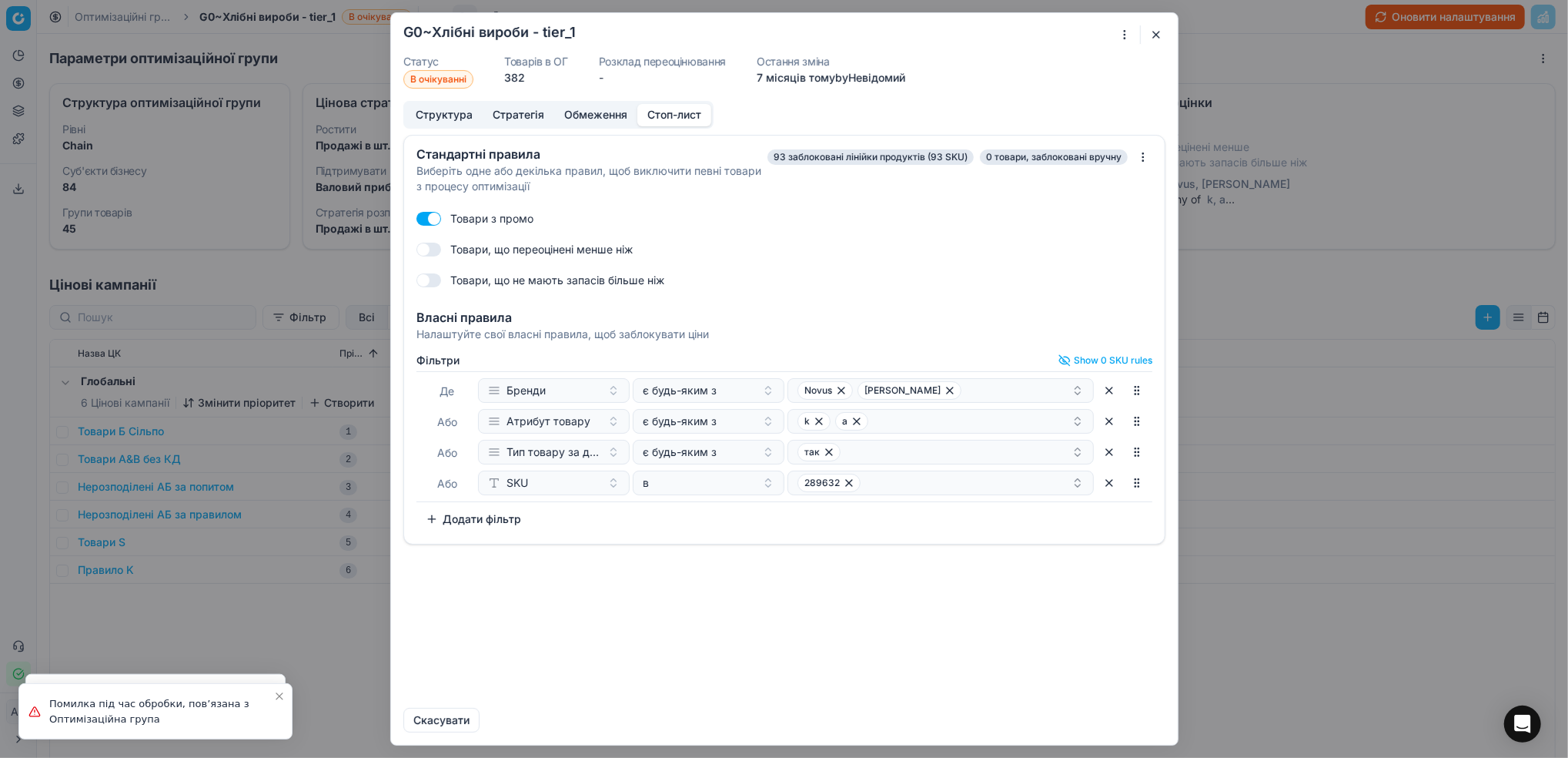
click at [1159, 35] on button "button" at bounding box center [1156, 34] width 18 height 18
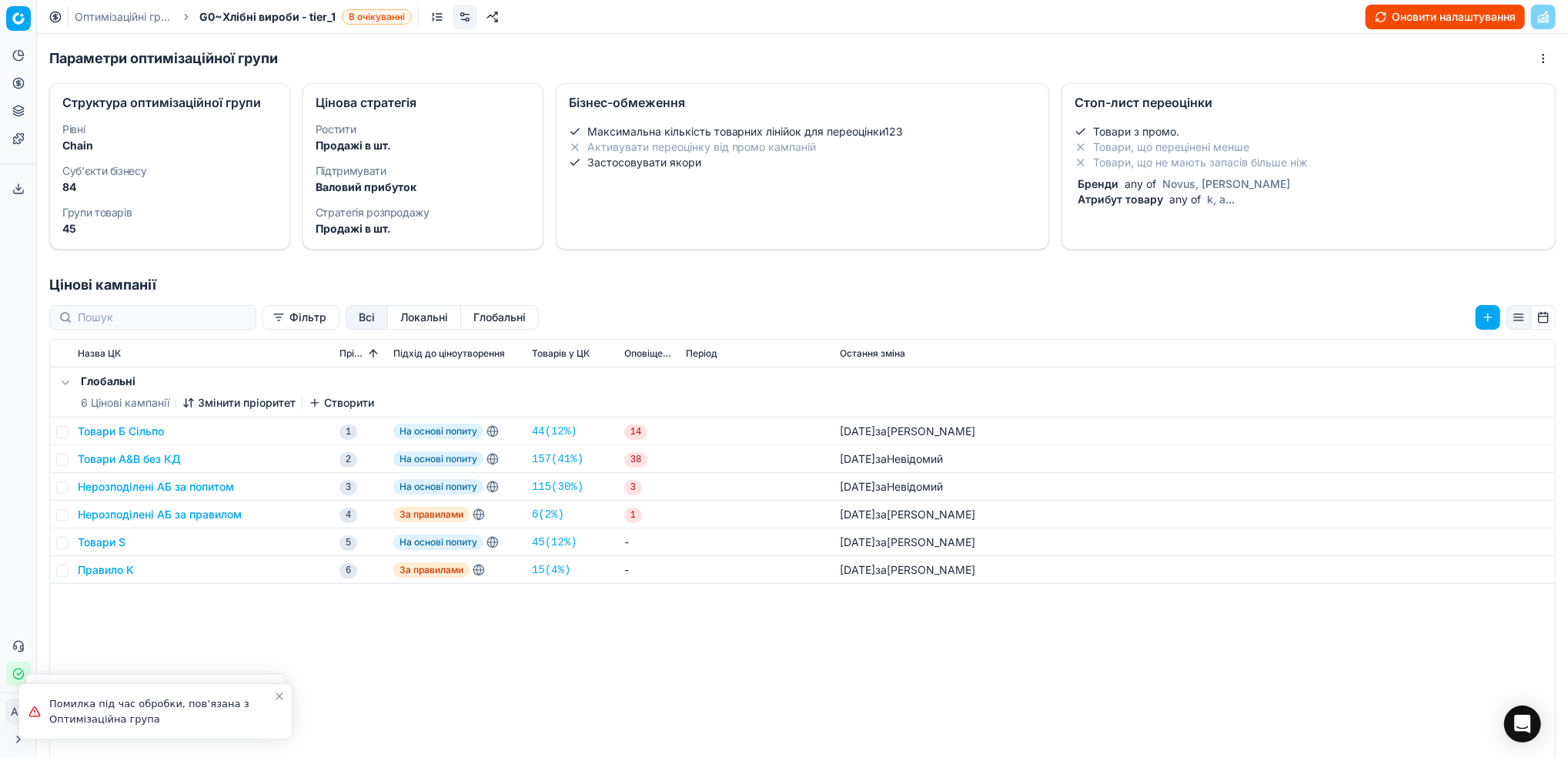
drag, startPoint x: 100, startPoint y: 14, endPoint x: 232, endPoint y: 87, distance: 150.8
click at [100, 14] on link "Оптимізаційні групи" at bounding box center [124, 17] width 99 height 16
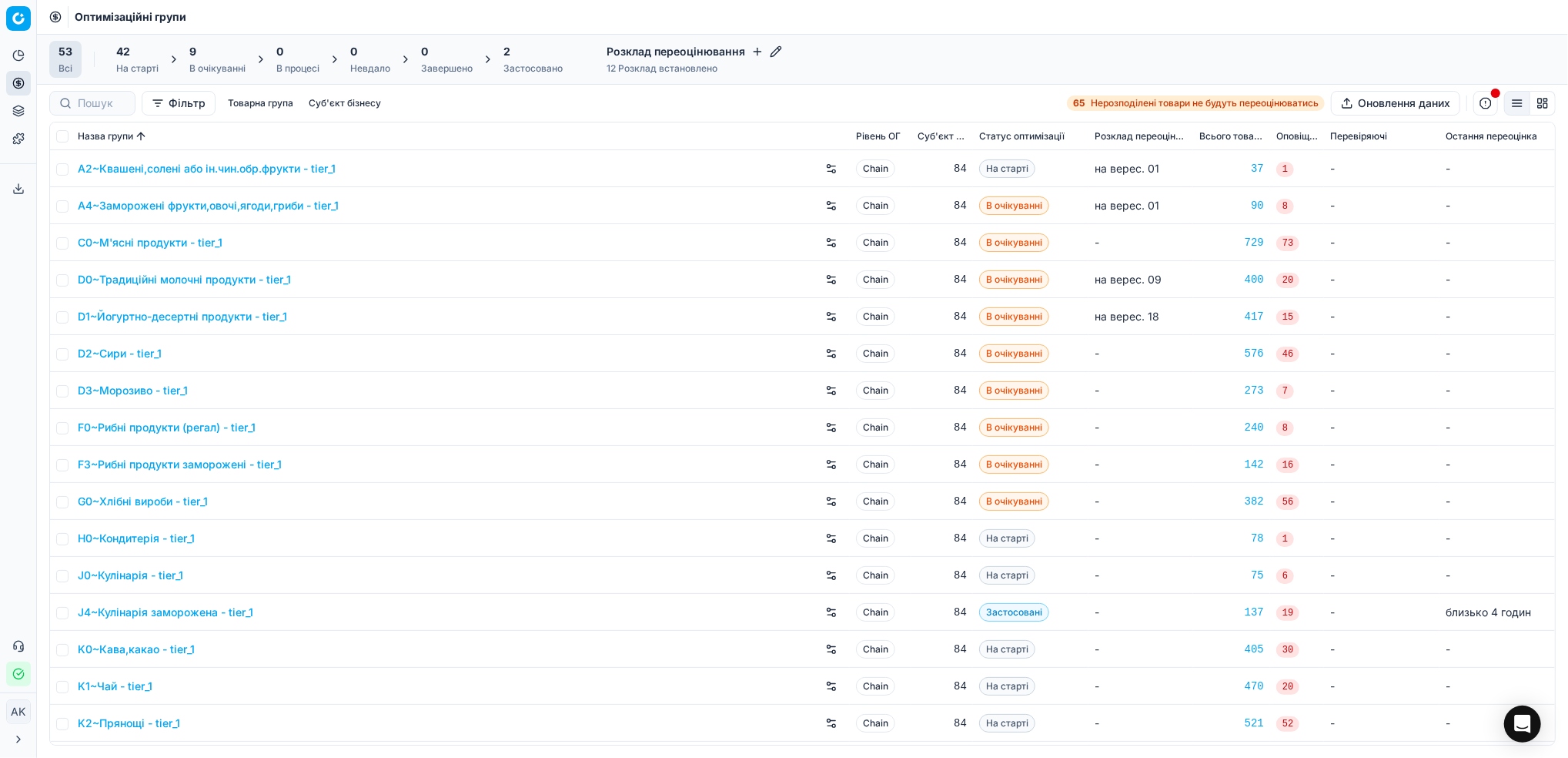
click at [114, 541] on link "H0~Кондитерія - tier_1" at bounding box center [136, 538] width 117 height 16
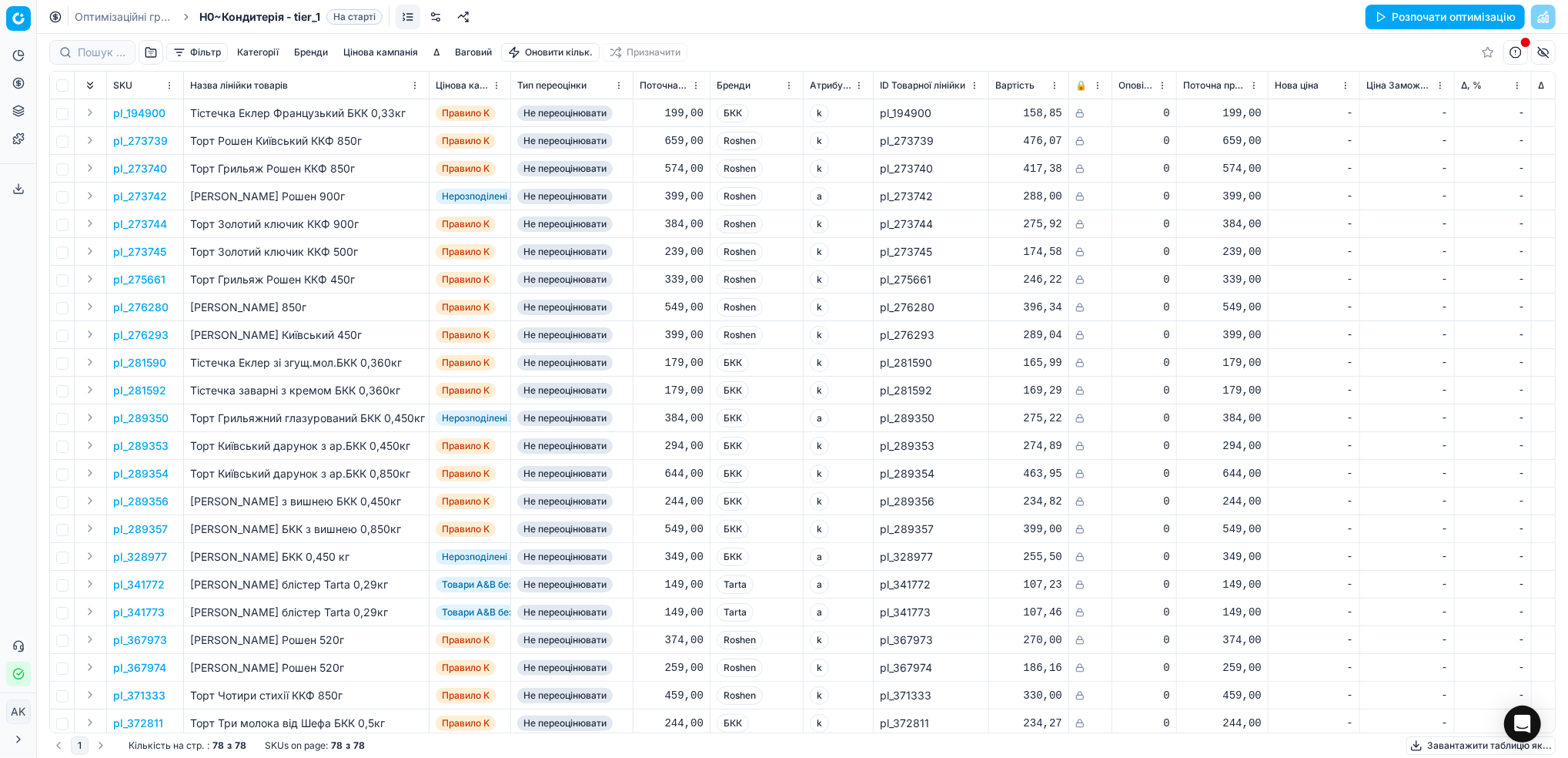
click at [439, 21] on link at bounding box center [436, 16] width 24 height 24
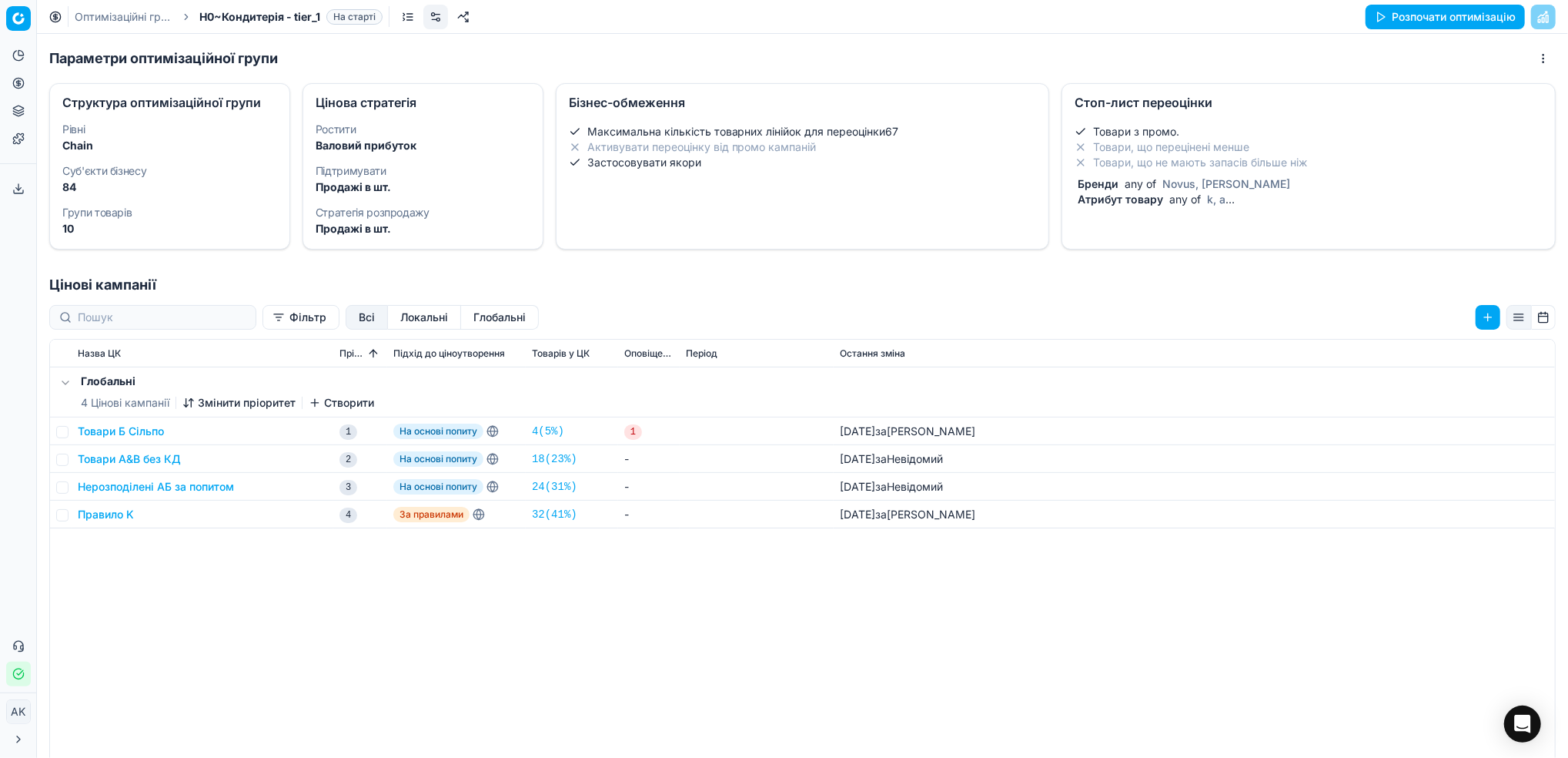
click at [1163, 158] on li "Товари, що не мають запасів більше ніж" at bounding box center [1309, 163] width 468 height 16
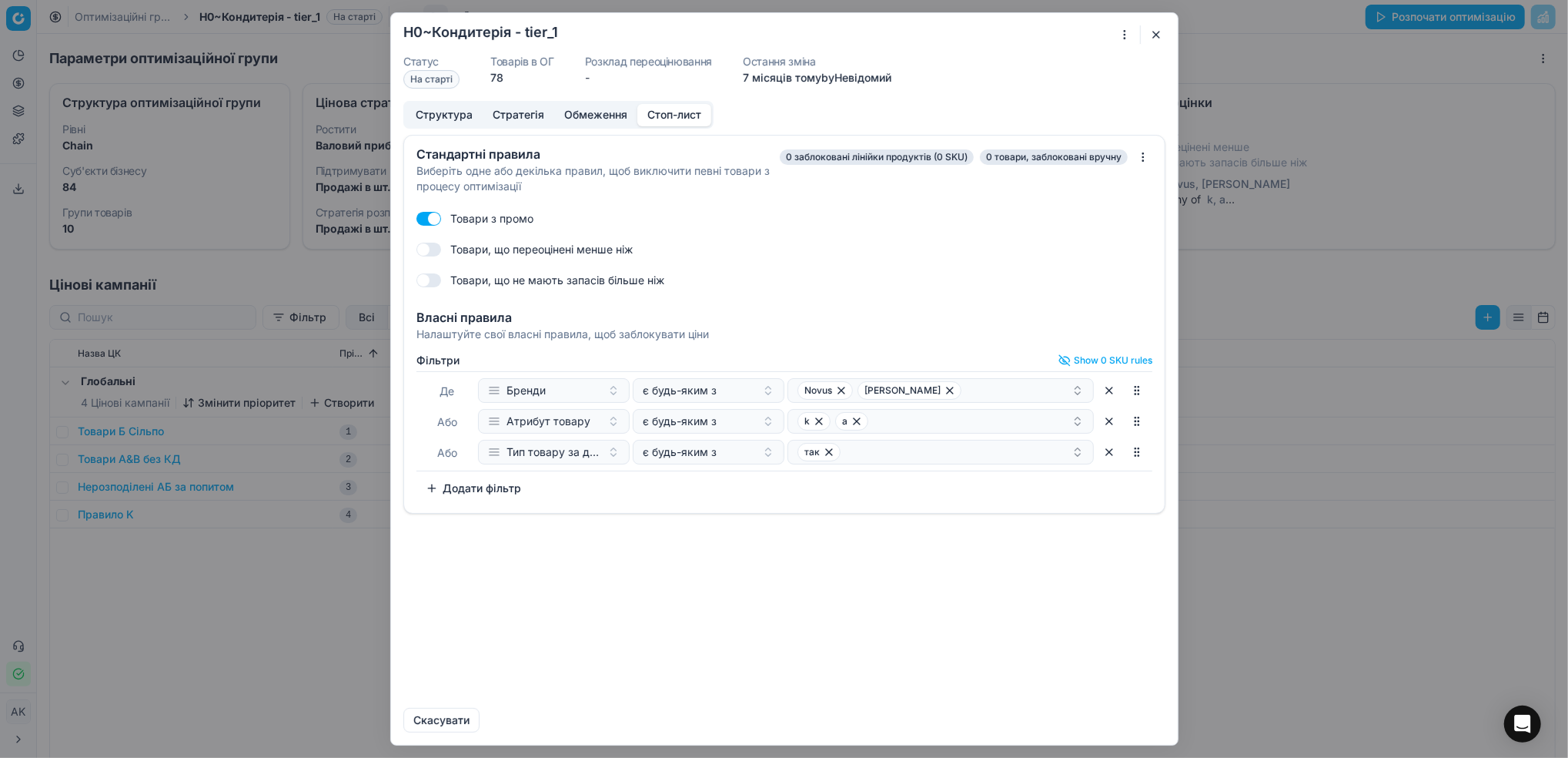
click at [481, 491] on button "Додати фільтр" at bounding box center [474, 488] width 114 height 24
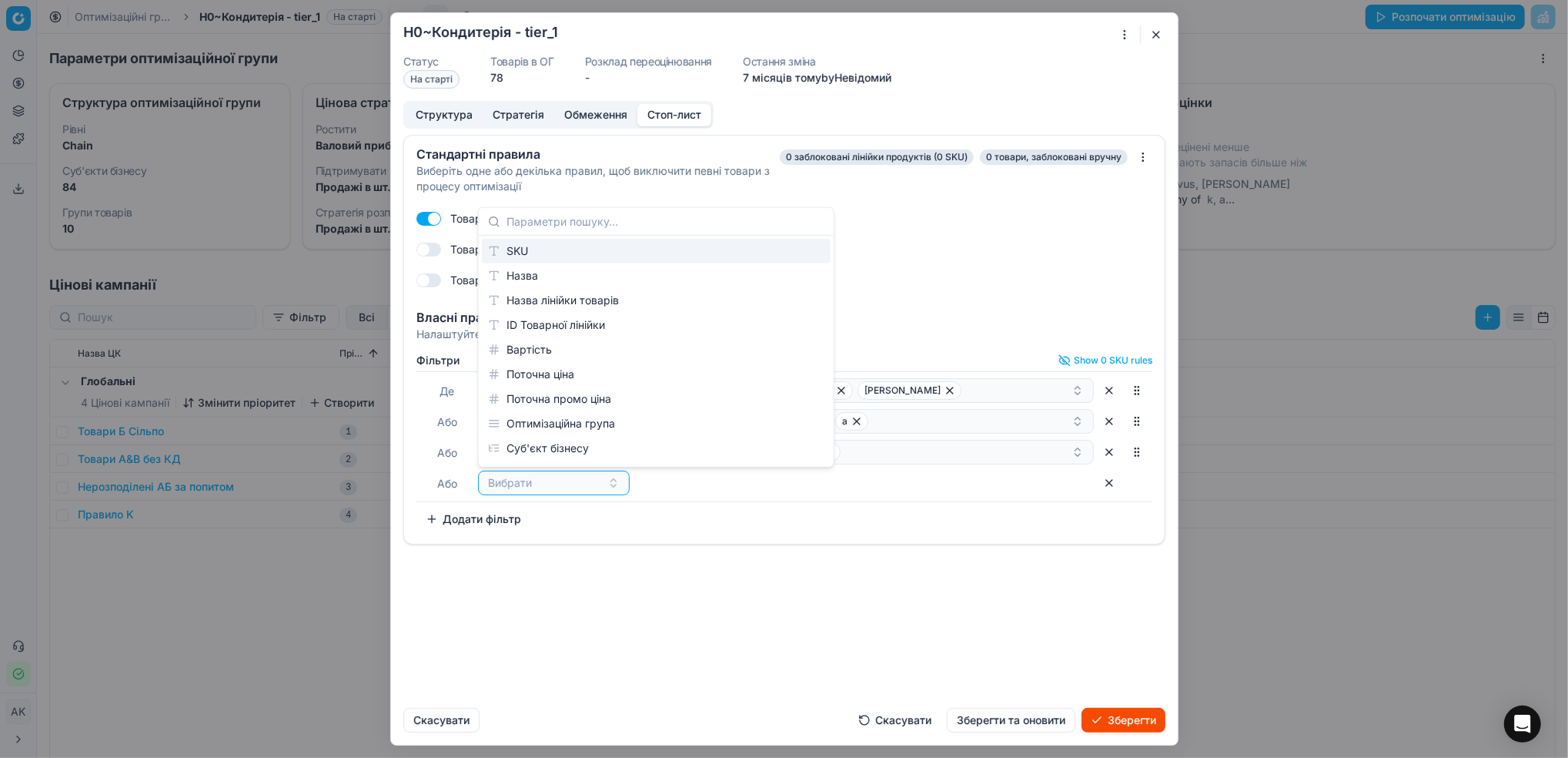
click at [548, 256] on div "SKU" at bounding box center [656, 251] width 349 height 24
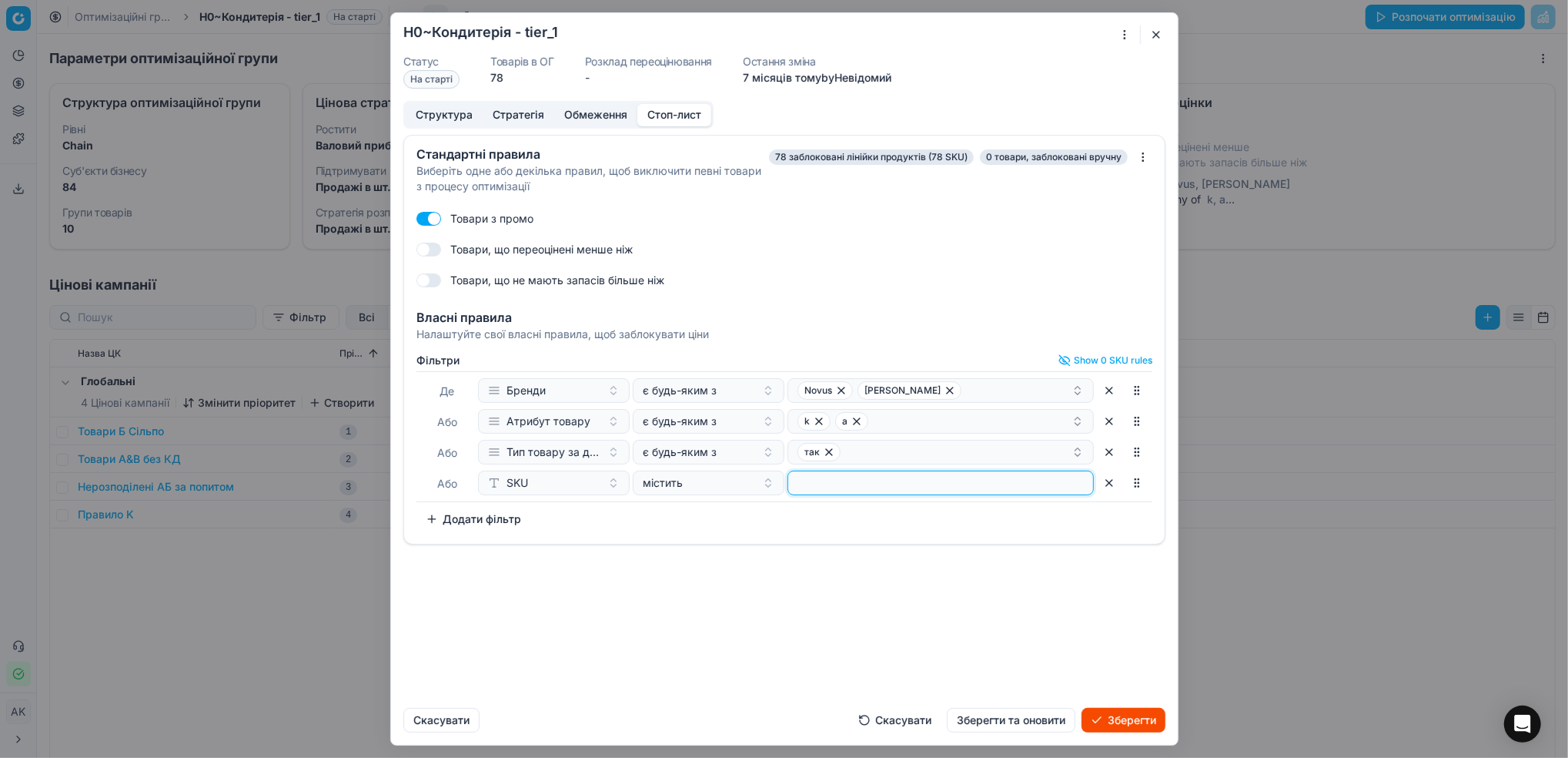
click at [834, 488] on input at bounding box center [941, 483] width 293 height 23
click at [768, 484] on button "містить" at bounding box center [709, 483] width 152 height 24
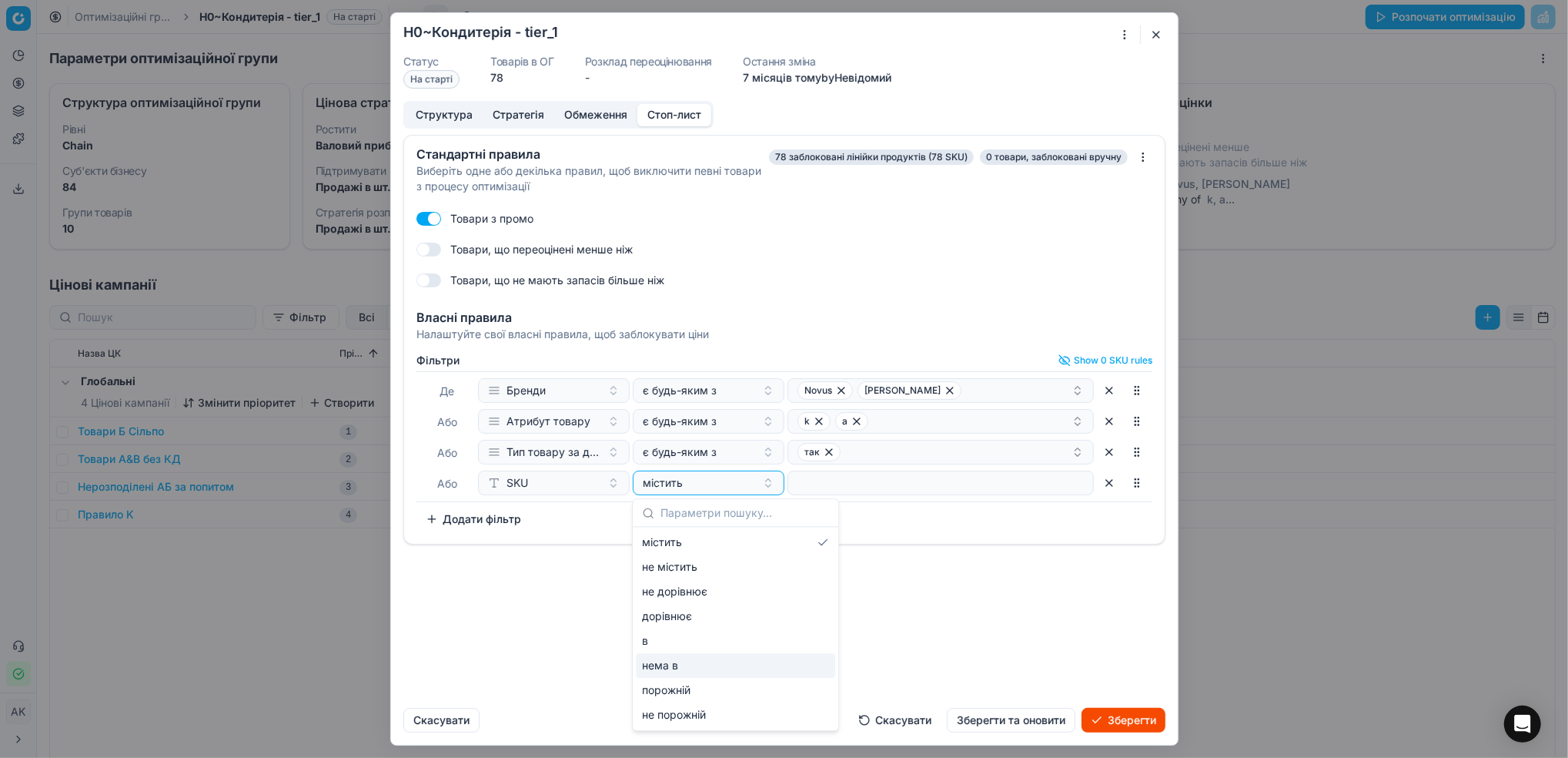
click at [709, 653] on div "нема в" at bounding box center [735, 665] width 199 height 24
click at [716, 488] on div "нема в" at bounding box center [699, 483] width 113 height 16
click at [698, 649] on div "в" at bounding box center [735, 640] width 199 height 24
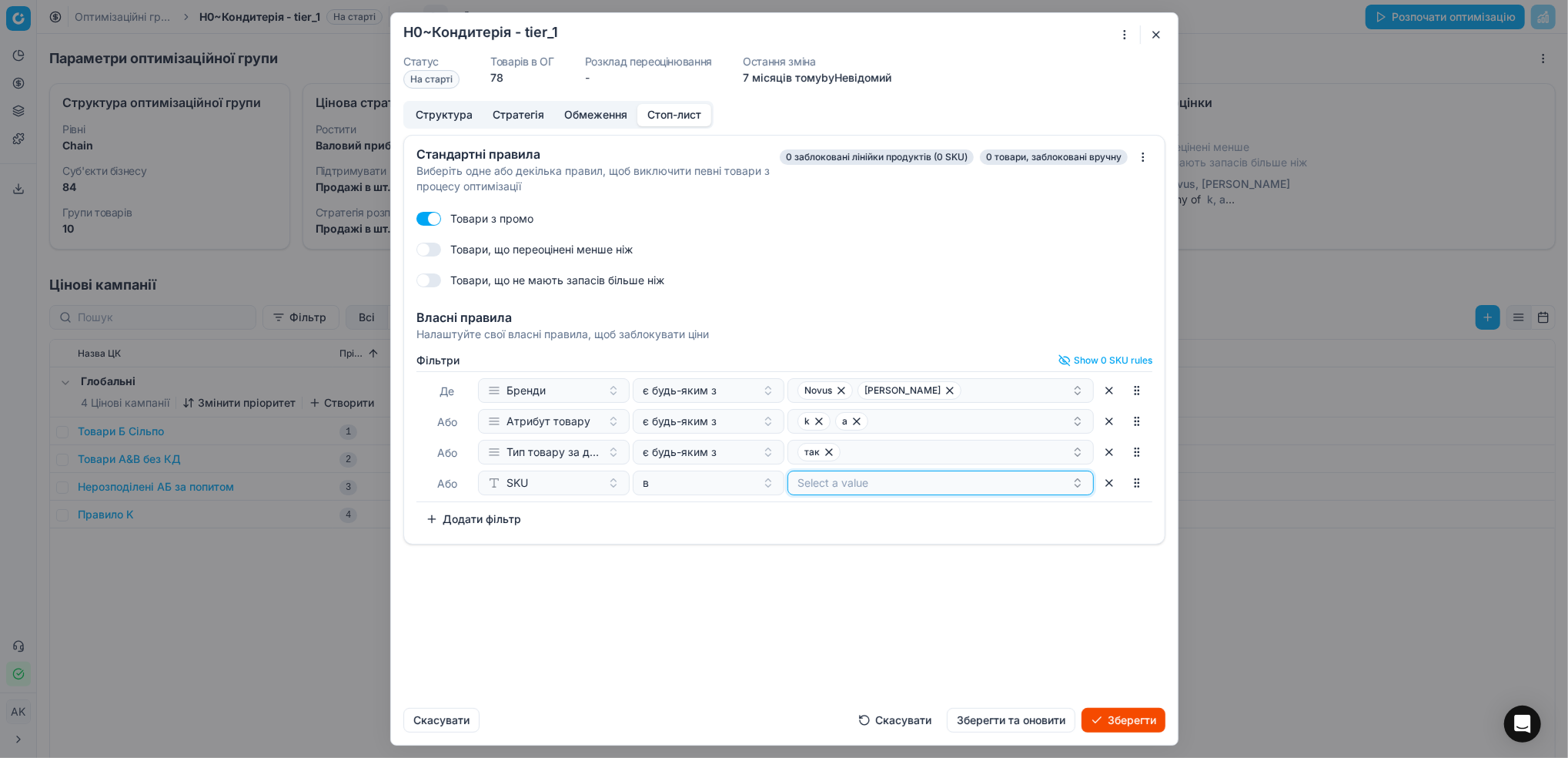
click at [863, 485] on button "Select a value" at bounding box center [941, 483] width 307 height 24
type input "380049"
click at [833, 544] on span "380049" at bounding box center [819, 542] width 42 height 16
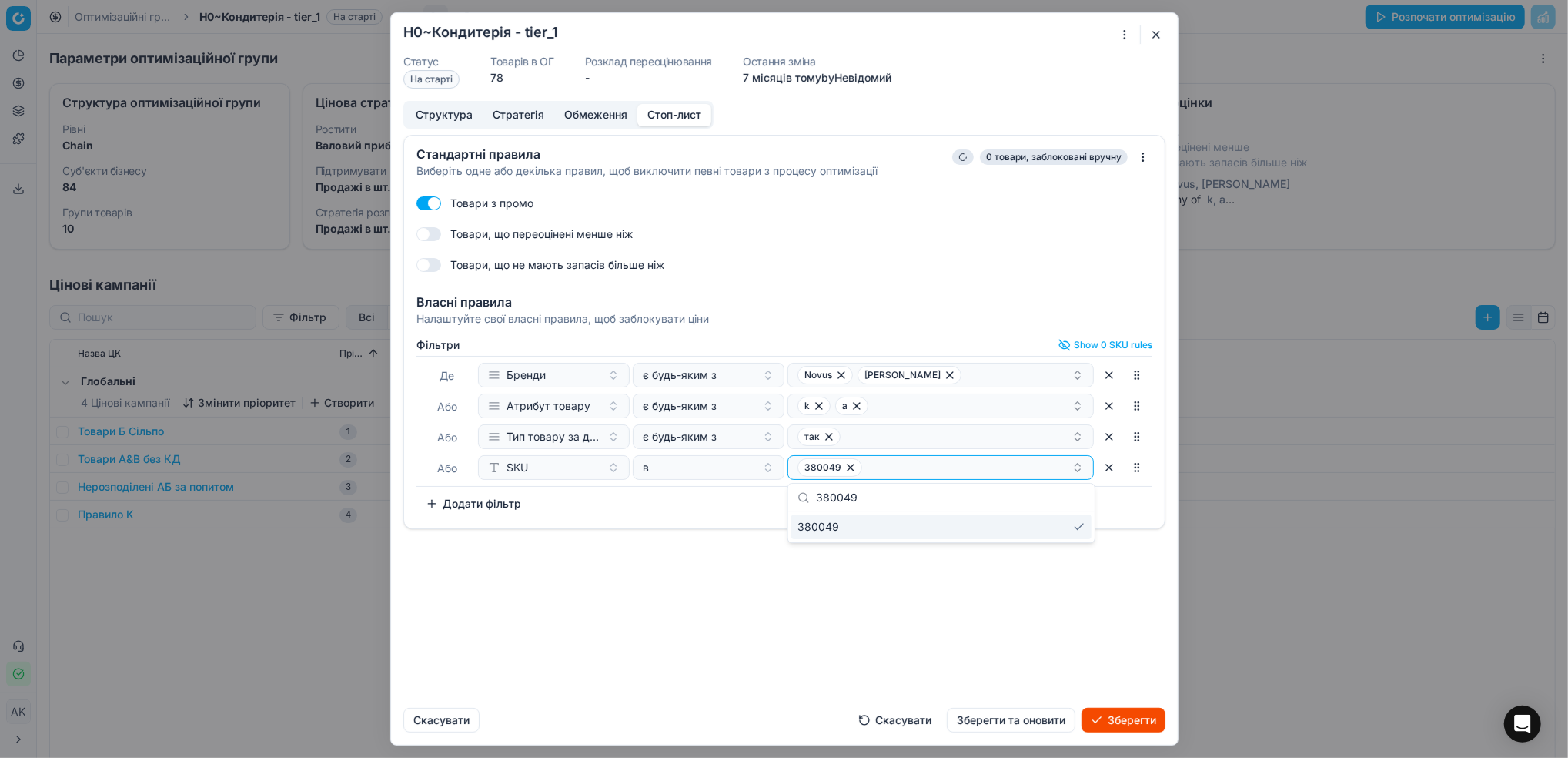
click at [810, 640] on div "Стандартні правила Виберіть одне або декілька правил, щоб виключити певні товар…" at bounding box center [784, 415] width 787 height 560
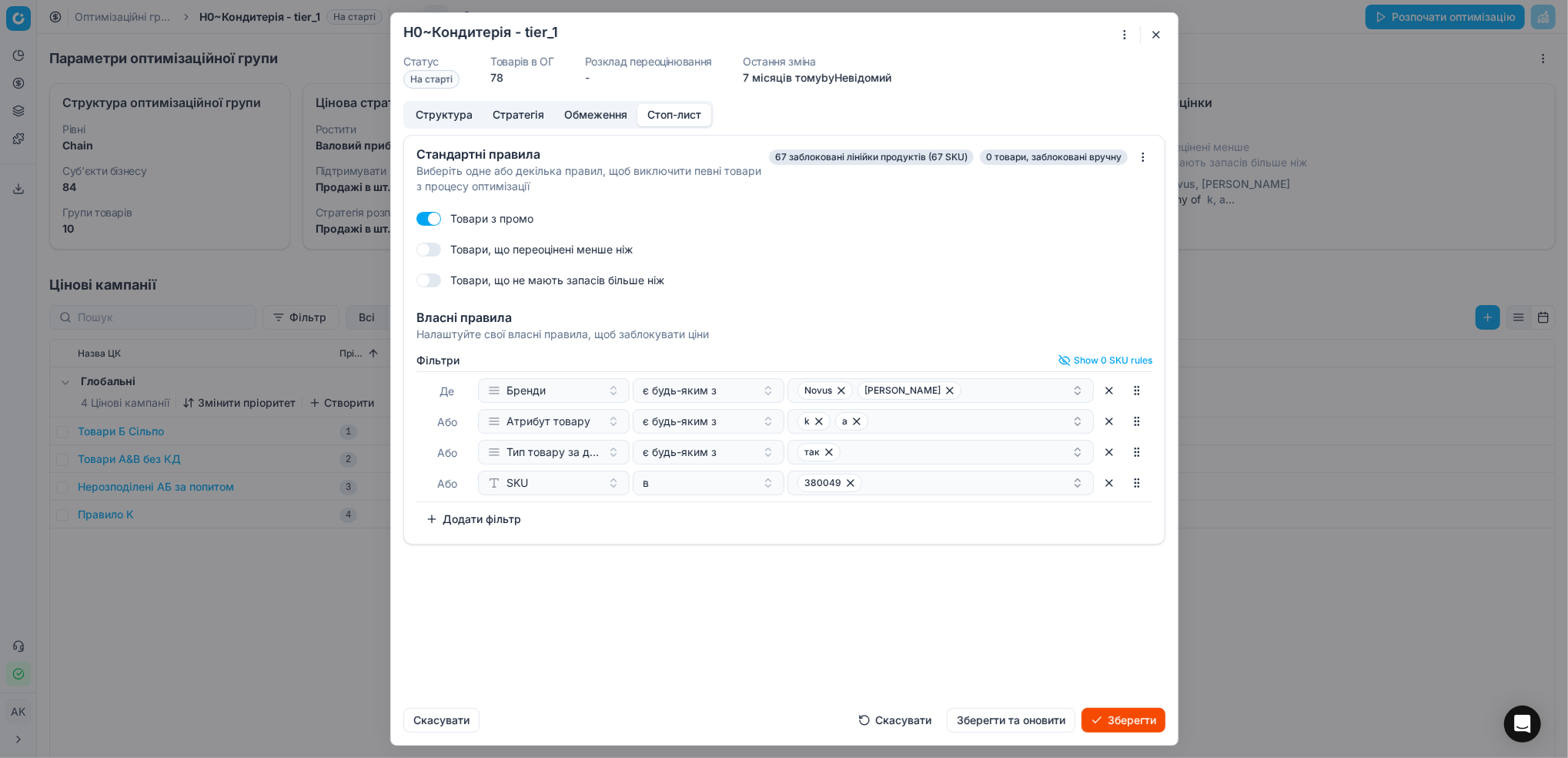
click at [1003, 722] on button "Зберегти та оновити" at bounding box center [1011, 720] width 128 height 24
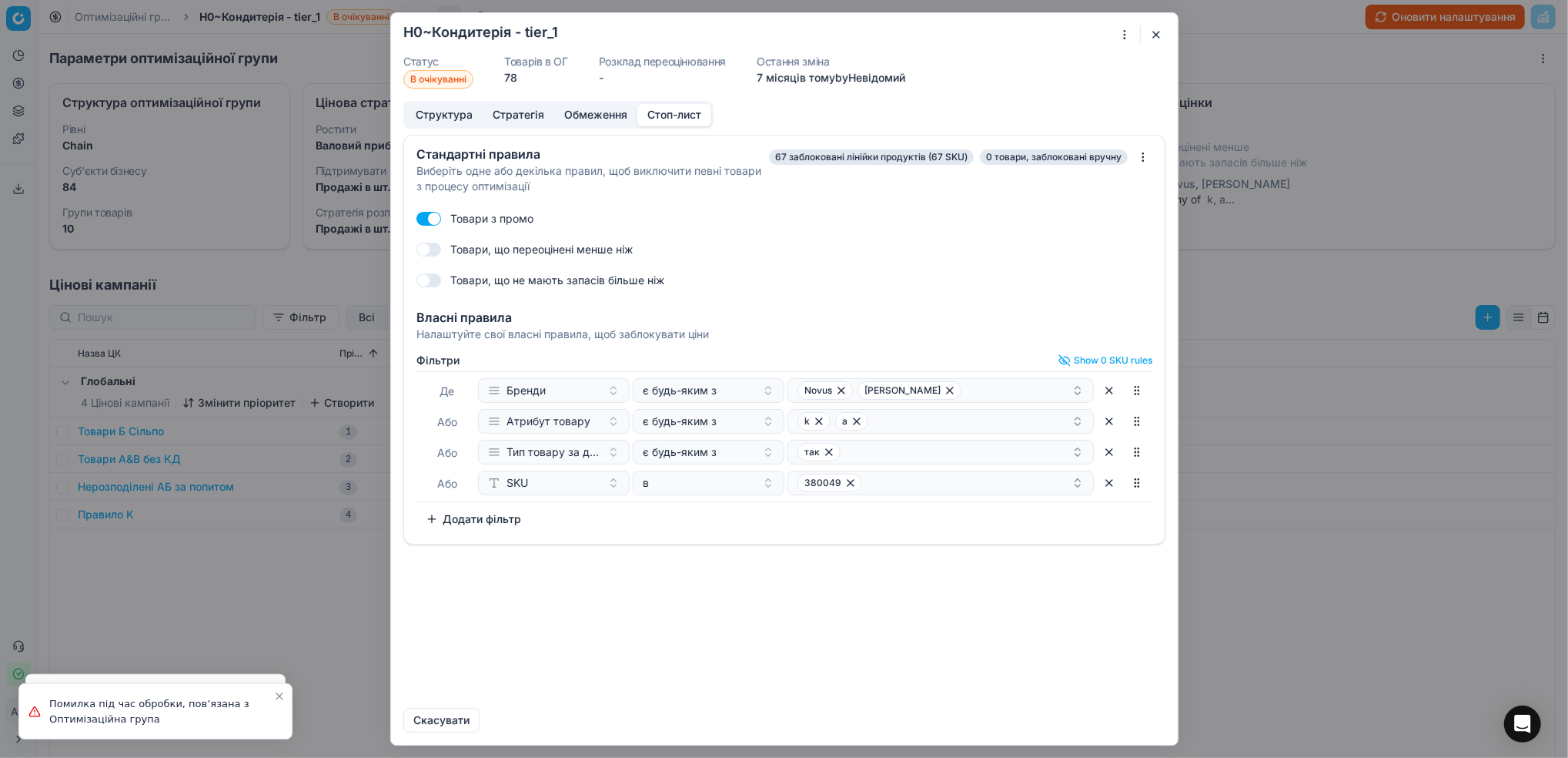
click at [1158, 25] on div "Oprimization group is saving... H0~Кондитерія - tier_1 Статус В очікуванні Това…" at bounding box center [785, 379] width 788 height 733
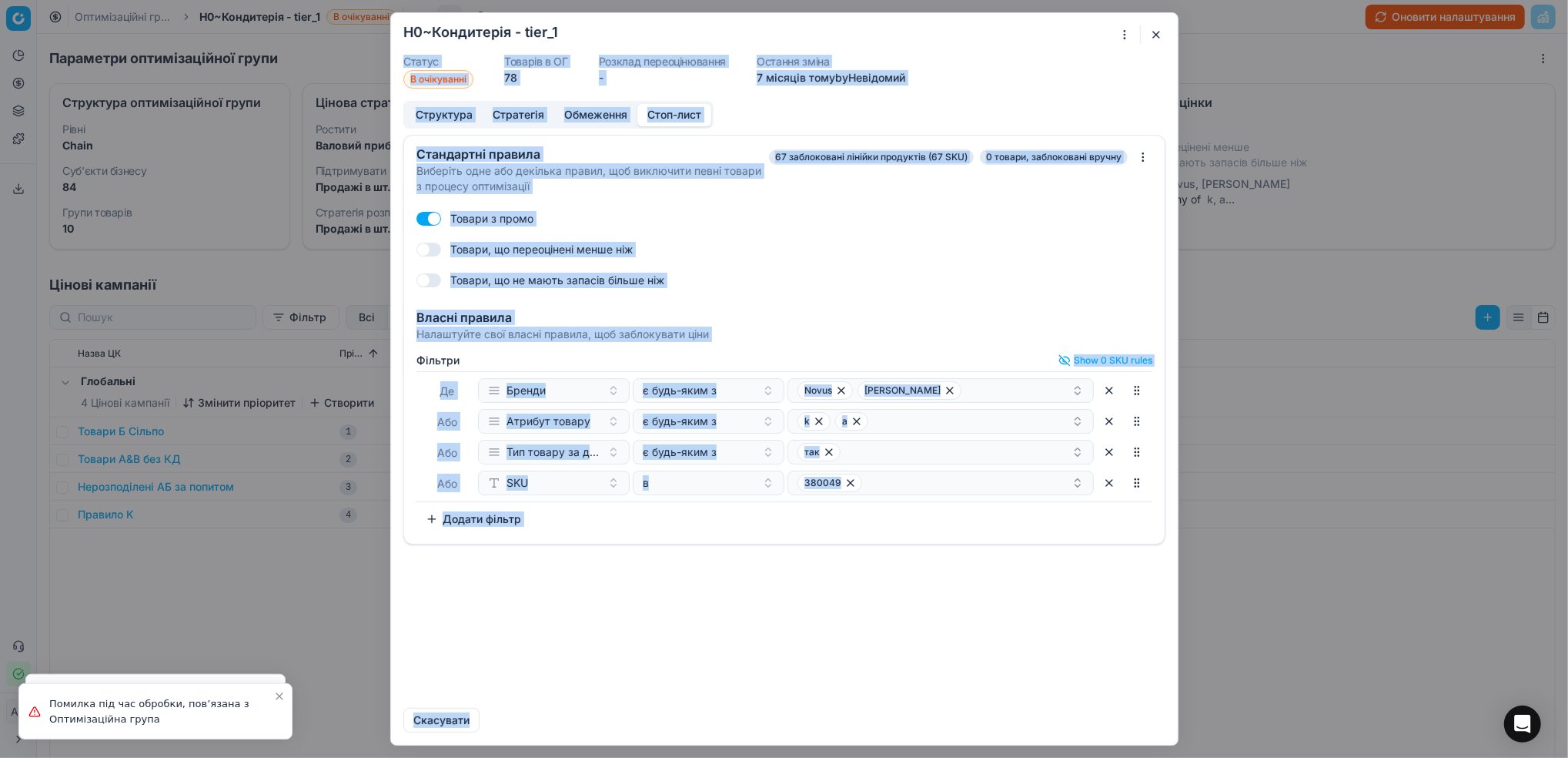
click at [752, 670] on div "Стандартні правила Виберіть одне або декілька правил, щоб виключити певні товар…" at bounding box center [784, 415] width 787 height 560
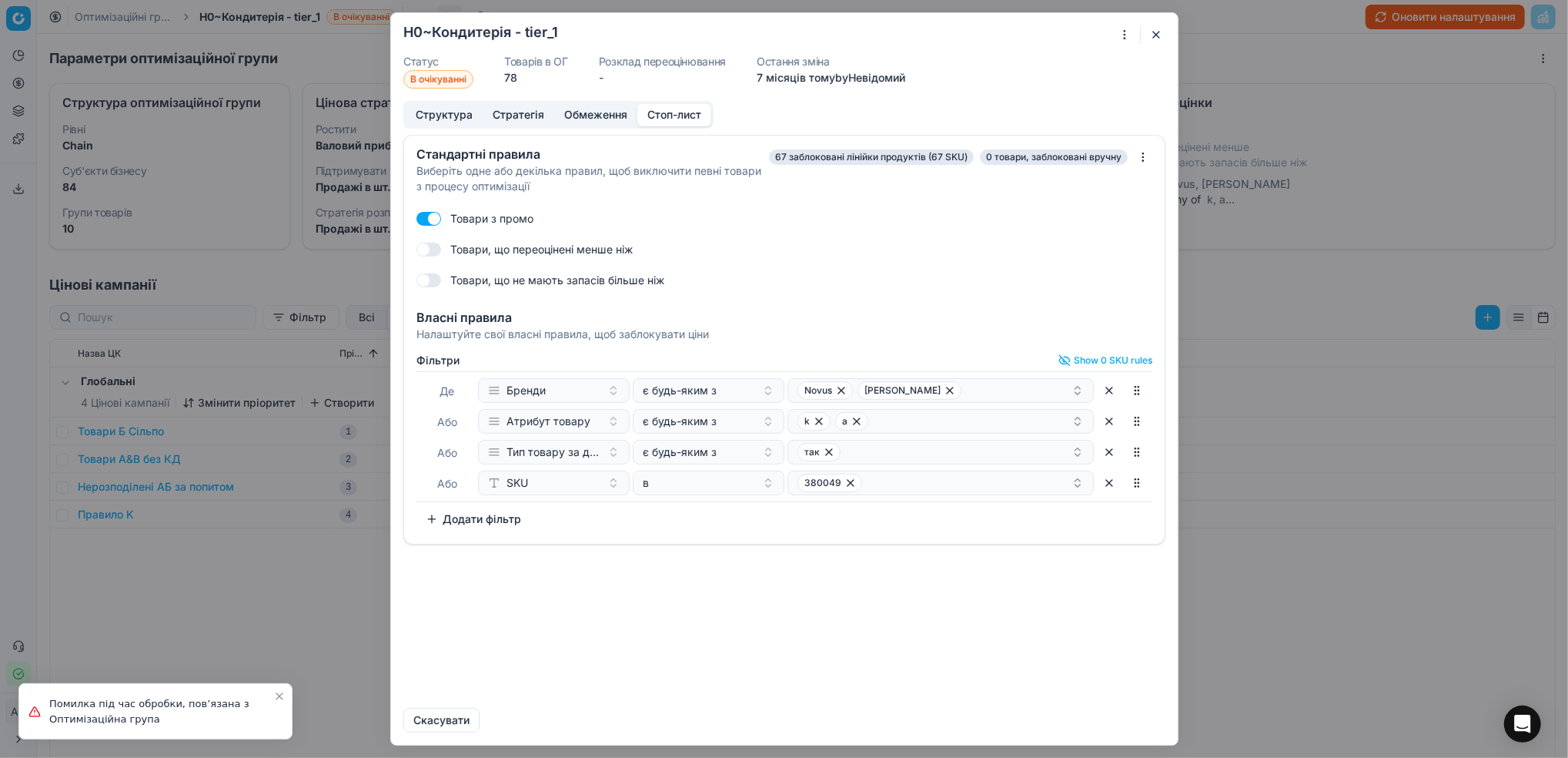
click at [1157, 36] on button "button" at bounding box center [1156, 34] width 18 height 18
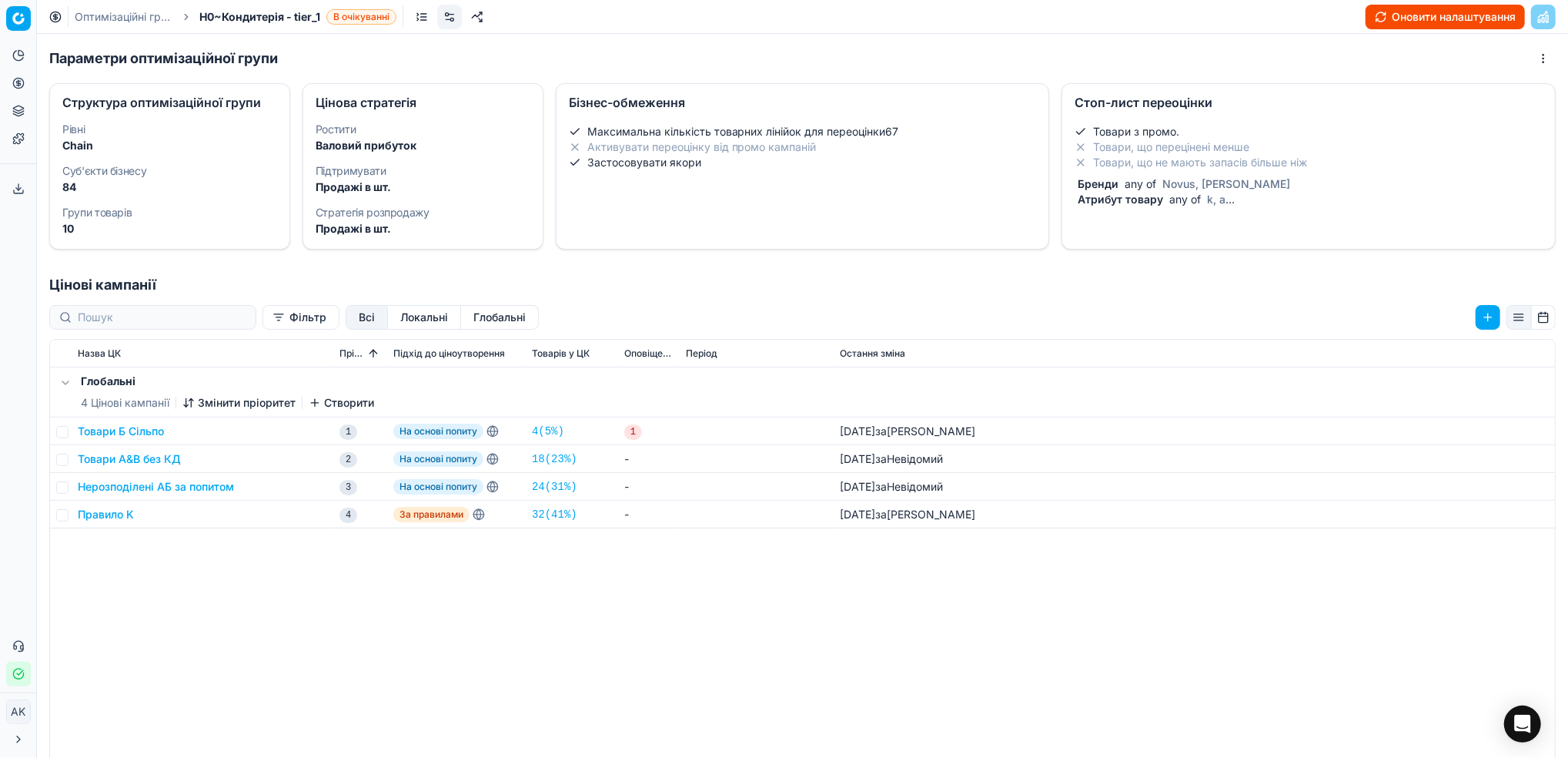
click at [116, 16] on link "Оптимізаційні групи" at bounding box center [124, 17] width 99 height 16
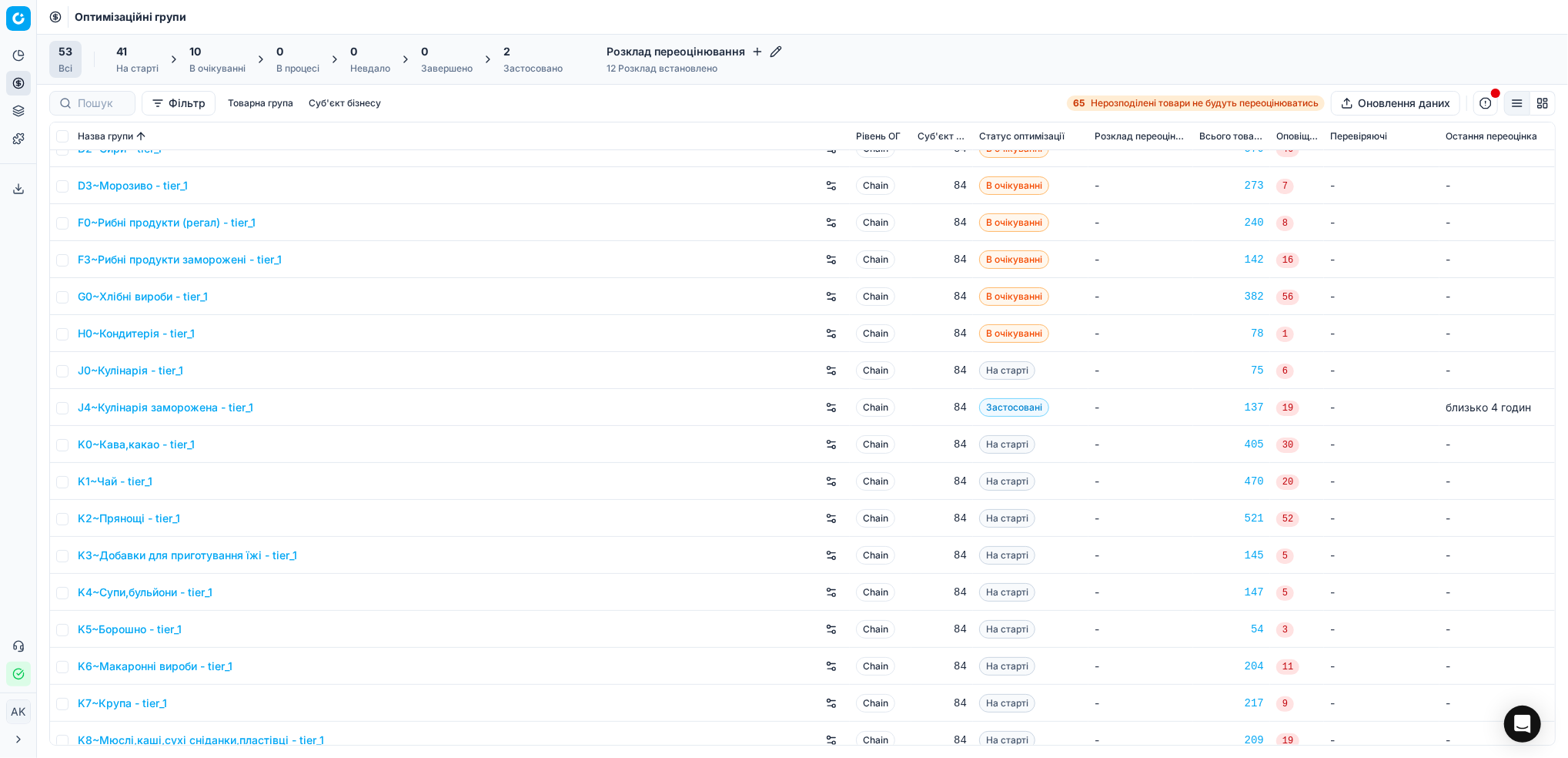
scroll to position [308, 0]
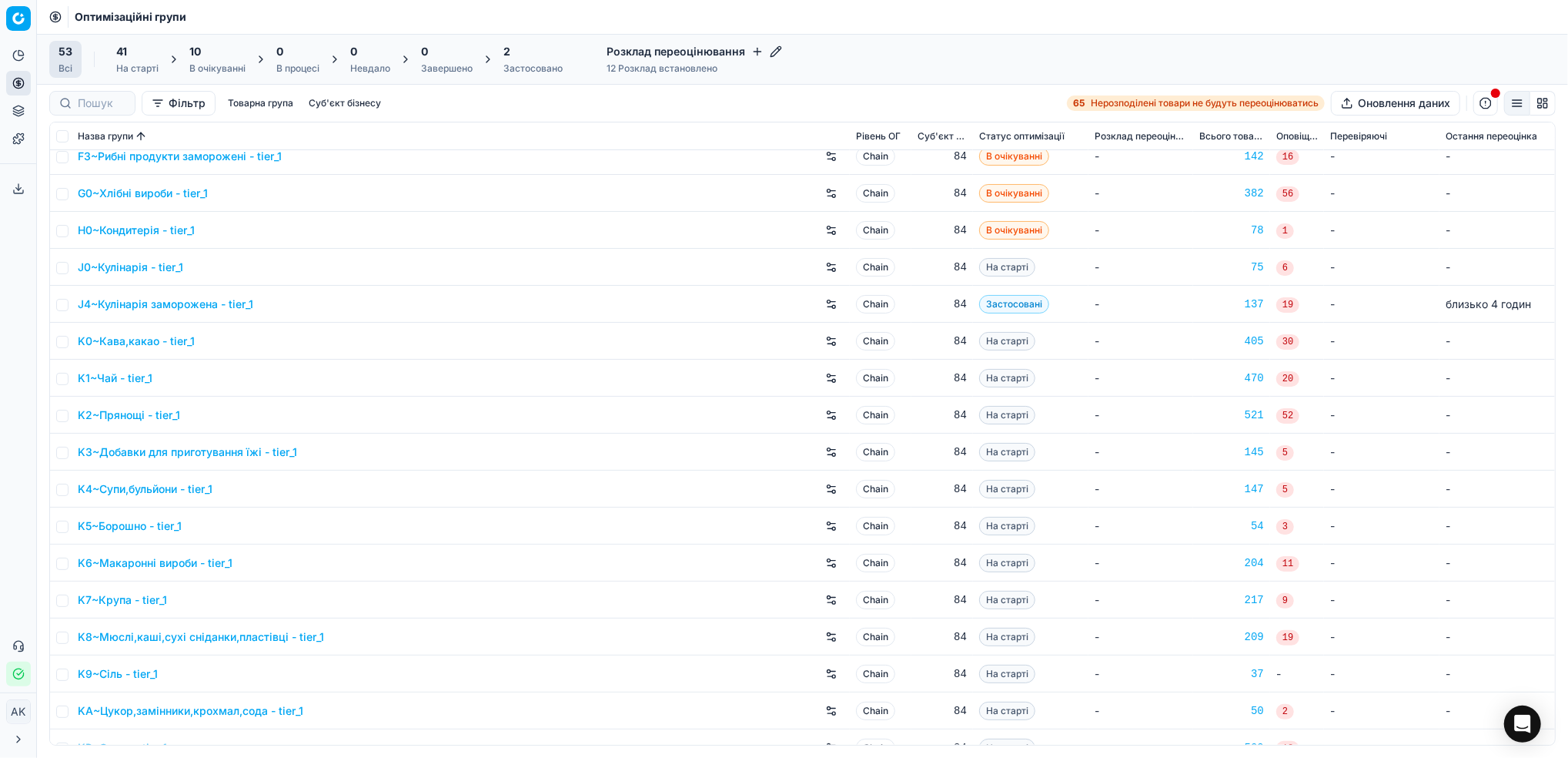
click at [114, 268] on link "J0~Кулінарія - tier_1" at bounding box center [131, 268] width 106 height 16
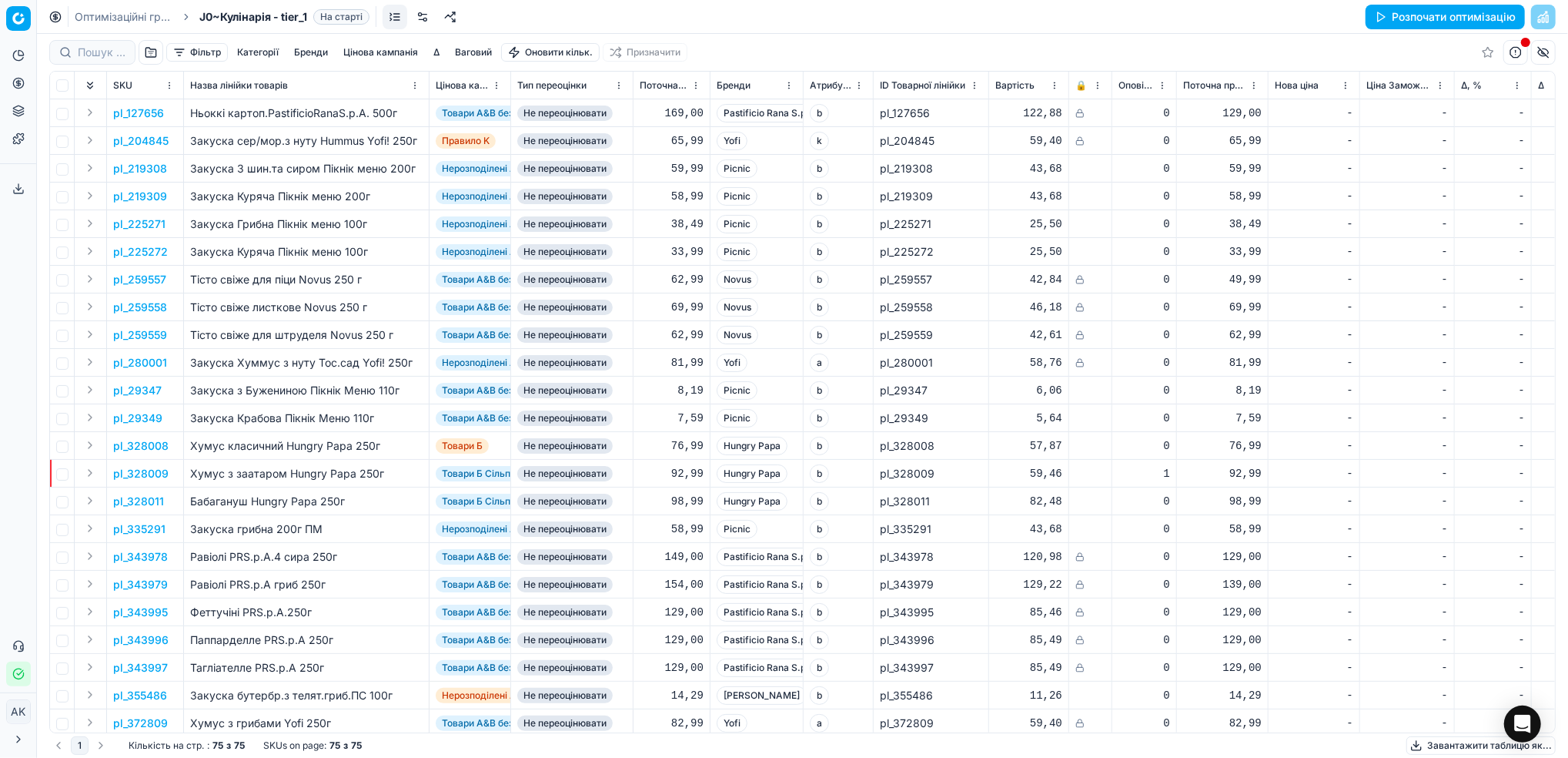
click at [425, 18] on link at bounding box center [423, 16] width 24 height 24
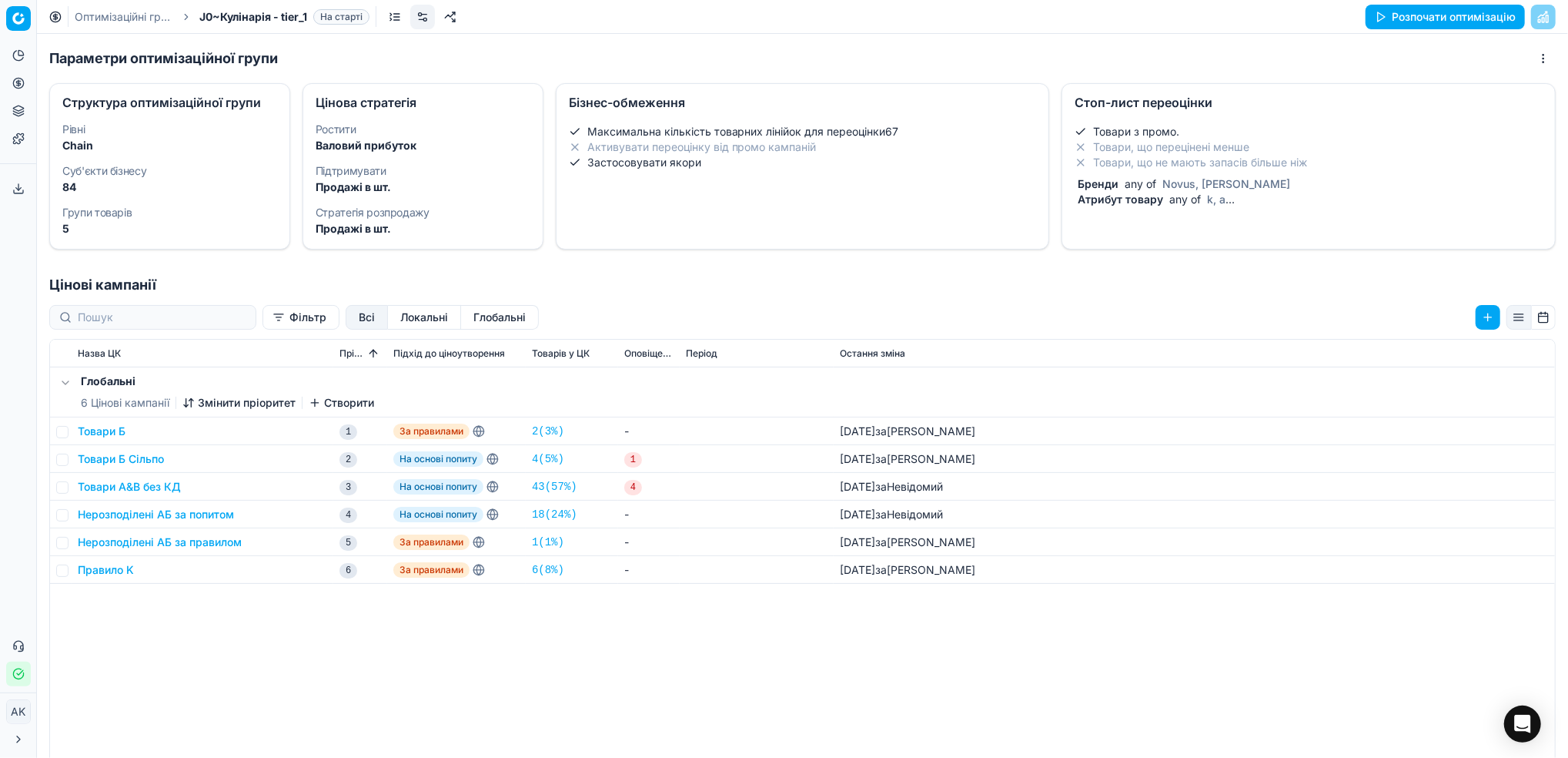
click at [1208, 177] on div "Бренди any of Novus, [PERSON_NAME]" at bounding box center [1306, 185] width 462 height 16
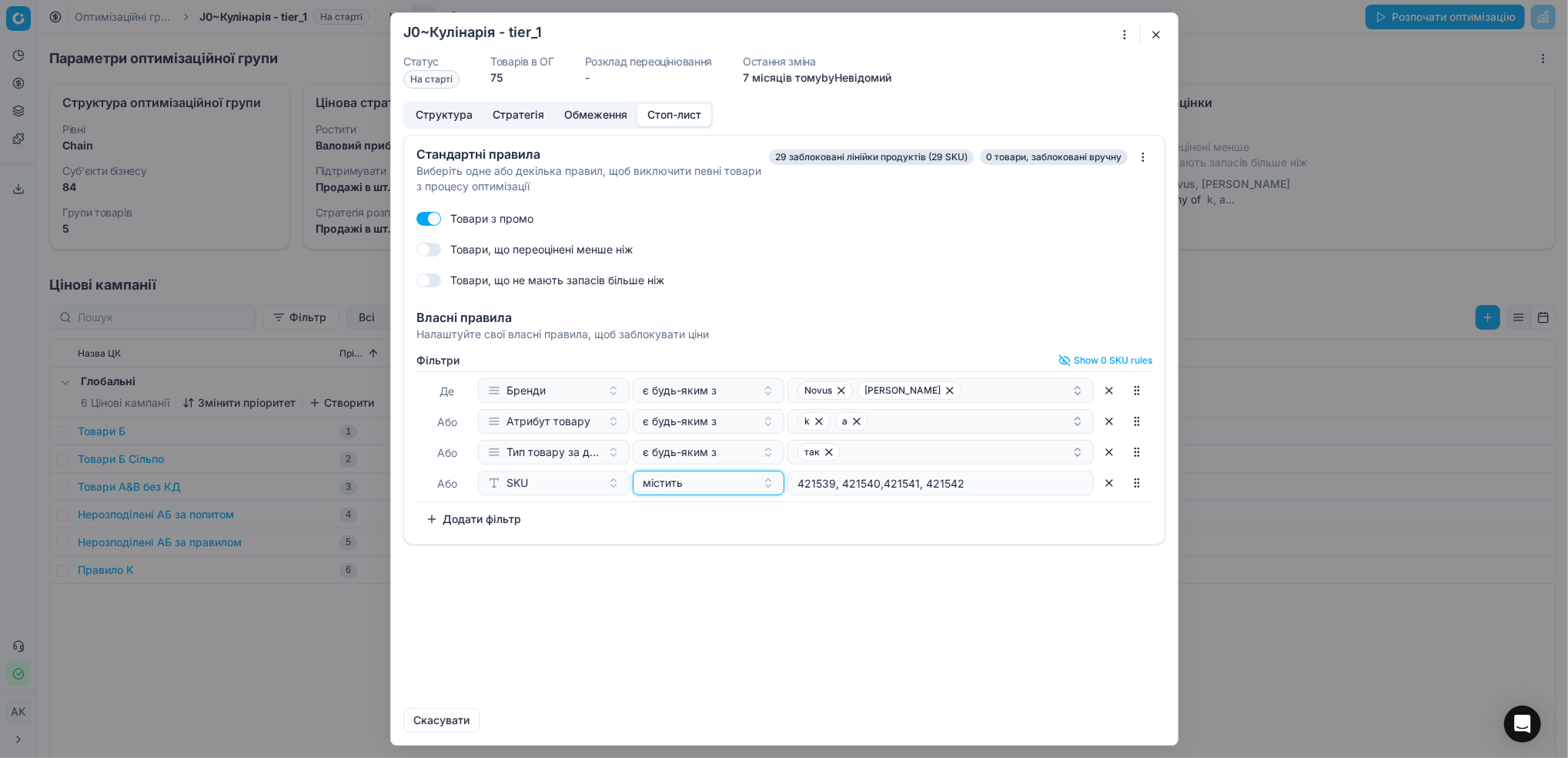
click at [737, 483] on div "містить" at bounding box center [699, 483] width 113 height 16
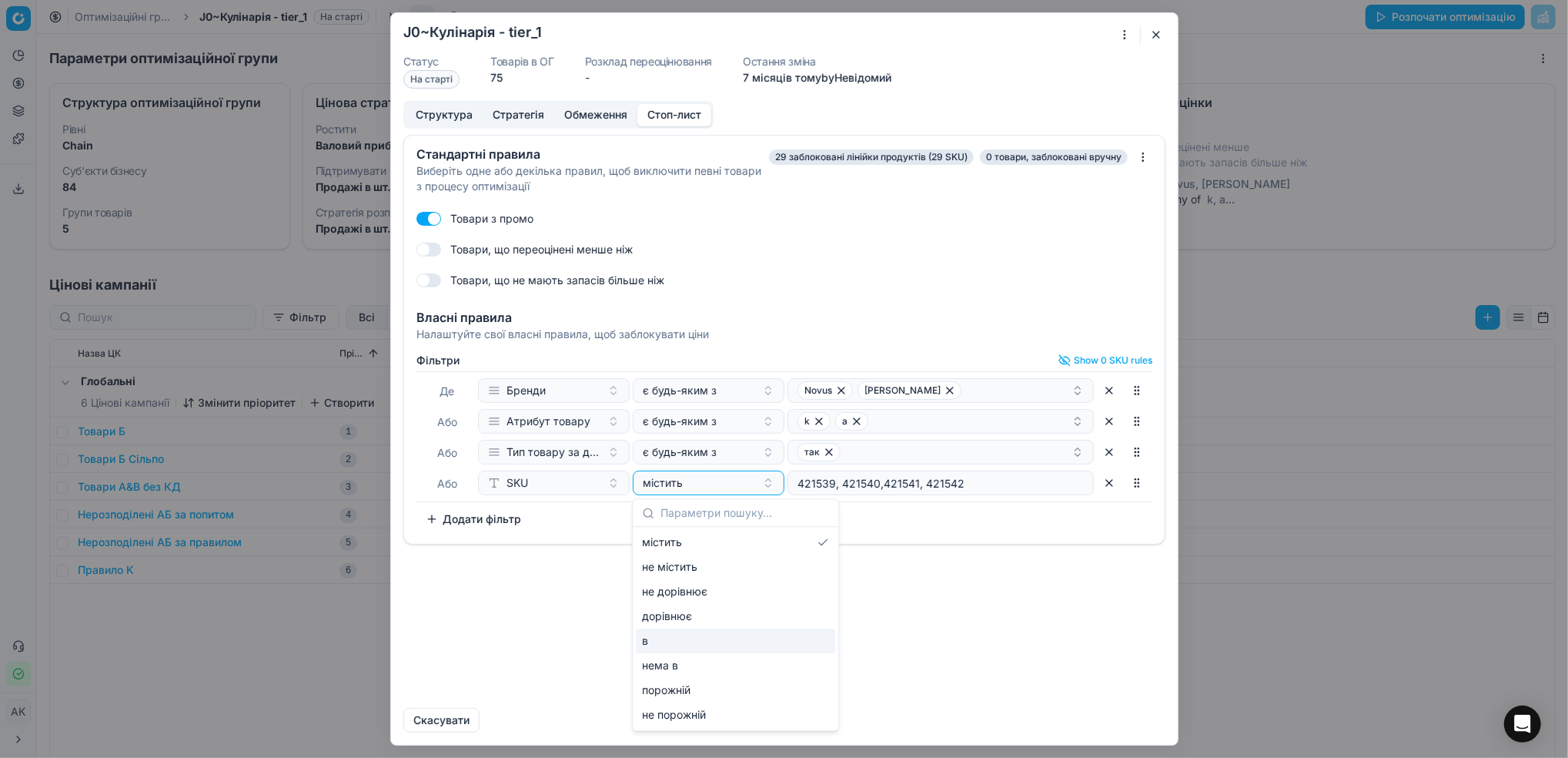
click at [695, 638] on div "в" at bounding box center [735, 640] width 199 height 24
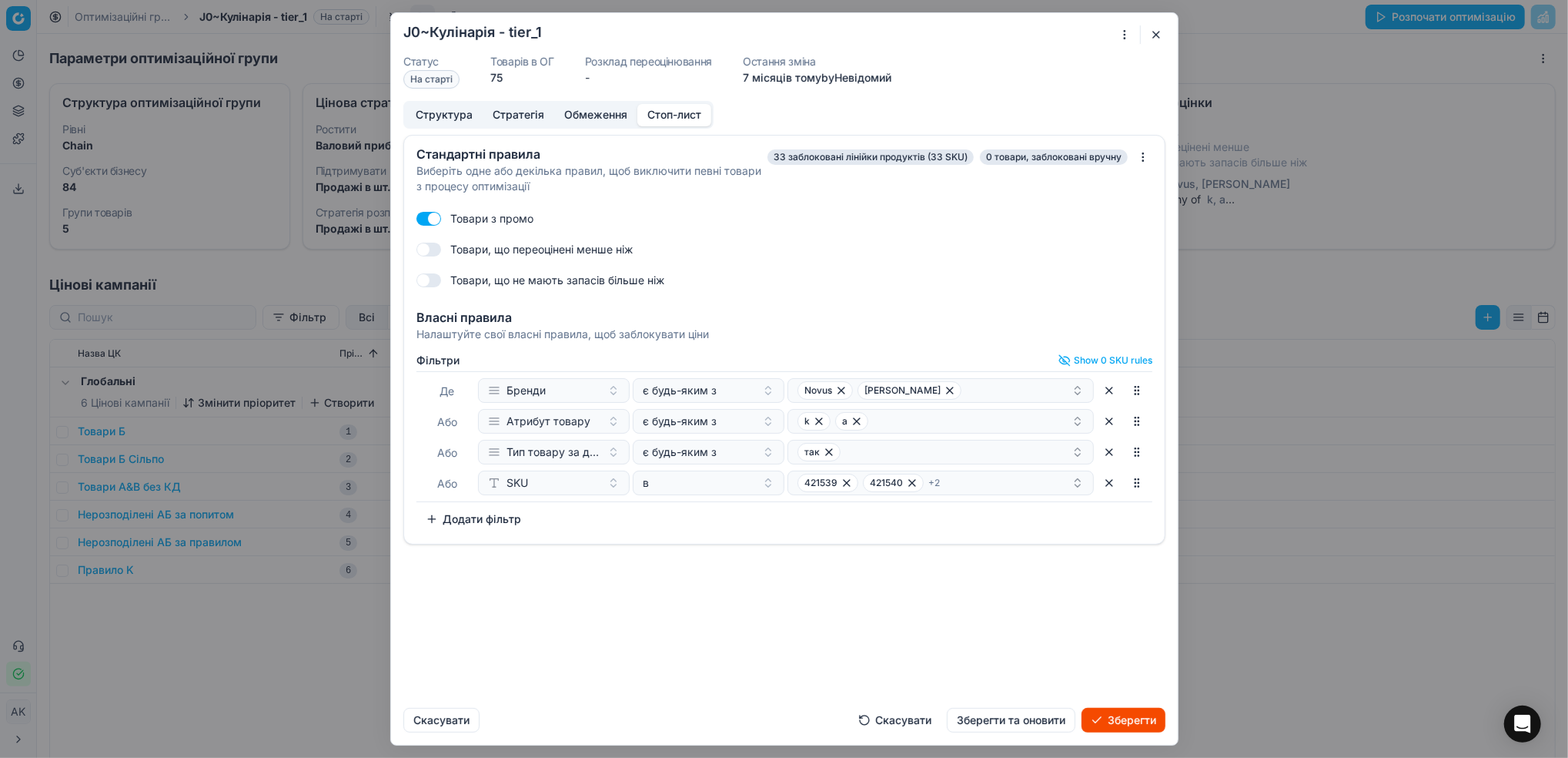
click at [1060, 489] on div "421539 421540 + 2" at bounding box center [935, 483] width 274 height 18
click at [900, 650] on div "Стандартні правила Виберіть одне або декілька правил, щоб виключити певні товар…" at bounding box center [784, 415] width 787 height 560
click at [988, 489] on div "95283 392296 + 2" at bounding box center [935, 483] width 274 height 18
click at [867, 649] on div "Стандартні правила Виберіть одне або декілька правил, щоб виключити певні товар…" at bounding box center [784, 415] width 787 height 560
click at [901, 724] on button "Скасувати" at bounding box center [895, 720] width 92 height 24
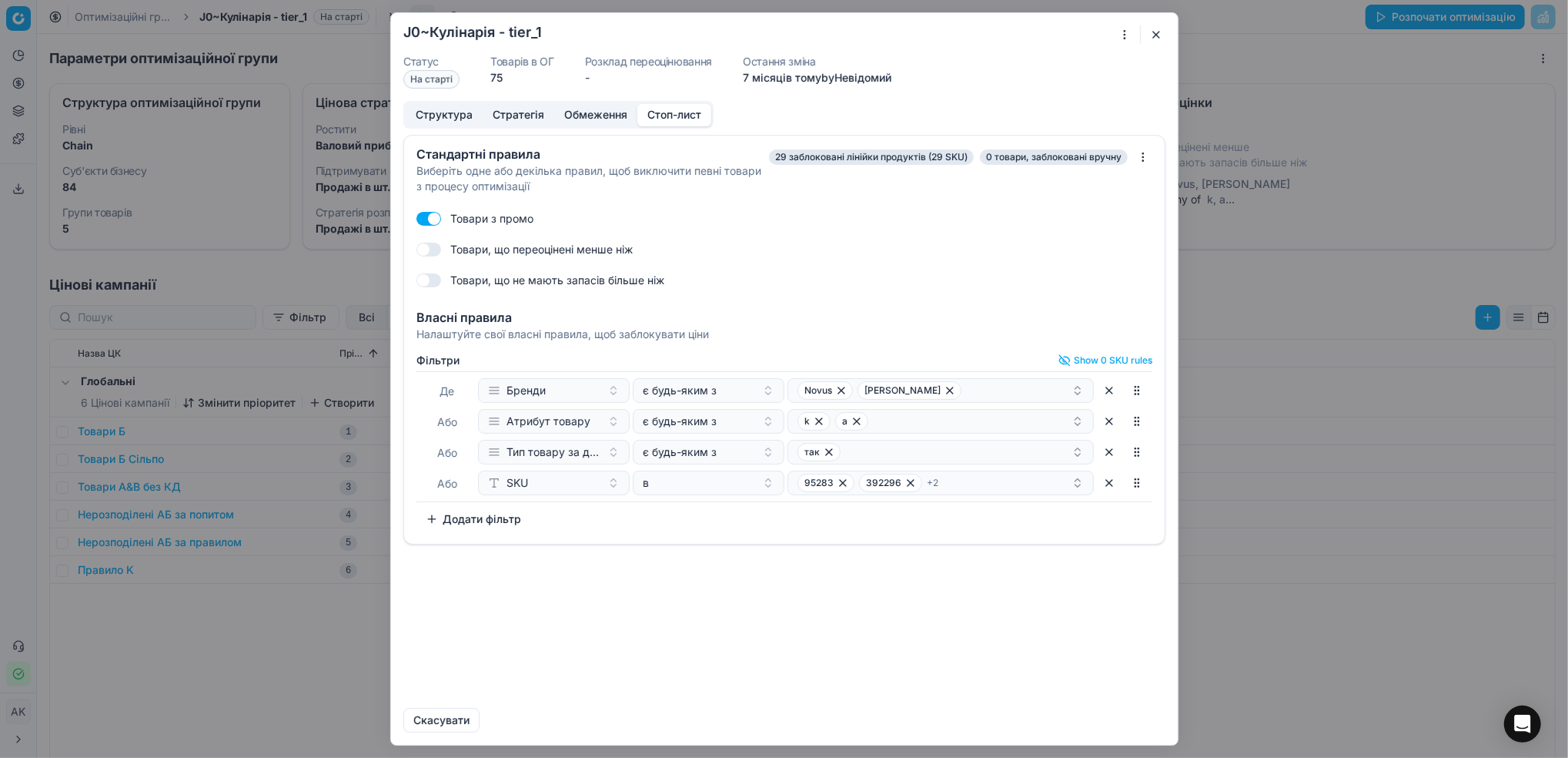
click at [1160, 34] on button "button" at bounding box center [1156, 34] width 18 height 18
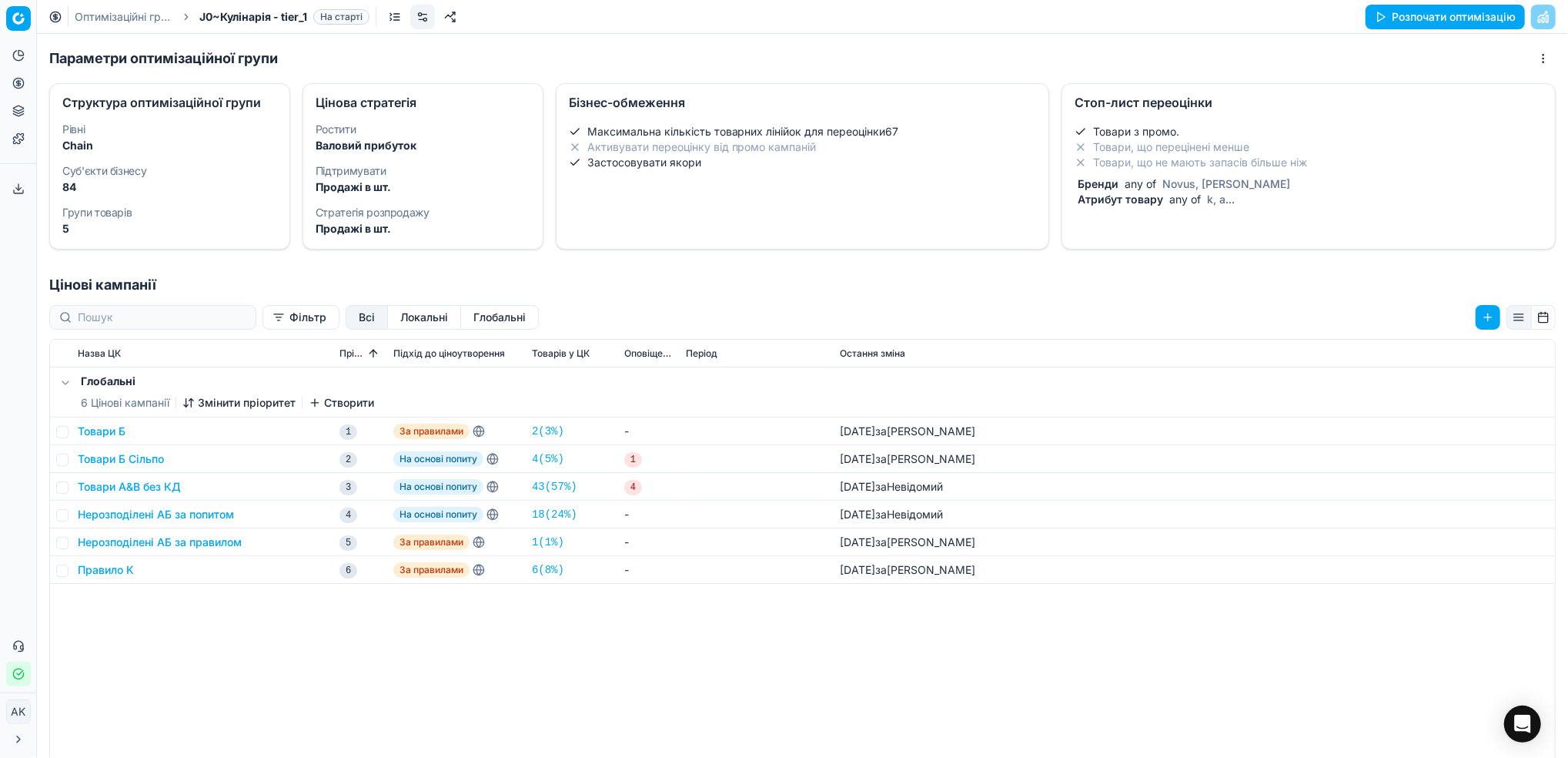
click at [1170, 170] on li "Товари, що не мають запасів більше ніж" at bounding box center [1309, 163] width 468 height 16
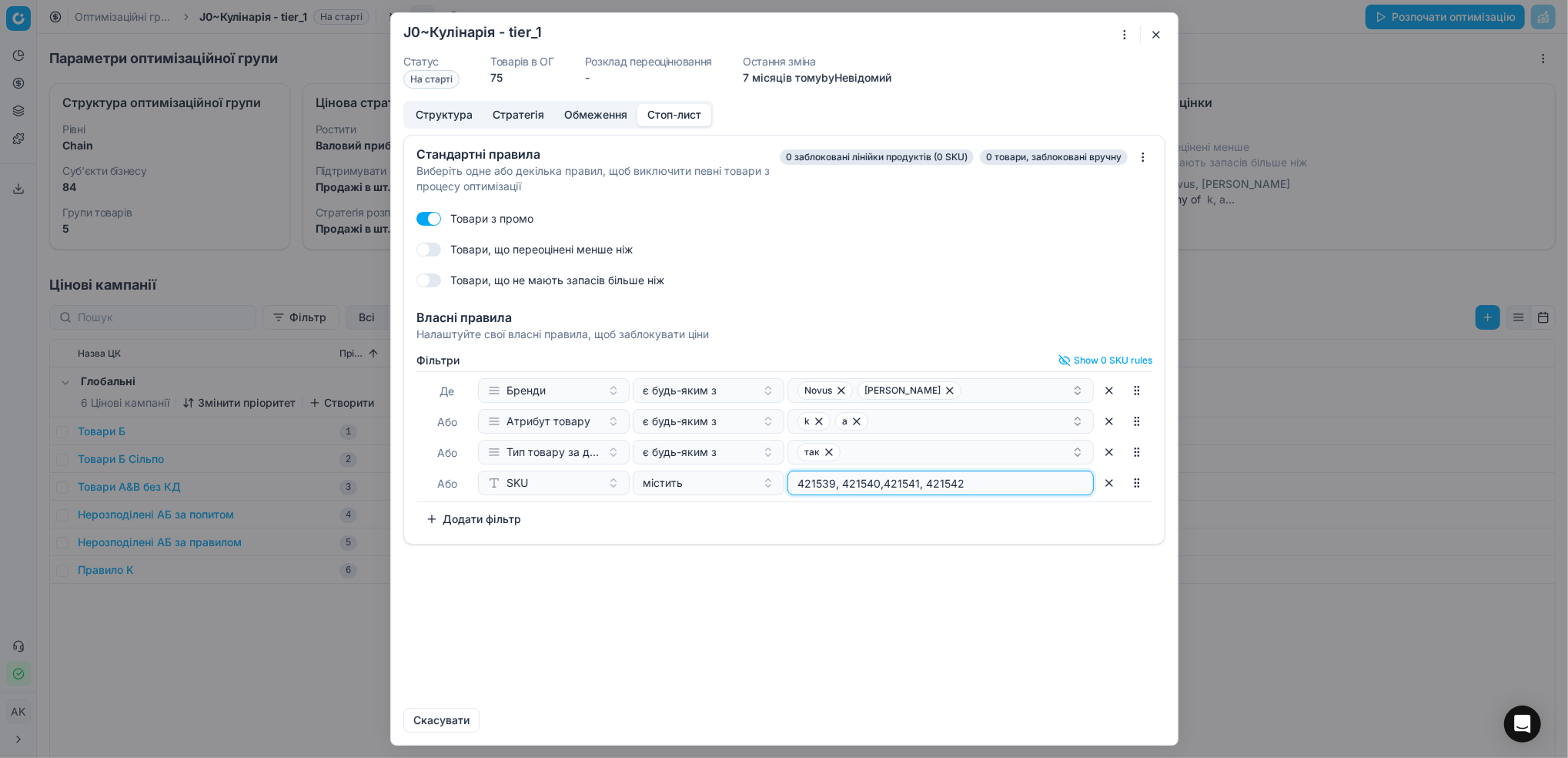
click at [991, 483] on input "421539, 421540,421541, 421542" at bounding box center [941, 483] width 293 height 23
click at [741, 483] on div "містить" at bounding box center [699, 483] width 113 height 16
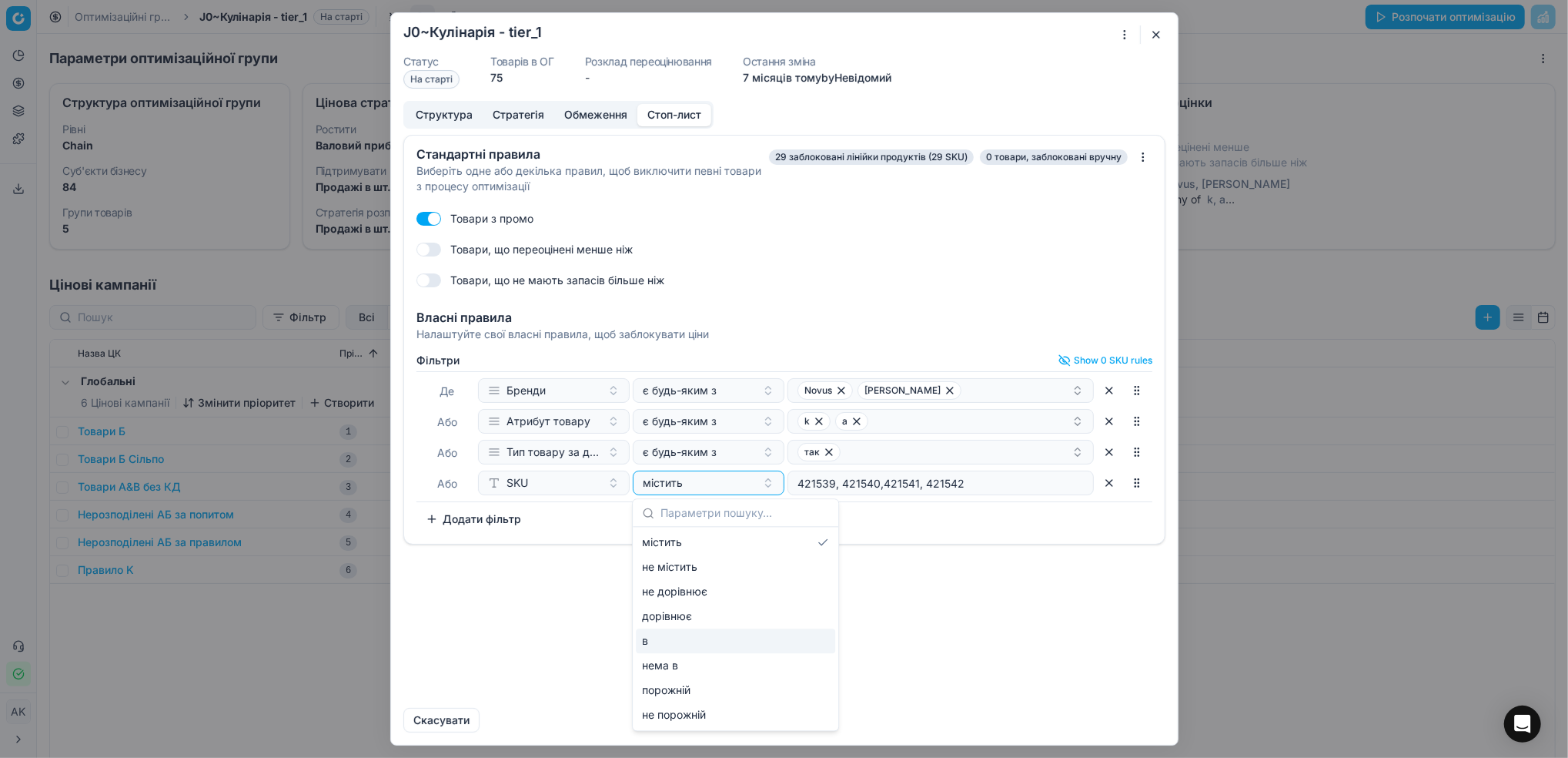
click at [710, 645] on div "в" at bounding box center [735, 640] width 199 height 24
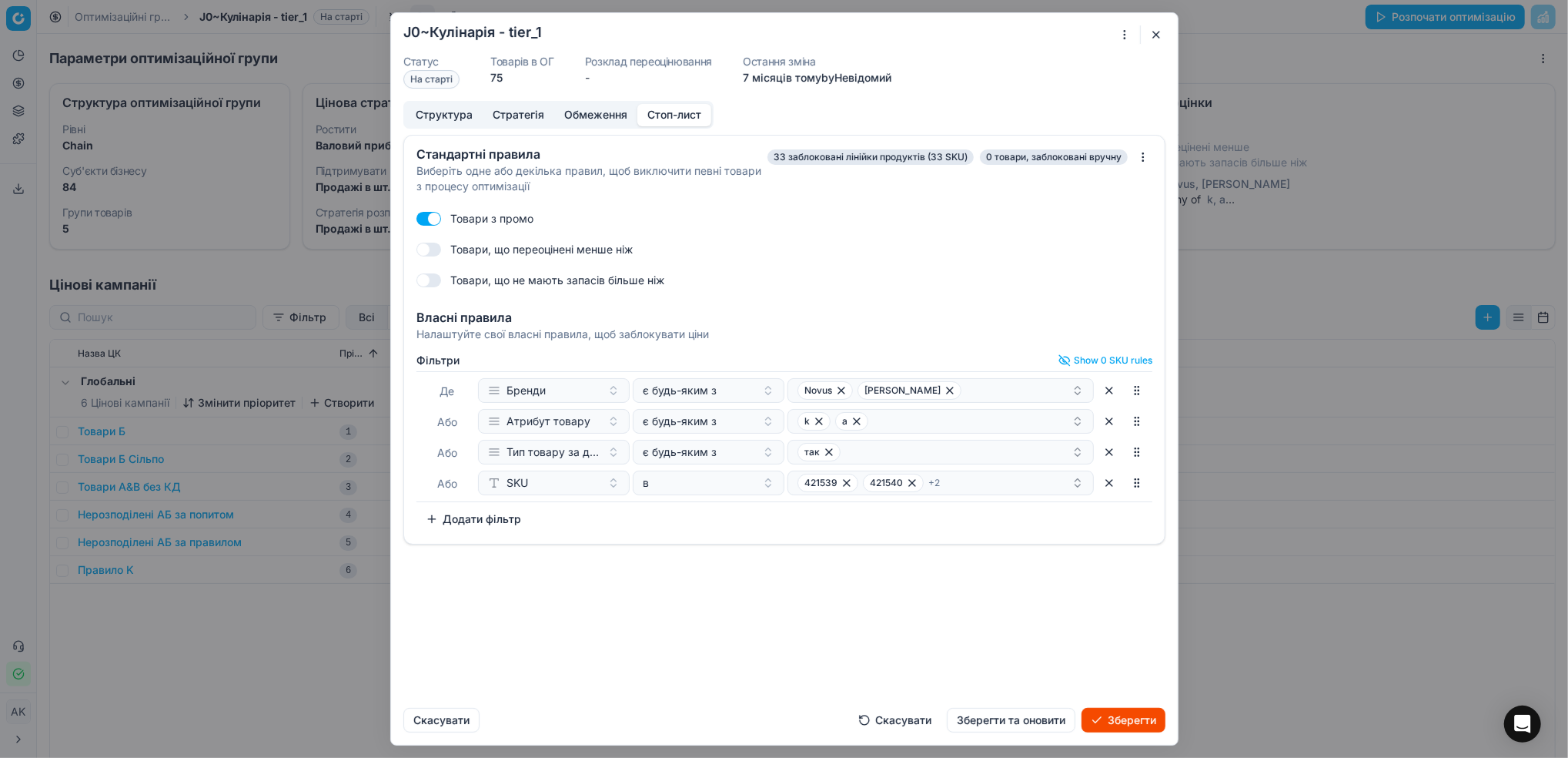
click at [1022, 485] on div "421539 421540 + 2" at bounding box center [935, 483] width 274 height 18
paste input "95283"
type input "95283"
click at [859, 551] on div "95283" at bounding box center [942, 541] width 301 height 24
click at [864, 614] on div "Стандартні правила Виберіть одне або декілька правил, щоб виключити певні товар…" at bounding box center [784, 415] width 787 height 560
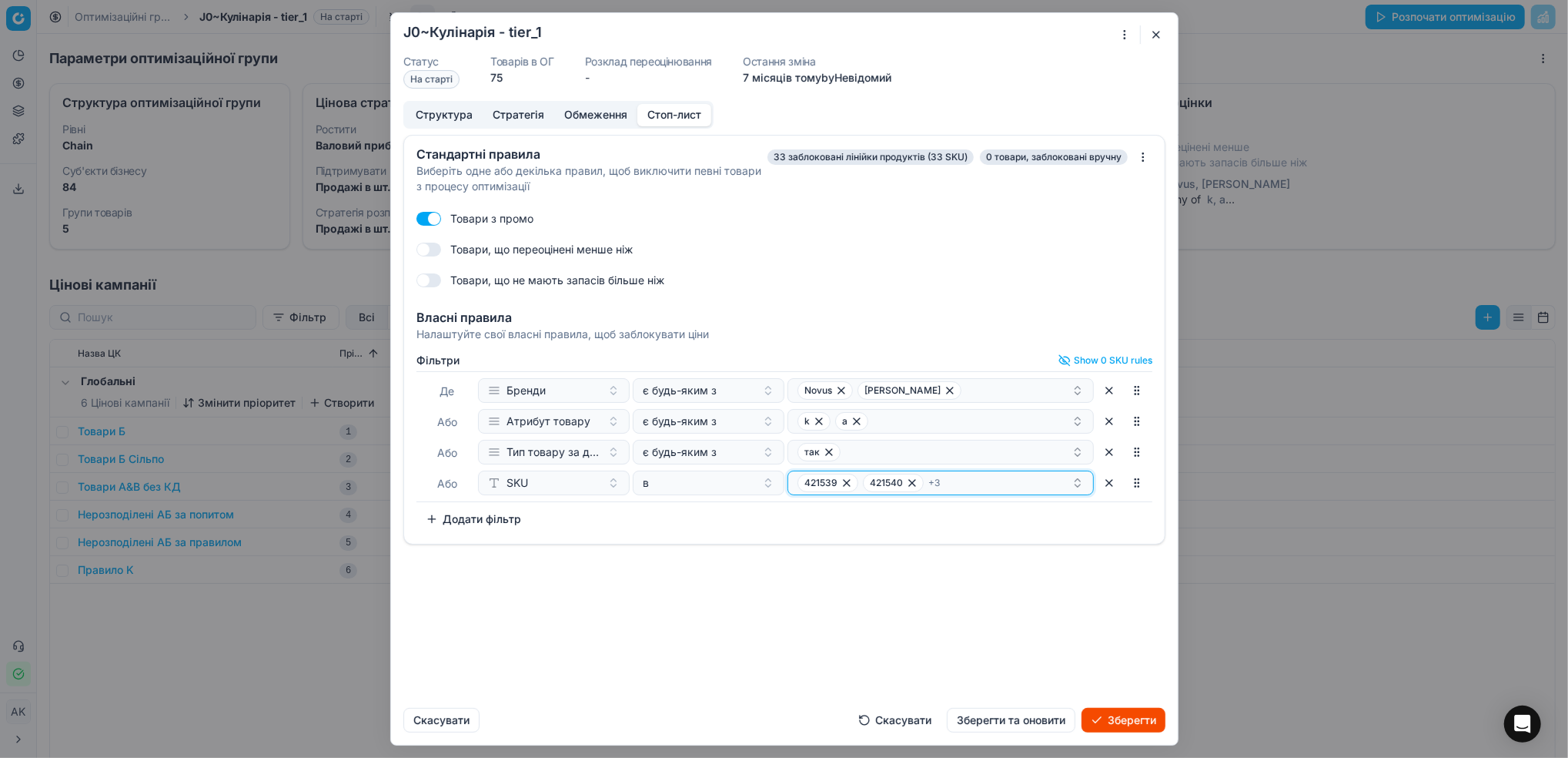
click at [992, 483] on div "421539 421540 + 3" at bounding box center [935, 483] width 274 height 18
type input "392296"
click at [856, 548] on div "392296" at bounding box center [942, 541] width 301 height 24
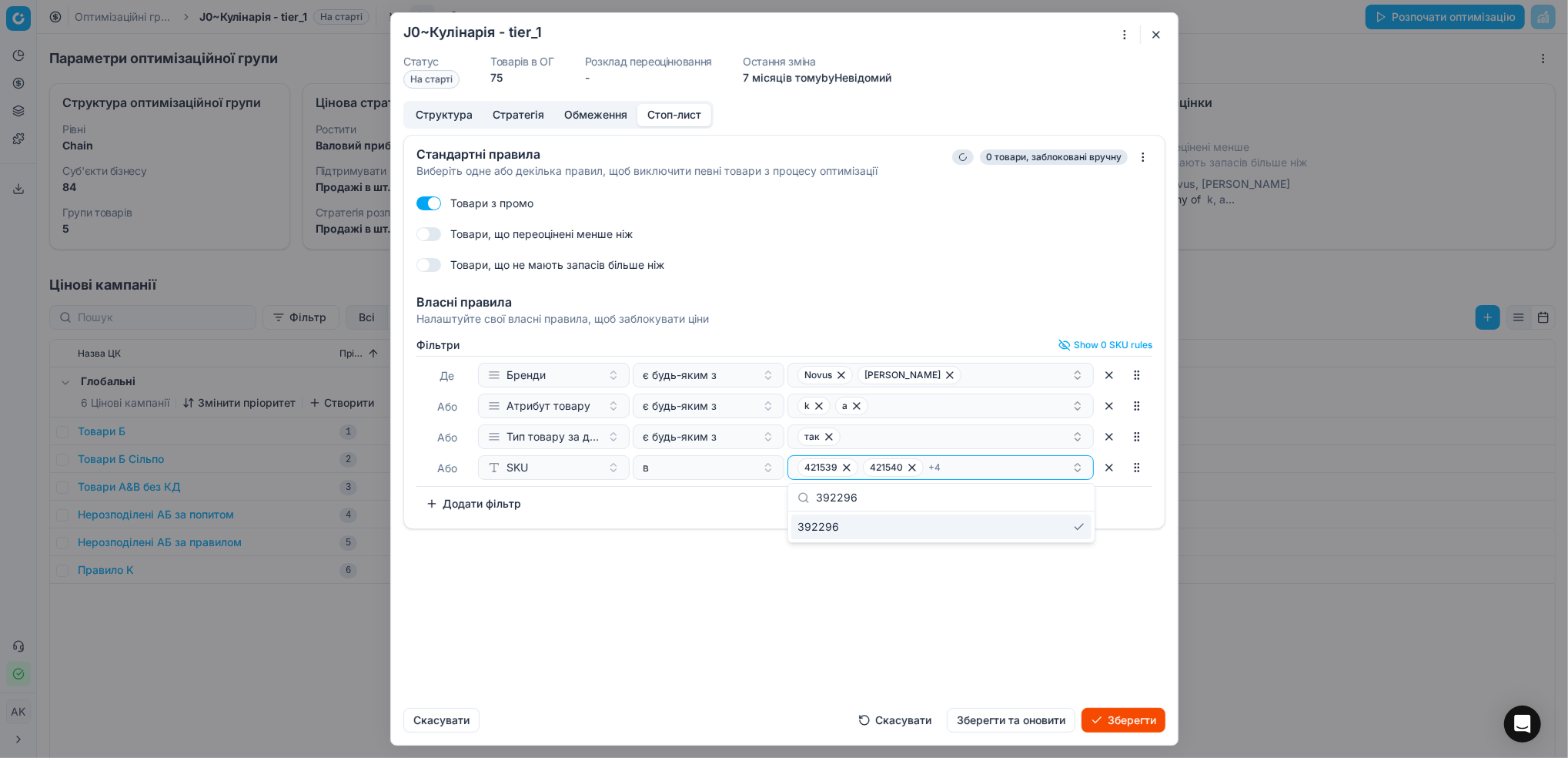
click at [853, 632] on div "Стандартні правила Виберіть одне або декілька правил, щоб виключити певні товар…" at bounding box center [784, 415] width 787 height 560
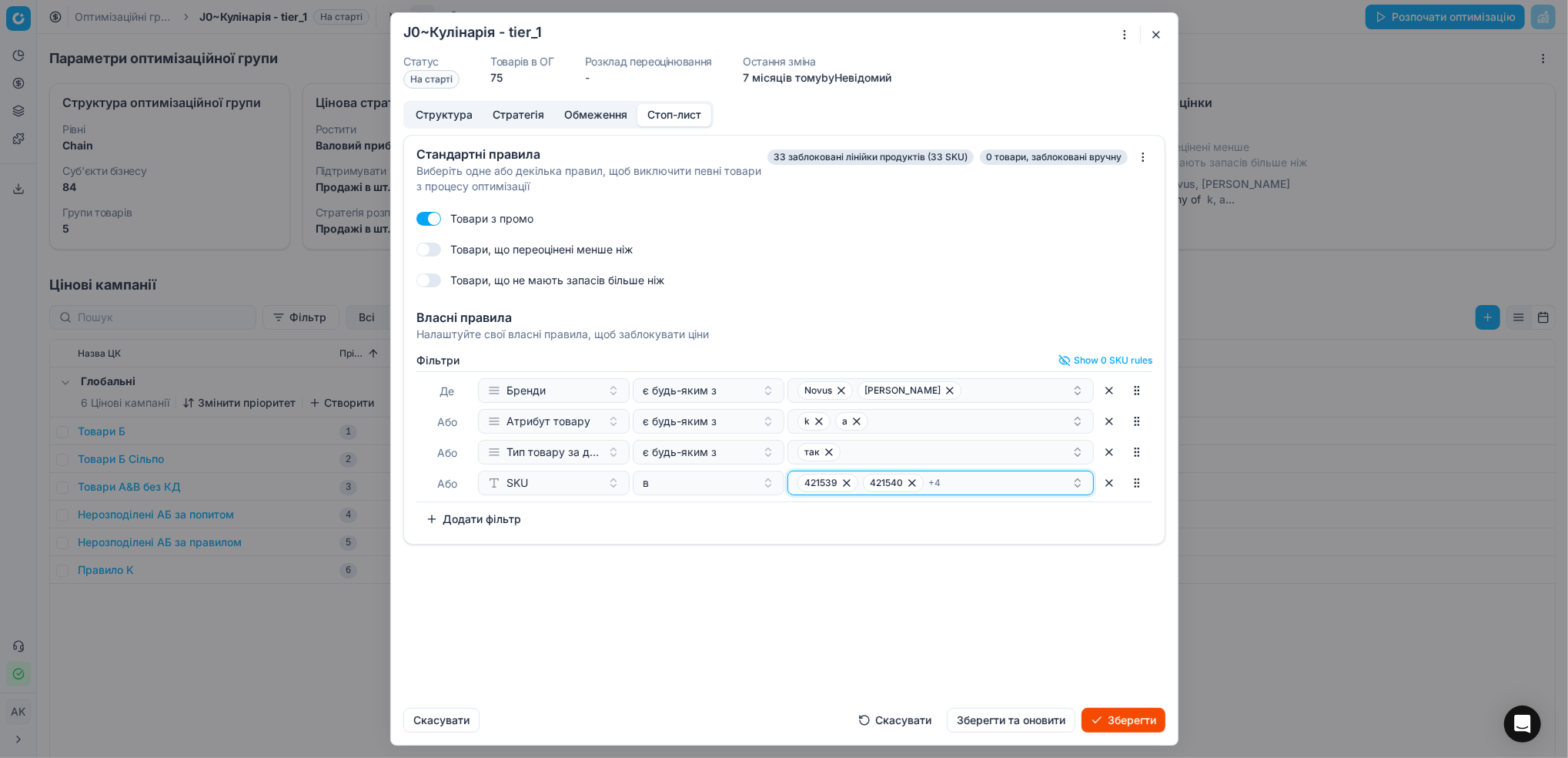
click at [994, 483] on div "421539 421540 + 4" at bounding box center [935, 483] width 274 height 18
type input "392297"
click at [866, 543] on div "392297" at bounding box center [942, 541] width 301 height 24
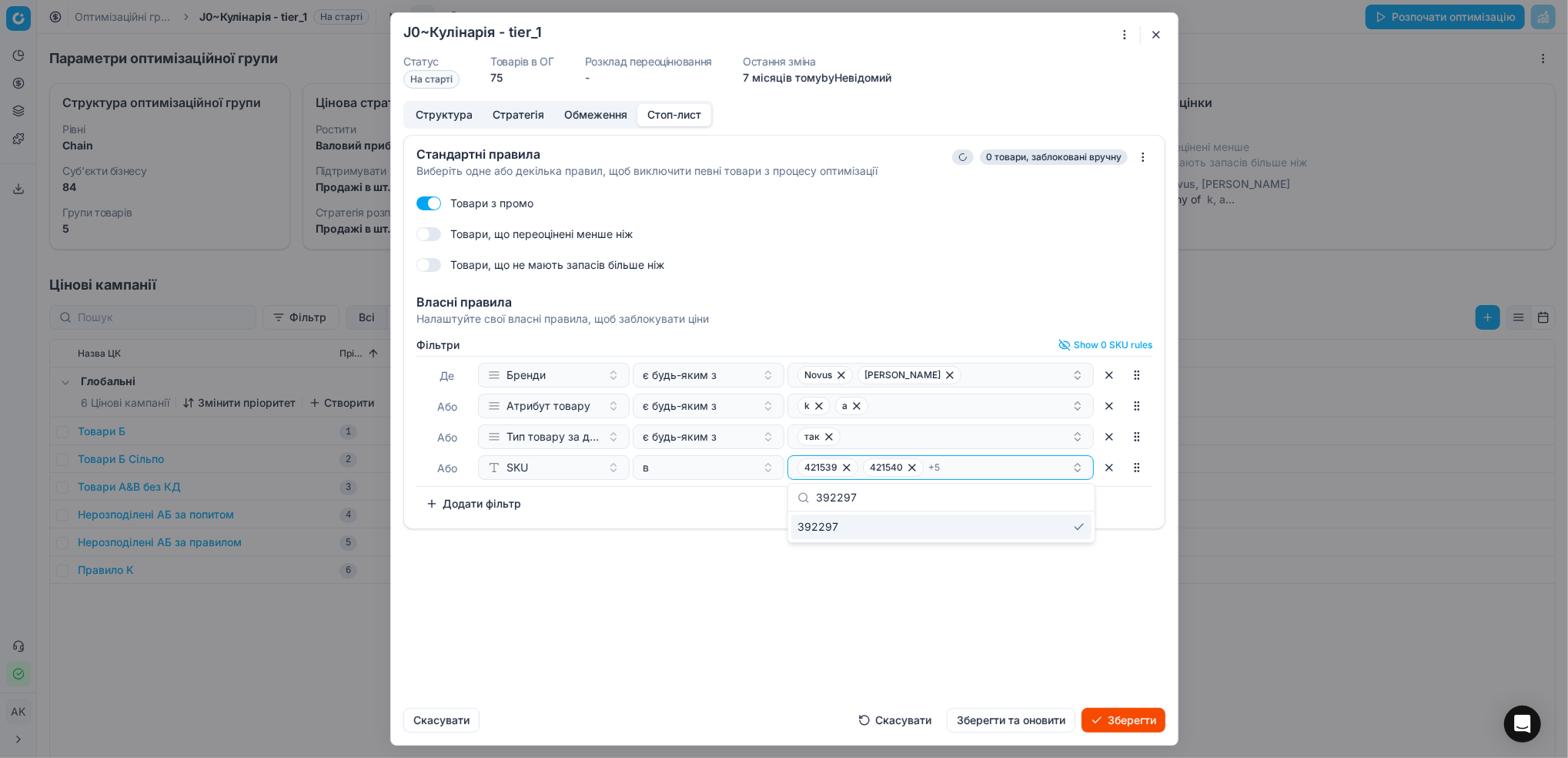
click at [871, 618] on div "Стандартні правила Виберіть одне або декілька правил, щоб виключити певні товар…" at bounding box center [784, 415] width 787 height 560
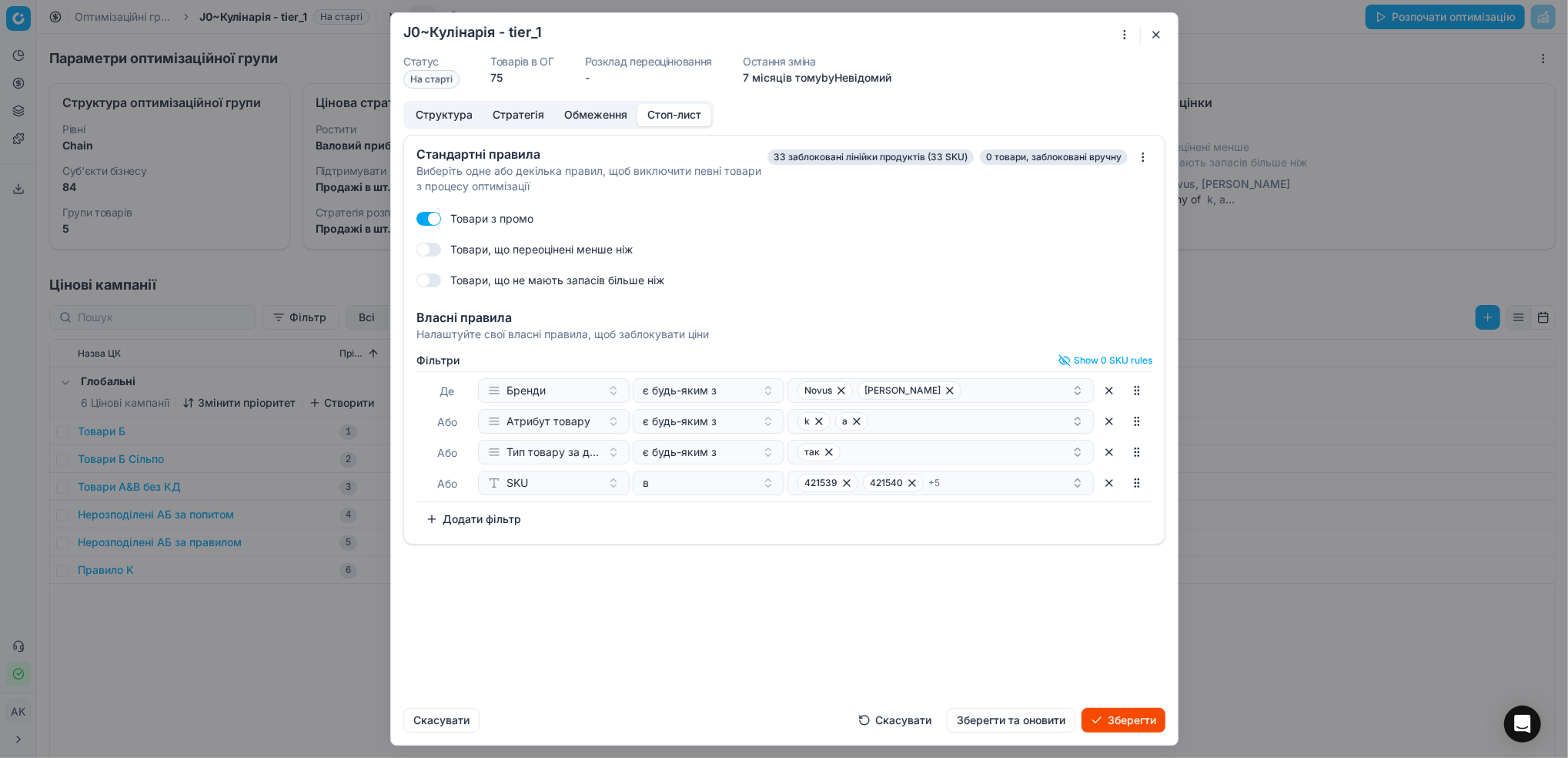
click at [1020, 725] on button "Зберегти та оновити" at bounding box center [1011, 720] width 128 height 24
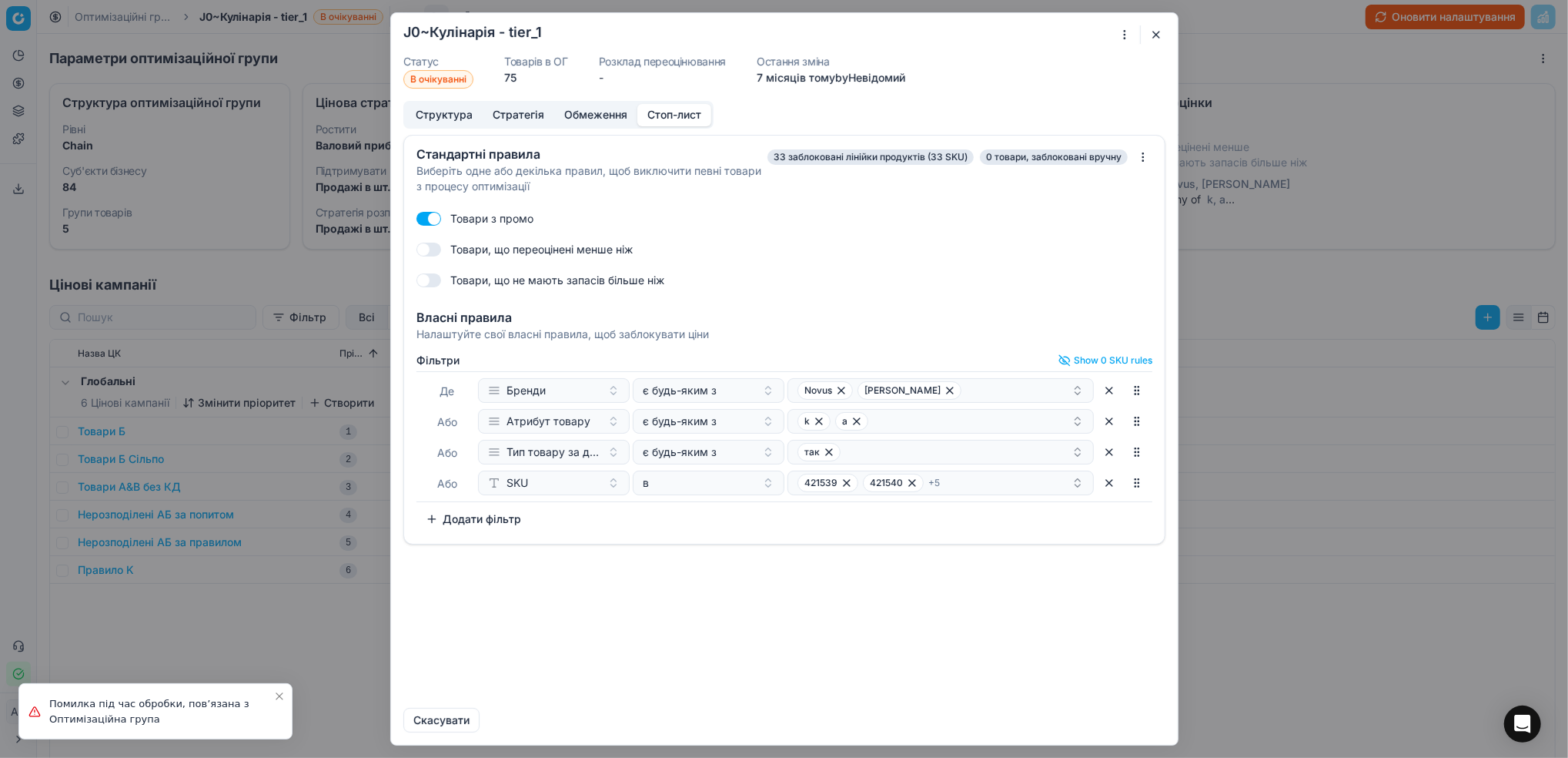
click at [1154, 34] on button "button" at bounding box center [1156, 34] width 18 height 18
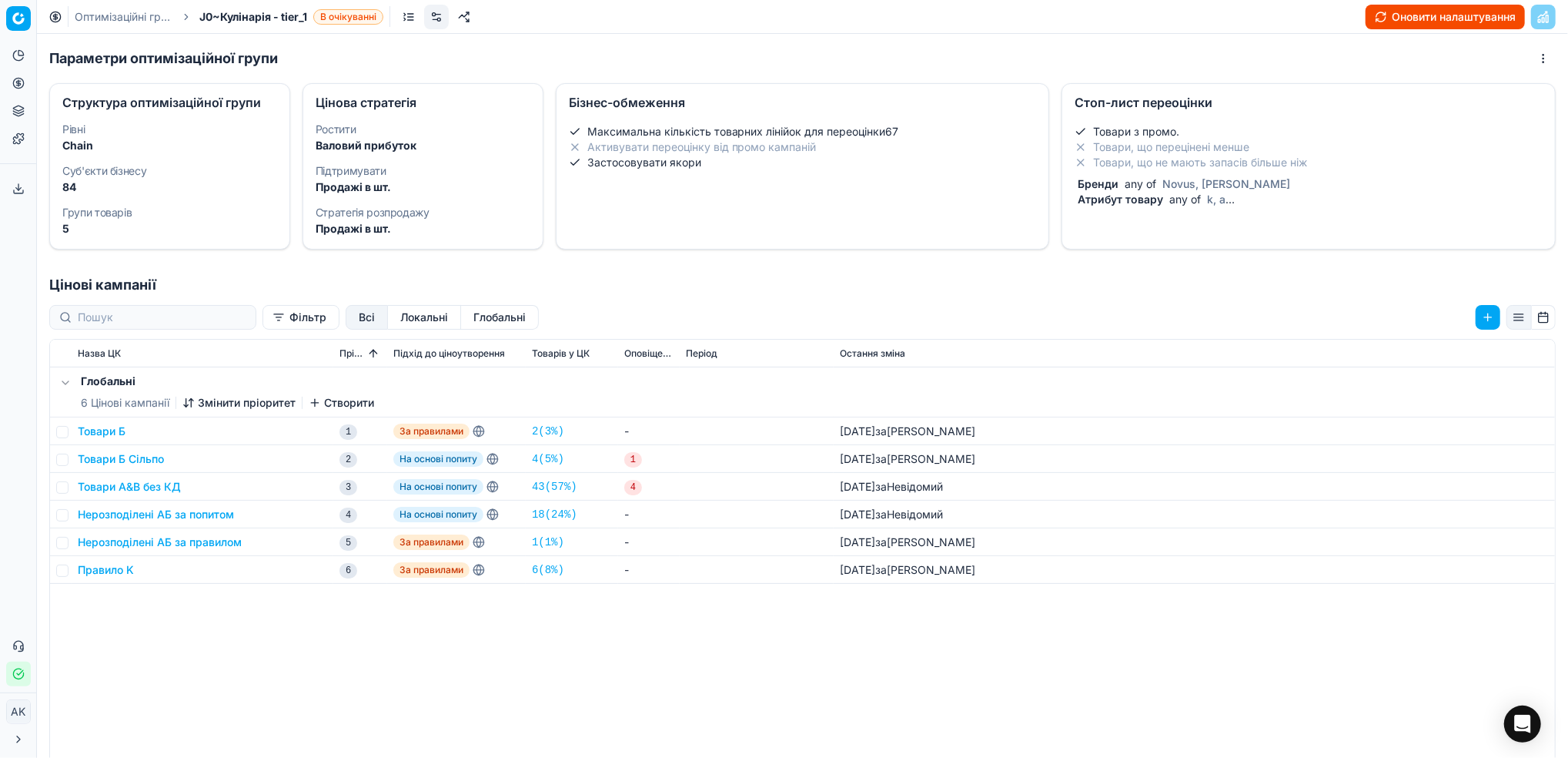
drag, startPoint x: 116, startPoint y: 13, endPoint x: 206, endPoint y: 41, distance: 94.3
click at [116, 13] on link "Оптимізаційні групи" at bounding box center [124, 17] width 99 height 16
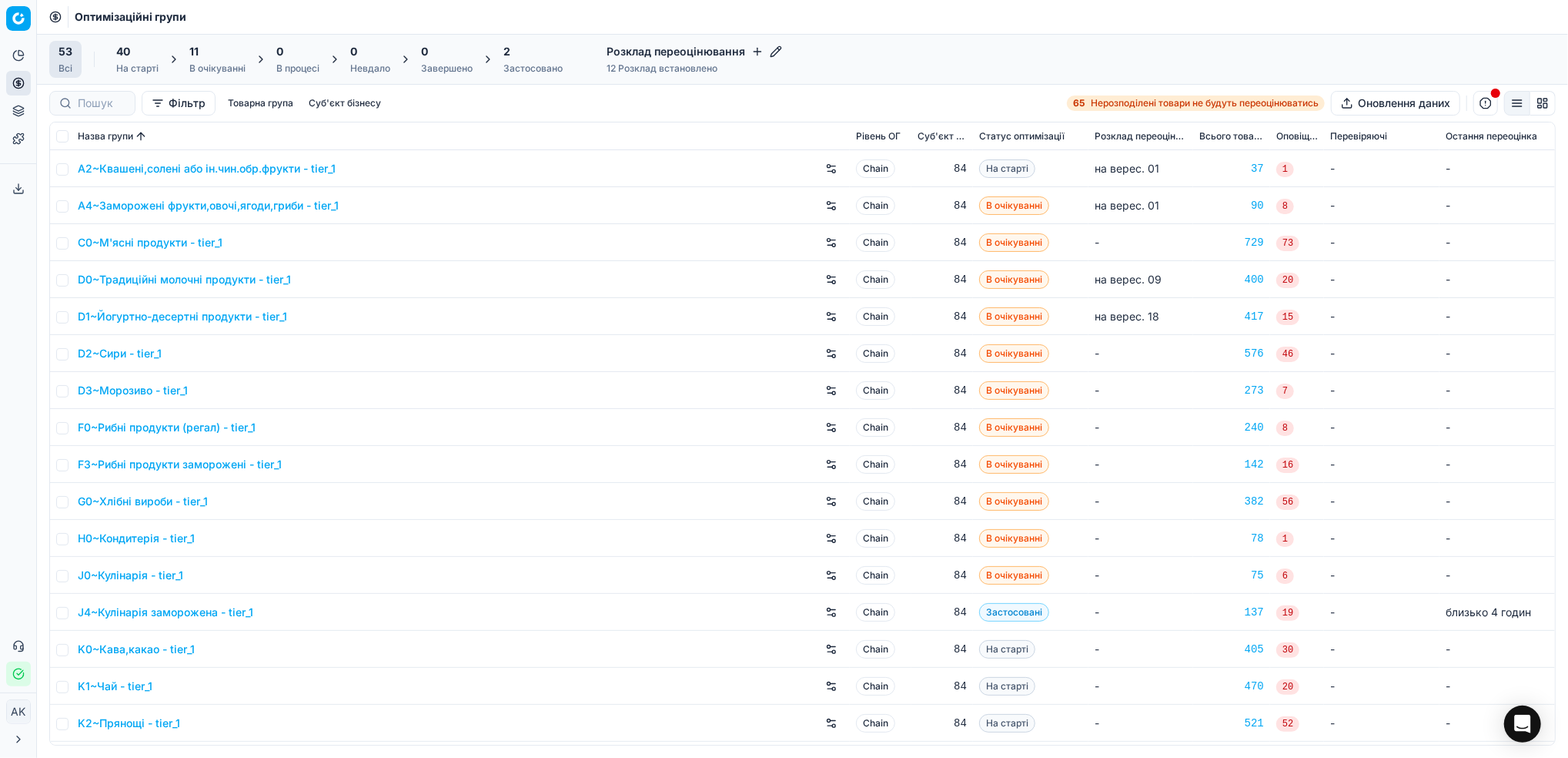
scroll to position [102, 0]
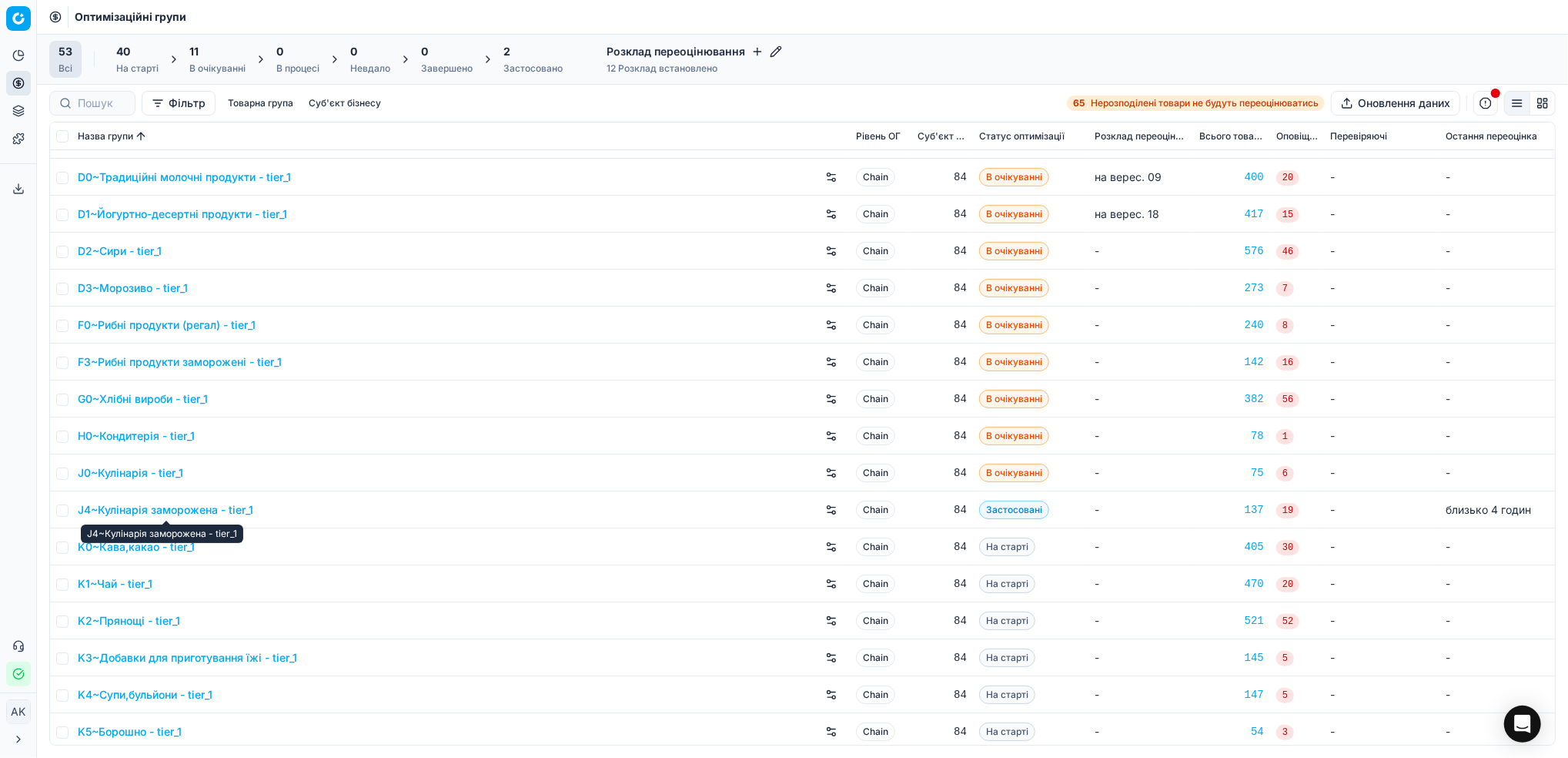
click at [169, 505] on link "J4~Кулінарія заморожена - tier_1" at bounding box center [165, 509] width 176 height 16
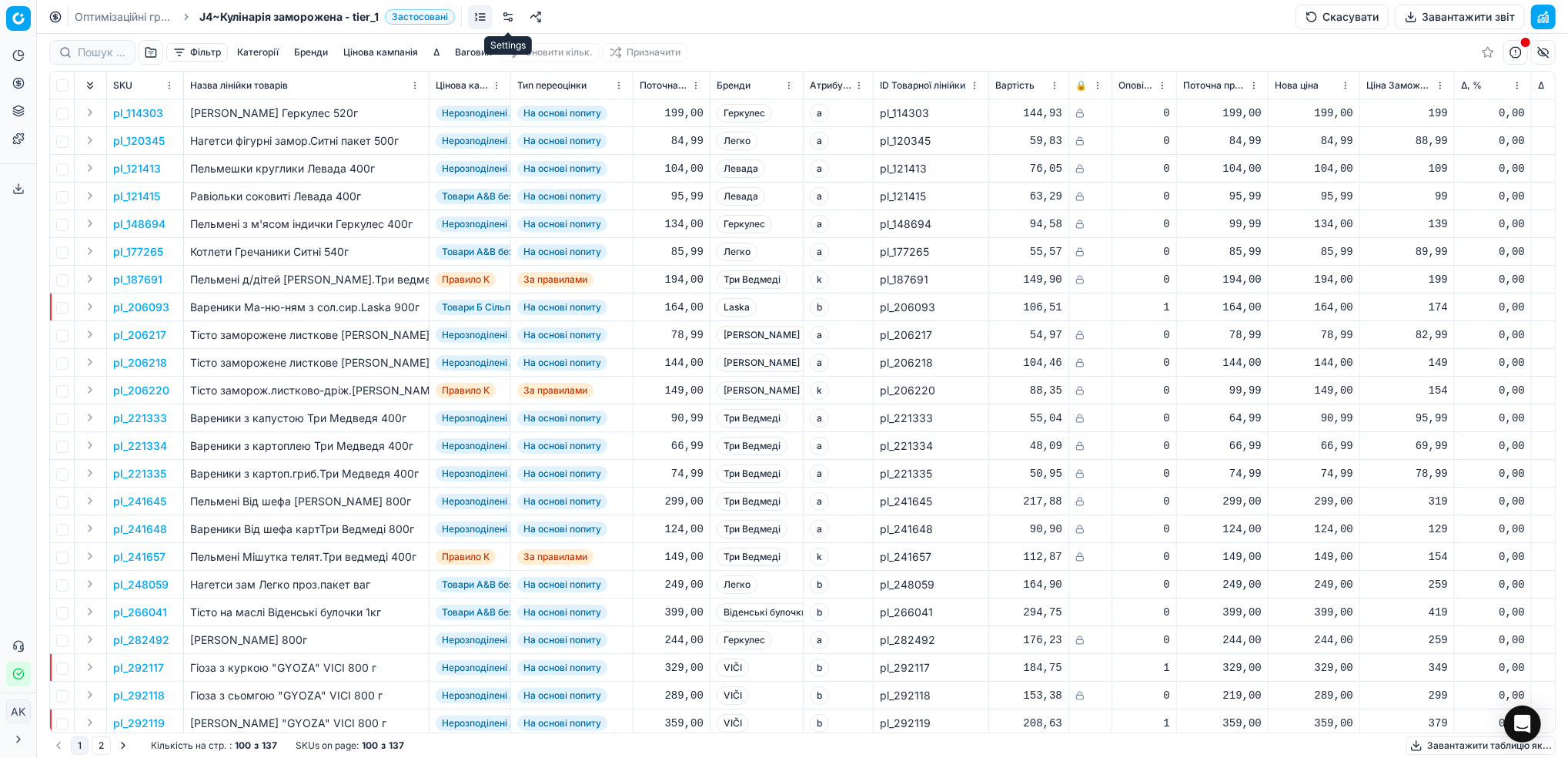
click at [503, 19] on link at bounding box center [508, 16] width 24 height 24
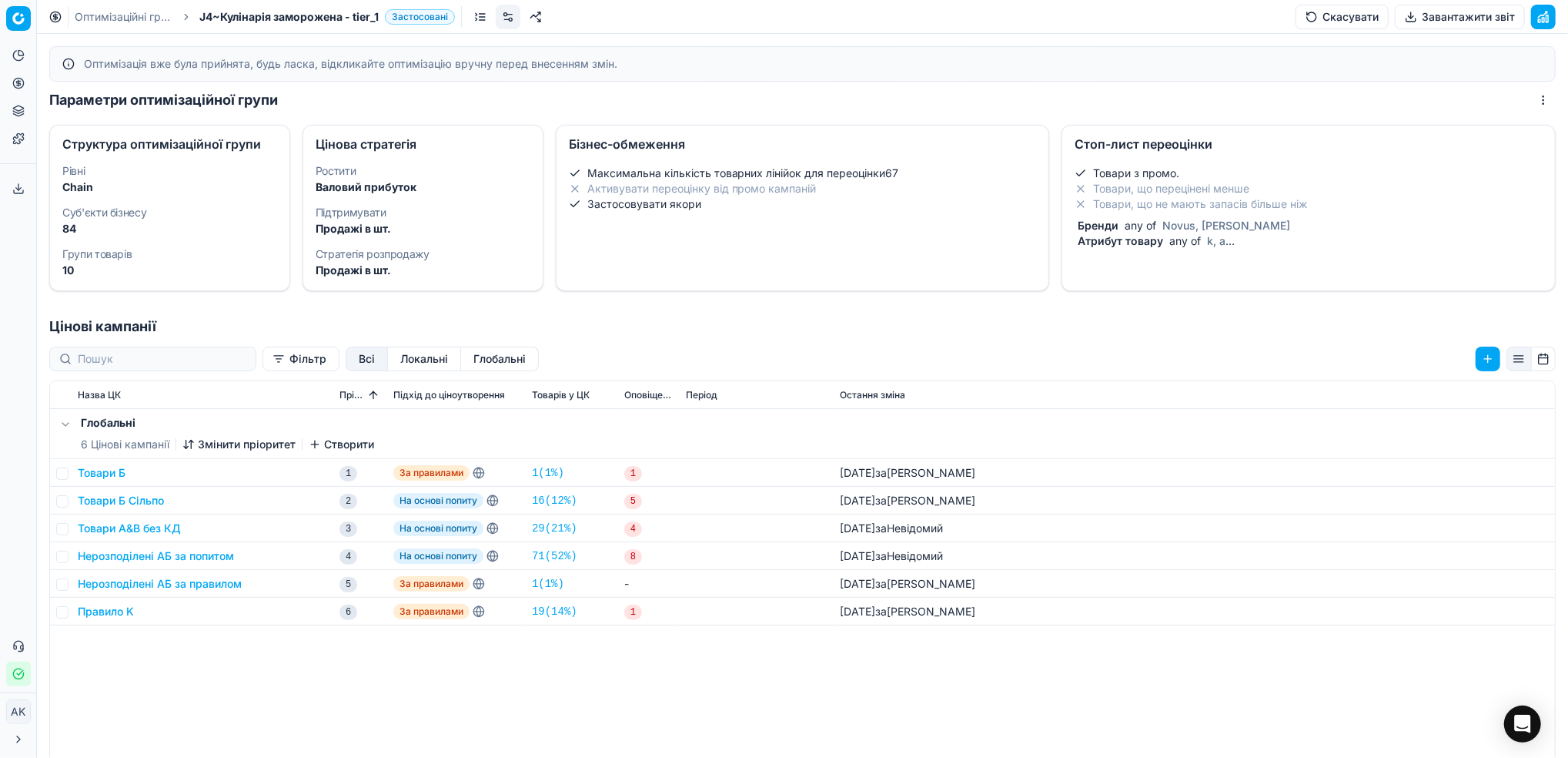
click at [1215, 199] on li "Товари, що не мають запасів більше ніж" at bounding box center [1309, 204] width 468 height 16
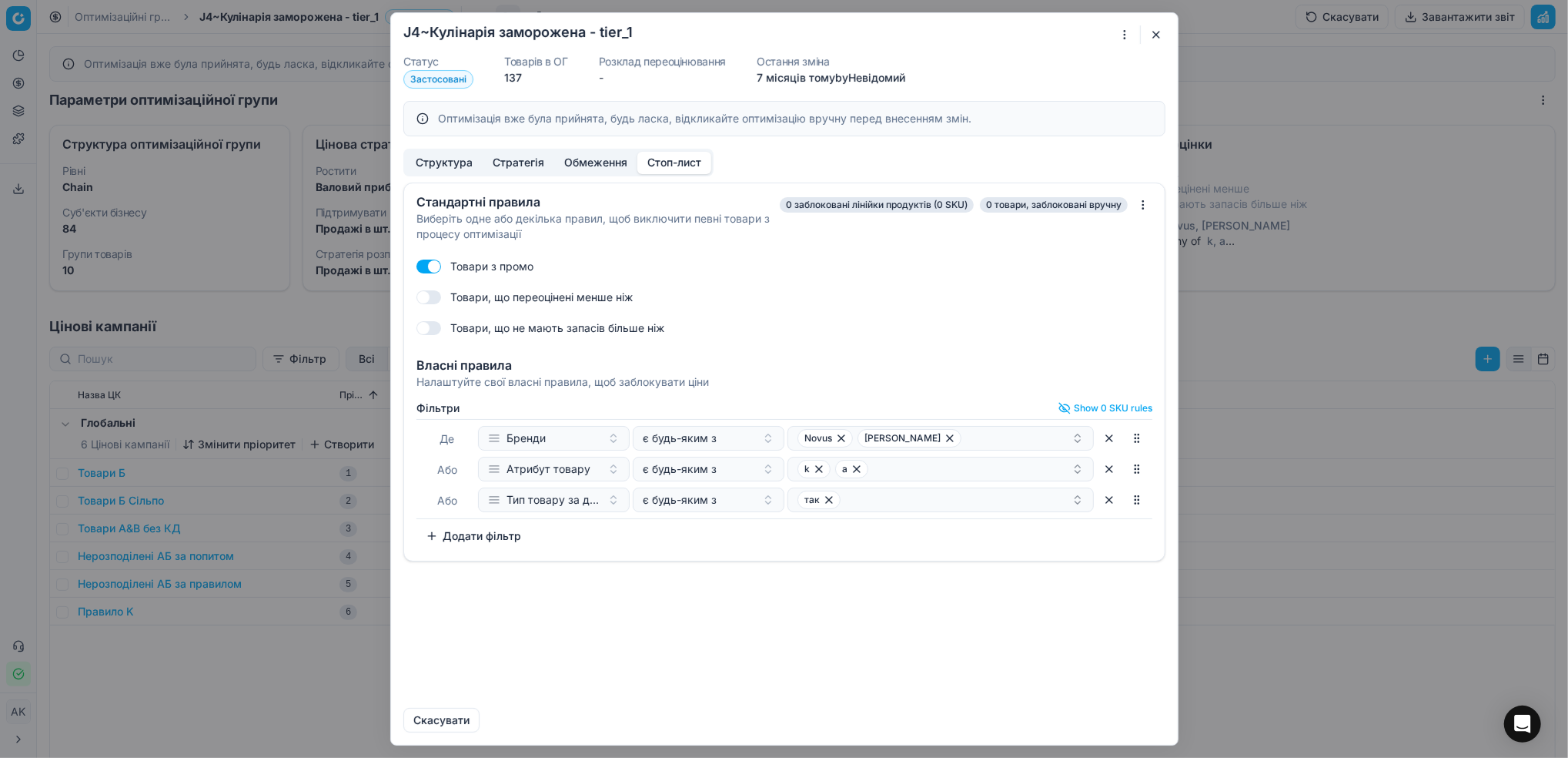
click at [484, 528] on button "Додати фільтр" at bounding box center [474, 535] width 114 height 24
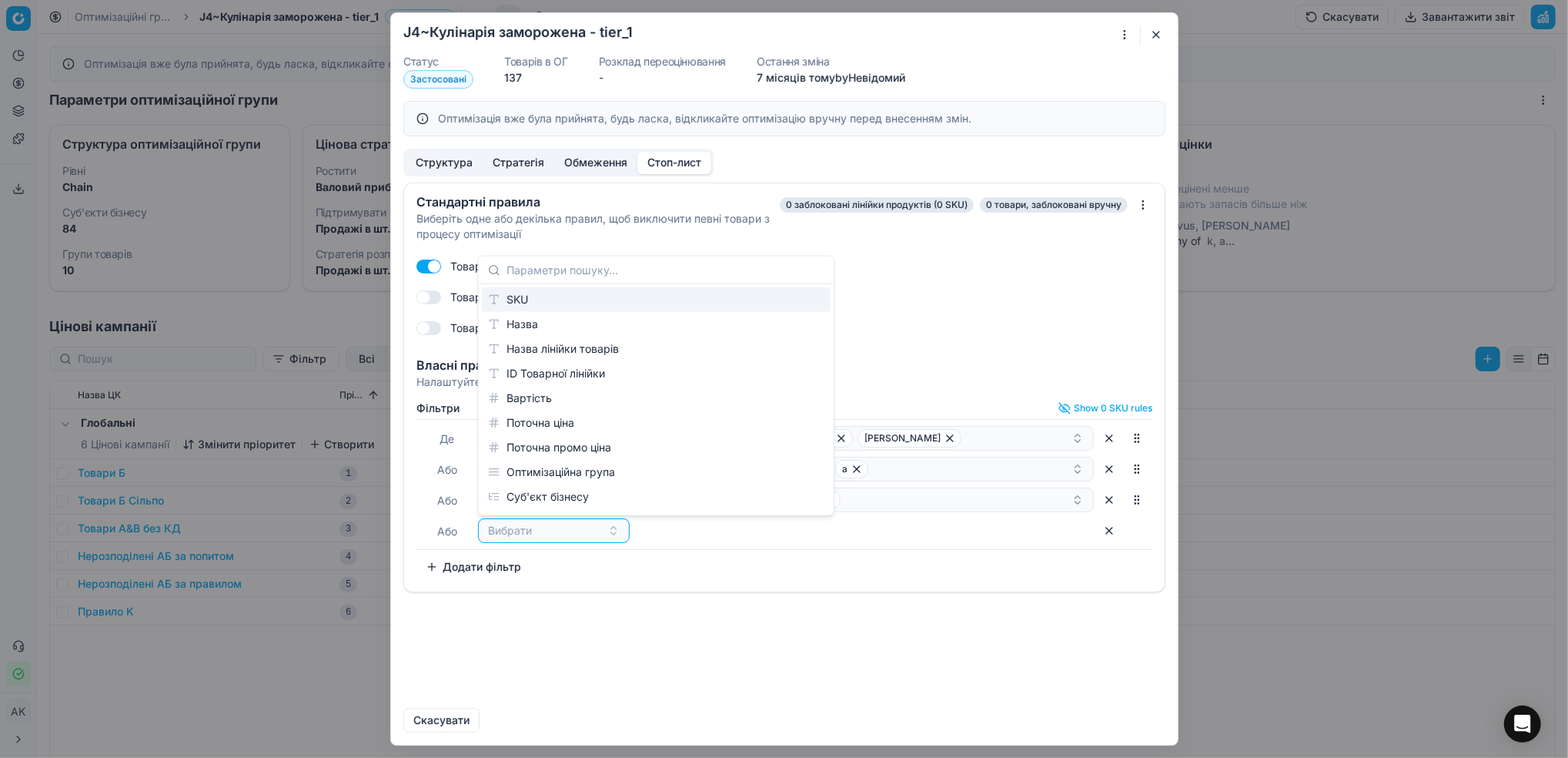
click at [554, 303] on div "SKU" at bounding box center [656, 300] width 349 height 24
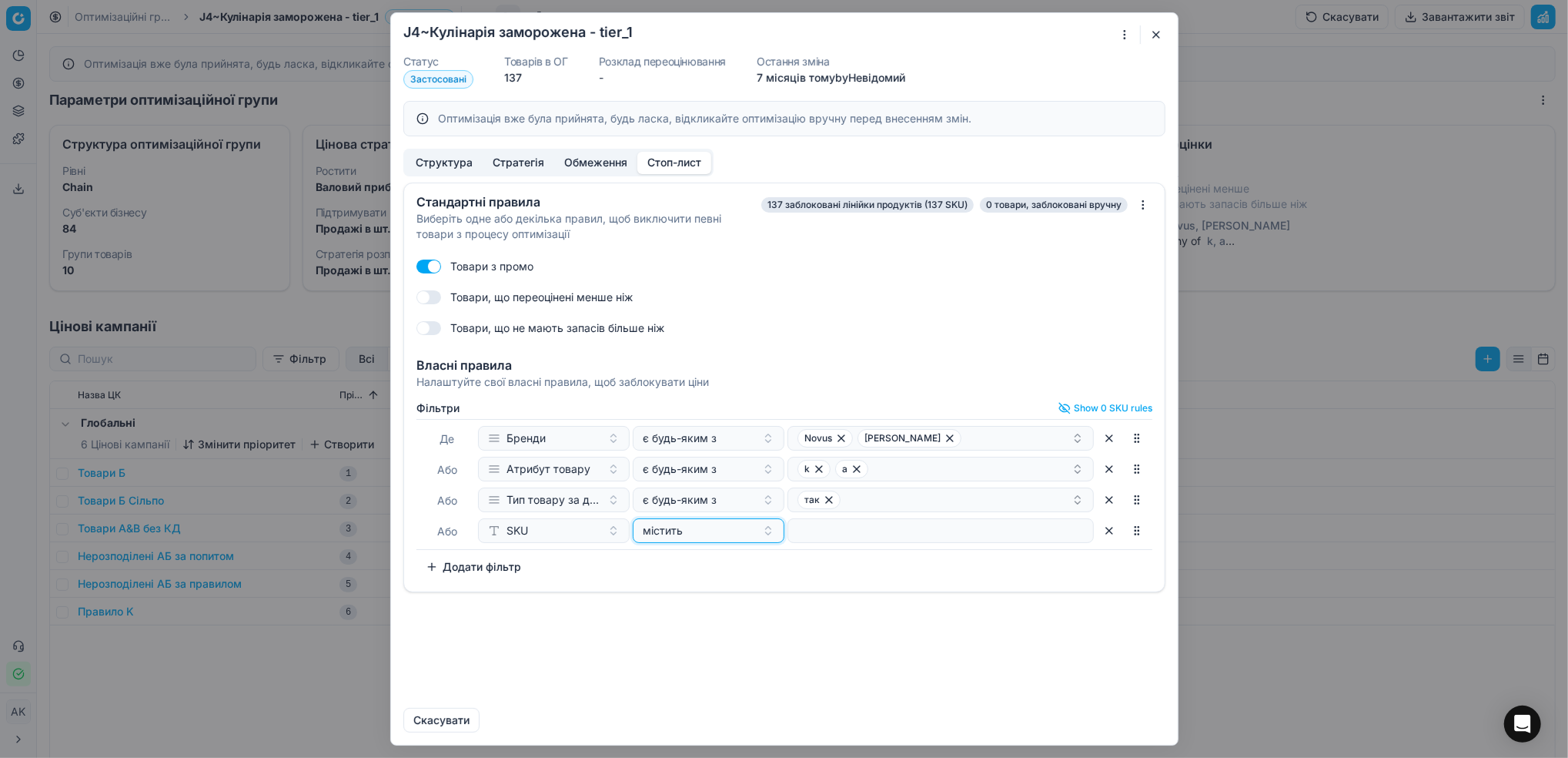
click at [716, 532] on div "містить" at bounding box center [699, 530] width 113 height 16
click at [671, 424] on div "в" at bounding box center [735, 424] width 199 height 24
click at [857, 540] on button "Select a value" at bounding box center [941, 530] width 307 height 24
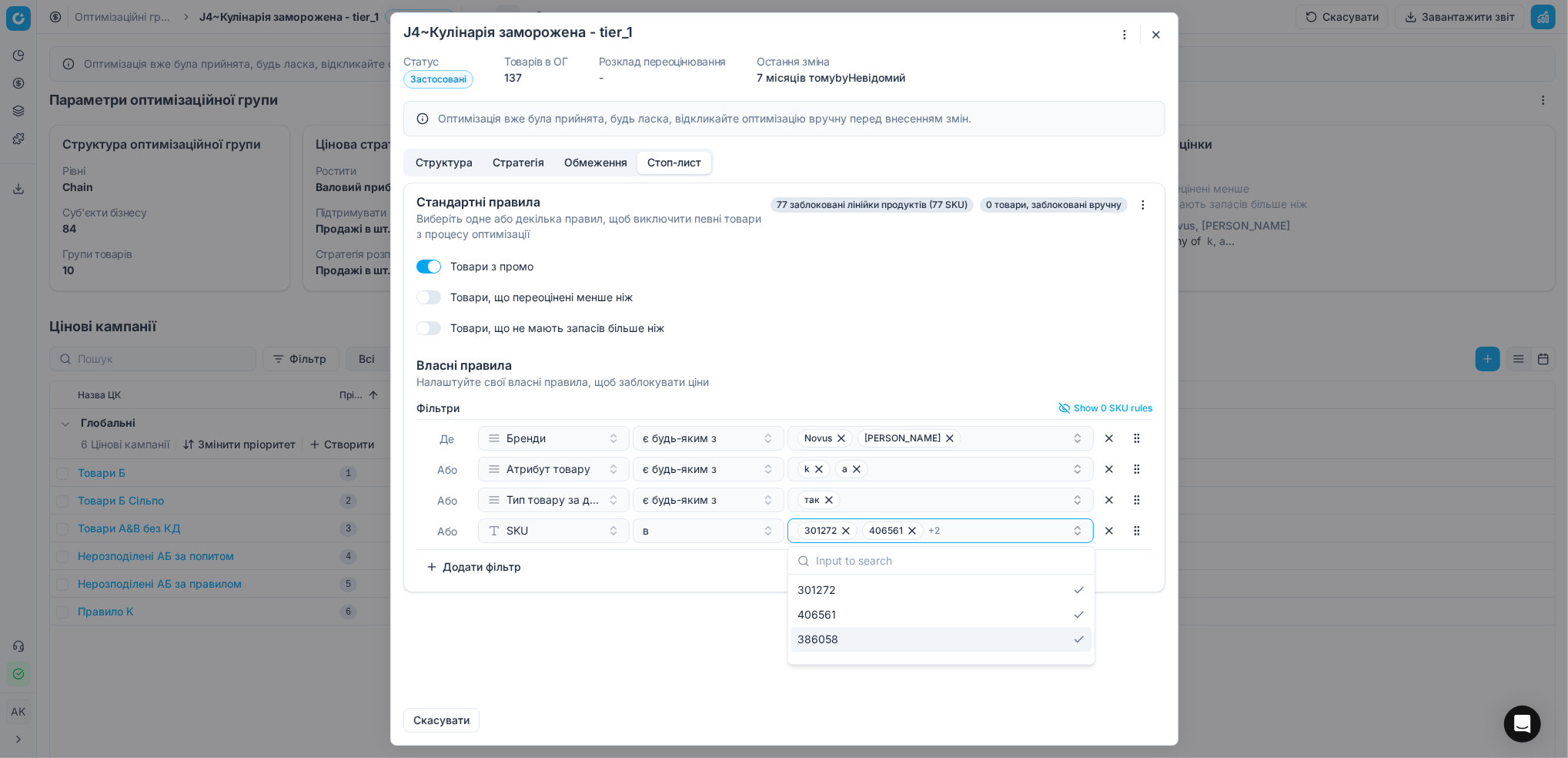
click at [912, 672] on div "Стандартні правила Виберіть одне або декілька правил, щоб виключити певні товар…" at bounding box center [784, 439] width 787 height 513
click at [810, 633] on div "Стандартні правила Виберіть одне або декілька правил, щоб виключити певні товар…" at bounding box center [784, 439] width 787 height 513
click at [785, 630] on div "Стандартні правила Виберіть одне або декілька правил, щоб виключити певні товар…" at bounding box center [784, 439] width 787 height 513
click at [474, 712] on button "Скасувати" at bounding box center [442, 720] width 76 height 24
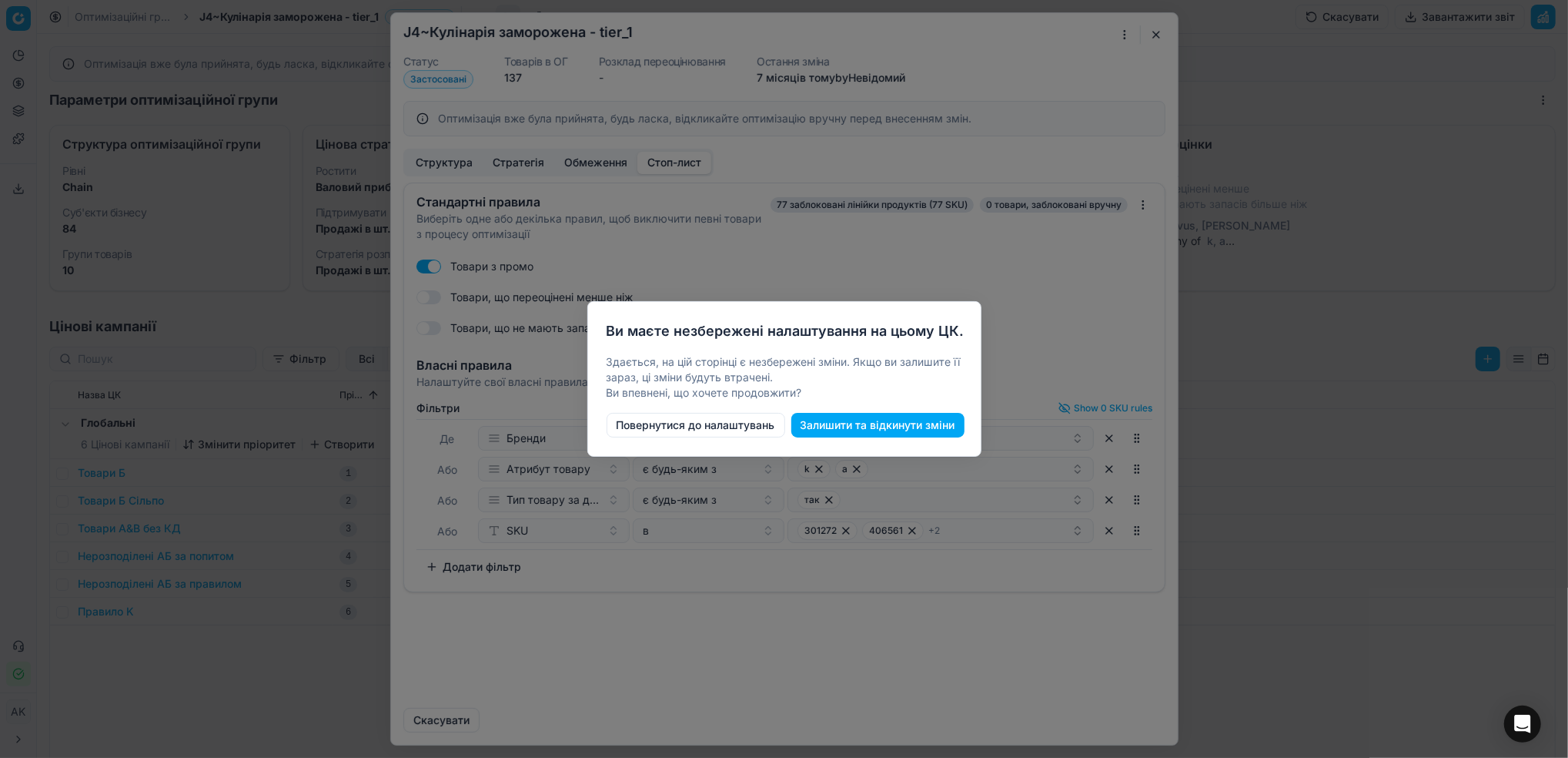
click at [695, 428] on button "Повернутися до налаштувань" at bounding box center [696, 424] width 178 height 24
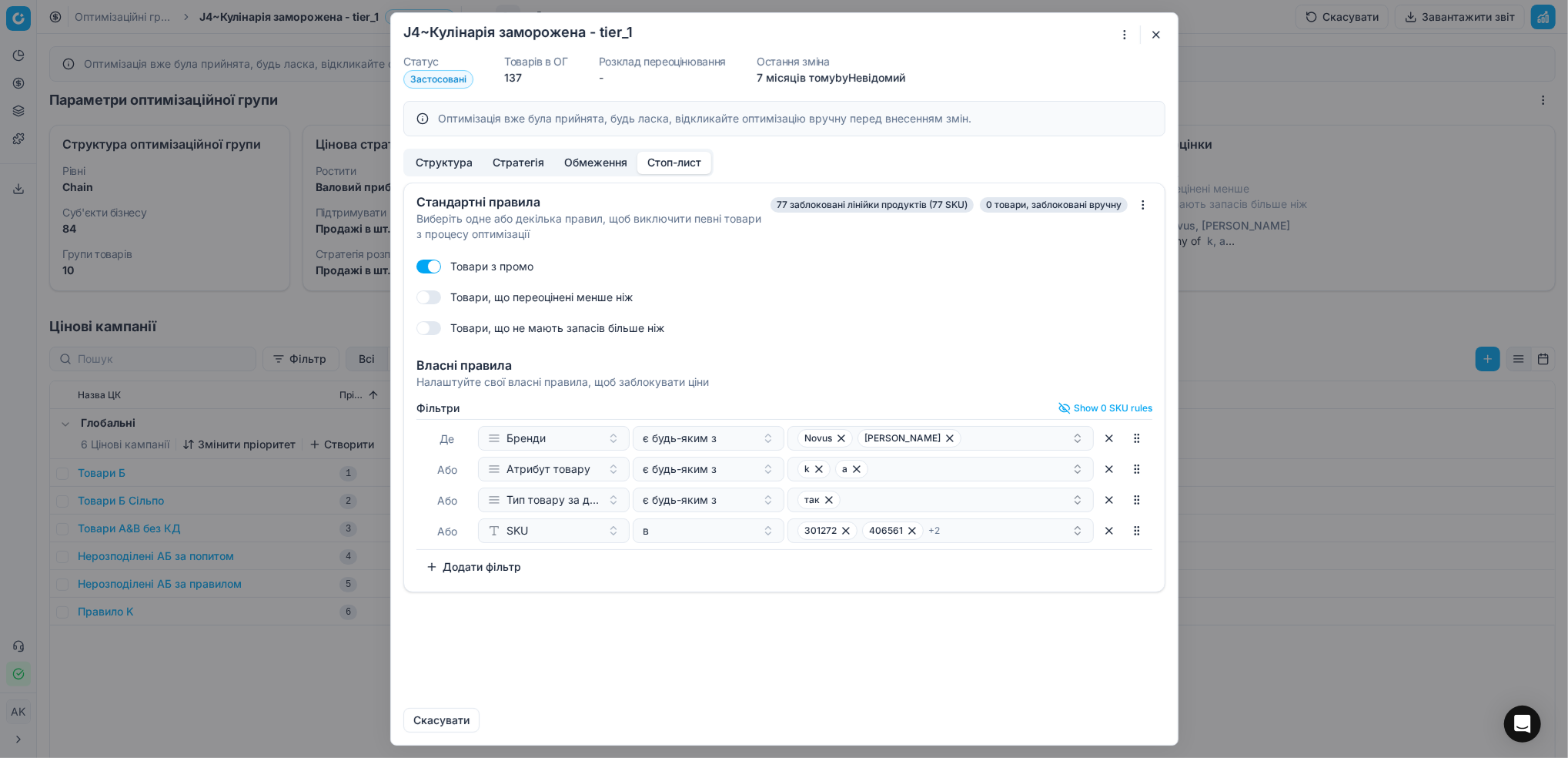
click at [1156, 29] on button "button" at bounding box center [1156, 34] width 18 height 18
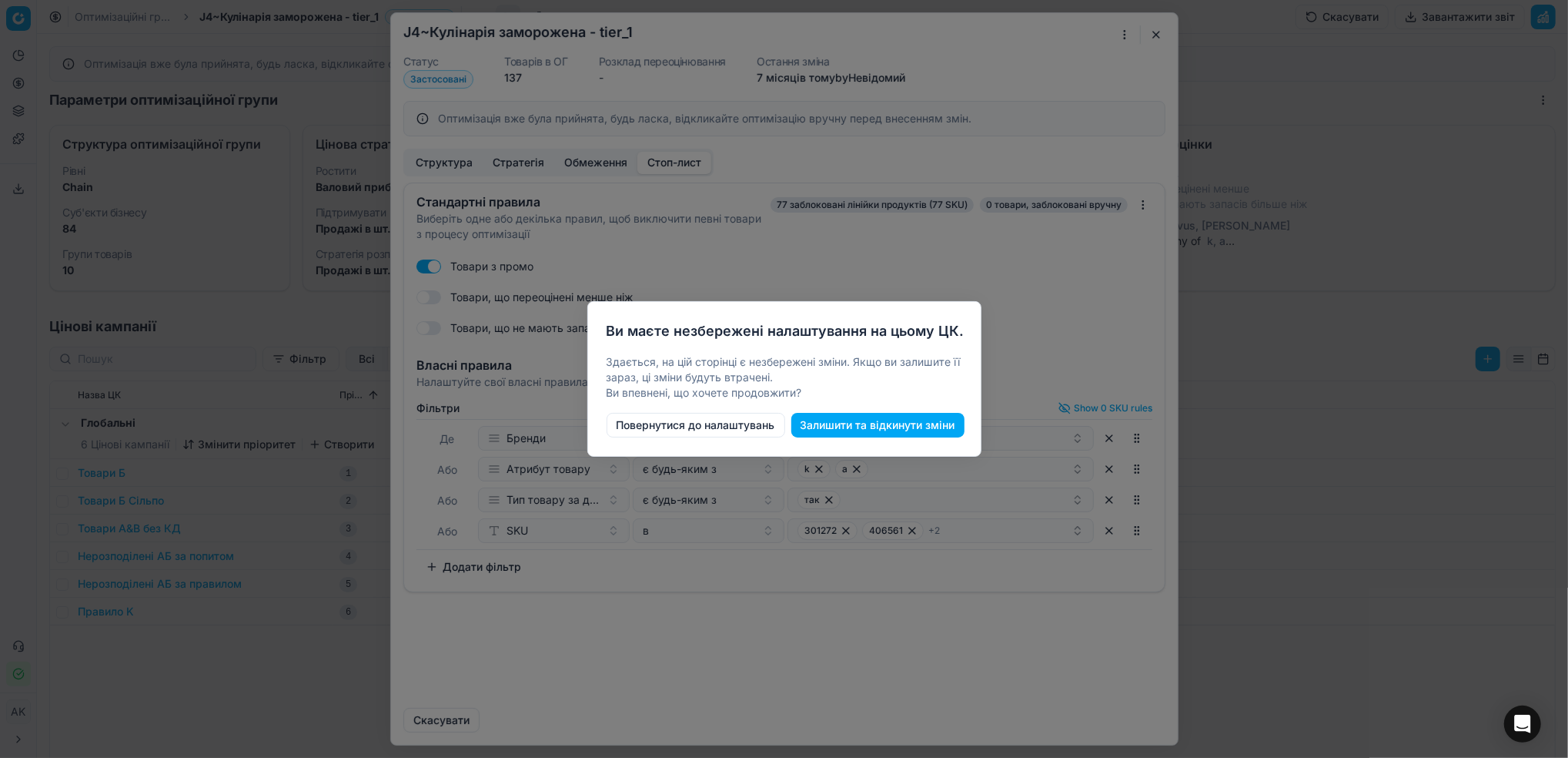
click at [855, 424] on button "Залишити та відкинути зміни" at bounding box center [878, 424] width 173 height 24
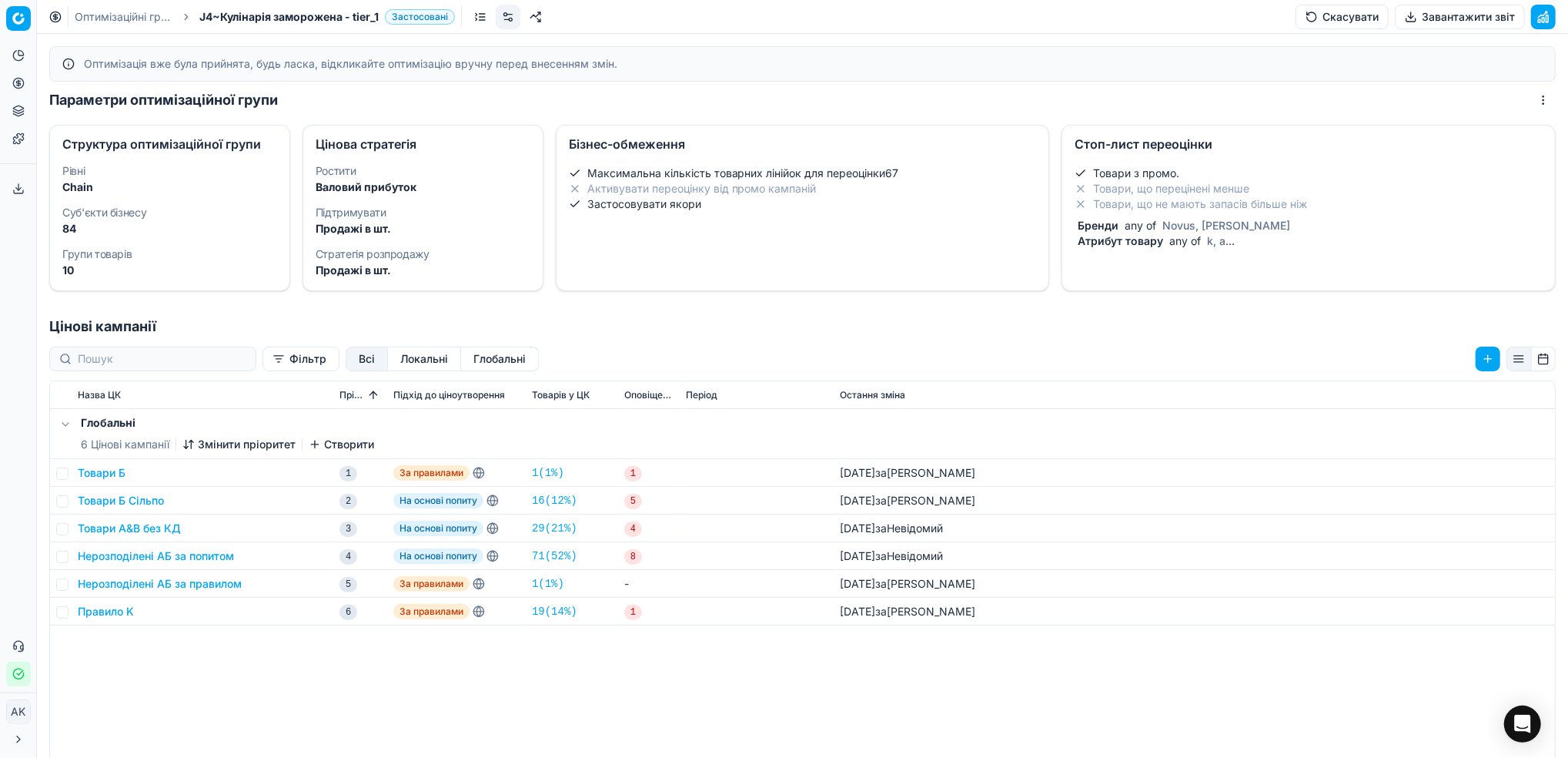
click at [1196, 199] on li "Товари, що не мають запасів більше ніж" at bounding box center [1309, 204] width 468 height 16
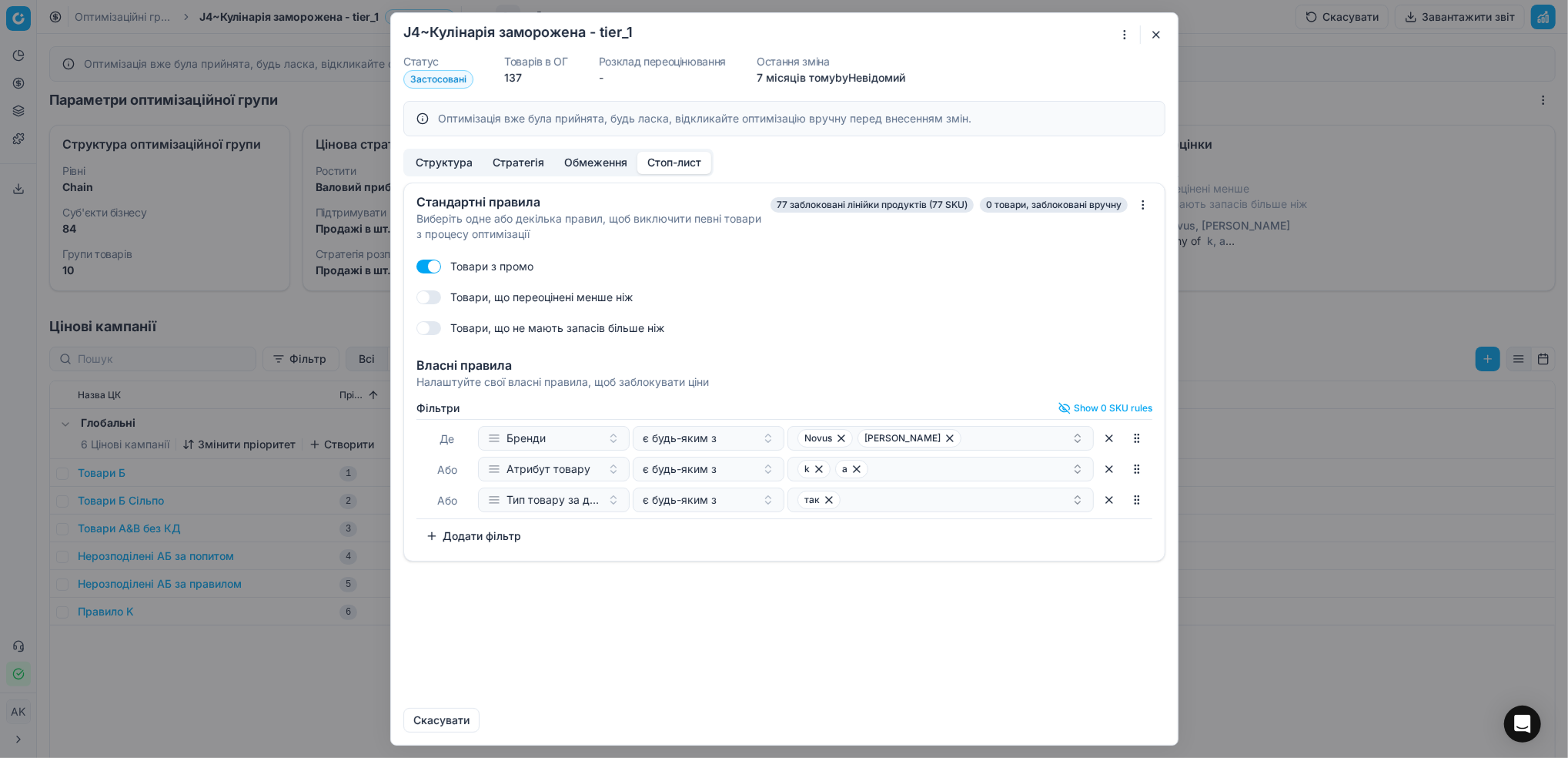
click at [1158, 36] on button "button" at bounding box center [1156, 34] width 18 height 18
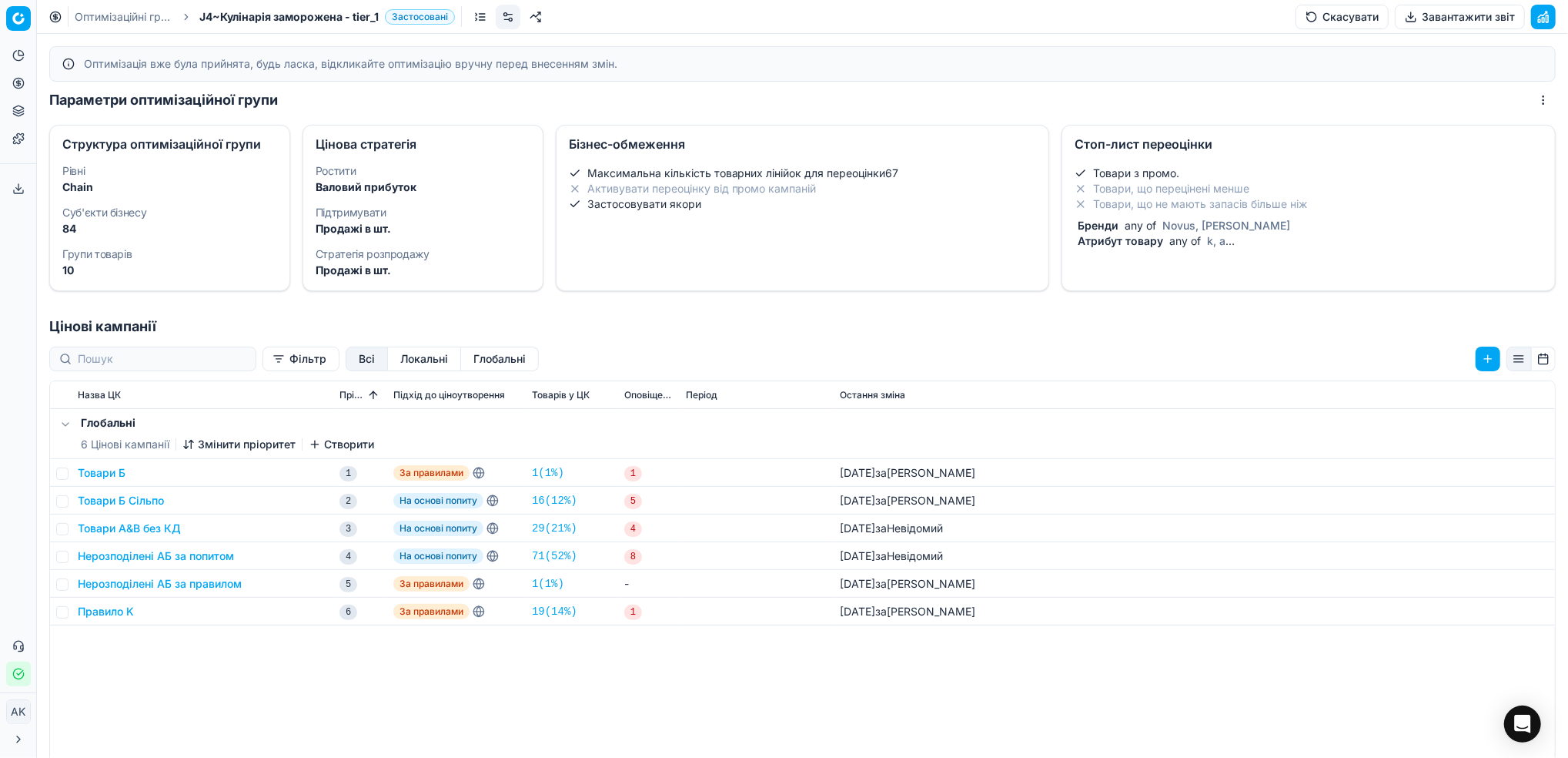
click at [87, 10] on link "Оптимізаційні групи" at bounding box center [124, 17] width 99 height 16
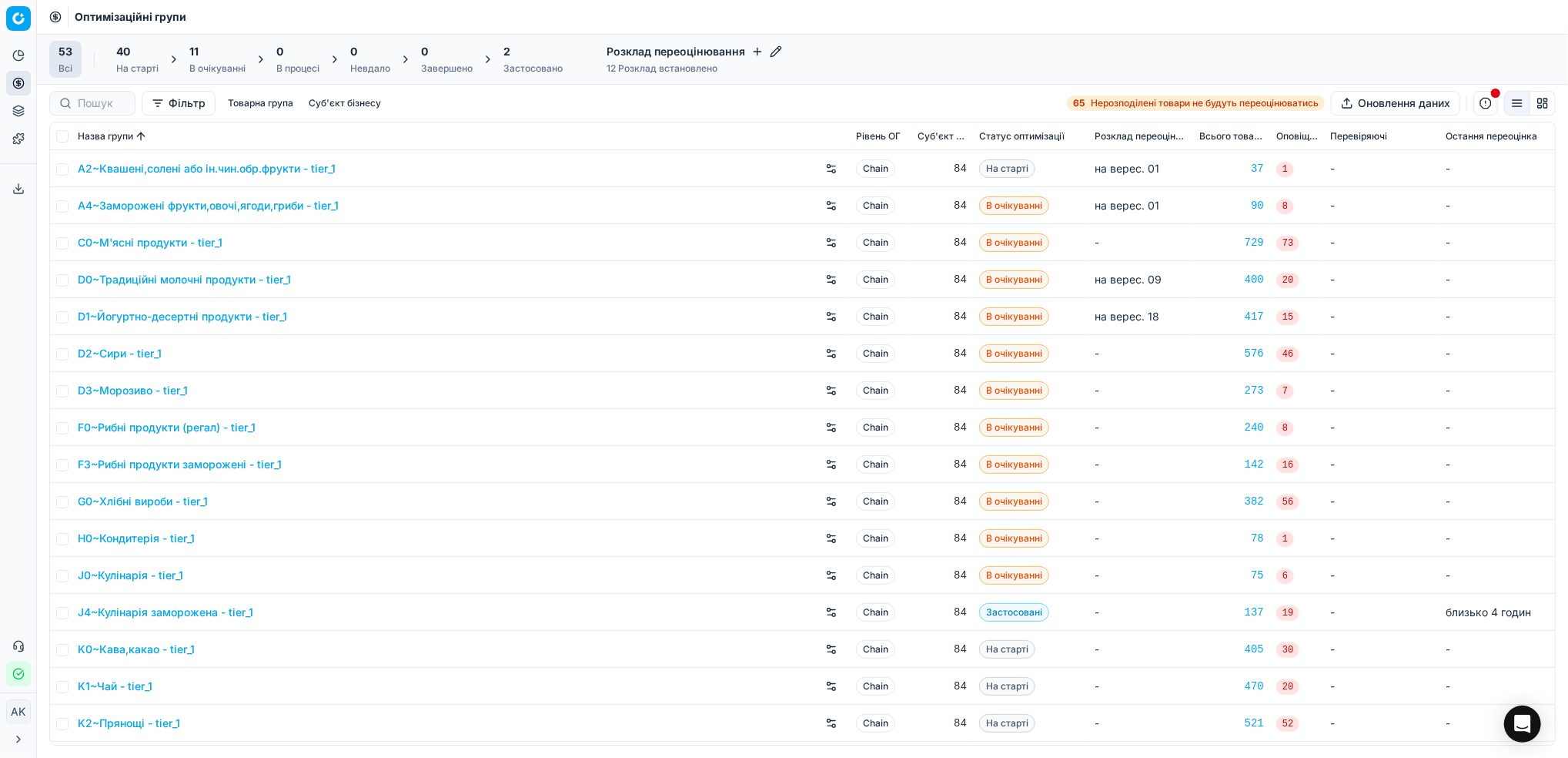
click at [508, 68] on div "Застосовано" at bounding box center [533, 68] width 59 height 12
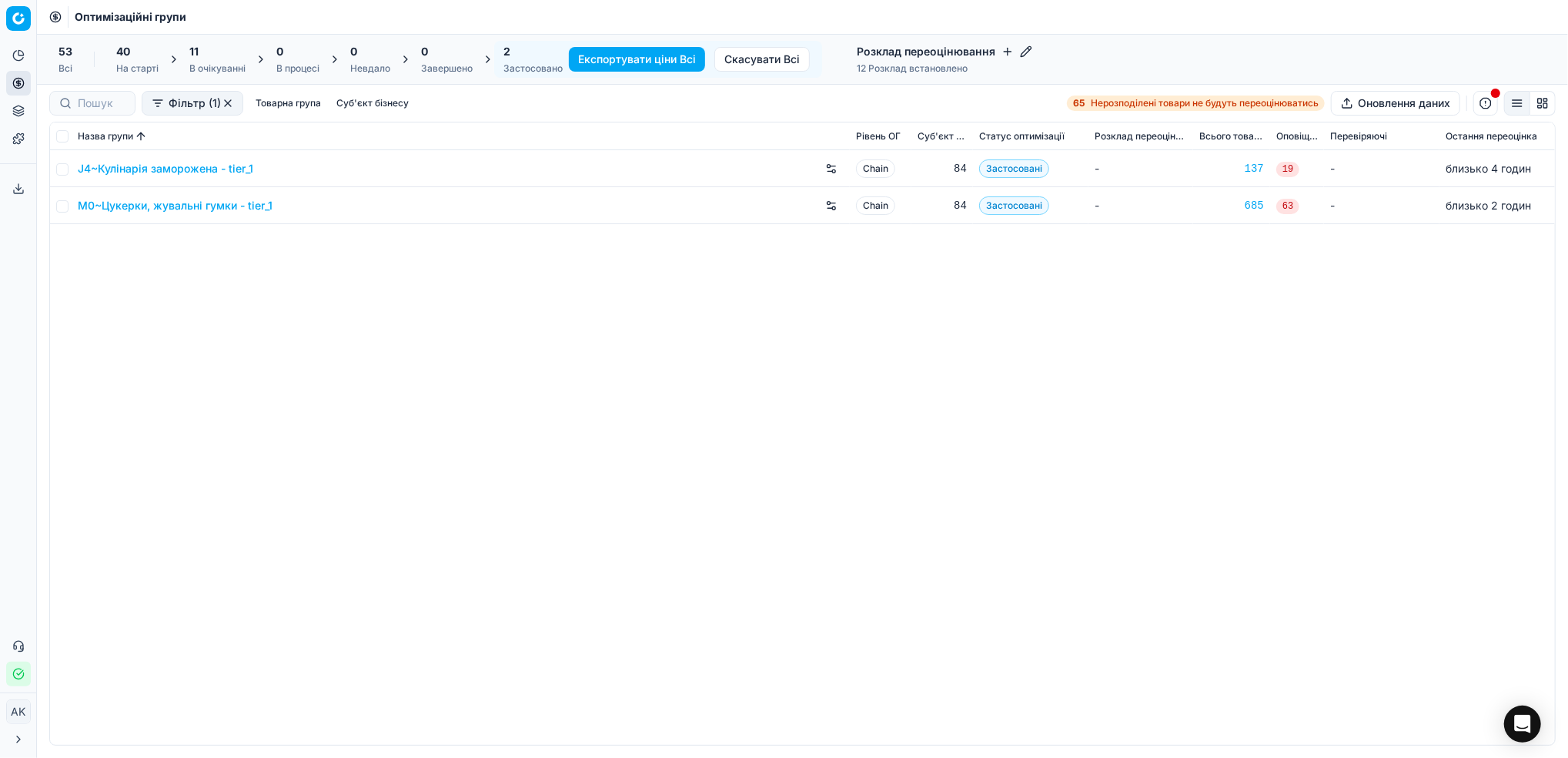
click at [184, 170] on link "J4~Кулінарія заморожена - tier_1" at bounding box center [165, 169] width 176 height 16
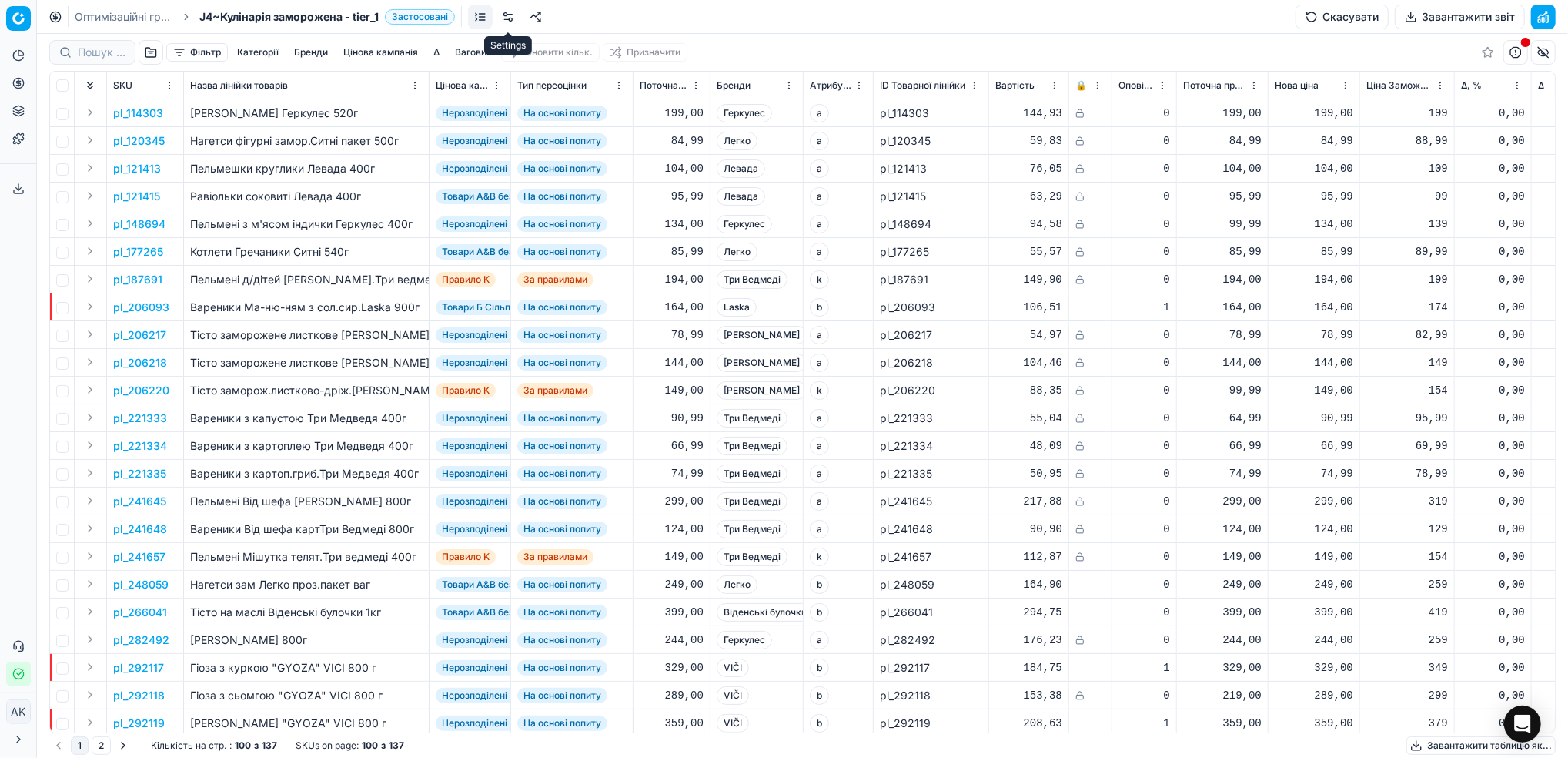
click at [513, 17] on link at bounding box center [508, 16] width 24 height 24
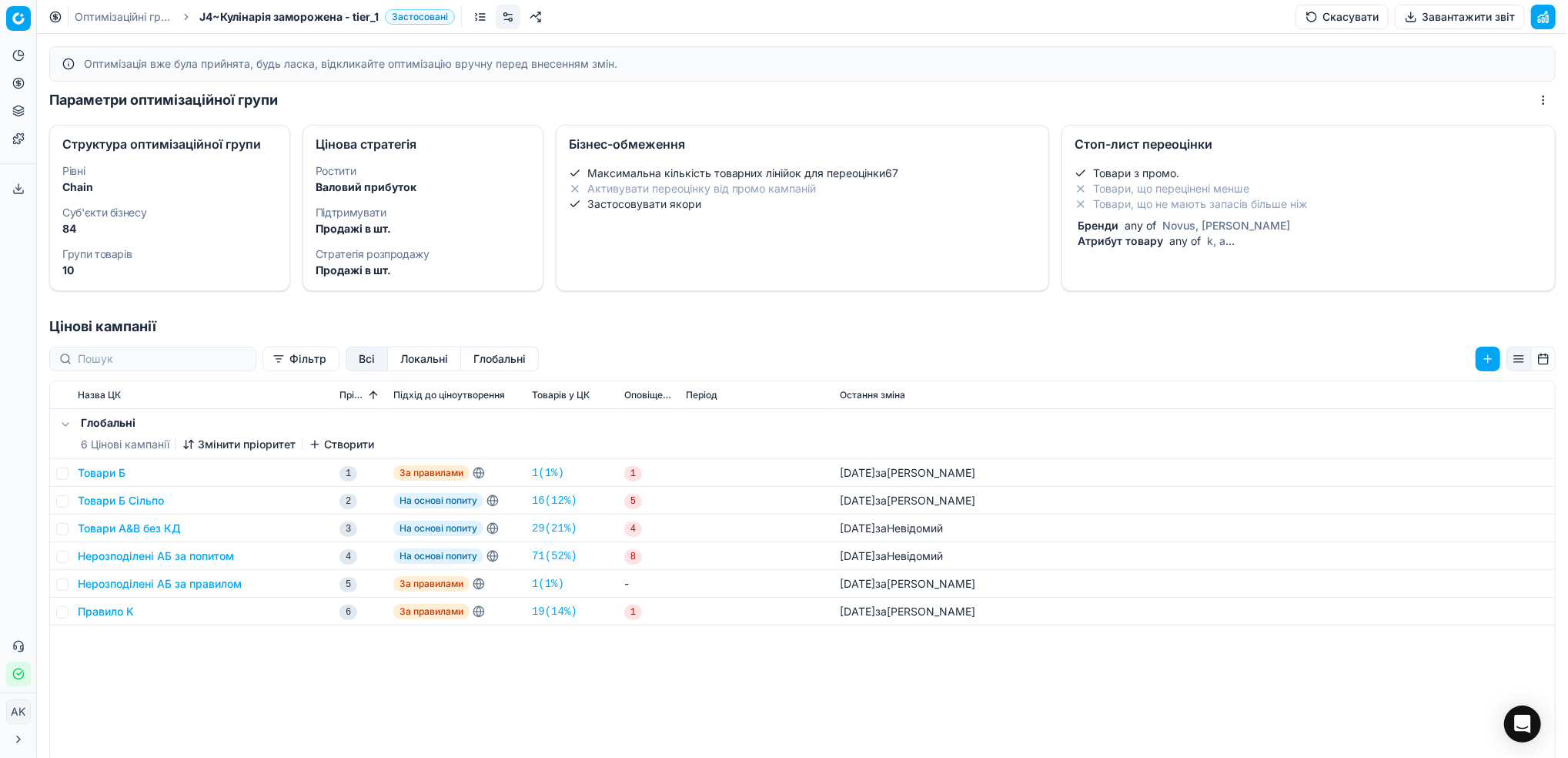
click at [1191, 197] on li "Товари, що не мають запасів більше ніж" at bounding box center [1309, 204] width 468 height 16
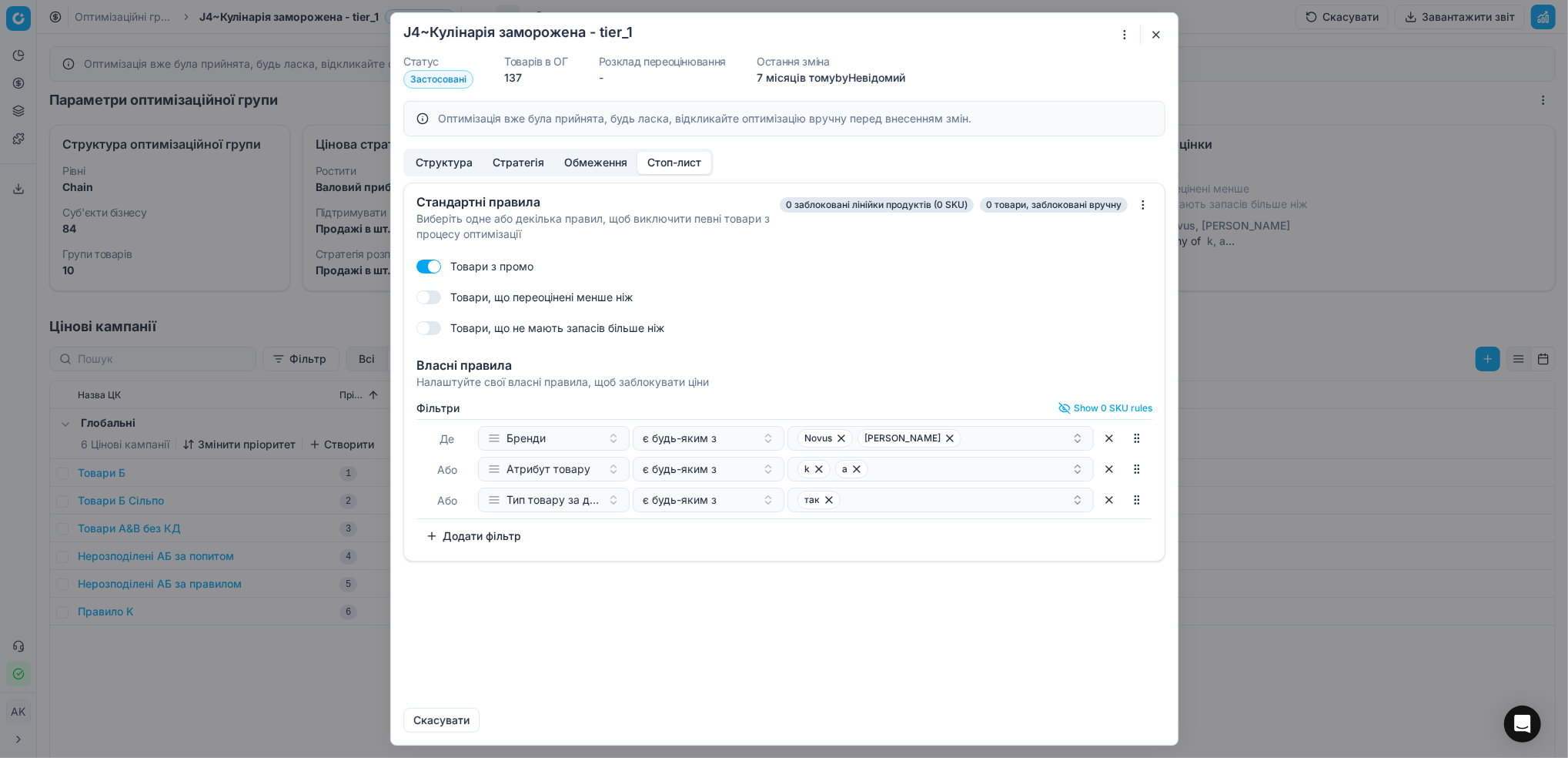
click at [1157, 32] on button "button" at bounding box center [1156, 34] width 18 height 18
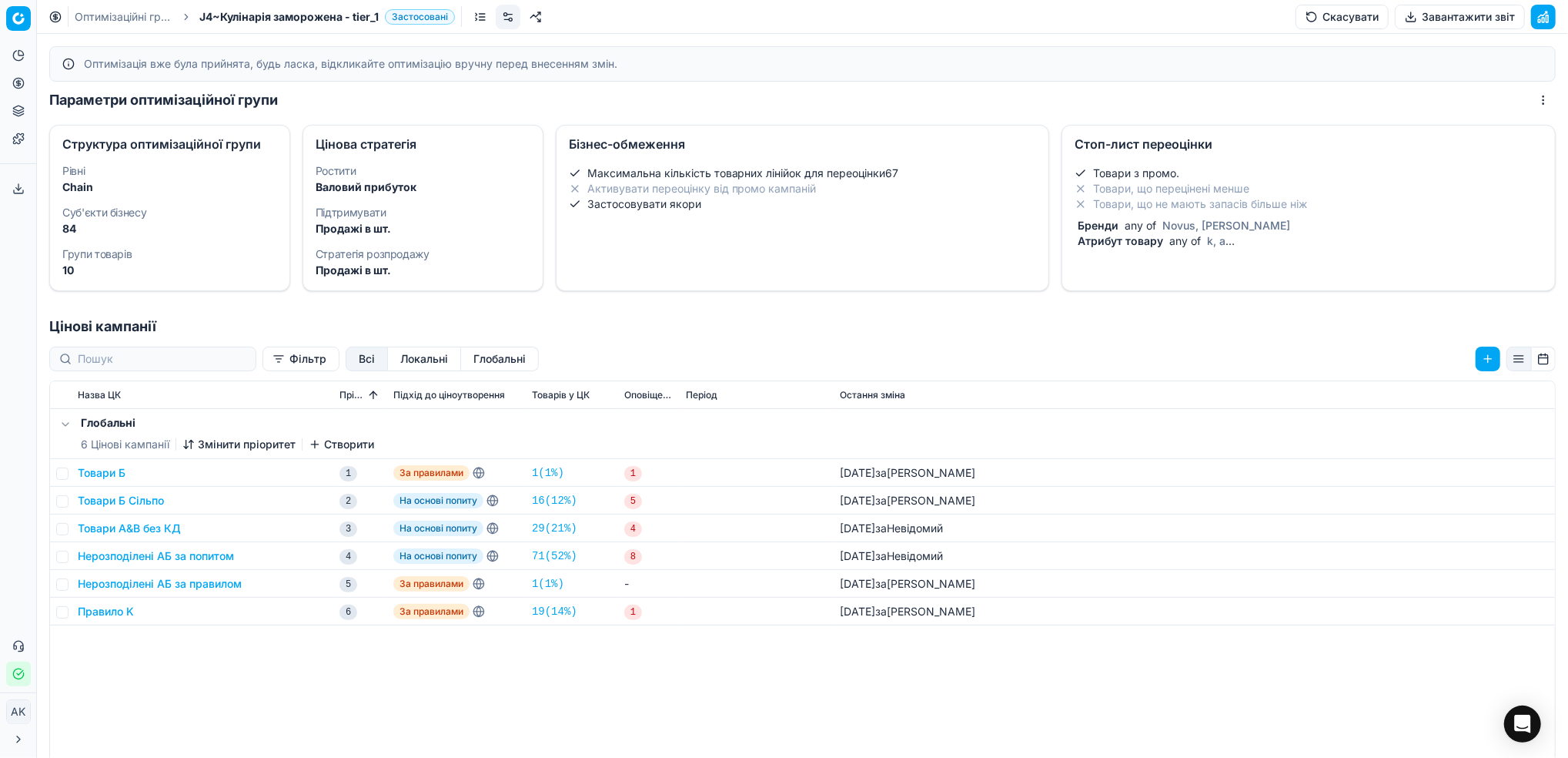
click at [1345, 24] on button "Скасувати" at bounding box center [1343, 16] width 94 height 24
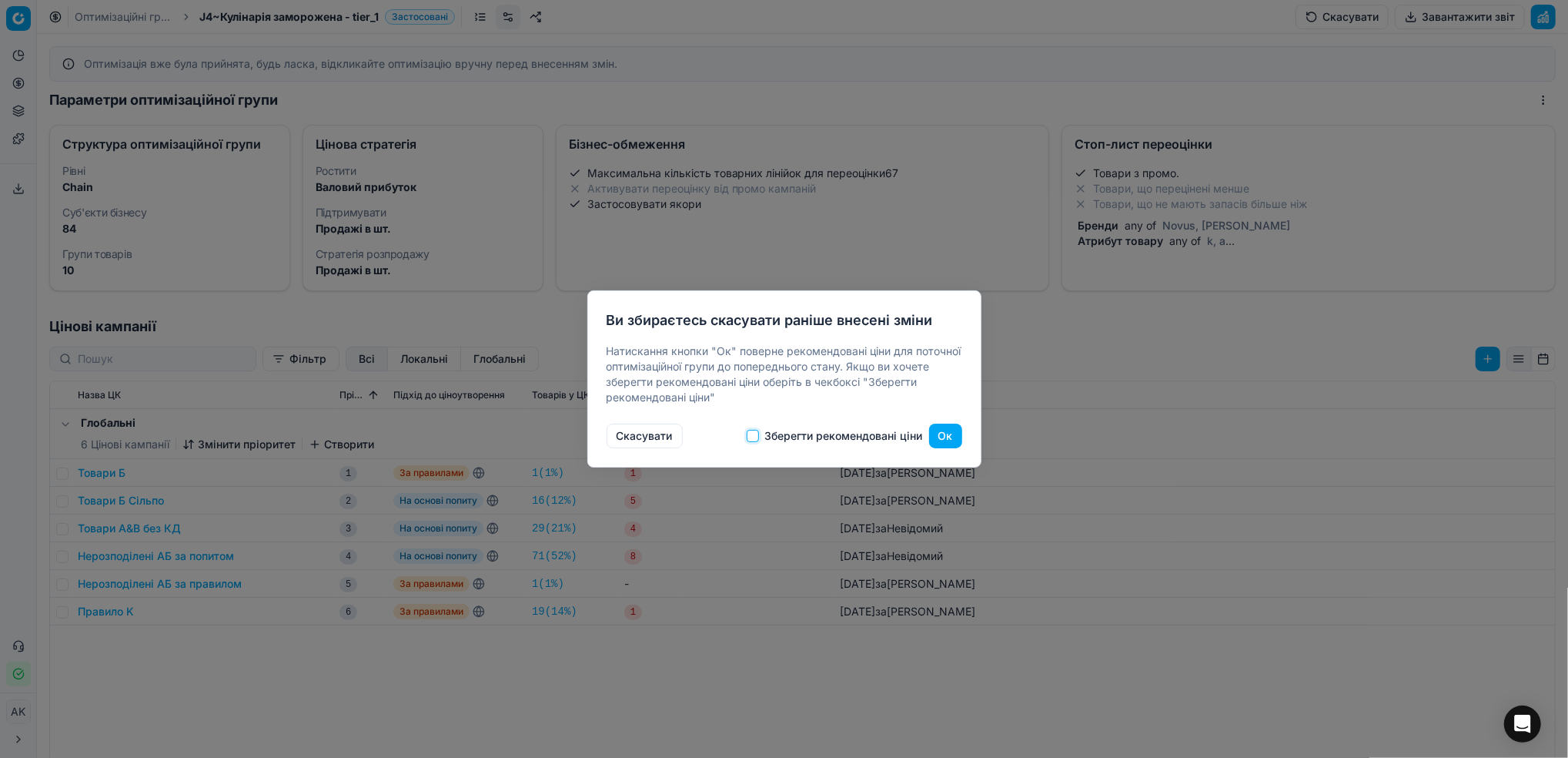
click at [756, 434] on input "Зберегти рекомендовані ціни" at bounding box center [753, 436] width 12 height 12
checkbox input "true"
click at [956, 431] on button "Ок" at bounding box center [946, 436] width 33 height 24
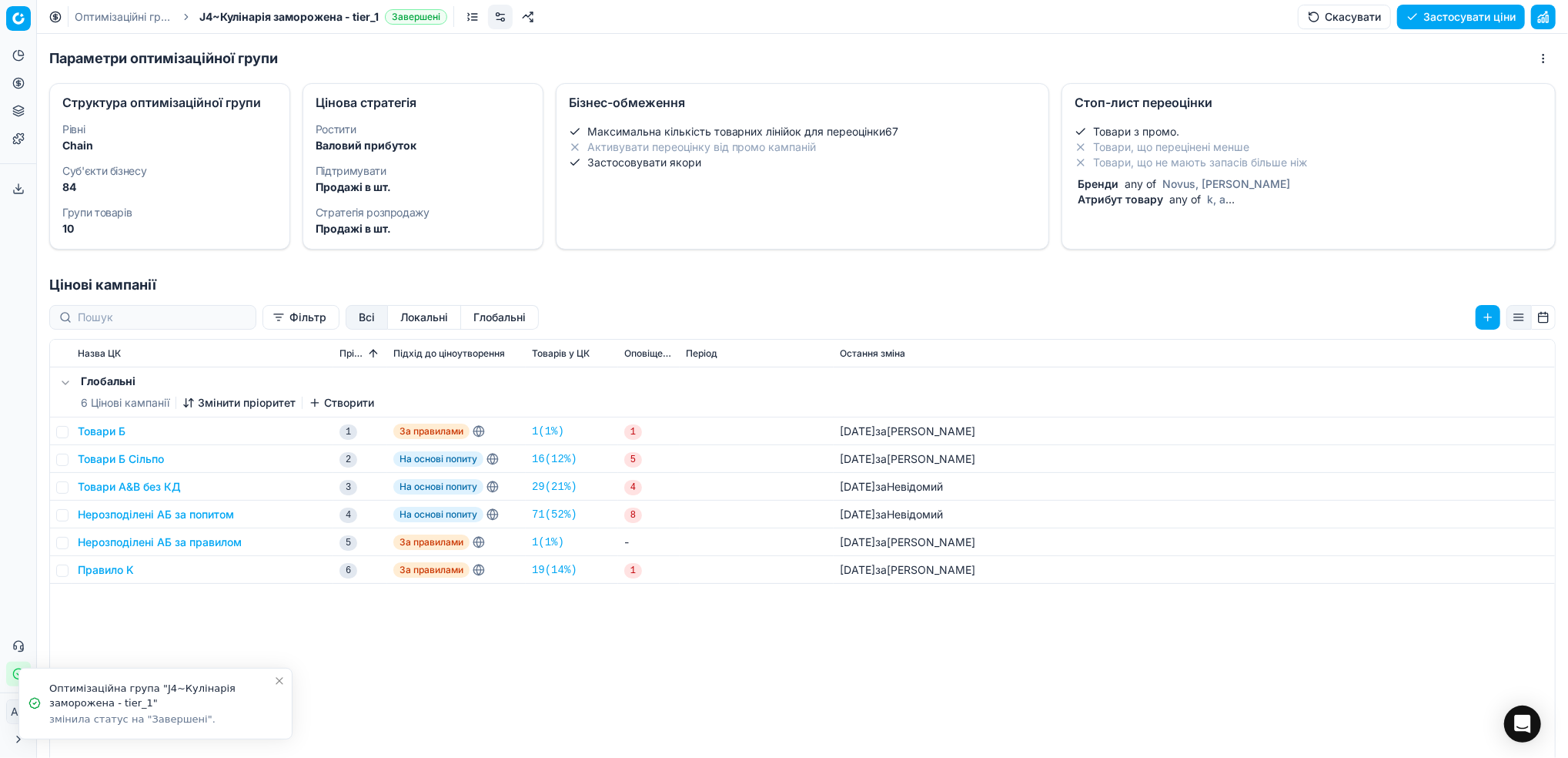
click at [90, 12] on link "Оптимізаційні групи" at bounding box center [124, 17] width 99 height 16
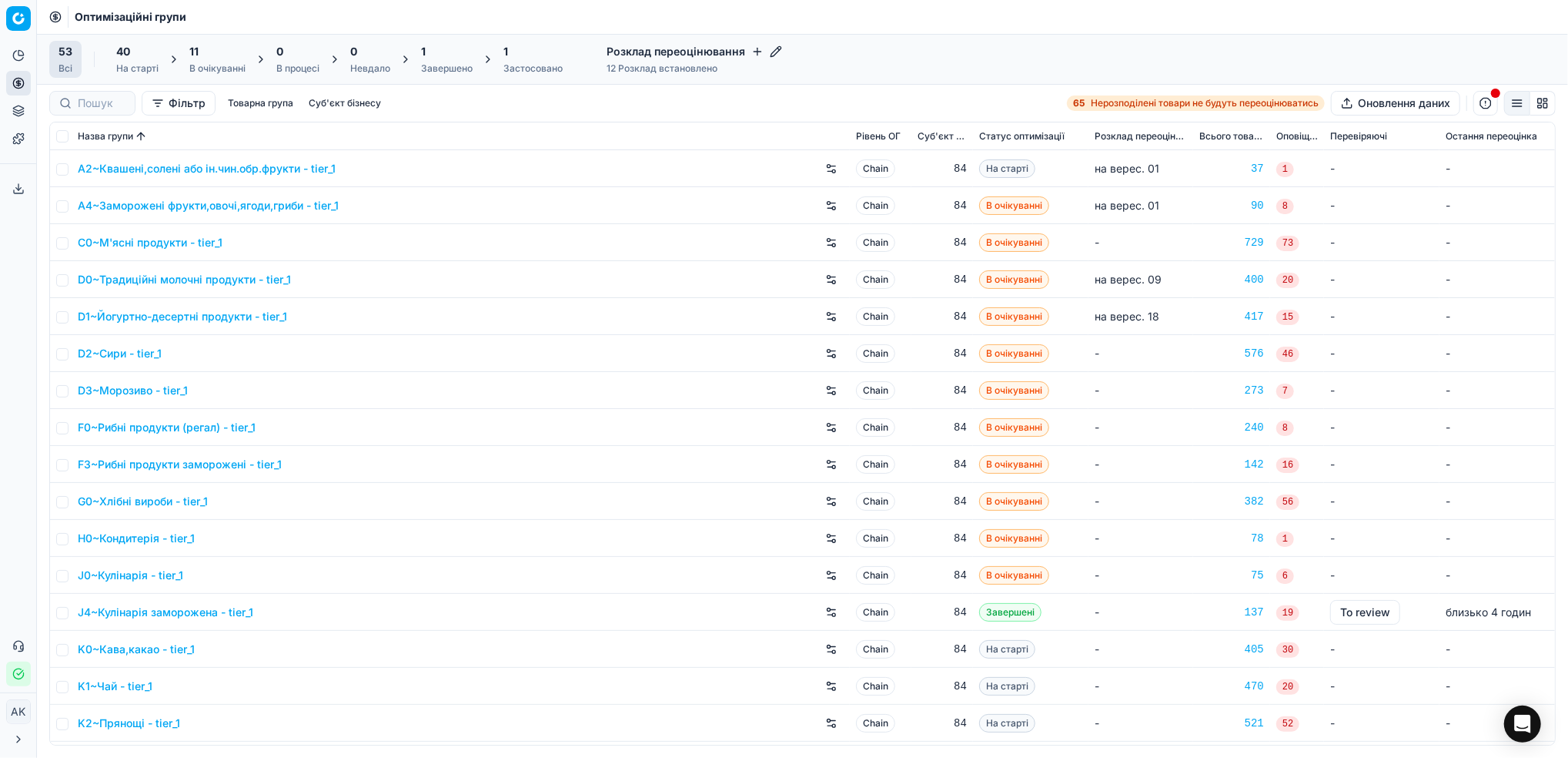
click at [451, 66] on div "Завершено" at bounding box center [447, 68] width 52 height 12
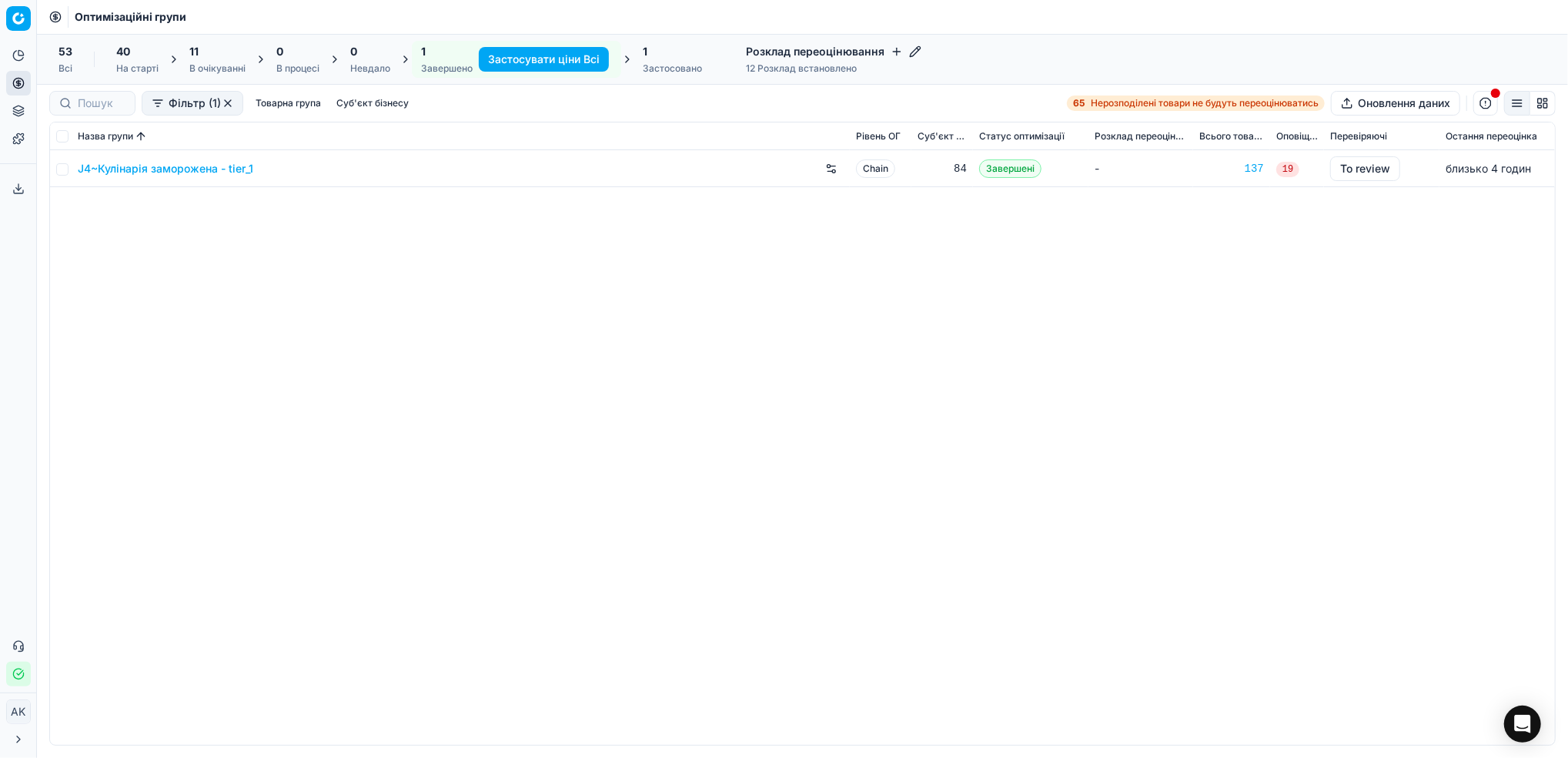
click at [128, 169] on link "J4~Кулінарія заморожена - tier_1" at bounding box center [165, 169] width 176 height 16
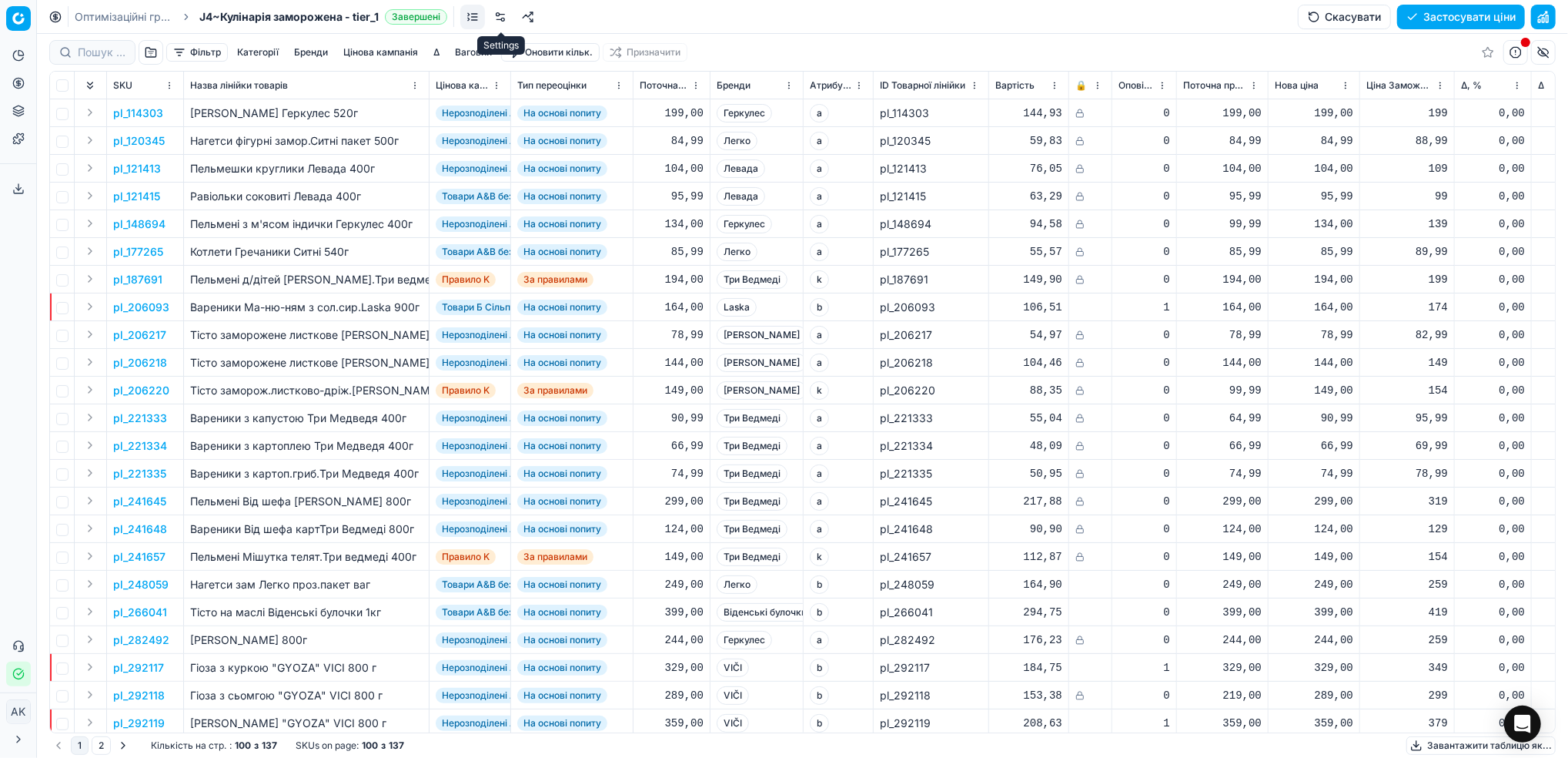
click at [506, 14] on link at bounding box center [500, 16] width 24 height 24
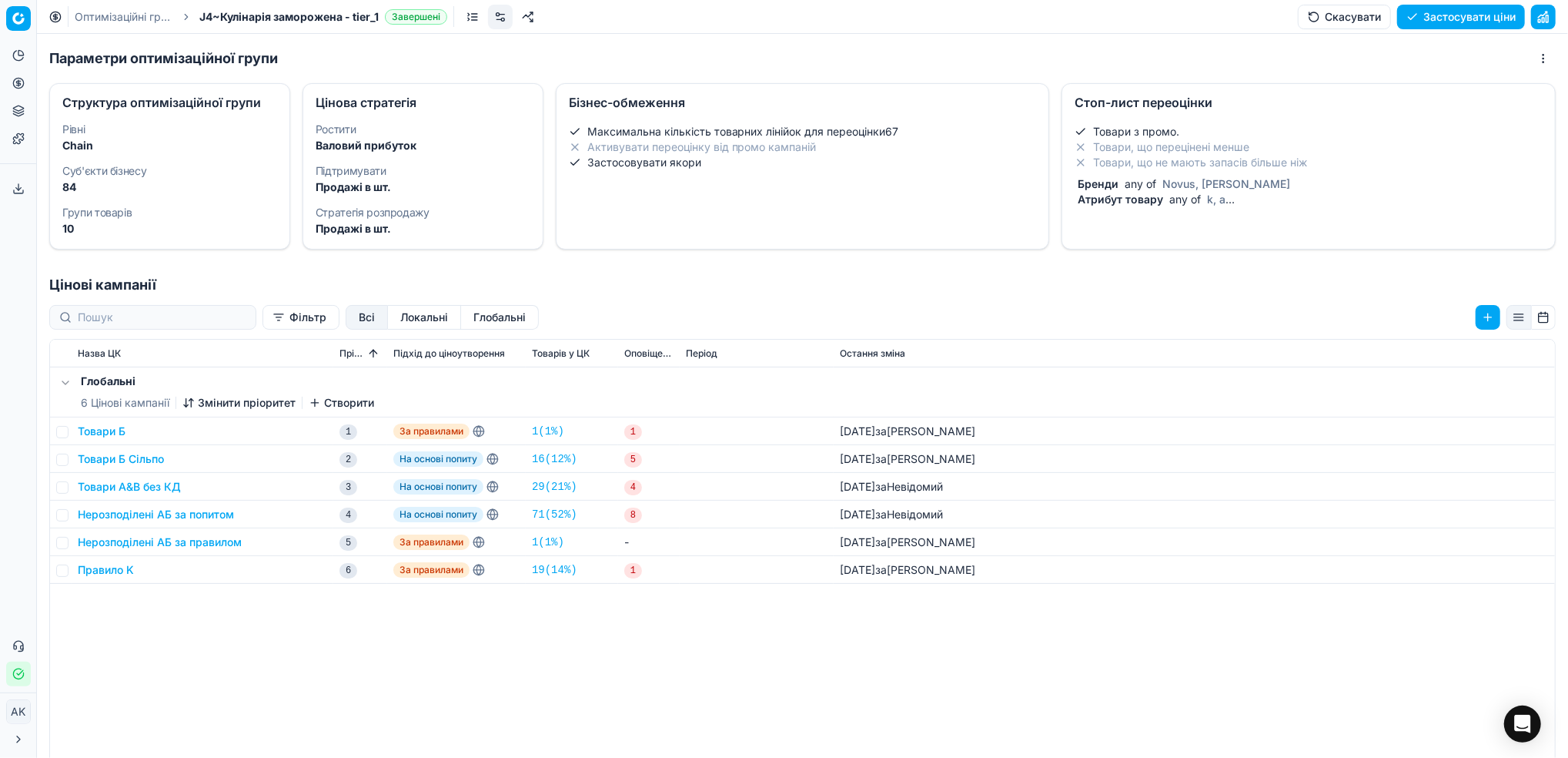
click at [1270, 163] on li "Товари, що не мають запасів більше ніж" at bounding box center [1309, 163] width 468 height 16
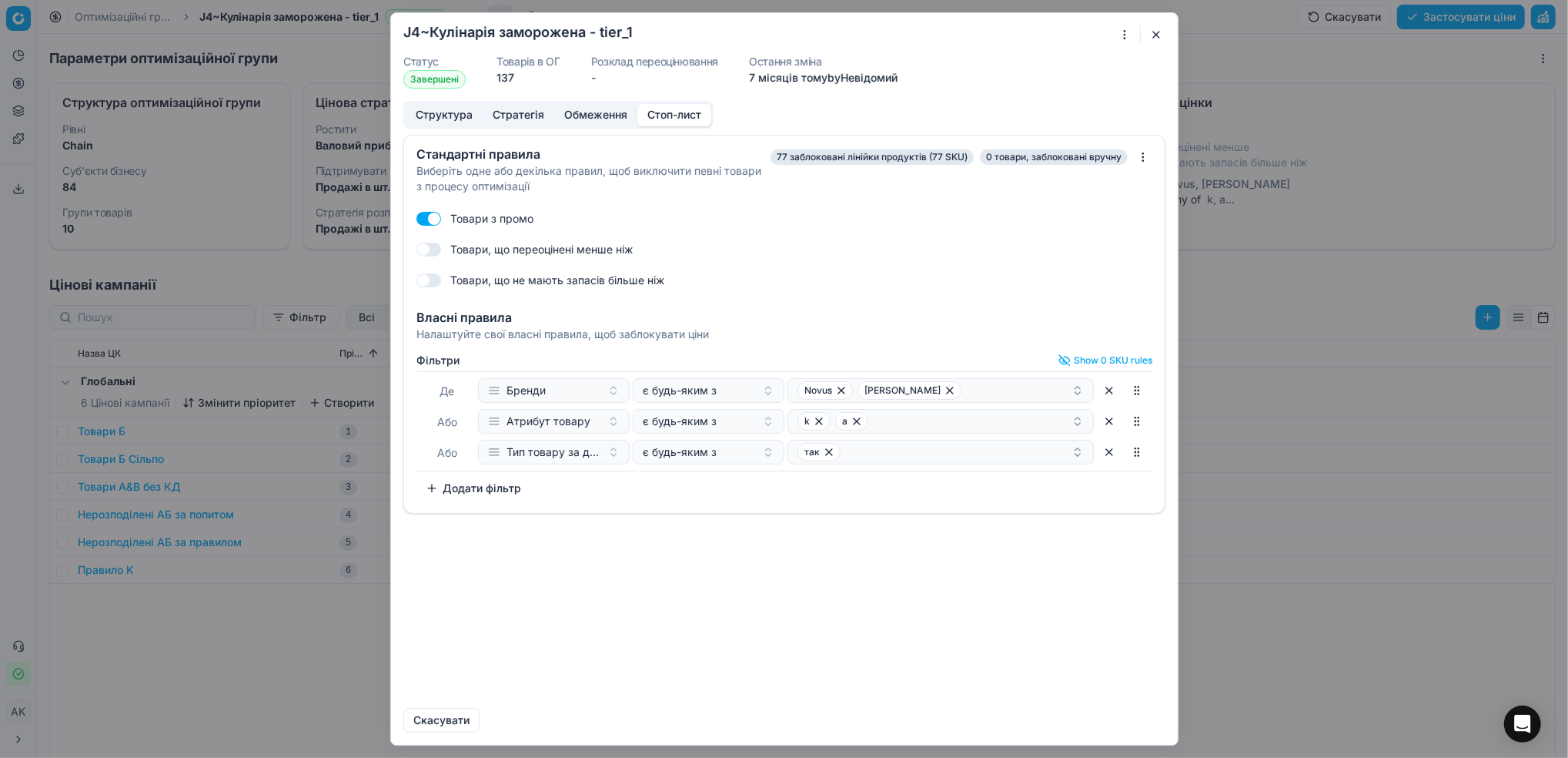
click at [463, 482] on button "Додати фільтр" at bounding box center [474, 488] width 114 height 24
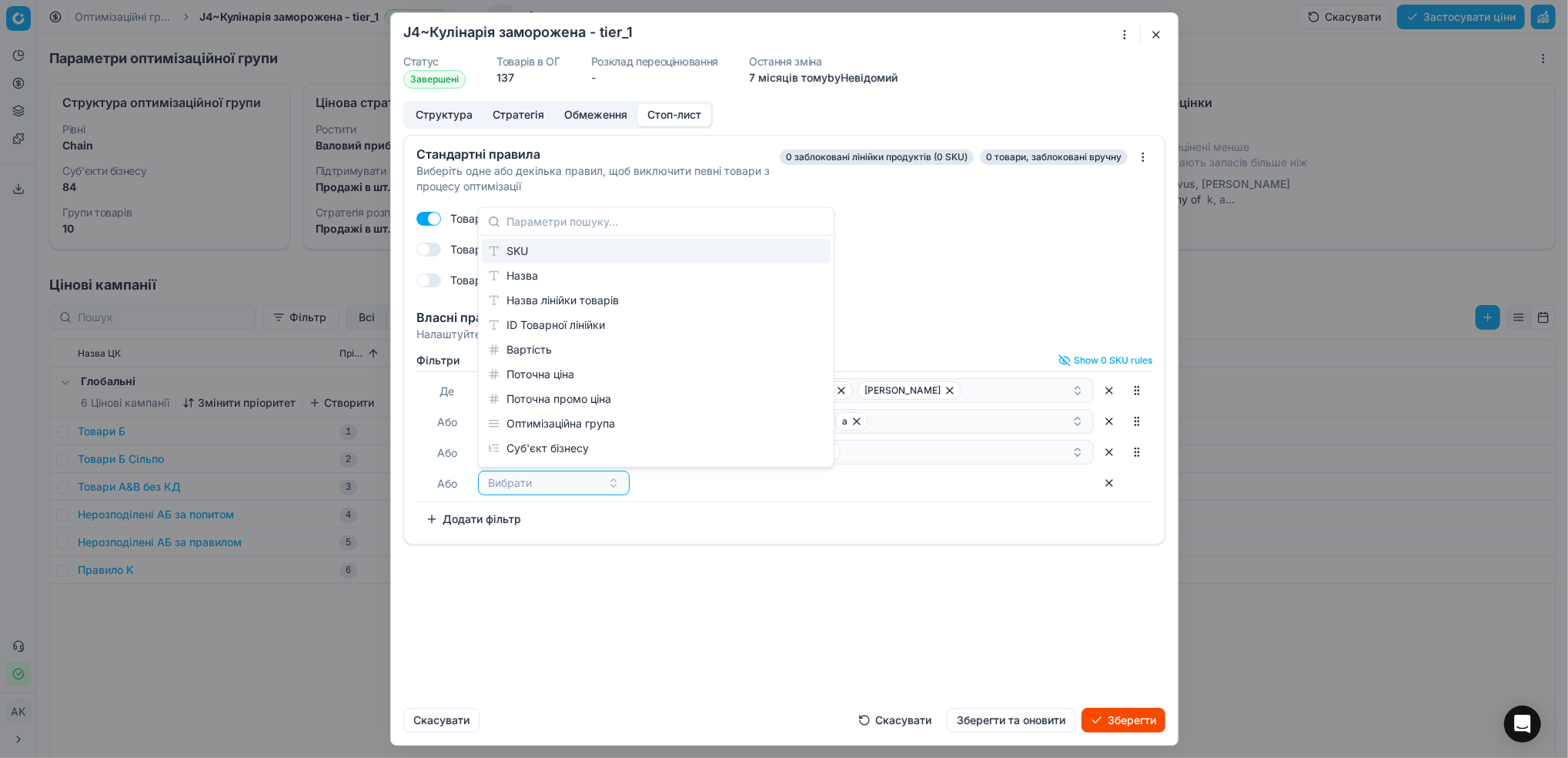
click at [548, 254] on div "SKU" at bounding box center [656, 251] width 349 height 24
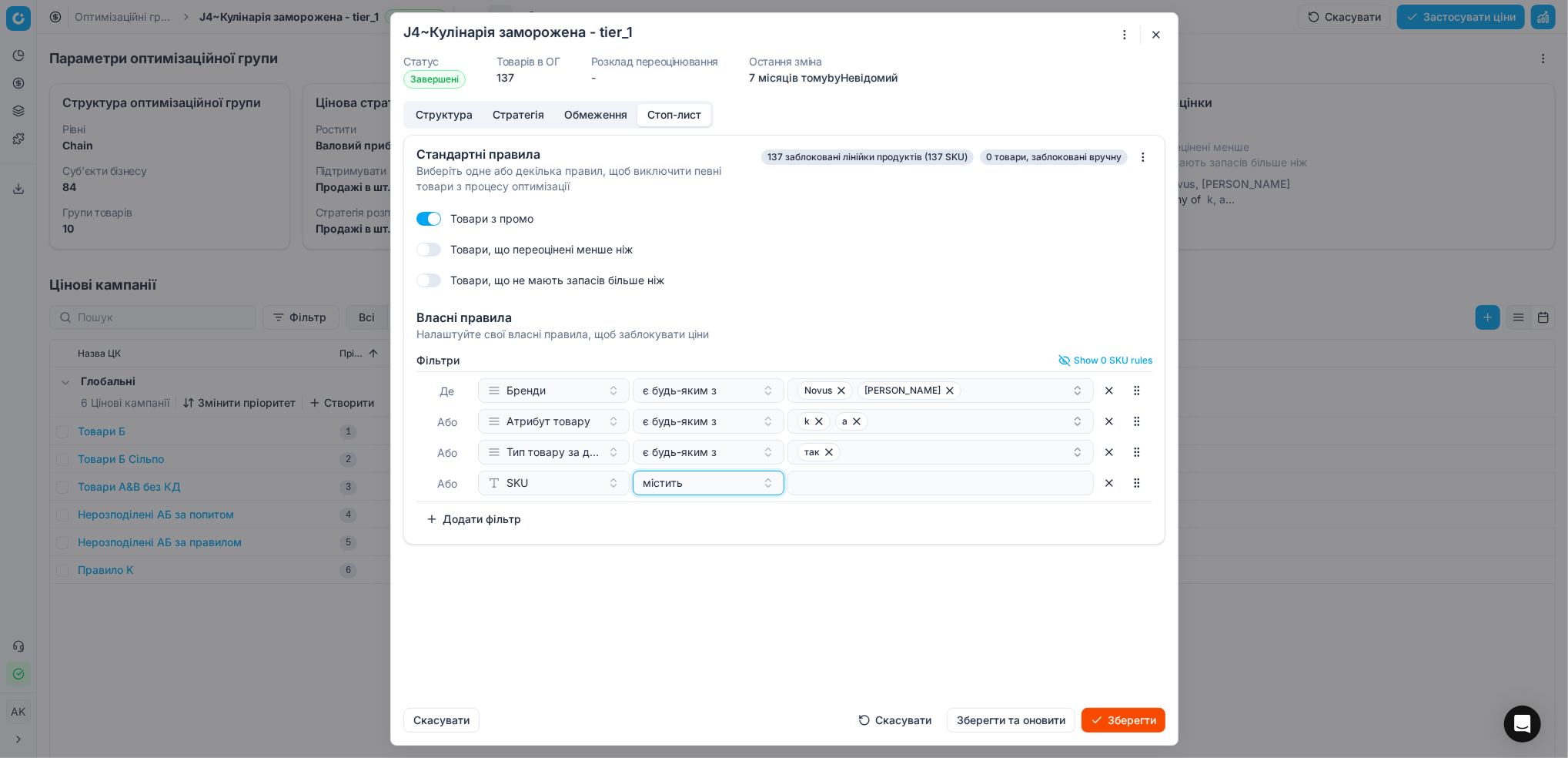
click at [749, 482] on div "містить" at bounding box center [699, 483] width 113 height 16
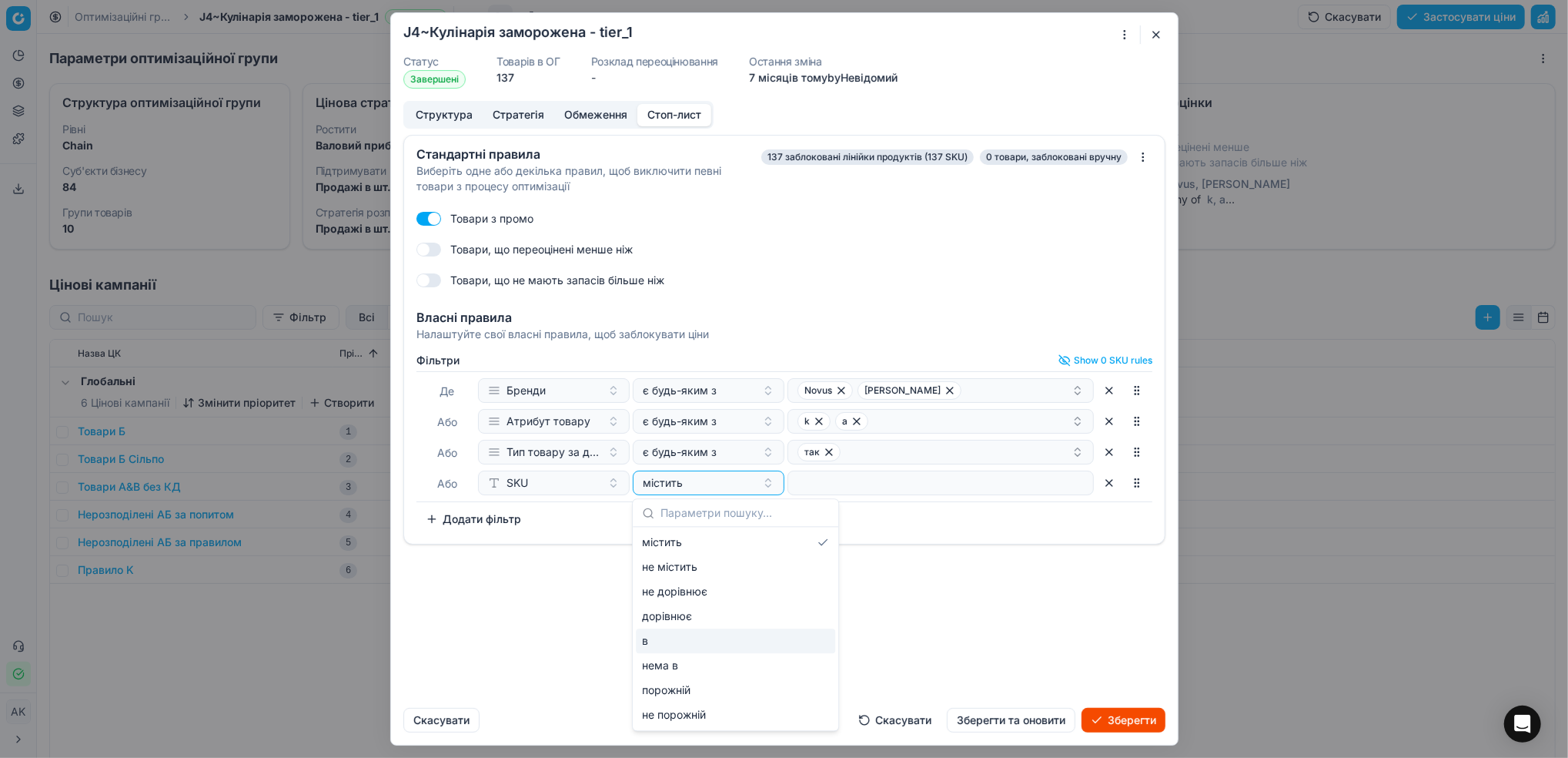
click at [681, 632] on div "в" at bounding box center [735, 640] width 199 height 24
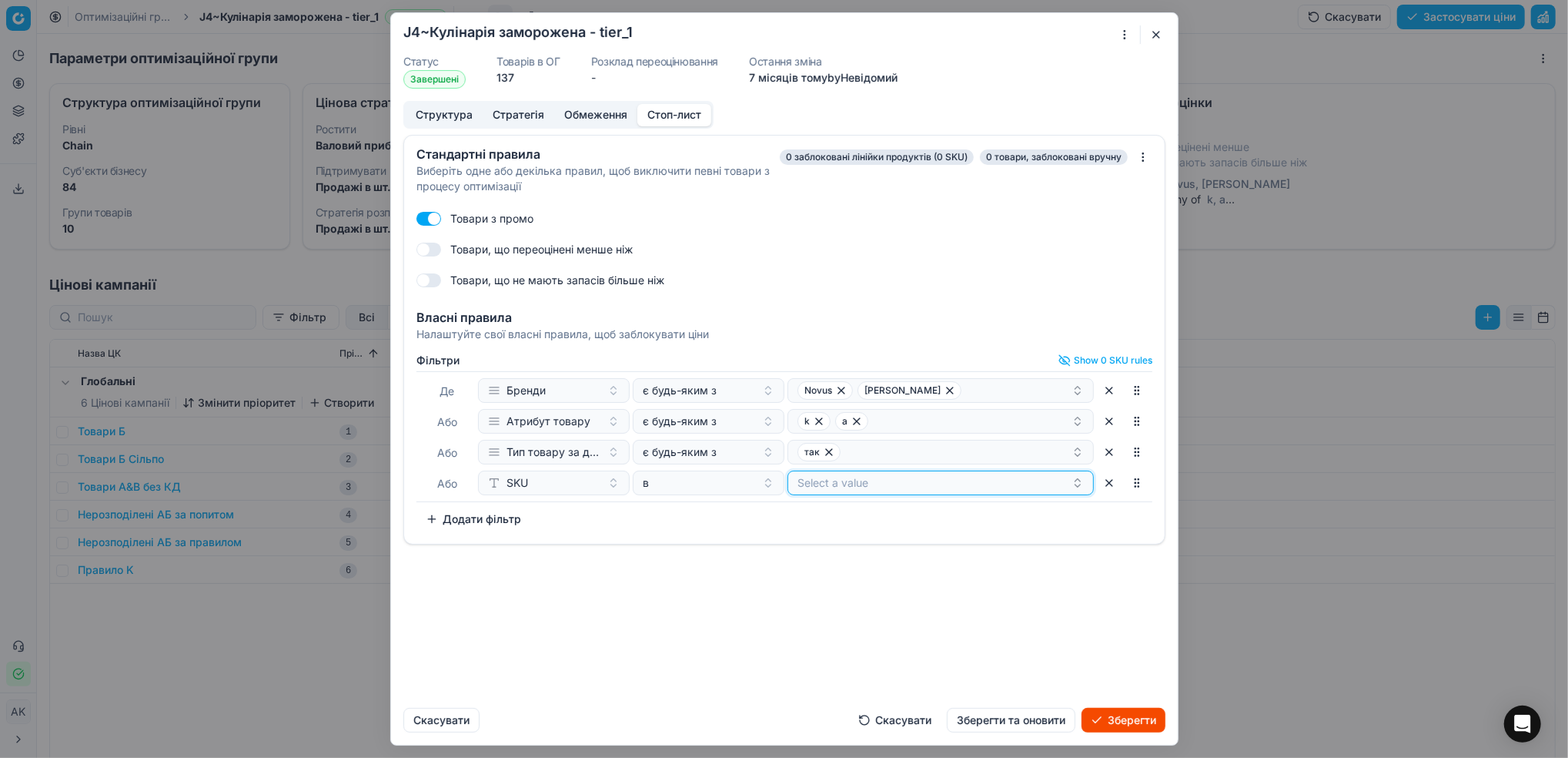
click at [878, 481] on button "Select a value" at bounding box center [941, 483] width 307 height 24
click at [891, 685] on div "Стандартні правила Виберіть одне або декілька правил, щоб виключити певні товар…" at bounding box center [784, 415] width 787 height 560
click at [1008, 716] on button "Зберегти та оновити" at bounding box center [1011, 720] width 128 height 24
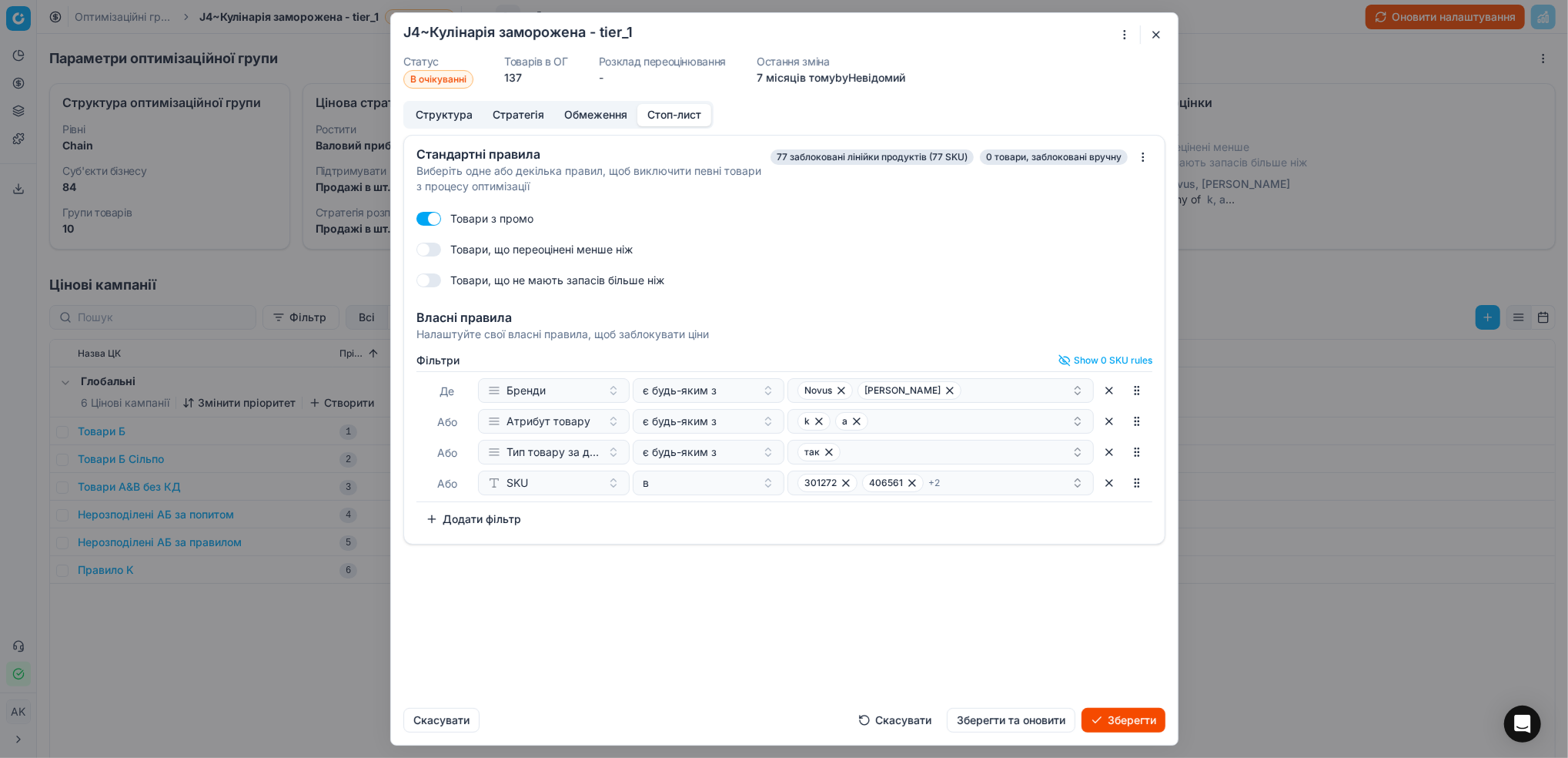
click at [1107, 722] on button "Зберегти" at bounding box center [1124, 720] width 84 height 24
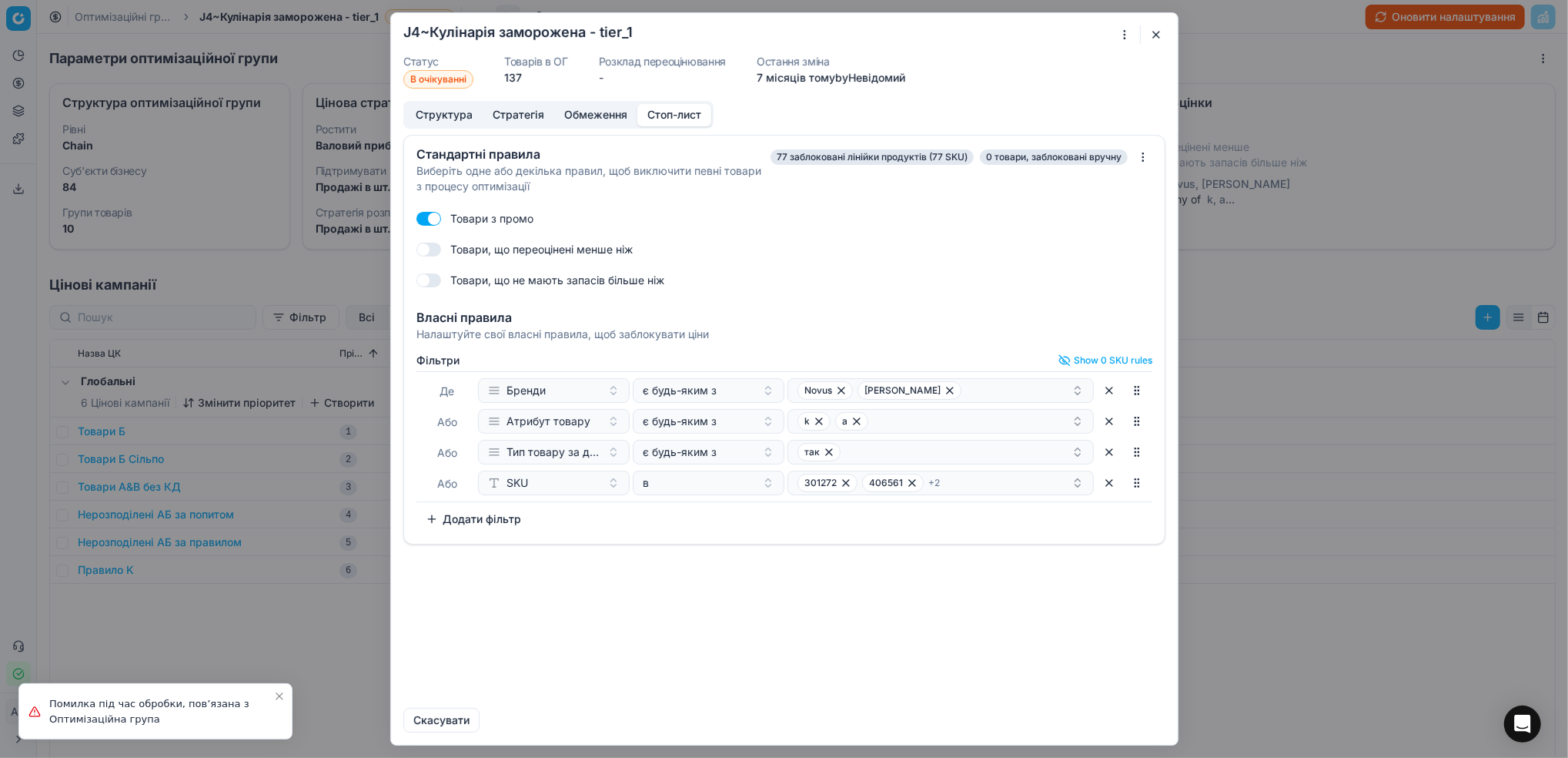
click at [1155, 29] on button "button" at bounding box center [1156, 34] width 18 height 18
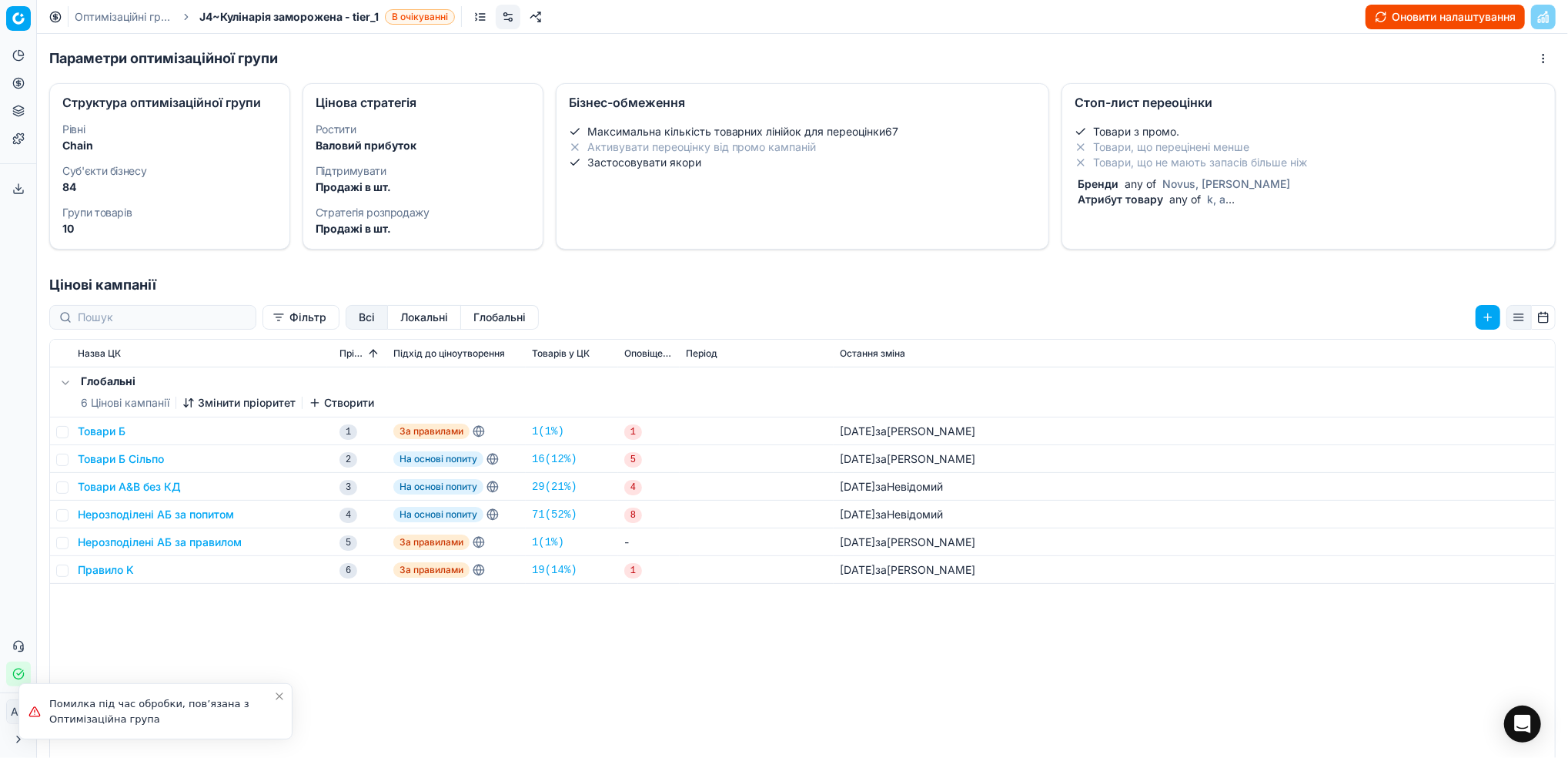
click at [96, 19] on link "Оптимізаційні групи" at bounding box center [124, 17] width 99 height 16
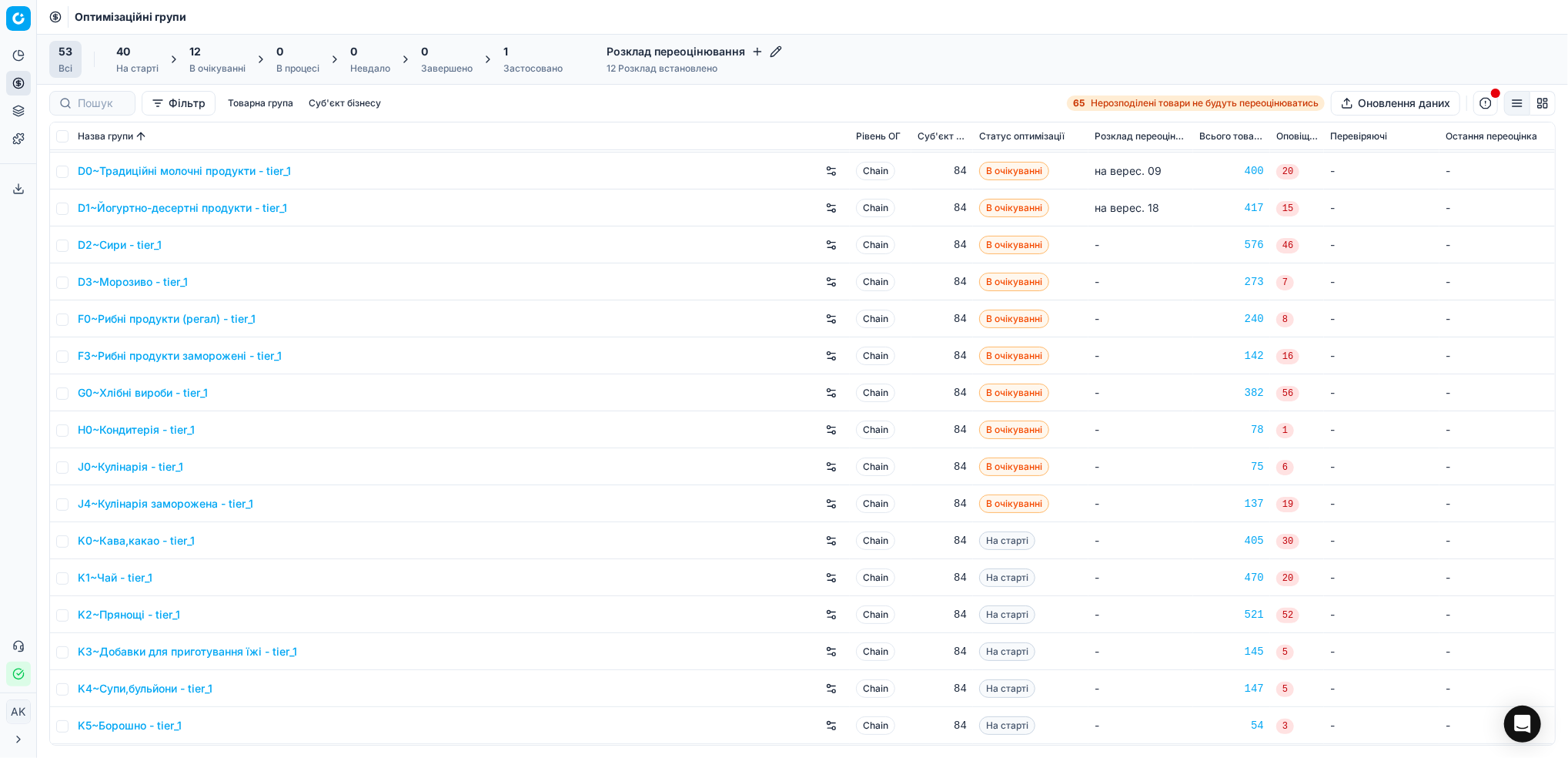
scroll to position [204, 0]
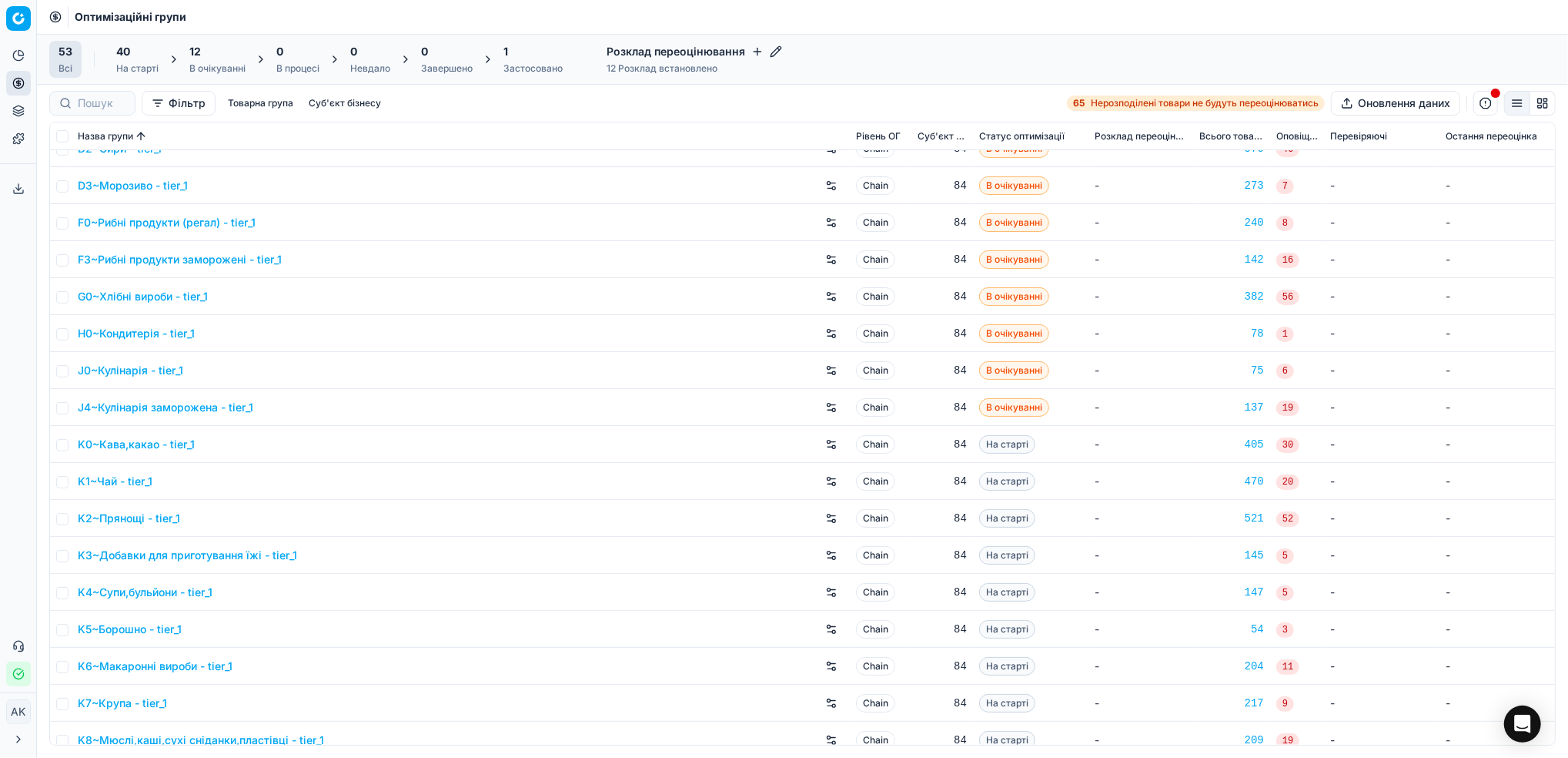
click at [123, 446] on link "K0~Кава,какао - tier_1" at bounding box center [136, 444] width 117 height 16
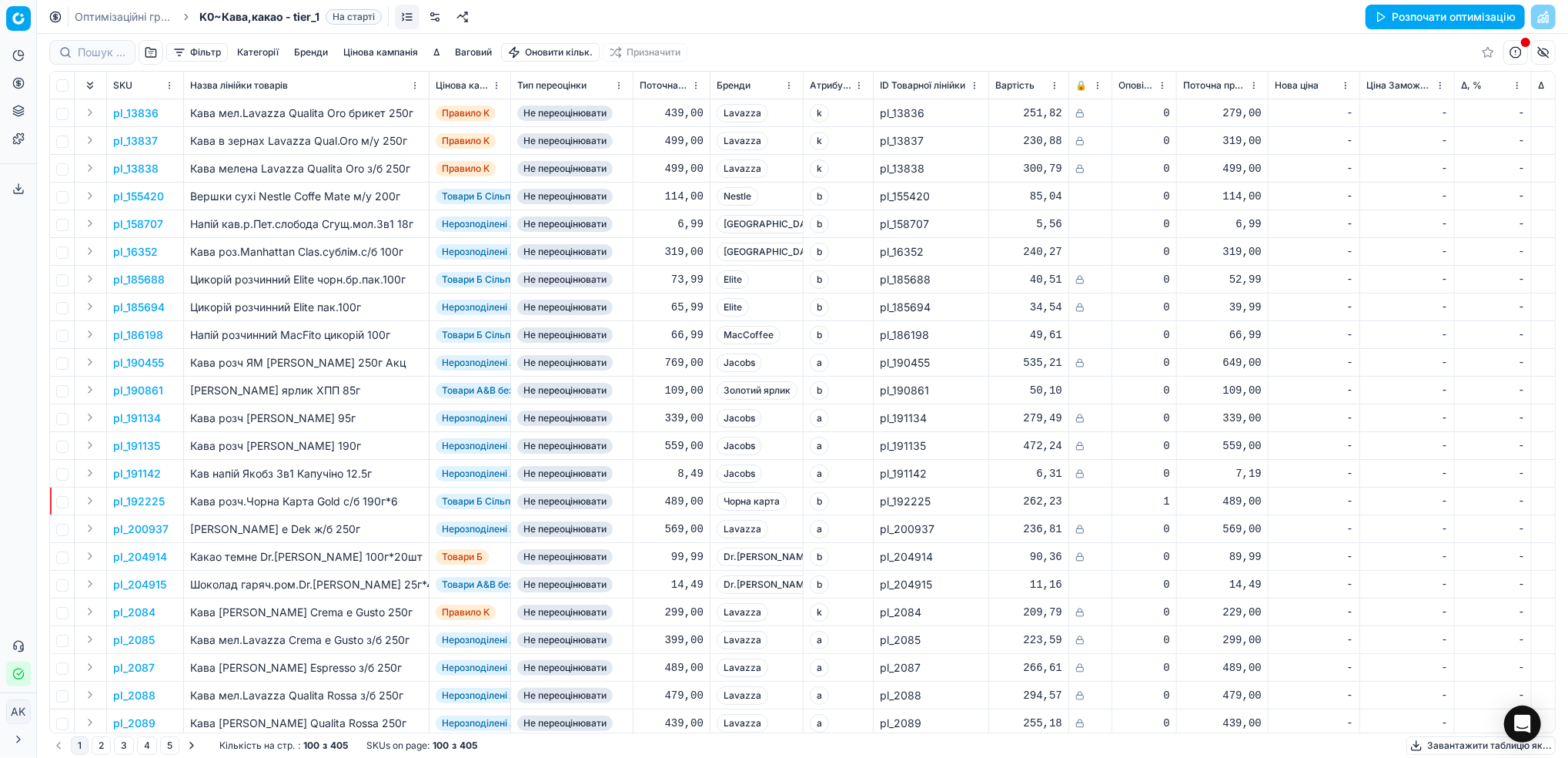
click at [437, 18] on link at bounding box center [435, 16] width 24 height 24
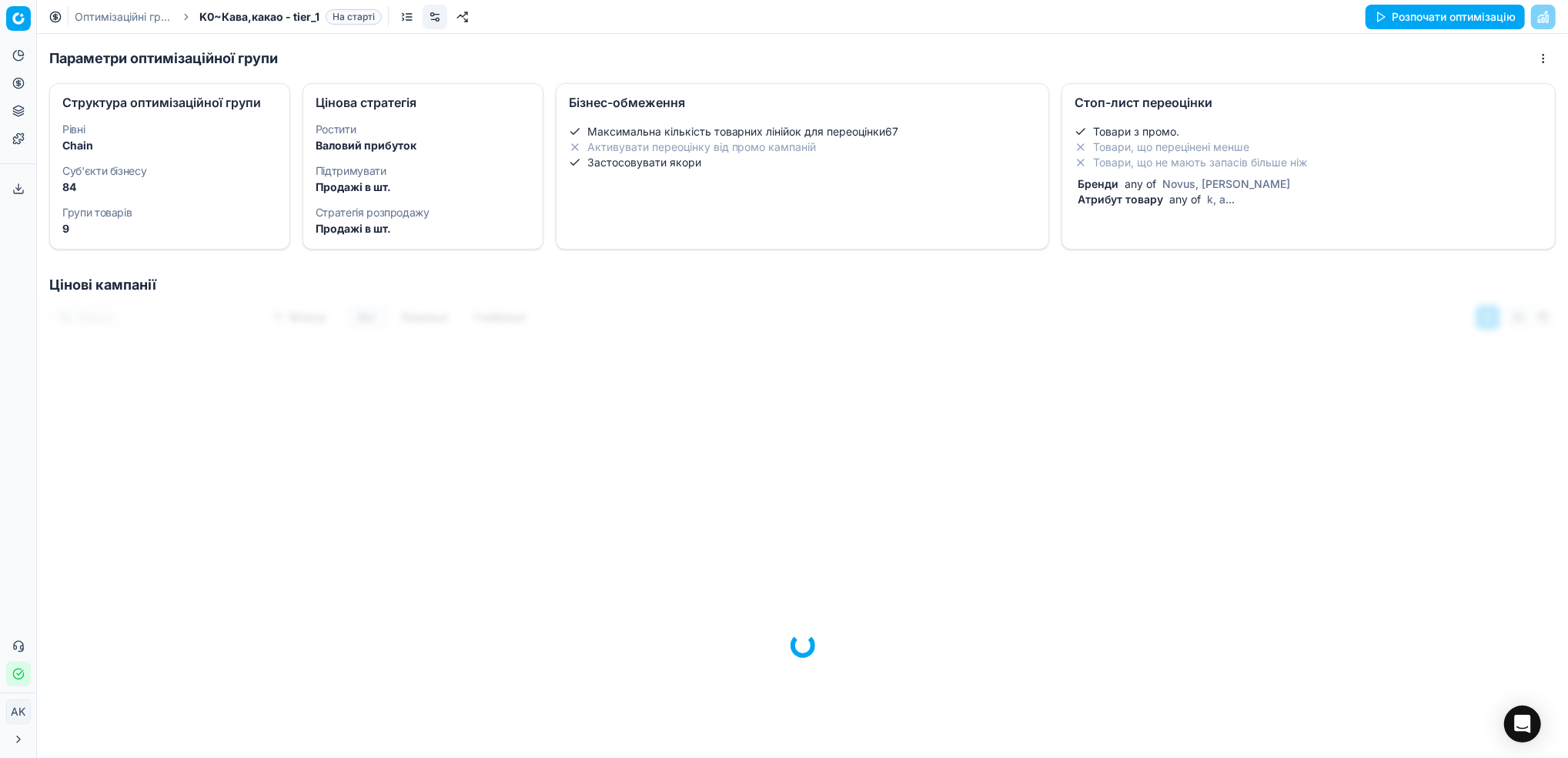
click at [1222, 145] on li "Товари, що перецінені менше" at bounding box center [1309, 147] width 468 height 16
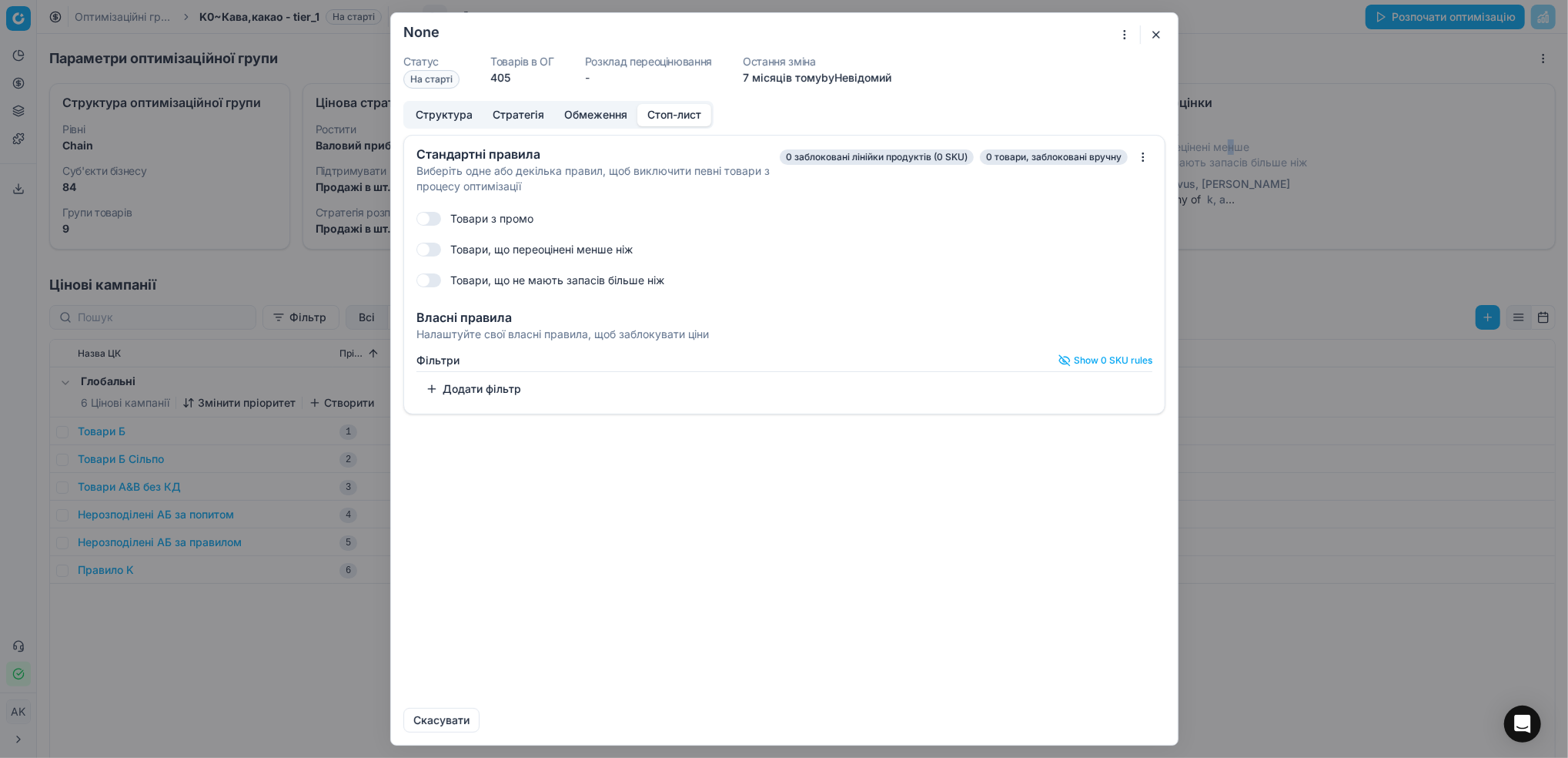
checkbox input "true"
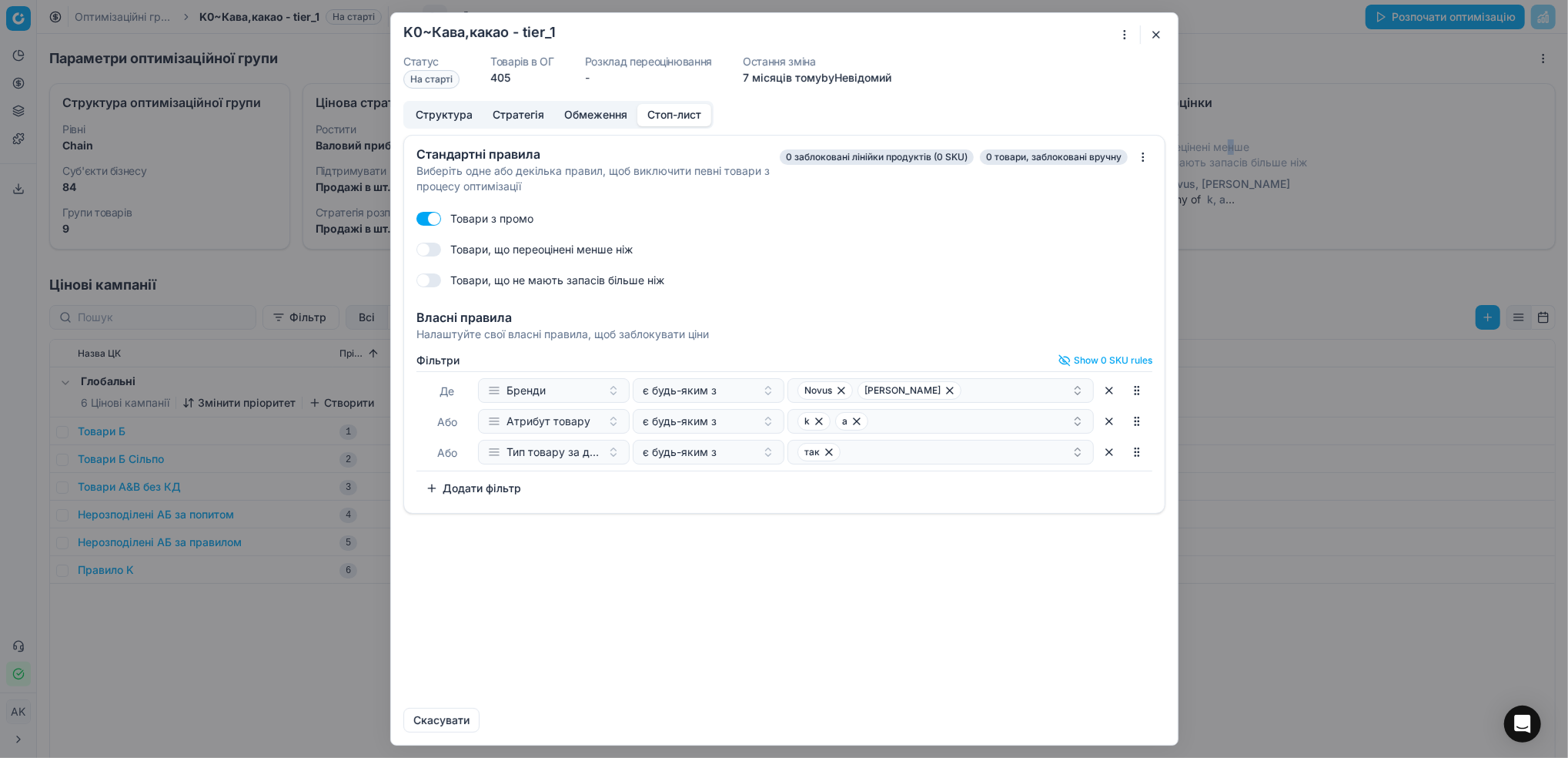
click at [477, 481] on button "Додати фільтр" at bounding box center [474, 488] width 114 height 24
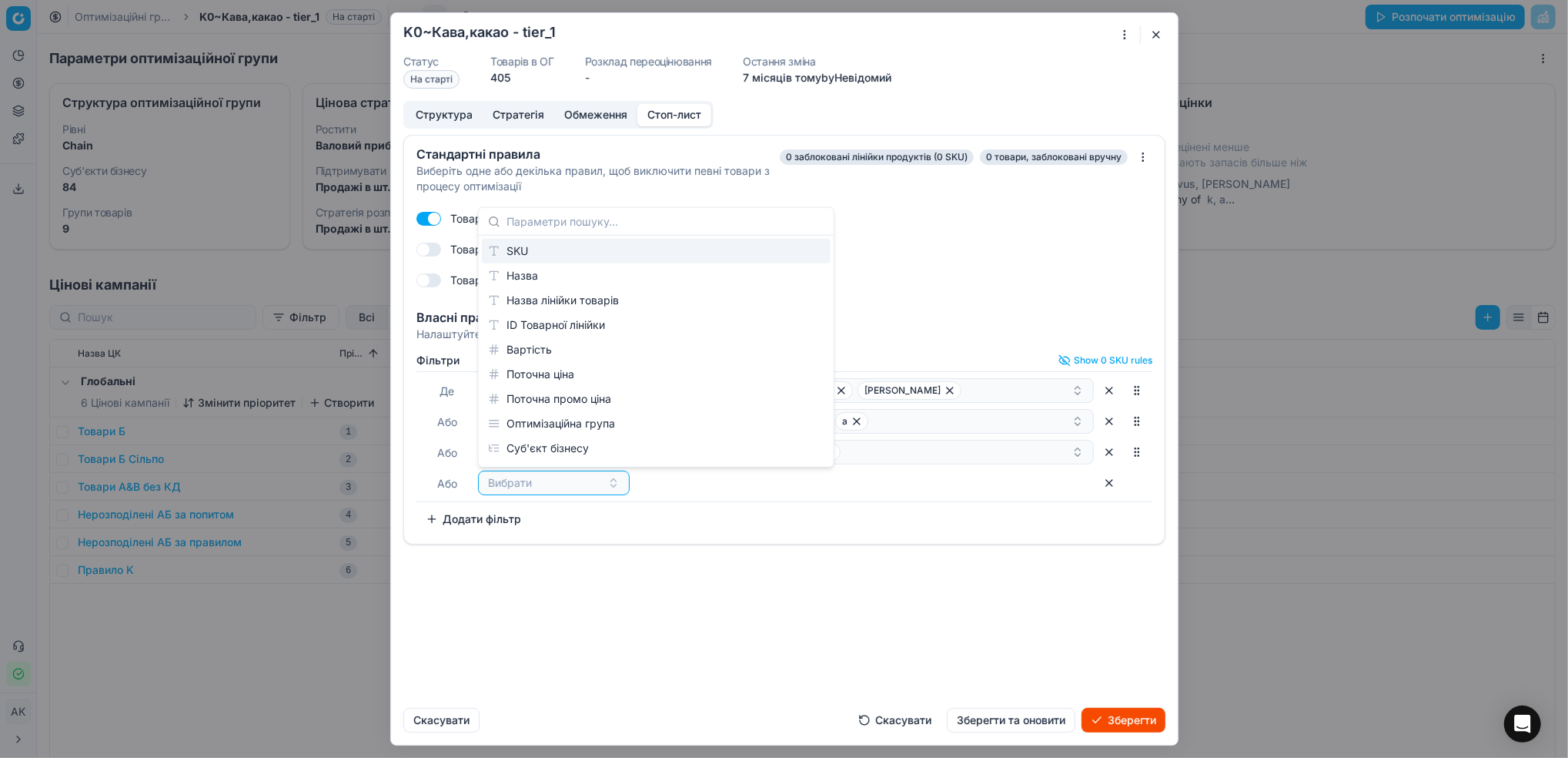
click at [534, 242] on div "SKU" at bounding box center [656, 251] width 349 height 24
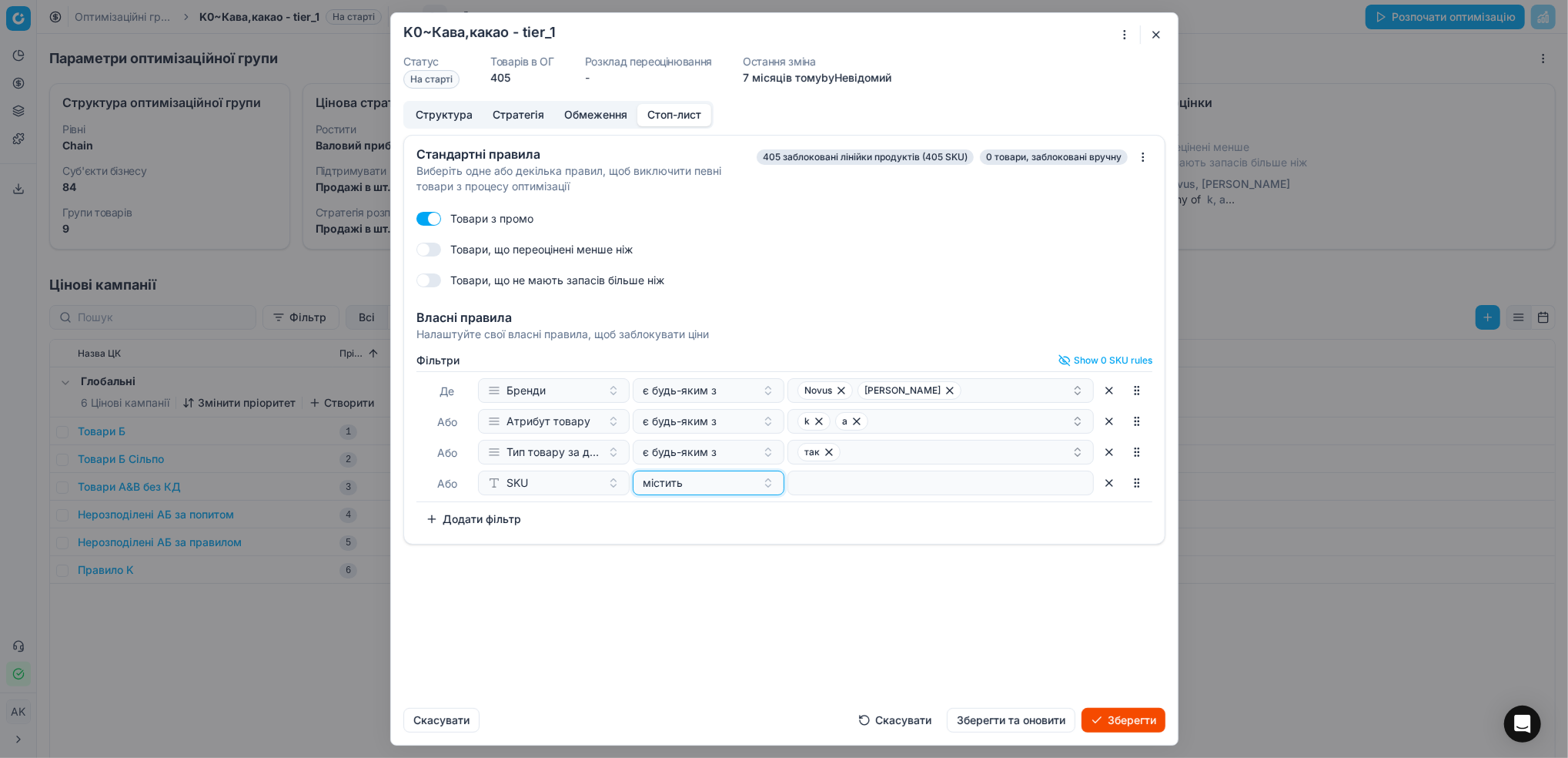
click at [729, 479] on div "містить" at bounding box center [699, 483] width 113 height 16
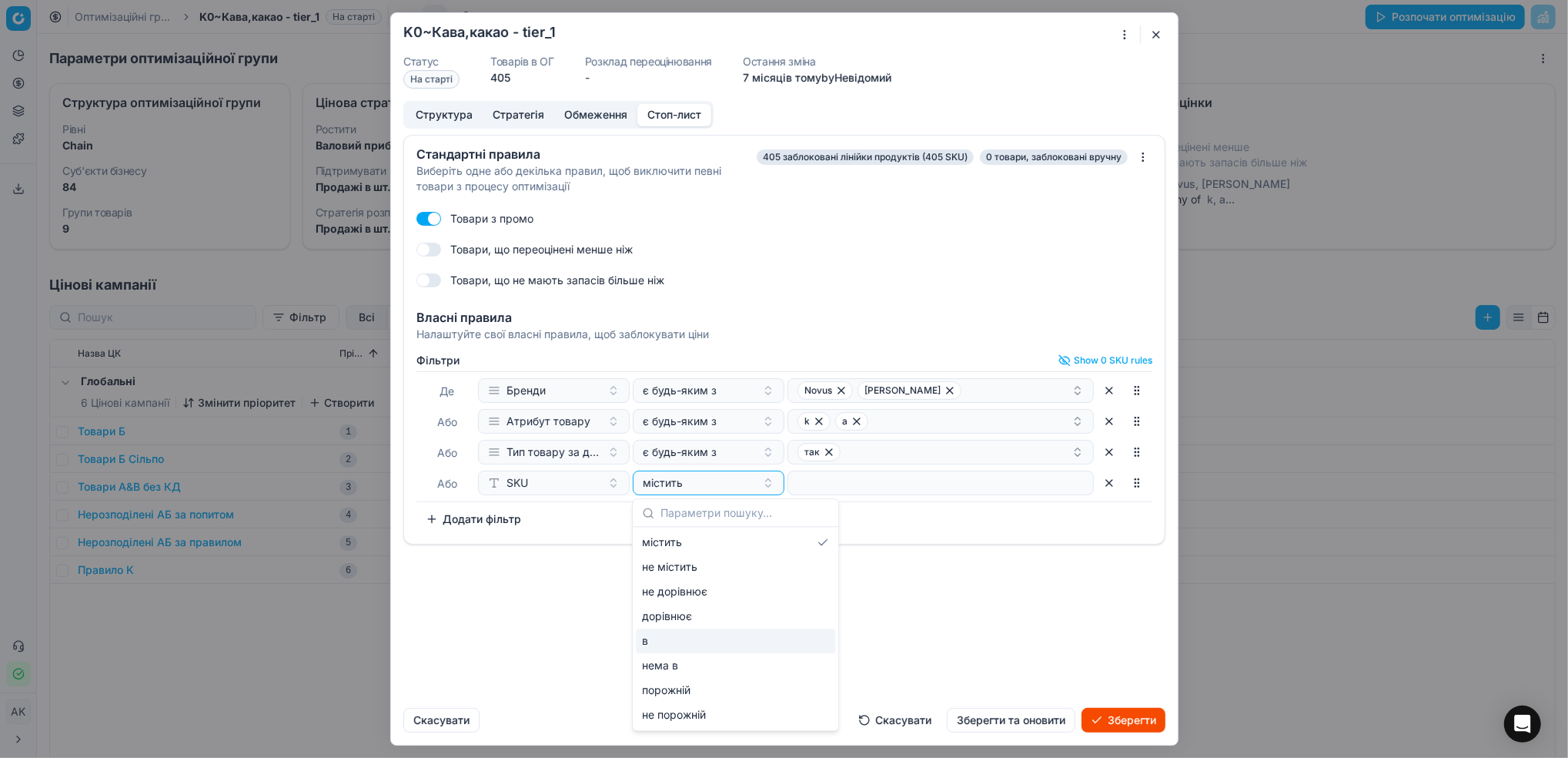
click at [669, 640] on div "в" at bounding box center [735, 640] width 199 height 24
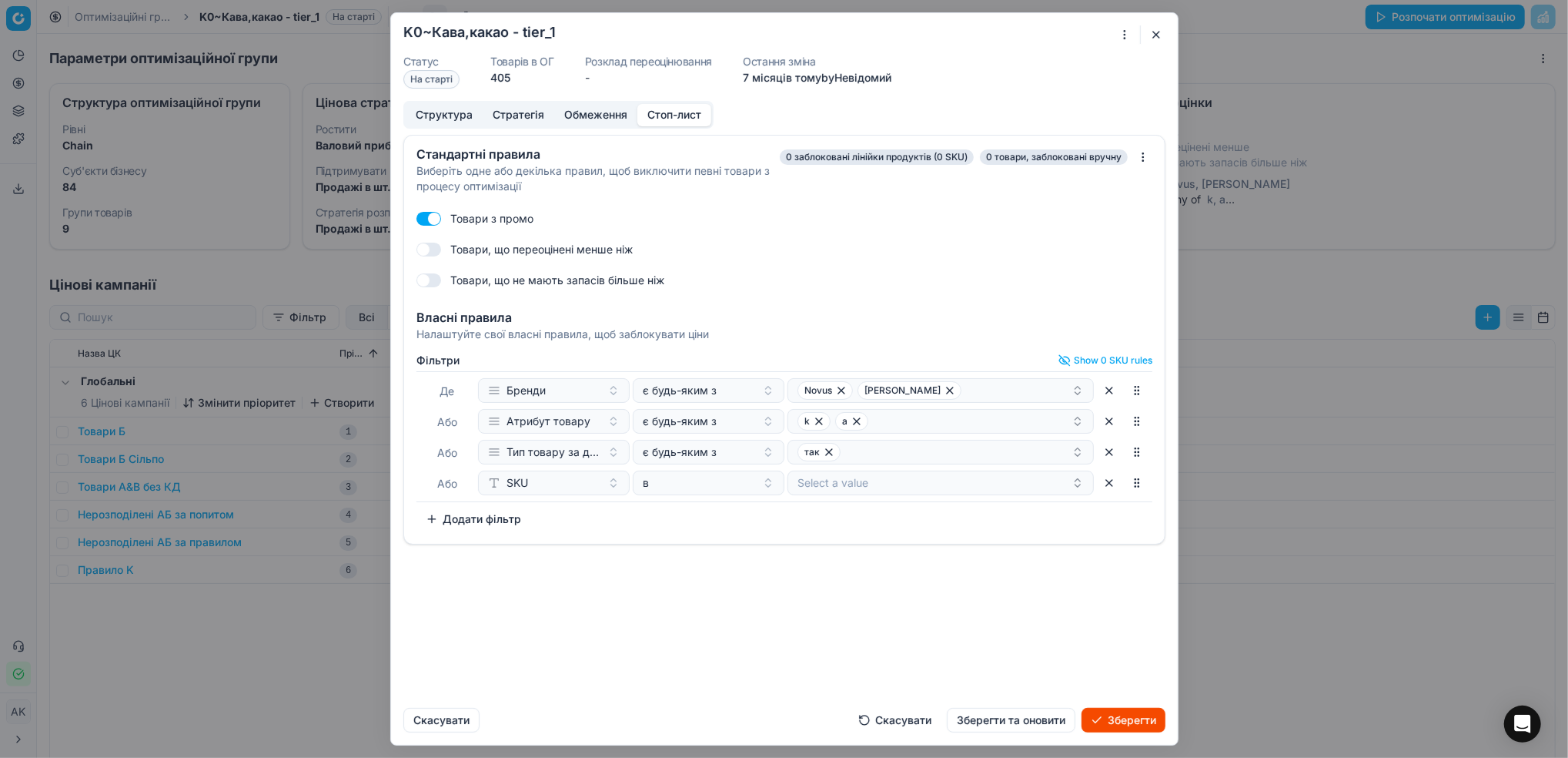
click at [859, 476] on button "Select a value" at bounding box center [941, 483] width 307 height 24
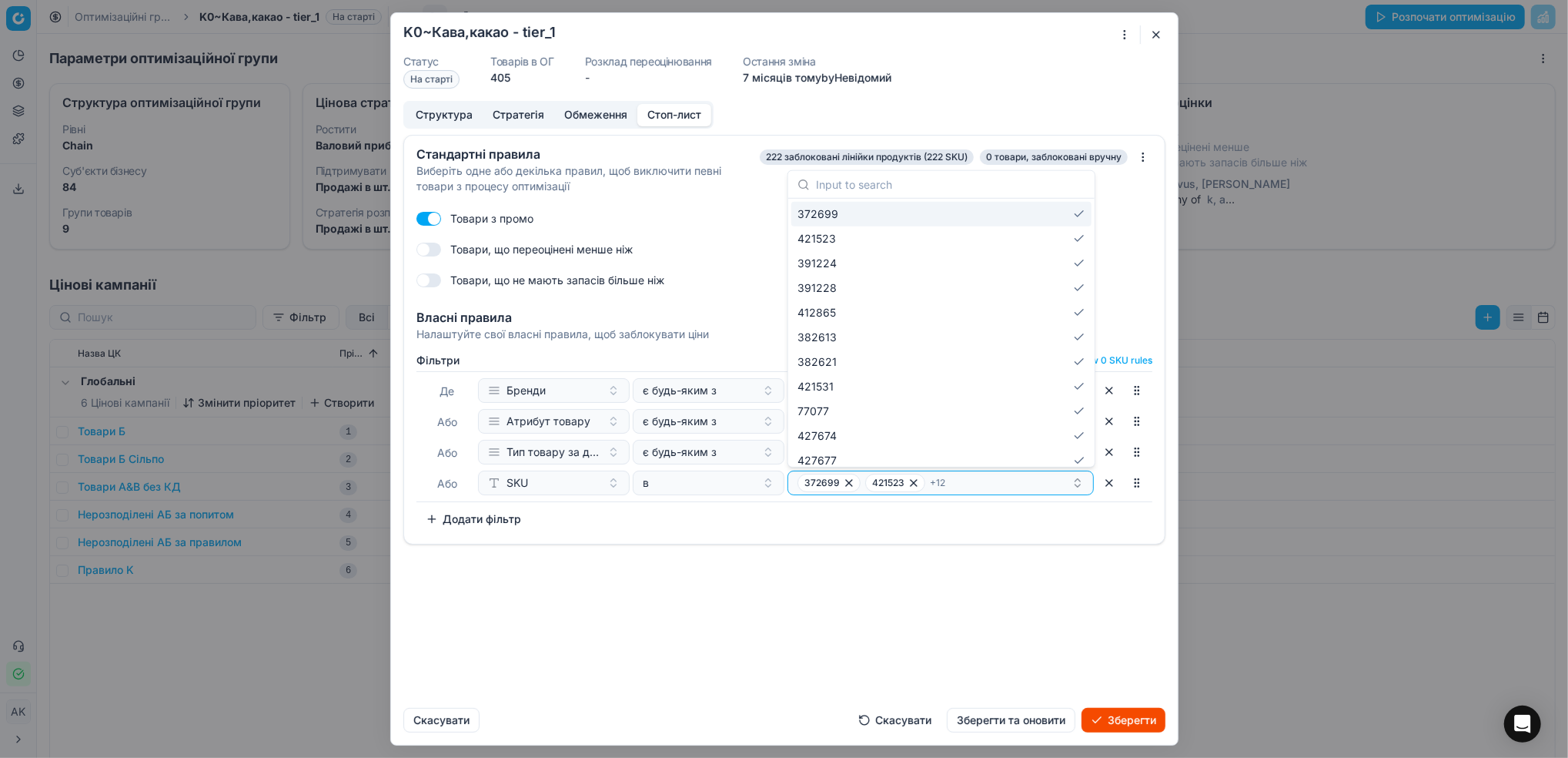
click at [982, 613] on div "Стандартні правила Виберіть одне або декілька правил, щоб виключити певні товар…" at bounding box center [784, 415] width 787 height 560
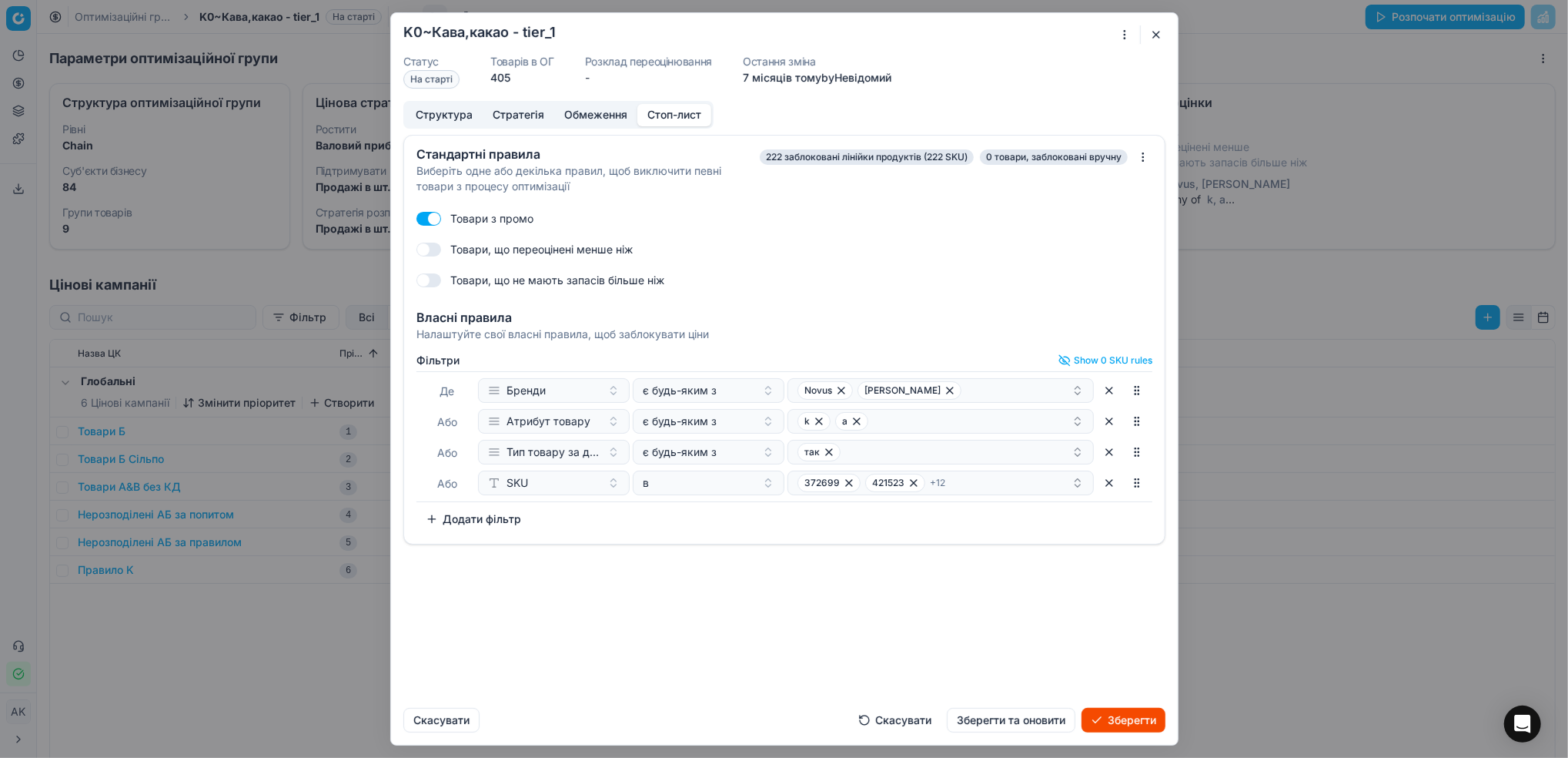
click at [1012, 722] on button "Зберегти та оновити" at bounding box center [1011, 720] width 128 height 24
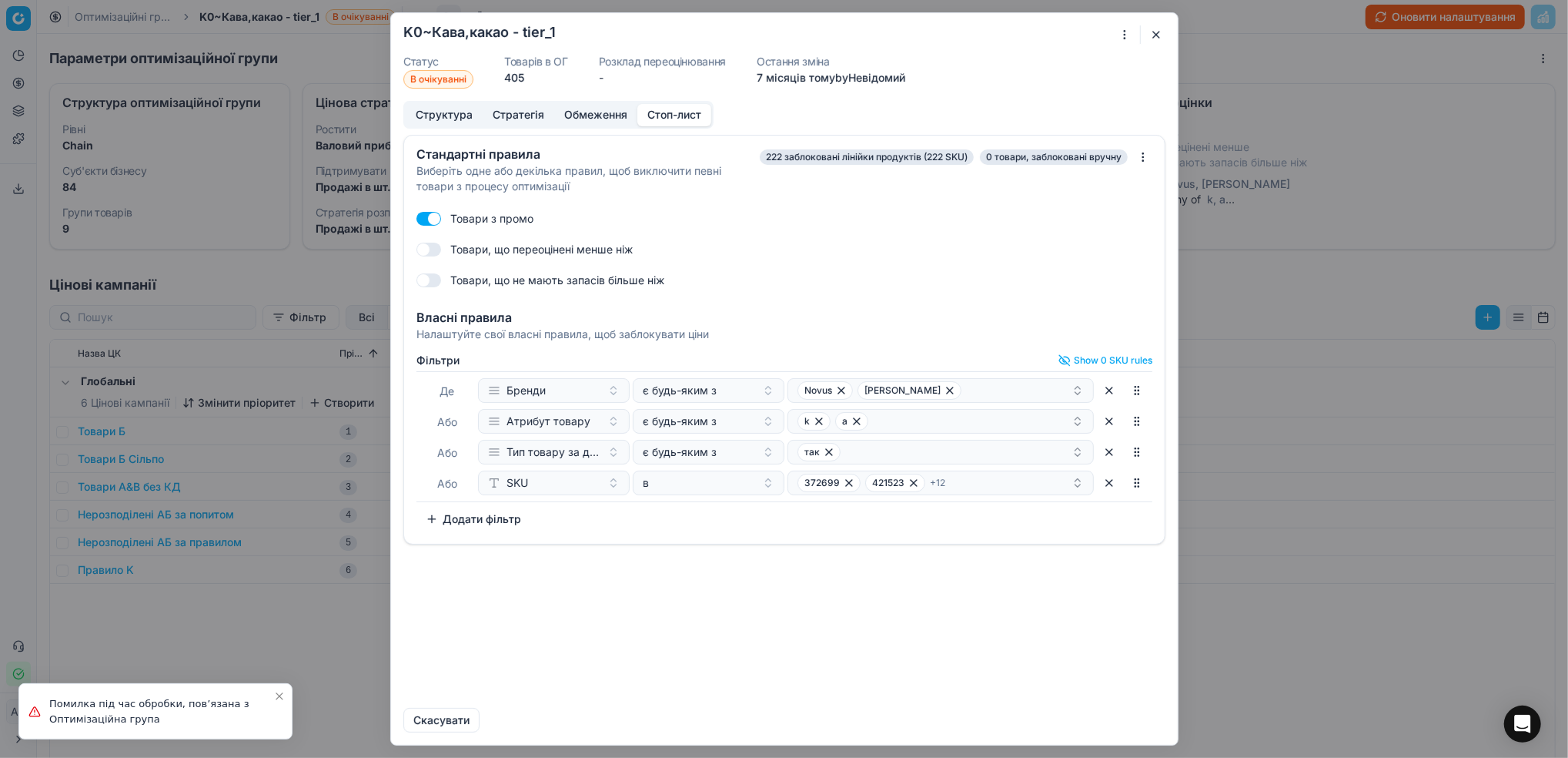
click at [1166, 36] on form "Oprimization group is saving... K0~Кава,какао - tier_1 Статус В очікуванні Това…" at bounding box center [784, 379] width 787 height 731
click at [1156, 38] on button "button" at bounding box center [1156, 34] width 18 height 18
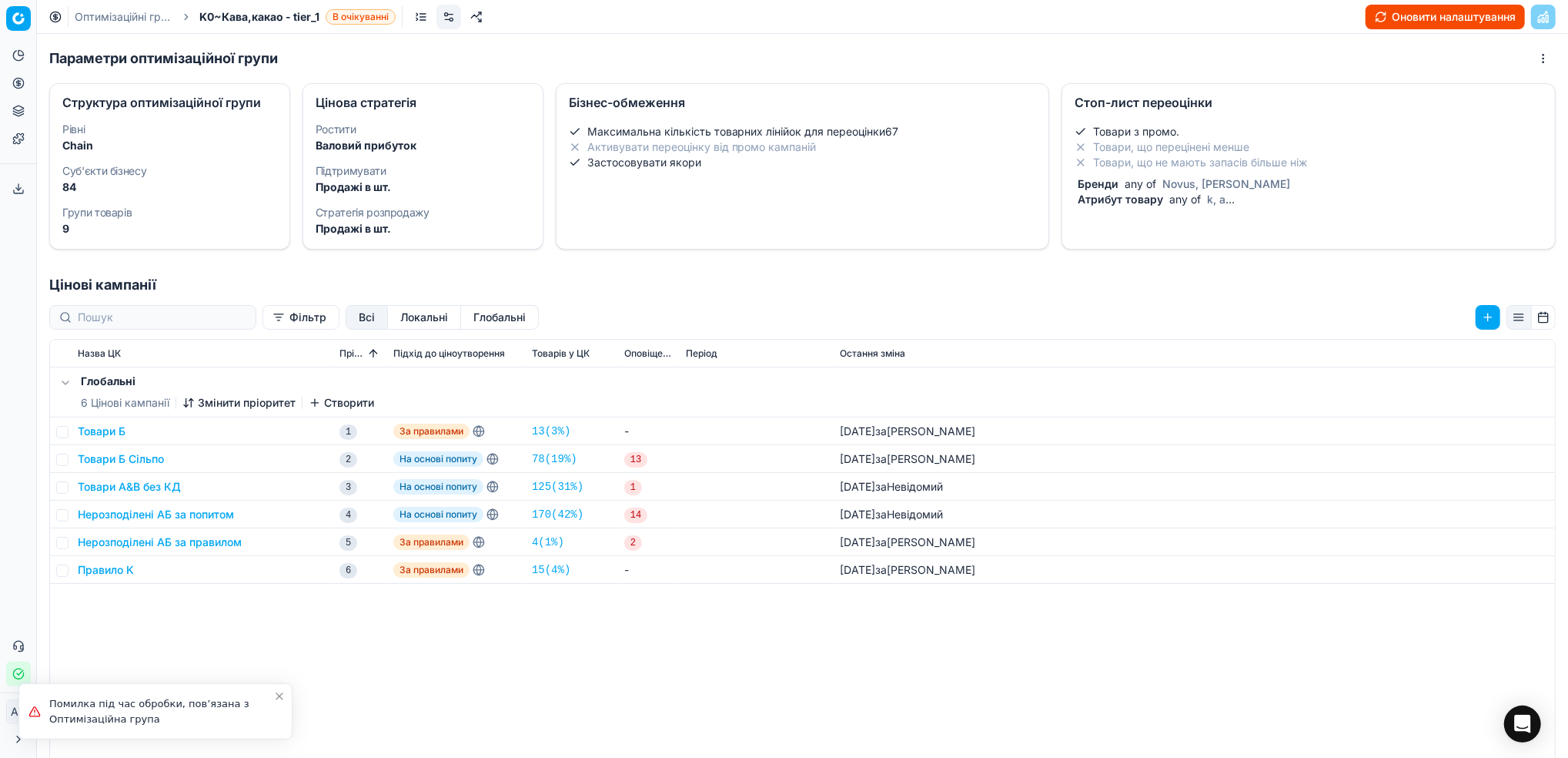
drag, startPoint x: 101, startPoint y: 19, endPoint x: 884, endPoint y: 457, distance: 897.2
click at [101, 16] on link "Оптимізаційні групи" at bounding box center [124, 17] width 99 height 16
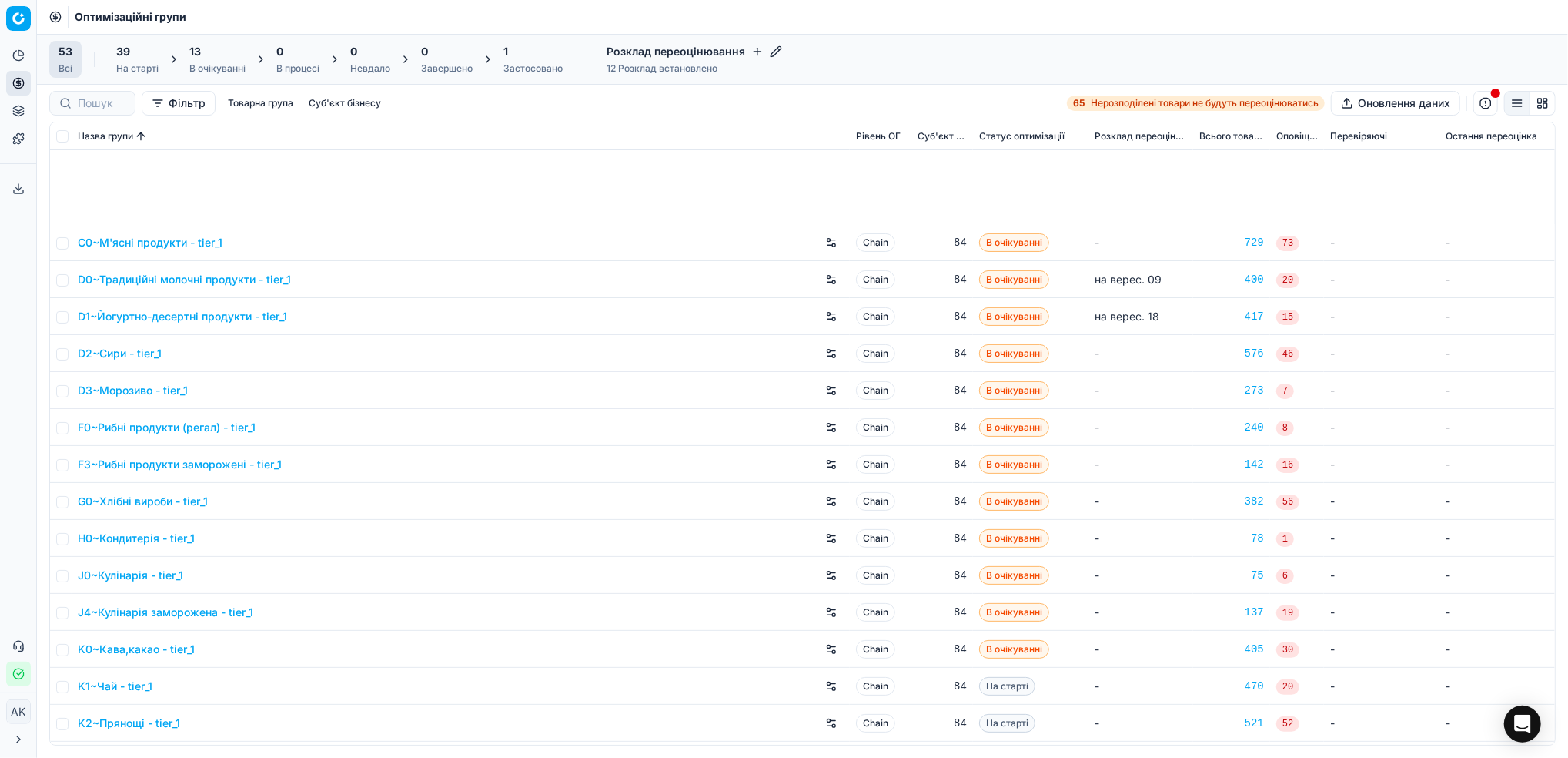
scroll to position [204, 0]
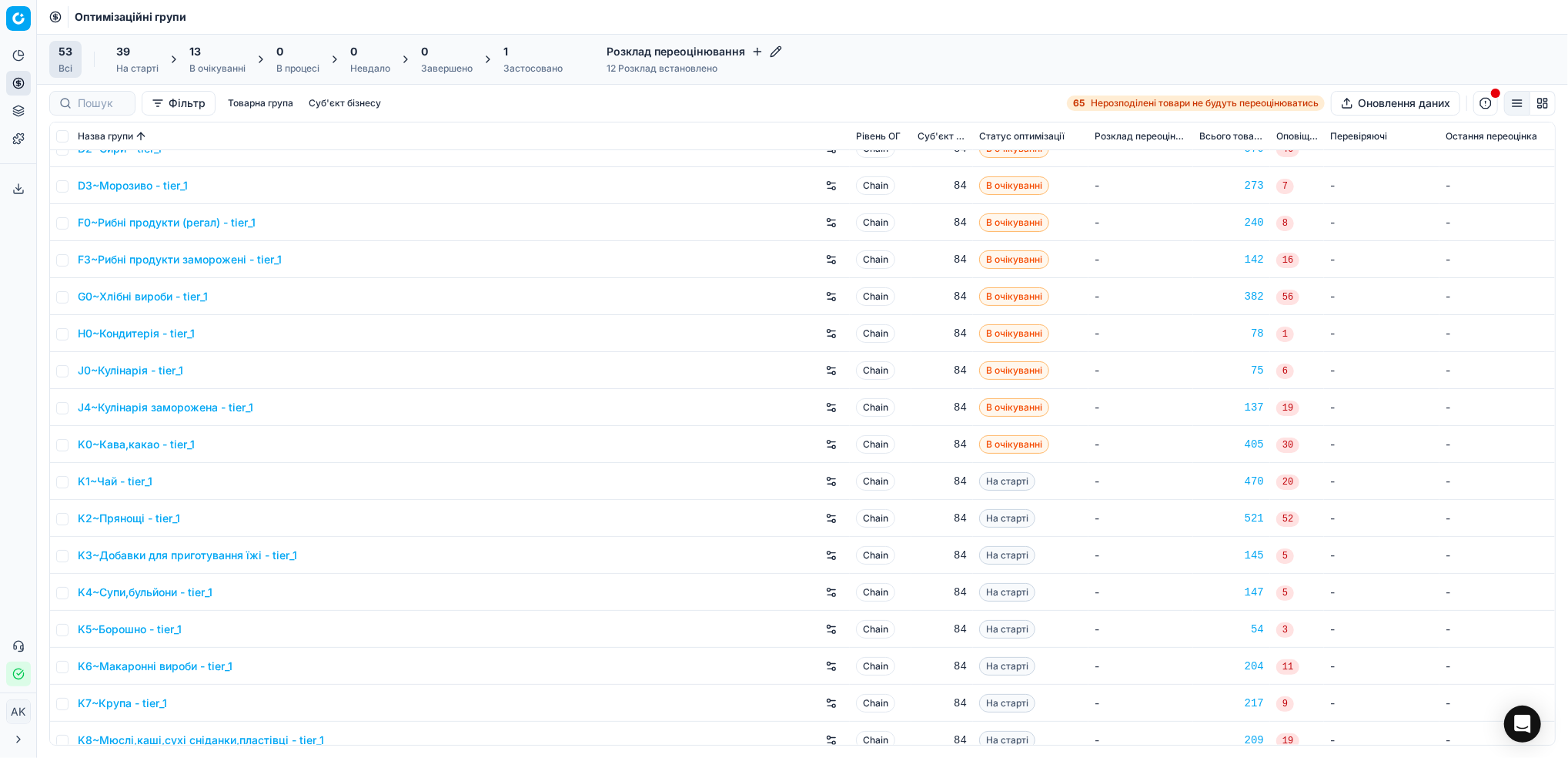
click at [112, 481] on link "K1~Чай - tier_1" at bounding box center [115, 482] width 75 height 16
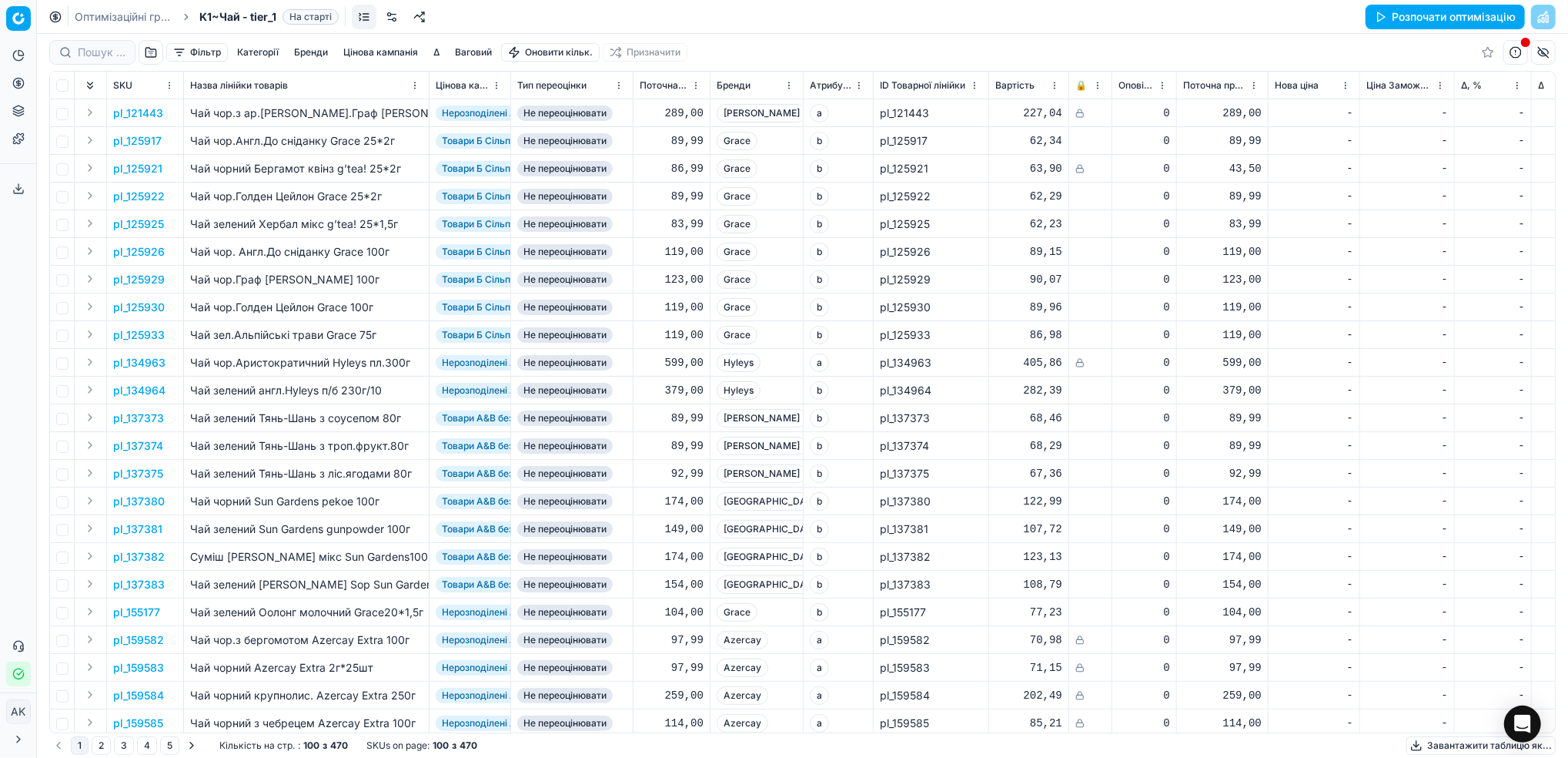
click at [391, 11] on link at bounding box center [392, 16] width 24 height 24
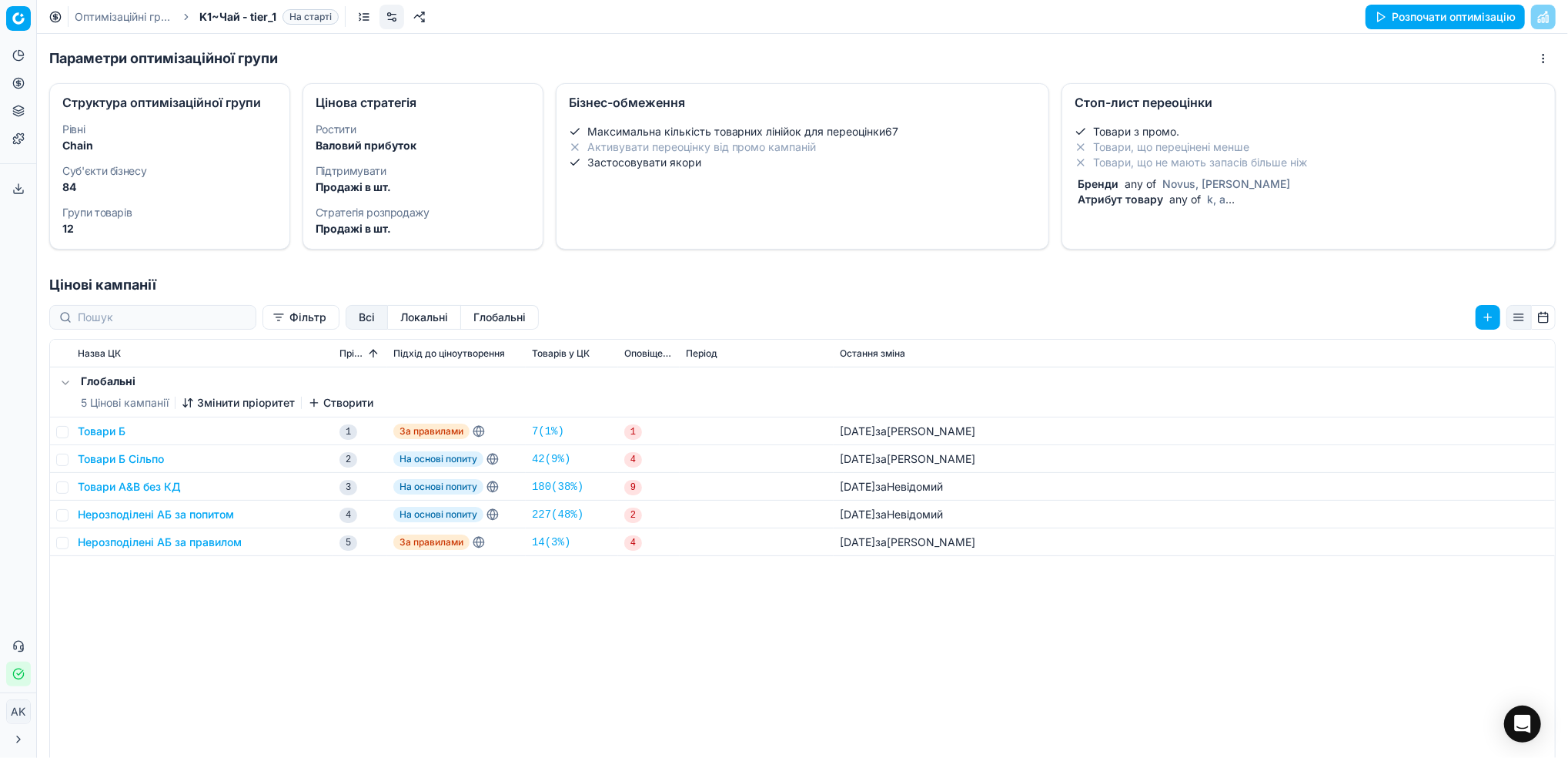
click at [1227, 186] on span "Novus, [PERSON_NAME]" at bounding box center [1226, 183] width 134 height 13
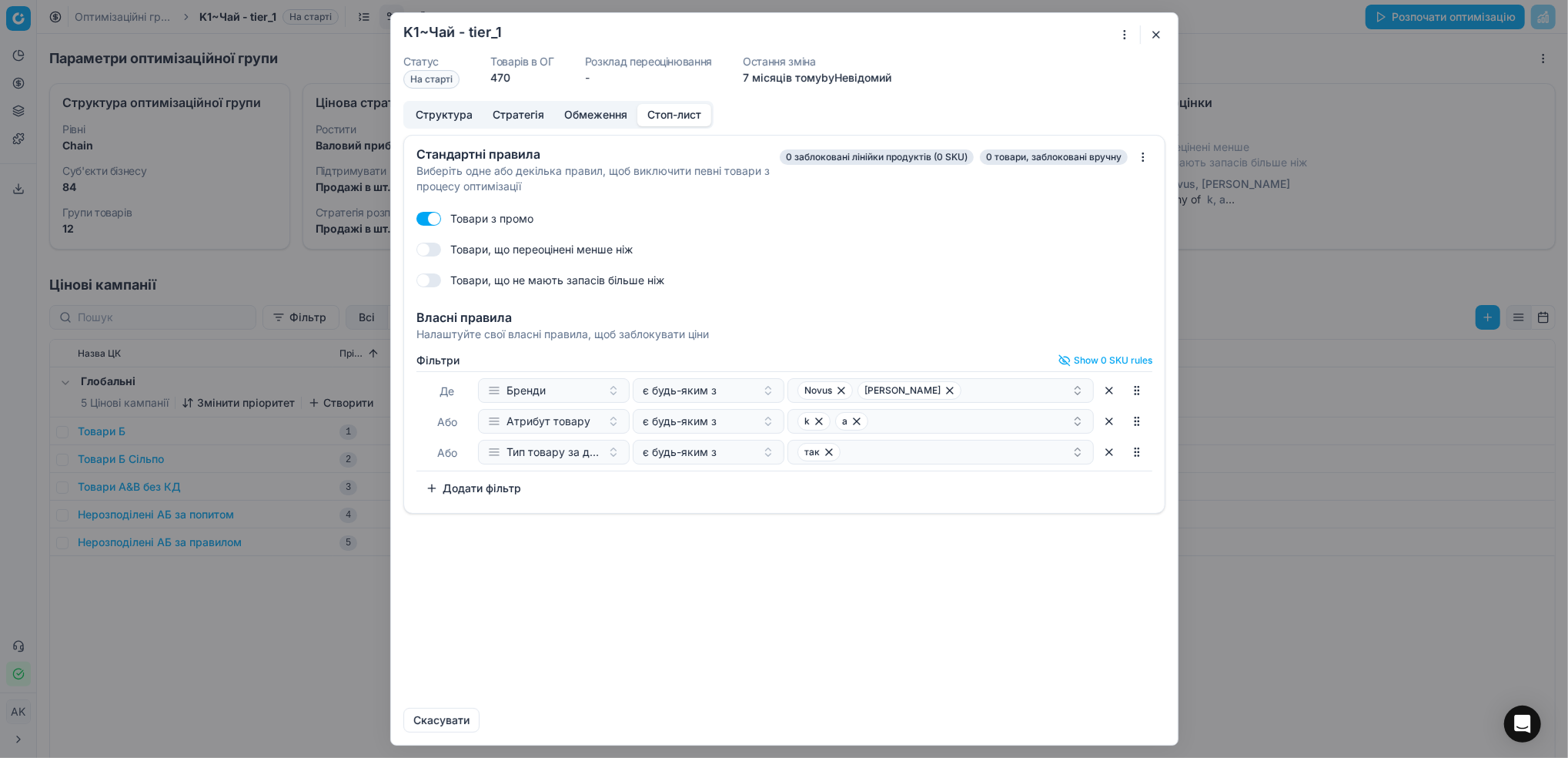
click at [434, 484] on button "Додати фільтр" at bounding box center [474, 488] width 114 height 24
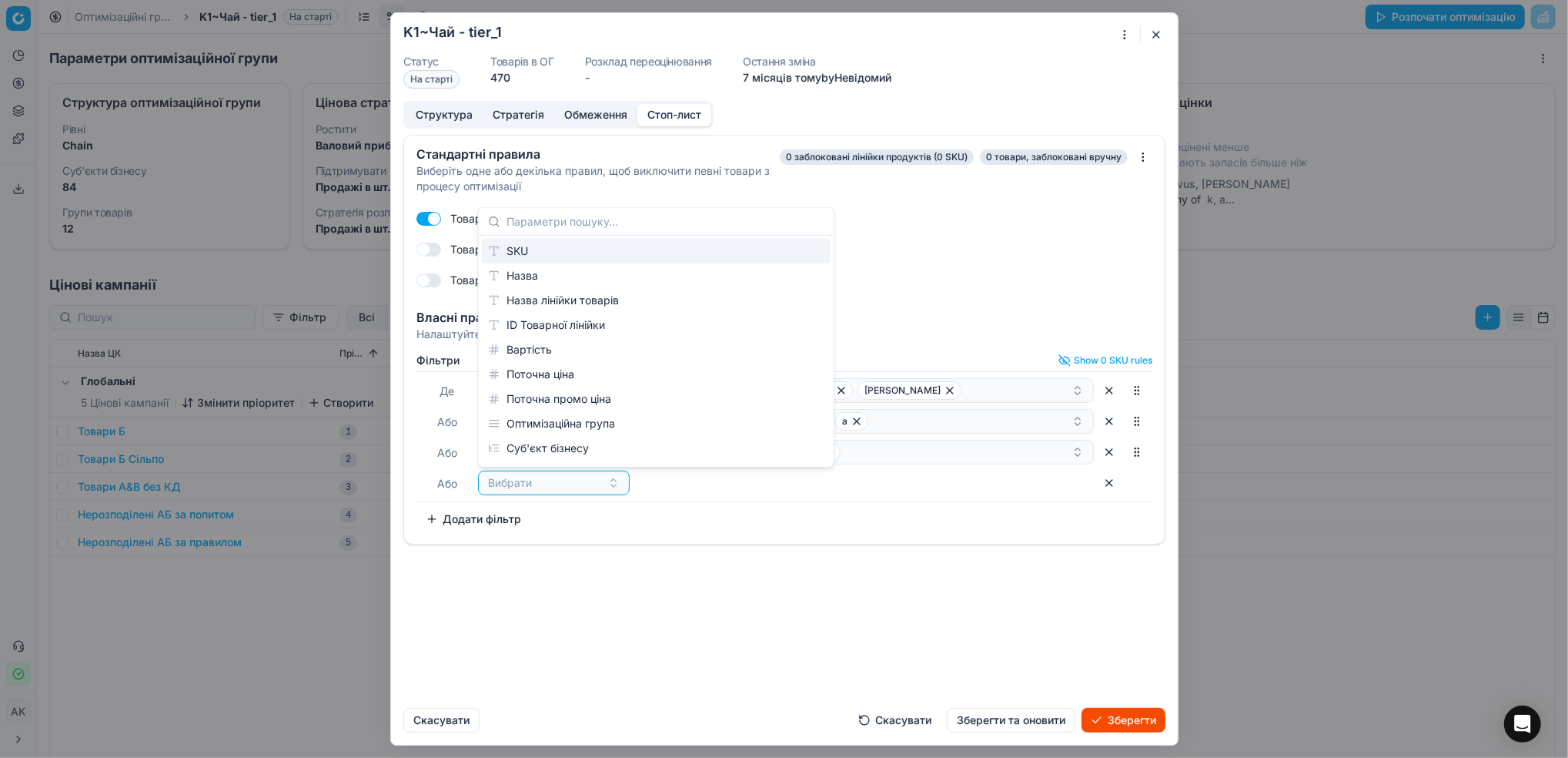
click at [548, 243] on div "SKU" at bounding box center [656, 251] width 349 height 24
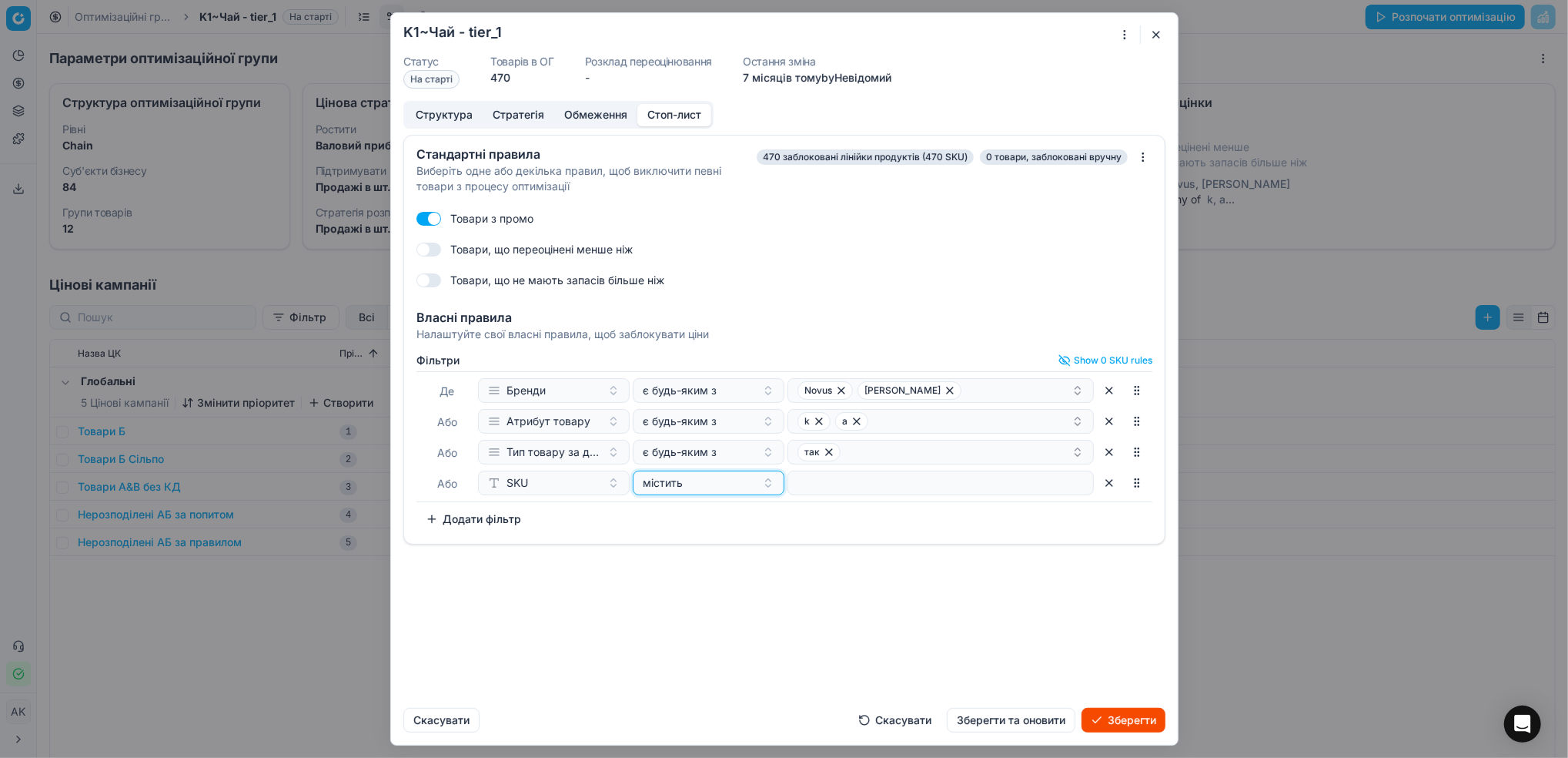
click at [730, 484] on div "містить" at bounding box center [699, 483] width 113 height 16
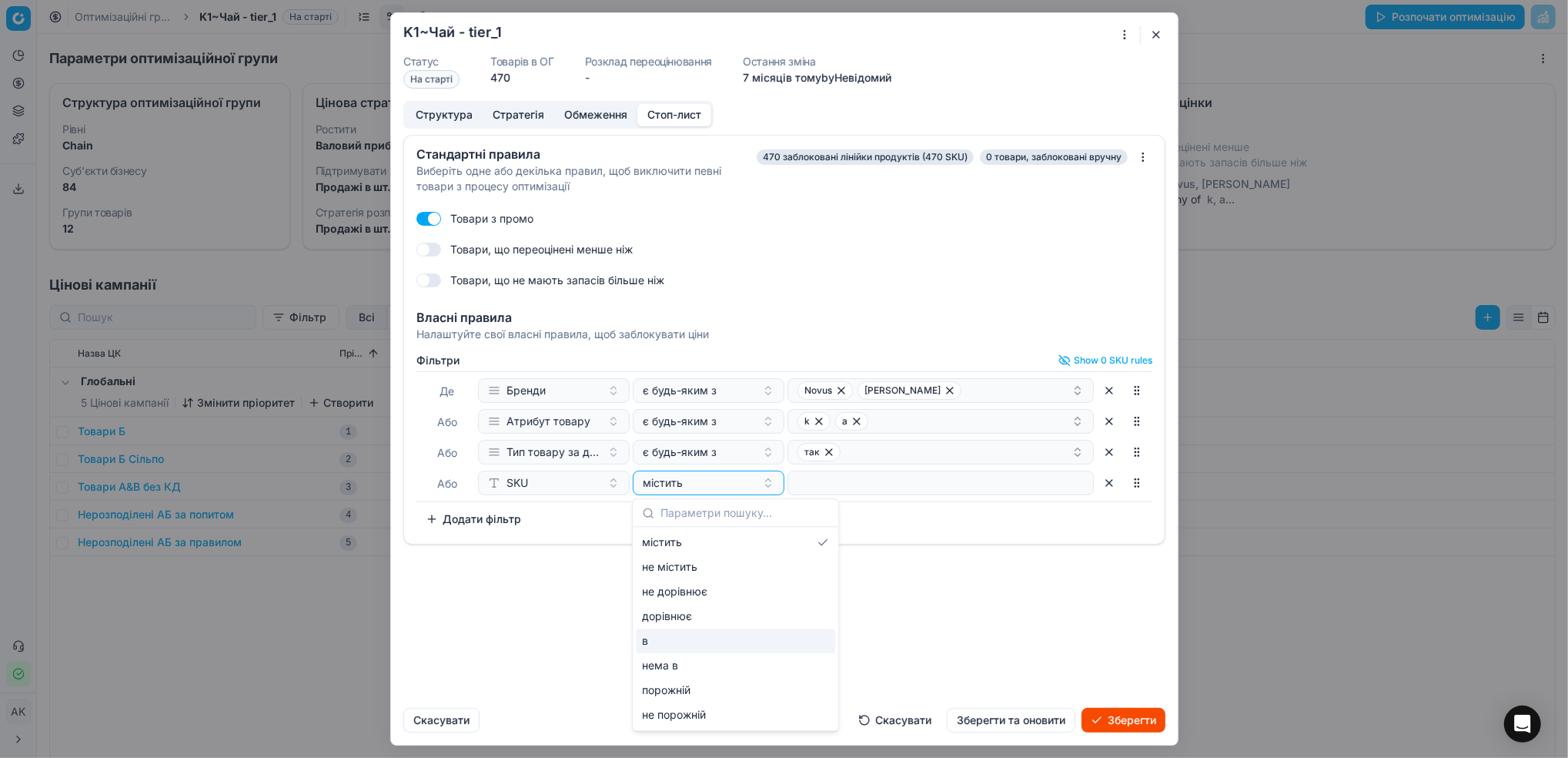
click at [675, 645] on div "в" at bounding box center [735, 640] width 199 height 24
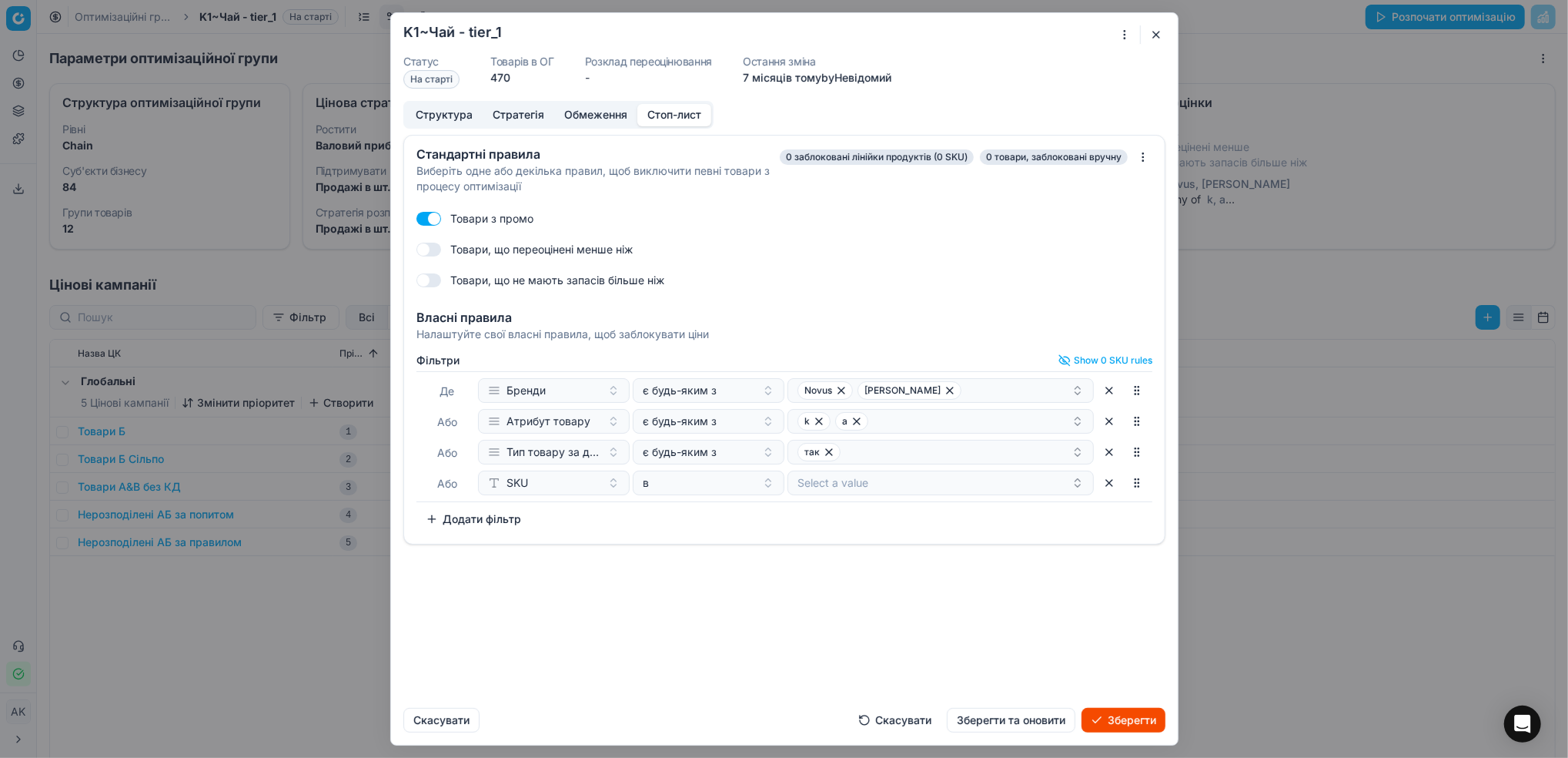
click at [843, 481] on button "Select a value" at bounding box center [941, 483] width 307 height 24
click at [969, 625] on div "Стандартні правила Виберіть одне або декілька правил, щоб виключити певні товар…" at bounding box center [784, 415] width 787 height 560
click at [994, 722] on button "Зберегти та оновити" at bounding box center [1011, 720] width 128 height 24
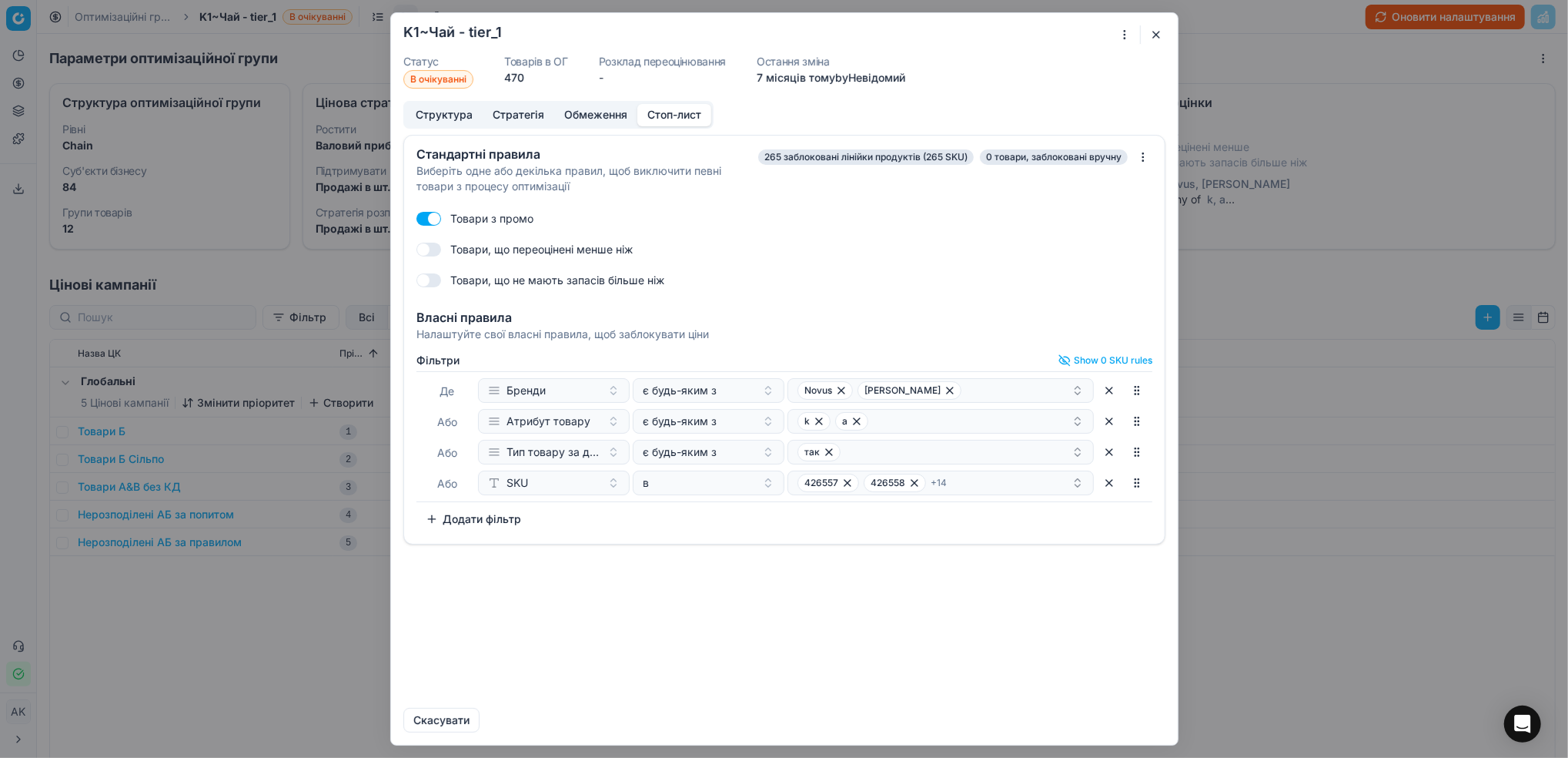
click at [1155, 35] on button "button" at bounding box center [1156, 34] width 18 height 18
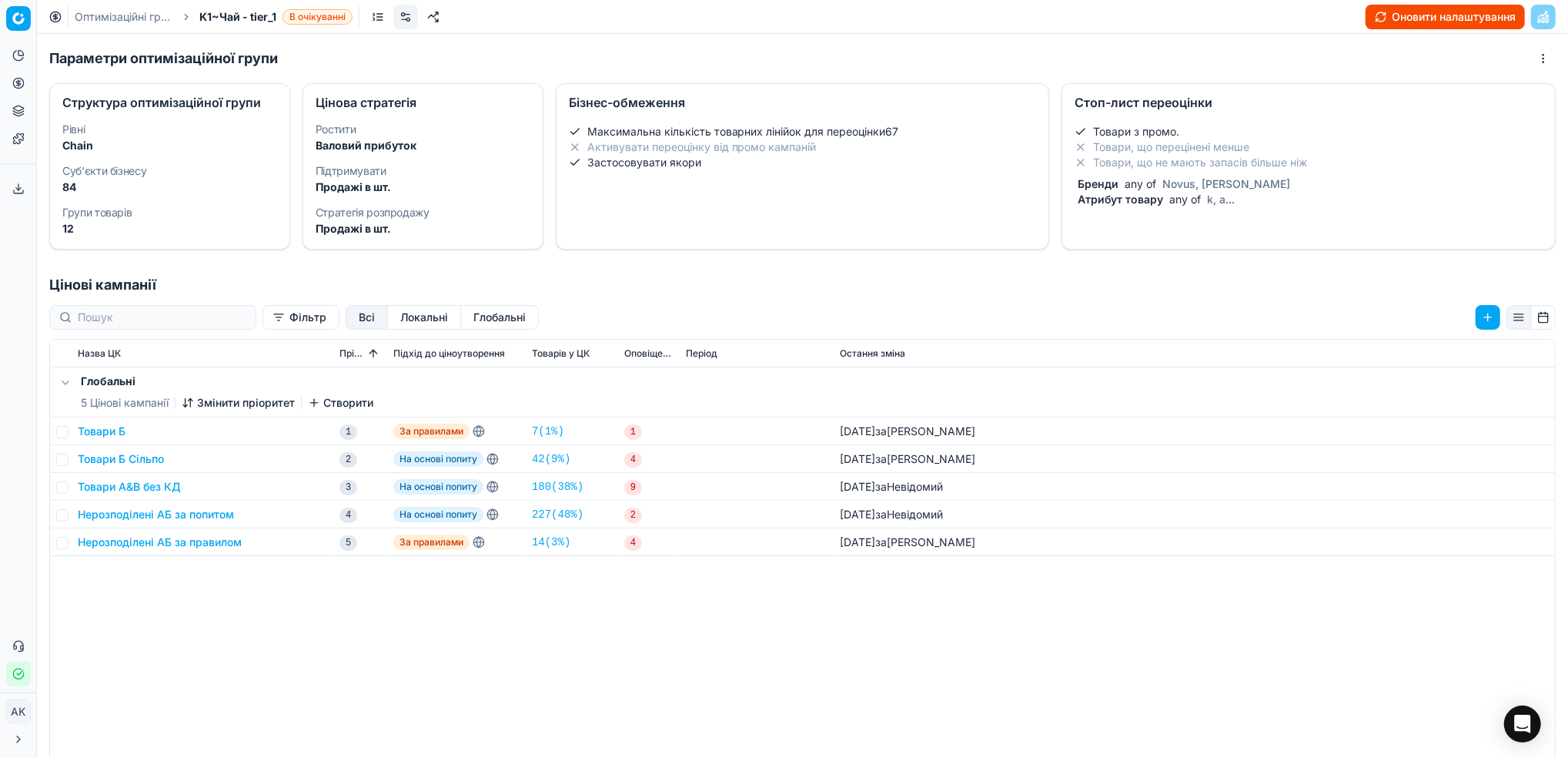
click at [113, 15] on link "Оптимізаційні групи" at bounding box center [124, 17] width 99 height 16
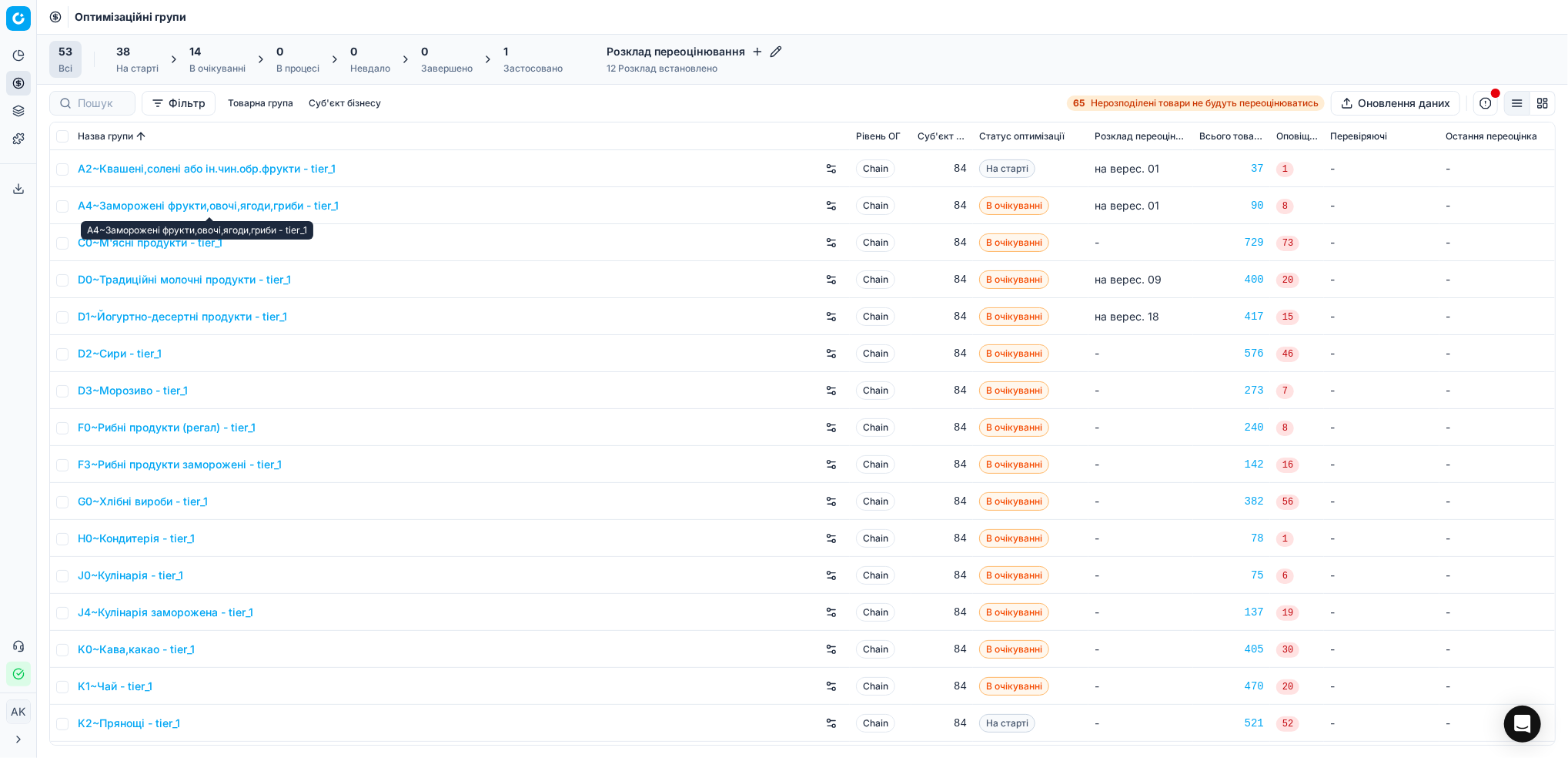
click at [236, 206] on link "A4~Заморожені фрукти,овочі,ягоди,гриби - tier_1" at bounding box center [208, 205] width 261 height 16
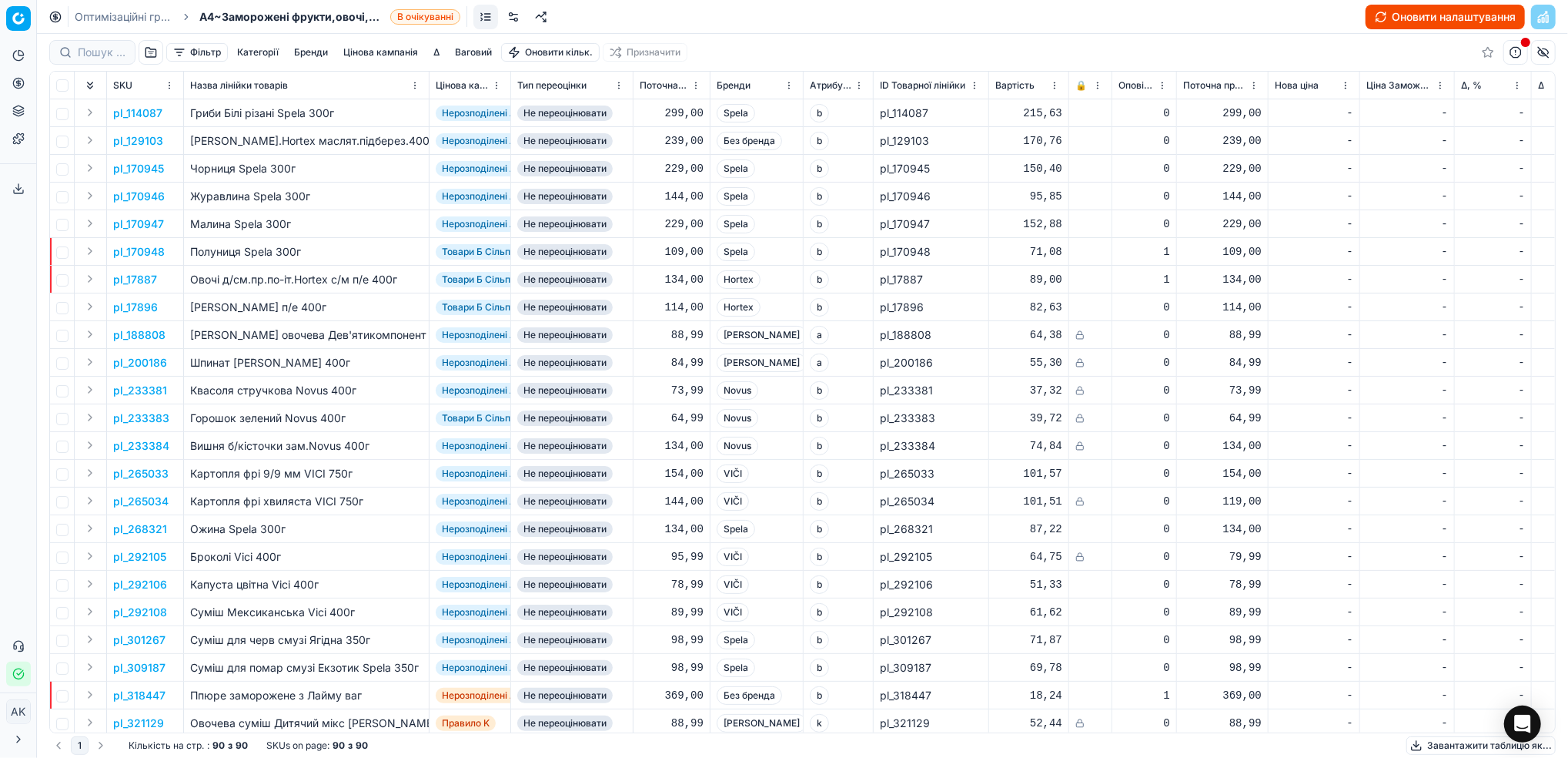
click at [515, 21] on link at bounding box center [514, 16] width 24 height 24
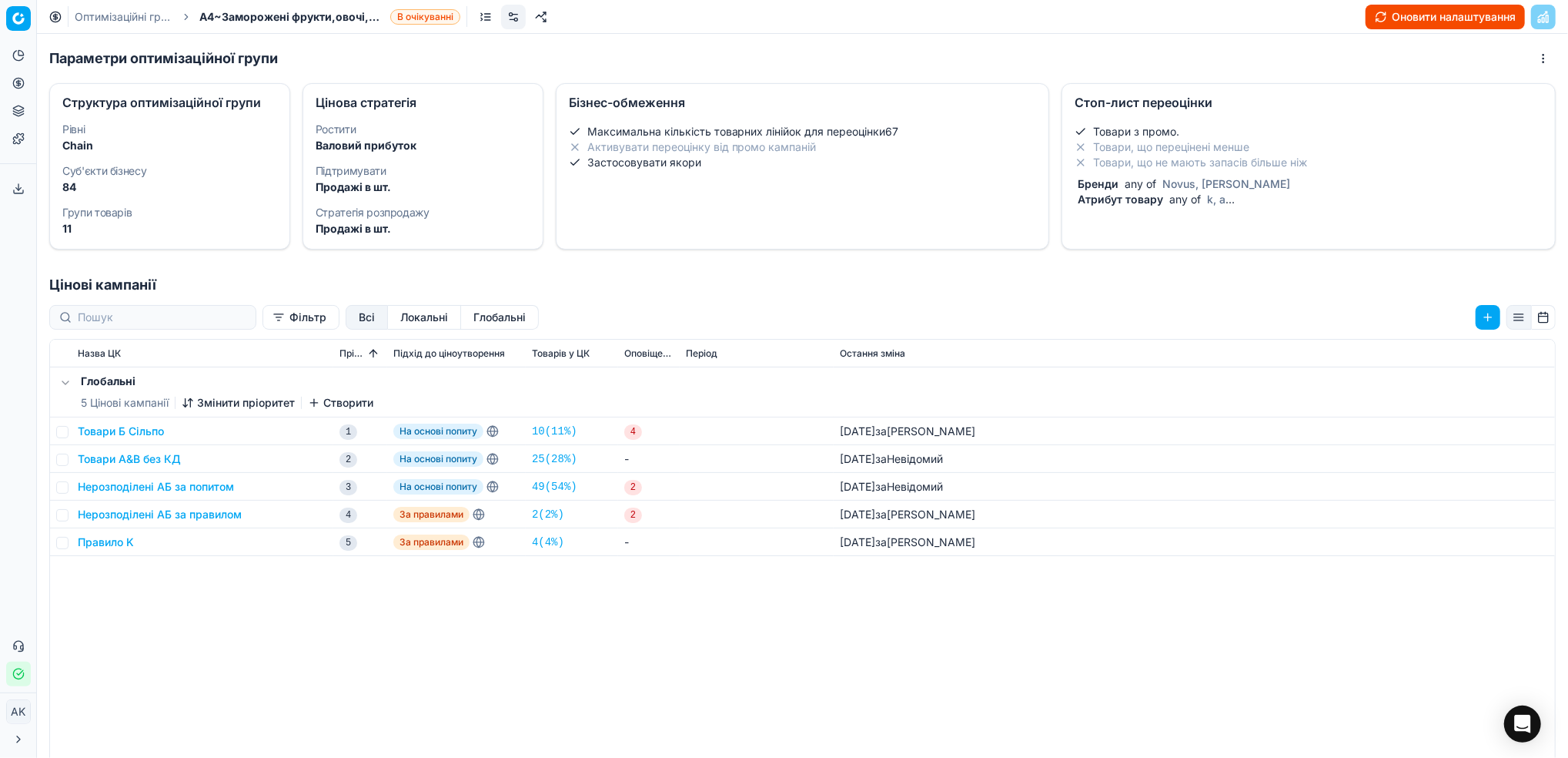
click at [1204, 205] on span "k, a" at bounding box center [1216, 198] width 24 height 13
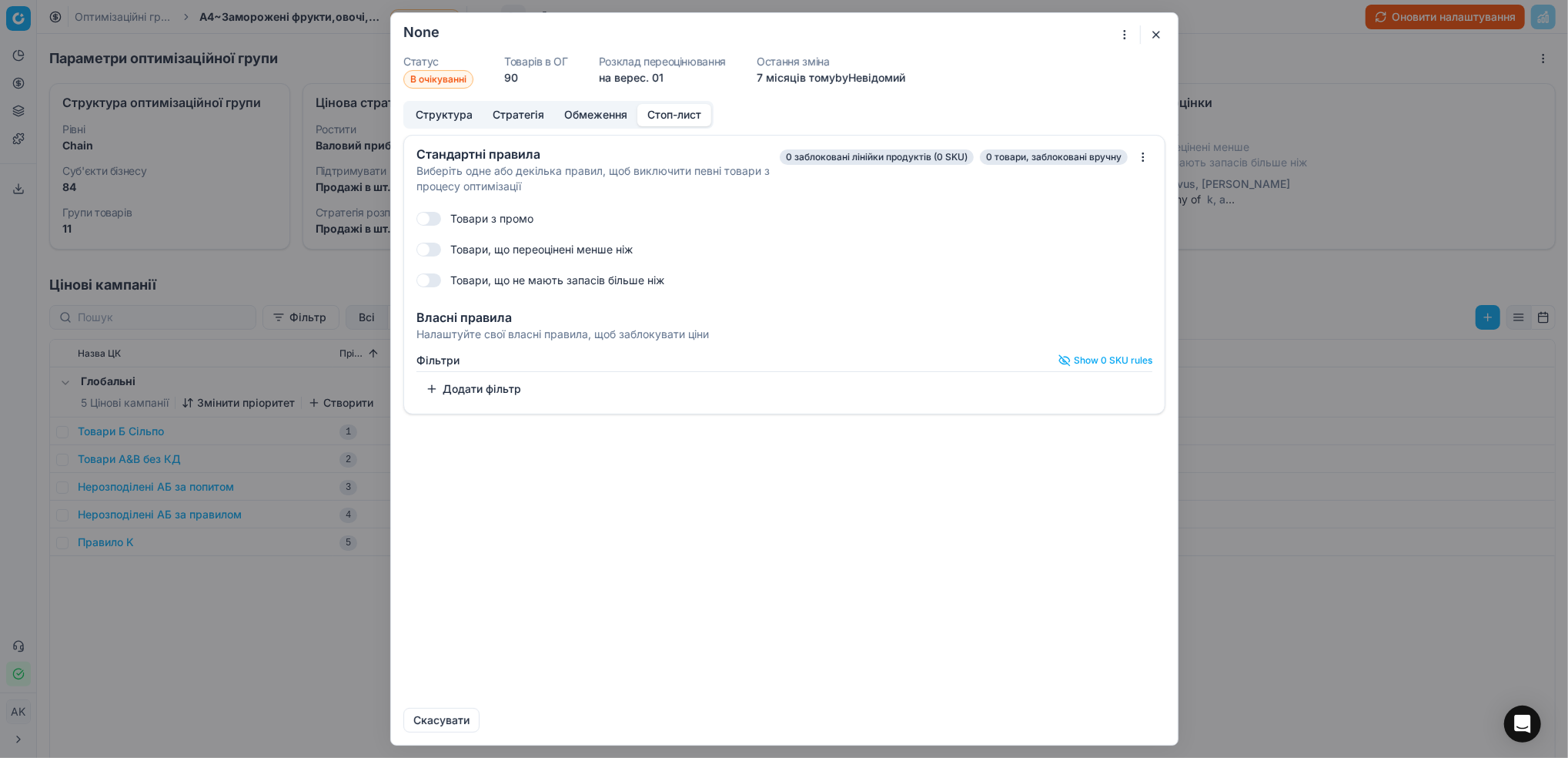
checkbox input "true"
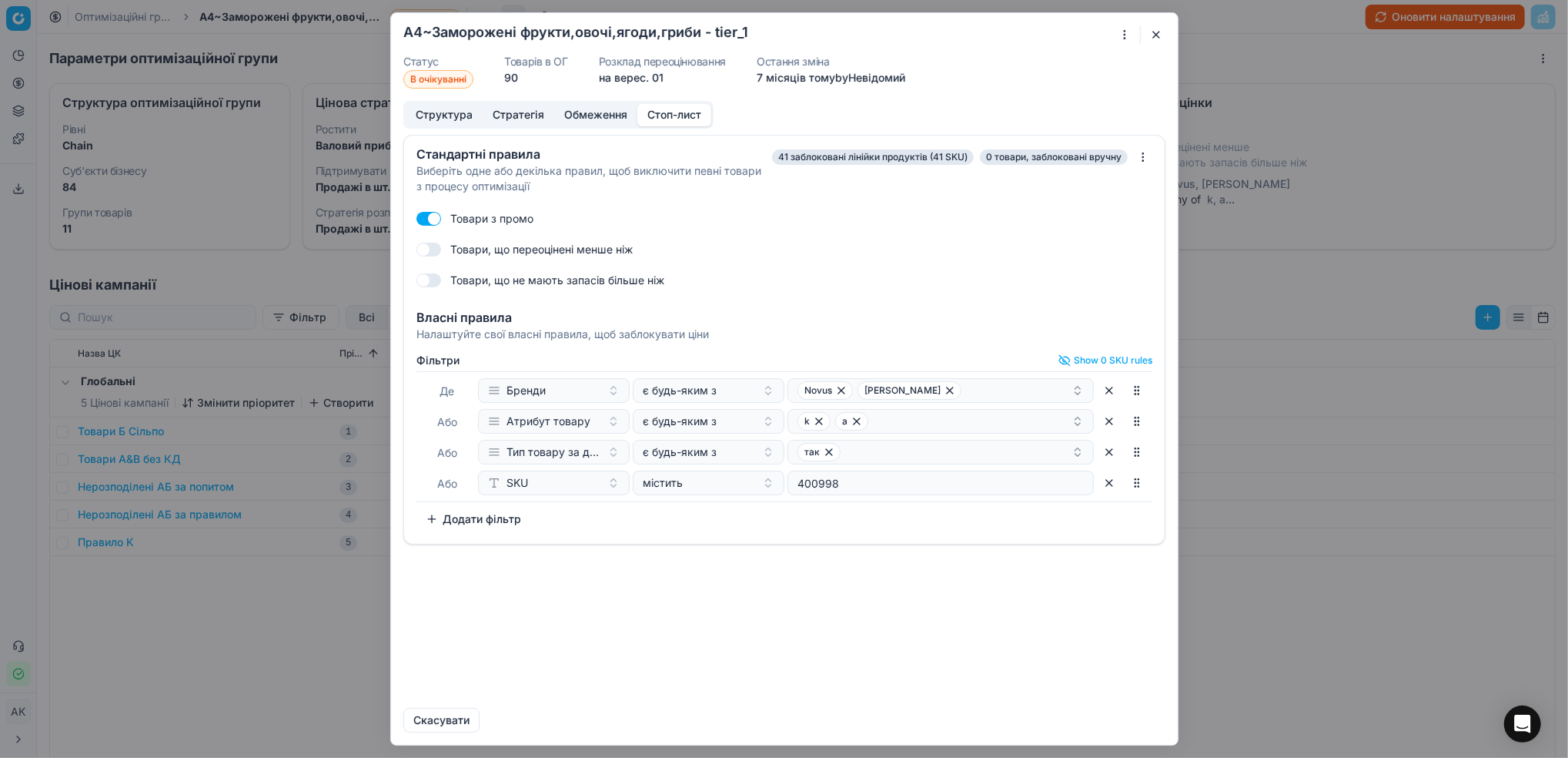
click at [1154, 29] on button "button" at bounding box center [1156, 34] width 18 height 18
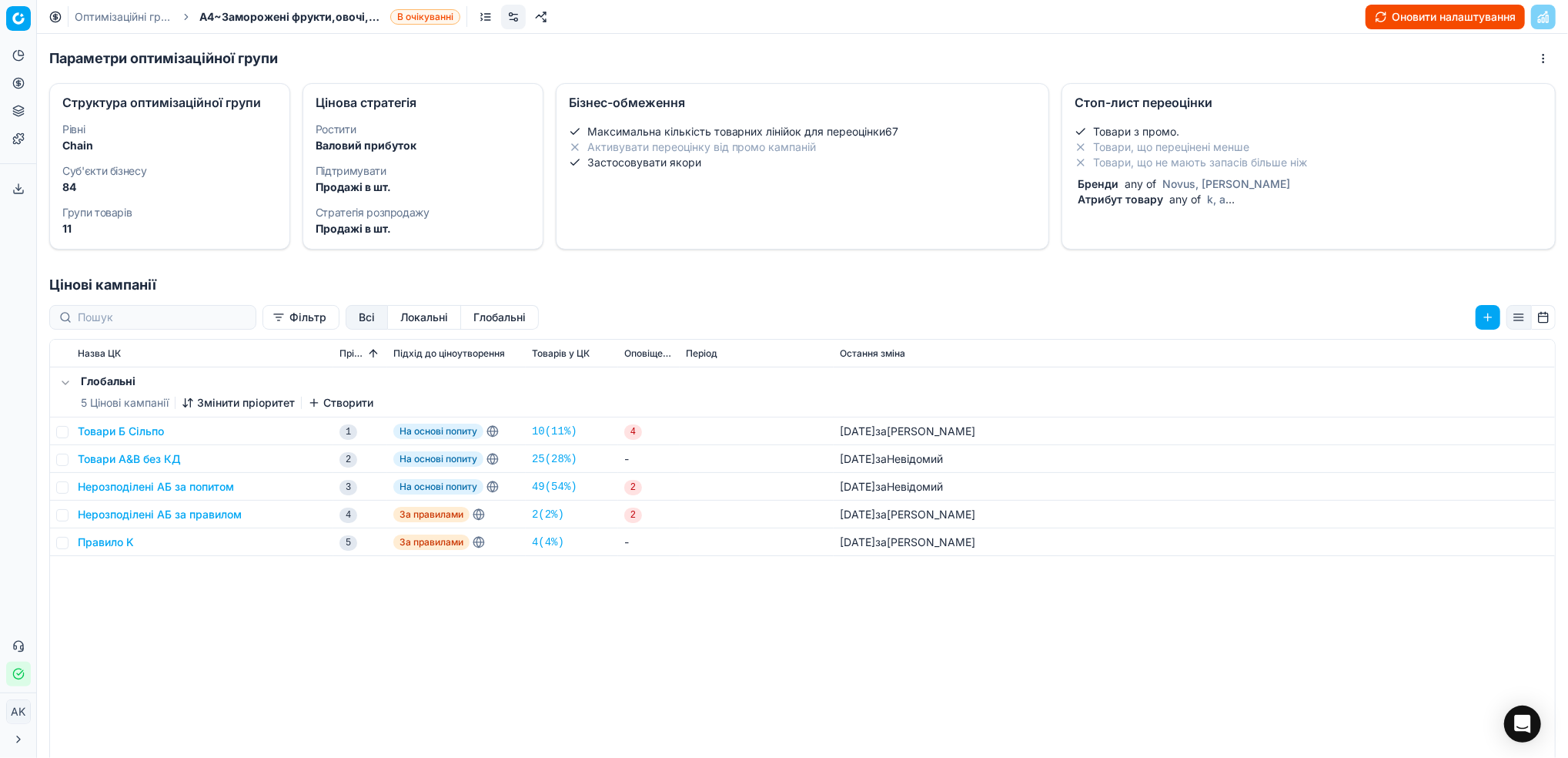
click at [113, 16] on link "Оптимізаційні групи" at bounding box center [124, 17] width 99 height 16
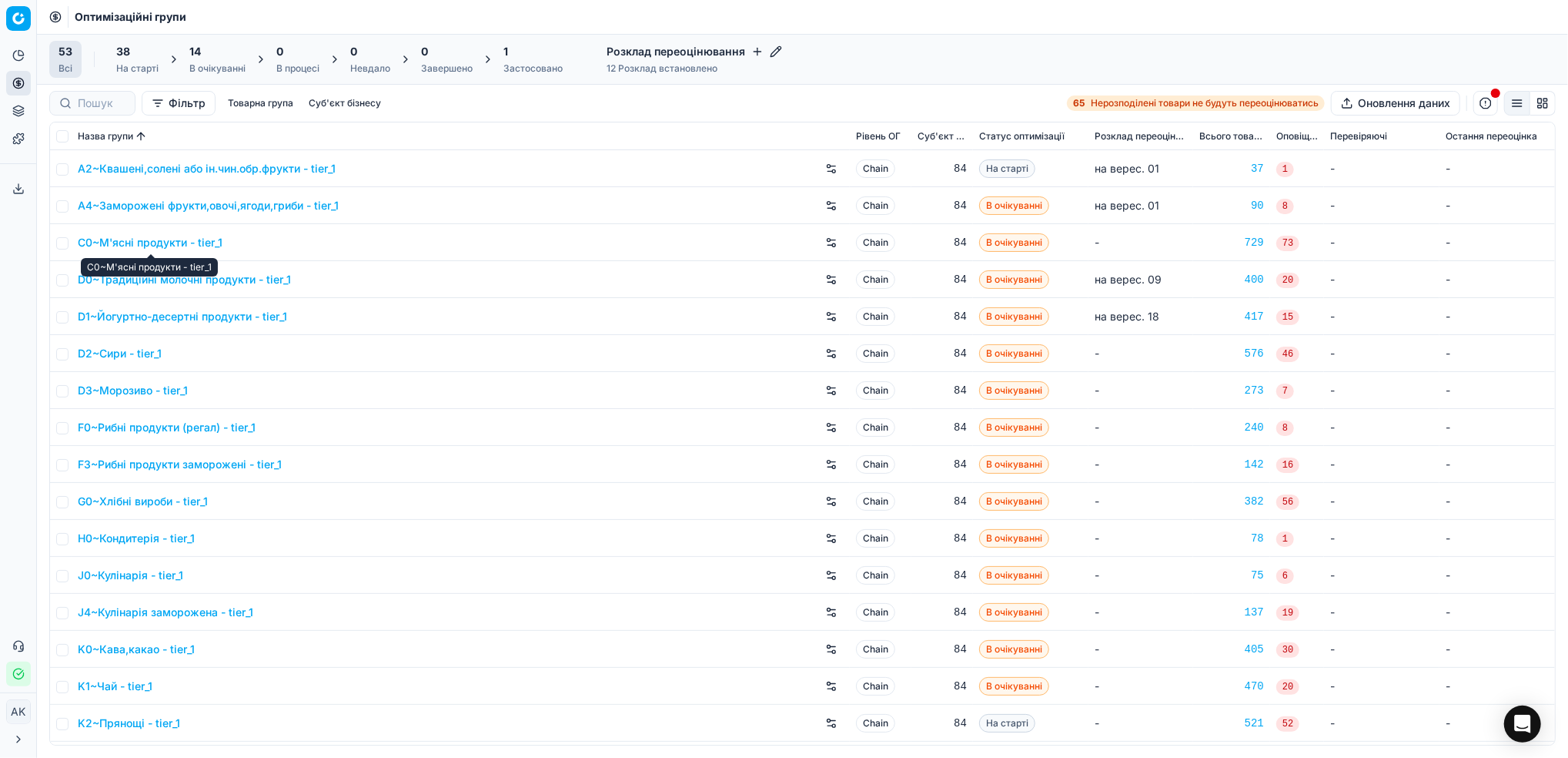
click at [169, 246] on link "C0~М'ясні продукти - tier_1" at bounding box center [150, 243] width 145 height 16
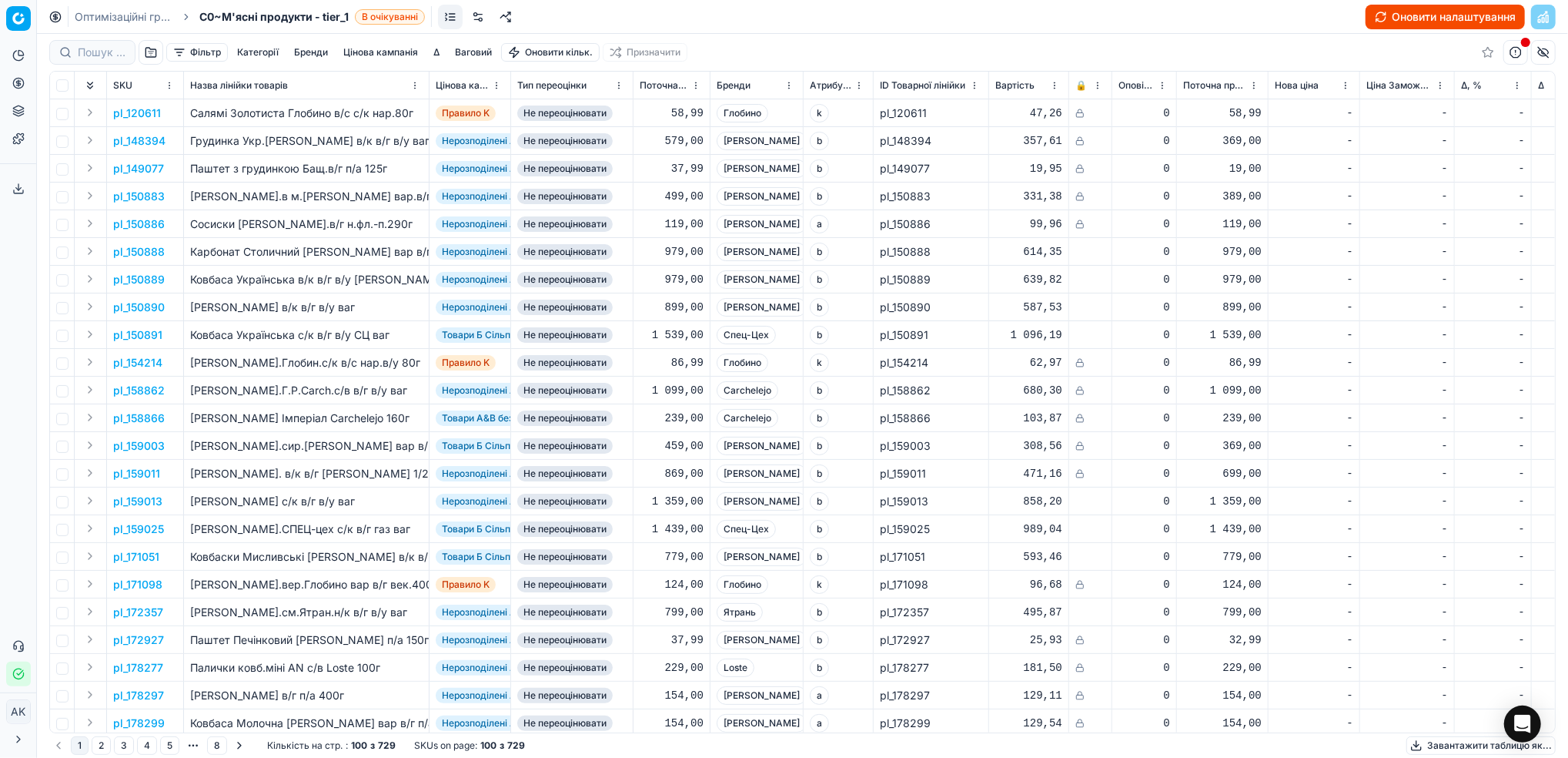
click at [475, 16] on link at bounding box center [478, 16] width 24 height 24
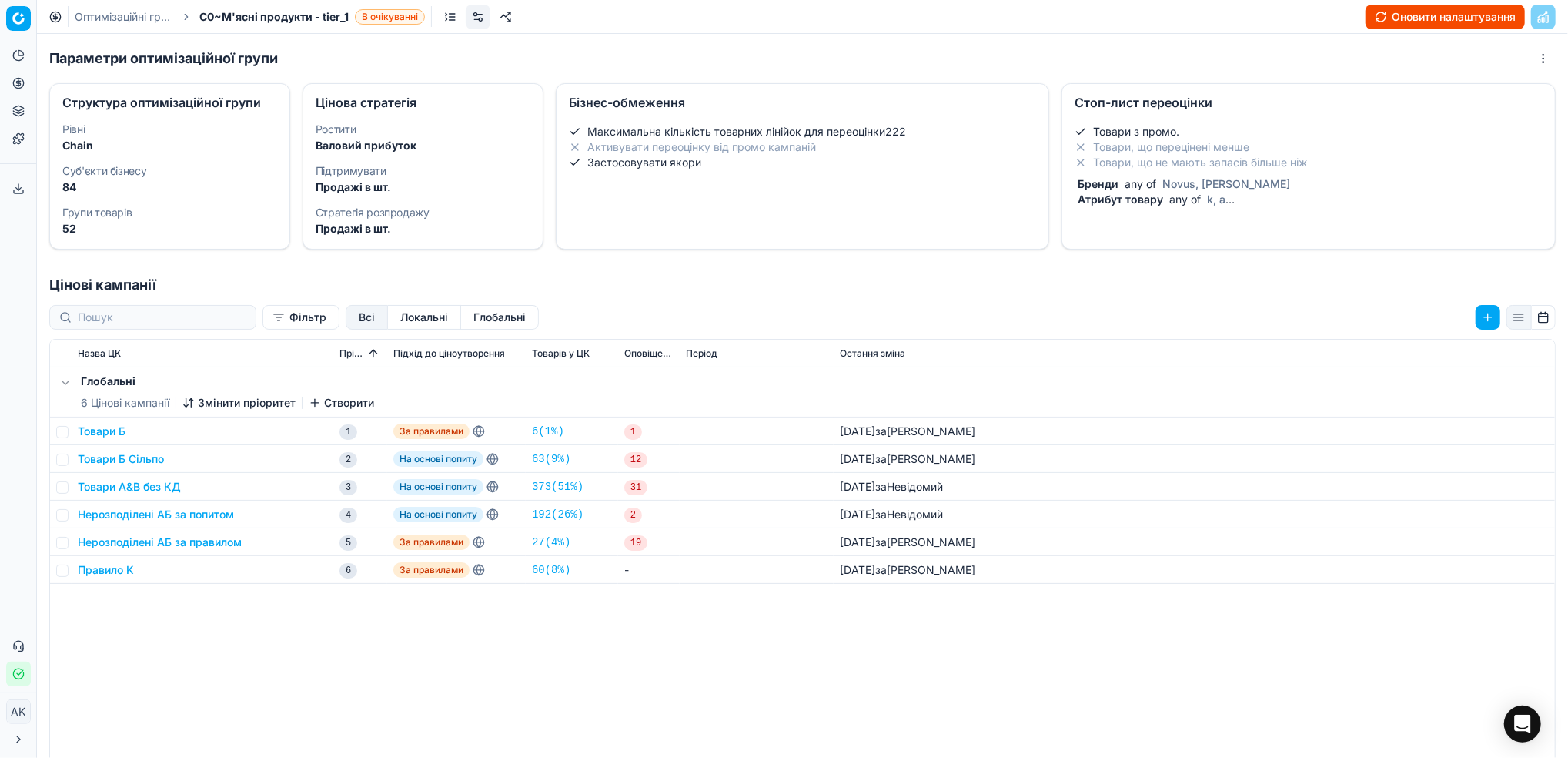
click at [1213, 177] on div "Бренди any of Novus, [PERSON_NAME]" at bounding box center [1306, 185] width 462 height 16
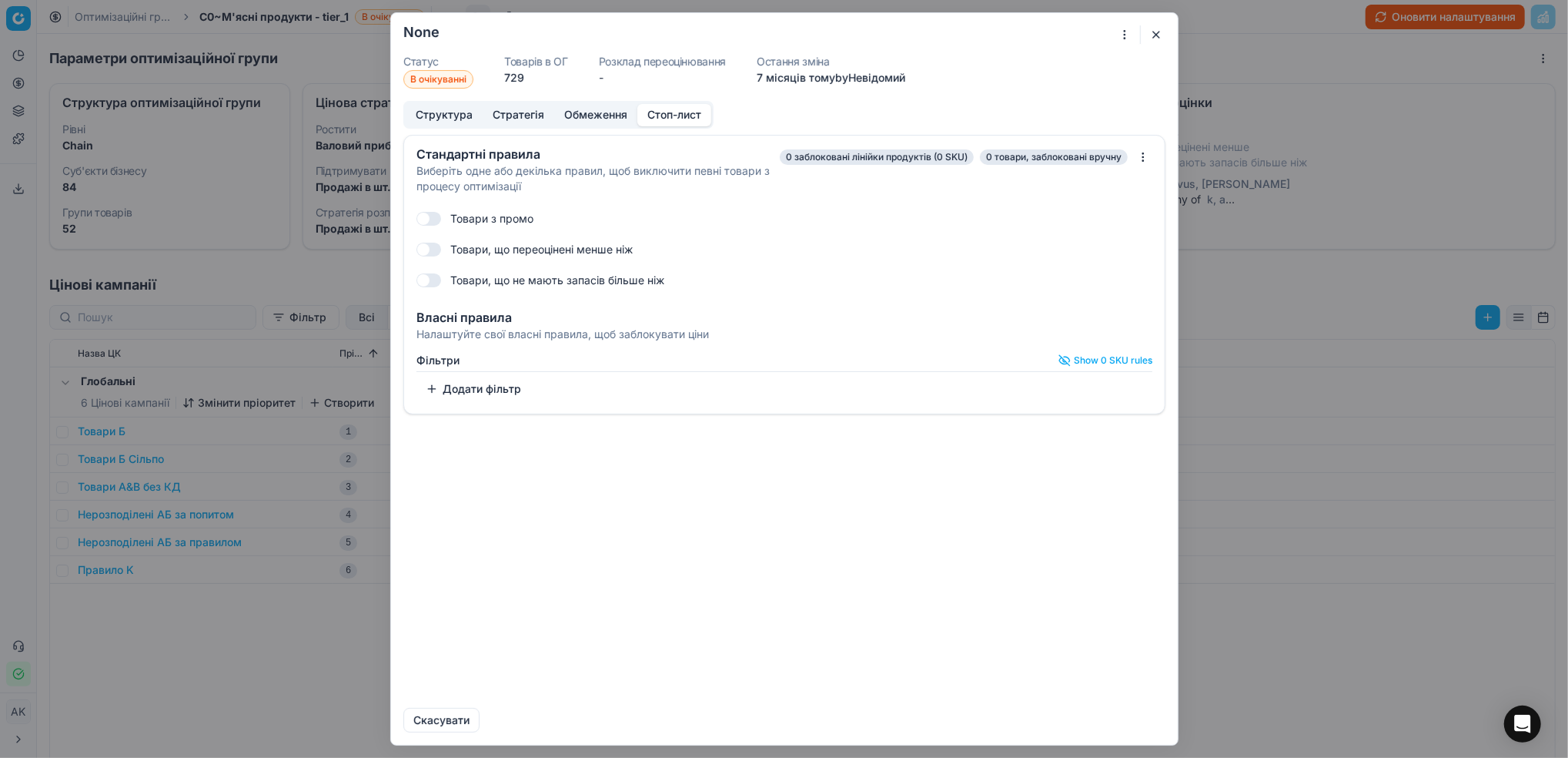
checkbox input "true"
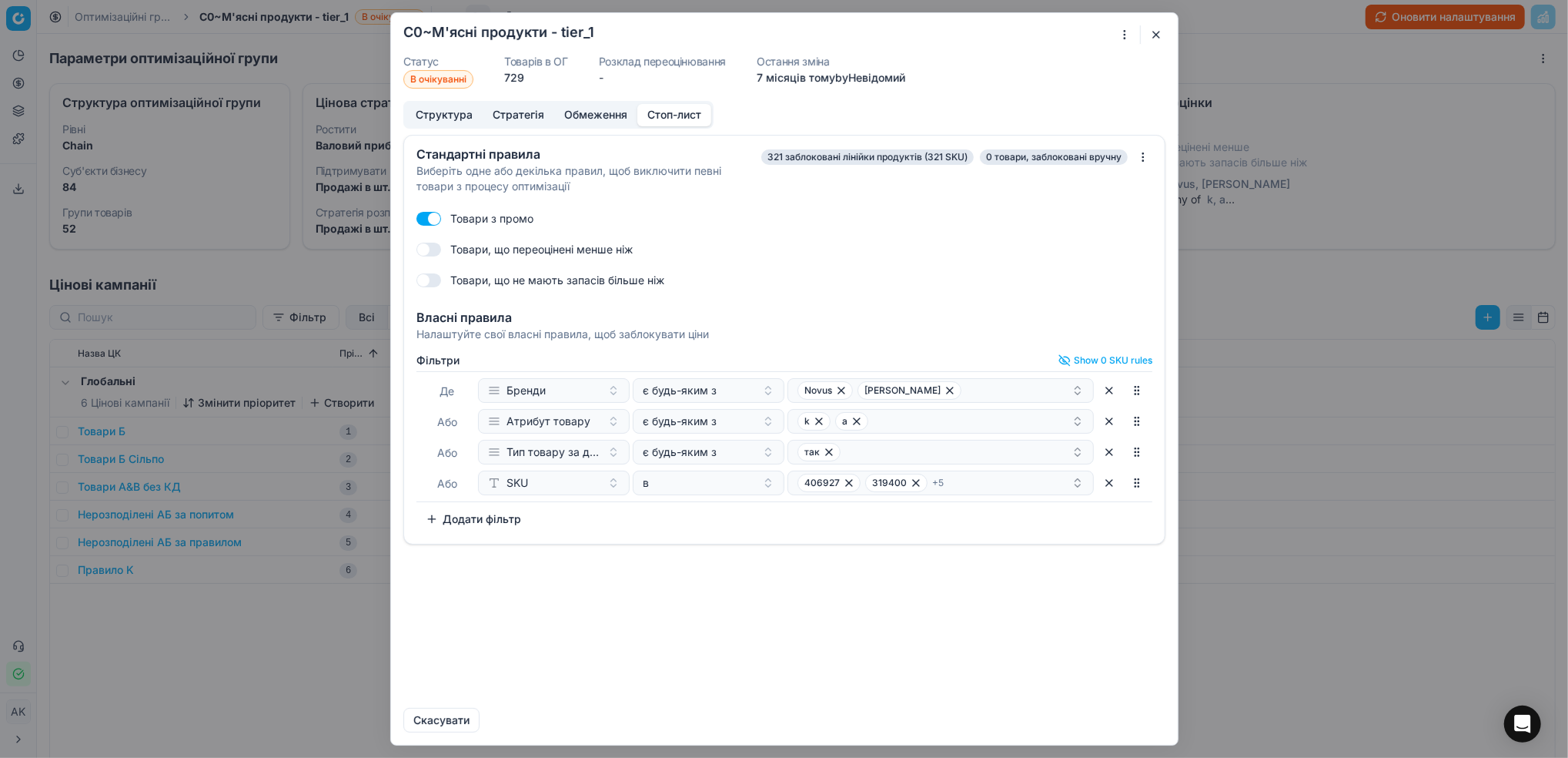
click at [1151, 37] on button "button" at bounding box center [1156, 34] width 18 height 18
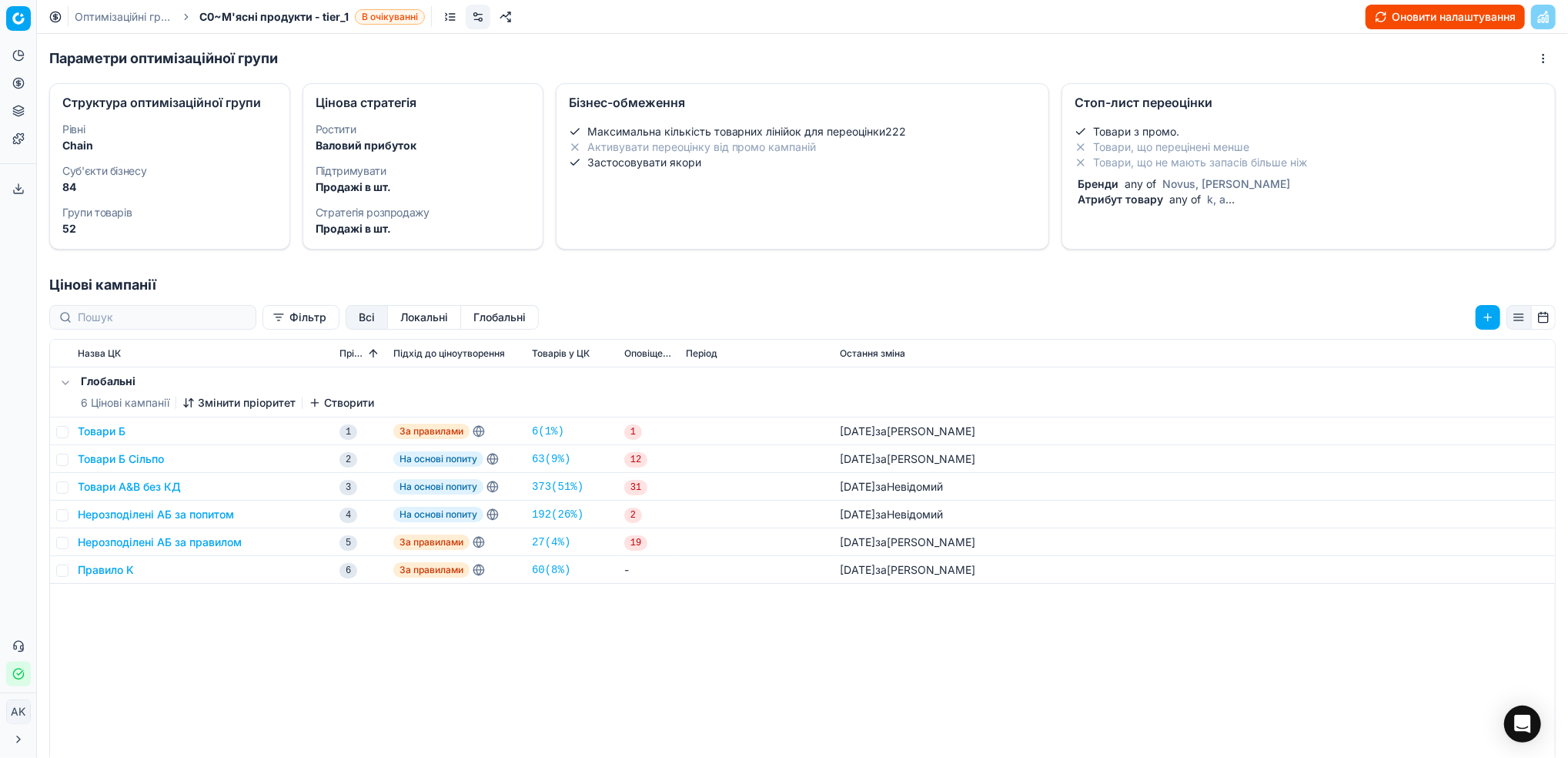
click at [113, 18] on link "Оптимізаційні групи" at bounding box center [124, 17] width 99 height 16
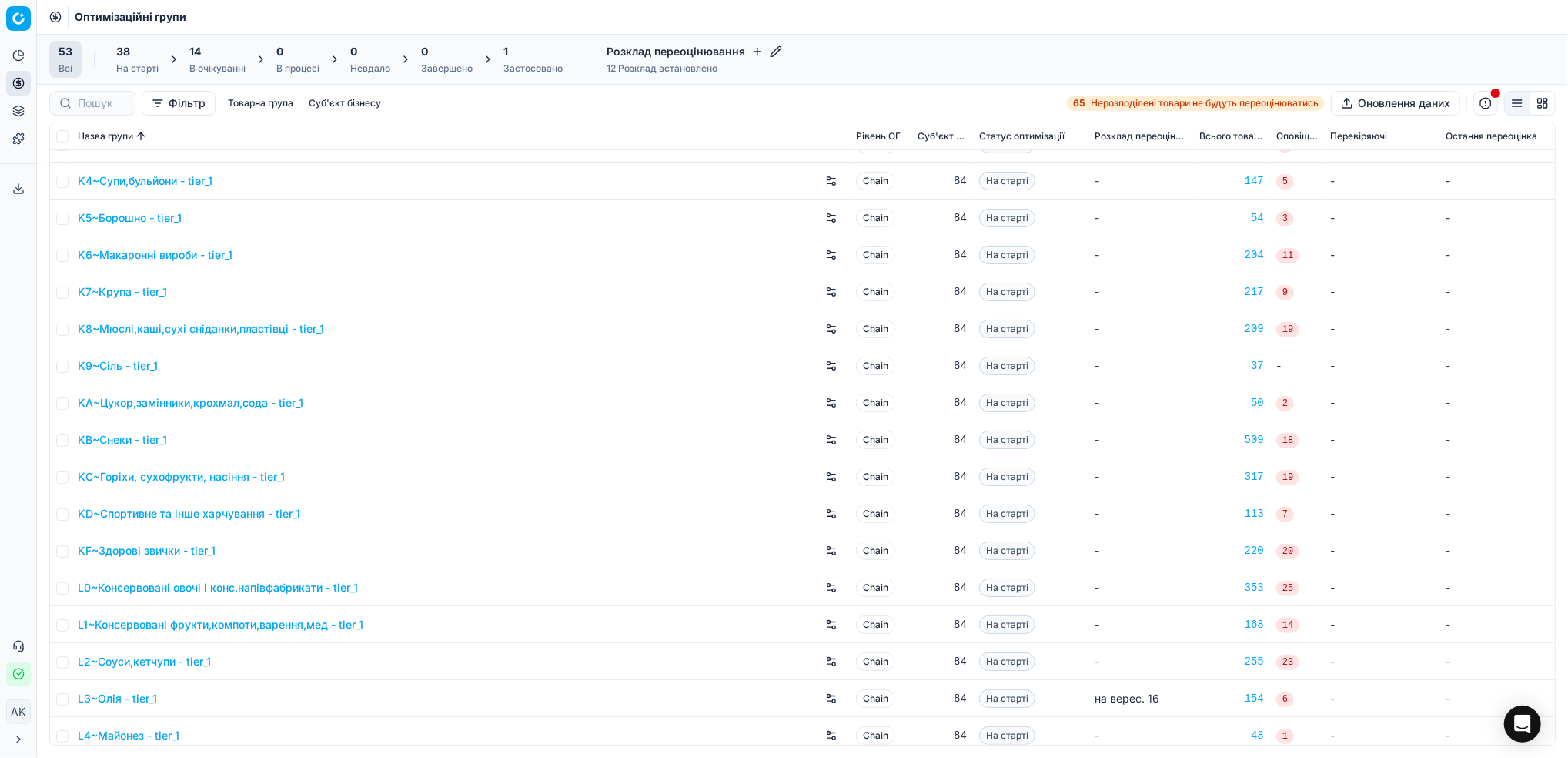
scroll to position [513, 0]
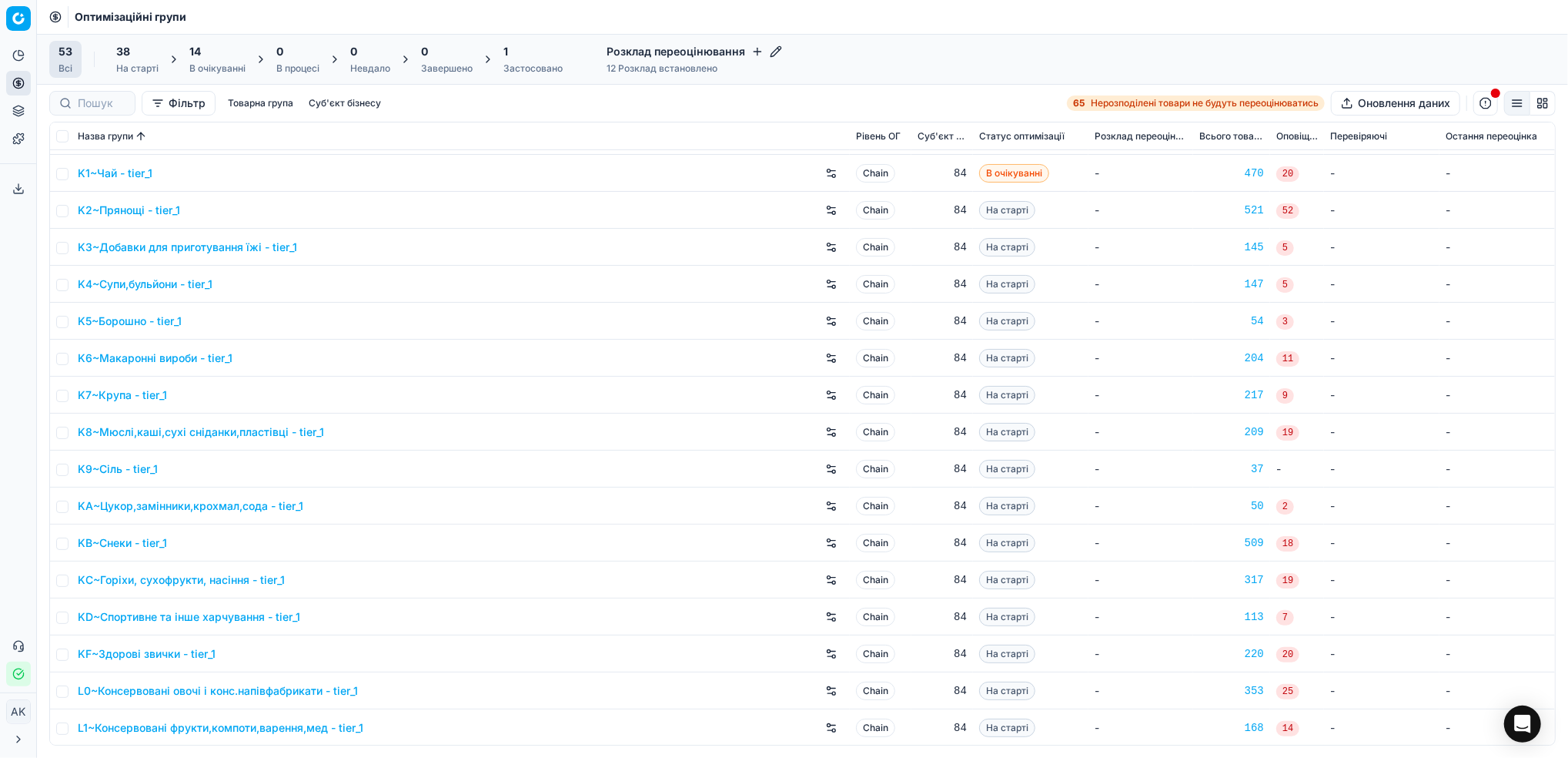
click at [137, 282] on link "K4~Супи,бульйони - tier_1" at bounding box center [146, 284] width 135 height 16
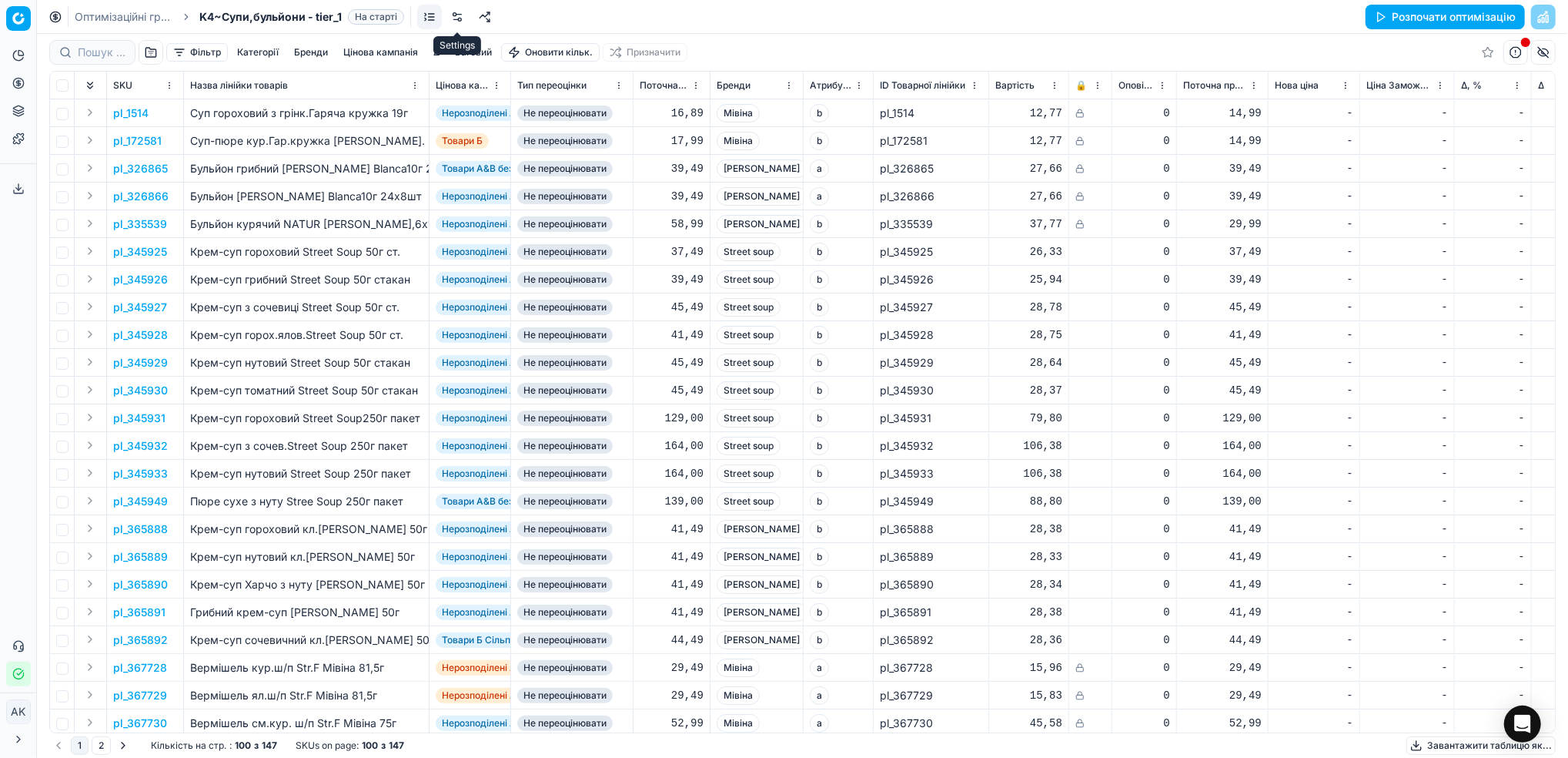
click at [452, 18] on link at bounding box center [457, 16] width 24 height 24
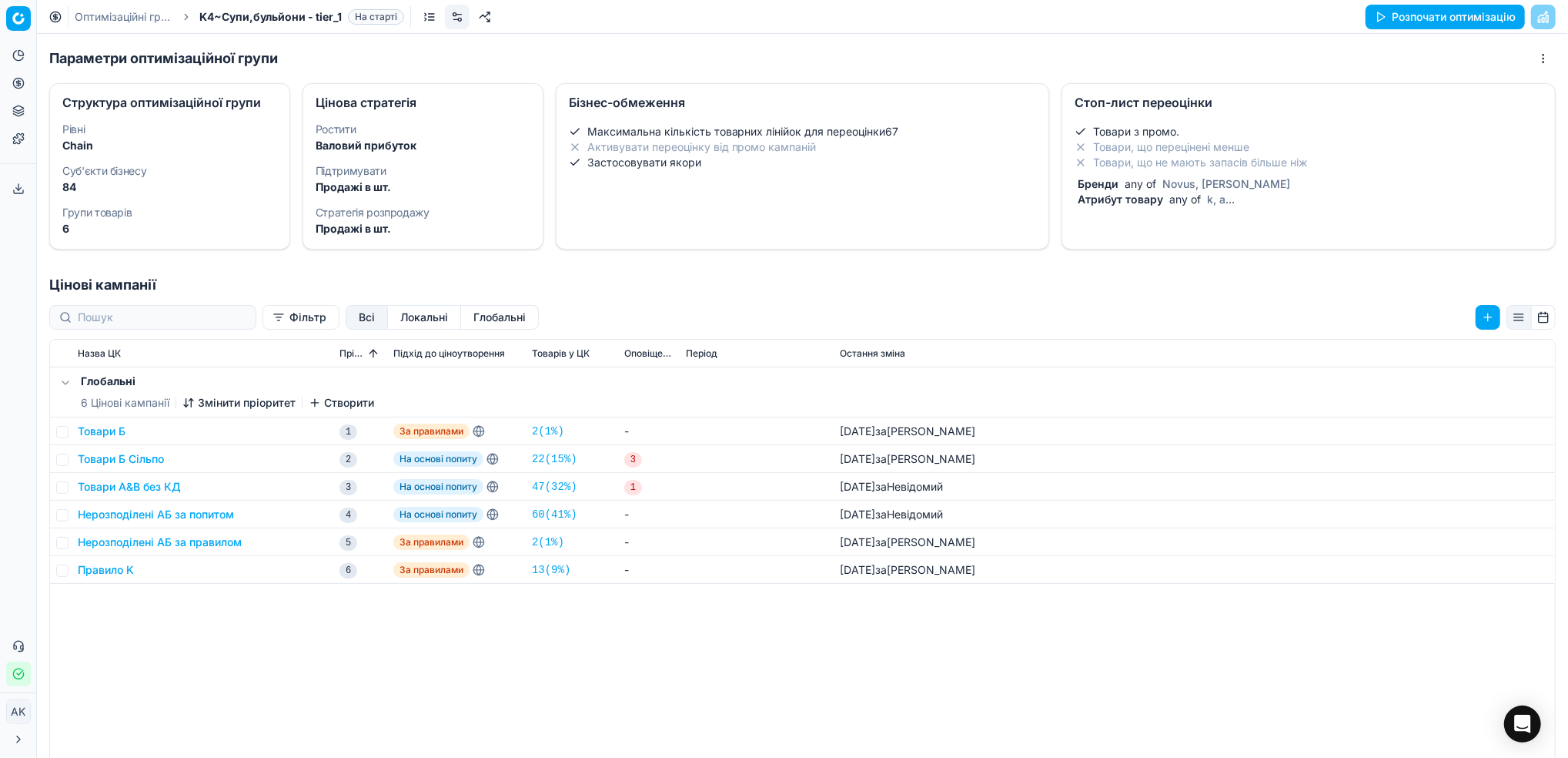
click at [1221, 172] on div "Товари з промо. Товари, що перецінені менше Товари, що не мають запасів більше …" at bounding box center [1309, 165] width 468 height 83
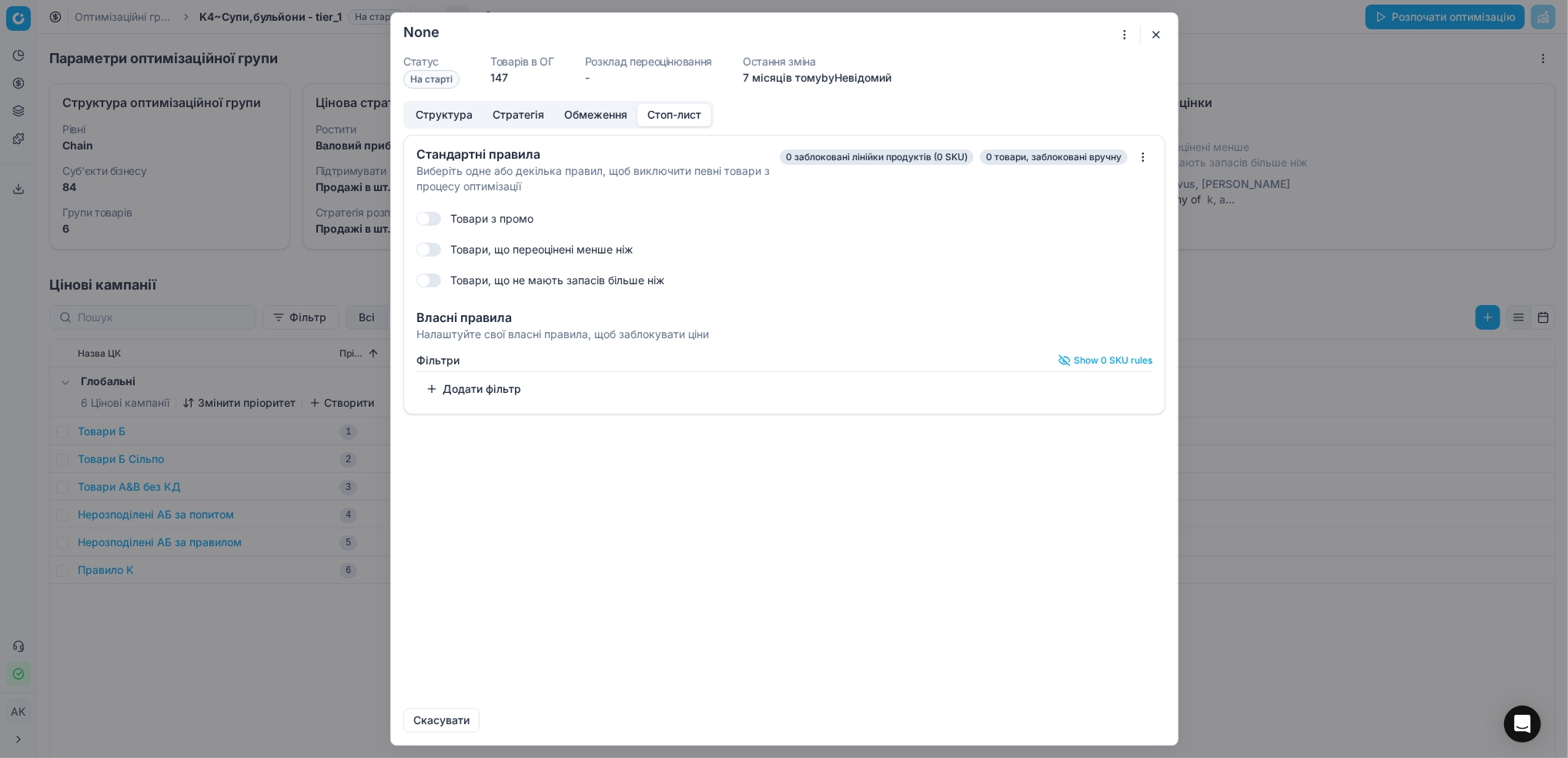
checkbox input "true"
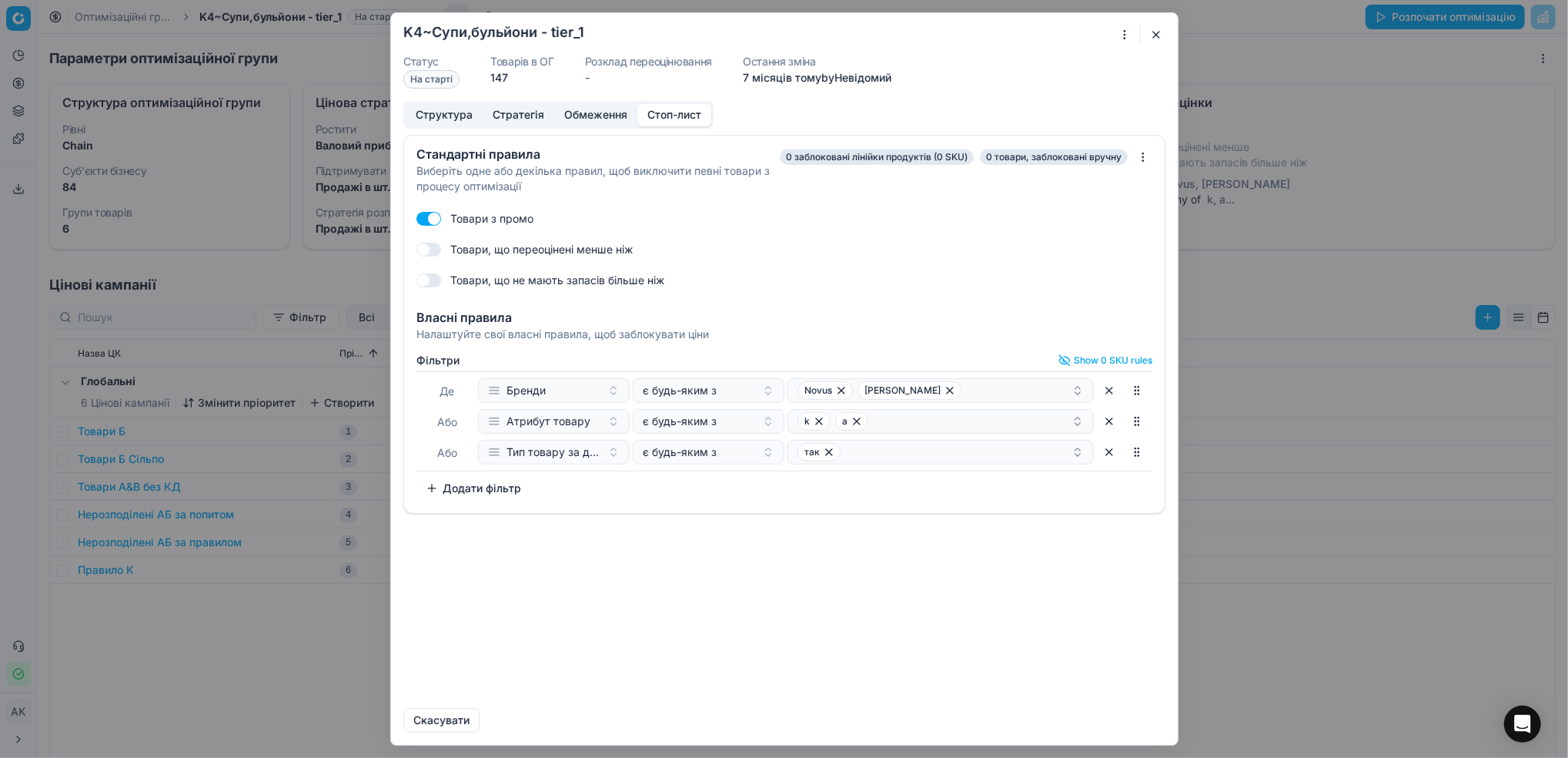
click at [470, 480] on button "Додати фільтр" at bounding box center [474, 488] width 114 height 24
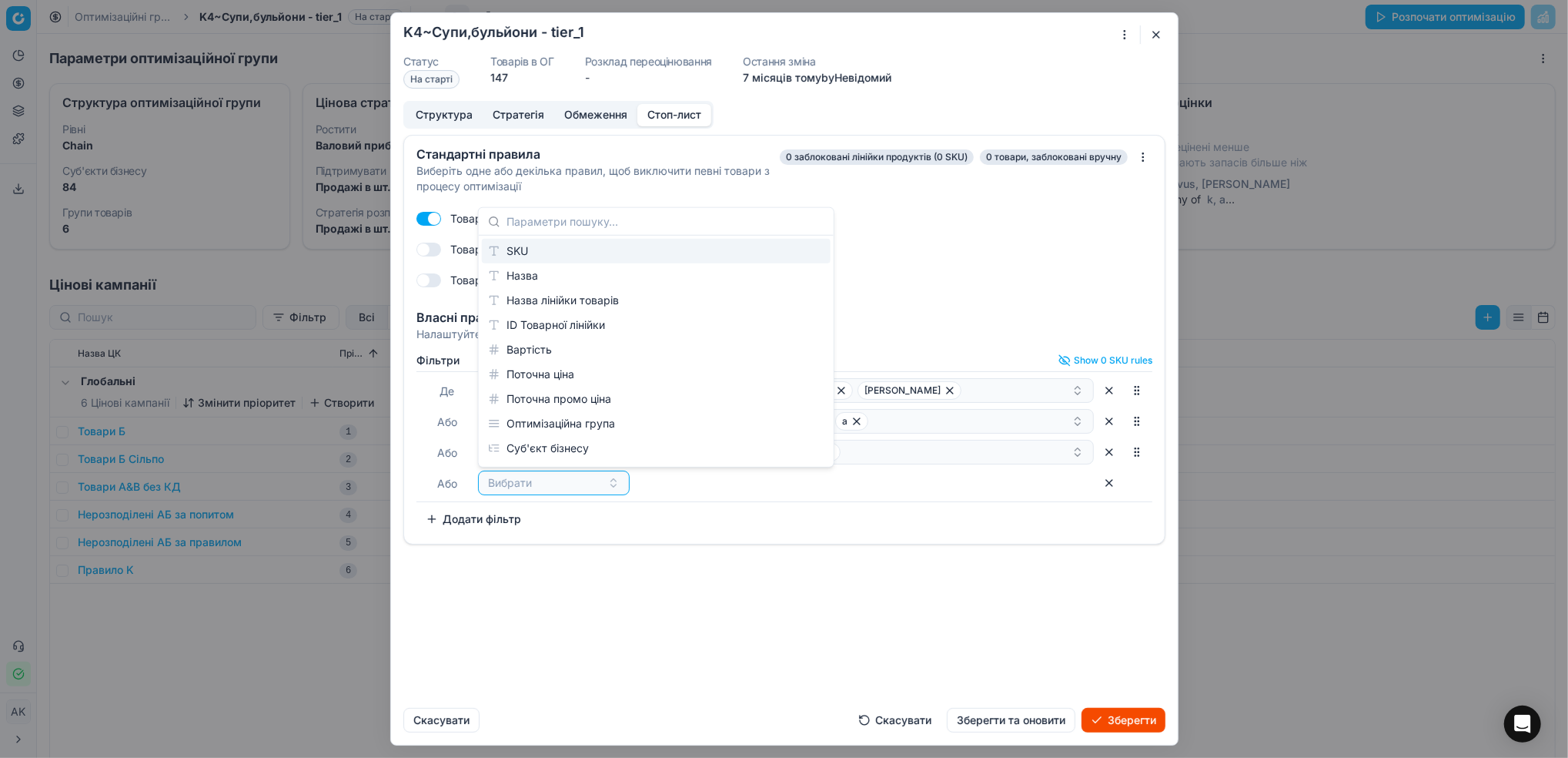
click at [561, 249] on div "SKU" at bounding box center [656, 251] width 349 height 24
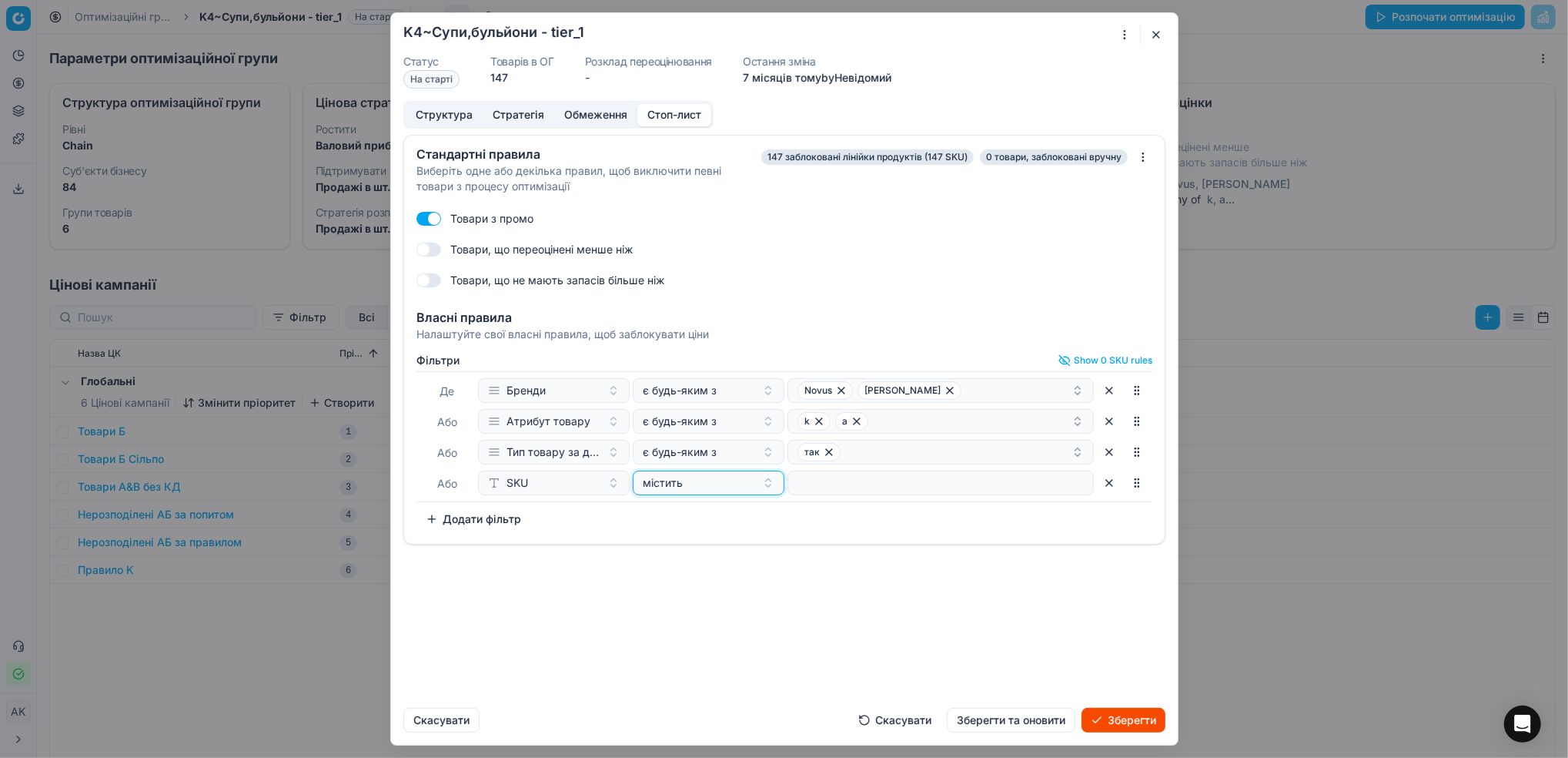
click at [759, 487] on button "містить" at bounding box center [709, 483] width 152 height 24
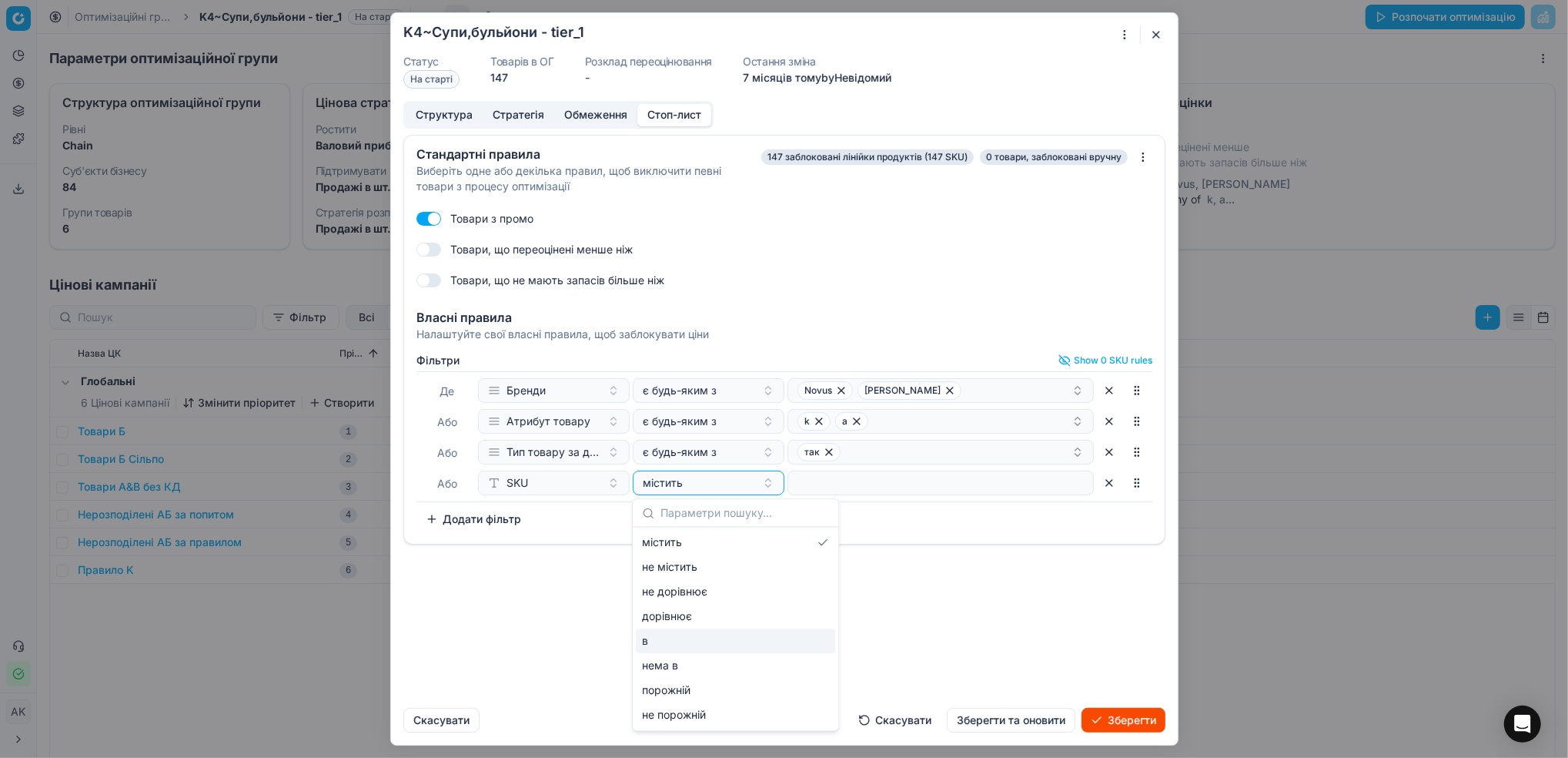
click at [712, 648] on div "в" at bounding box center [735, 640] width 199 height 24
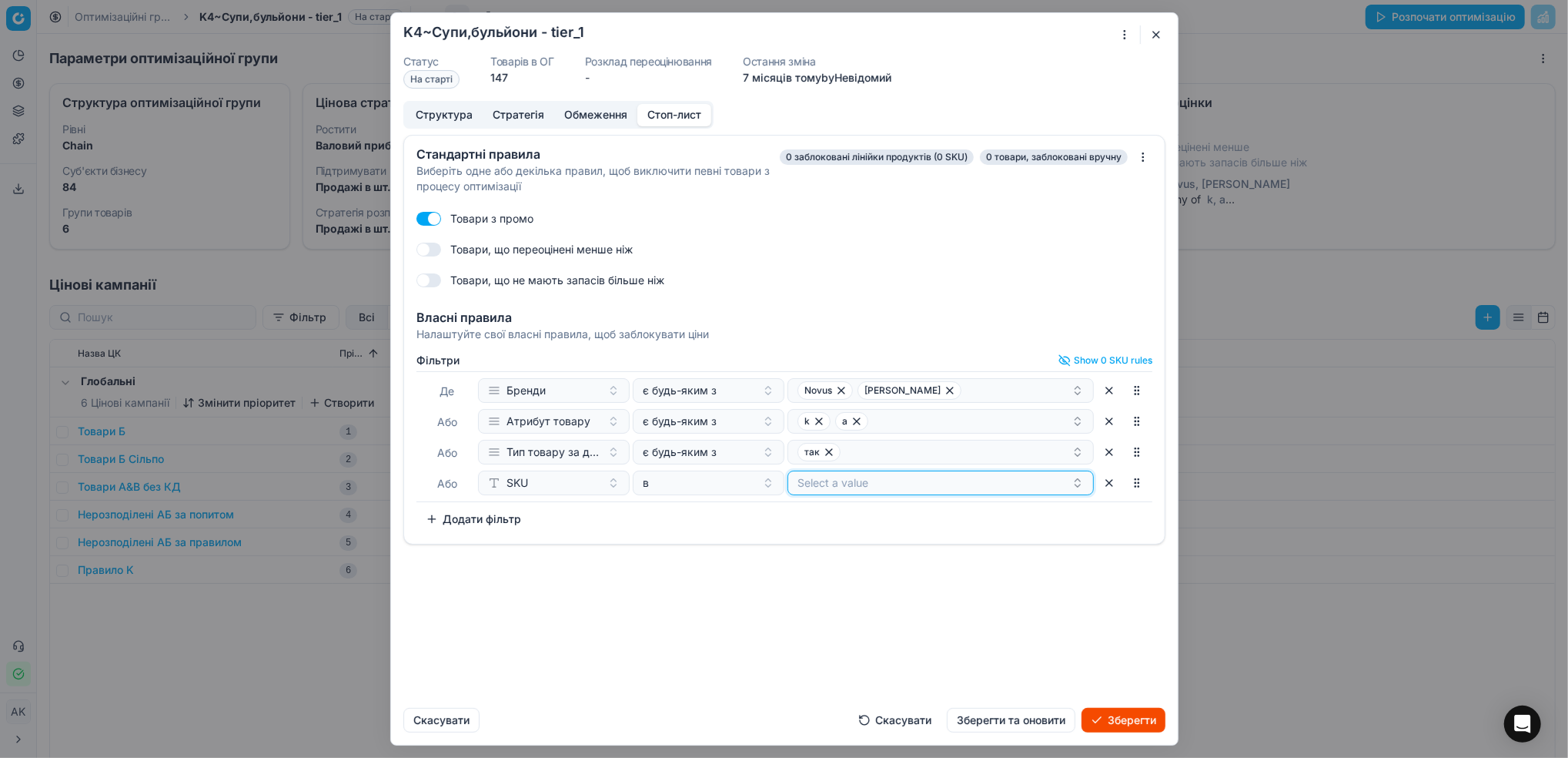
click at [1000, 485] on button "Select a value" at bounding box center [941, 483] width 307 height 24
click at [619, 623] on div "Стандартні правила Виберіть одне або декілька правил, щоб виключити певні товар…" at bounding box center [784, 415] width 787 height 560
click at [1016, 724] on button "Зберегти та оновити" at bounding box center [1011, 720] width 128 height 24
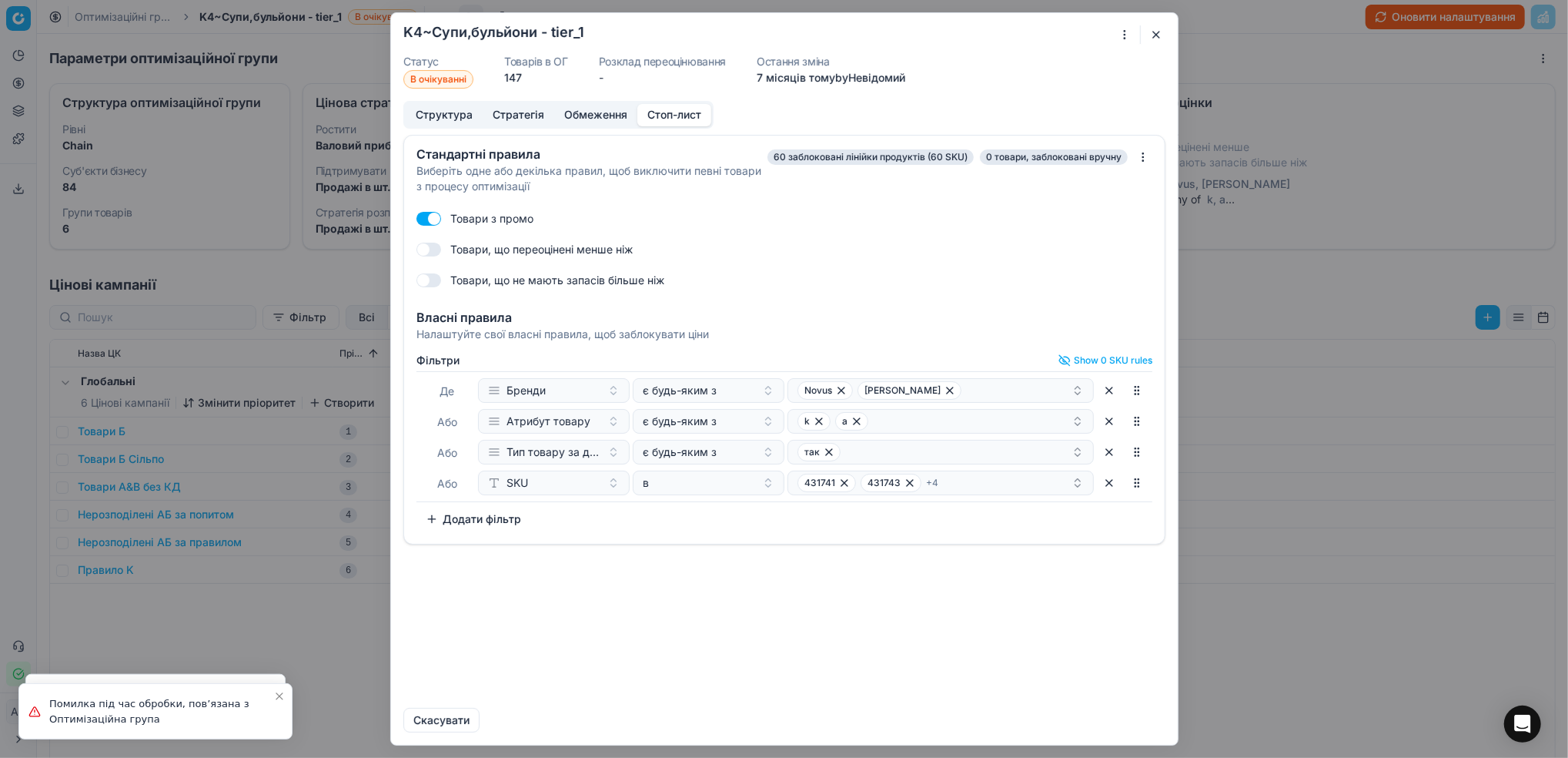
click at [1159, 34] on button "button" at bounding box center [1156, 34] width 18 height 18
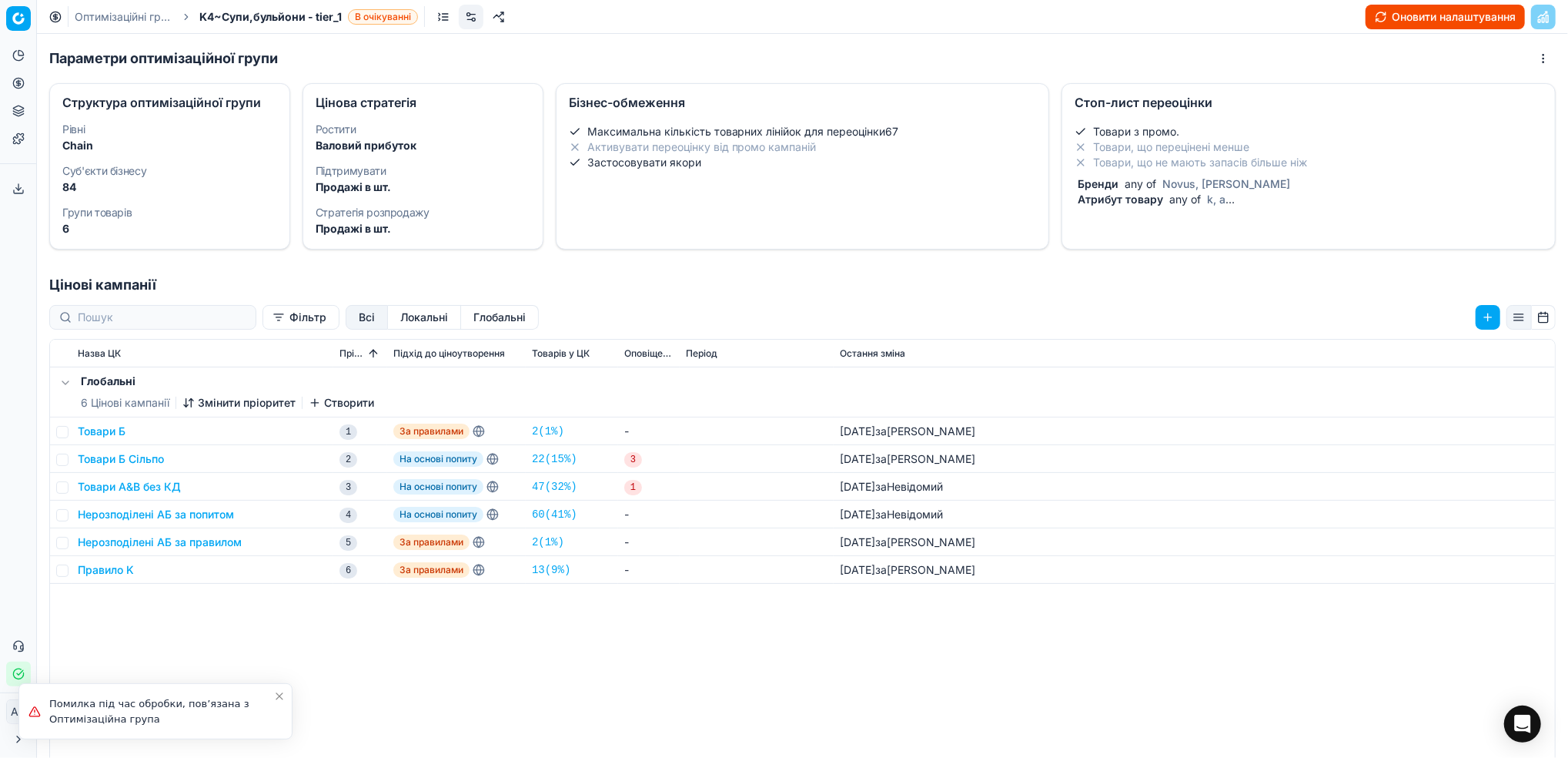
drag, startPoint x: 126, startPoint y: 15, endPoint x: 445, endPoint y: 127, distance: 338.1
click at [126, 15] on link "Оптимізаційні групи" at bounding box center [124, 17] width 99 height 16
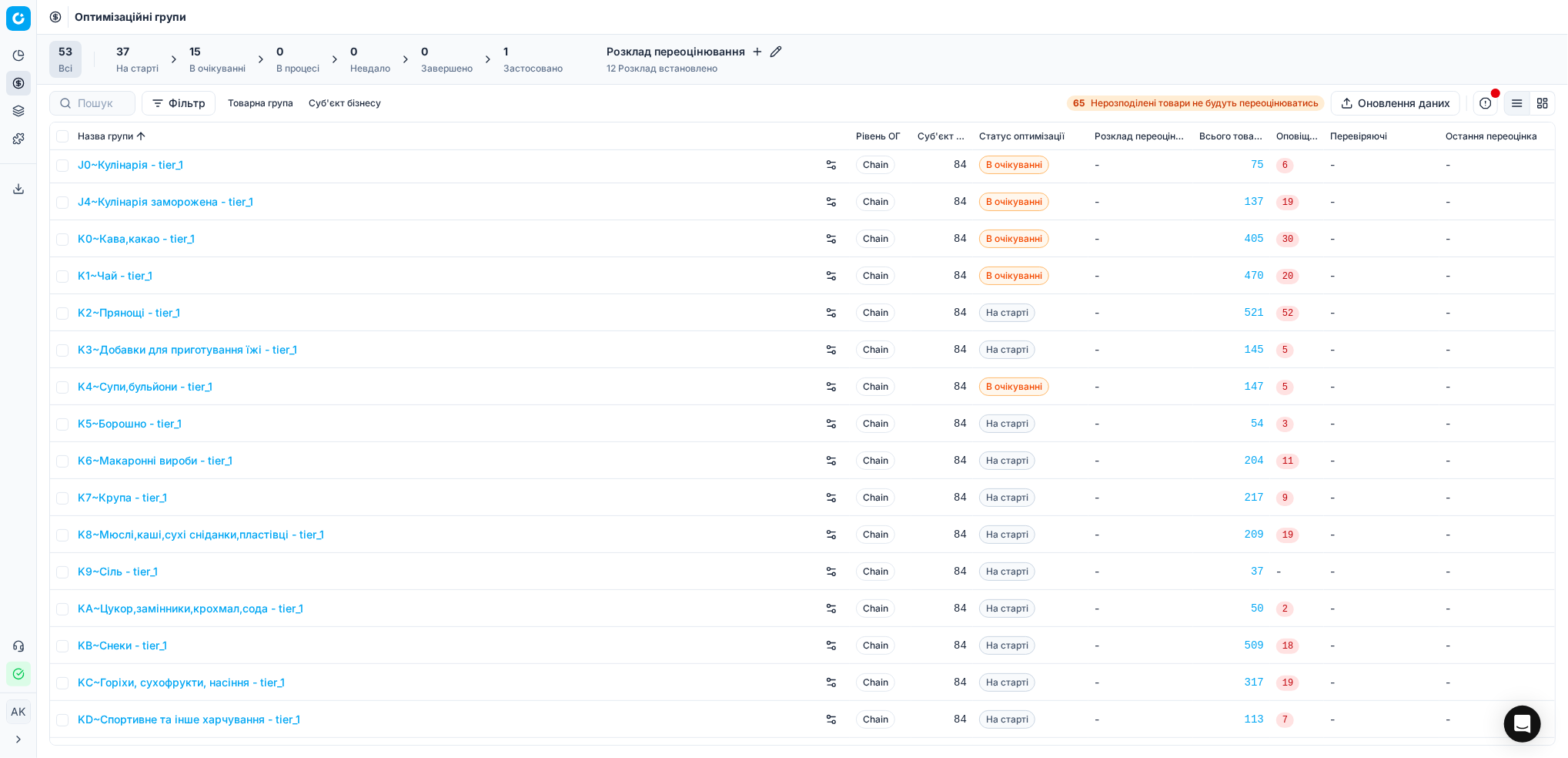
scroll to position [513, 0]
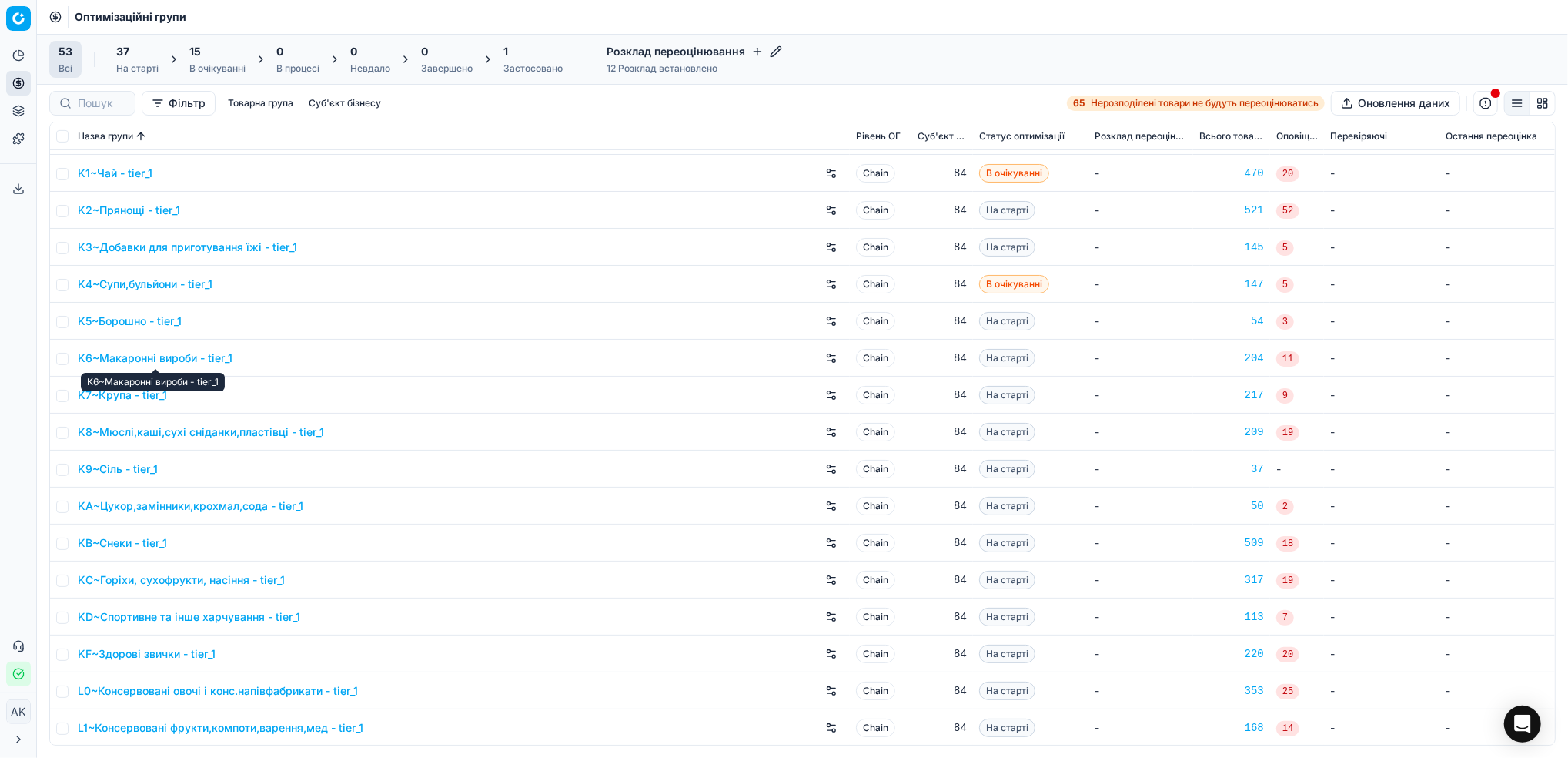
click at [149, 354] on link "K6~Макаронні вироби - tier_1" at bounding box center [155, 358] width 155 height 16
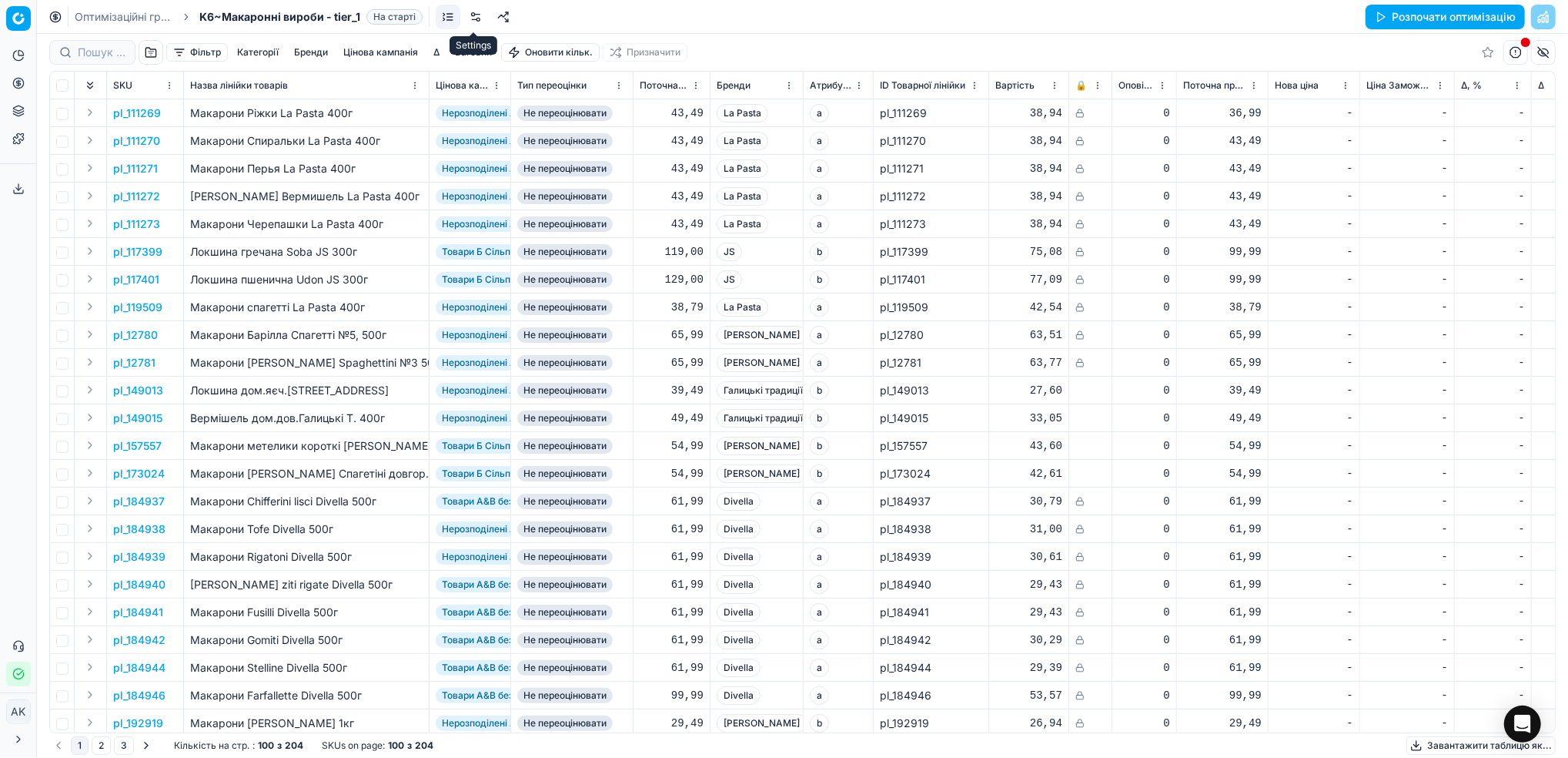
click at [474, 21] on link at bounding box center [476, 16] width 24 height 24
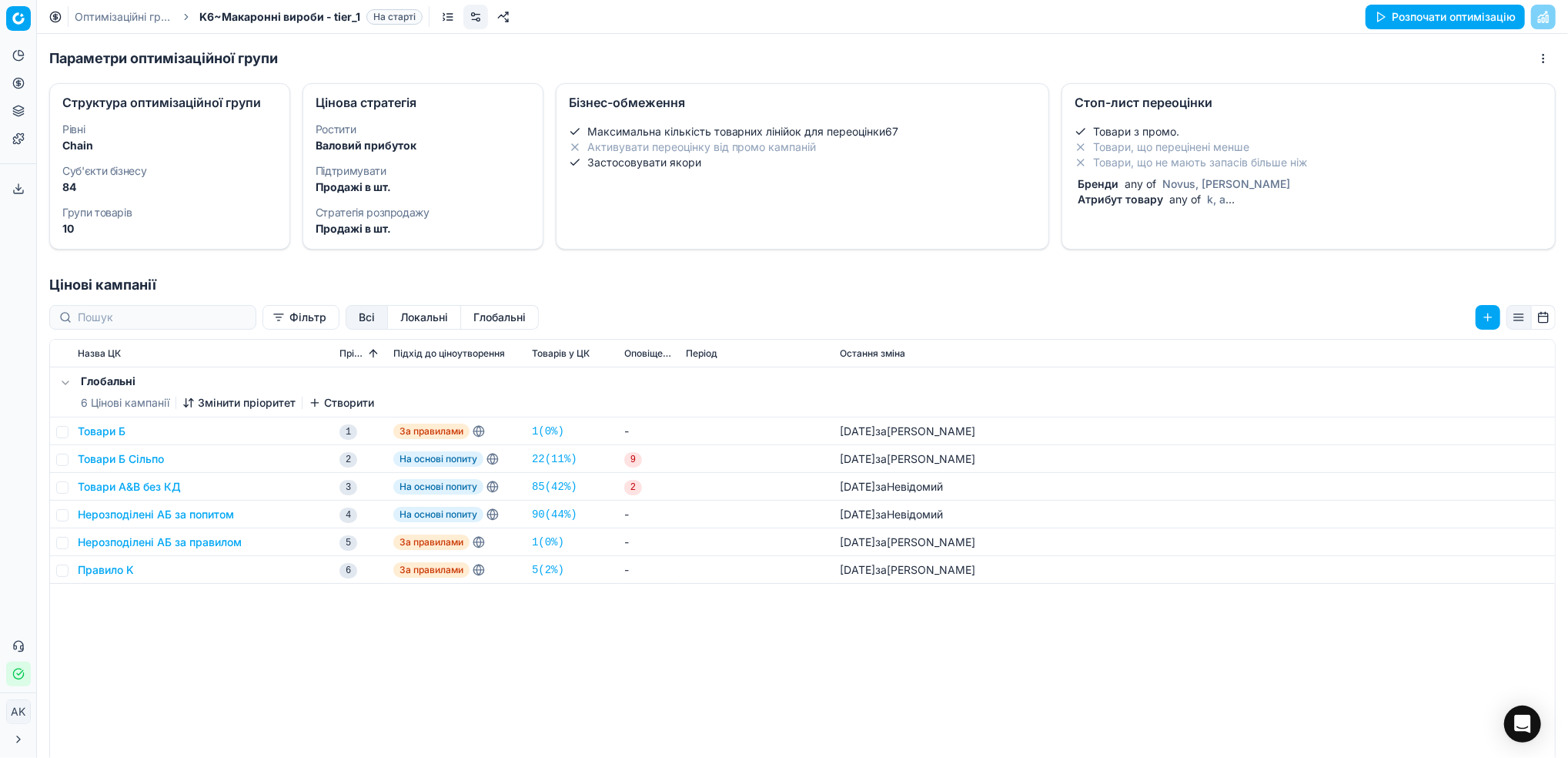
click at [1228, 146] on li "Товари, що перецінені менше" at bounding box center [1309, 147] width 468 height 16
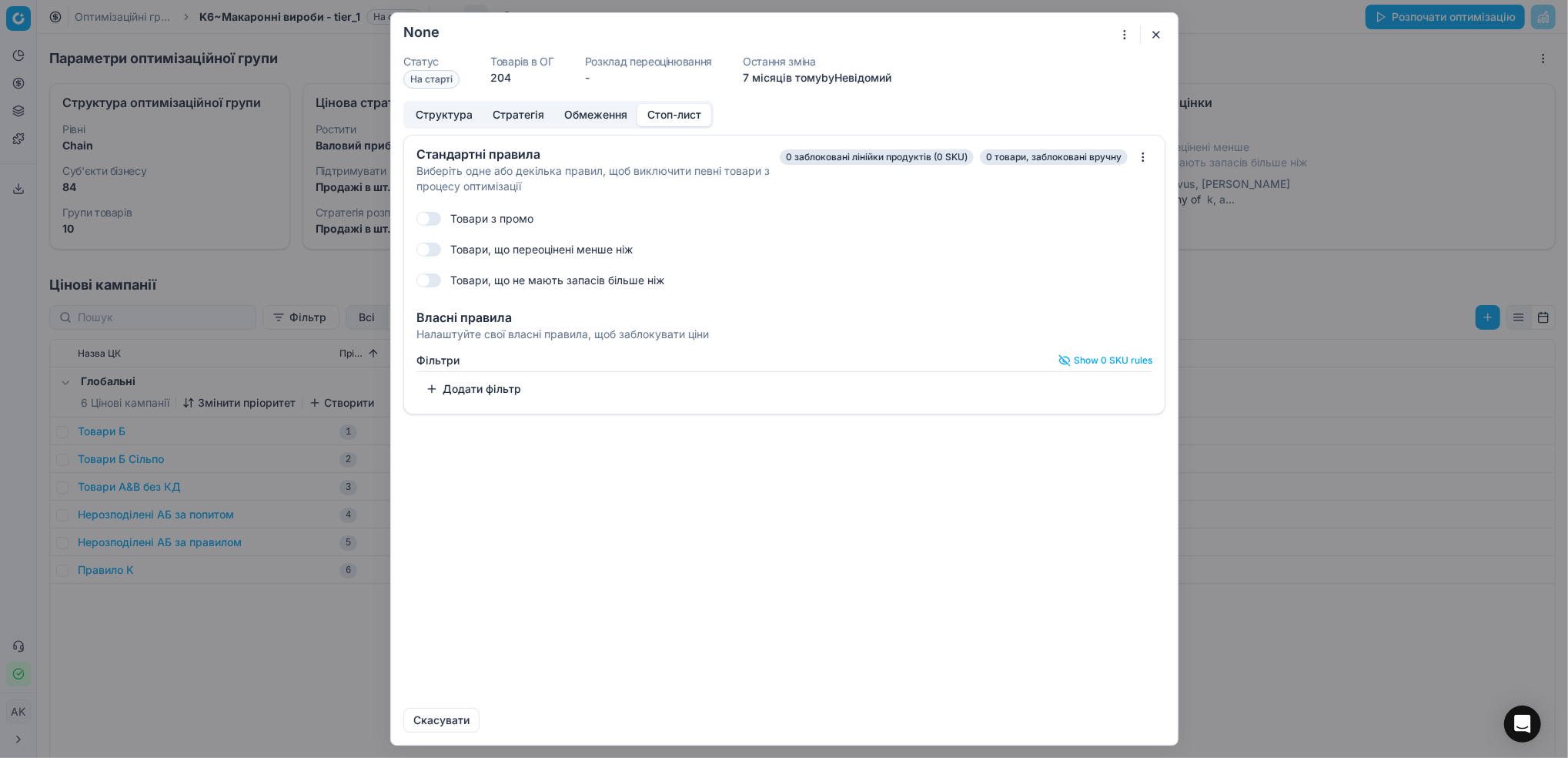
checkbox input "true"
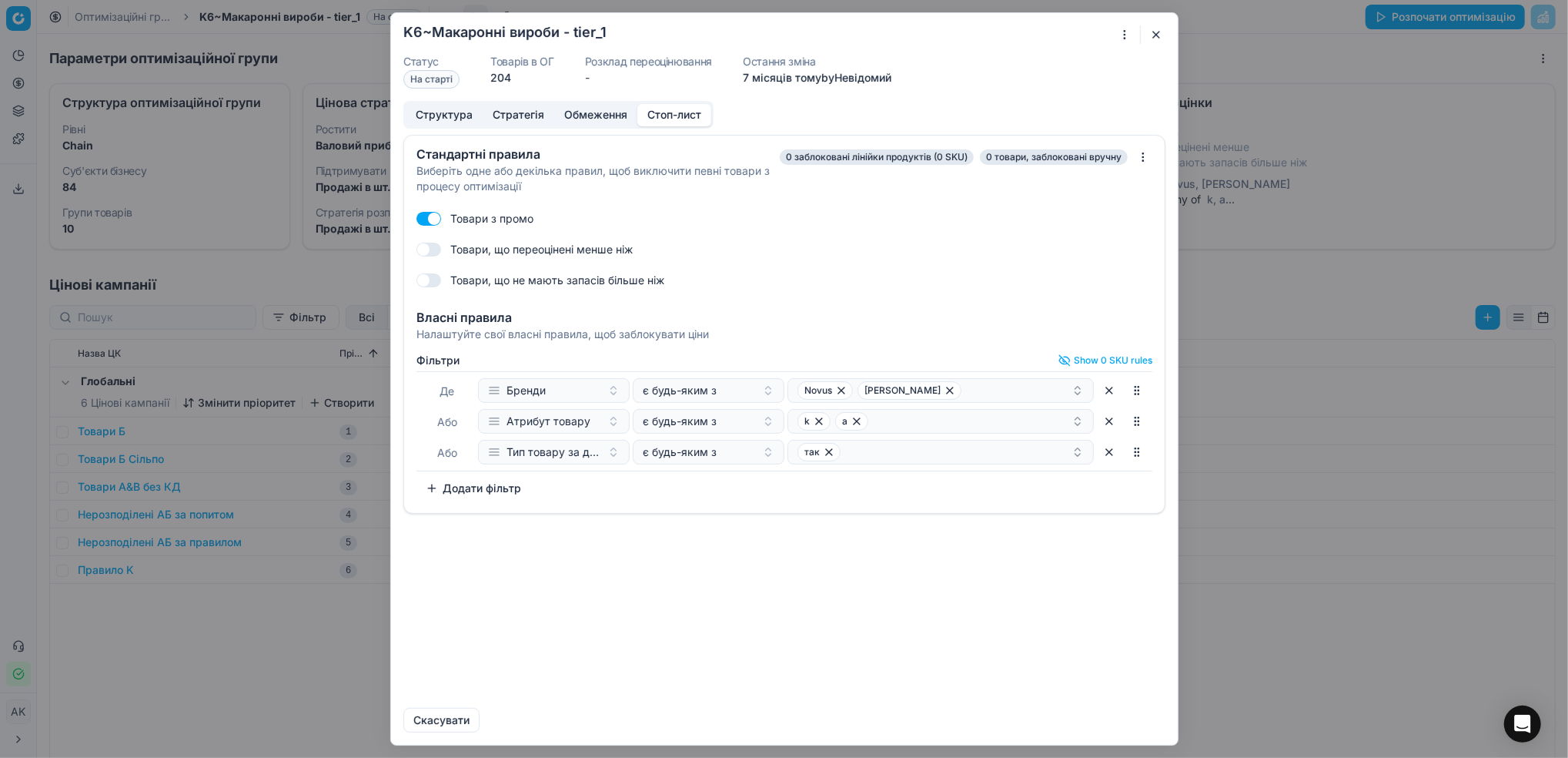
click at [500, 488] on button "Додати фільтр" at bounding box center [474, 488] width 114 height 24
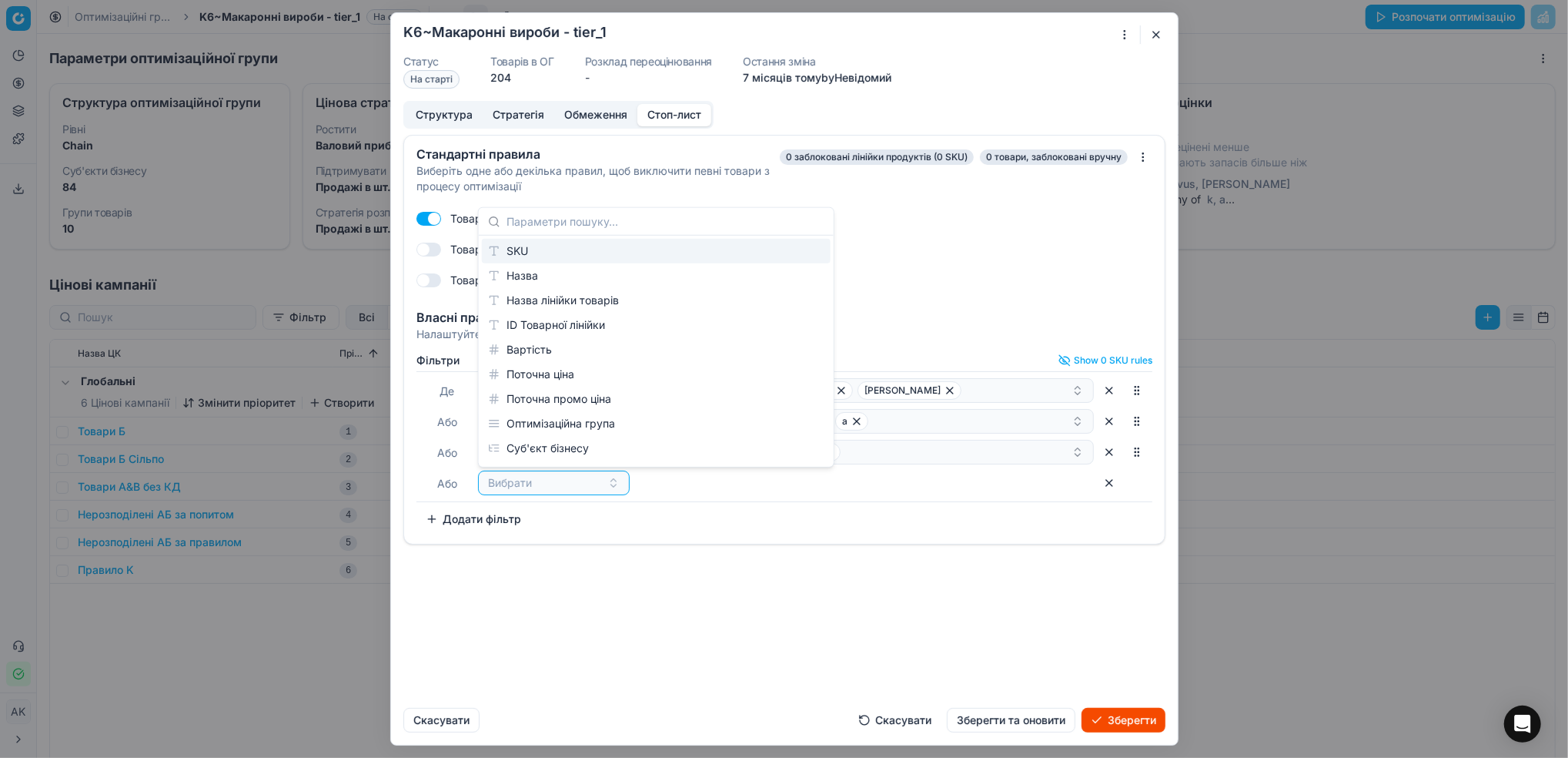
click at [525, 248] on div "SKU" at bounding box center [656, 251] width 349 height 24
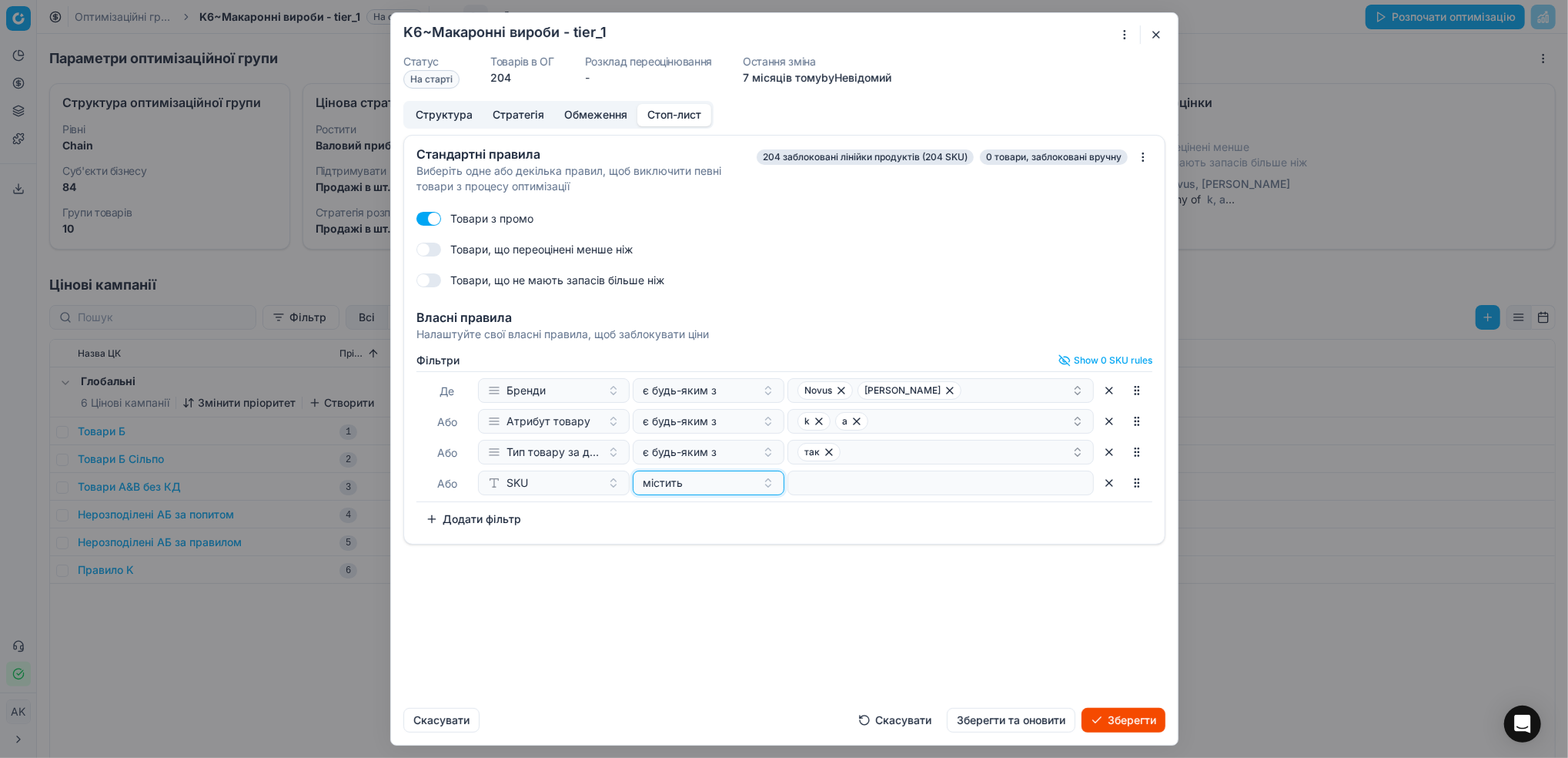
click at [711, 478] on div "містить" at bounding box center [699, 483] width 113 height 16
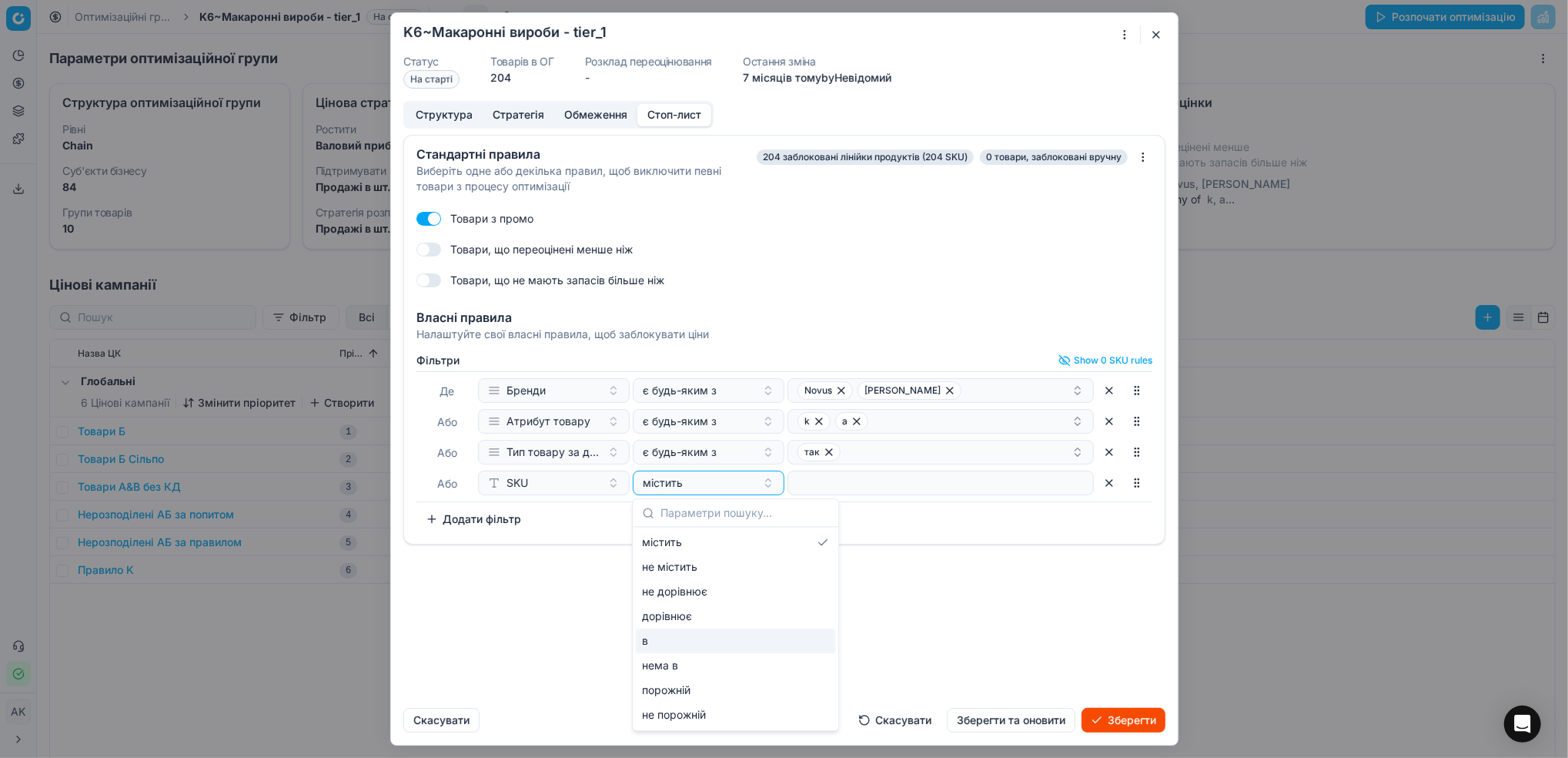
click at [679, 634] on div "в" at bounding box center [735, 640] width 199 height 24
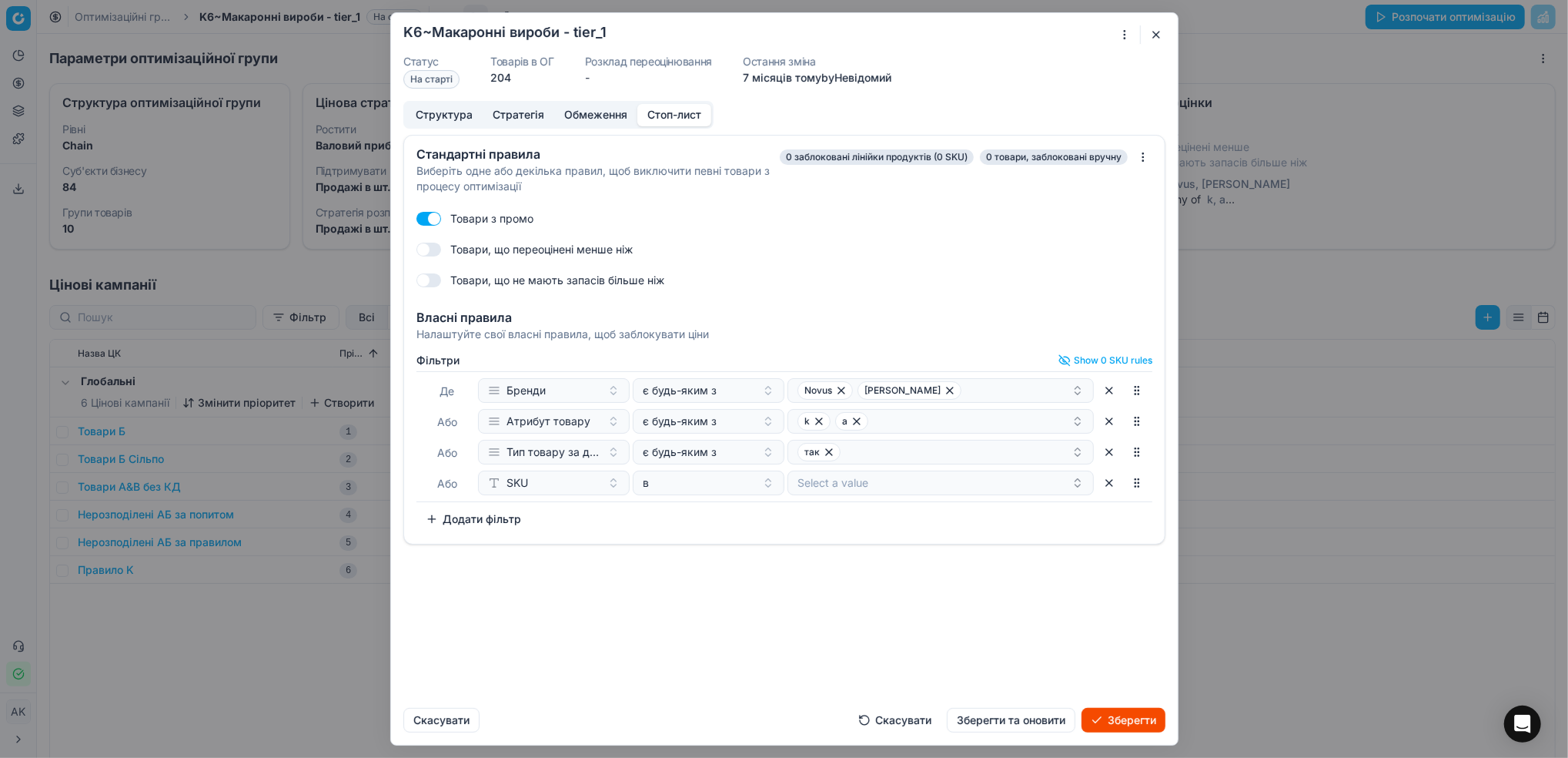
click at [861, 483] on button "Select a value" at bounding box center [941, 483] width 307 height 24
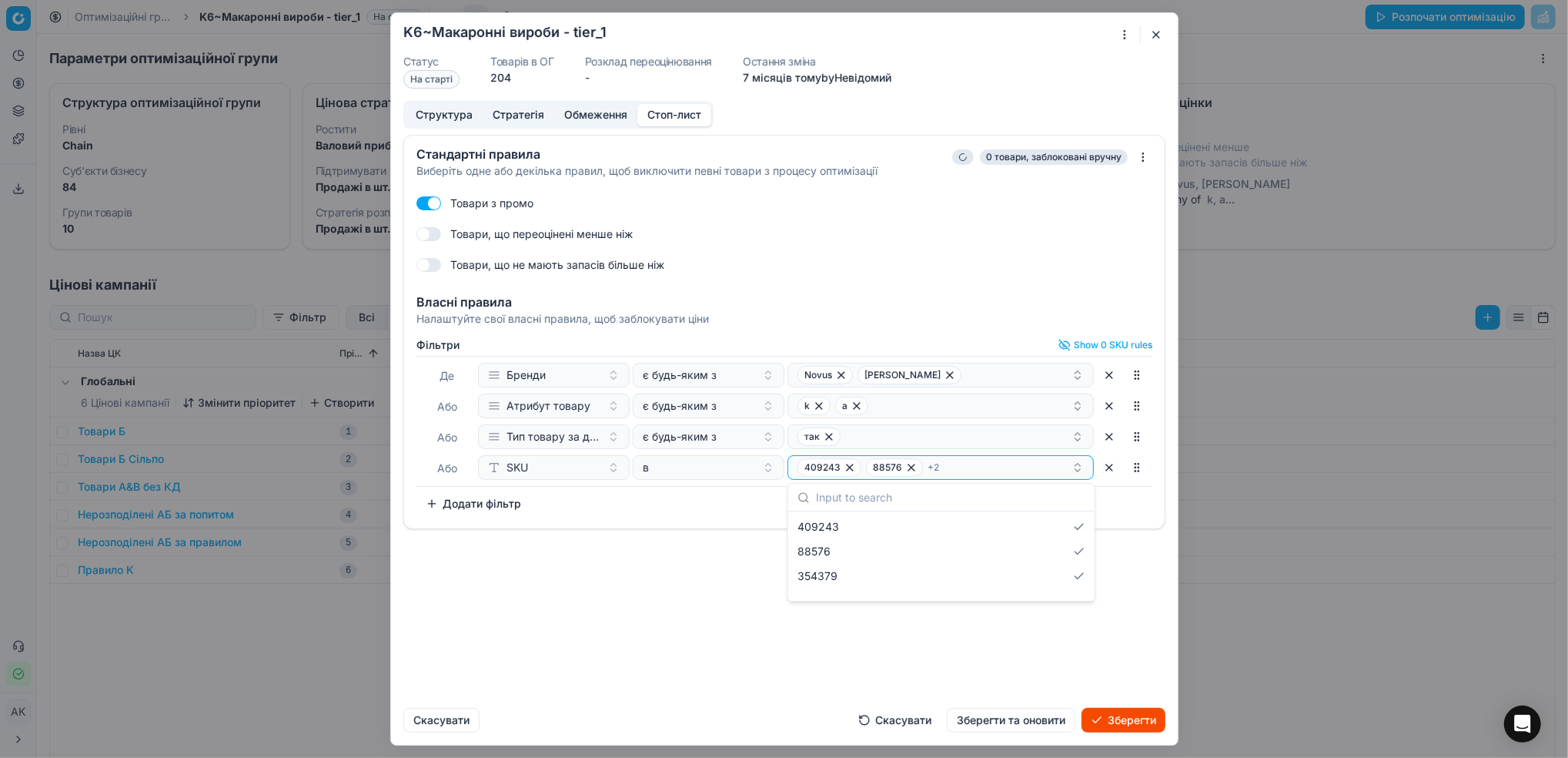
click at [938, 641] on div "Стандартні правила Виберіть одне або декілька правил, щоб виключити певні товар…" at bounding box center [784, 415] width 787 height 560
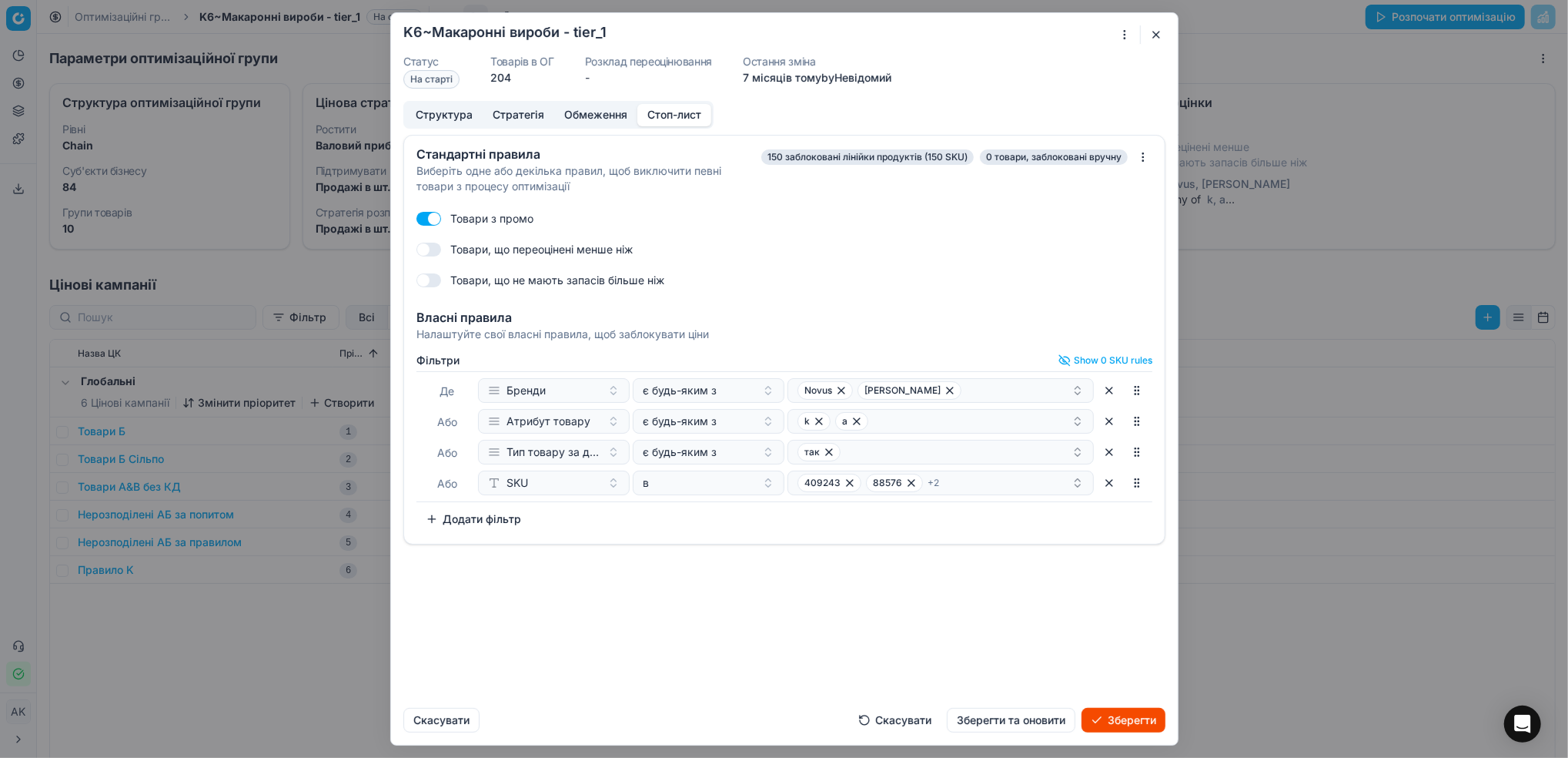
click at [993, 722] on button "Зберегти та оновити" at bounding box center [1011, 720] width 128 height 24
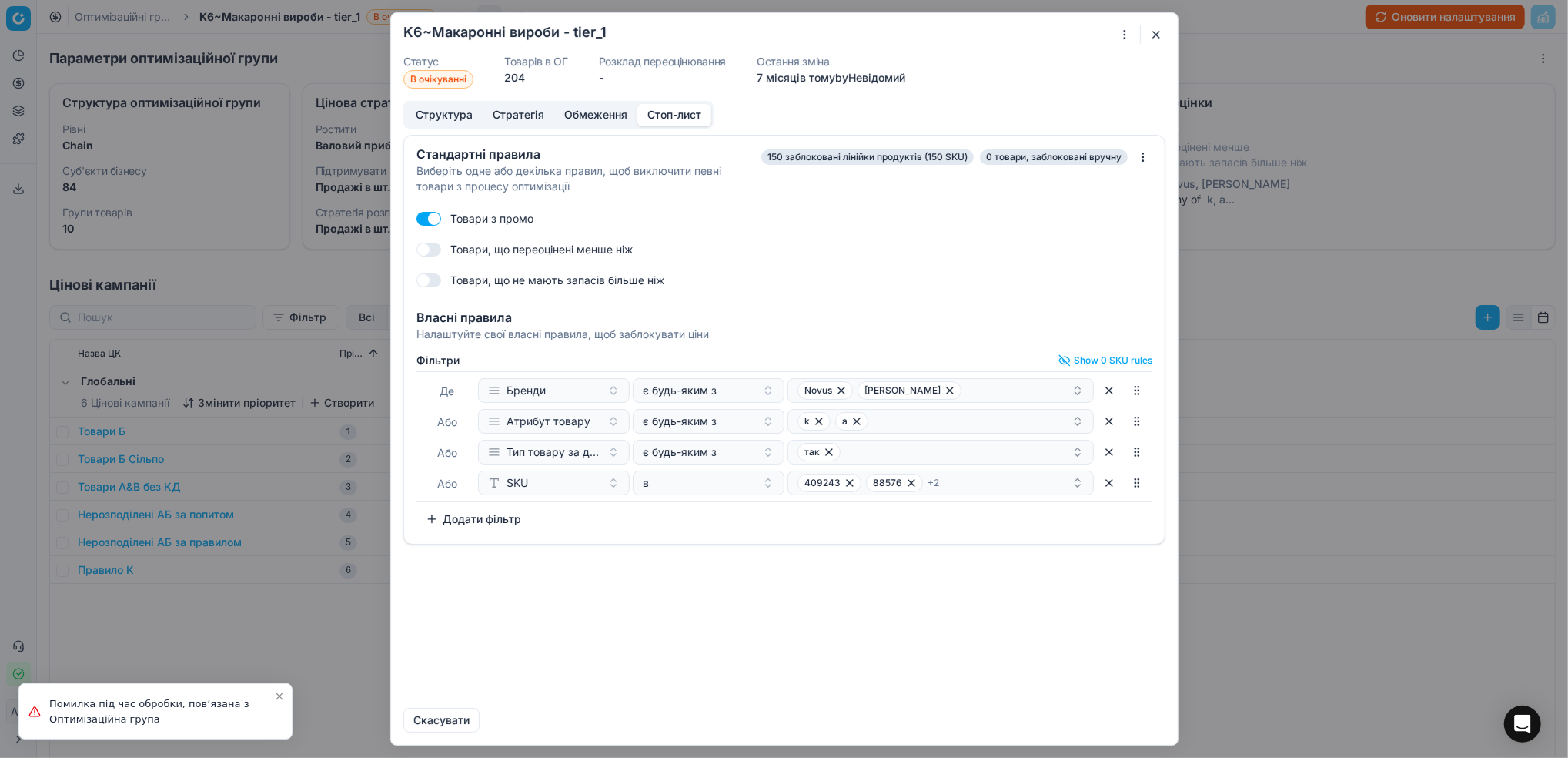
click at [1157, 36] on button "button" at bounding box center [1156, 34] width 18 height 18
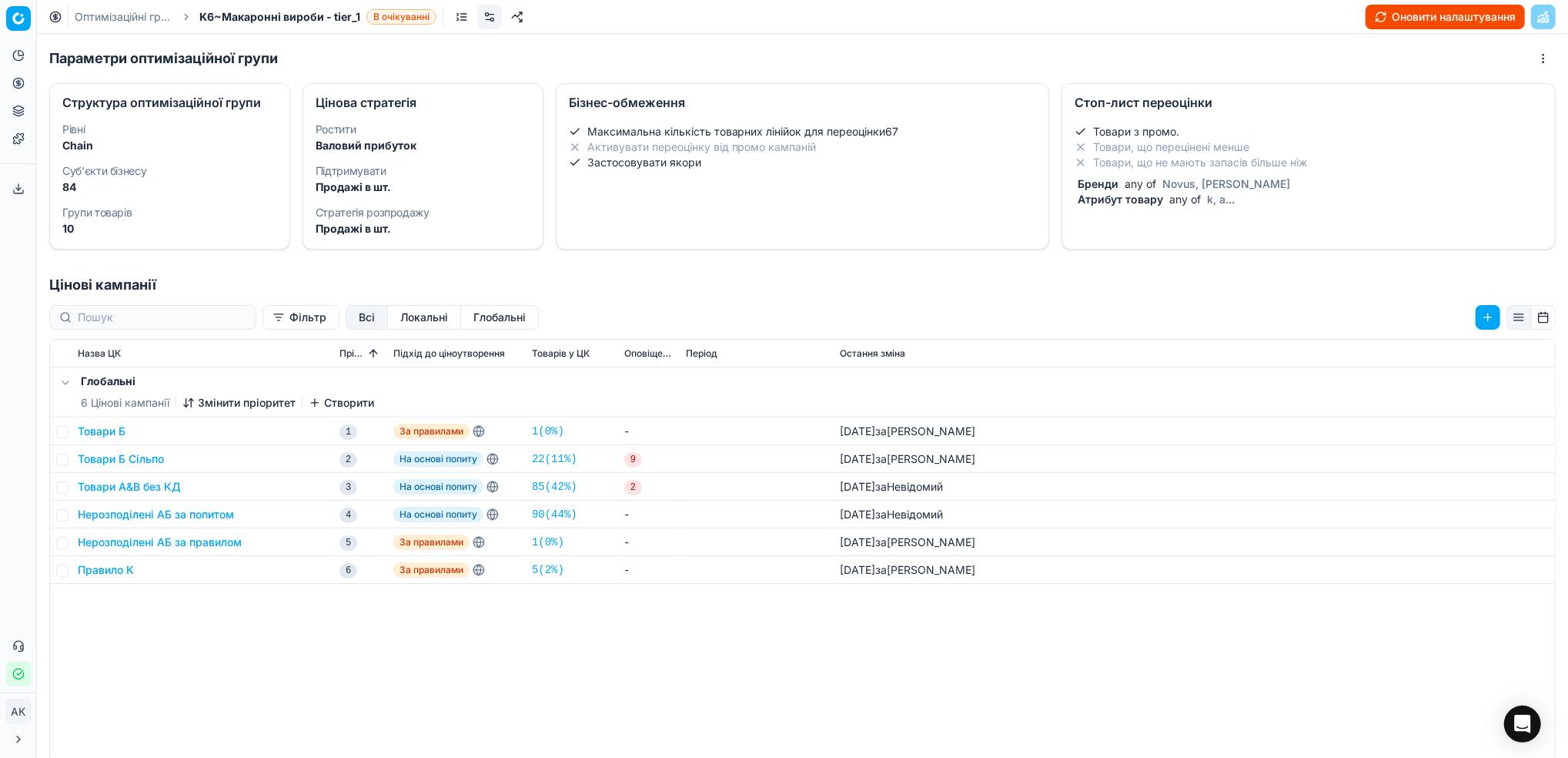
click at [108, 20] on link "Оптимізаційні групи" at bounding box center [124, 17] width 99 height 16
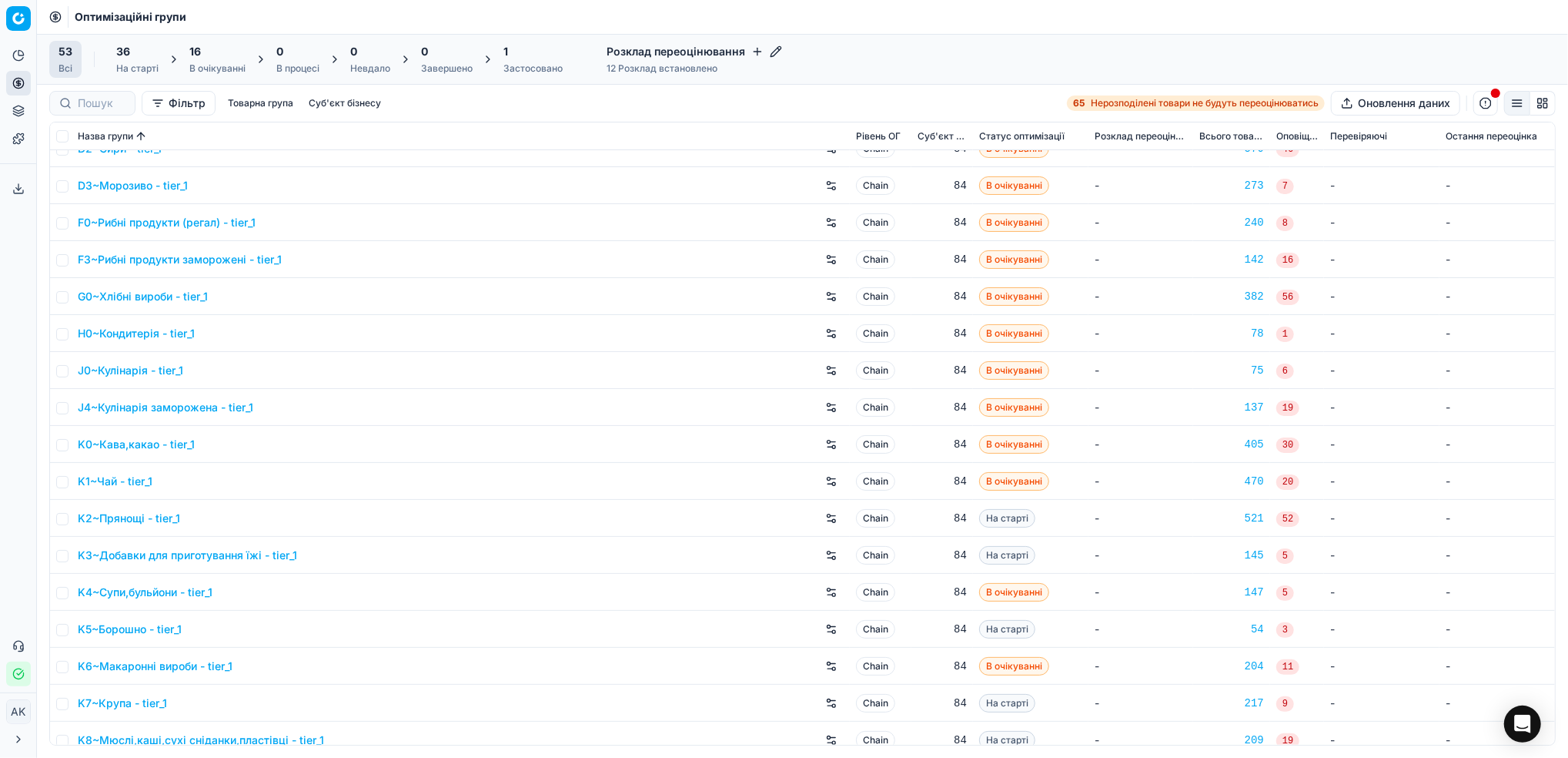
scroll to position [308, 0]
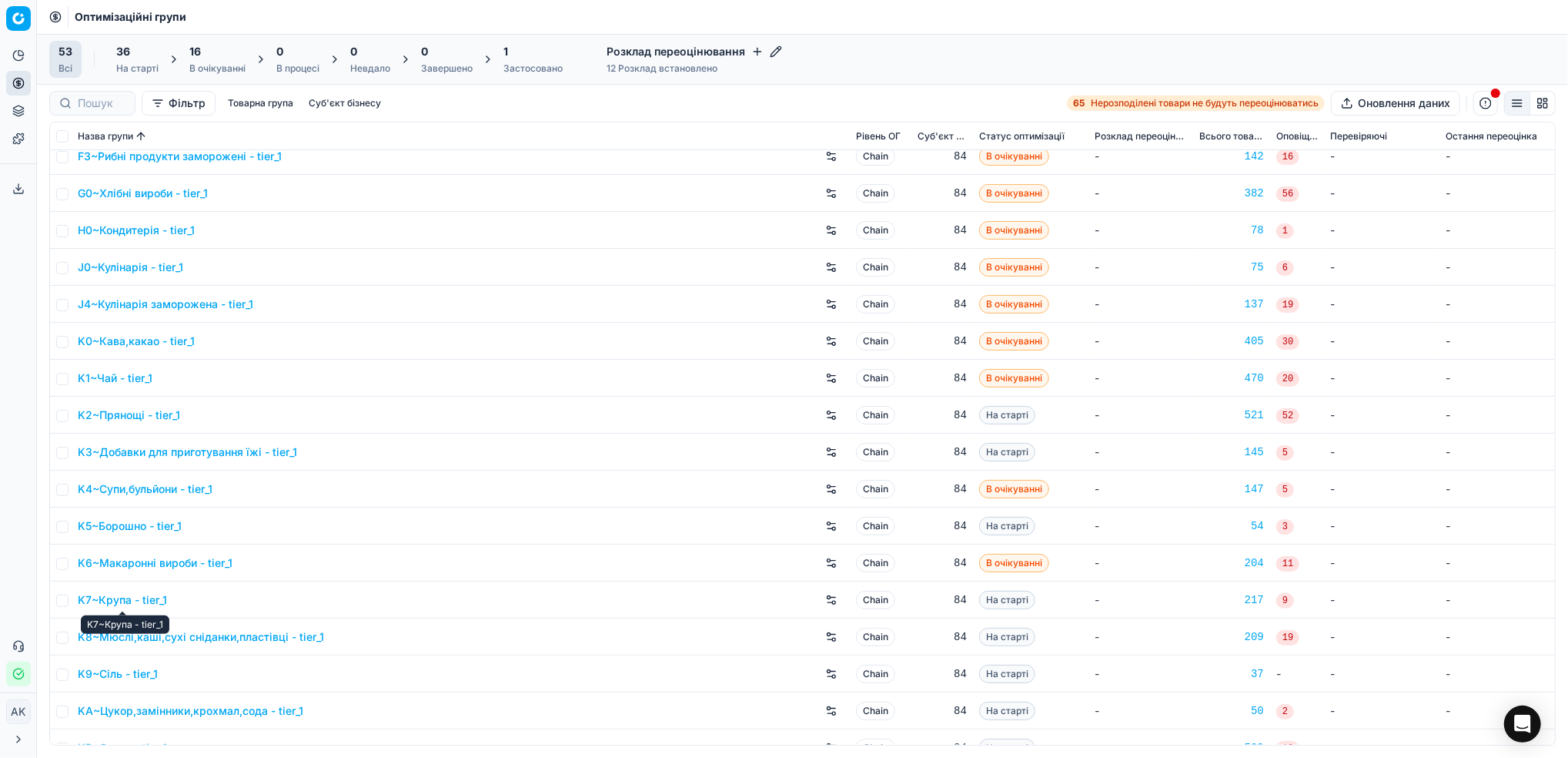
click at [116, 599] on link "K7~Крупа - tier_1" at bounding box center [122, 599] width 89 height 16
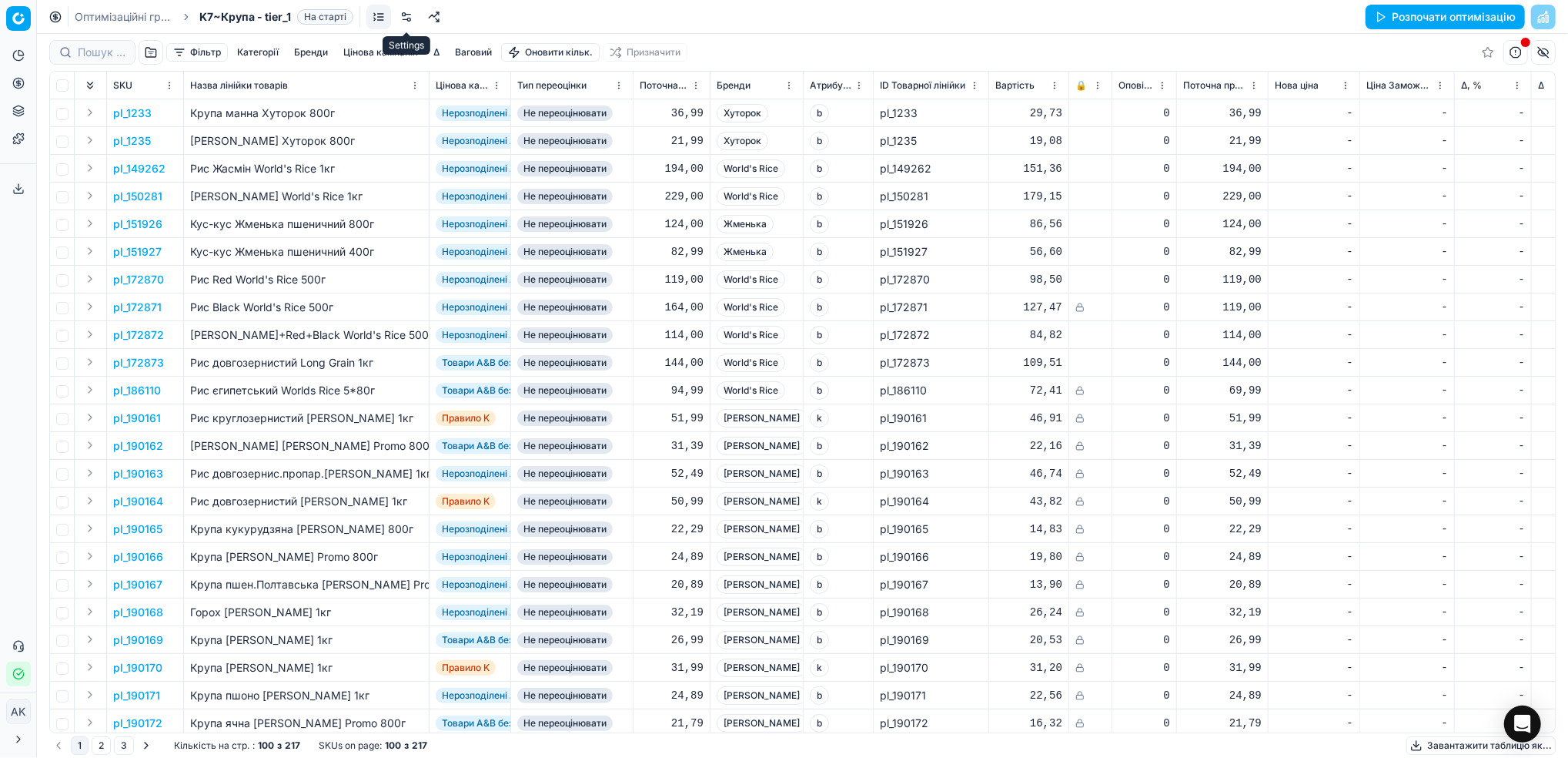
click at [411, 19] on link at bounding box center [406, 16] width 24 height 24
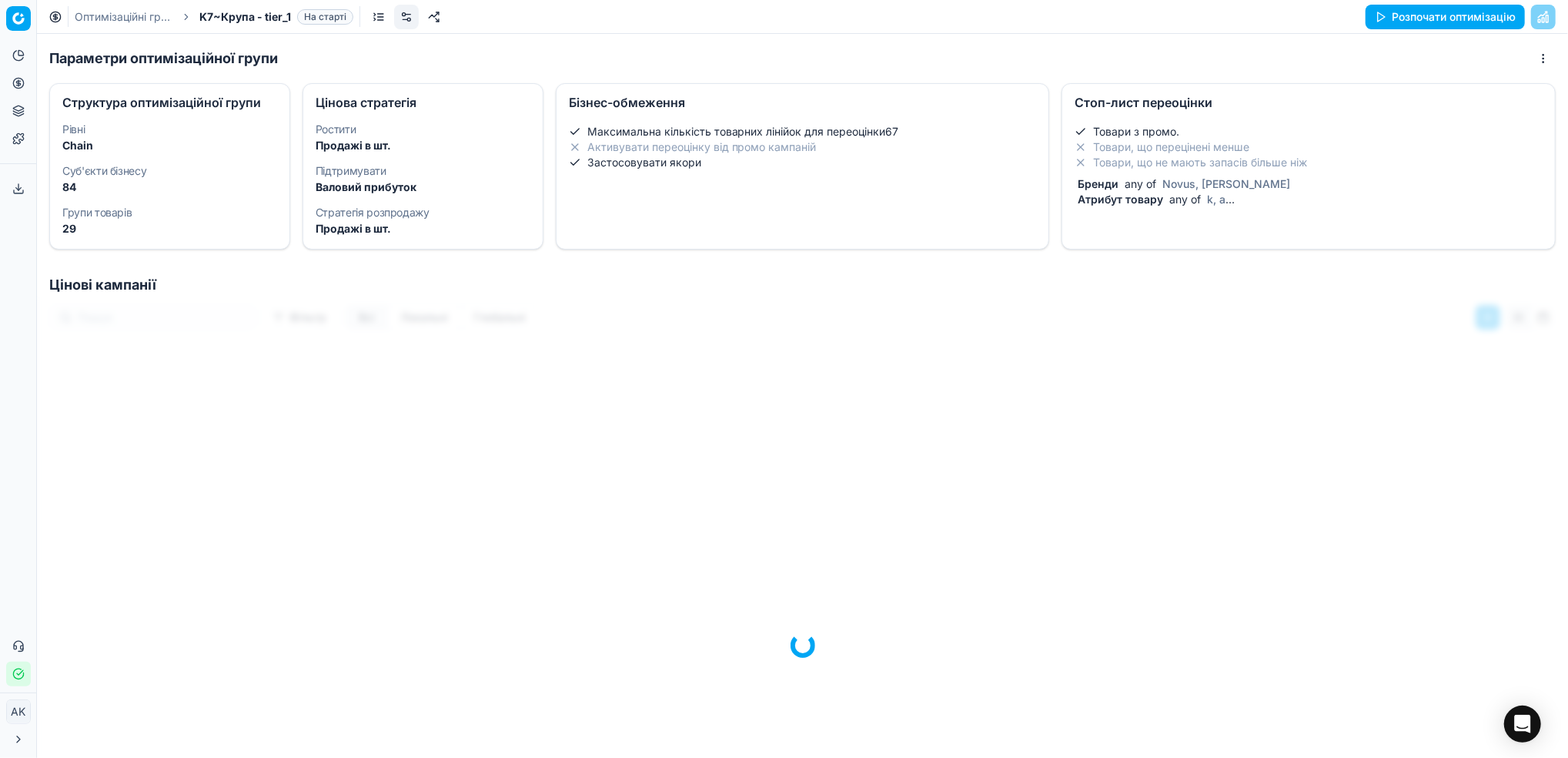
click at [1187, 194] on span "any of" at bounding box center [1185, 198] width 38 height 13
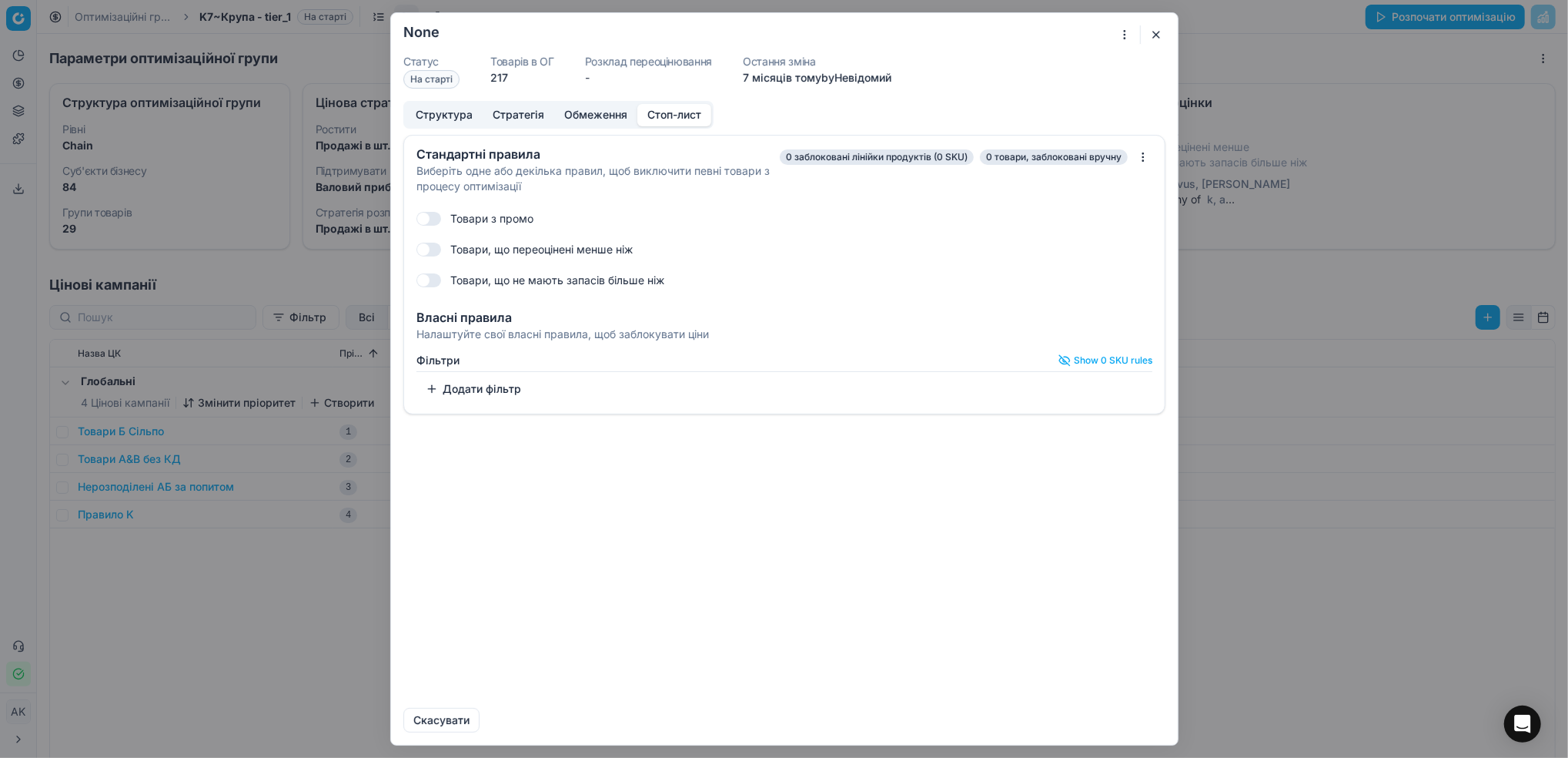
checkbox input "true"
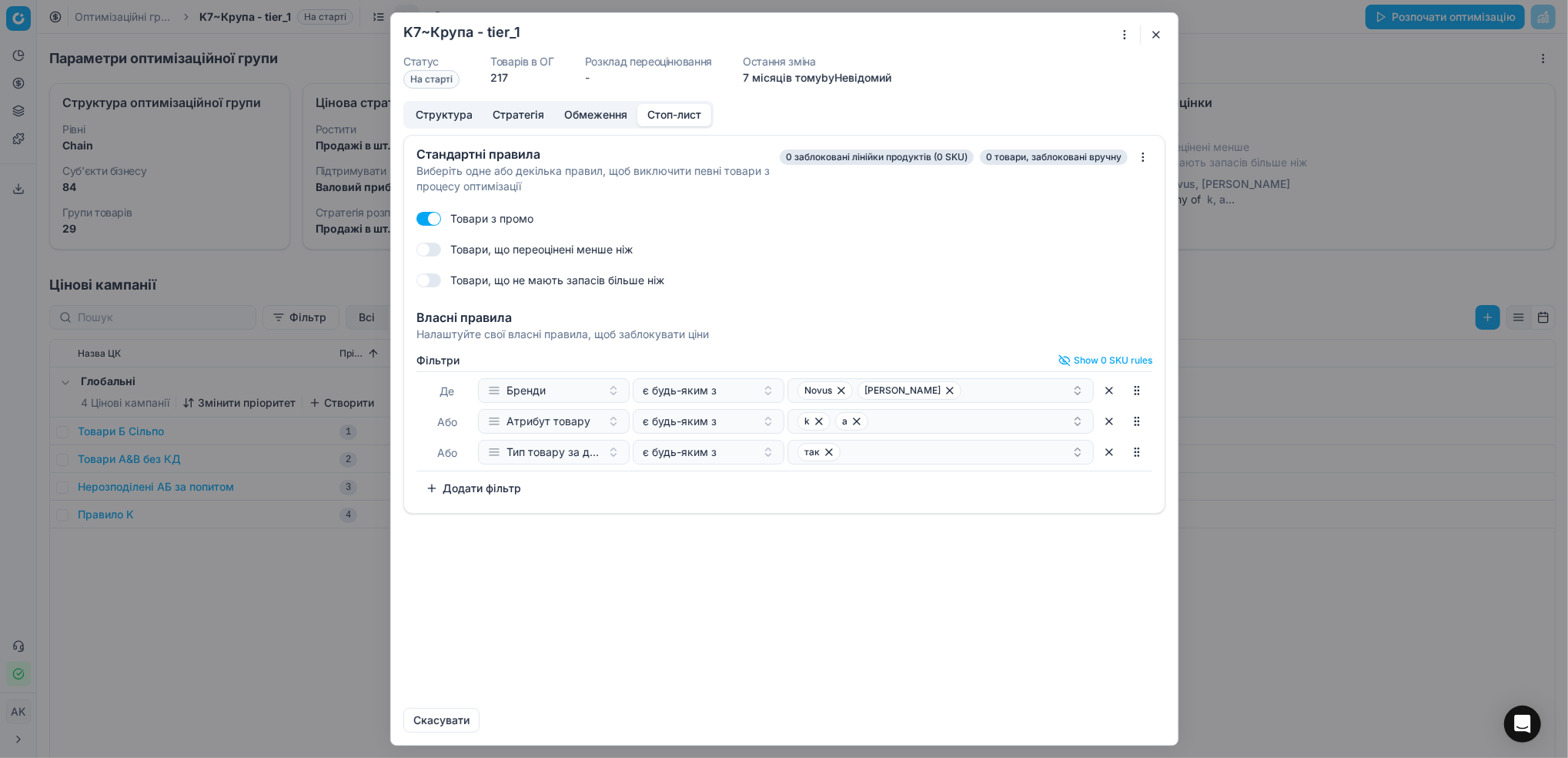
click at [490, 480] on button "Додати фільтр" at bounding box center [474, 488] width 114 height 24
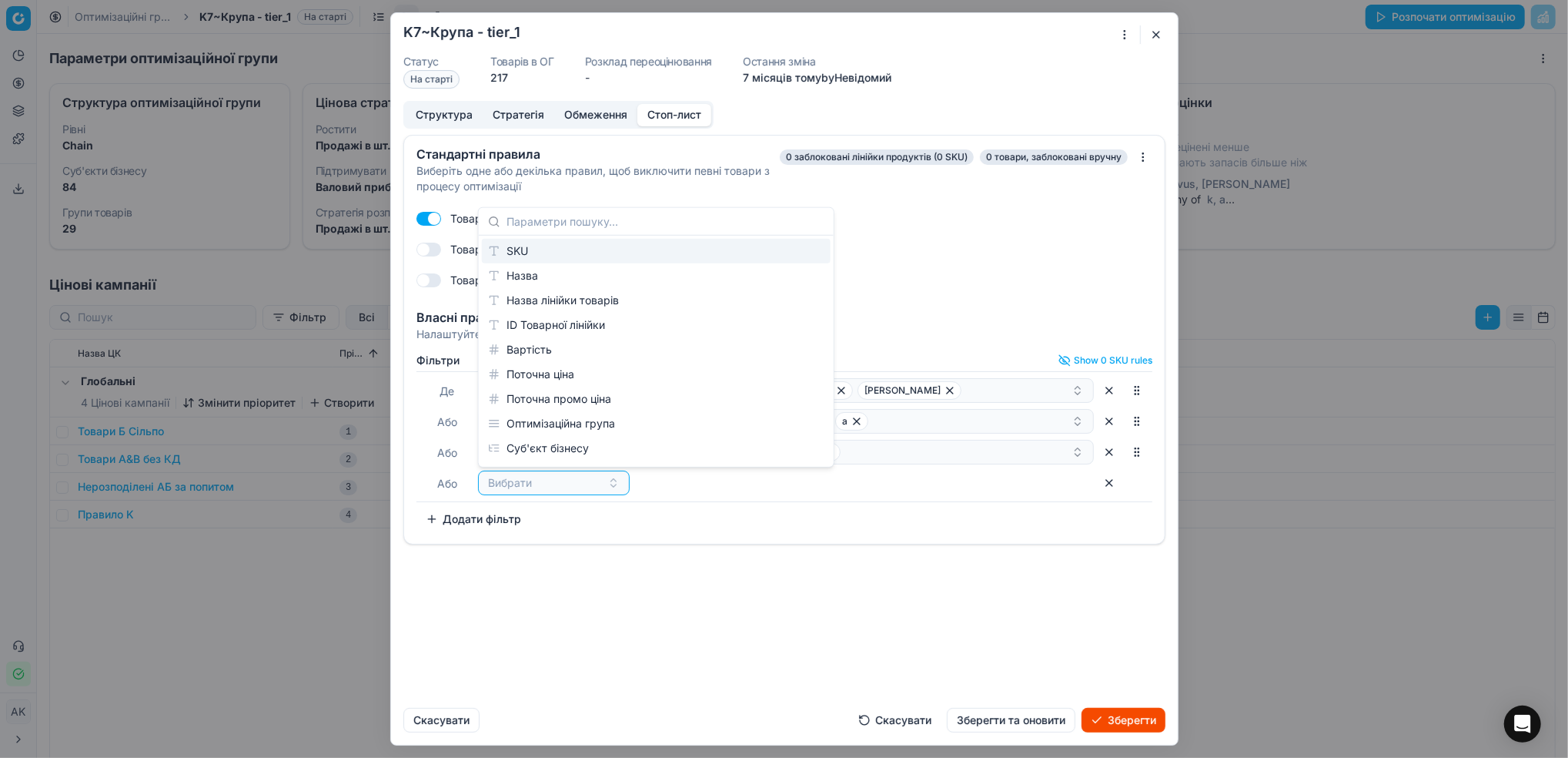
click at [543, 246] on div "SKU" at bounding box center [656, 251] width 349 height 24
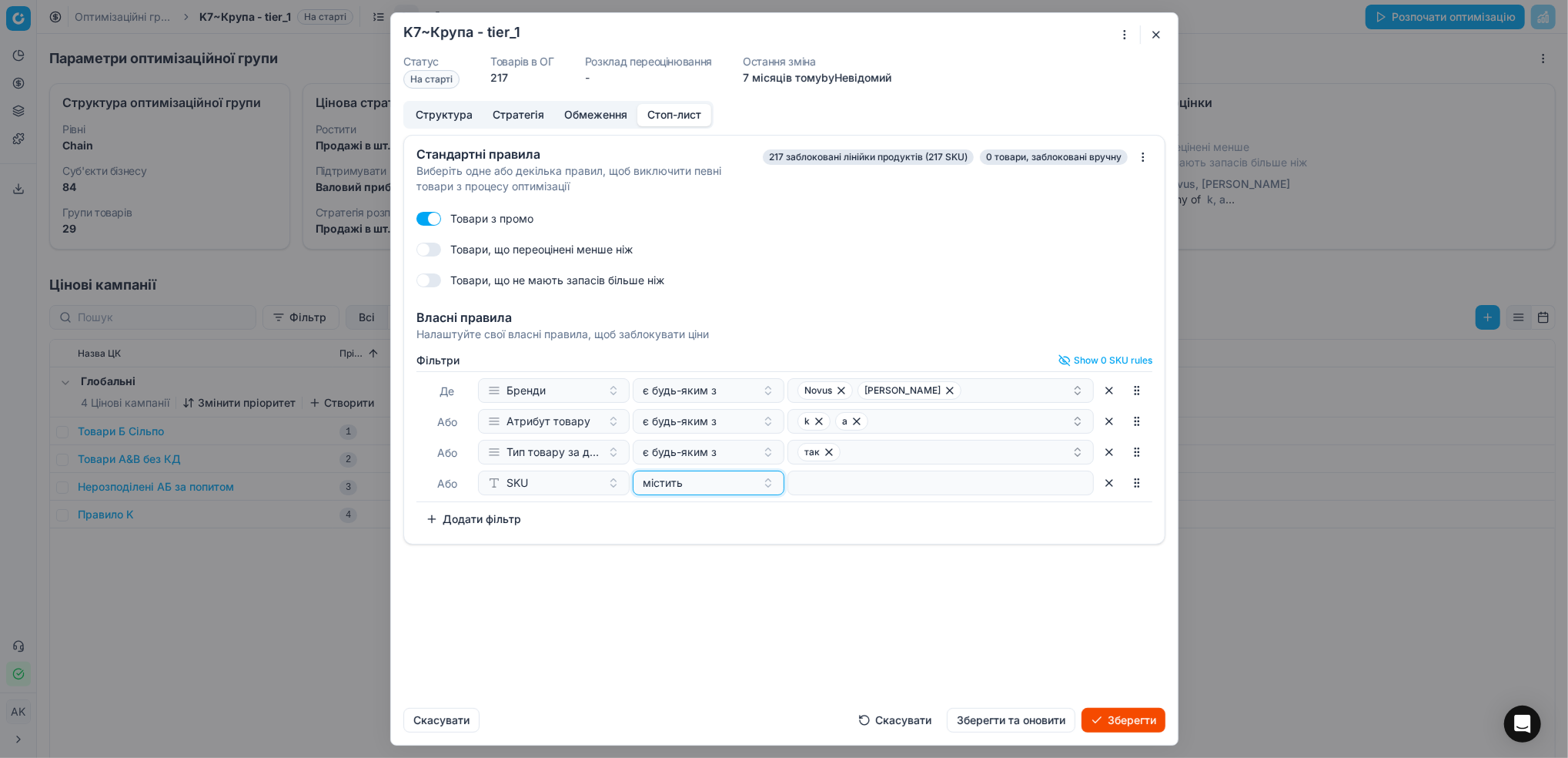
click at [736, 487] on div "містить" at bounding box center [699, 483] width 113 height 16
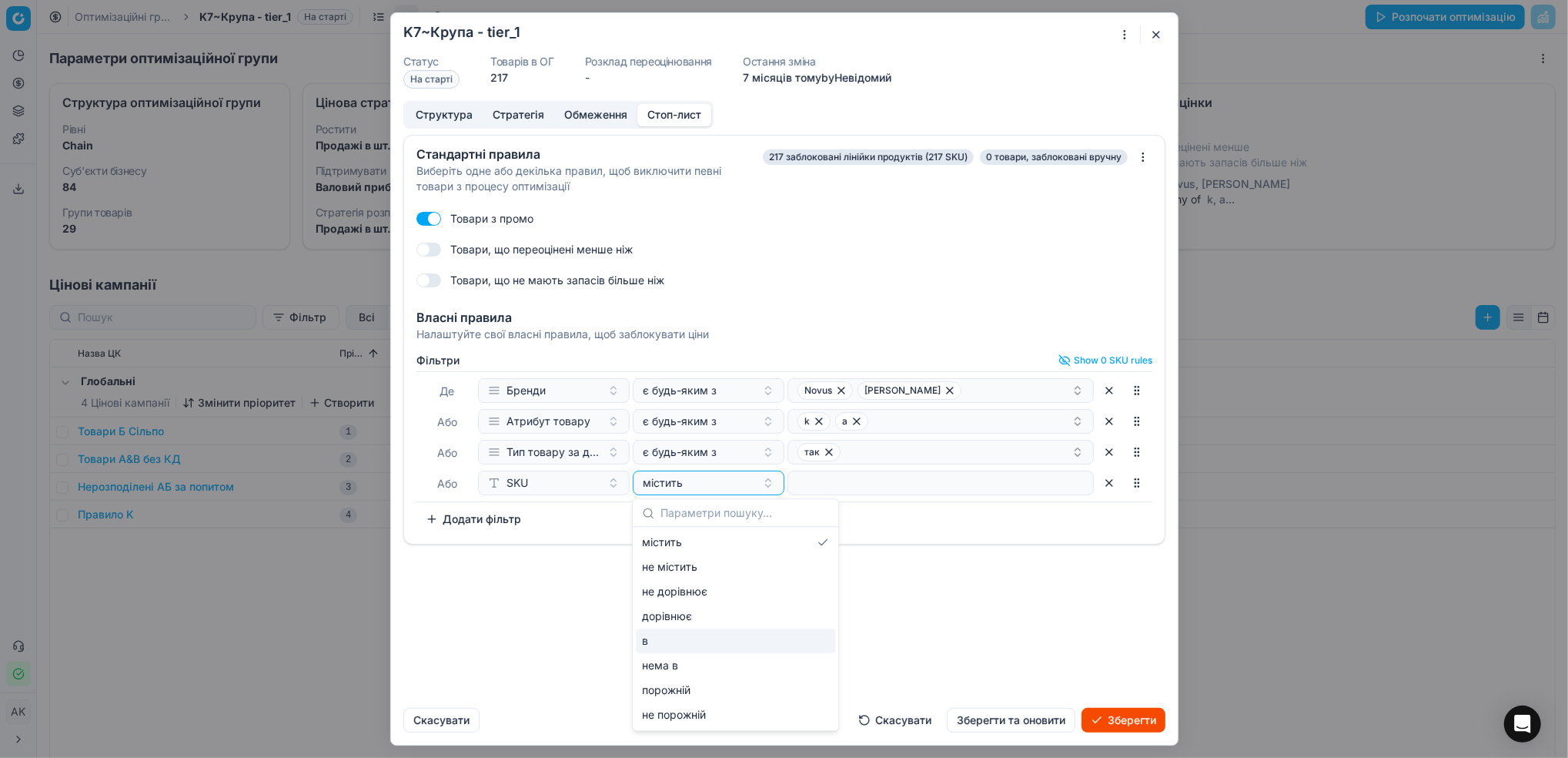
click at [674, 639] on div "в" at bounding box center [735, 640] width 199 height 24
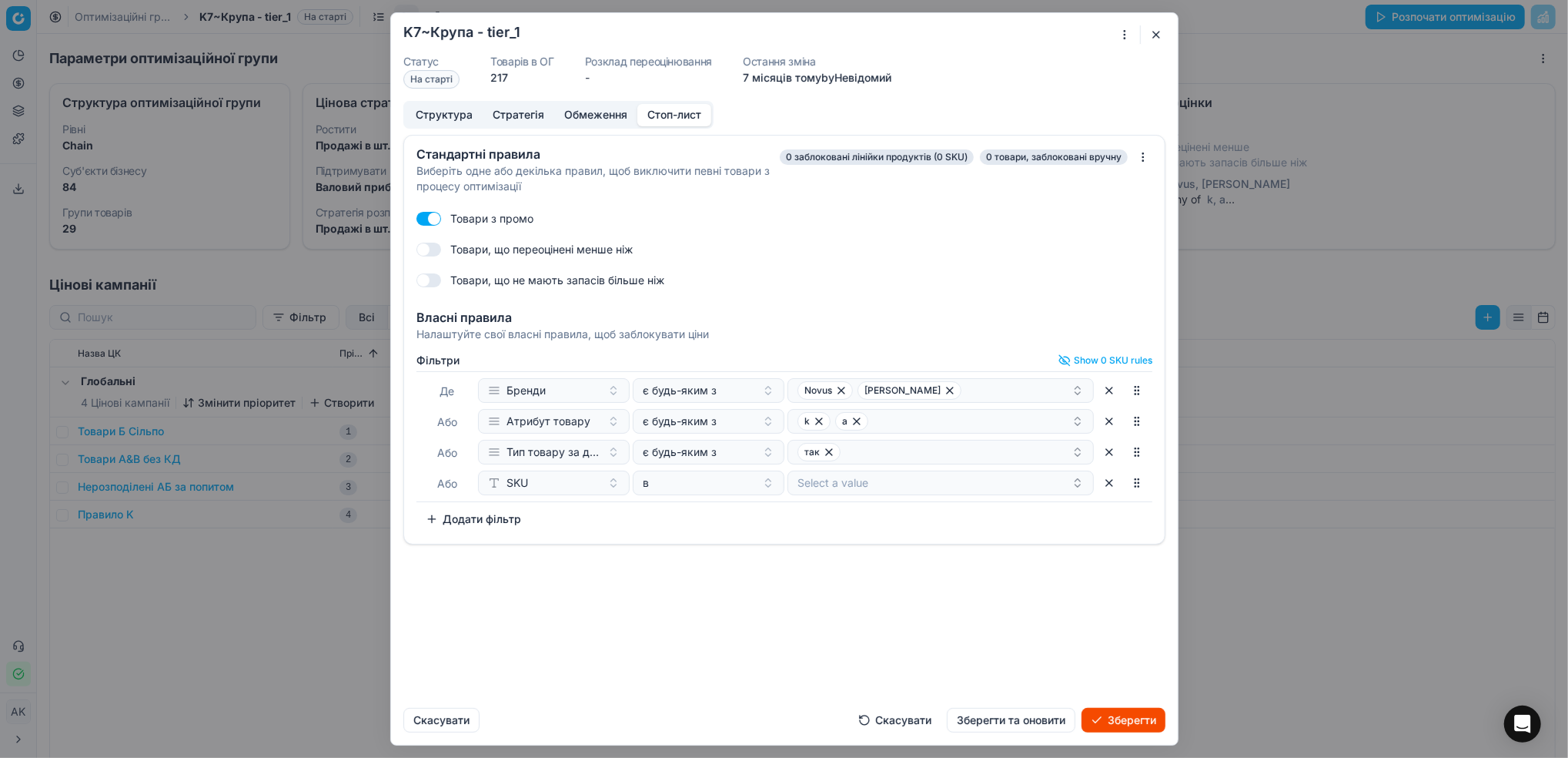
click at [883, 484] on button "Select a value" at bounding box center [941, 483] width 307 height 24
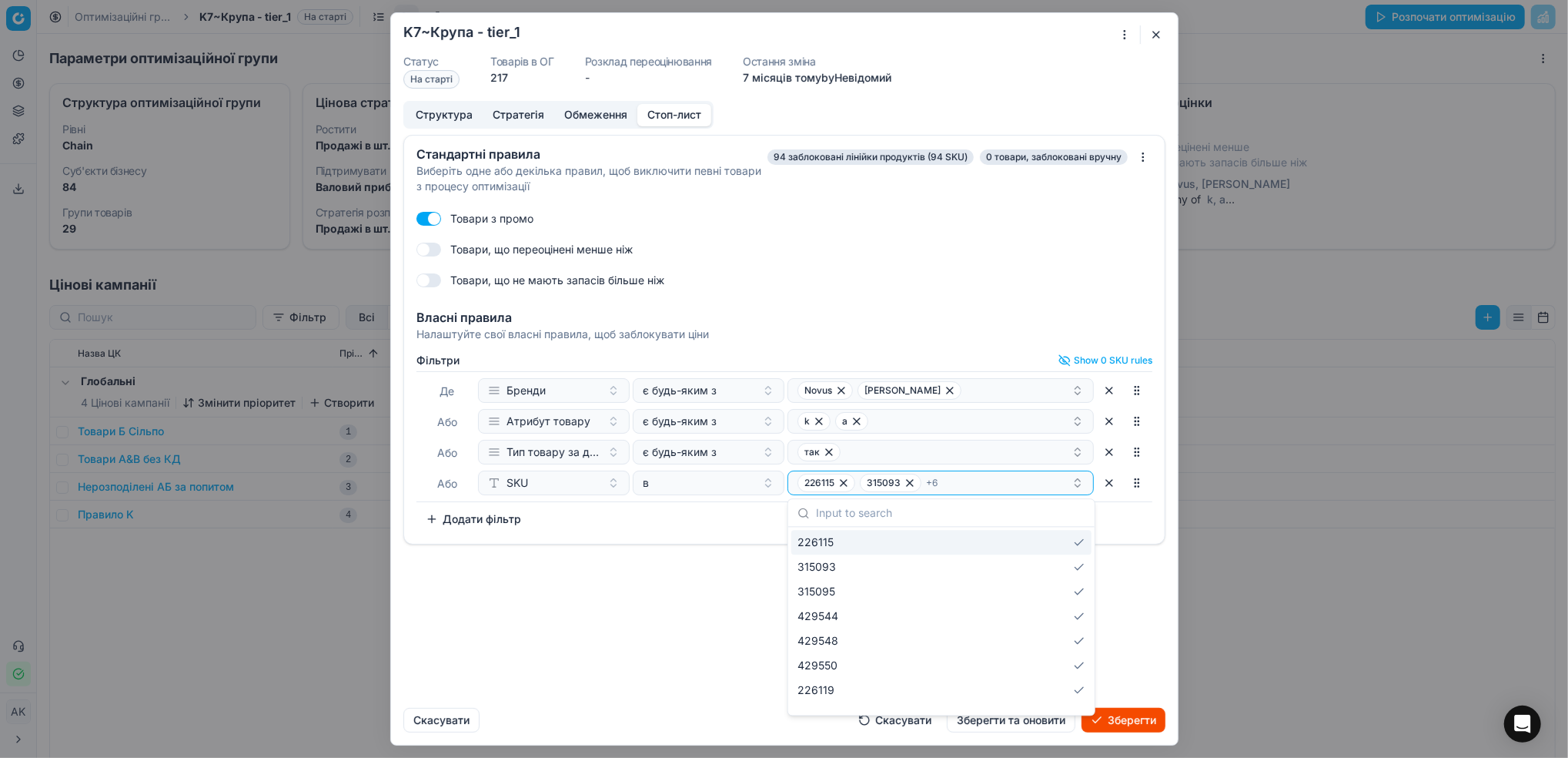
click at [599, 645] on div "Стандартні правила Виберіть одне або декілька правил, щоб виключити певні товар…" at bounding box center [784, 415] width 787 height 560
click at [976, 718] on button "Зберегти та оновити" at bounding box center [1011, 720] width 128 height 24
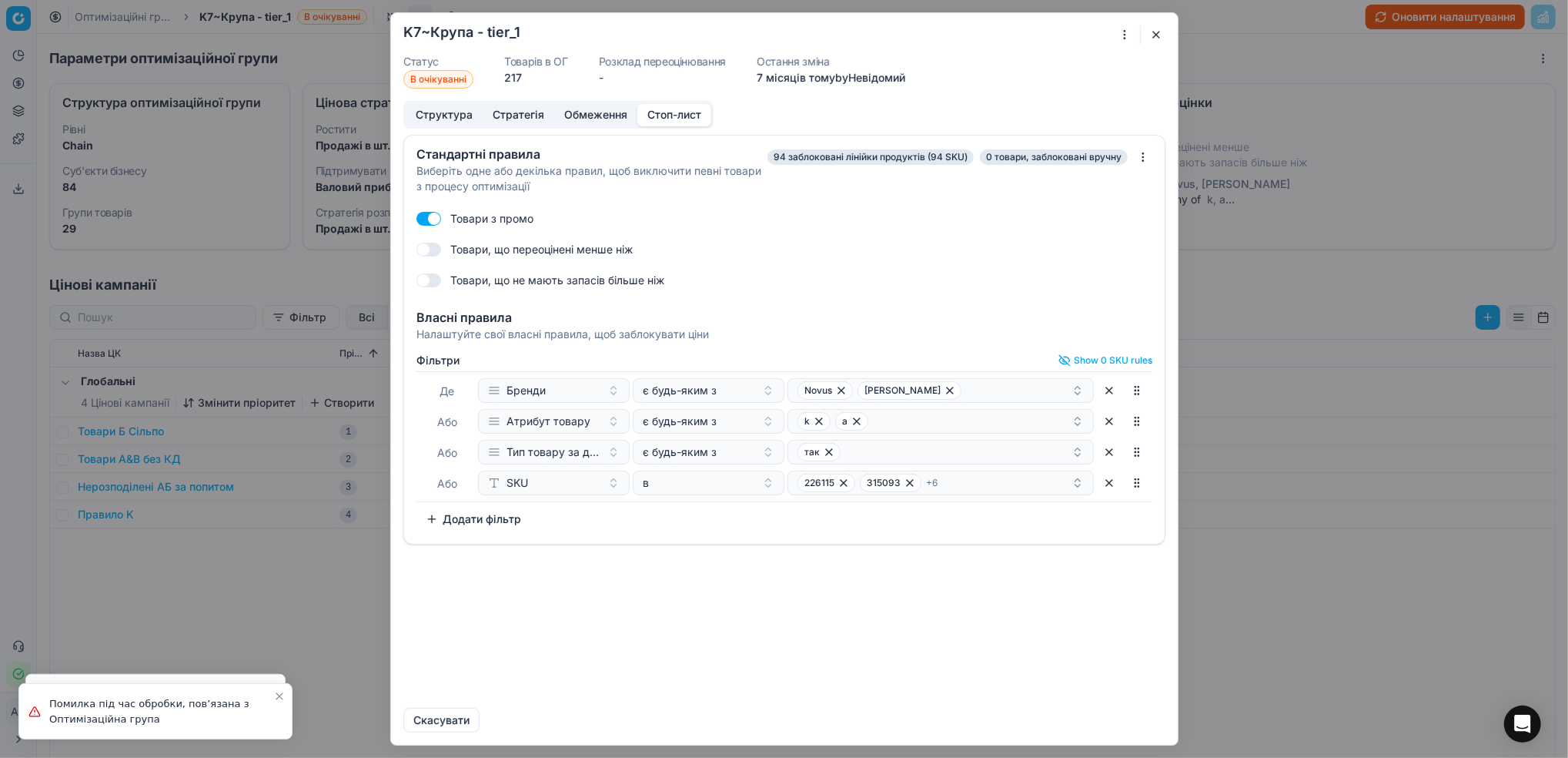
click at [1155, 31] on button "button" at bounding box center [1156, 34] width 18 height 18
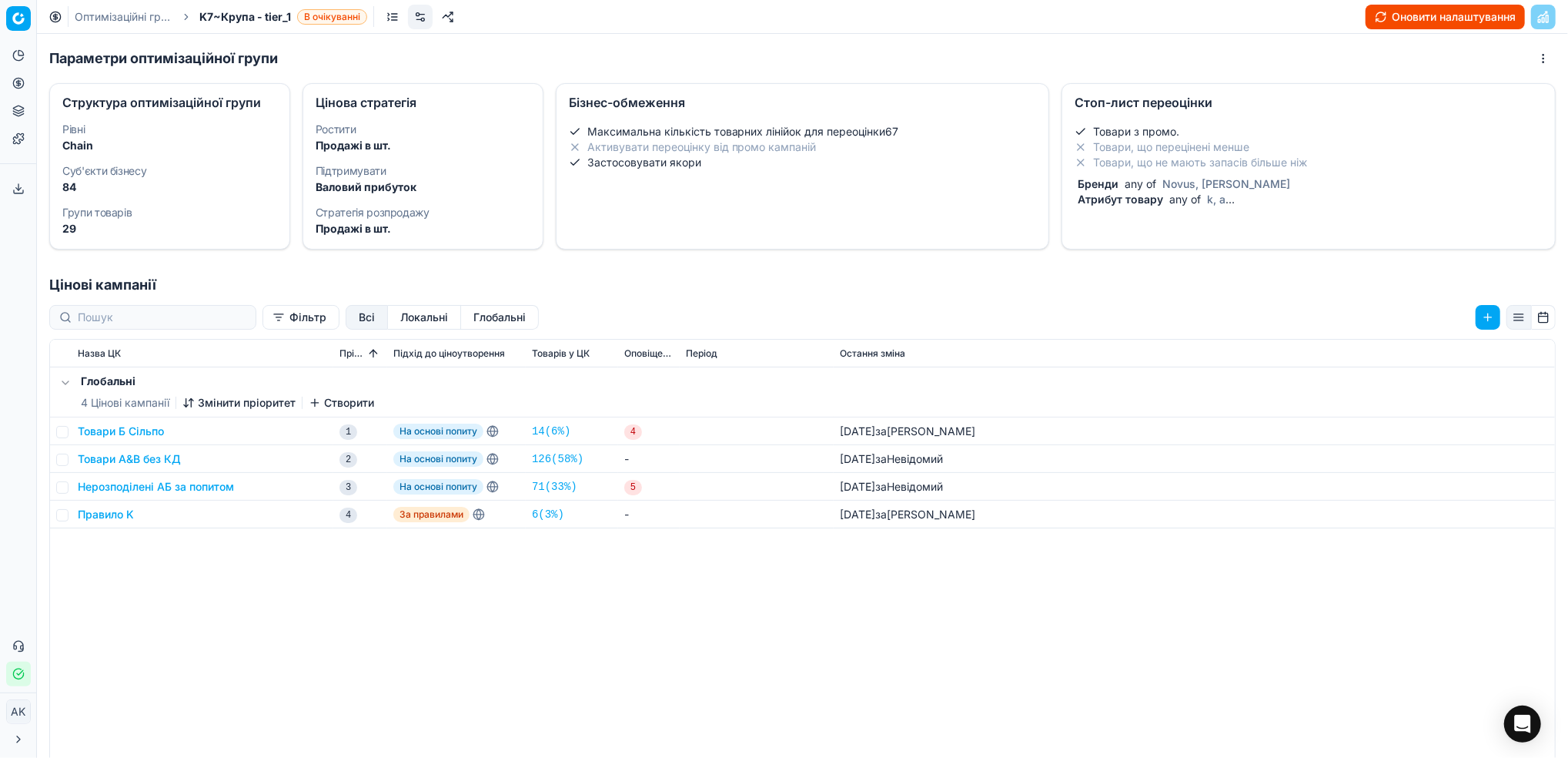
drag, startPoint x: 95, startPoint y: 16, endPoint x: 496, endPoint y: 226, distance: 452.7
click at [95, 16] on link "Оптимізаційні групи" at bounding box center [124, 17] width 99 height 16
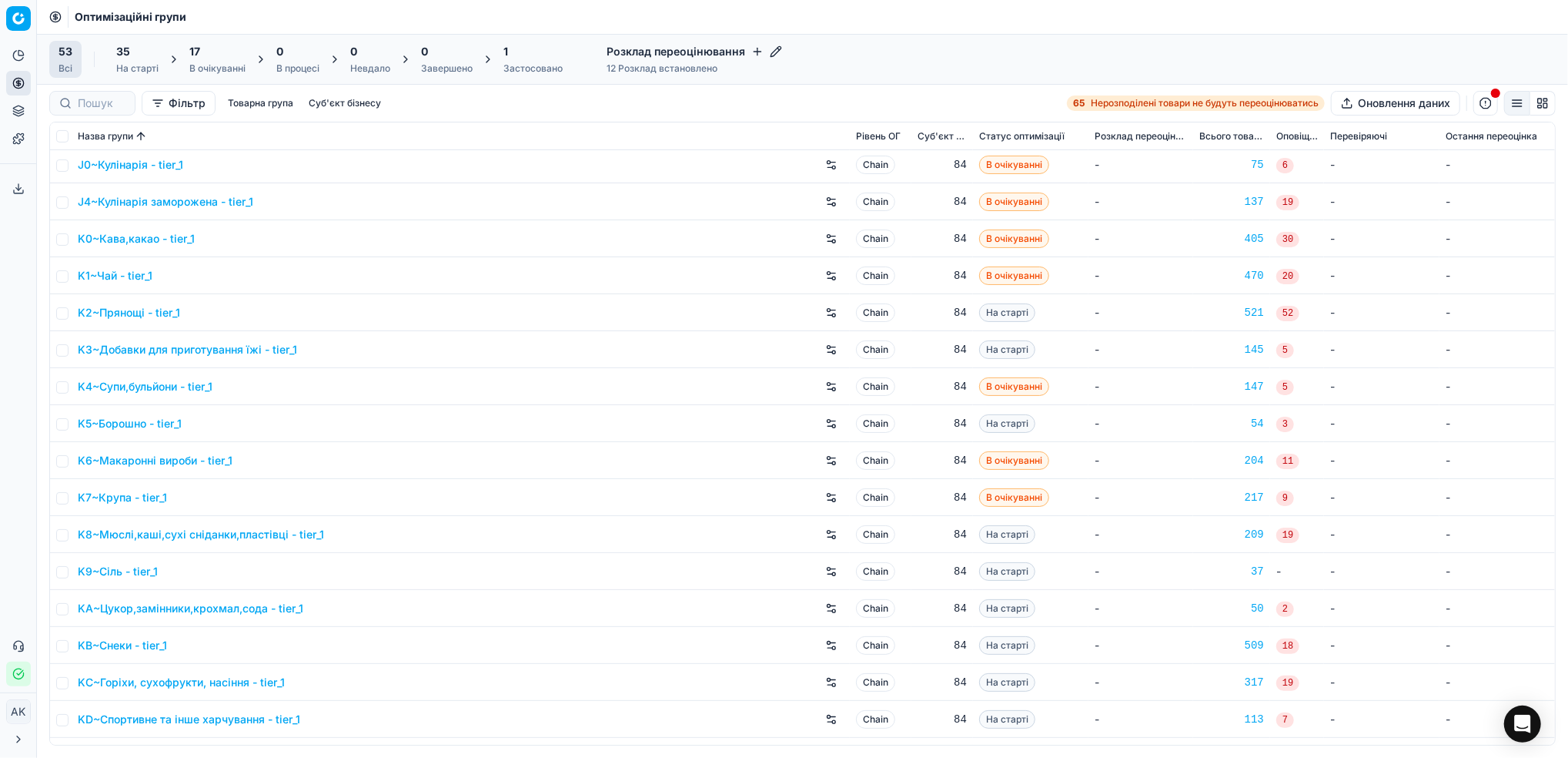
scroll to position [513, 0]
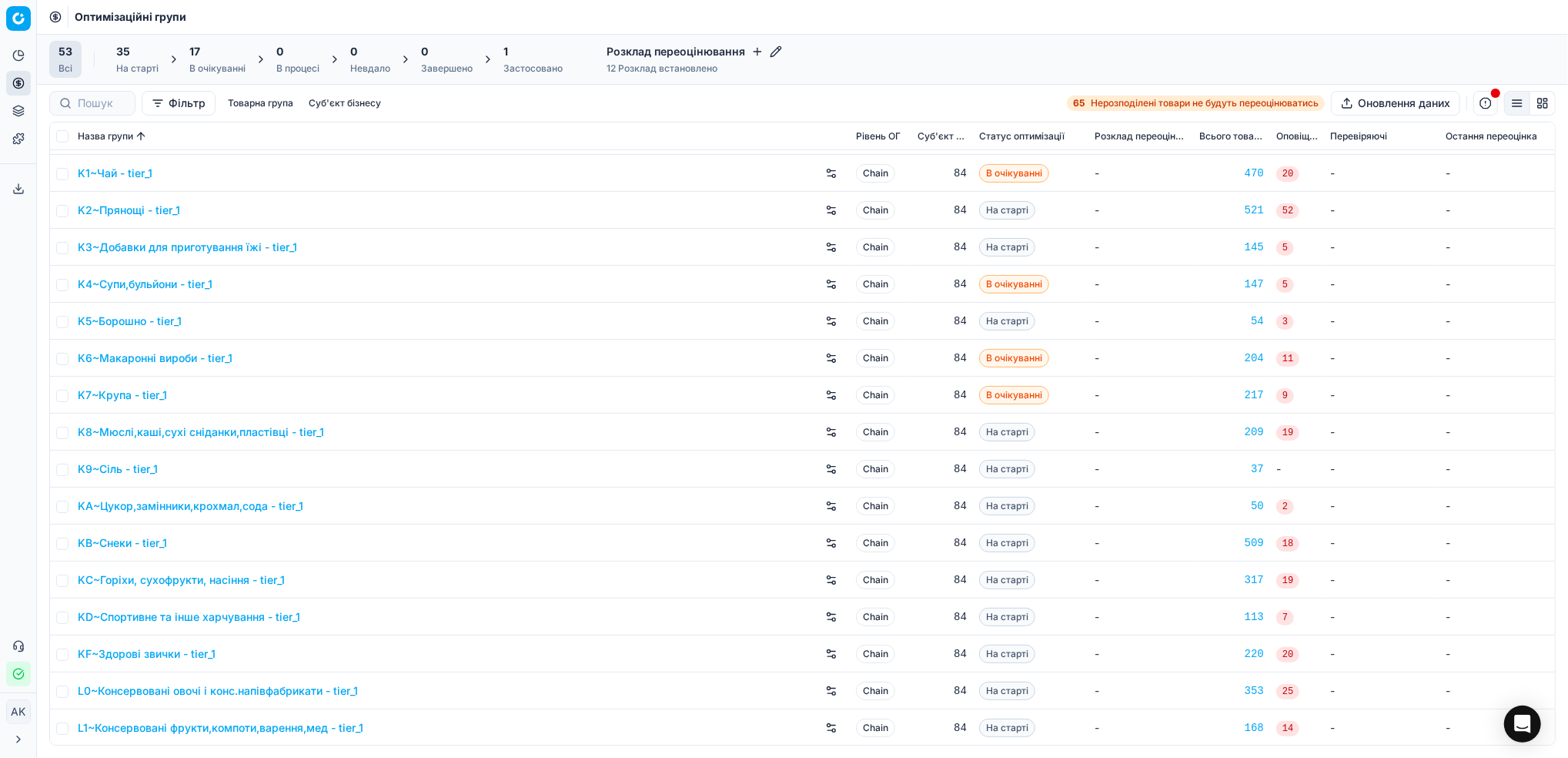
click at [211, 430] on link "K8~Мюслі,каші,сухі сніданки,пластівці - tier_1" at bounding box center [201, 432] width 246 height 16
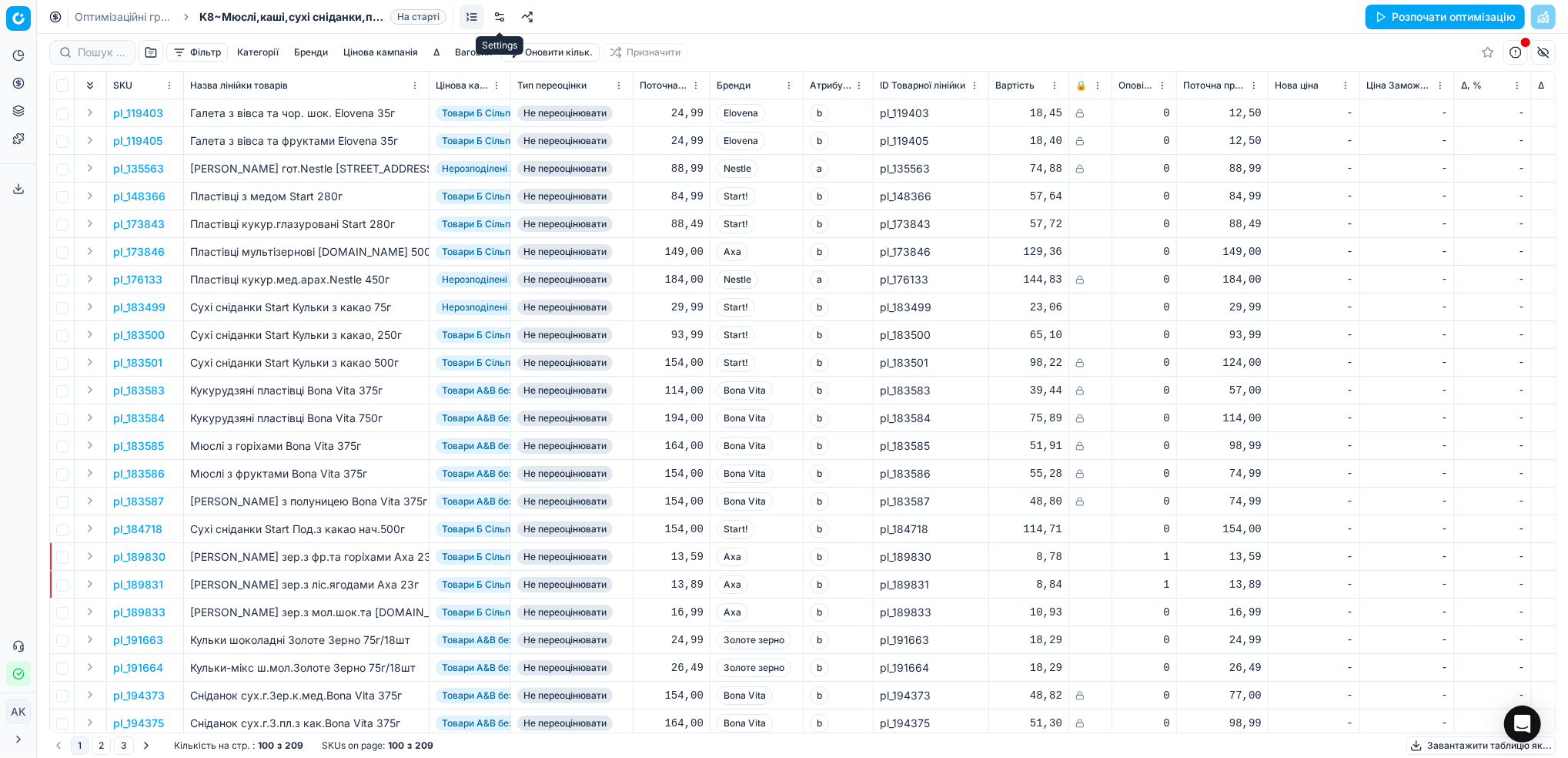
click at [502, 14] on link at bounding box center [500, 16] width 24 height 24
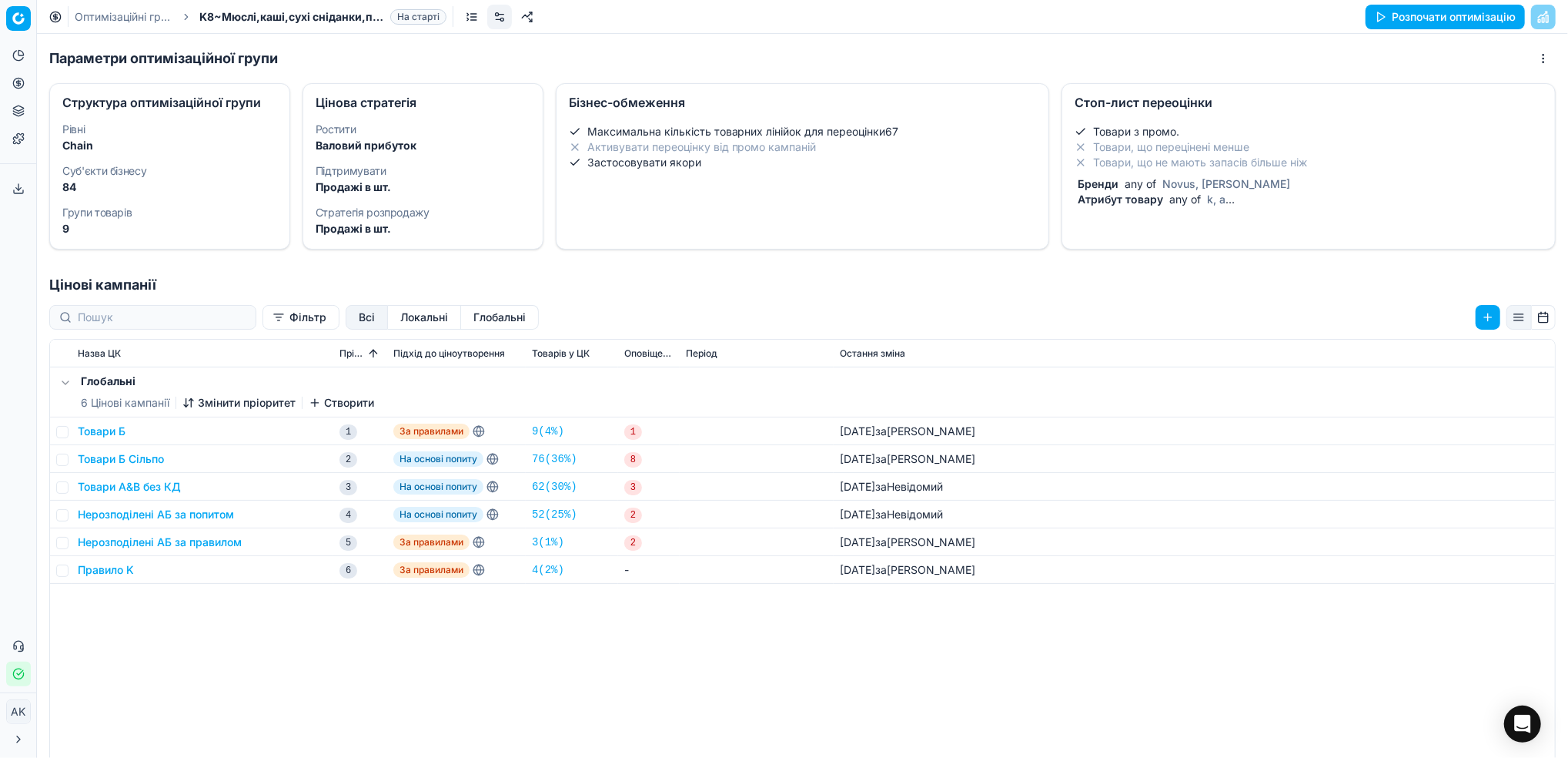
click at [1111, 149] on li "Товари, що перецінені менше" at bounding box center [1309, 147] width 468 height 16
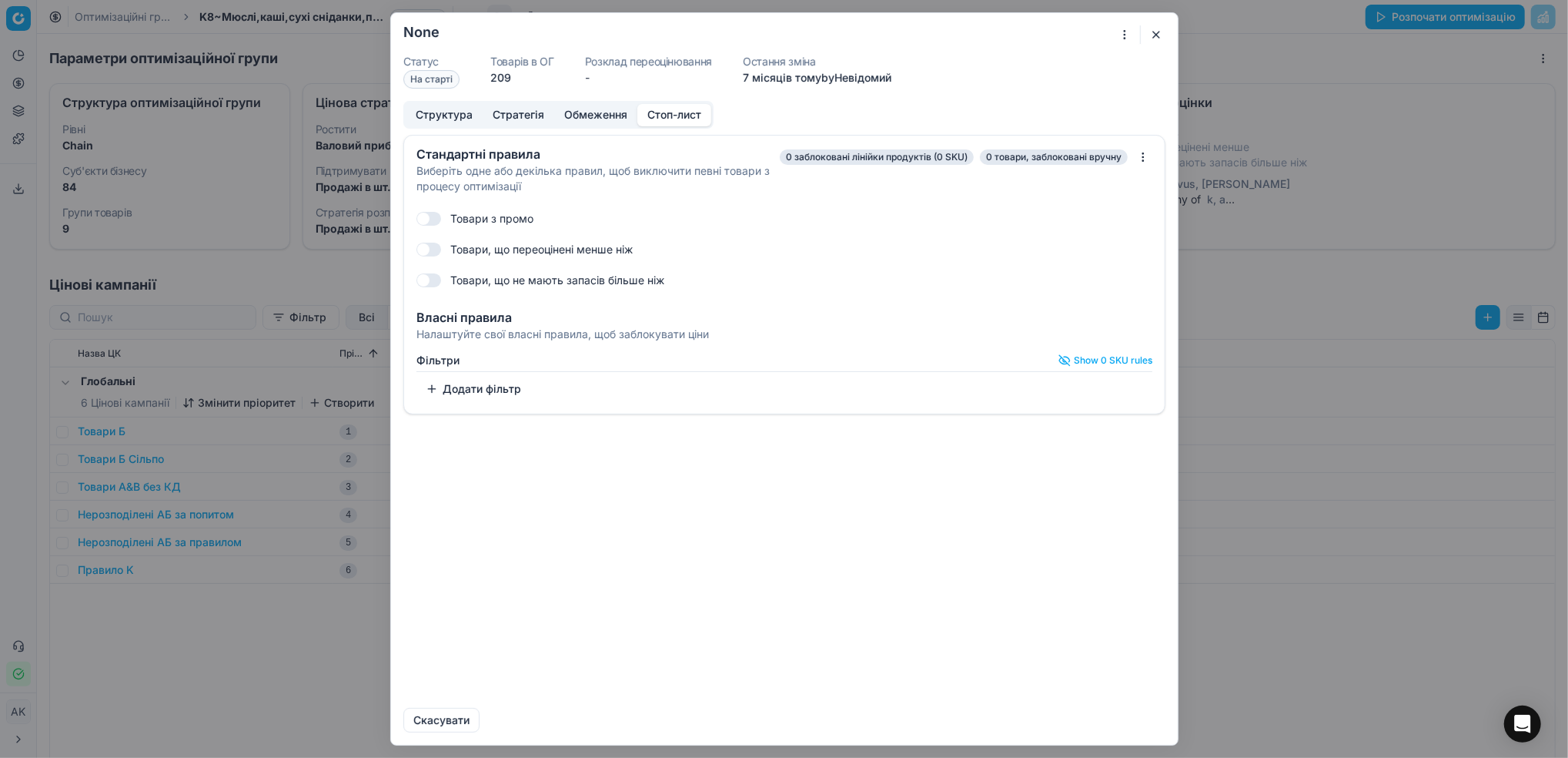
checkbox input "true"
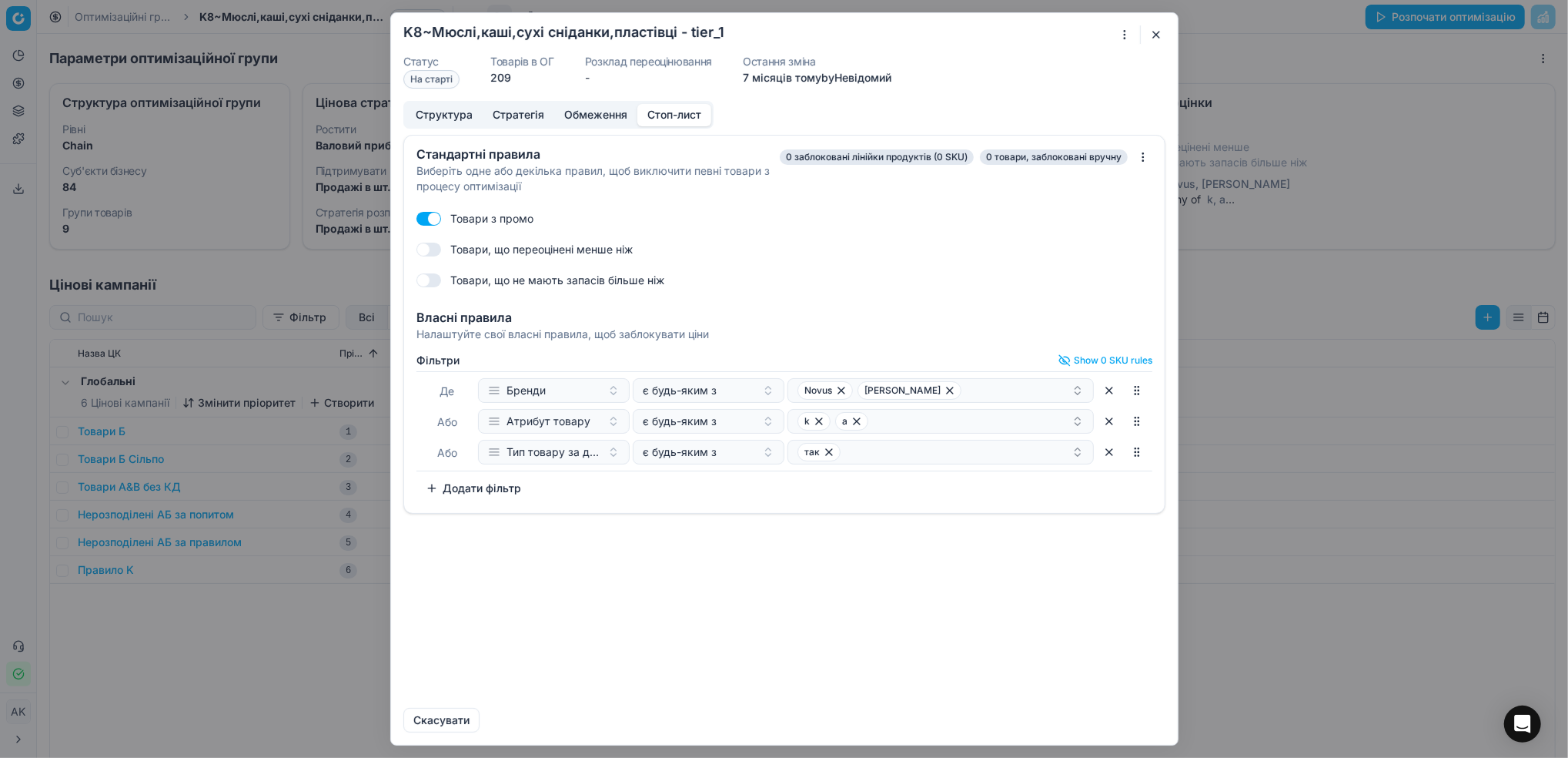
click at [452, 489] on button "Додати фільтр" at bounding box center [474, 488] width 114 height 24
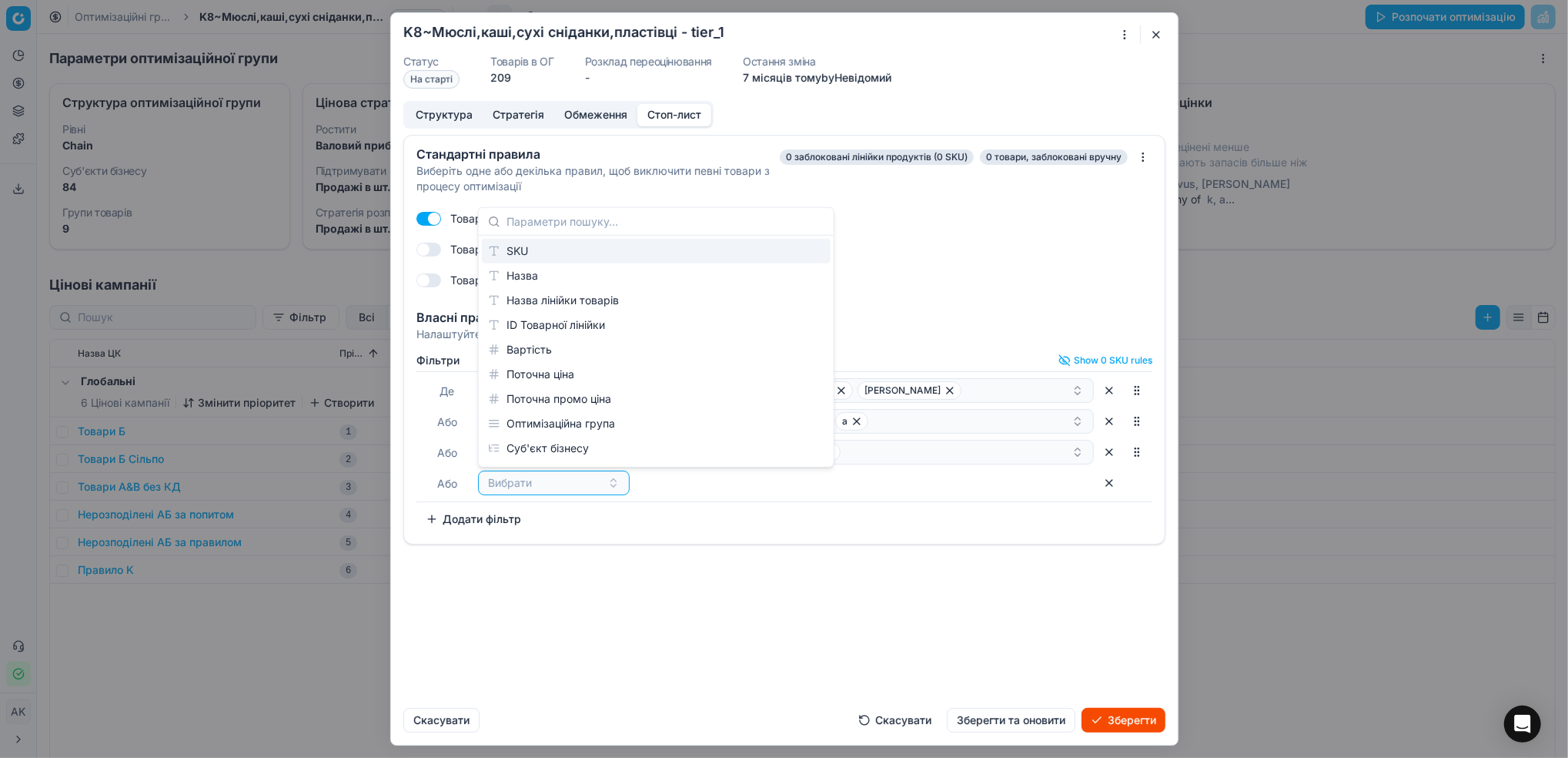
click at [528, 247] on div "SKU" at bounding box center [656, 251] width 349 height 24
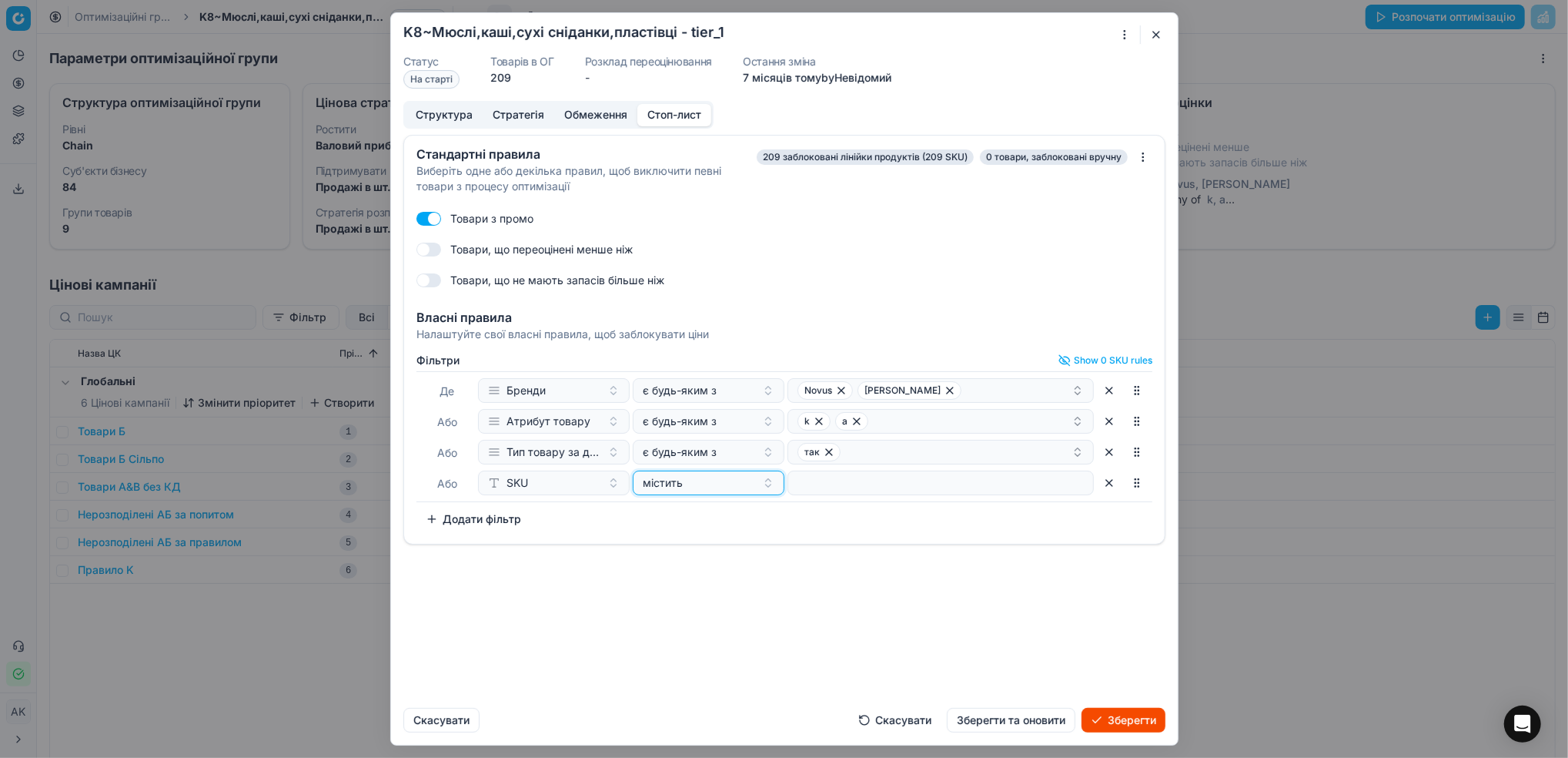
click at [737, 487] on div "містить" at bounding box center [699, 483] width 113 height 16
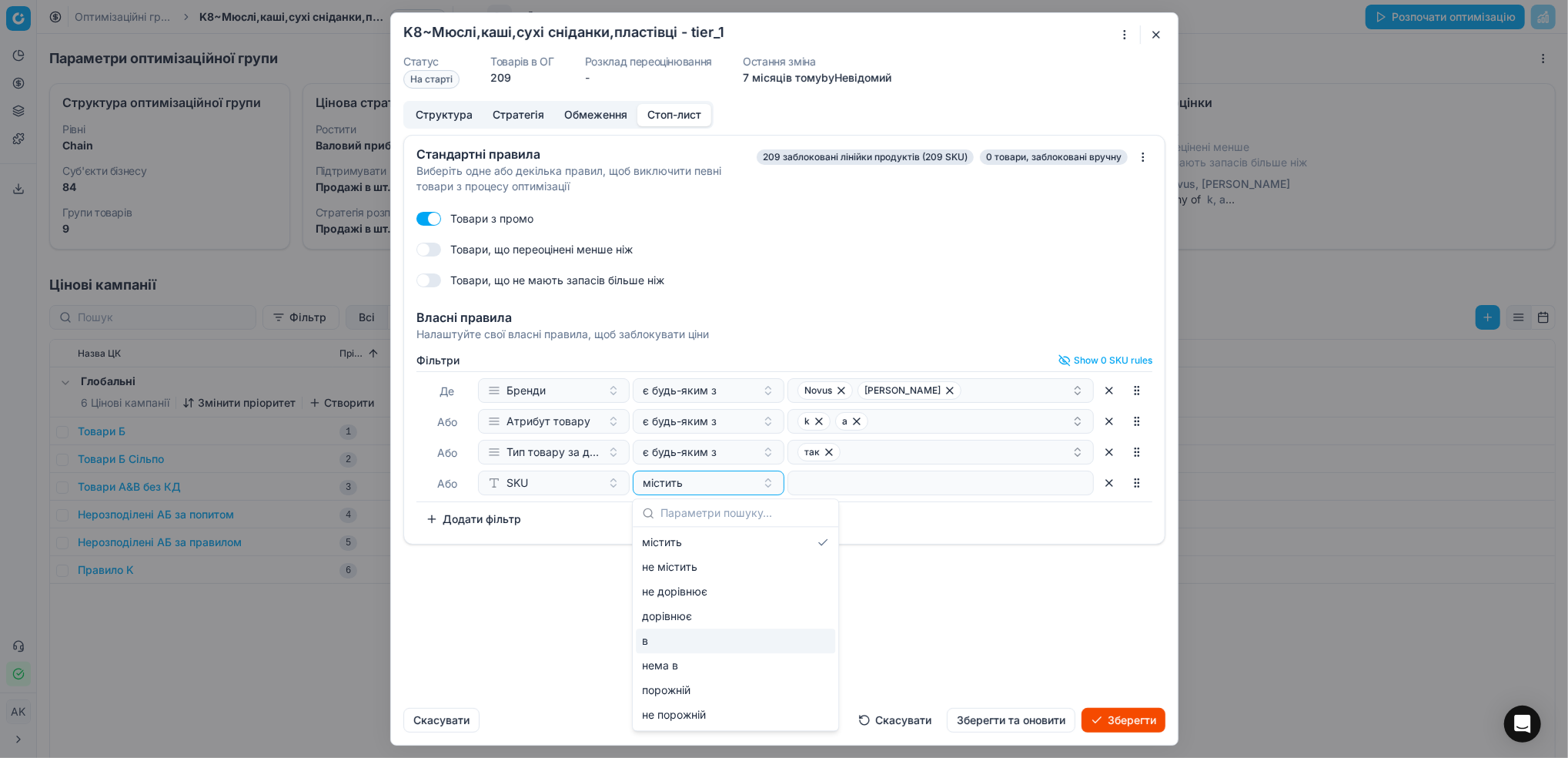
click at [686, 640] on div "в" at bounding box center [735, 640] width 199 height 24
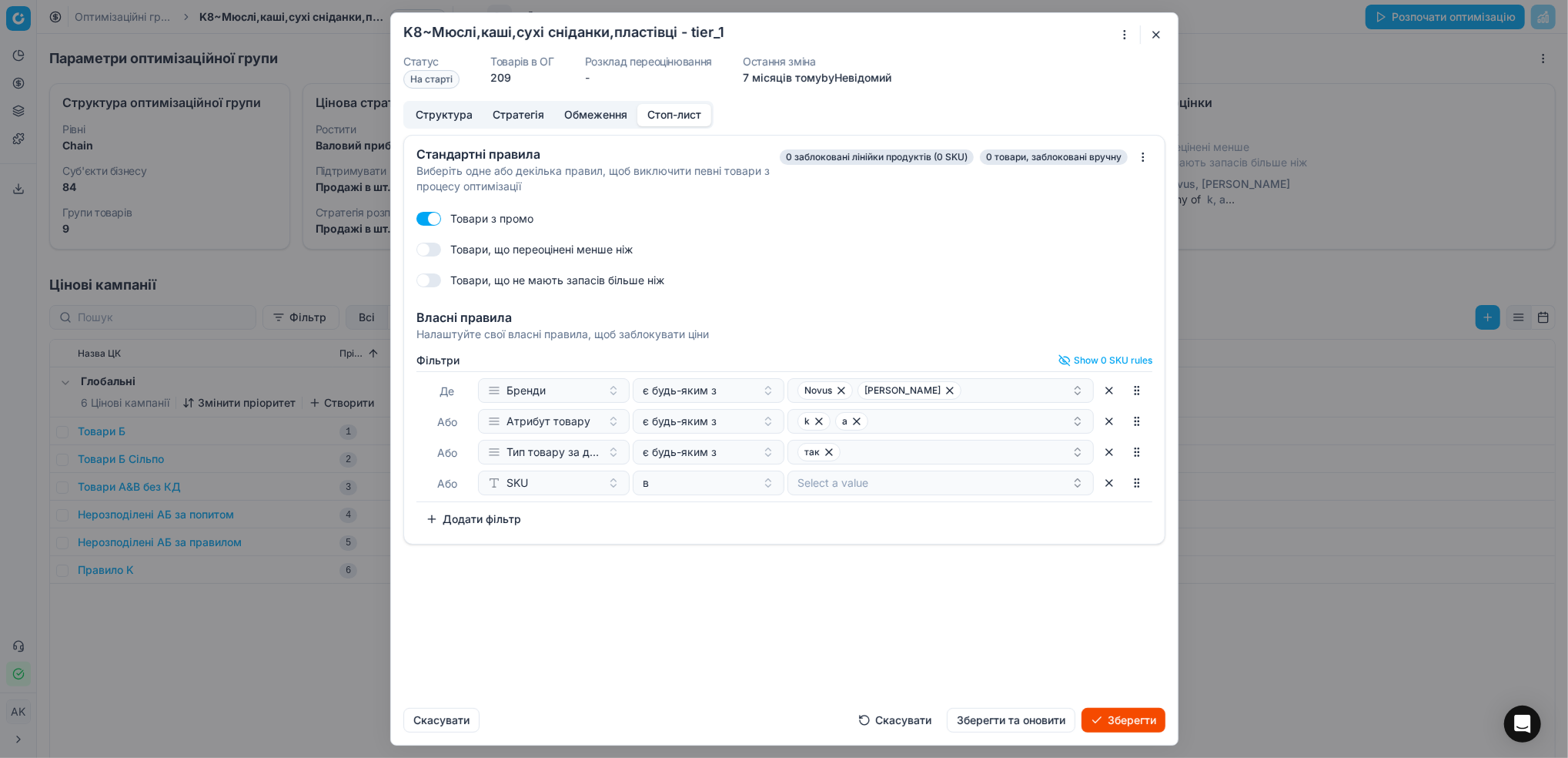
click at [864, 489] on button "Select a value" at bounding box center [941, 483] width 307 height 24
click at [959, 598] on div "Стандартні правила Виберіть одне або декілька правил, щоб виключити певні товар…" at bounding box center [784, 415] width 787 height 560
click at [980, 723] on button "Зберегти та оновити" at bounding box center [1011, 720] width 128 height 24
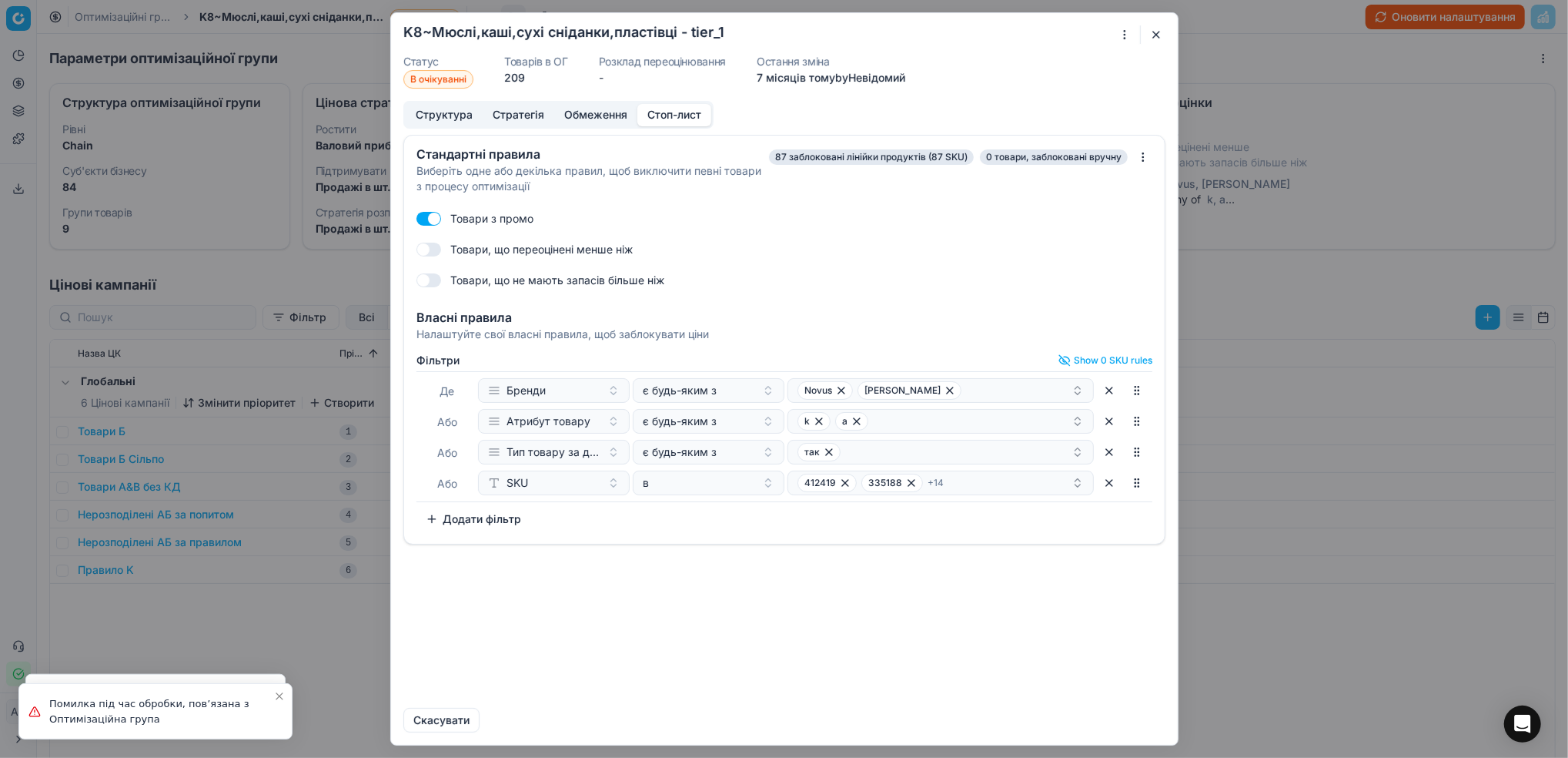
click at [1157, 38] on button "button" at bounding box center [1156, 34] width 18 height 18
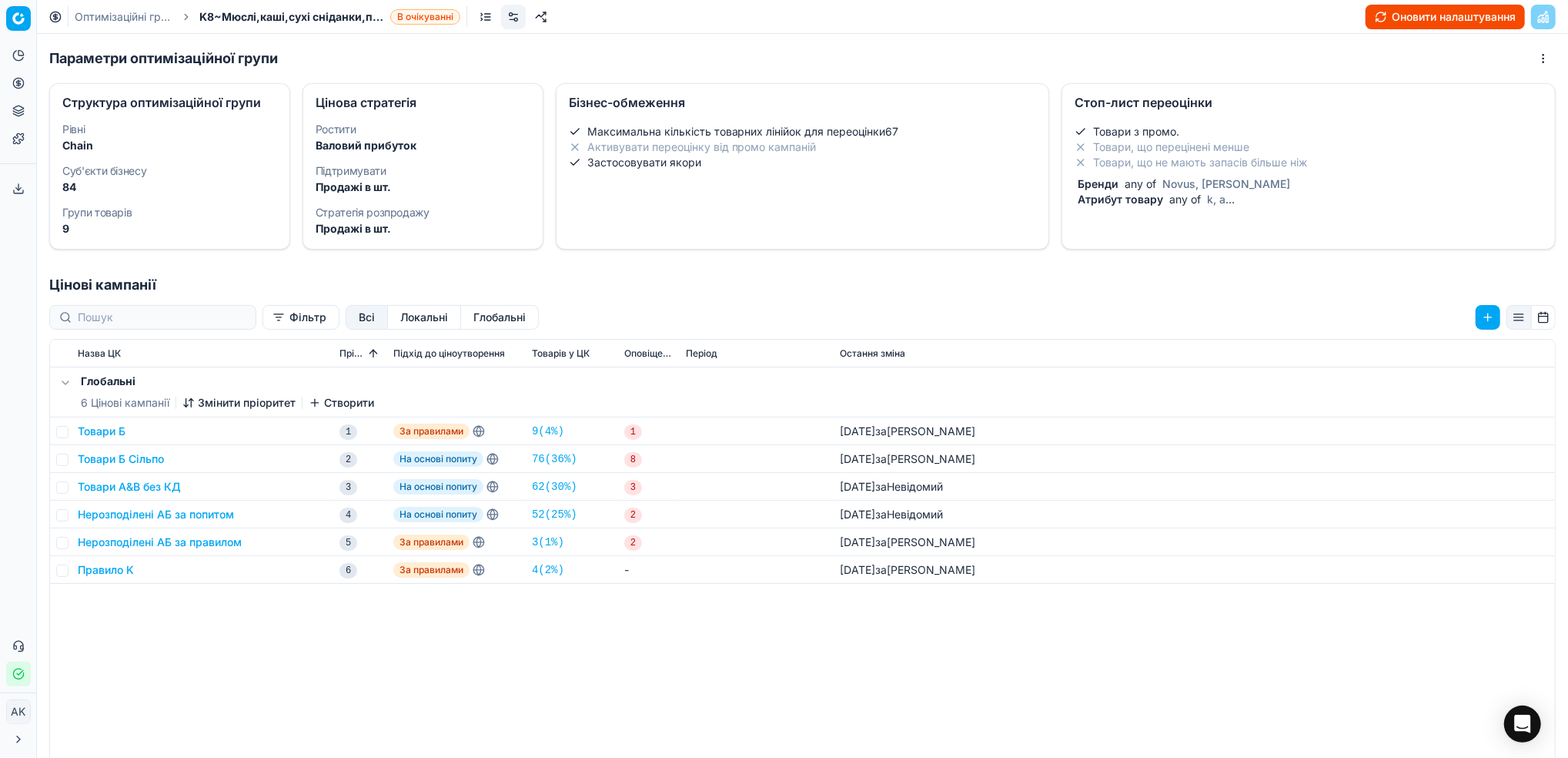
drag, startPoint x: 128, startPoint y: 13, endPoint x: 467, endPoint y: 198, distance: 386.2
click at [128, 13] on link "Оптимізаційні групи" at bounding box center [124, 17] width 99 height 16
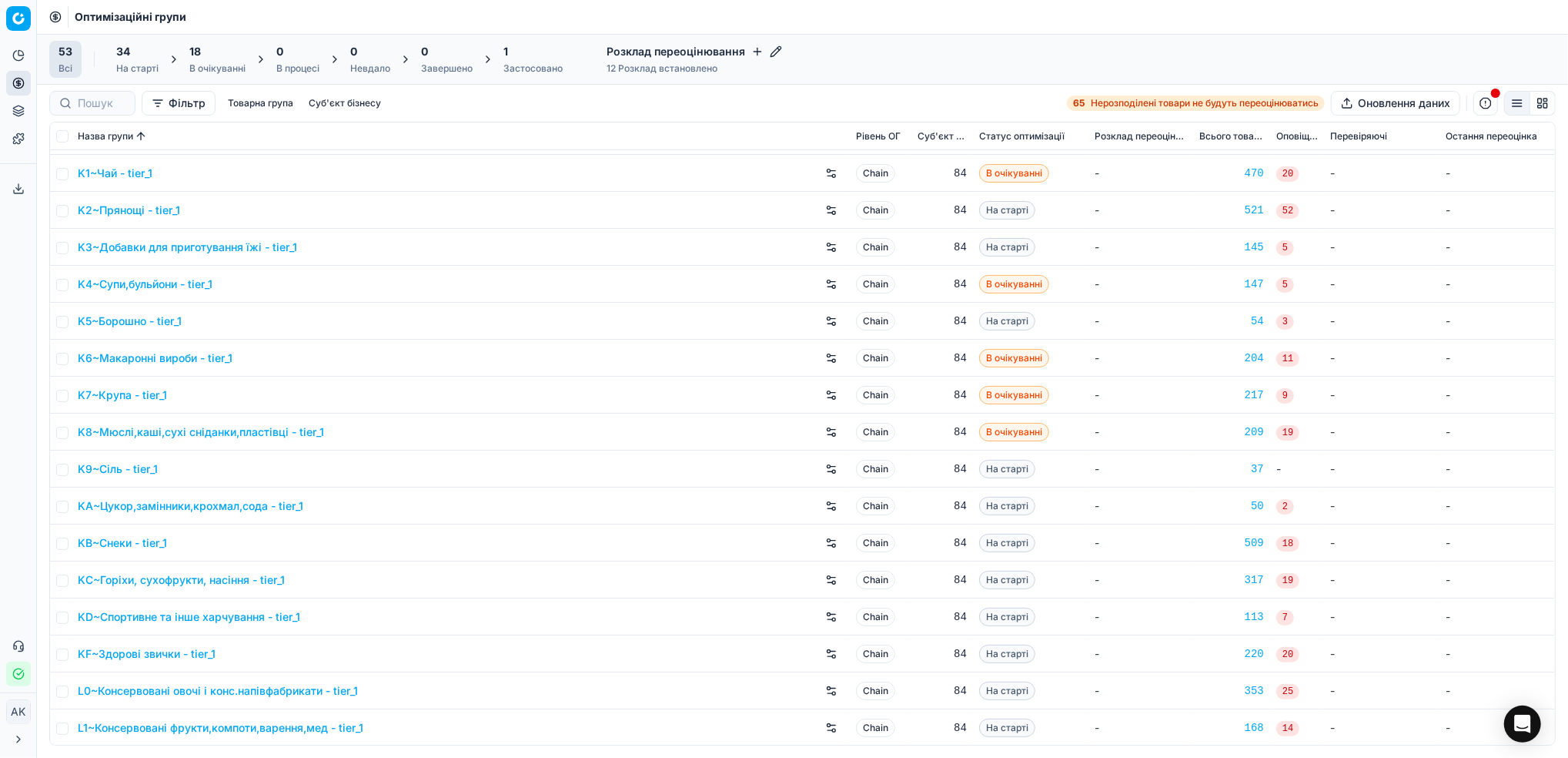
scroll to position [616, 0]
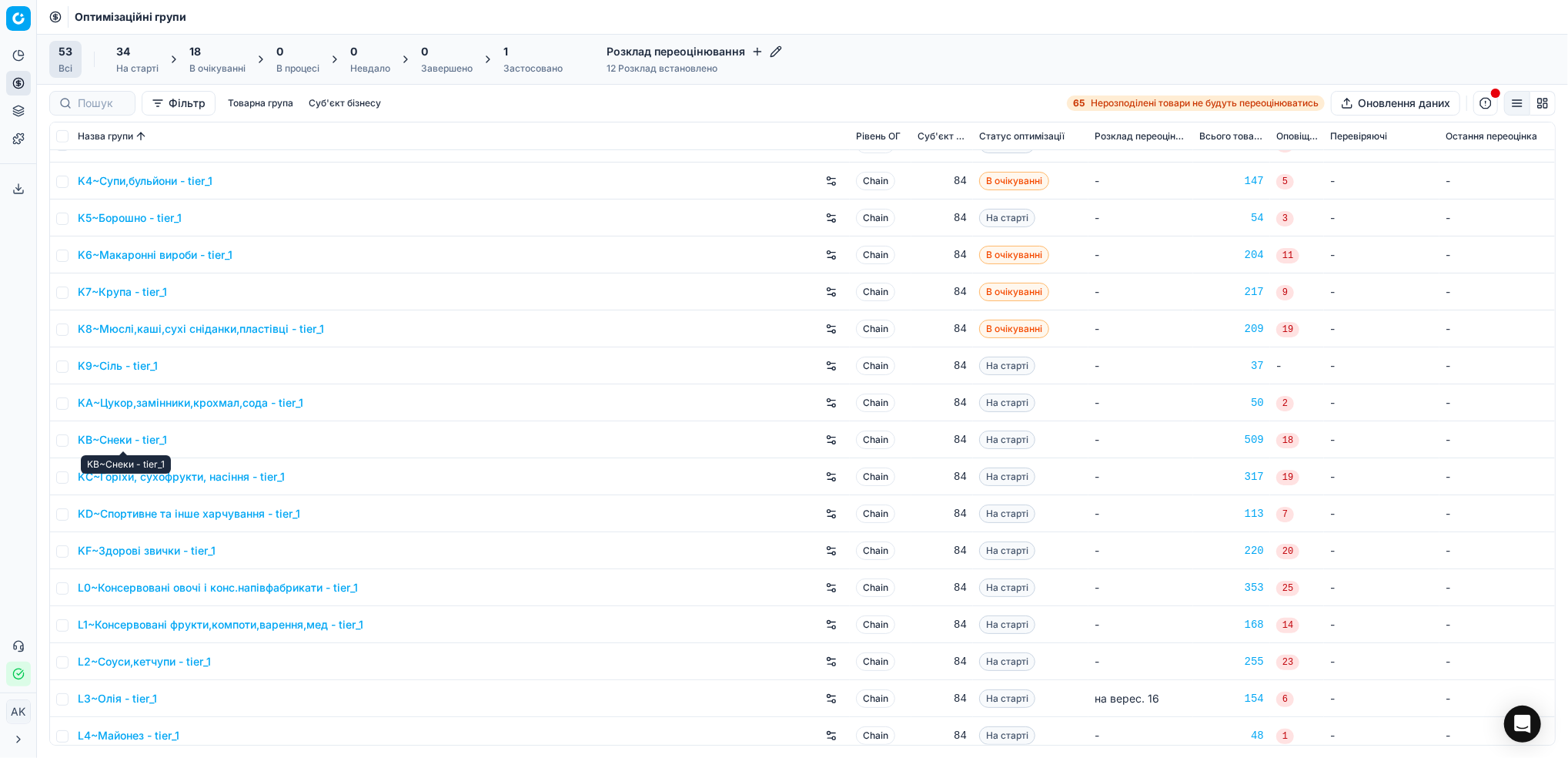
click at [118, 444] on link "KB~Снеки - tier_1" at bounding box center [122, 440] width 89 height 16
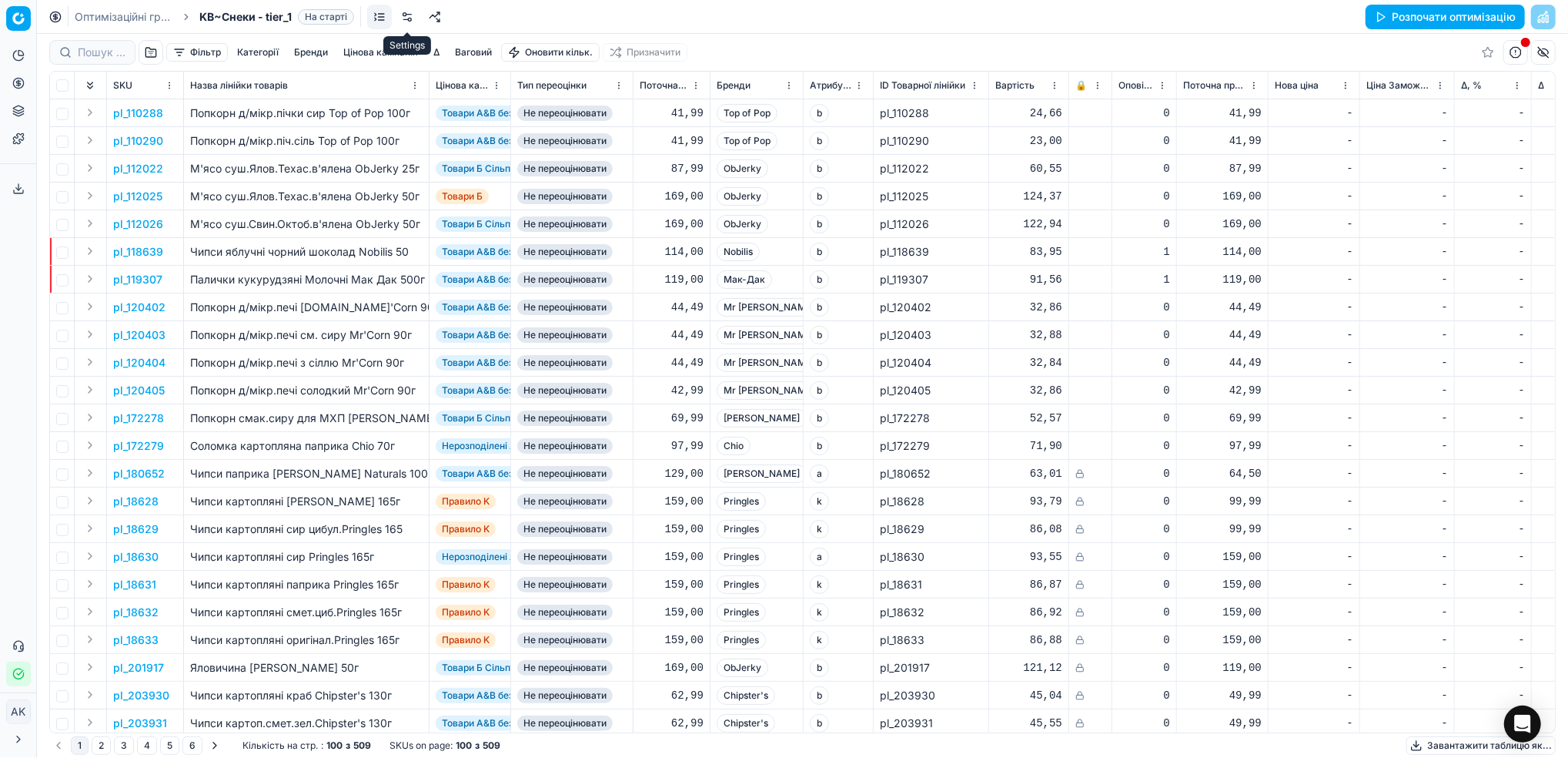
click at [406, 14] on link at bounding box center [407, 16] width 24 height 24
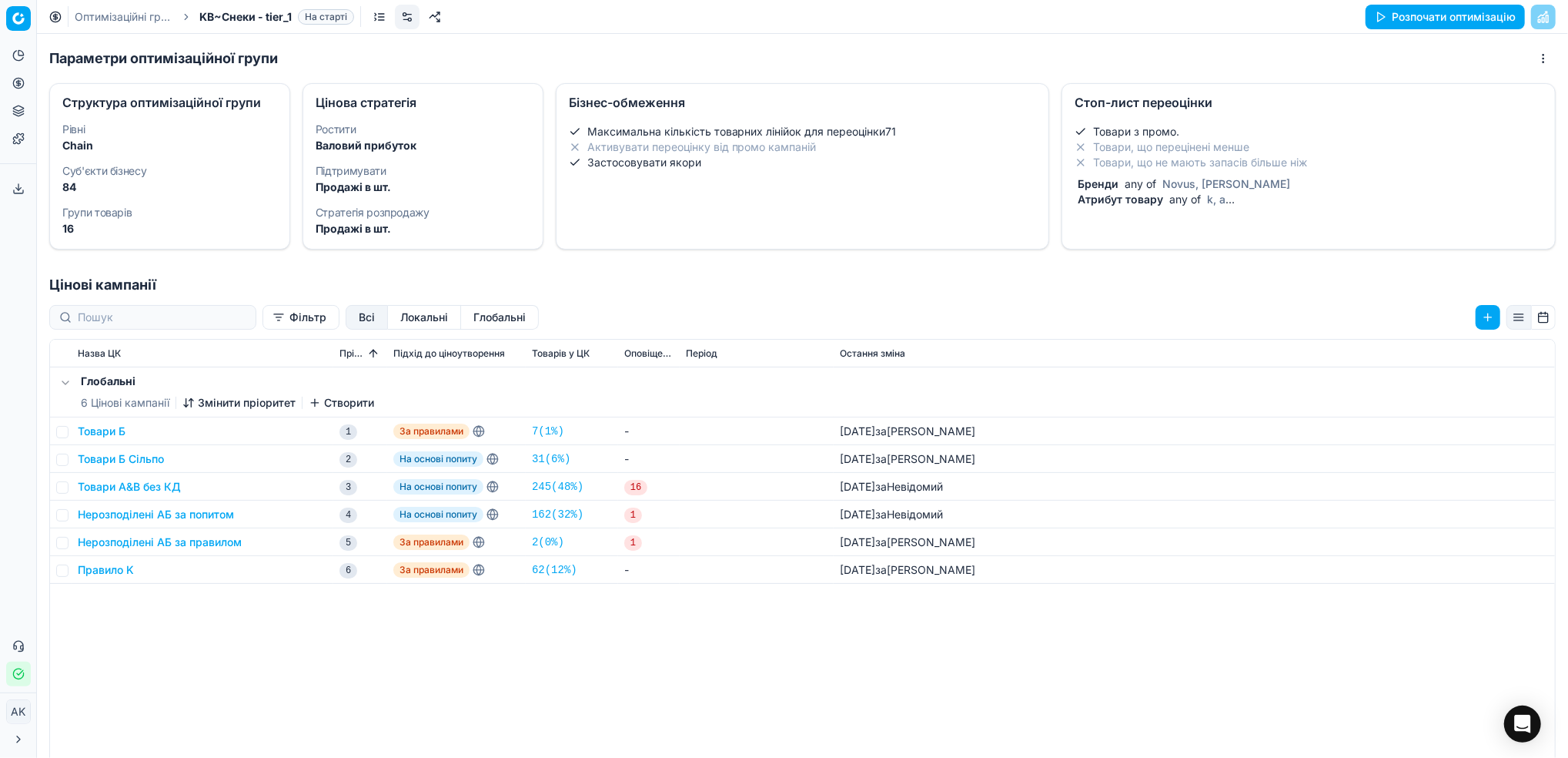
click at [1141, 177] on span "any of" at bounding box center [1141, 183] width 38 height 13
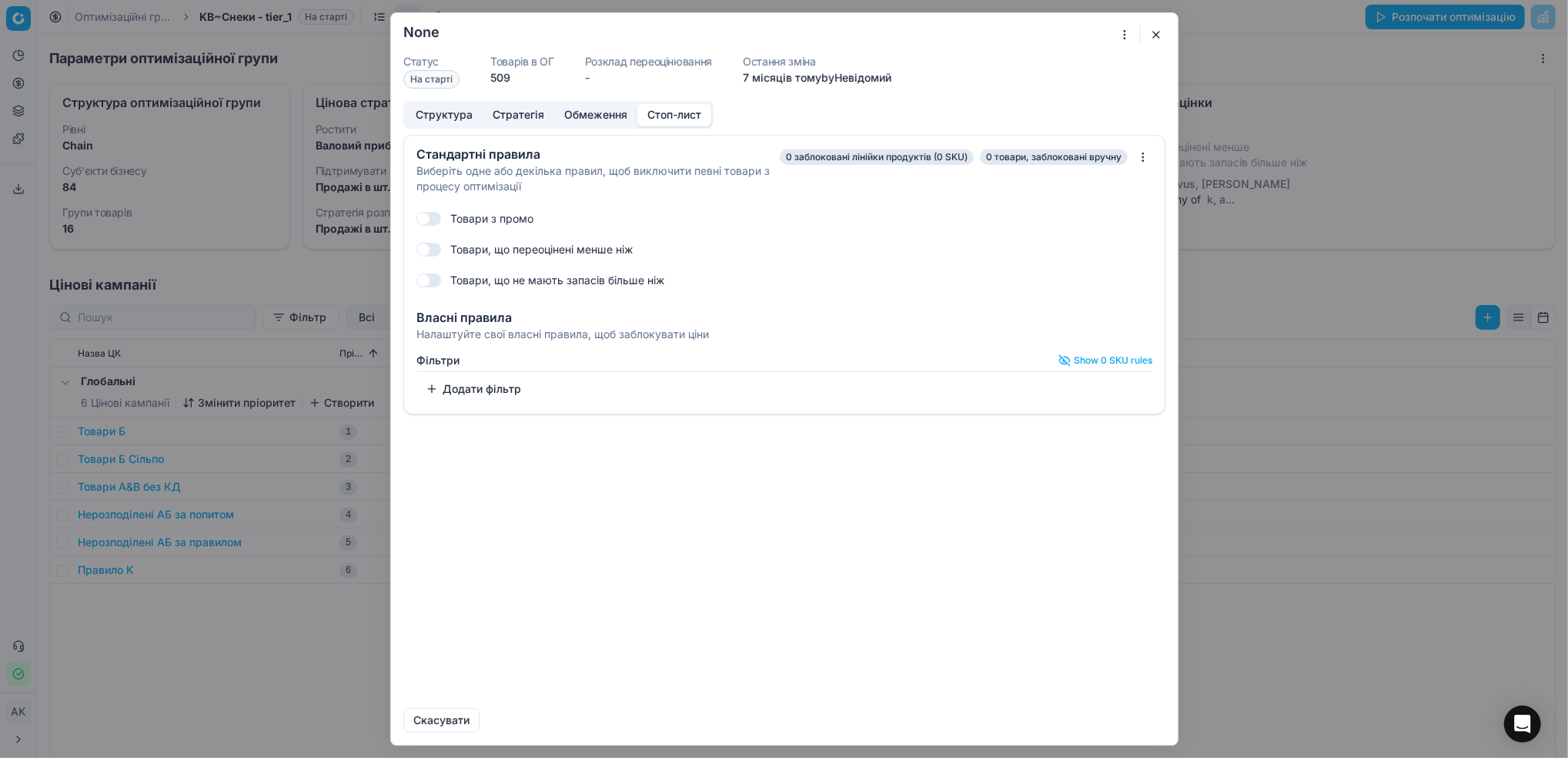
checkbox input "true"
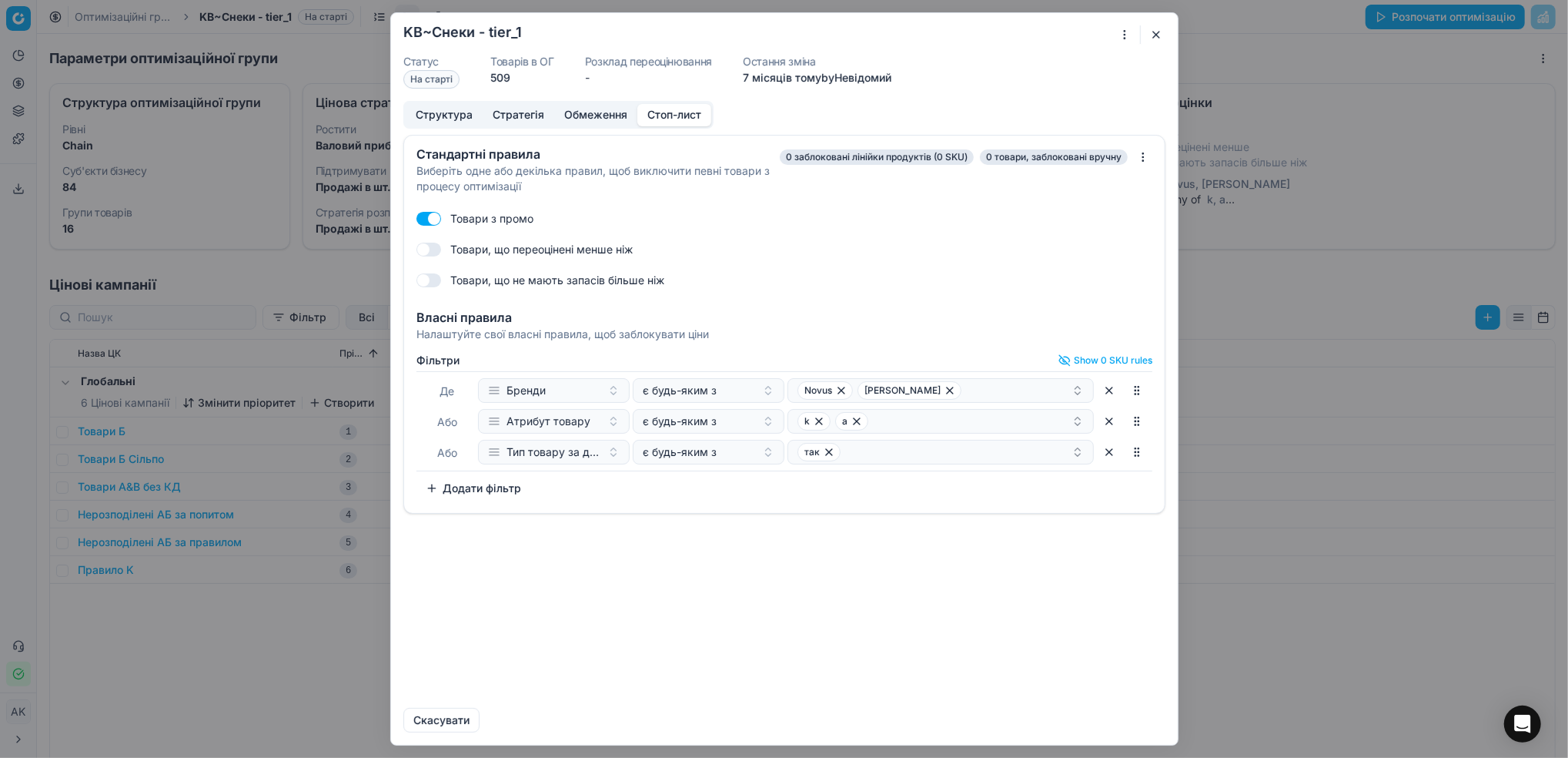
click at [481, 483] on button "Додати фільтр" at bounding box center [474, 488] width 114 height 24
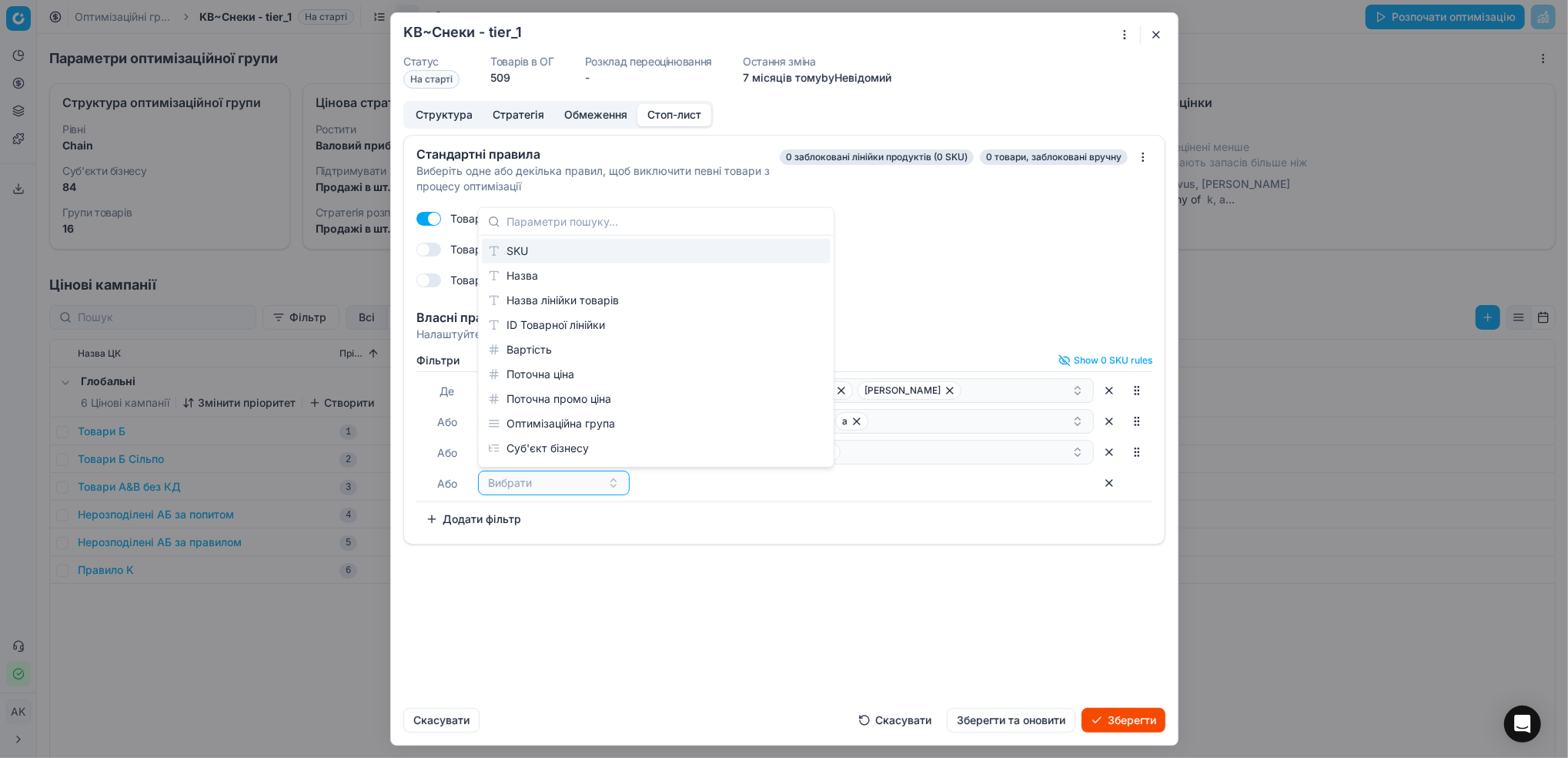
click at [523, 250] on div "SKU" at bounding box center [656, 251] width 349 height 24
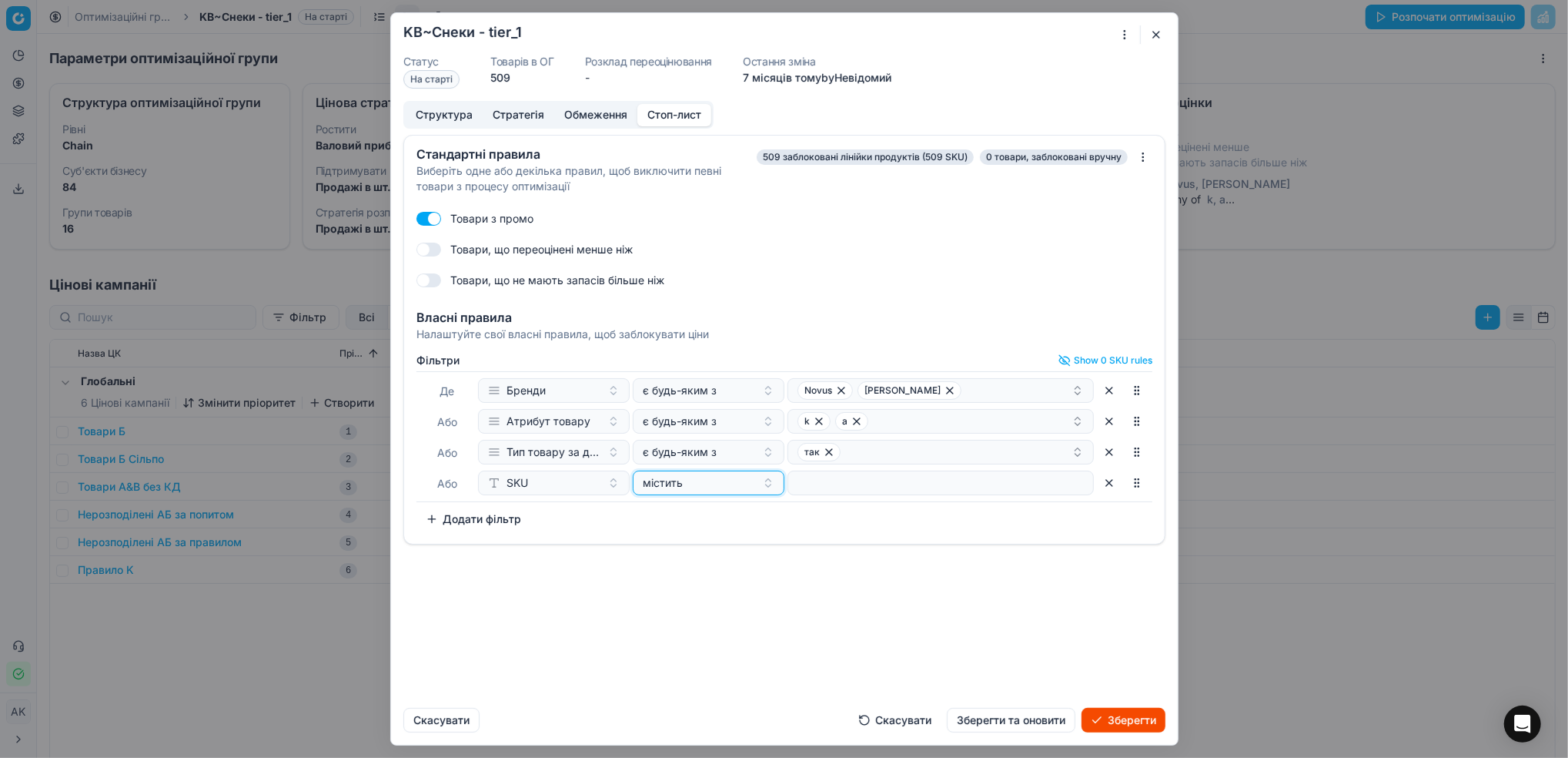
click at [718, 481] on div "містить" at bounding box center [699, 483] width 113 height 16
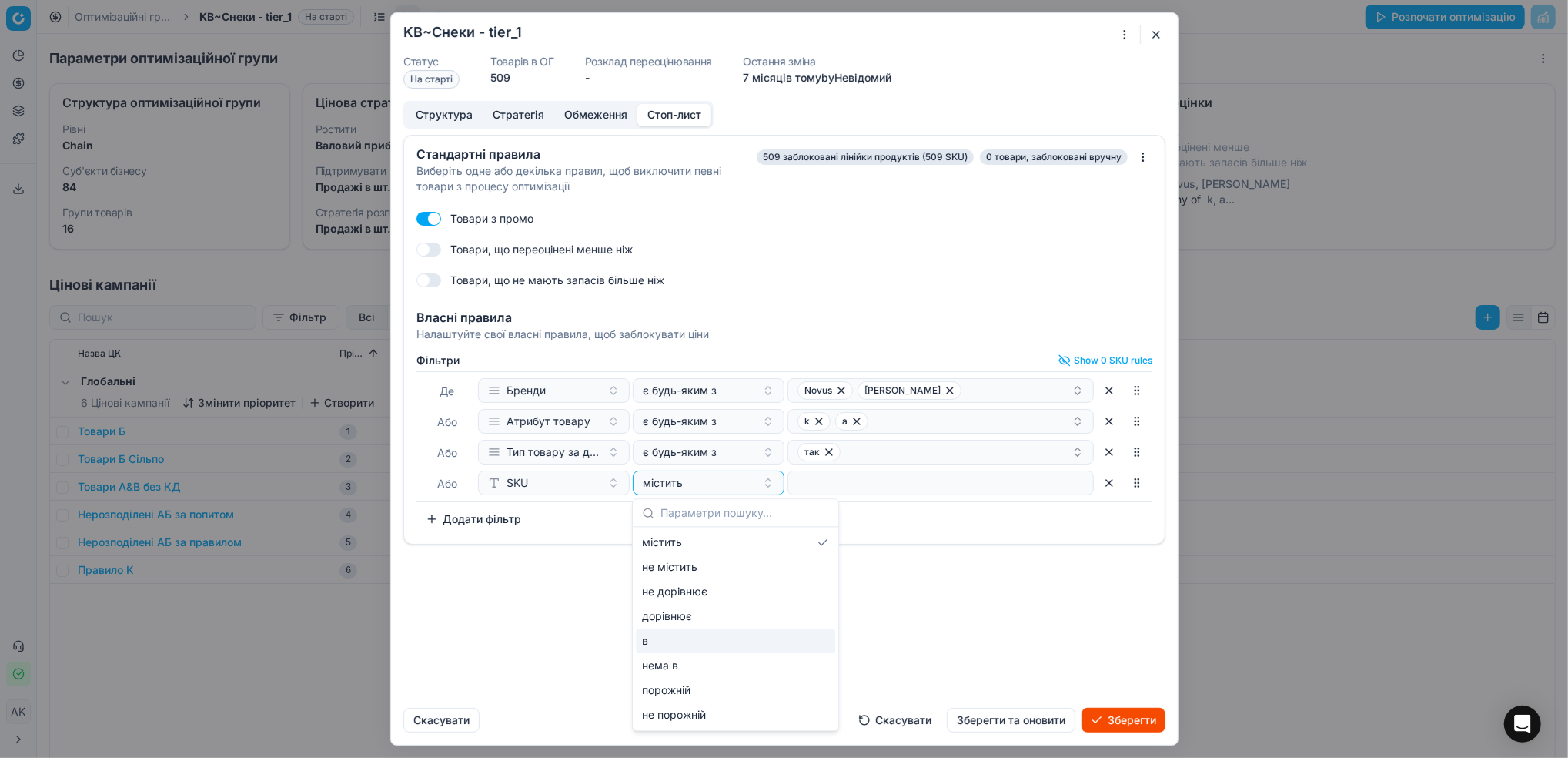
click at [692, 640] on div "в" at bounding box center [735, 640] width 199 height 24
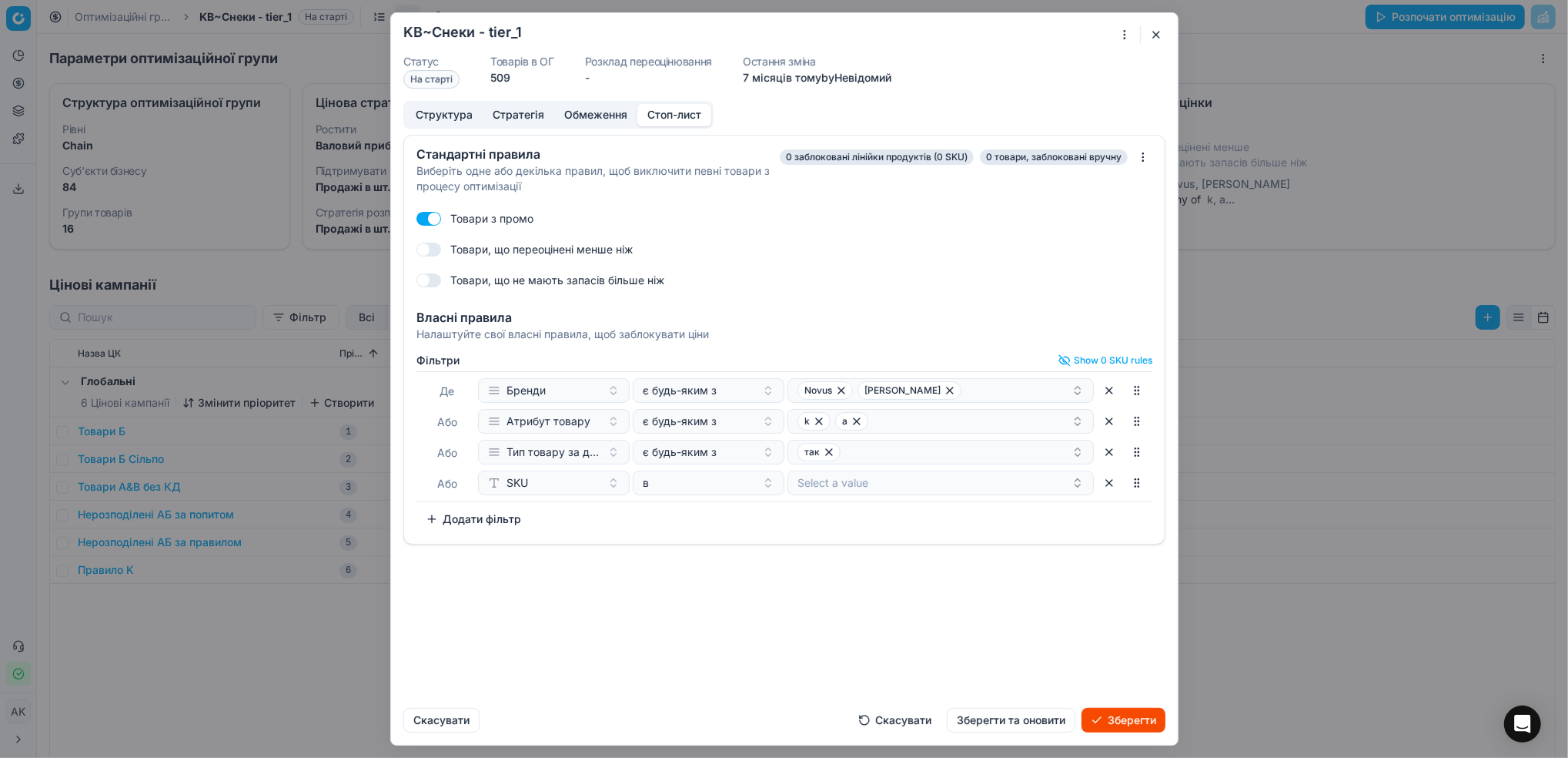
click at [889, 488] on button "Select a value" at bounding box center [941, 483] width 307 height 24
drag, startPoint x: 658, startPoint y: 654, endPoint x: 680, endPoint y: 651, distance: 22.2
click at [660, 654] on div "Стандартні правила Виберіть одне або декілька правил, щоб виключити певні товар…" at bounding box center [784, 415] width 787 height 560
click at [984, 715] on button "Зберегти та оновити" at bounding box center [1011, 720] width 128 height 24
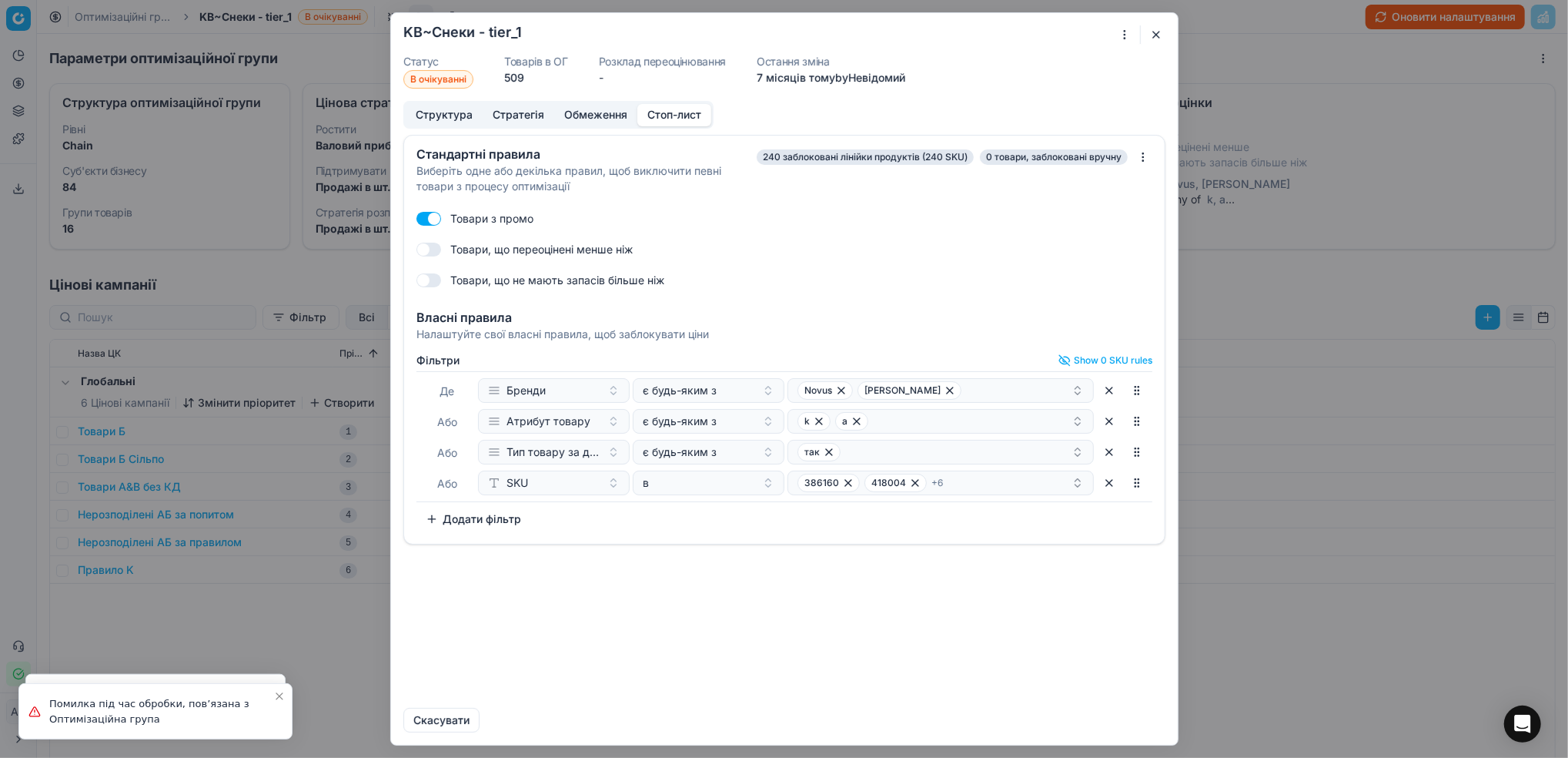
click at [1152, 33] on button "button" at bounding box center [1156, 34] width 18 height 18
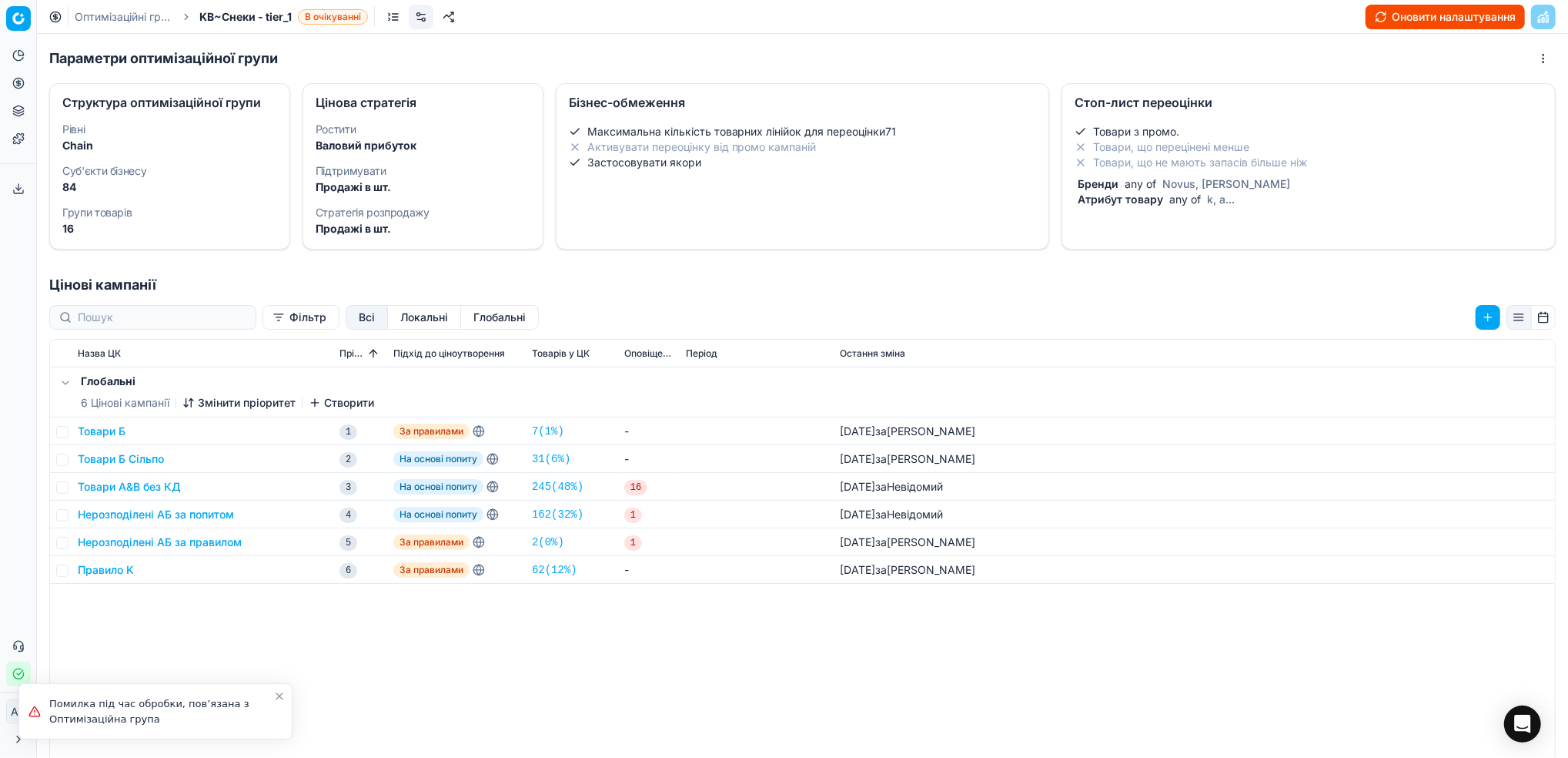
click at [128, 17] on link "Оптимізаційні групи" at bounding box center [124, 17] width 99 height 16
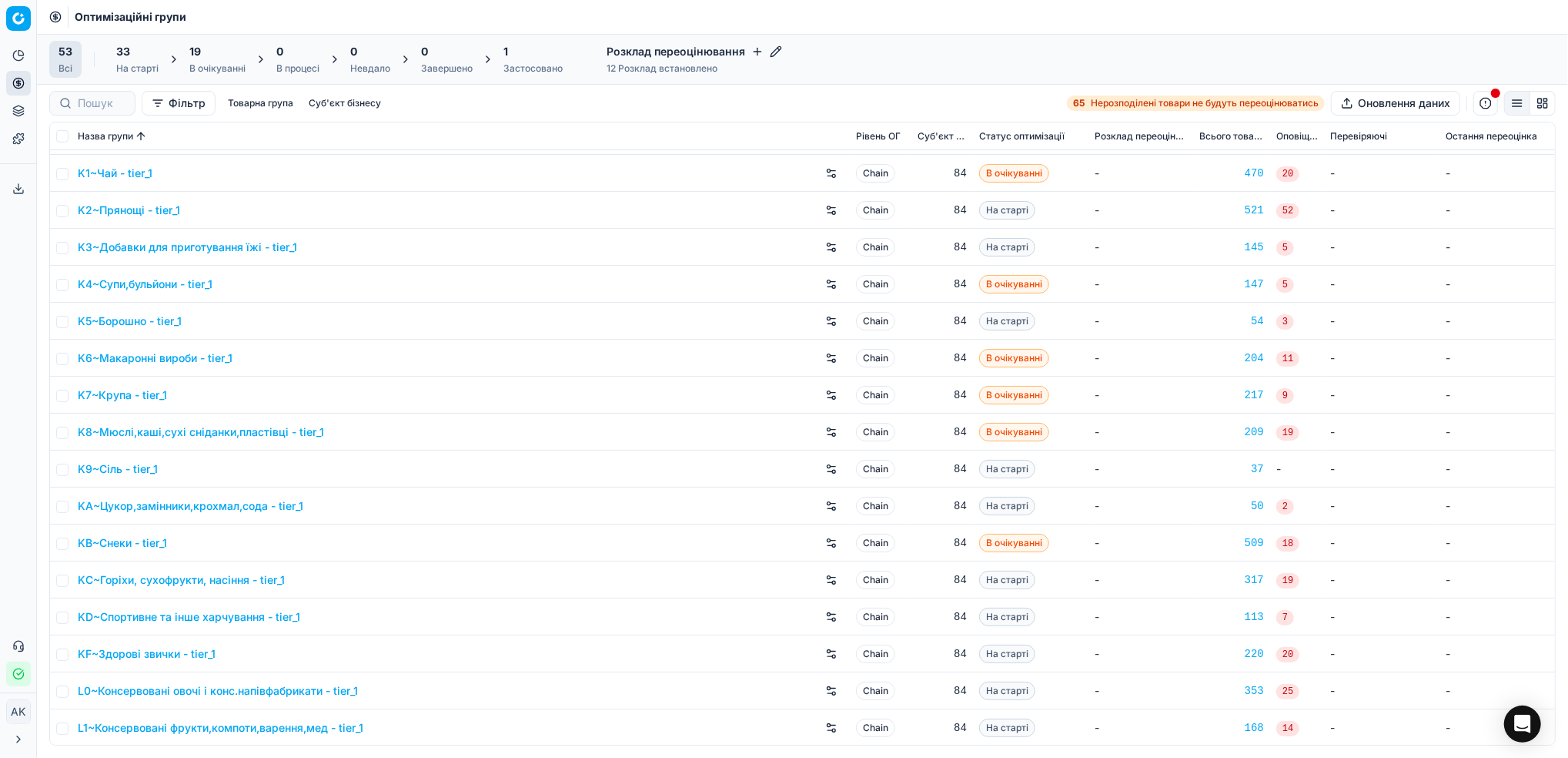
scroll to position [616, 0]
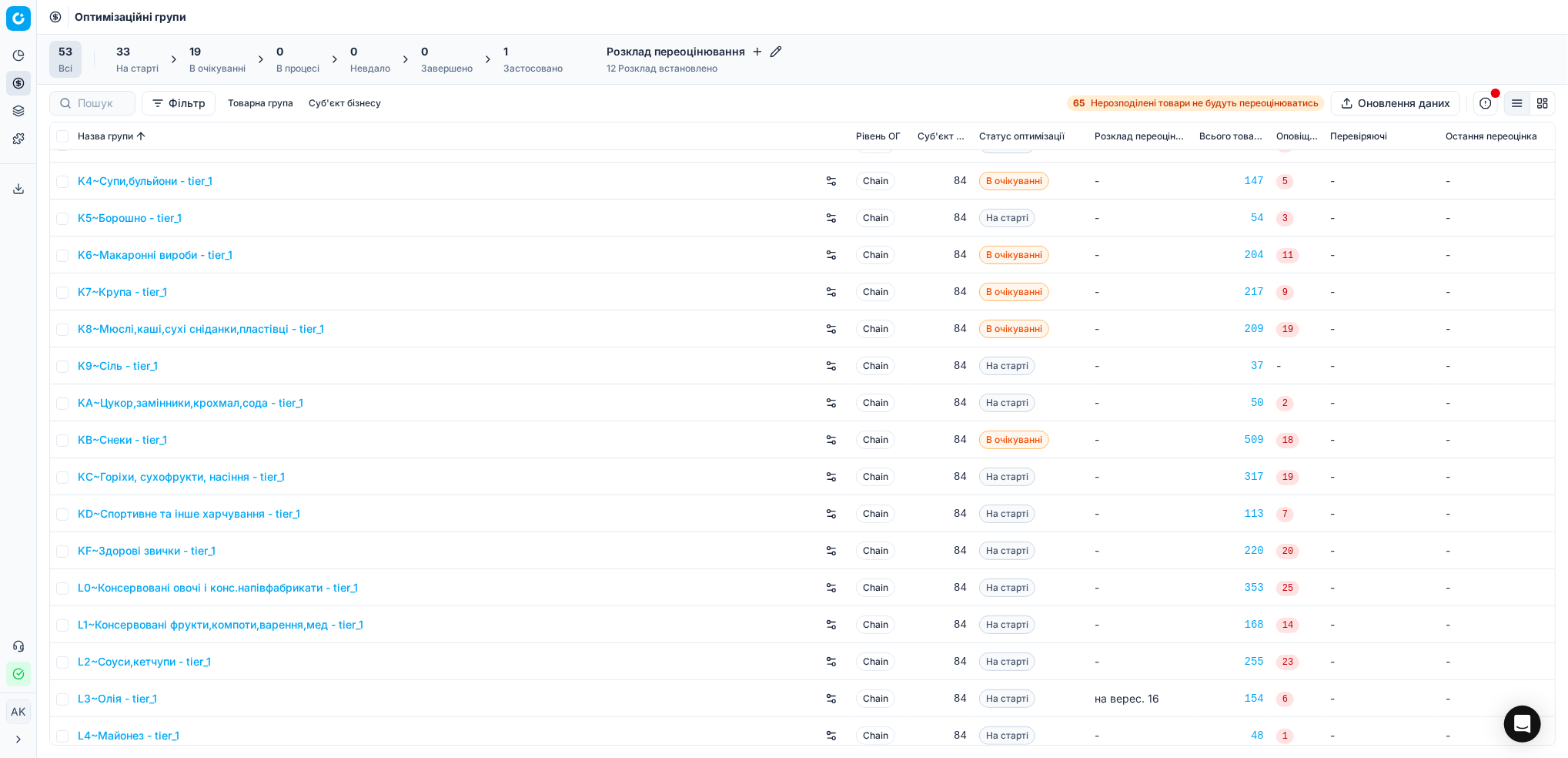
click at [181, 478] on link "KC~Горіхи, сухофрукти, насіння - tier_1" at bounding box center [181, 476] width 207 height 16
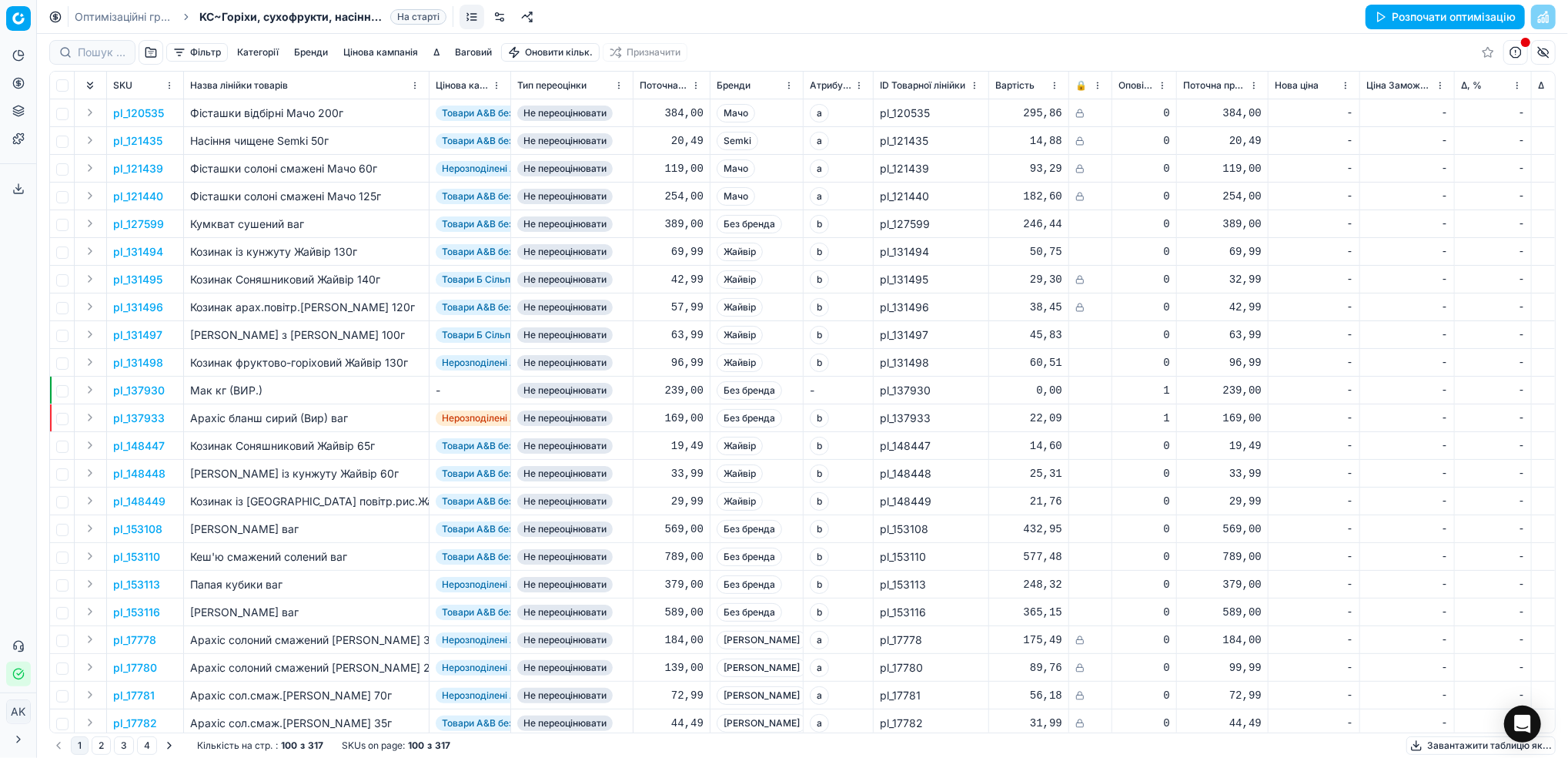
click at [501, 14] on link at bounding box center [500, 16] width 24 height 24
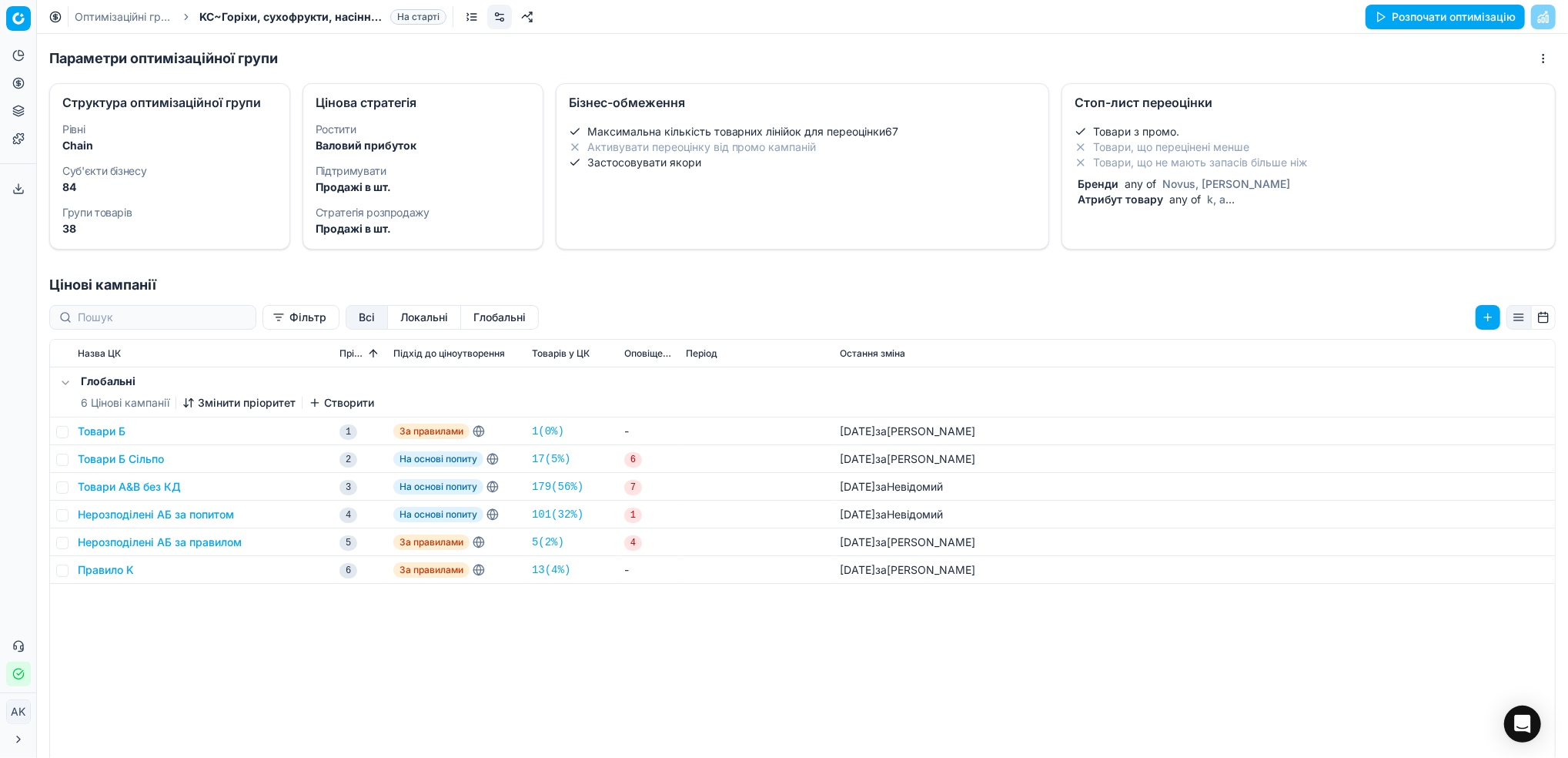
click at [1144, 185] on span "any of" at bounding box center [1141, 183] width 38 height 13
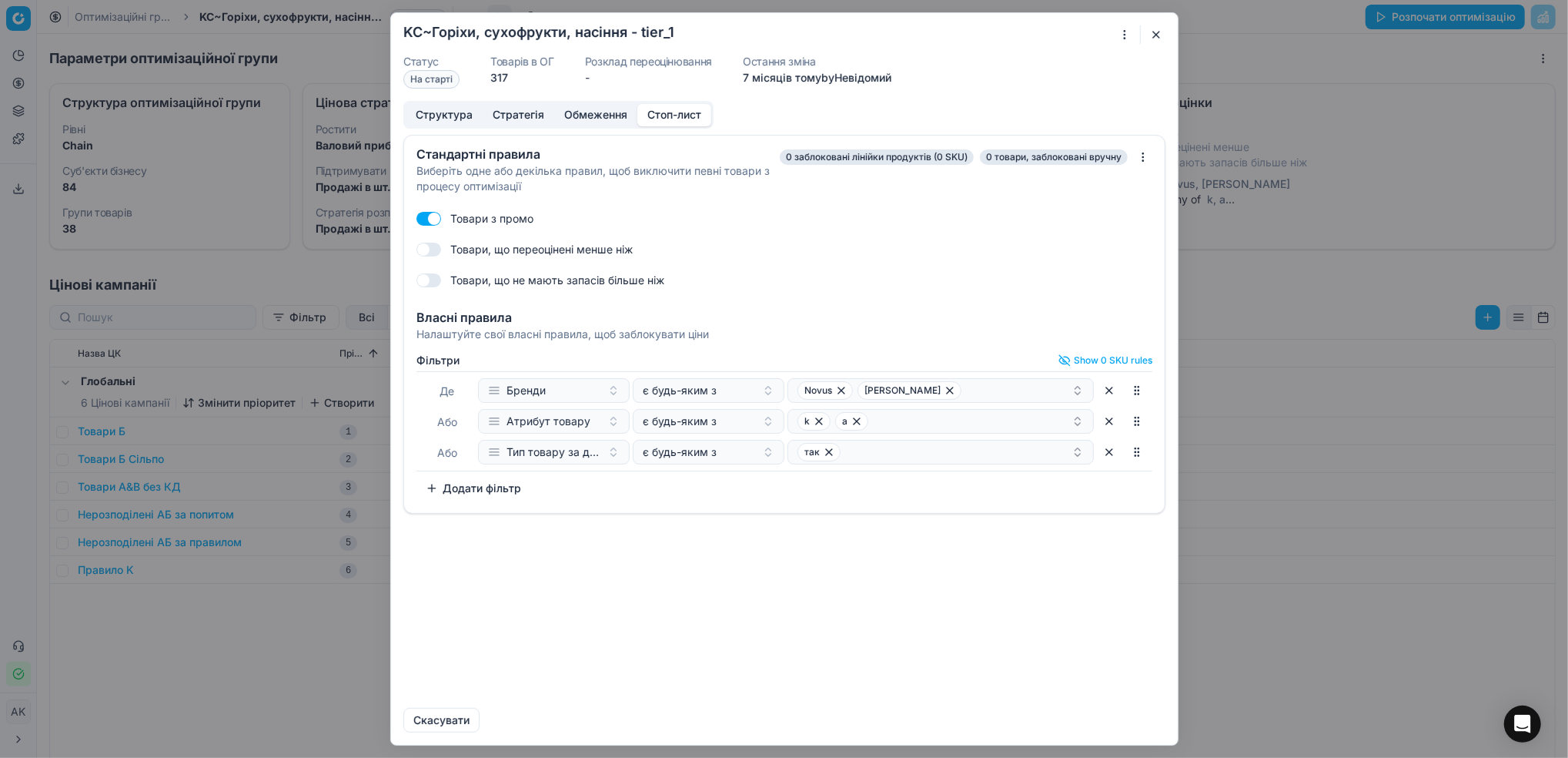
click at [471, 487] on button "Додати фільтр" at bounding box center [474, 488] width 114 height 24
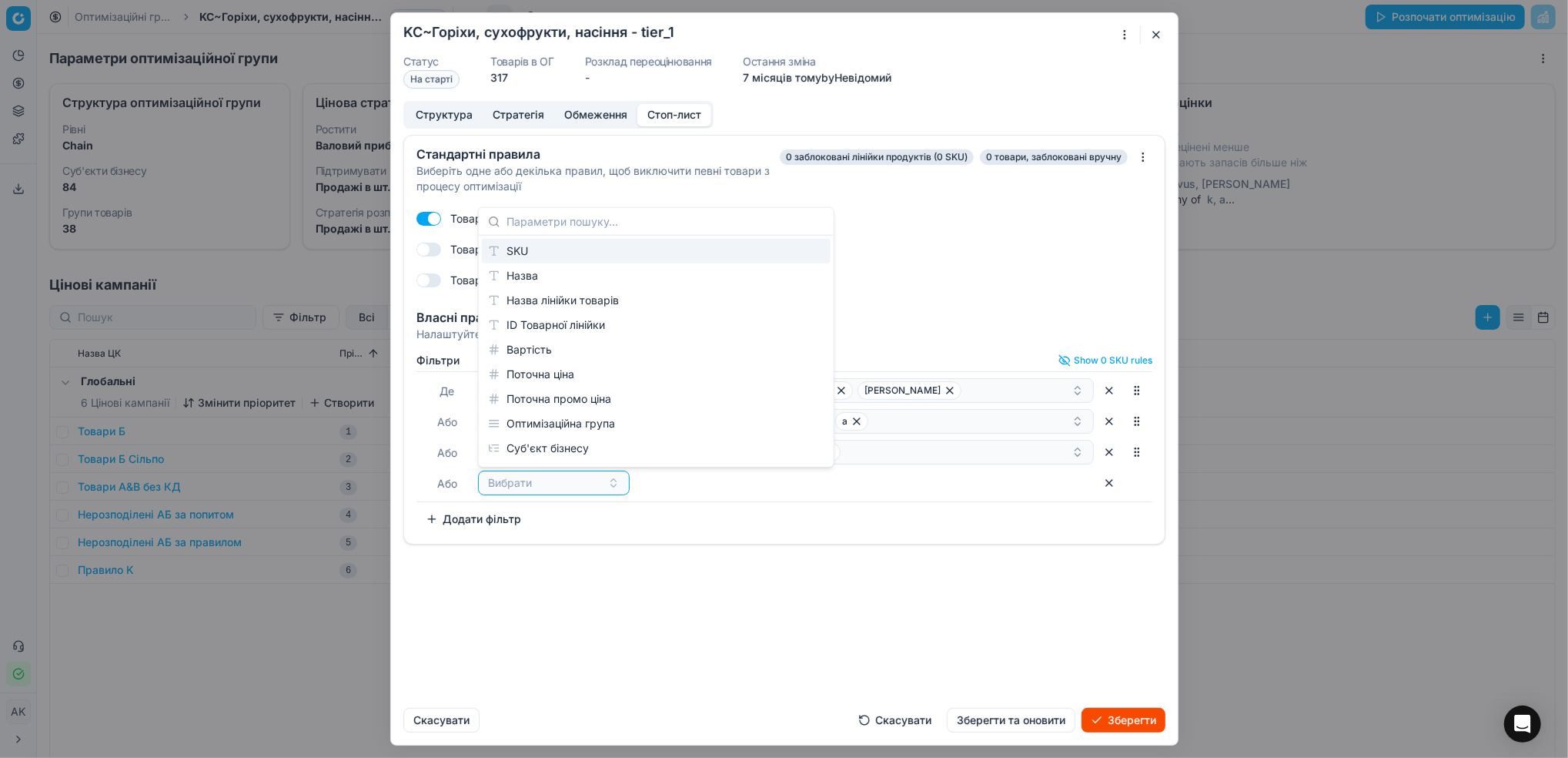
click at [528, 251] on div "SKU" at bounding box center [656, 251] width 349 height 24
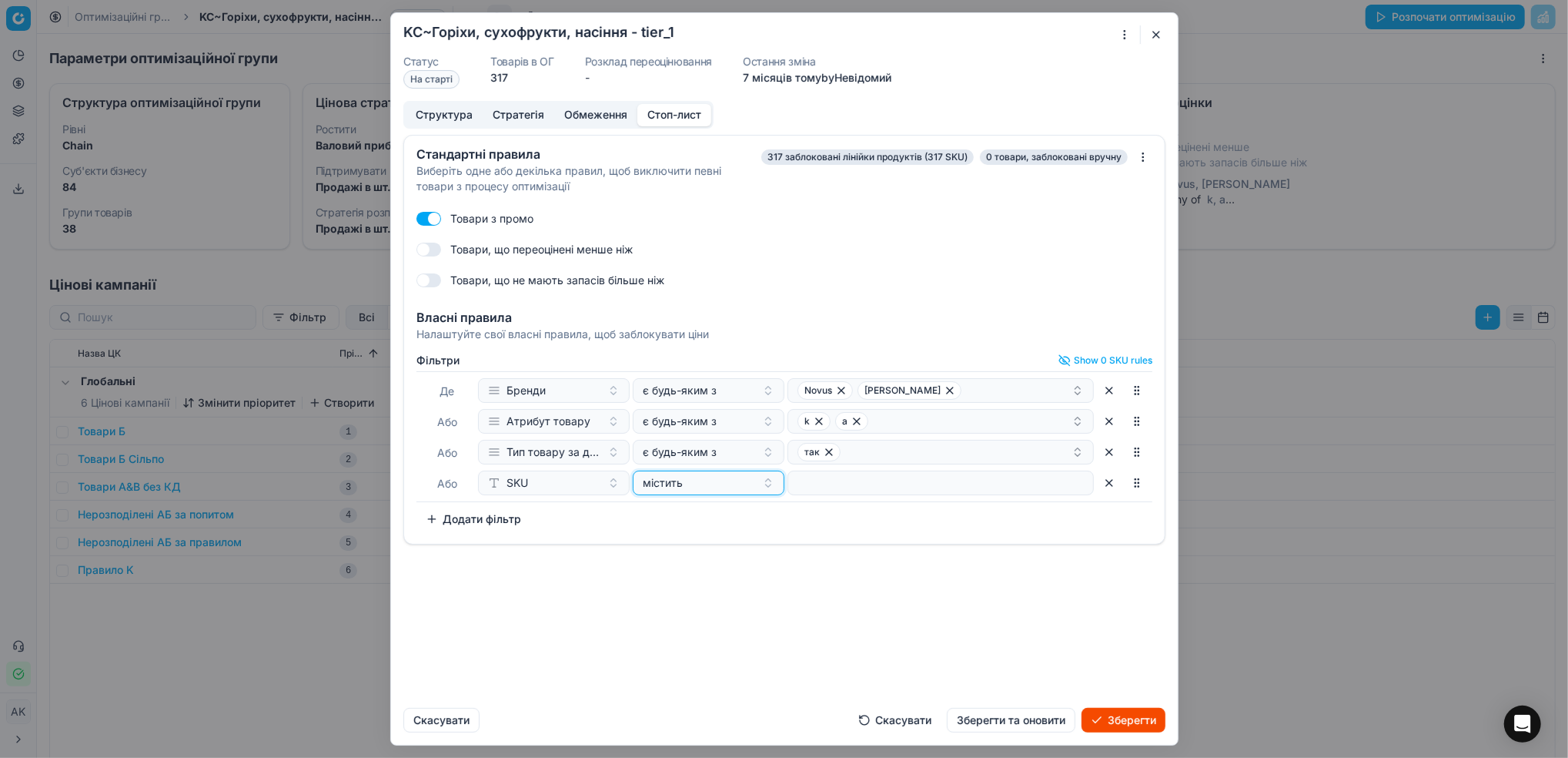
click at [733, 483] on div "містить" at bounding box center [699, 483] width 113 height 16
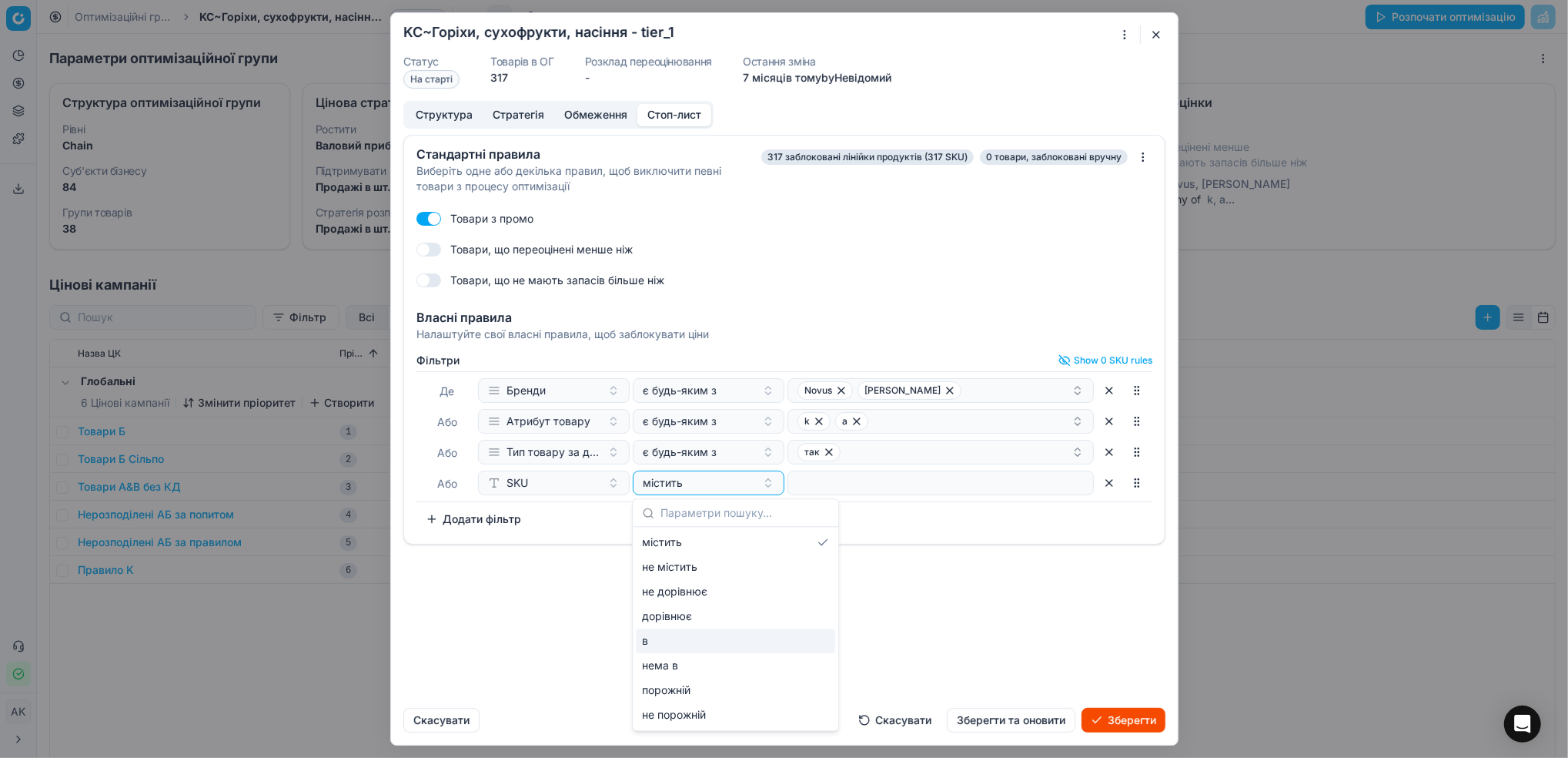
click at [716, 645] on div "в" at bounding box center [735, 640] width 199 height 24
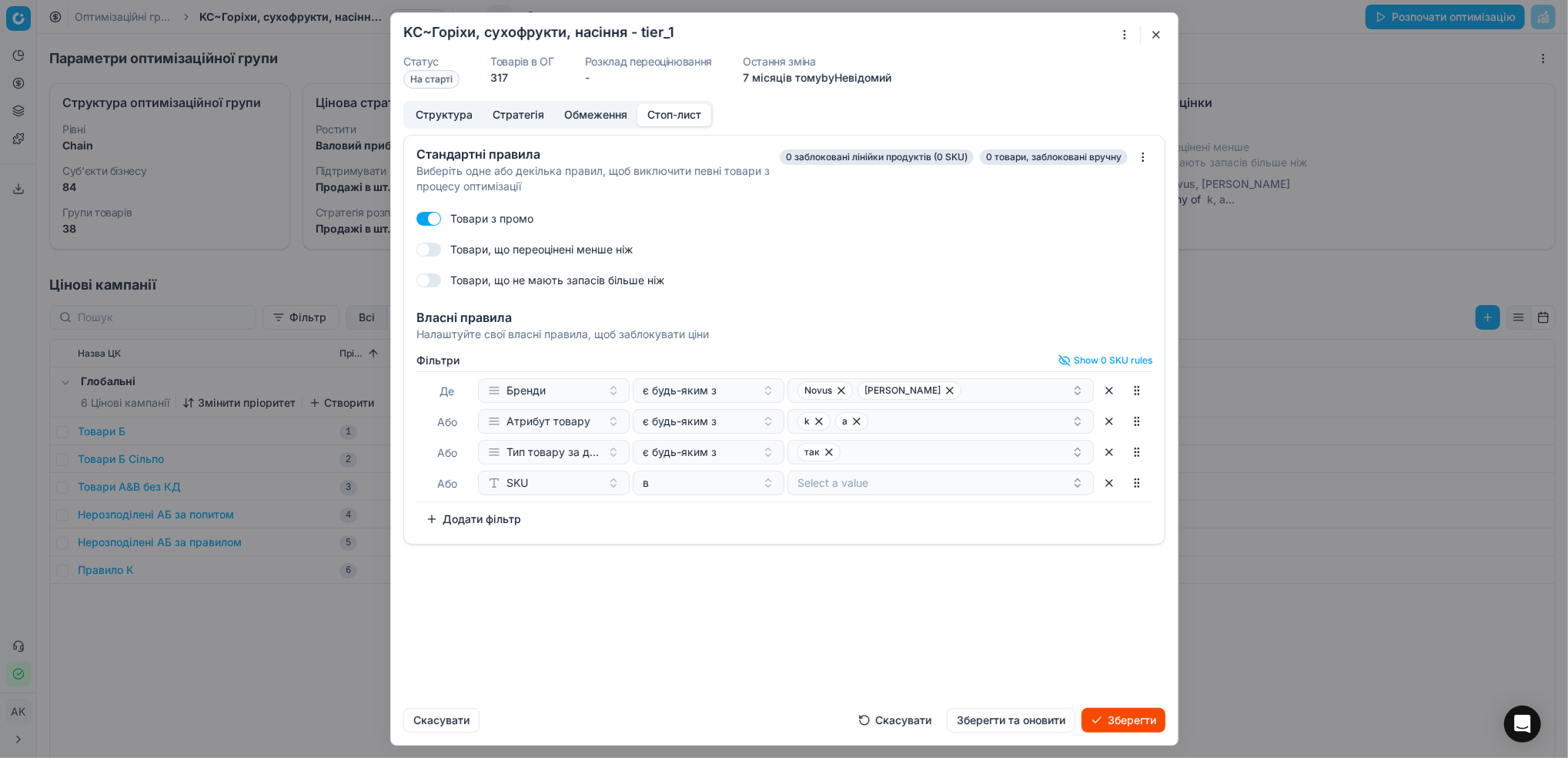
click at [836, 467] on div "Де Бренди є будь-яким з Novus Marka Promo Або Атрибут товару є будь-яким з k a …" at bounding box center [785, 436] width 736 height 131
click at [836, 481] on button "Select a value" at bounding box center [941, 483] width 307 height 24
click at [940, 642] on div "Стандартні правила Виберіть одне або декілька правил, щоб виключити певні товар…" at bounding box center [784, 415] width 787 height 560
click at [995, 724] on button "Зберегти та оновити" at bounding box center [1011, 720] width 128 height 24
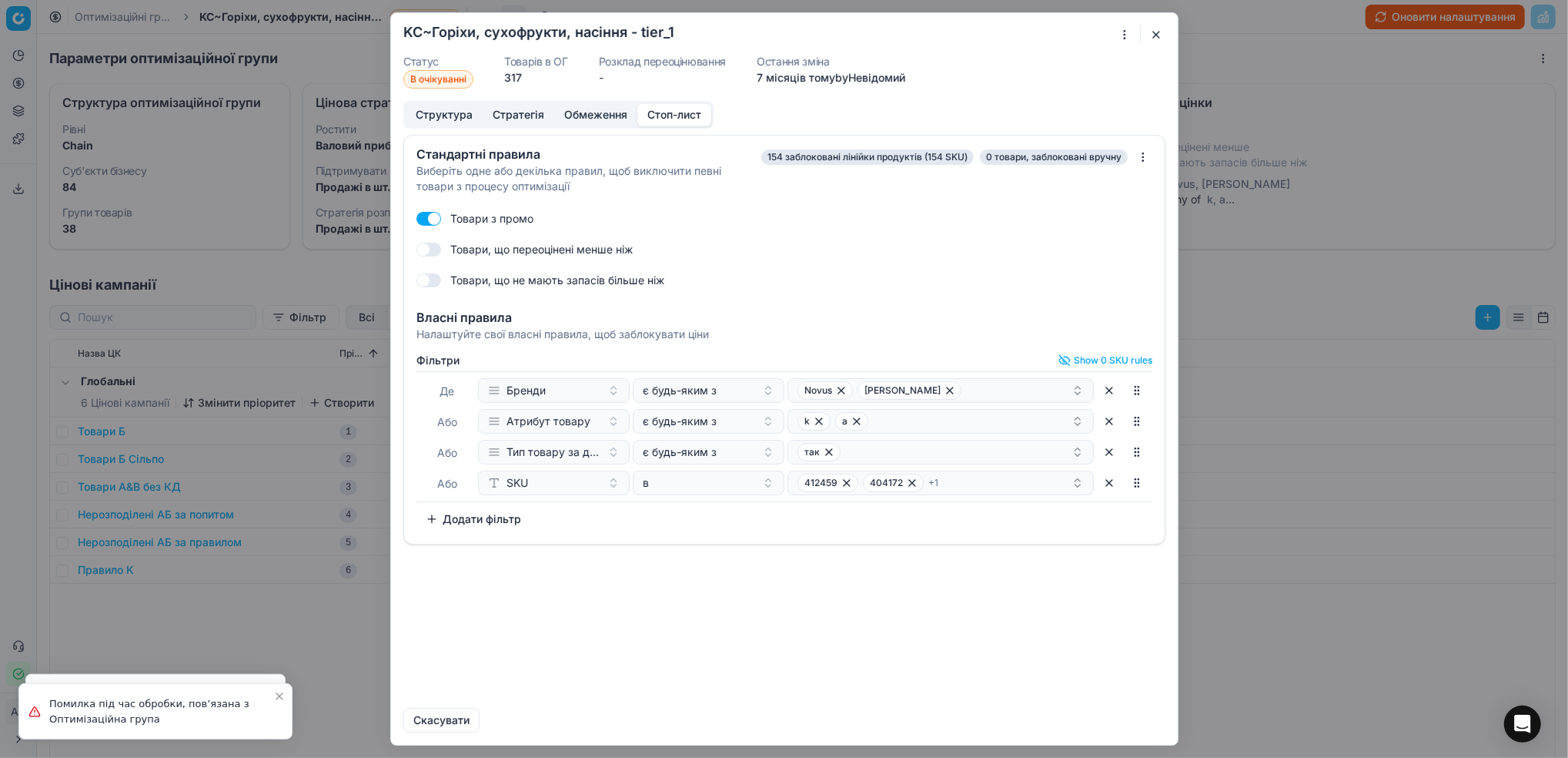
click at [1154, 36] on button "button" at bounding box center [1156, 34] width 18 height 18
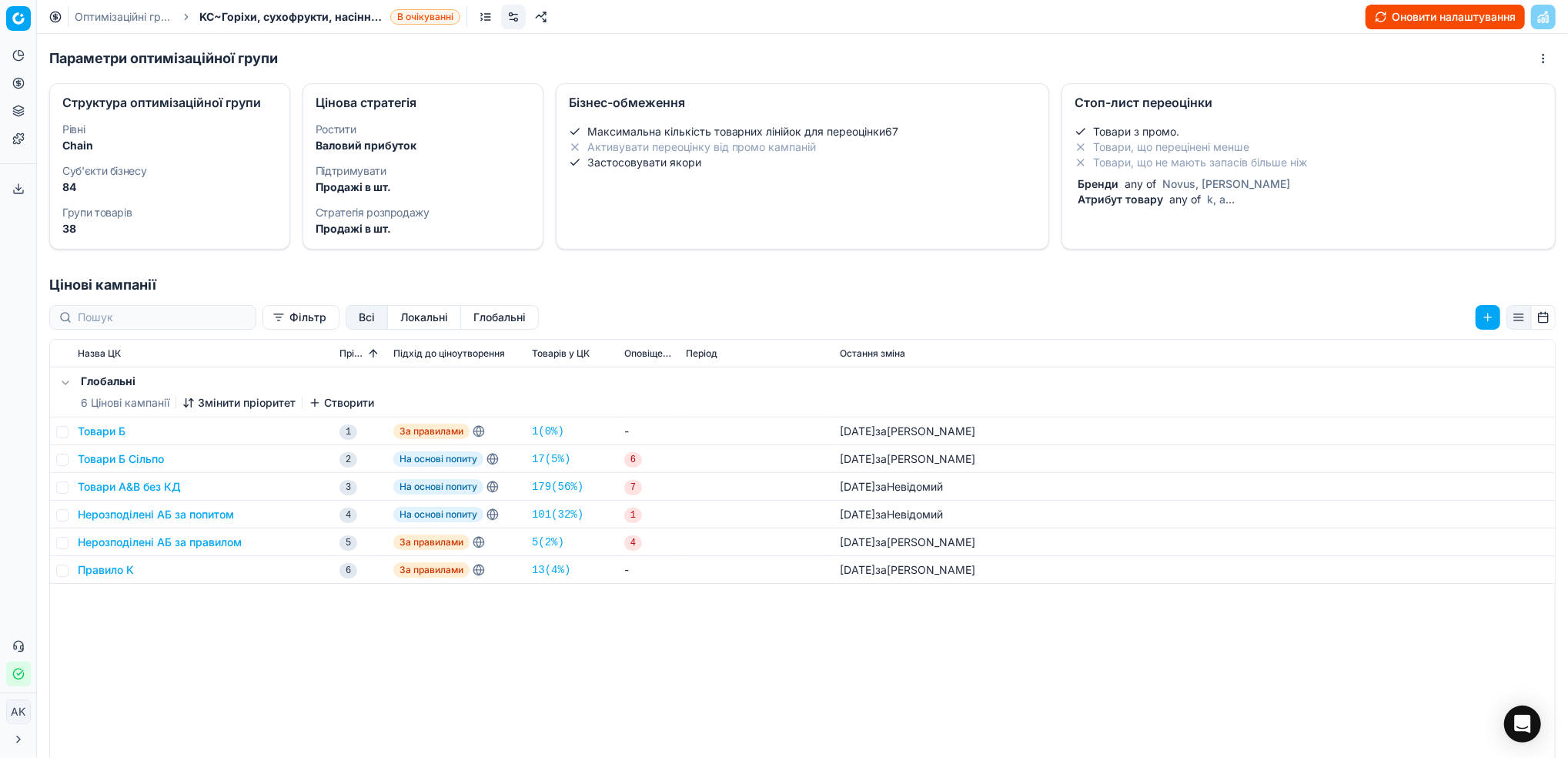
click at [114, 16] on link "Оптимізаційні групи" at bounding box center [124, 17] width 99 height 16
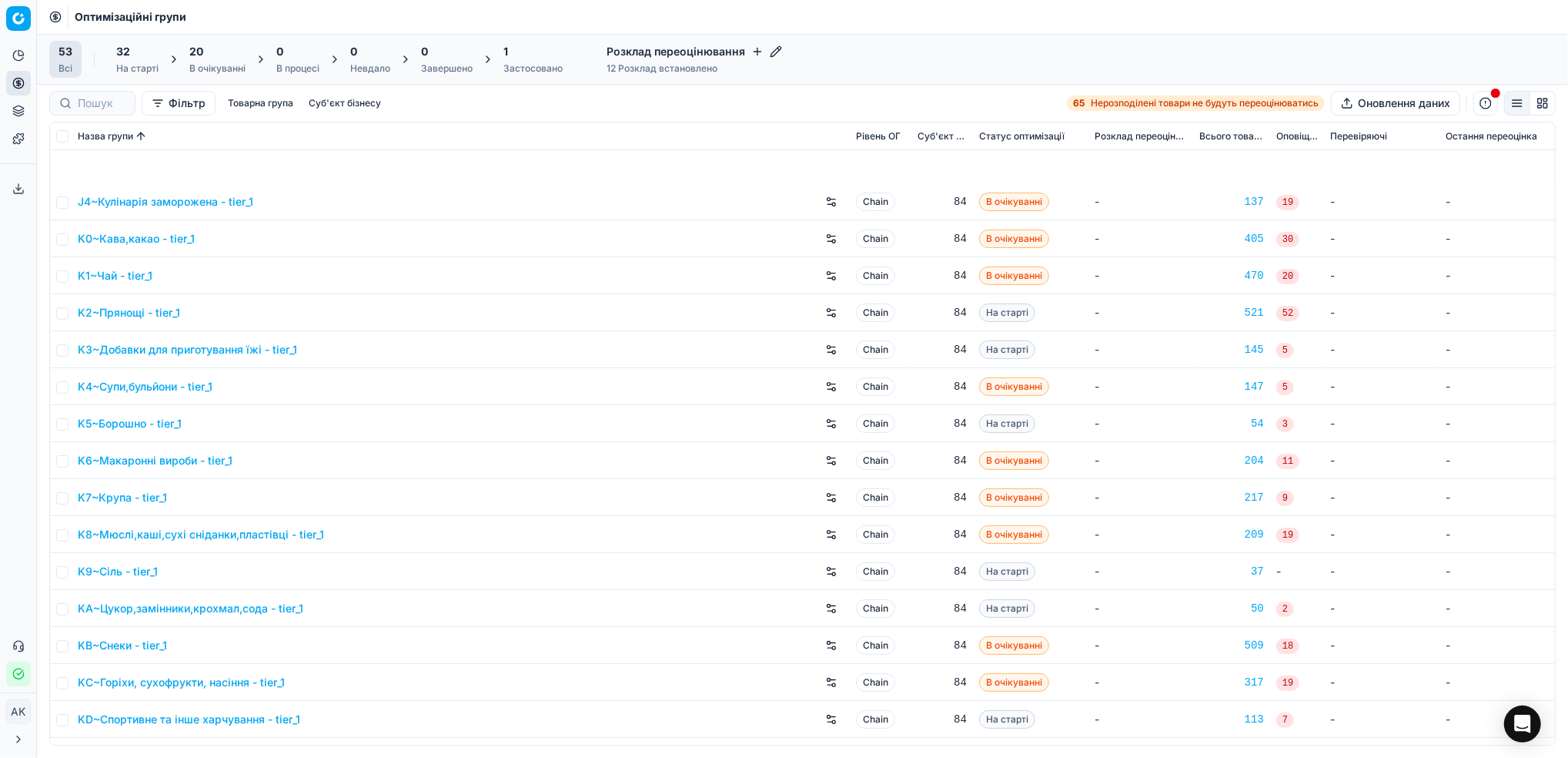
scroll to position [616, 0]
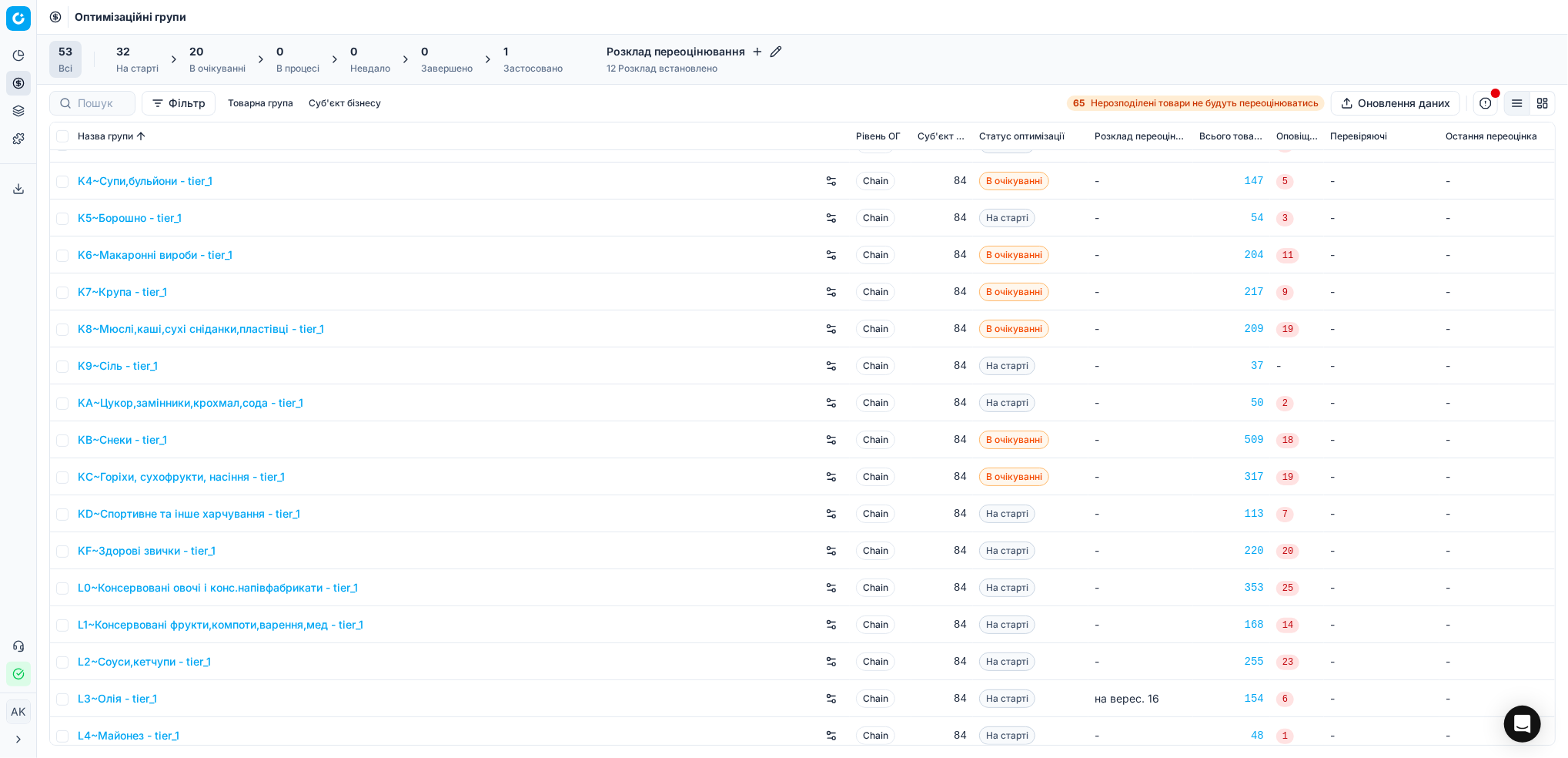
click at [213, 511] on link "KD~Спортивне та інше харчування - tier_1" at bounding box center [189, 514] width 223 height 16
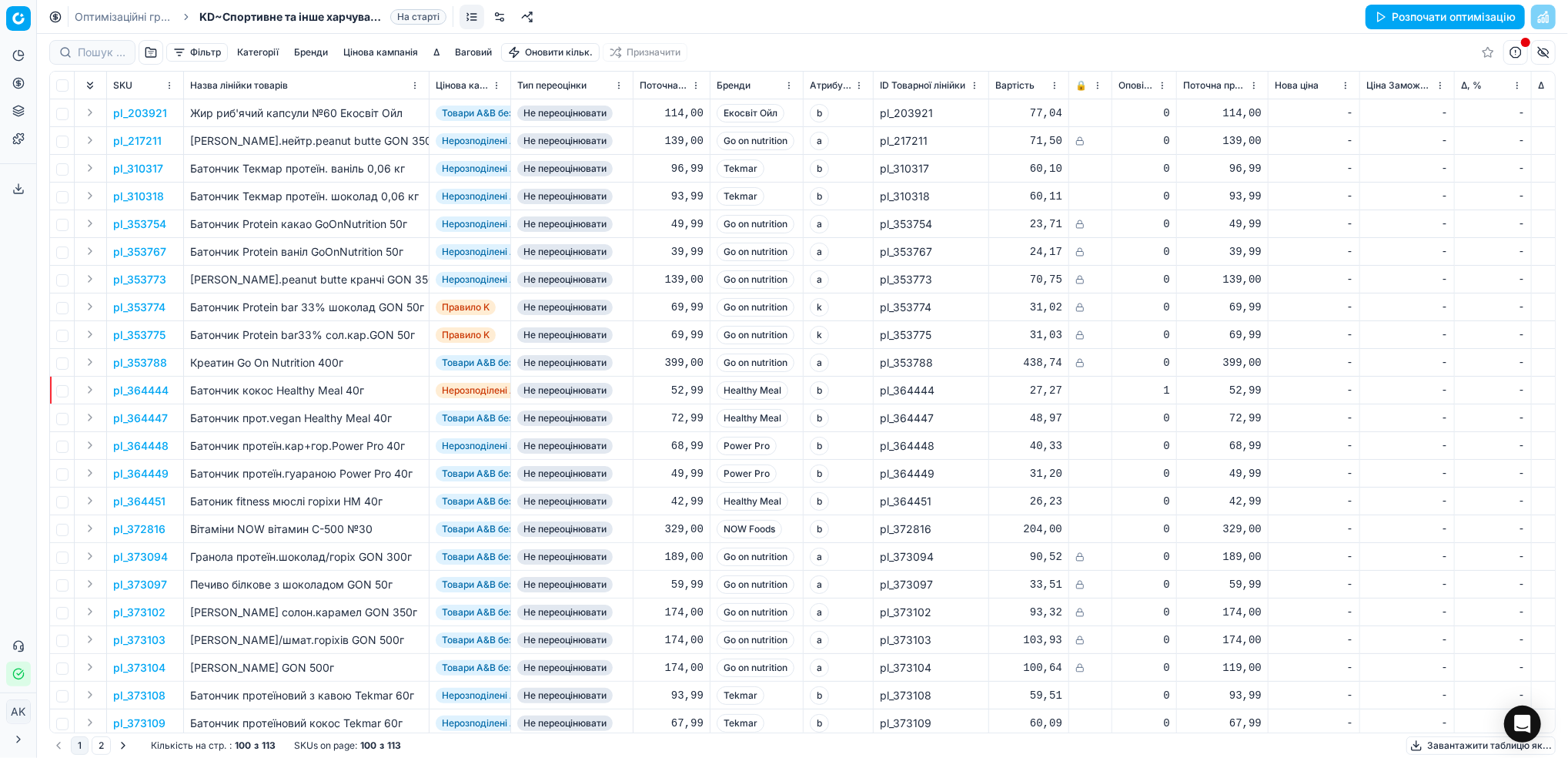
click at [502, 10] on link at bounding box center [500, 16] width 24 height 24
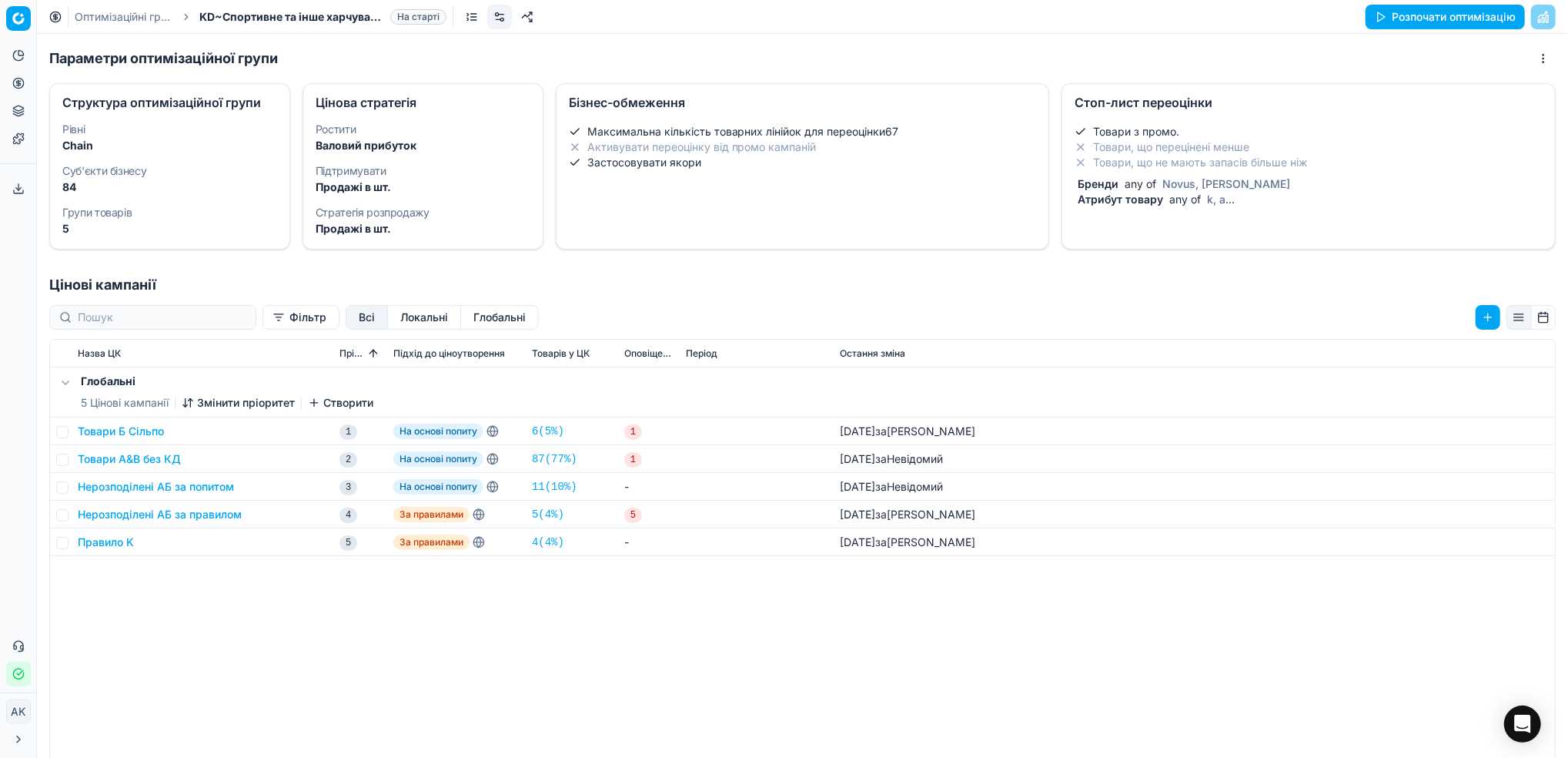
click at [1131, 172] on div "Товари з промо. Товари, що перецінені менше Товари, що не мають запасів більше …" at bounding box center [1309, 165] width 468 height 83
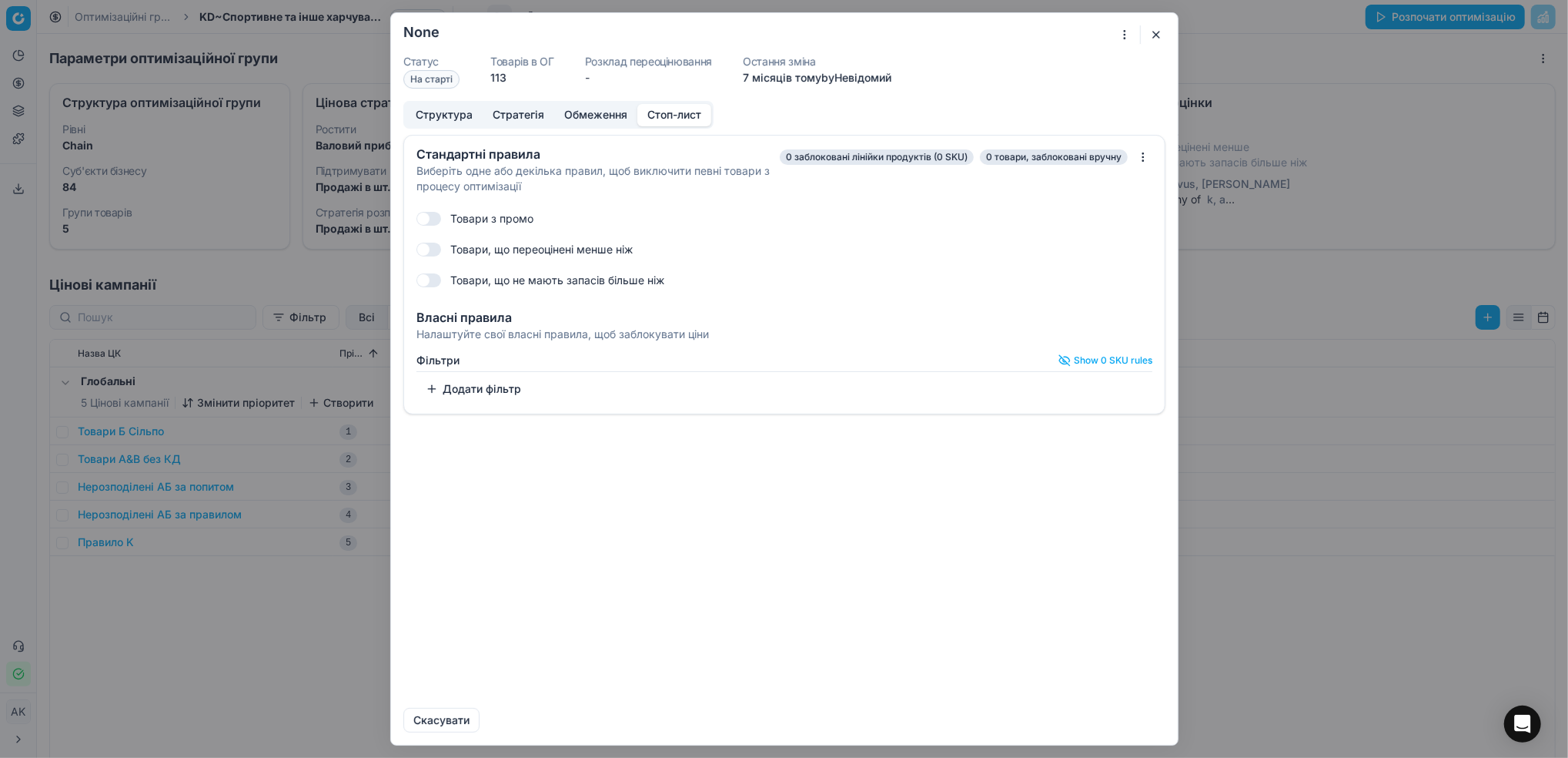
checkbox input "true"
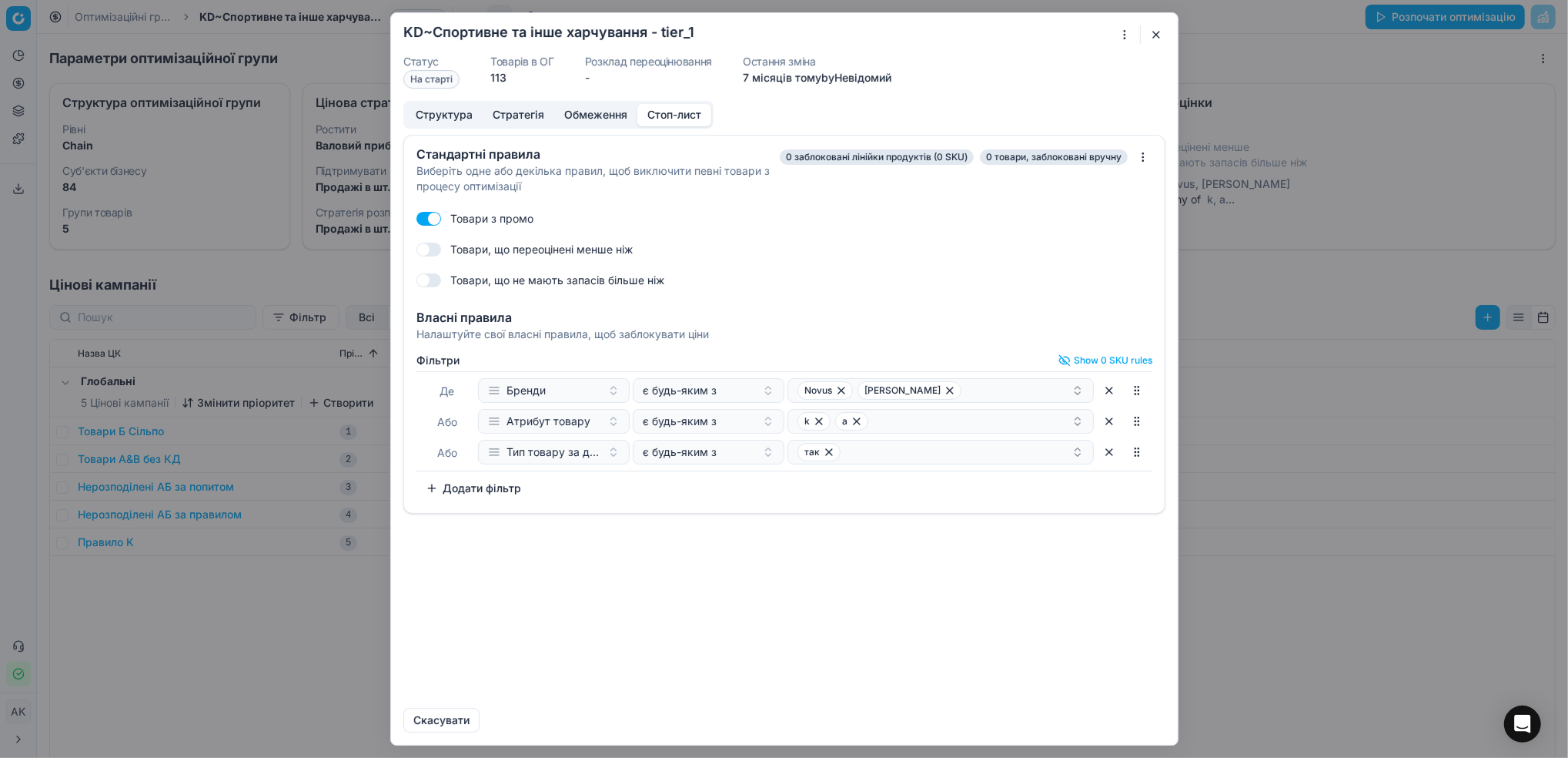
click at [496, 494] on button "Додати фільтр" at bounding box center [474, 488] width 114 height 24
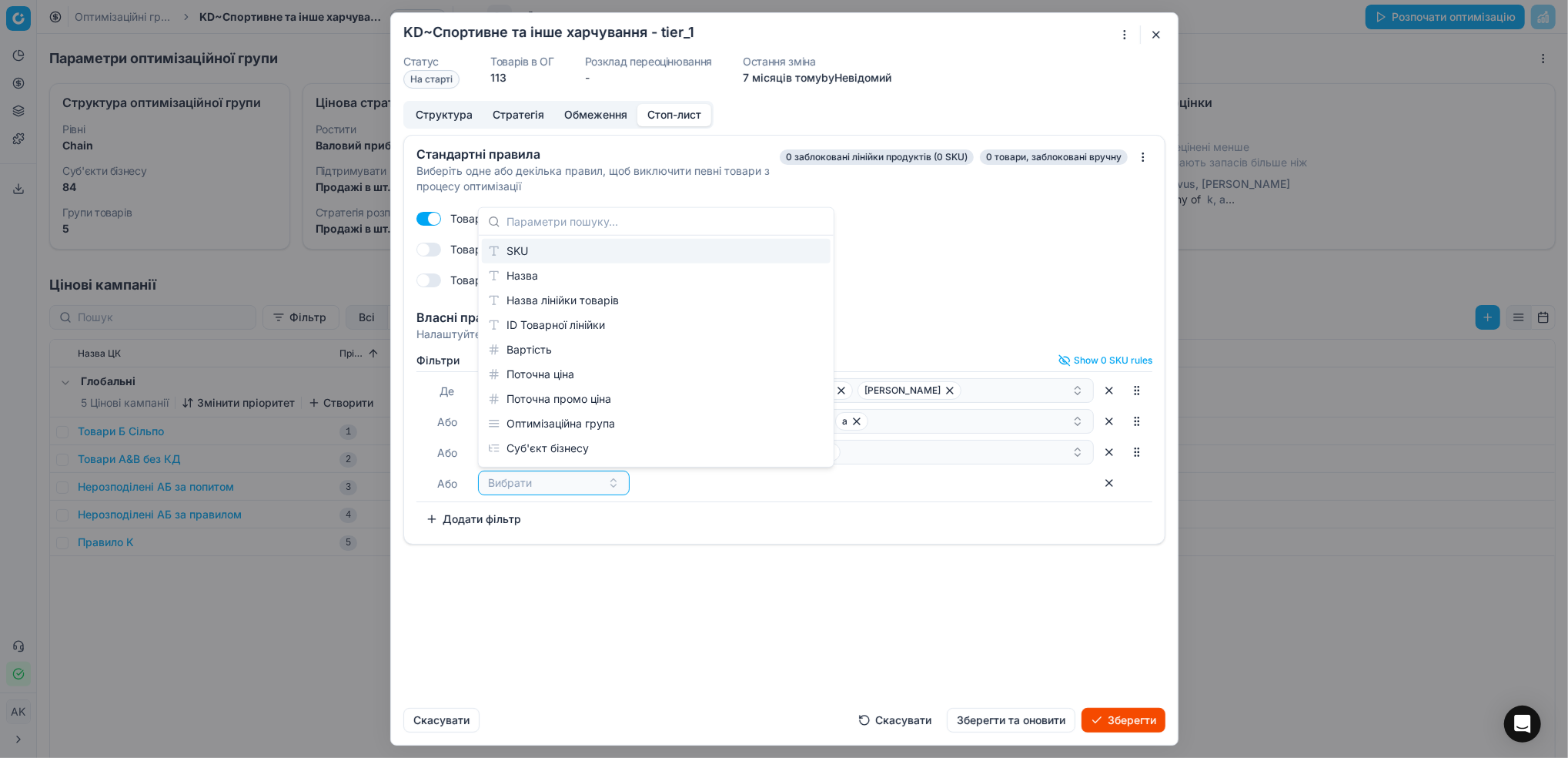
click at [536, 254] on div "SKU" at bounding box center [656, 251] width 349 height 24
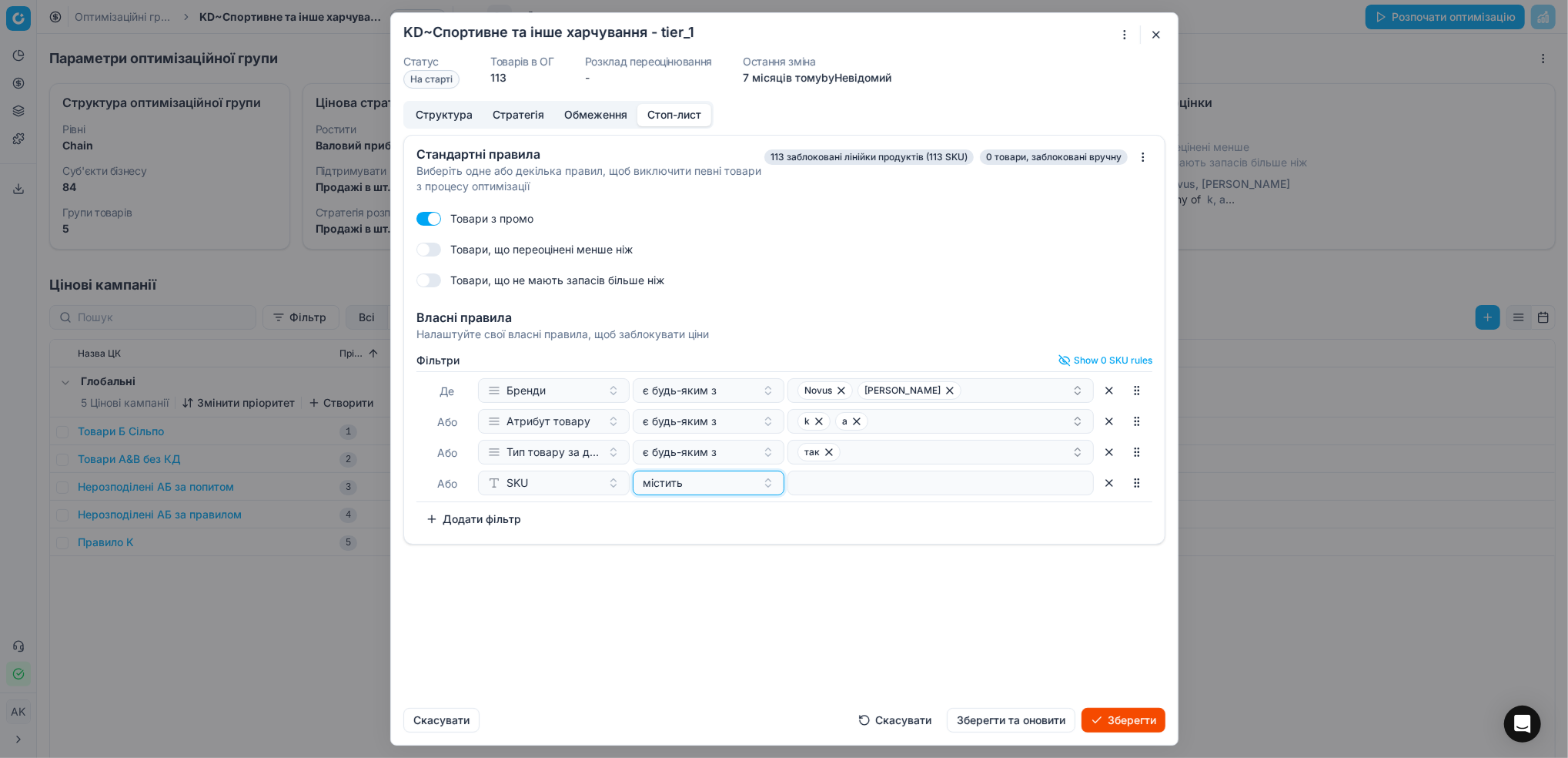
click at [716, 483] on div "містить" at bounding box center [699, 483] width 113 height 16
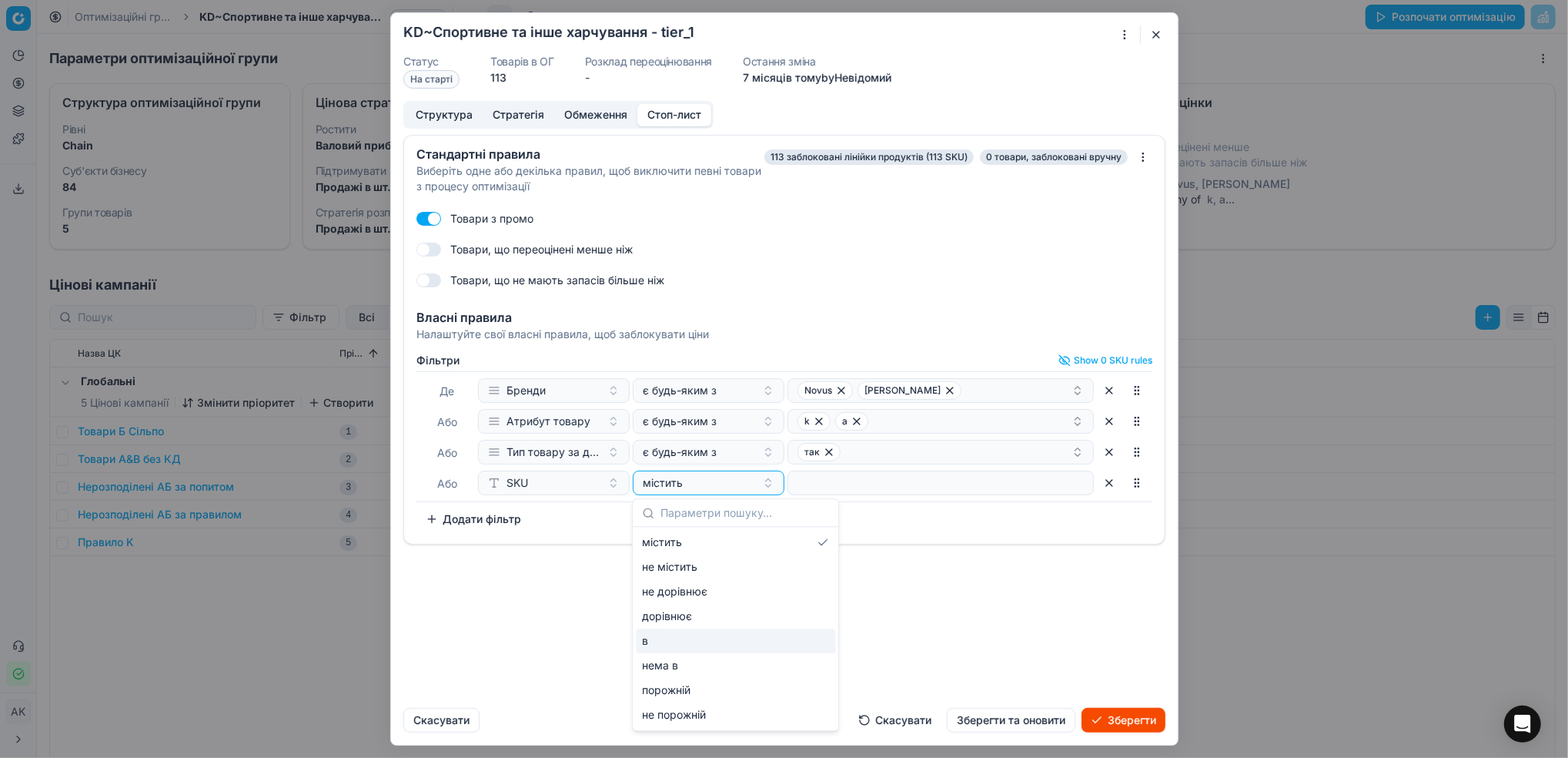
drag, startPoint x: 691, startPoint y: 642, endPoint x: 848, endPoint y: 543, distance: 185.6
click at [691, 644] on div "в" at bounding box center [735, 640] width 199 height 24
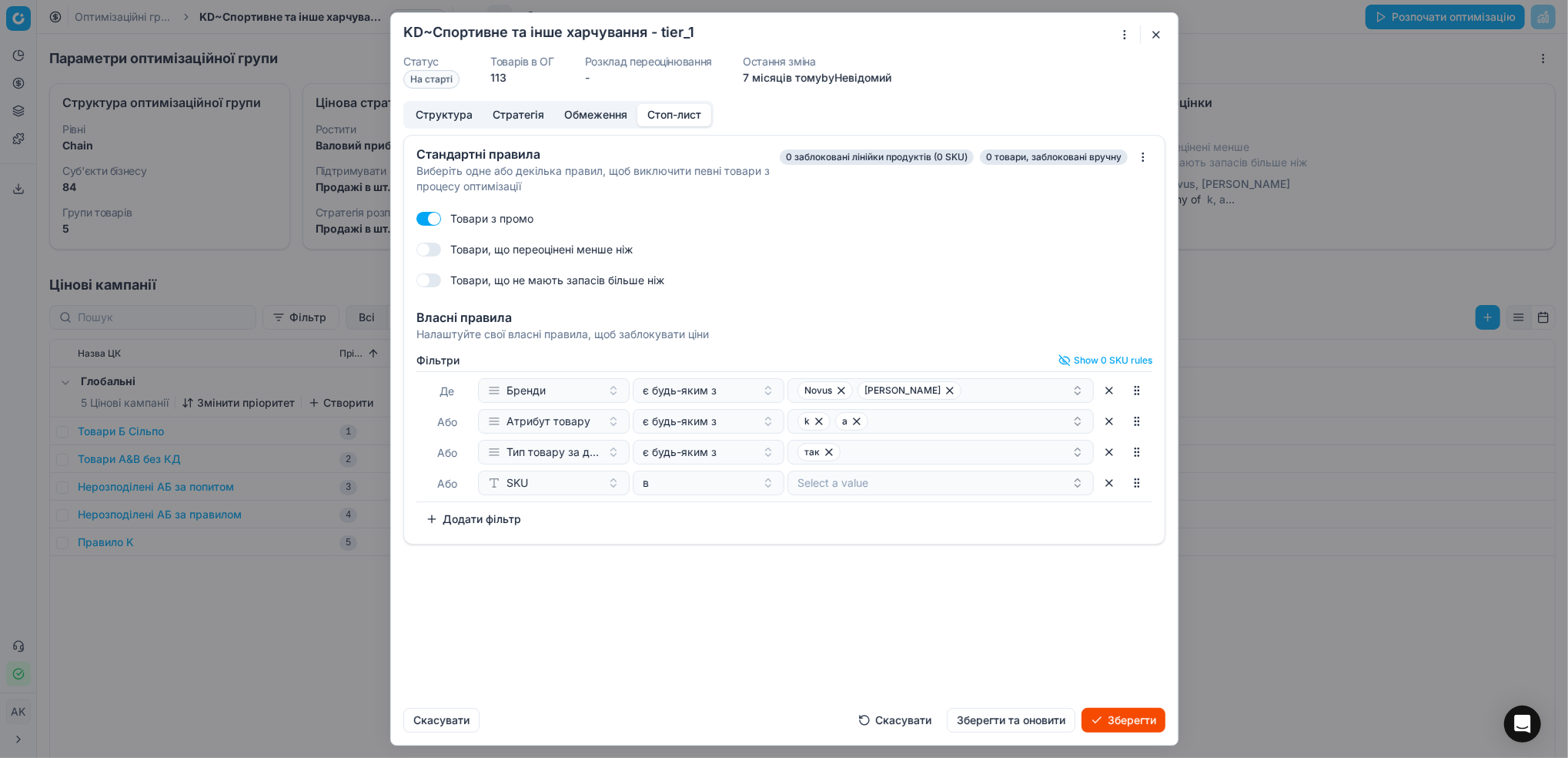
click at [866, 489] on button "Select a value" at bounding box center [941, 483] width 307 height 24
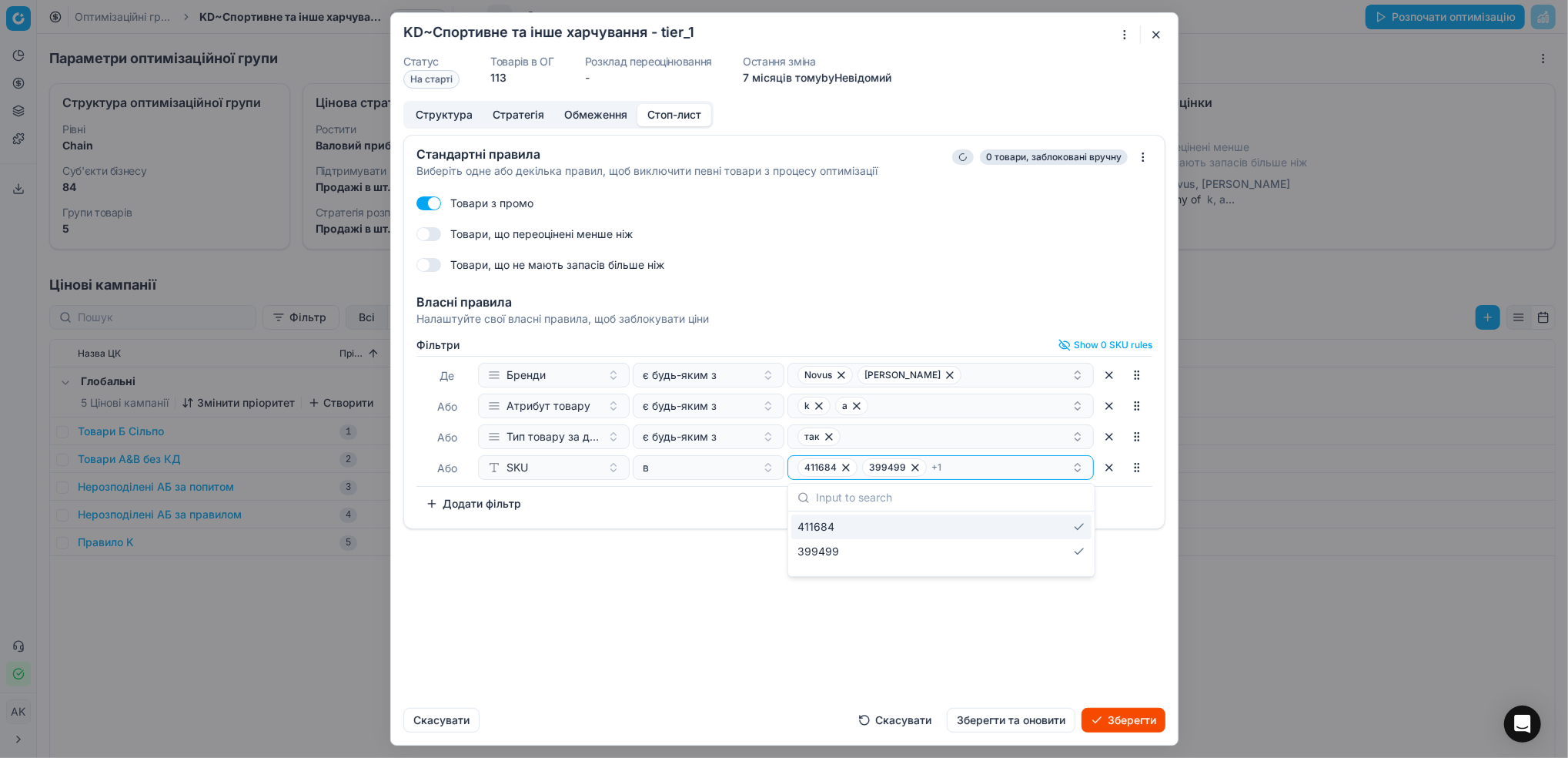
click at [904, 634] on div "Стандартні правила Виберіть одне або декілька правил, щоб виключити певні товар…" at bounding box center [784, 415] width 787 height 560
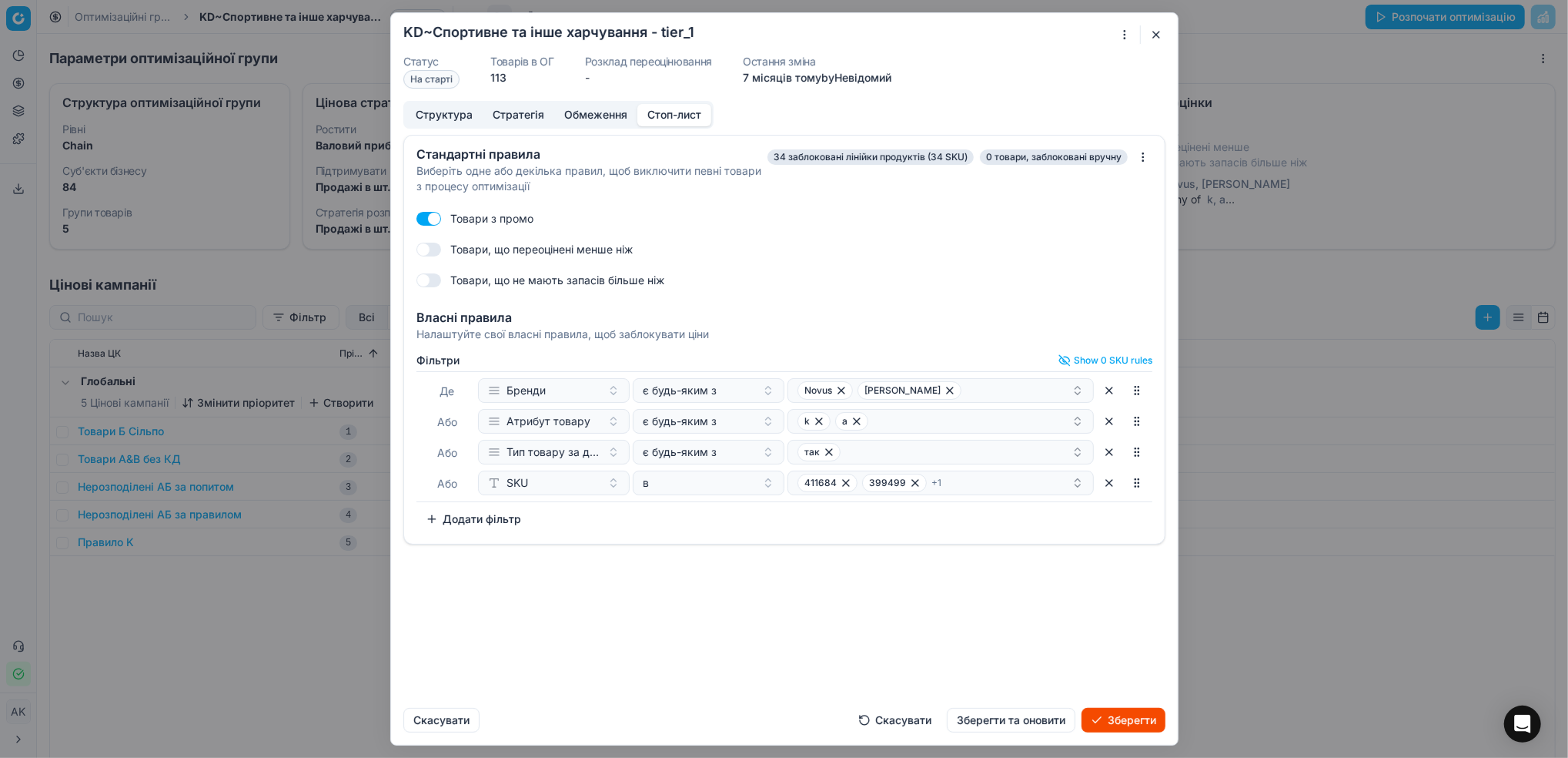
click at [1011, 726] on button "Зберегти та оновити" at bounding box center [1011, 720] width 128 height 24
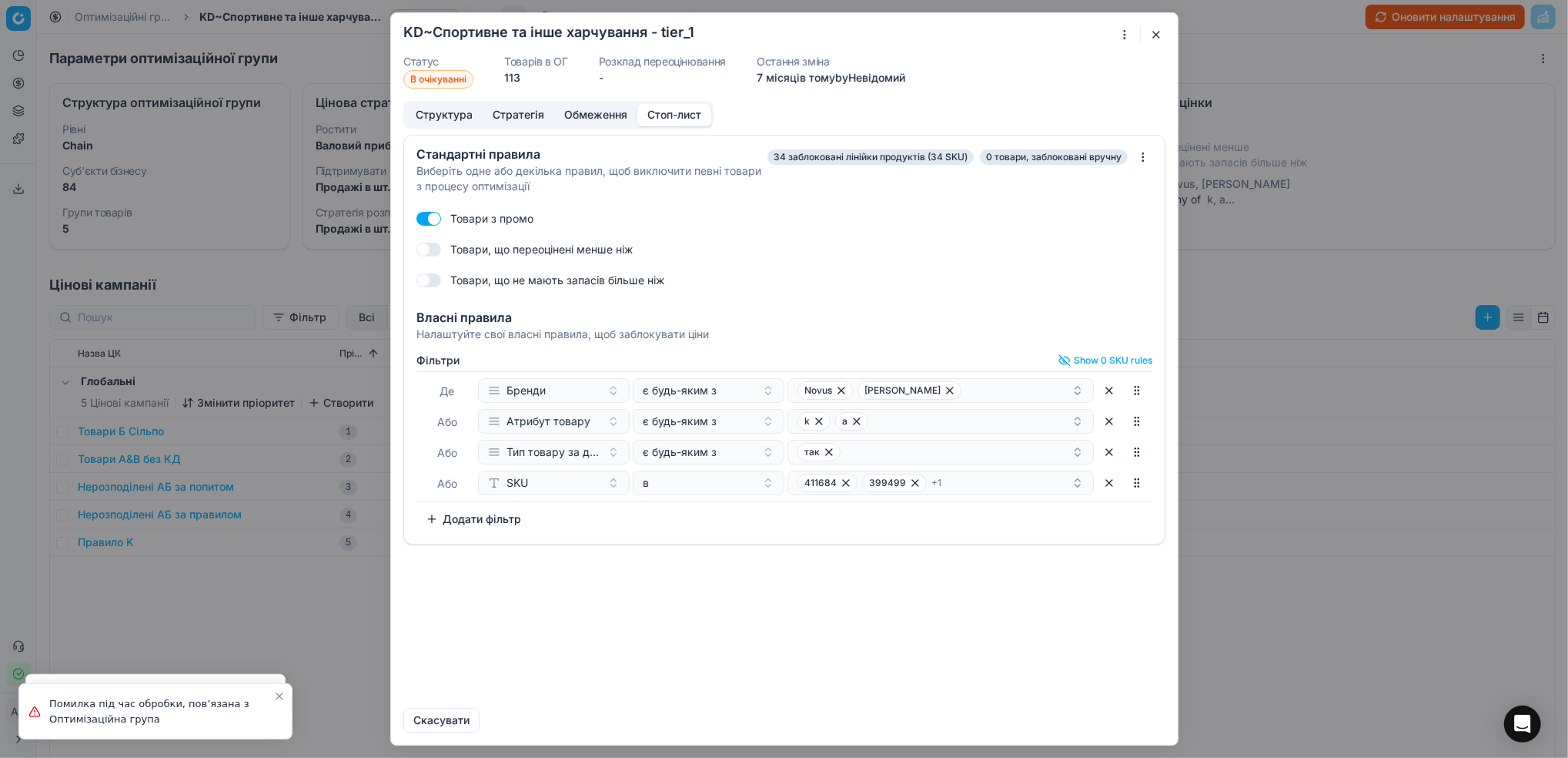
click at [1161, 31] on button "button" at bounding box center [1156, 34] width 18 height 18
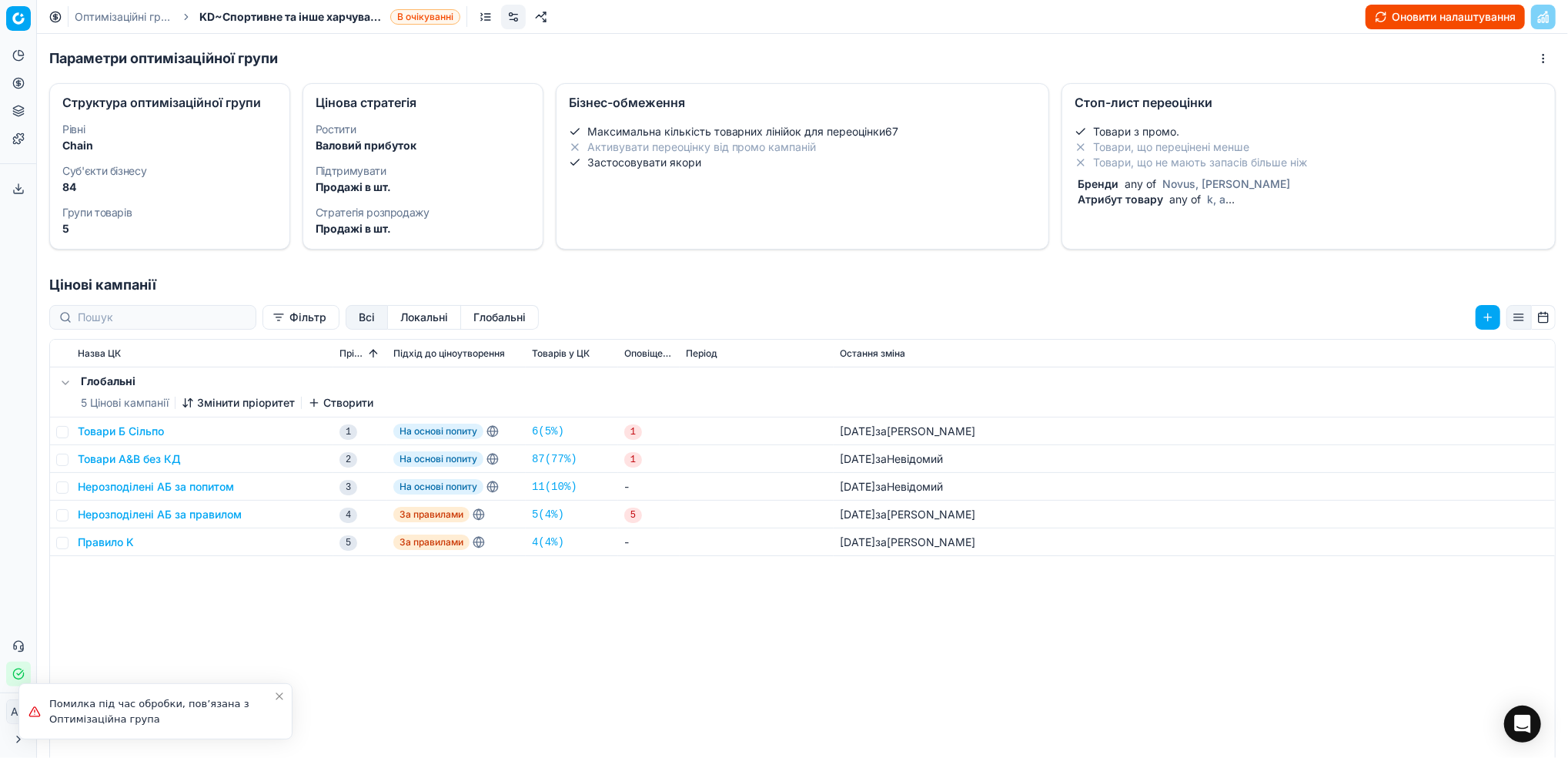
click at [671, 652] on div "Глобальні 5 Цінові кампанії Змінити пріоритет Створити Товари Б Сільпо 1 На осн…" at bounding box center [803, 654] width 1506 height 573
drag, startPoint x: 109, startPoint y: 10, endPoint x: 141, endPoint y: 36, distance: 41.2
click at [109, 10] on link "Оптимізаційні групи" at bounding box center [124, 17] width 99 height 16
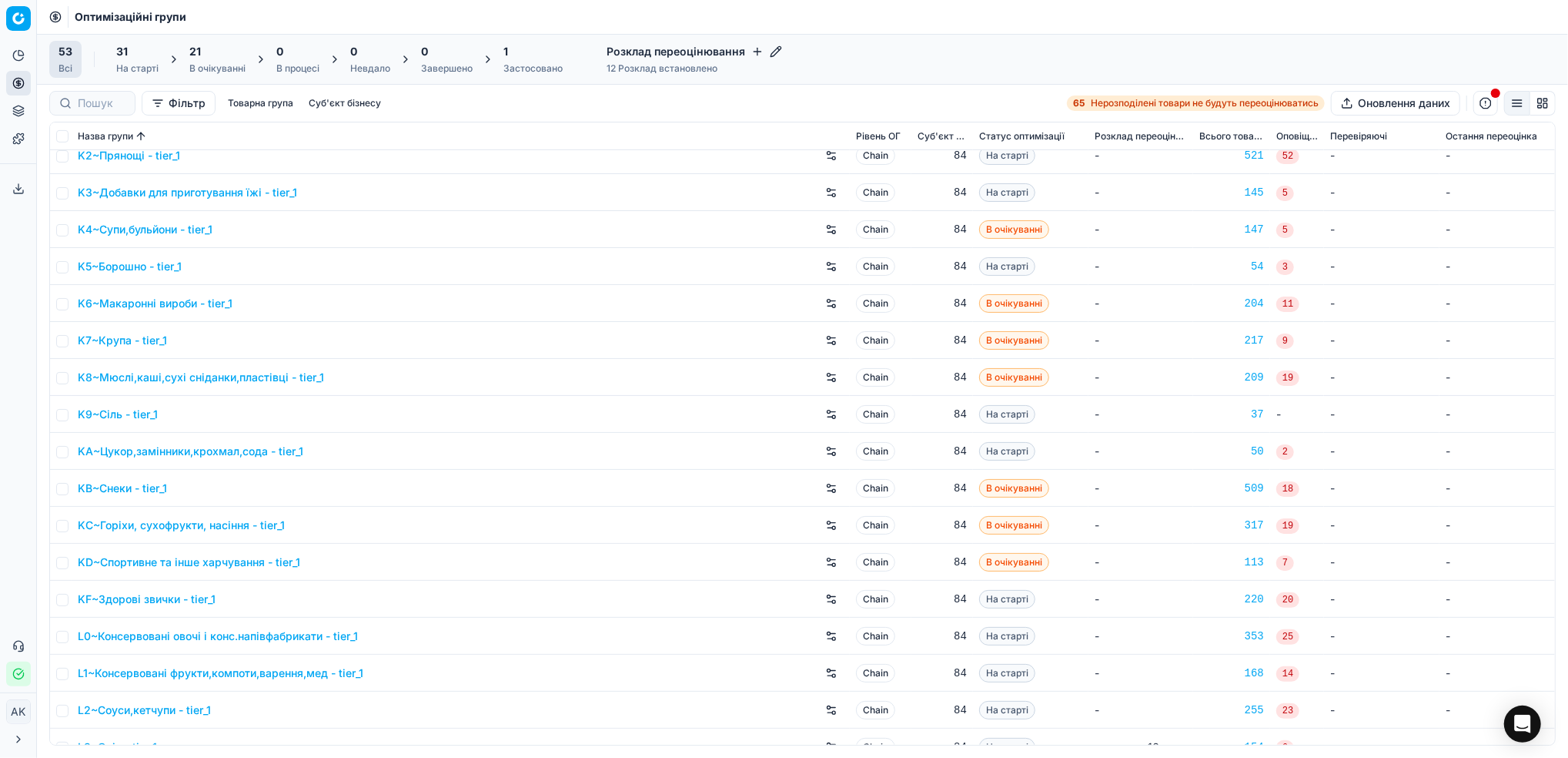
scroll to position [616, 0]
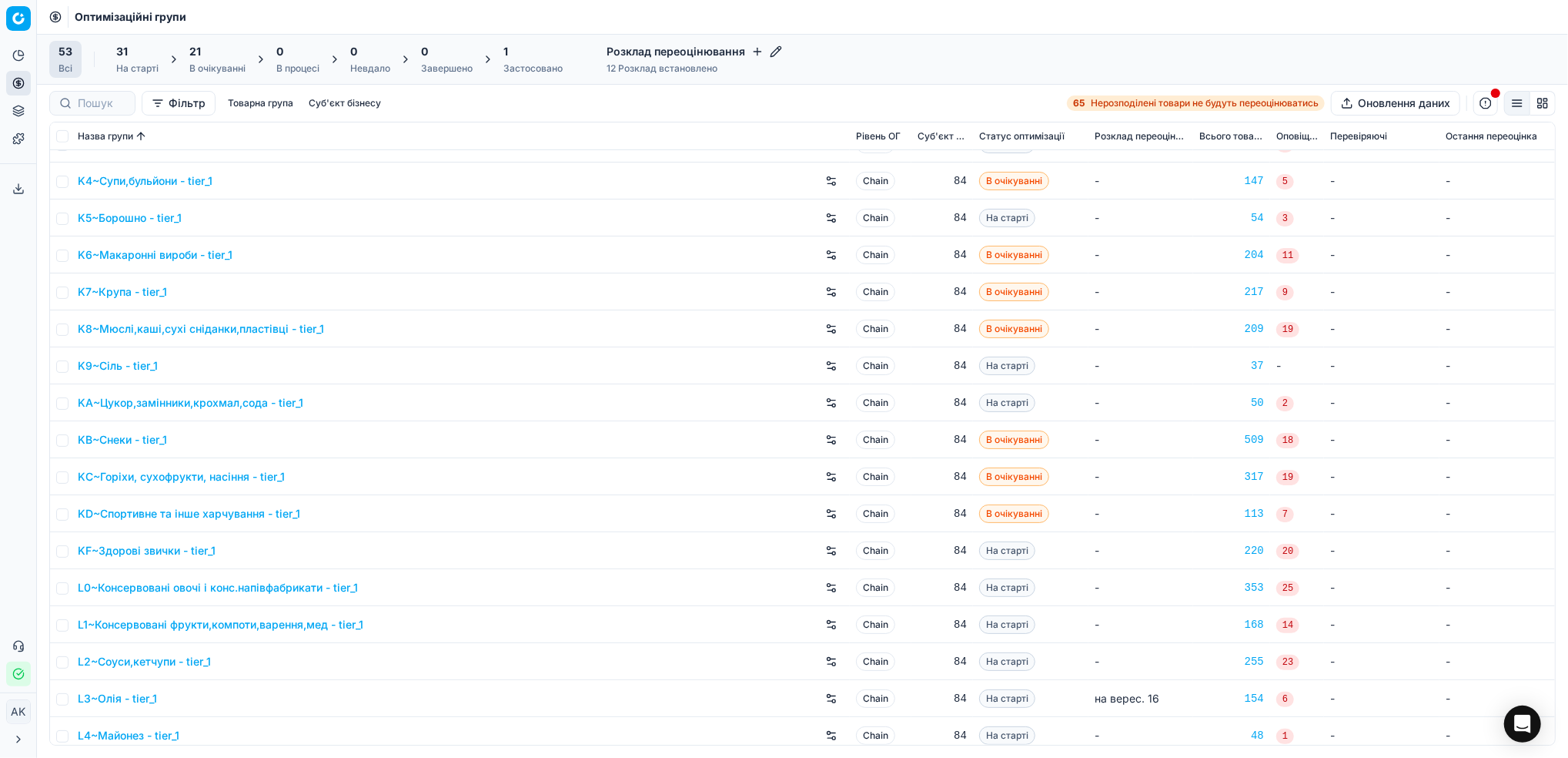
click at [143, 554] on link "KF~Здорові звички - tier_1" at bounding box center [146, 551] width 138 height 16
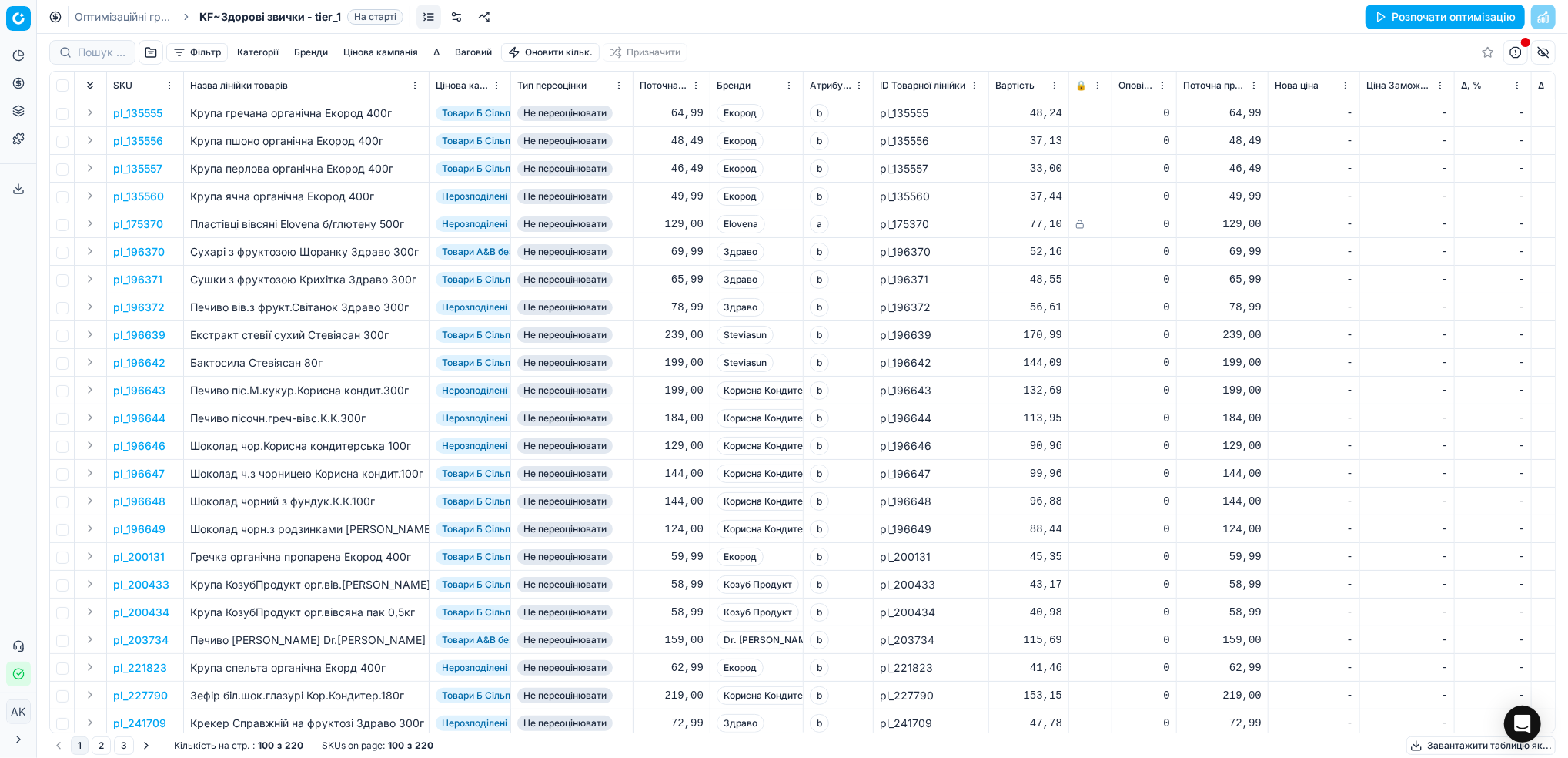
click at [457, 19] on link at bounding box center [457, 16] width 24 height 24
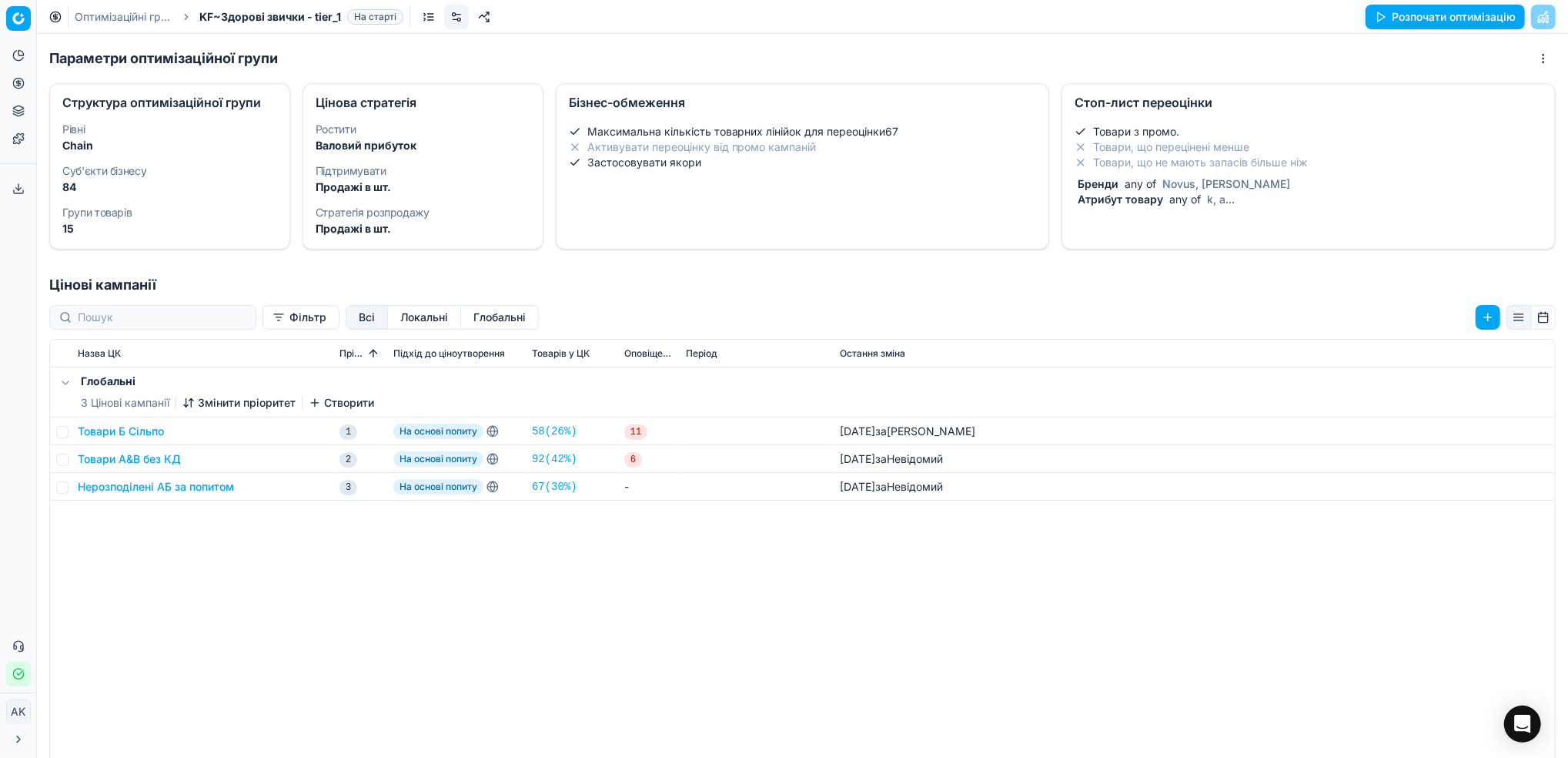
click at [1281, 168] on li "Товари, що не мають запасів більше ніж" at bounding box center [1309, 163] width 468 height 16
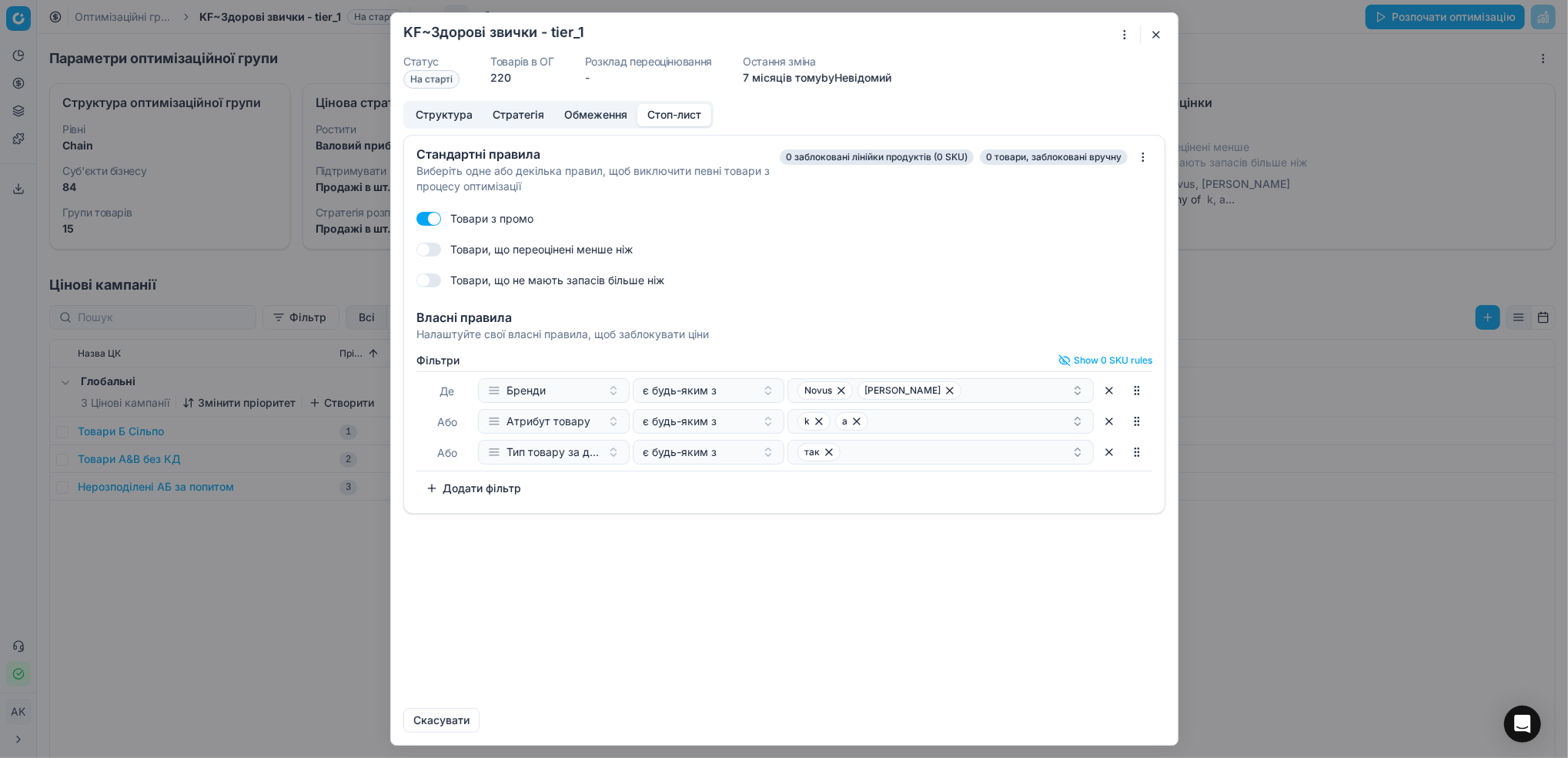
click at [483, 483] on button "Додати фільтр" at bounding box center [474, 488] width 114 height 24
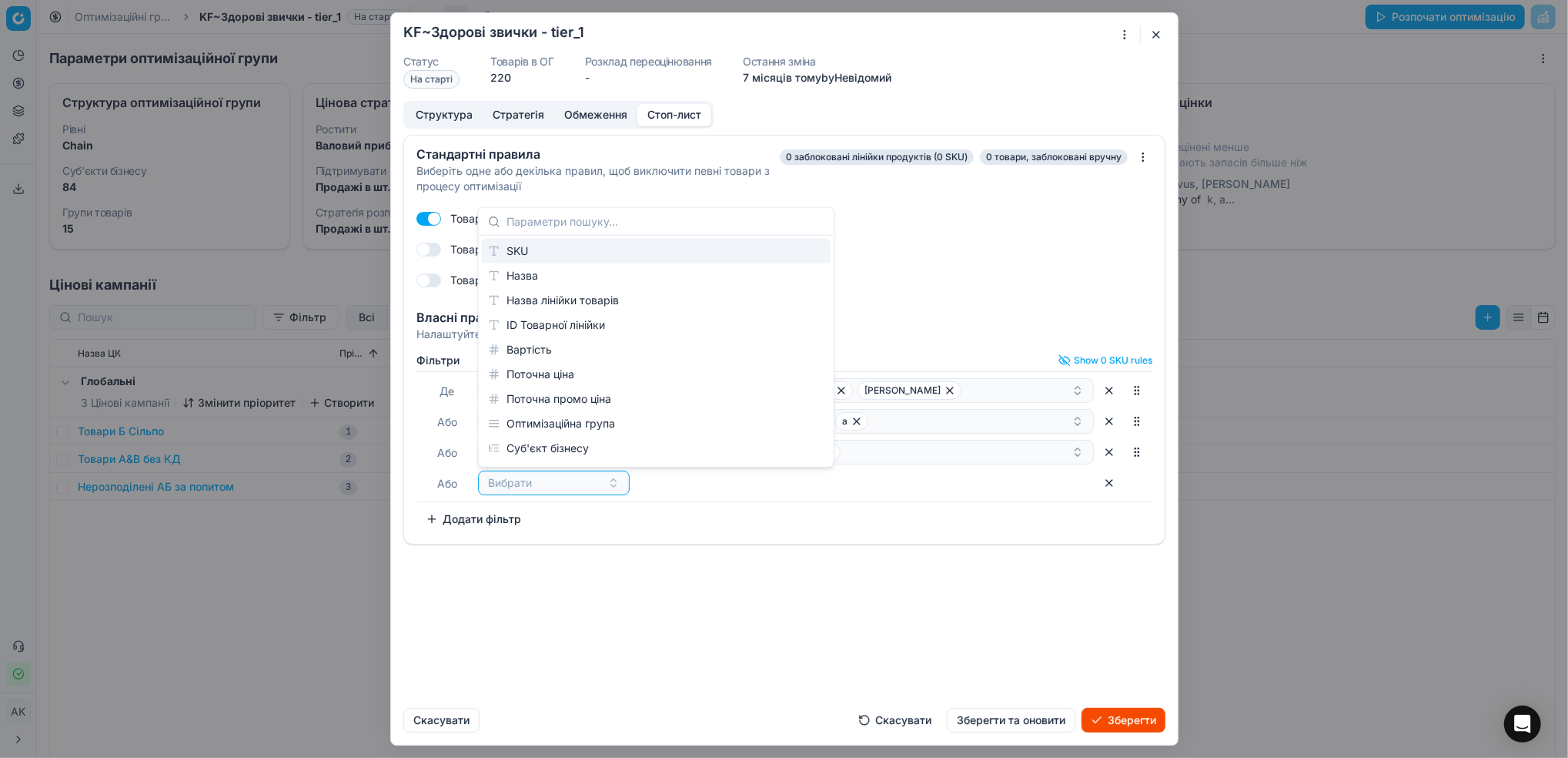
click at [539, 250] on div "SKU" at bounding box center [656, 251] width 349 height 24
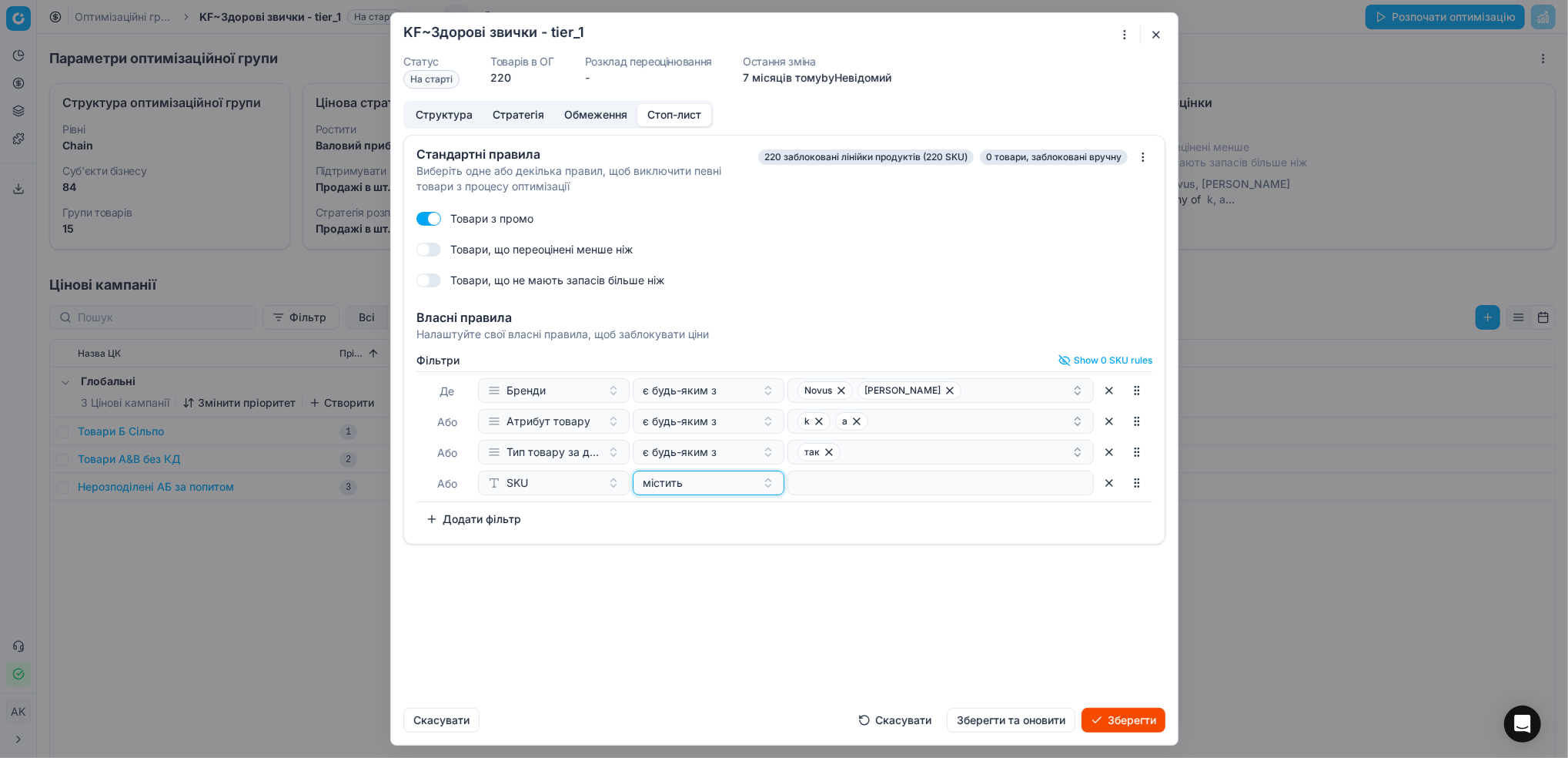
click at [707, 484] on div "містить" at bounding box center [699, 483] width 113 height 16
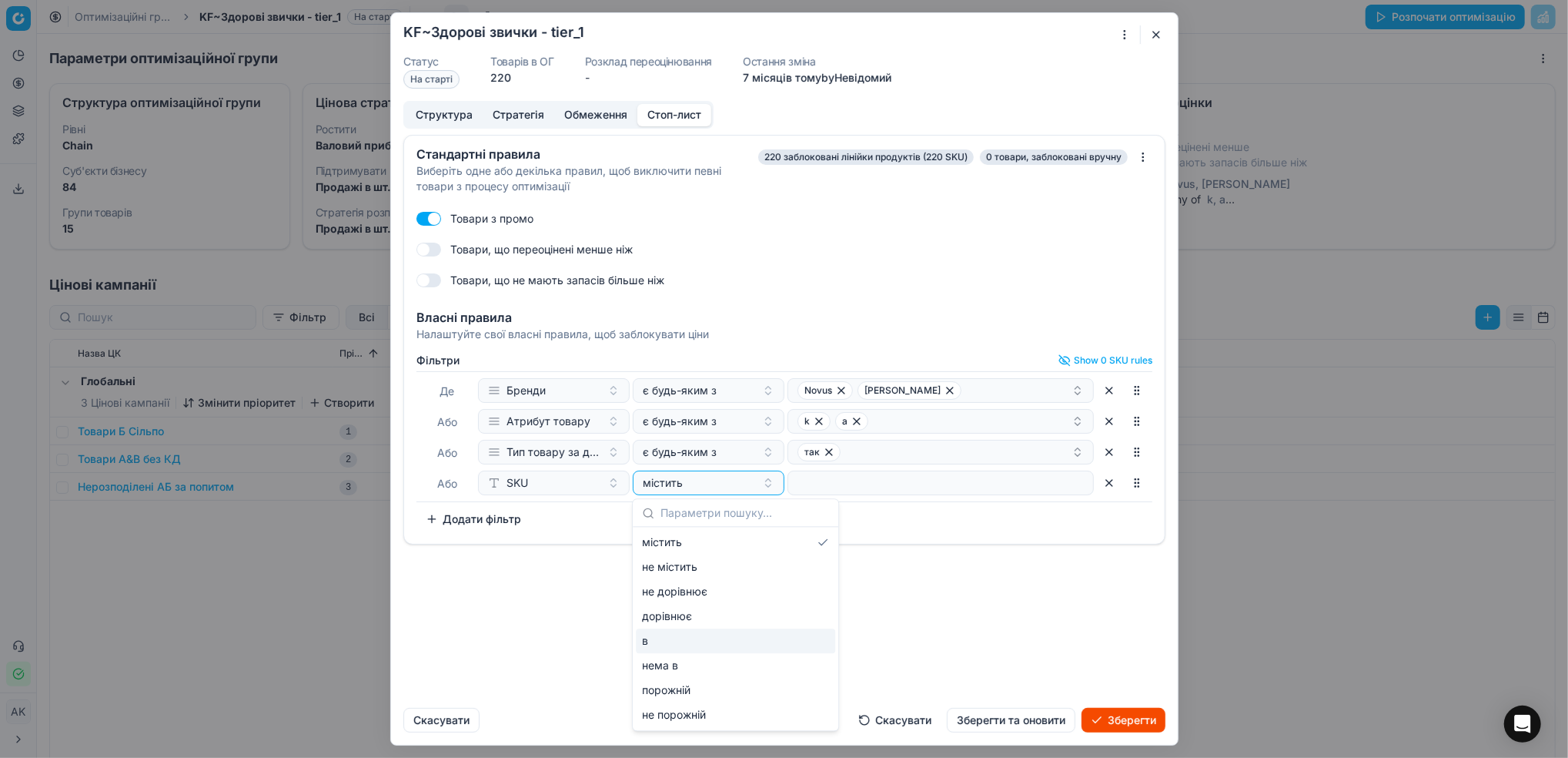
click at [697, 640] on div "в" at bounding box center [735, 640] width 199 height 24
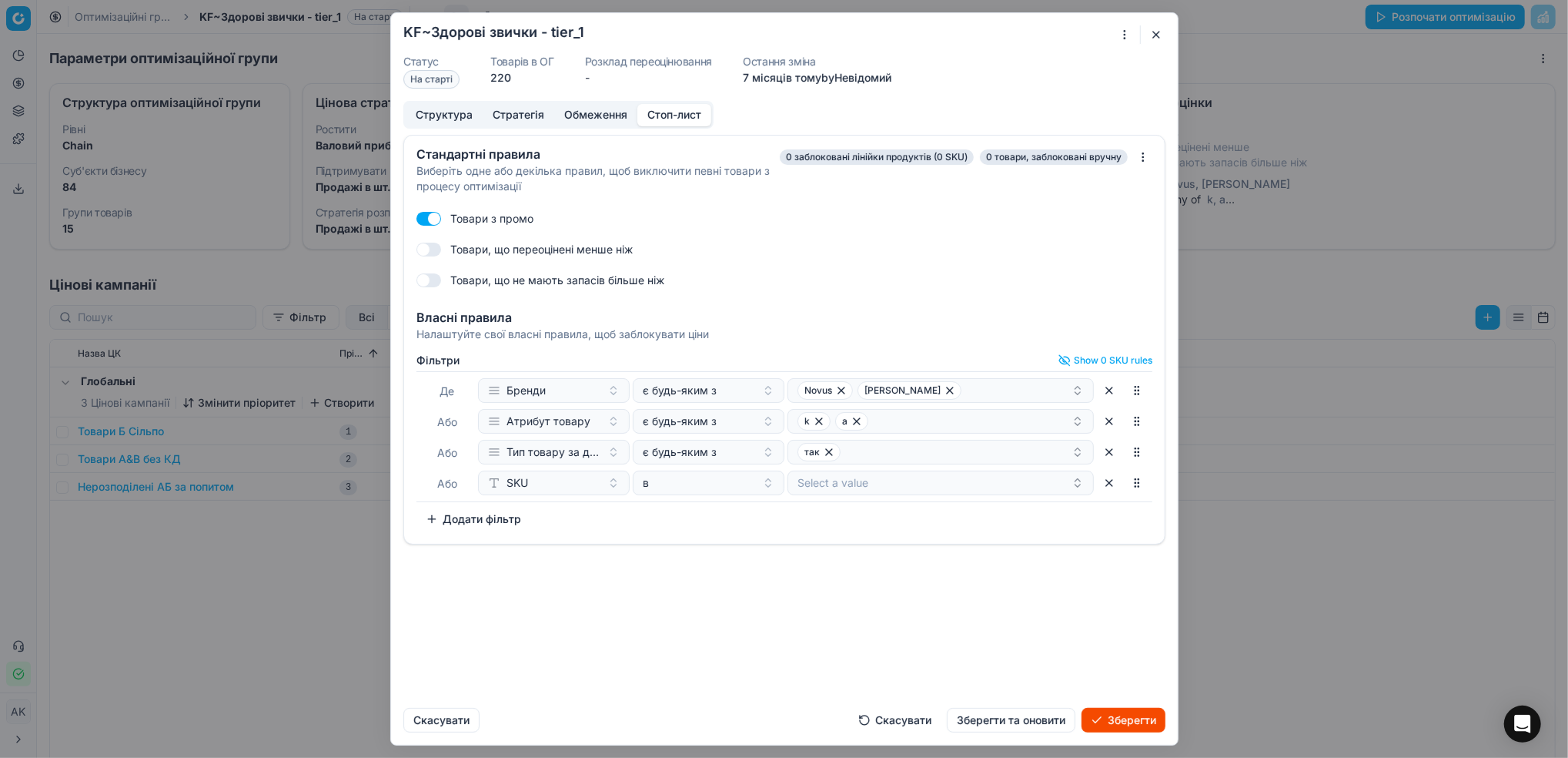
click at [855, 473] on button "Select a value" at bounding box center [941, 483] width 307 height 24
drag, startPoint x: 931, startPoint y: 654, endPoint x: 949, endPoint y: 626, distance: 33.3
click at [934, 654] on div "Стандартні правила Виберіть одне або декілька правил, щоб виключити певні товар…" at bounding box center [784, 415] width 787 height 560
click at [1000, 718] on button "Зберегти та оновити" at bounding box center [1011, 720] width 128 height 24
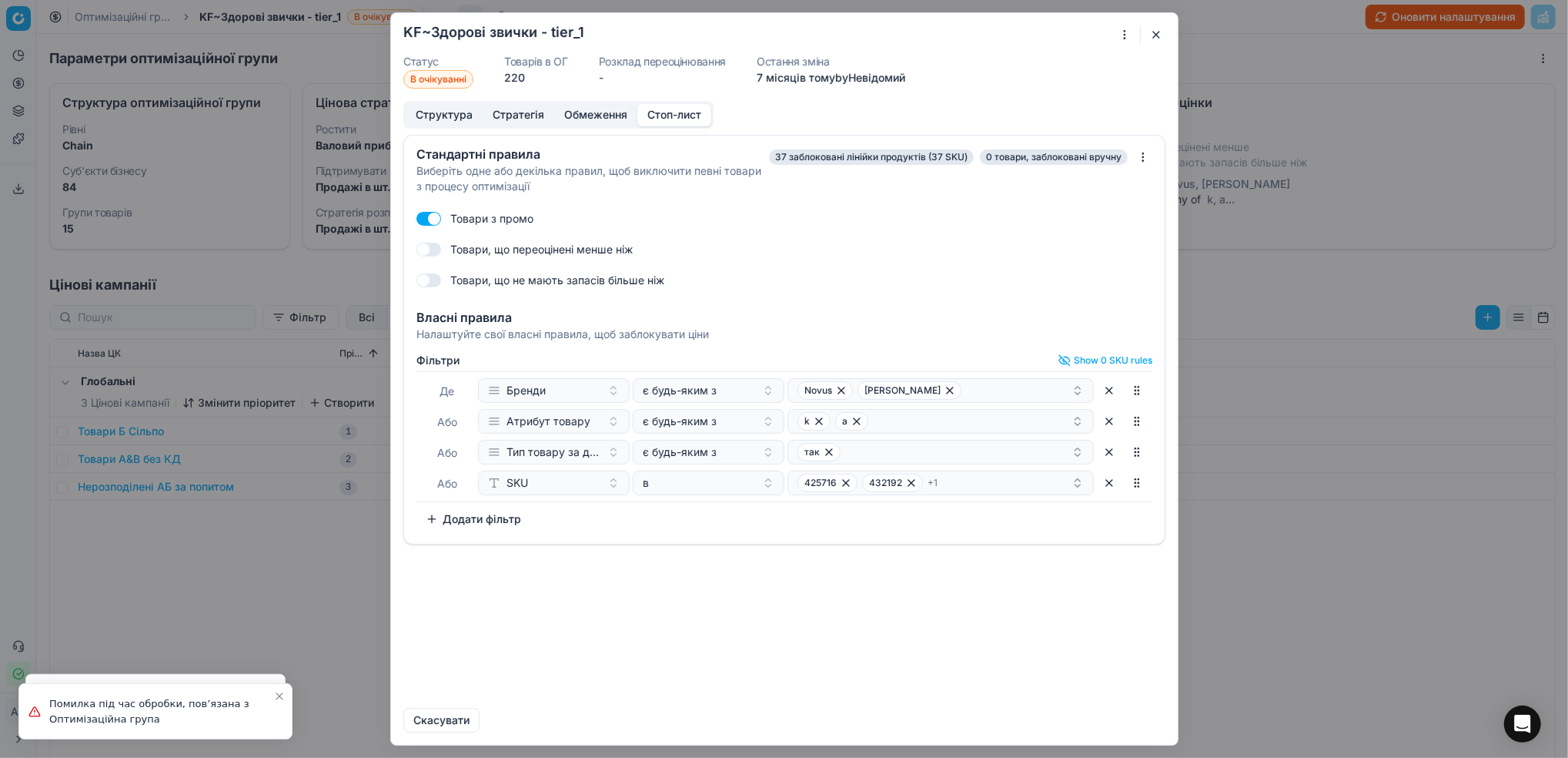
click at [1157, 35] on button "button" at bounding box center [1156, 34] width 18 height 18
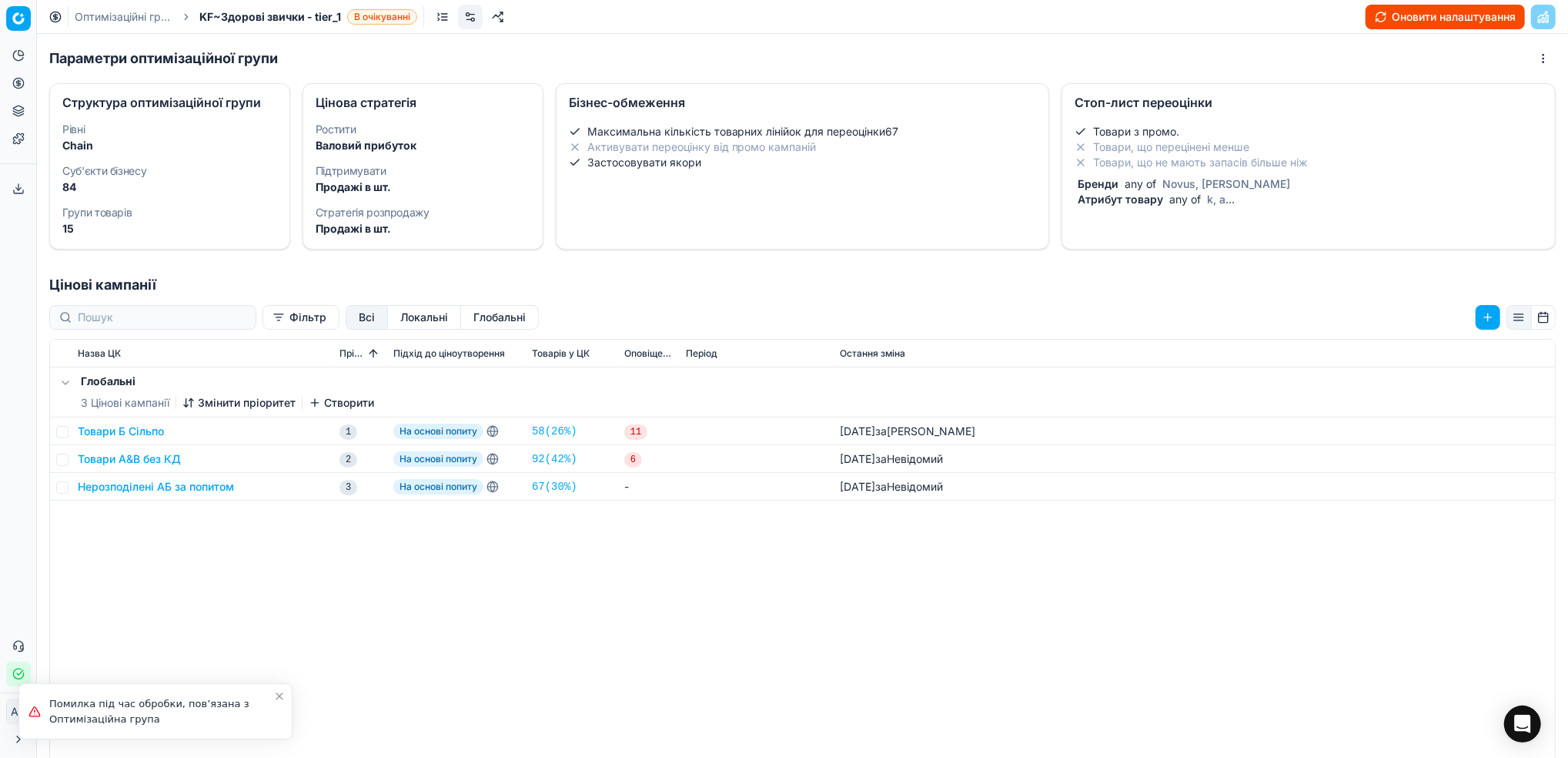
click at [131, 10] on link "Оптимізаційні групи" at bounding box center [124, 17] width 99 height 16
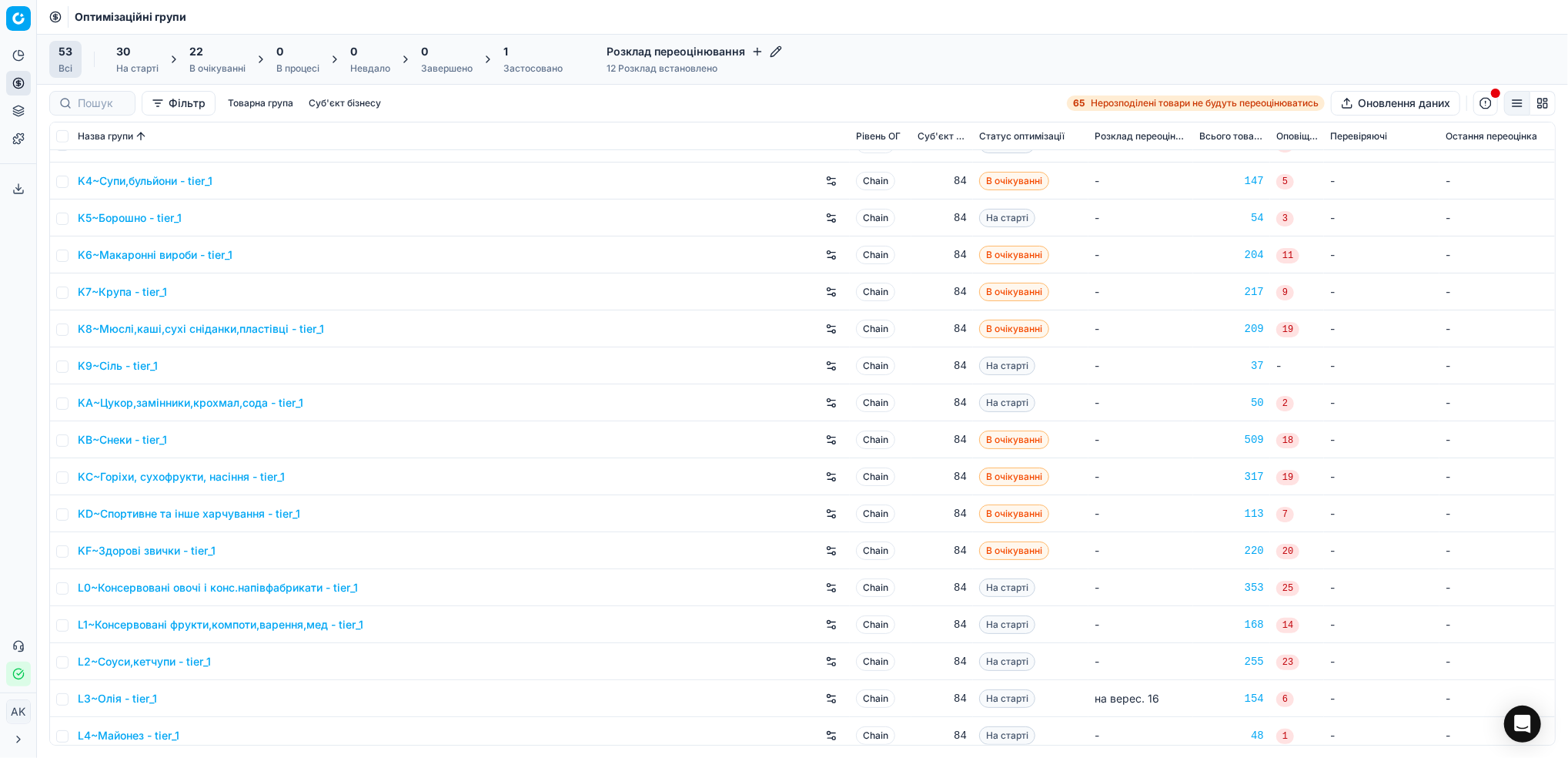
scroll to position [718, 0]
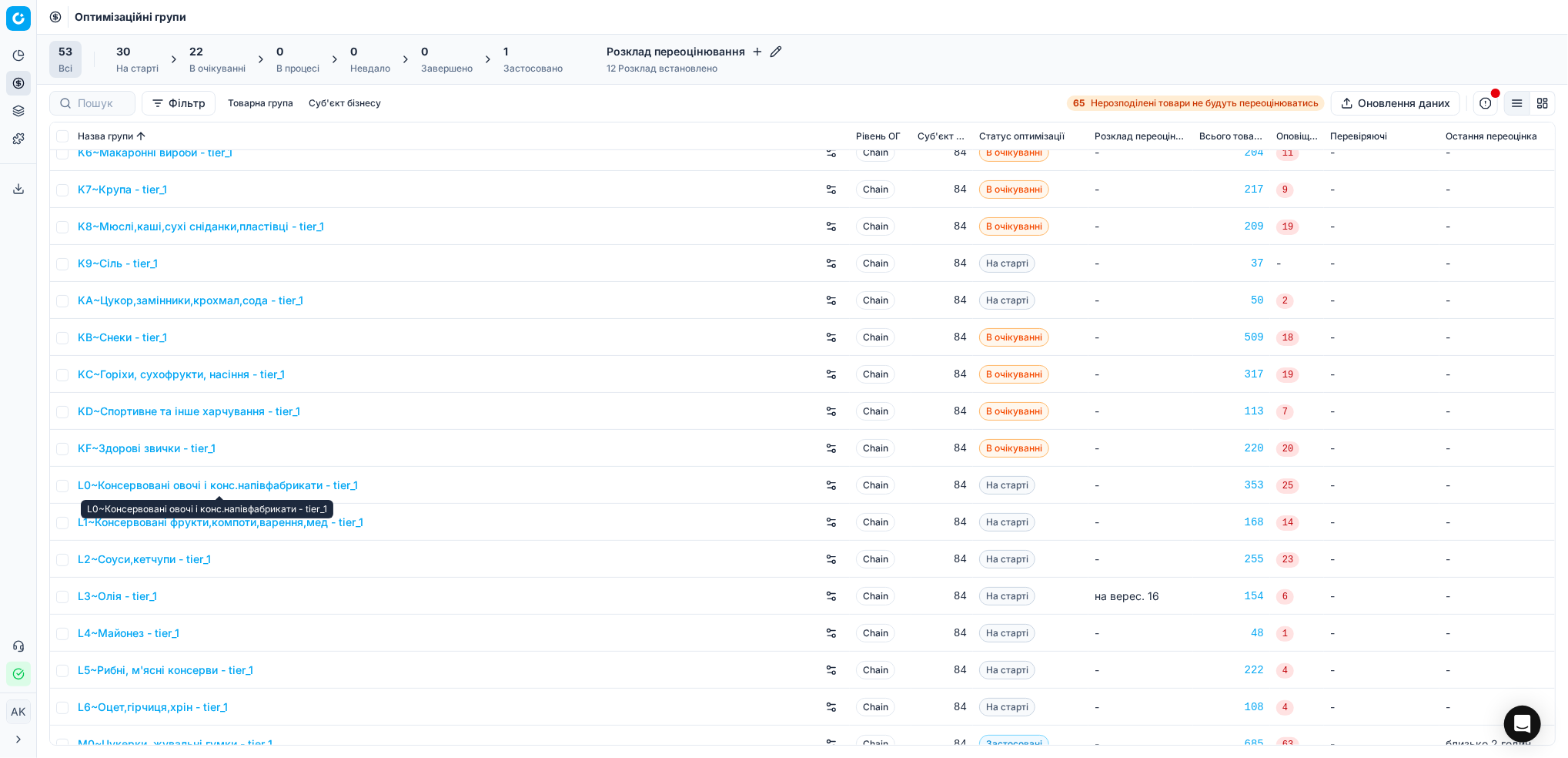
click at [208, 485] on link "L0~Консервовані овочі і конс.напівфабрикати - tier_1" at bounding box center [218, 485] width 281 height 16
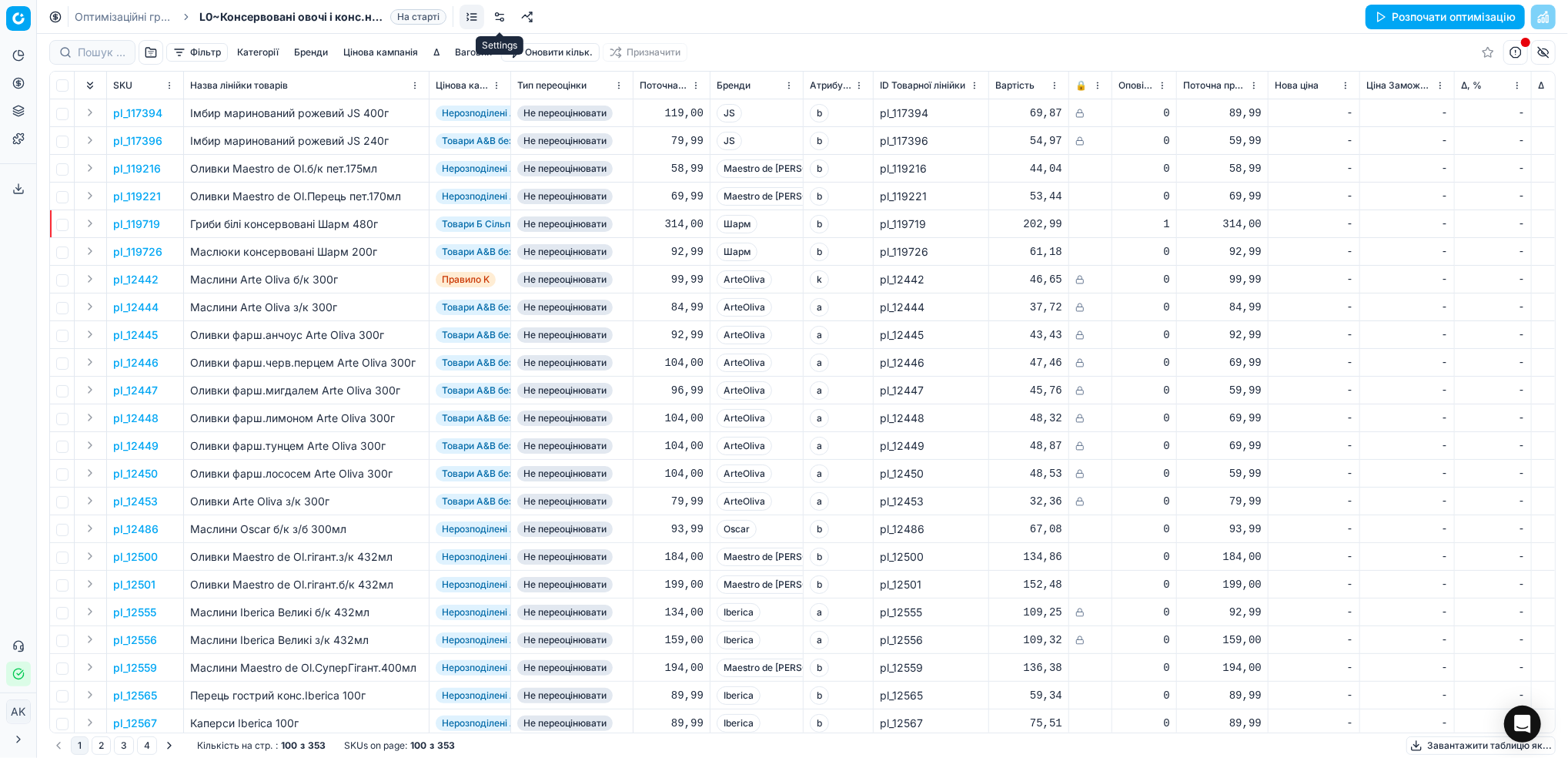
click at [496, 16] on link at bounding box center [500, 16] width 24 height 24
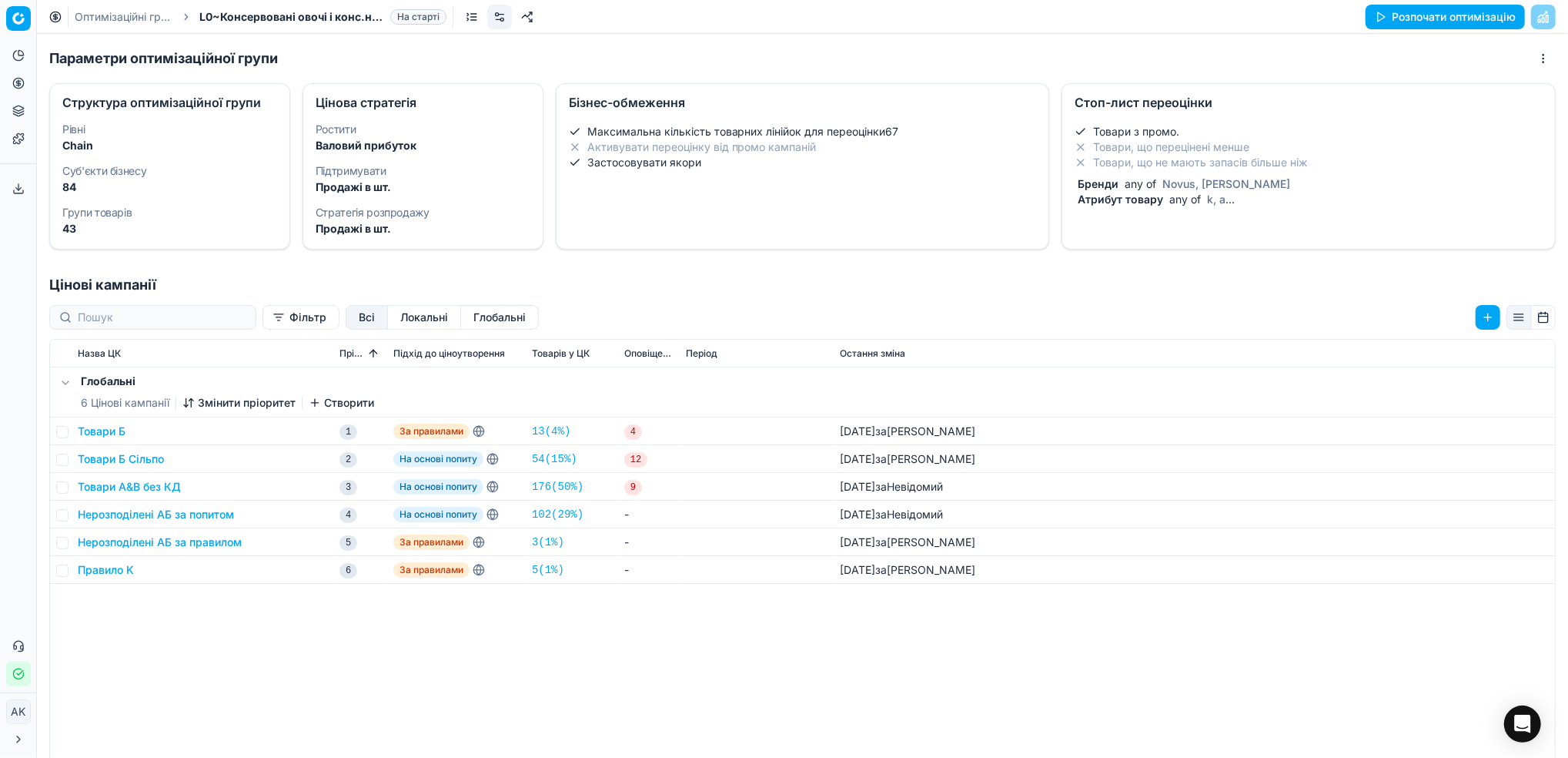
click at [1166, 198] on span "any of" at bounding box center [1185, 198] width 38 height 13
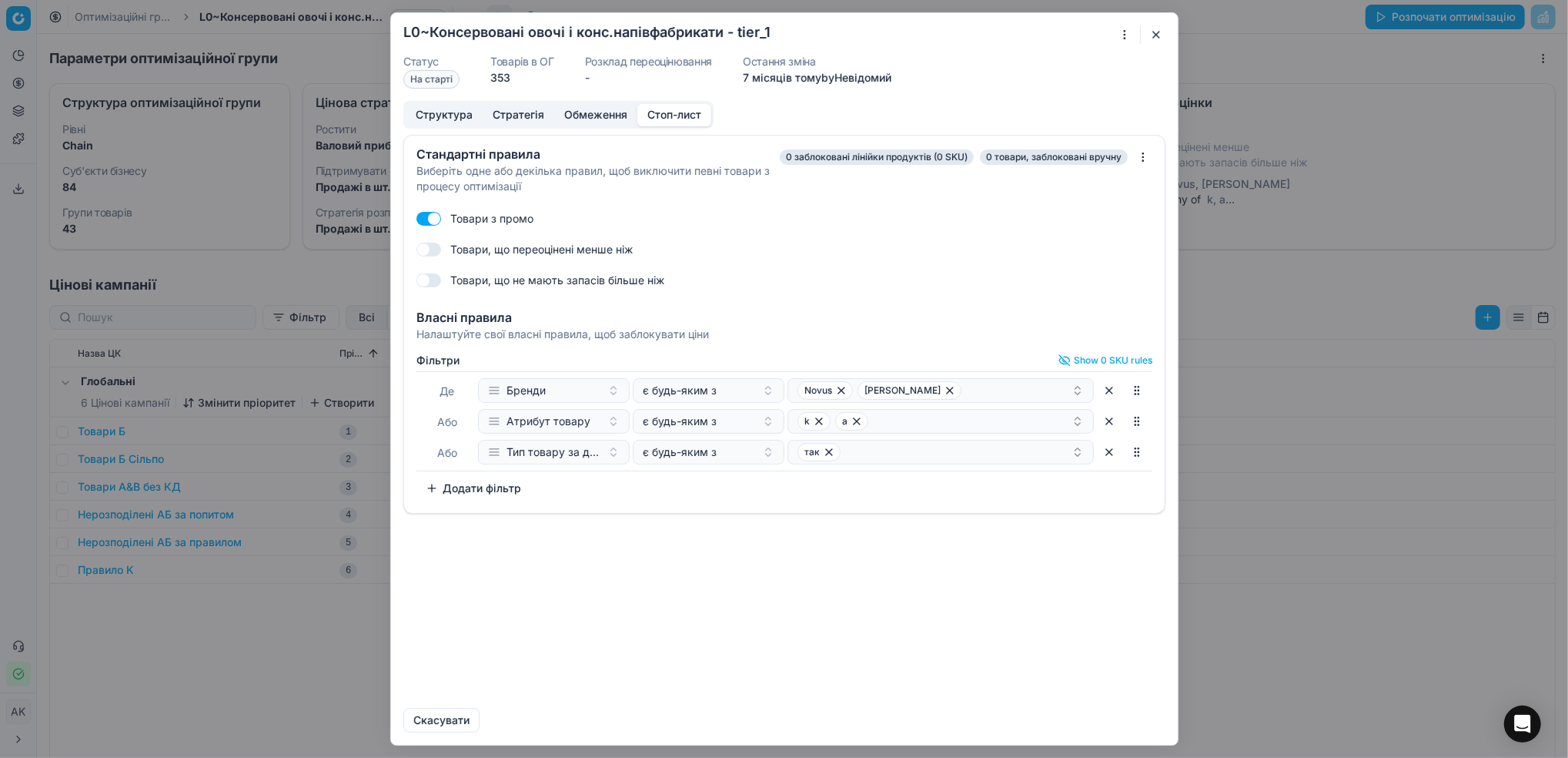
click at [478, 488] on button "Додати фільтр" at bounding box center [474, 488] width 114 height 24
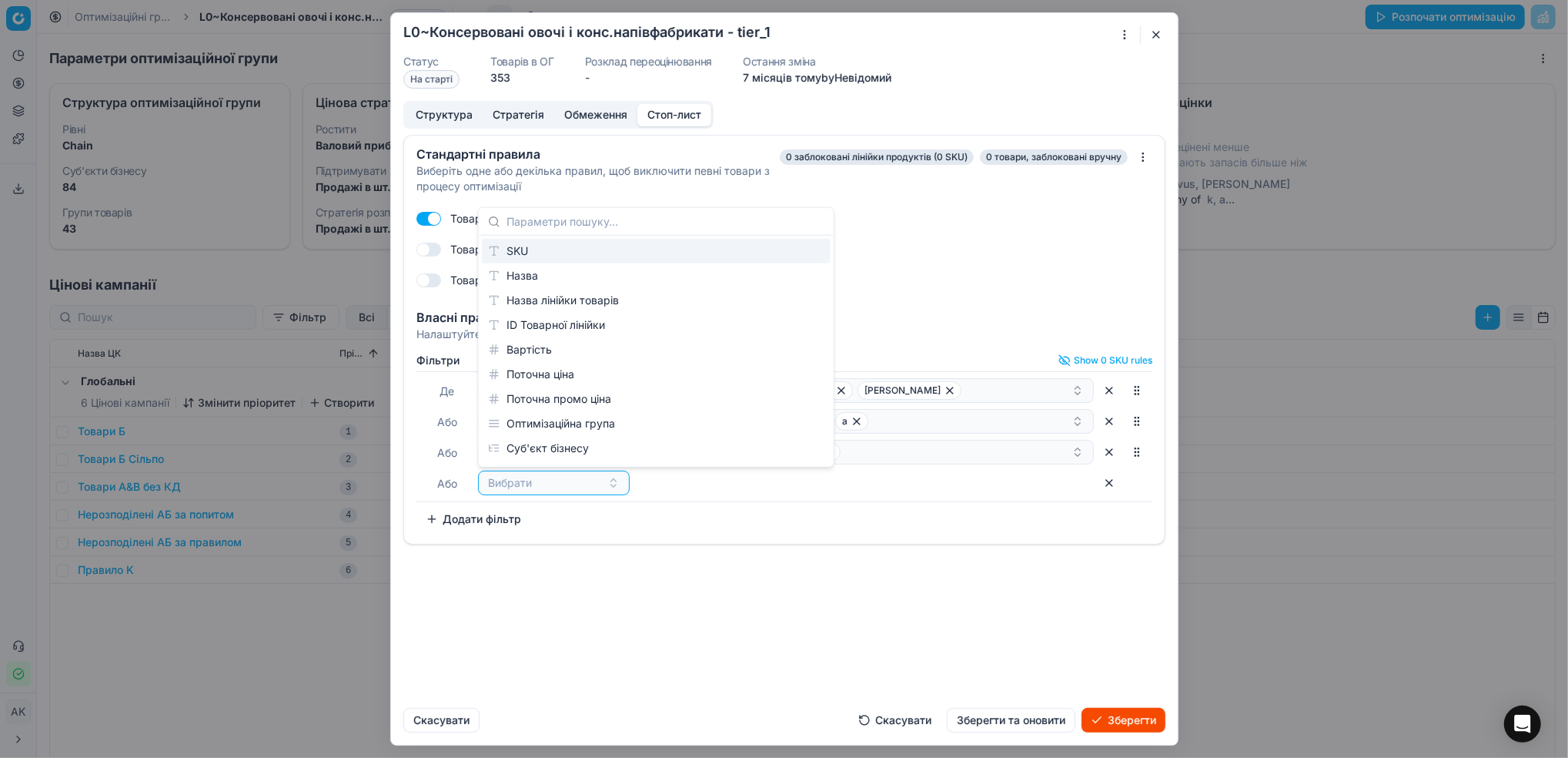
click at [562, 254] on div "SKU" at bounding box center [656, 251] width 349 height 24
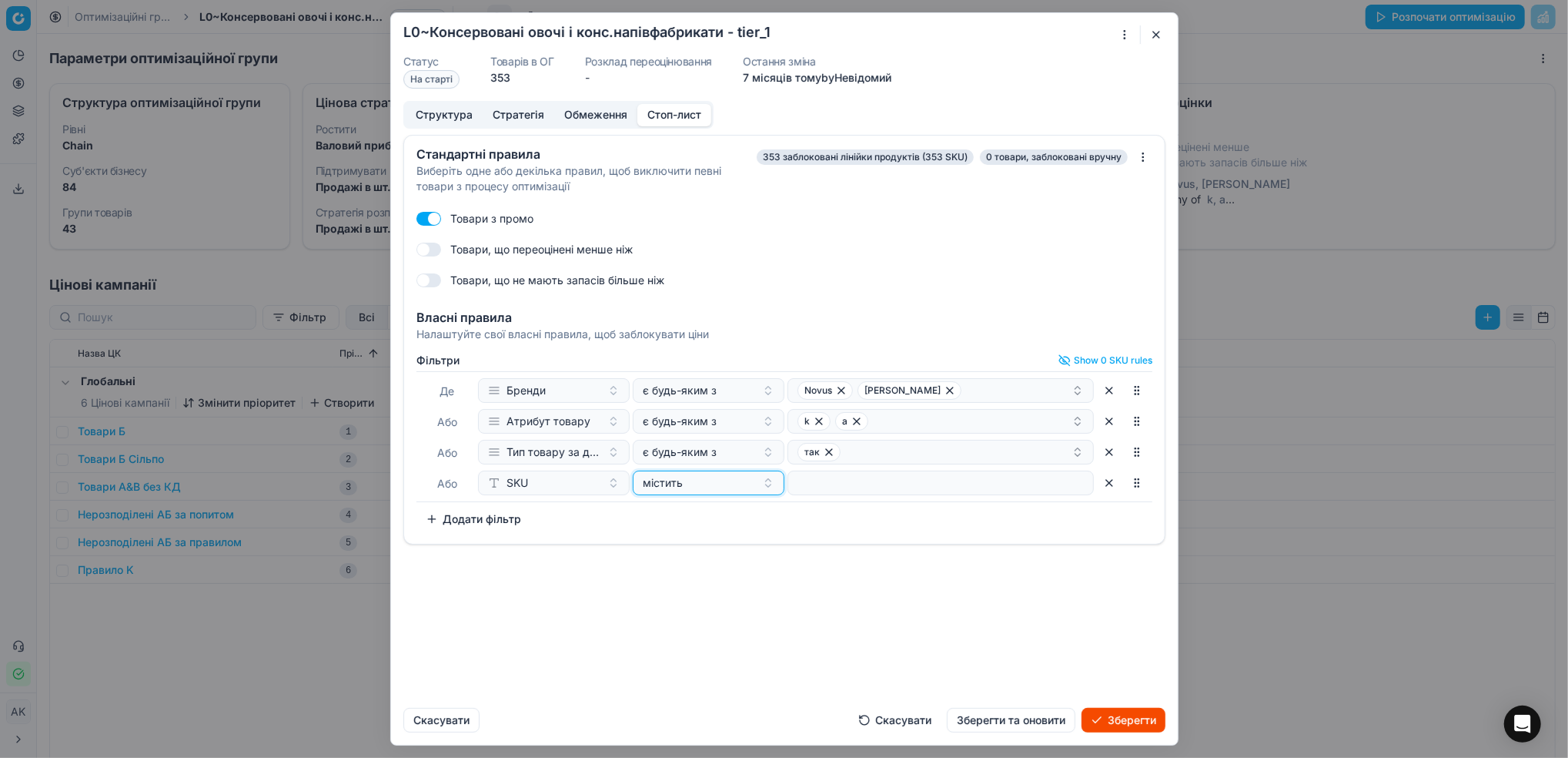
click at [734, 487] on div "містить" at bounding box center [699, 483] width 113 height 16
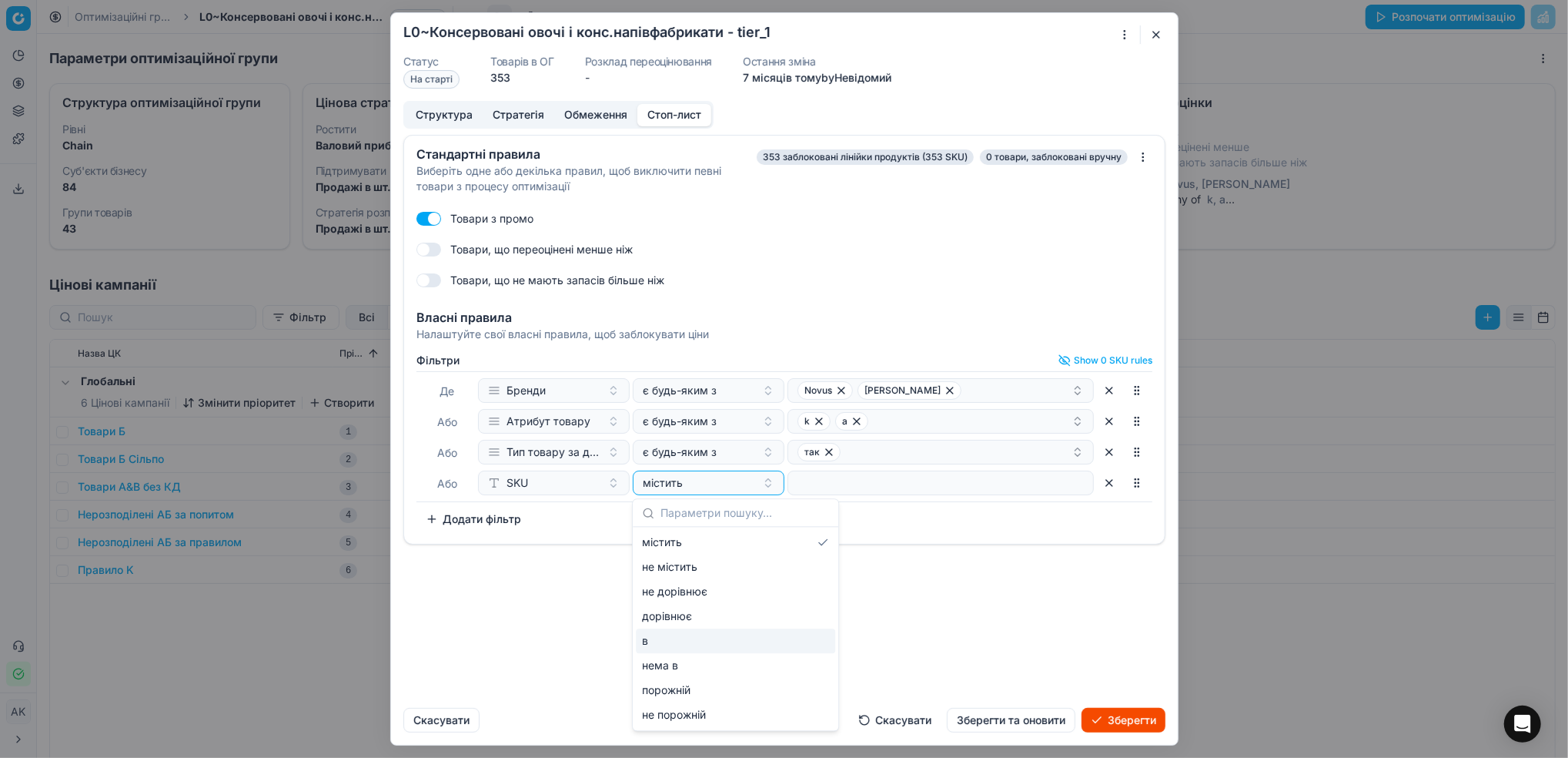
click at [708, 650] on div "в" at bounding box center [735, 640] width 199 height 24
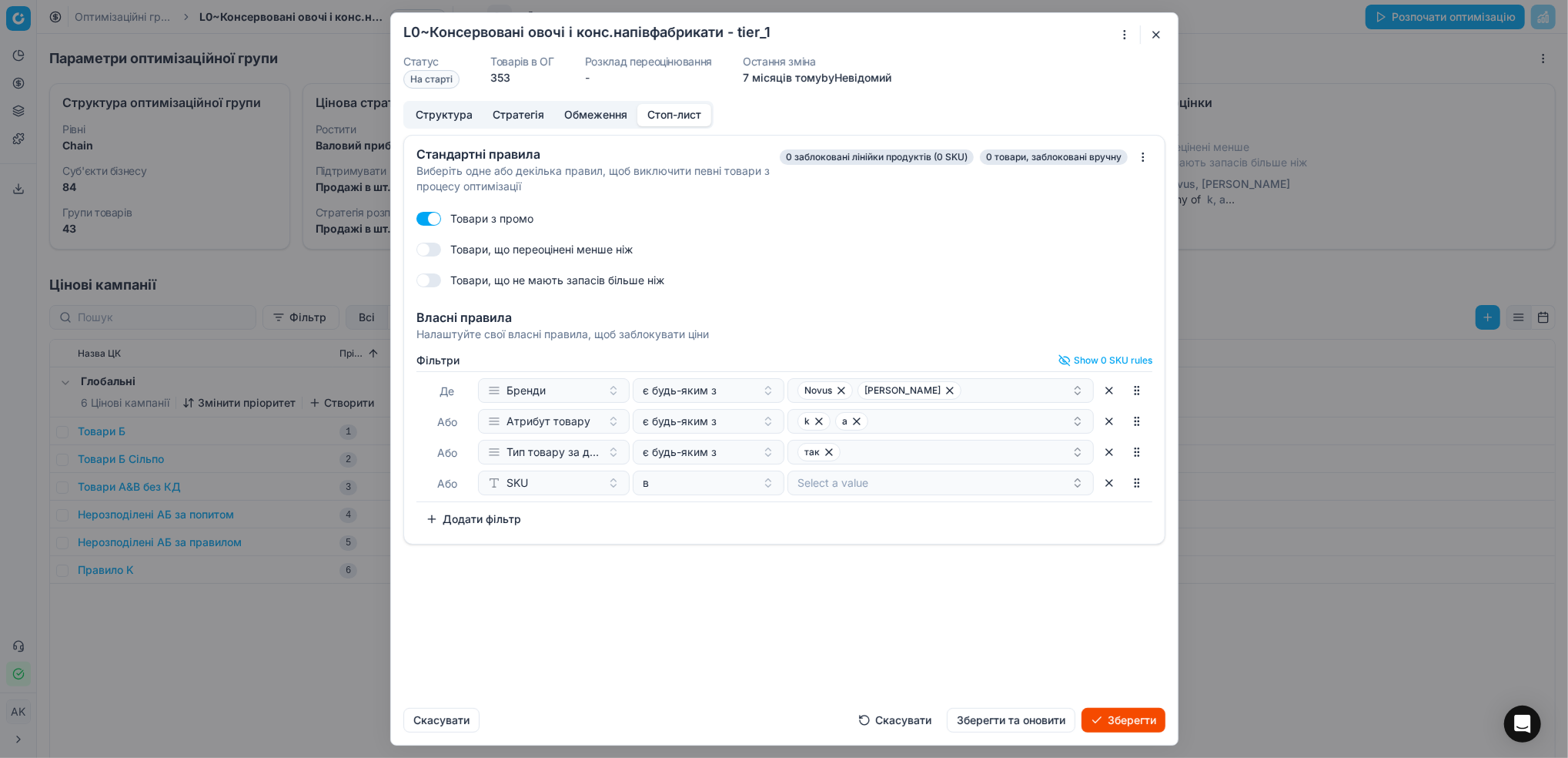
click at [873, 485] on button "Select a value" at bounding box center [941, 483] width 307 height 24
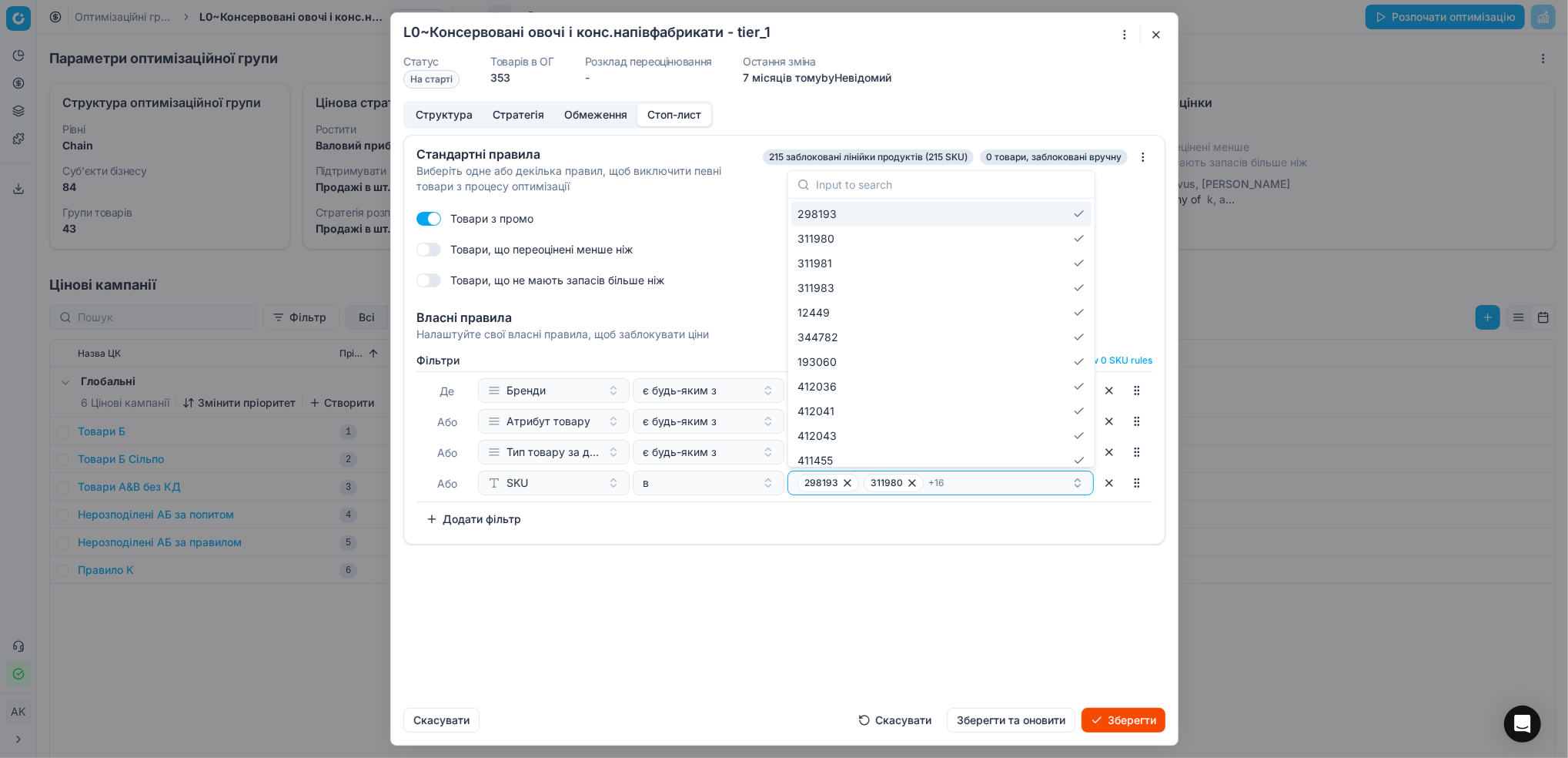
click at [951, 591] on div "Стандартні правила Виберіть одне або декілька правил, щоб виключити певні товар…" at bounding box center [784, 415] width 787 height 560
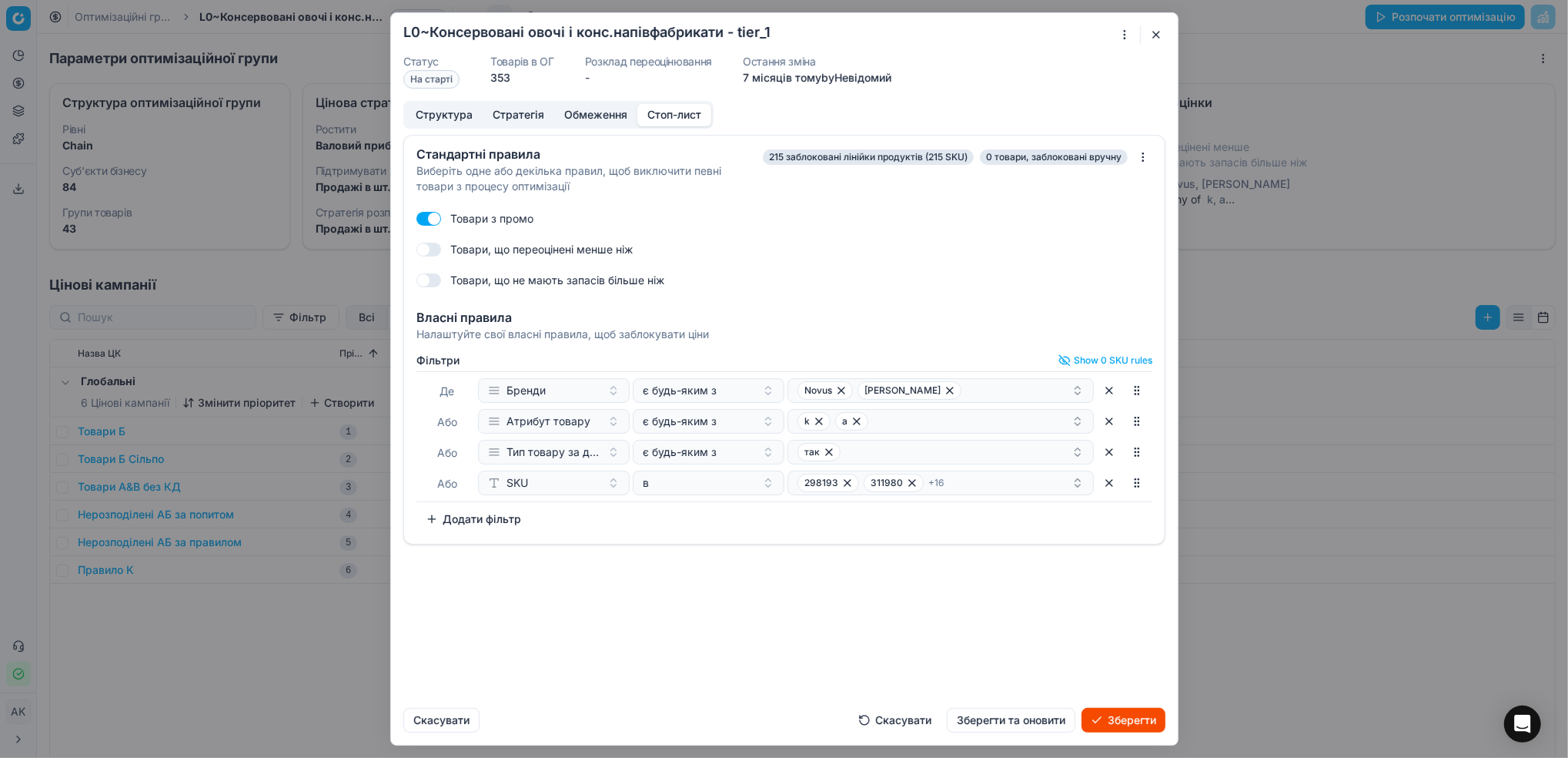
click at [995, 718] on button "Зберегти та оновити" at bounding box center [1011, 720] width 128 height 24
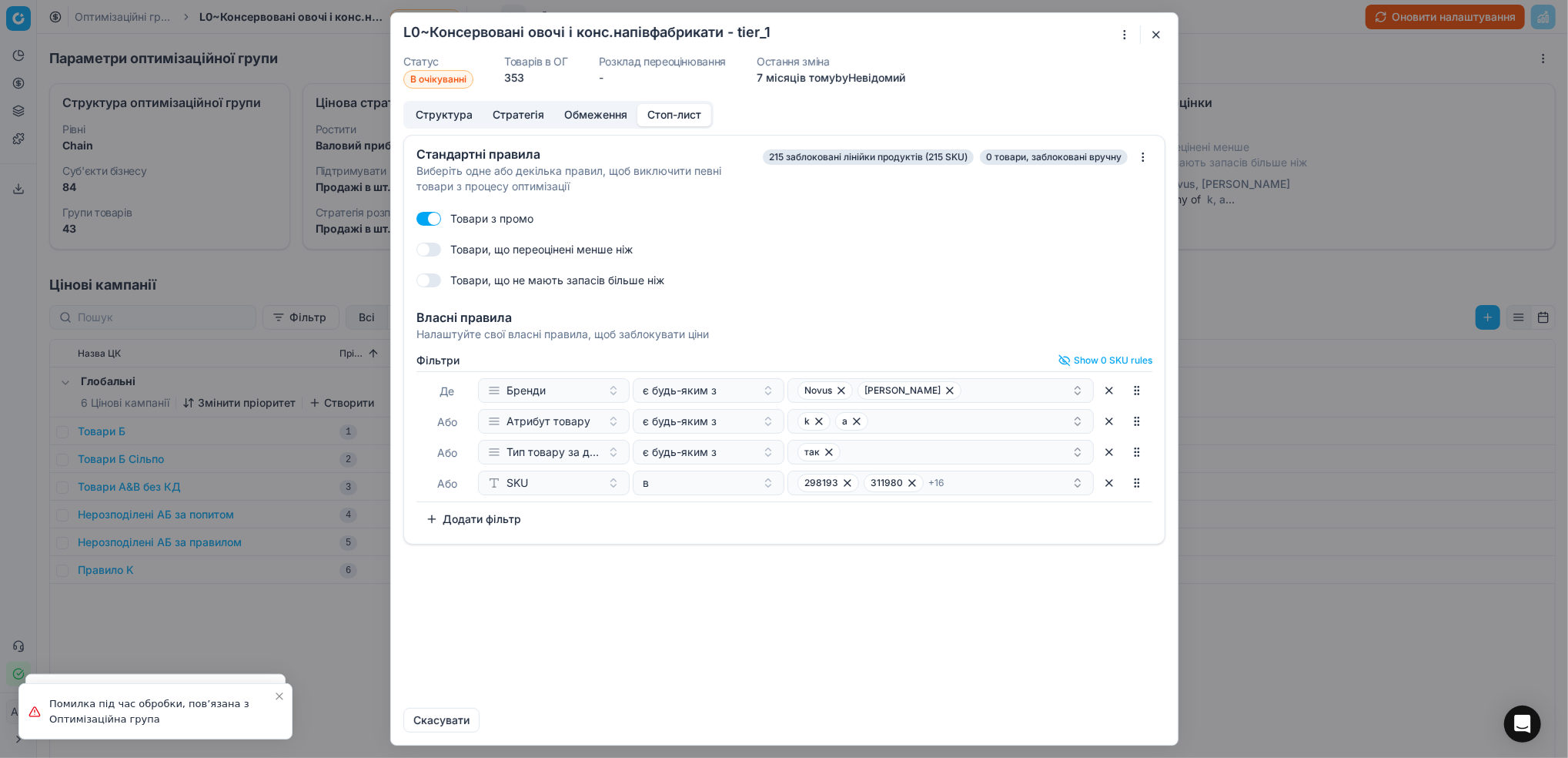
click at [1154, 33] on button "button" at bounding box center [1156, 34] width 18 height 18
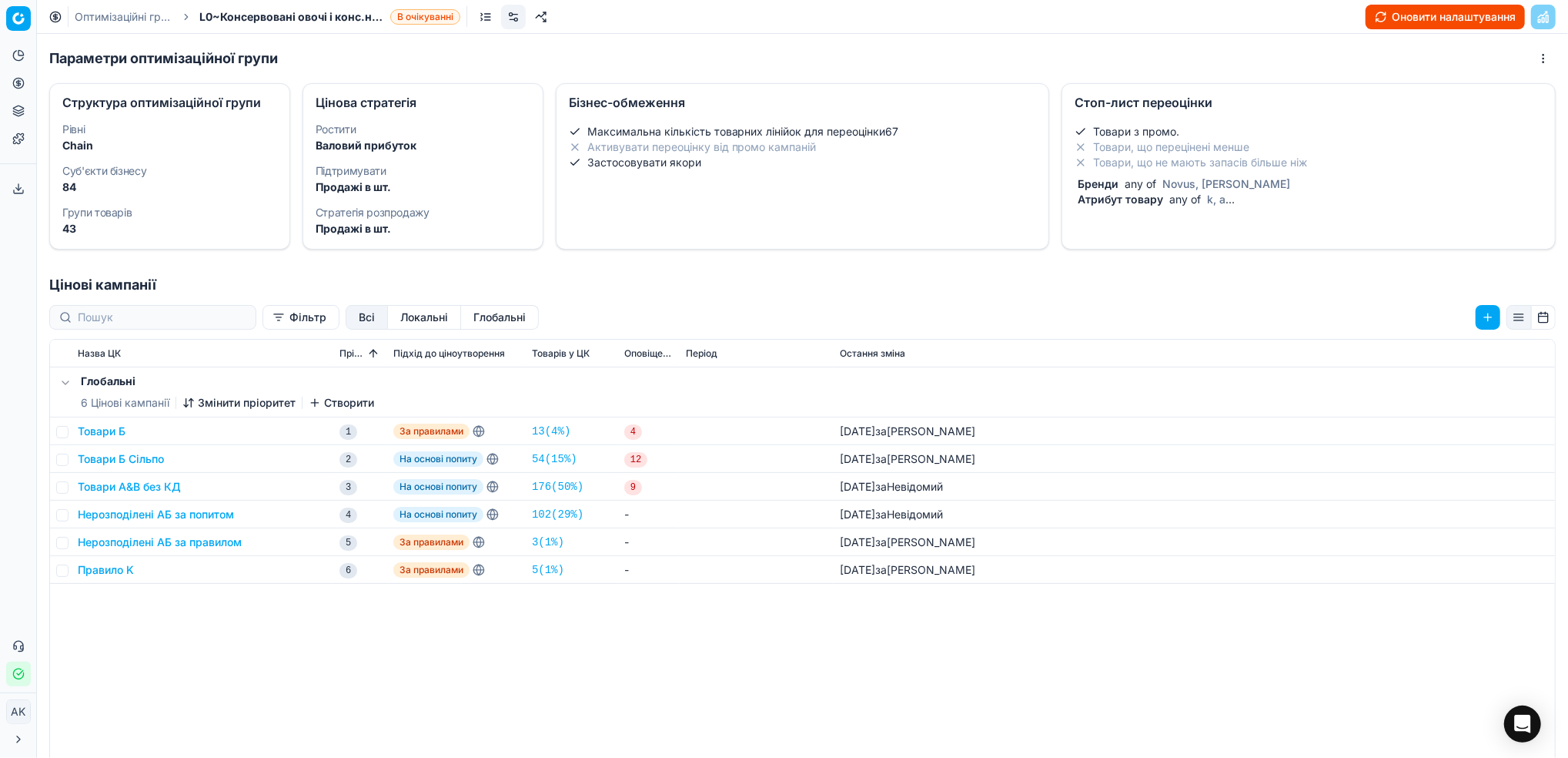
click at [138, 13] on link "Оптимізаційні групи" at bounding box center [124, 17] width 99 height 16
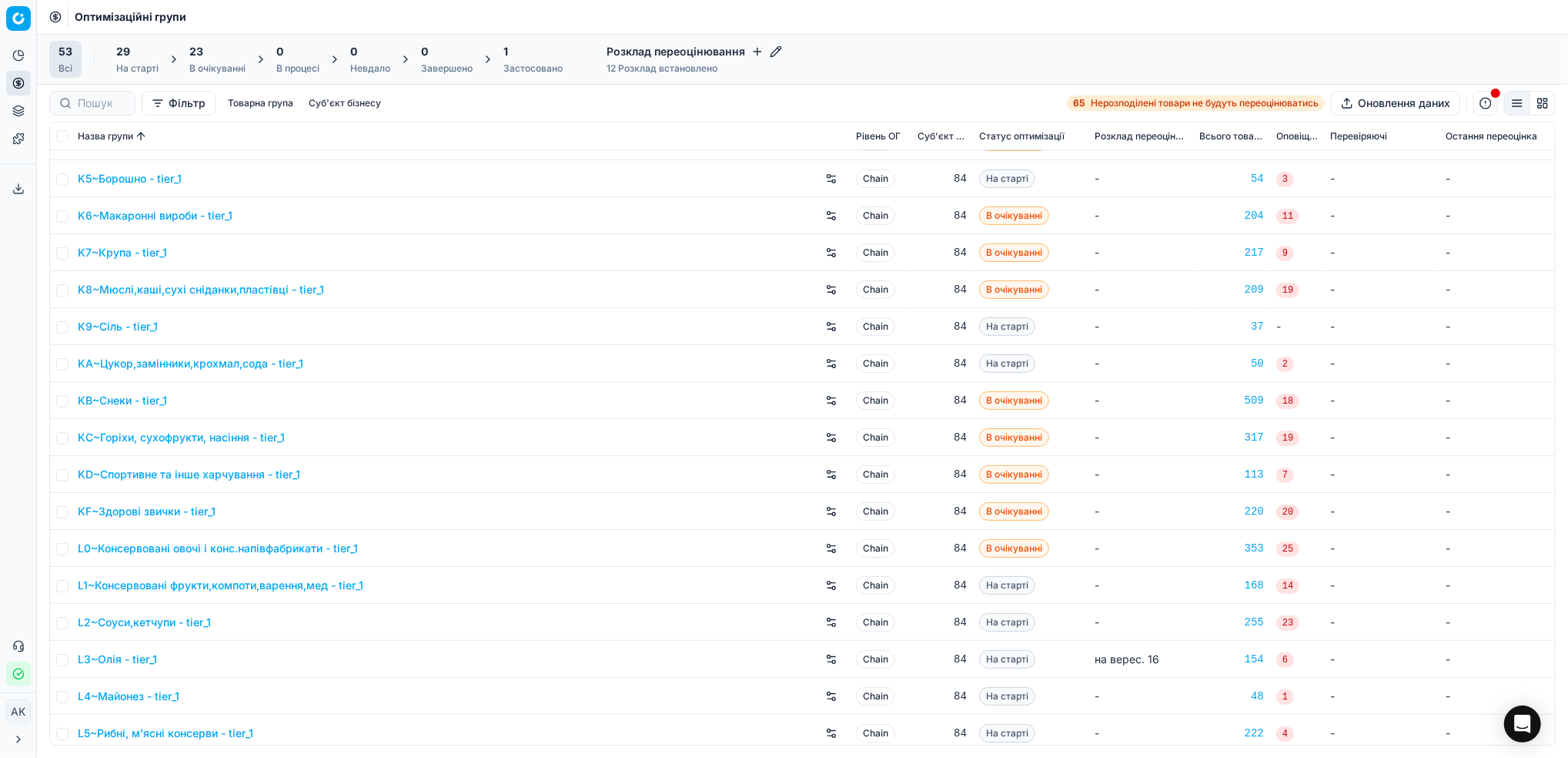
scroll to position [718, 0]
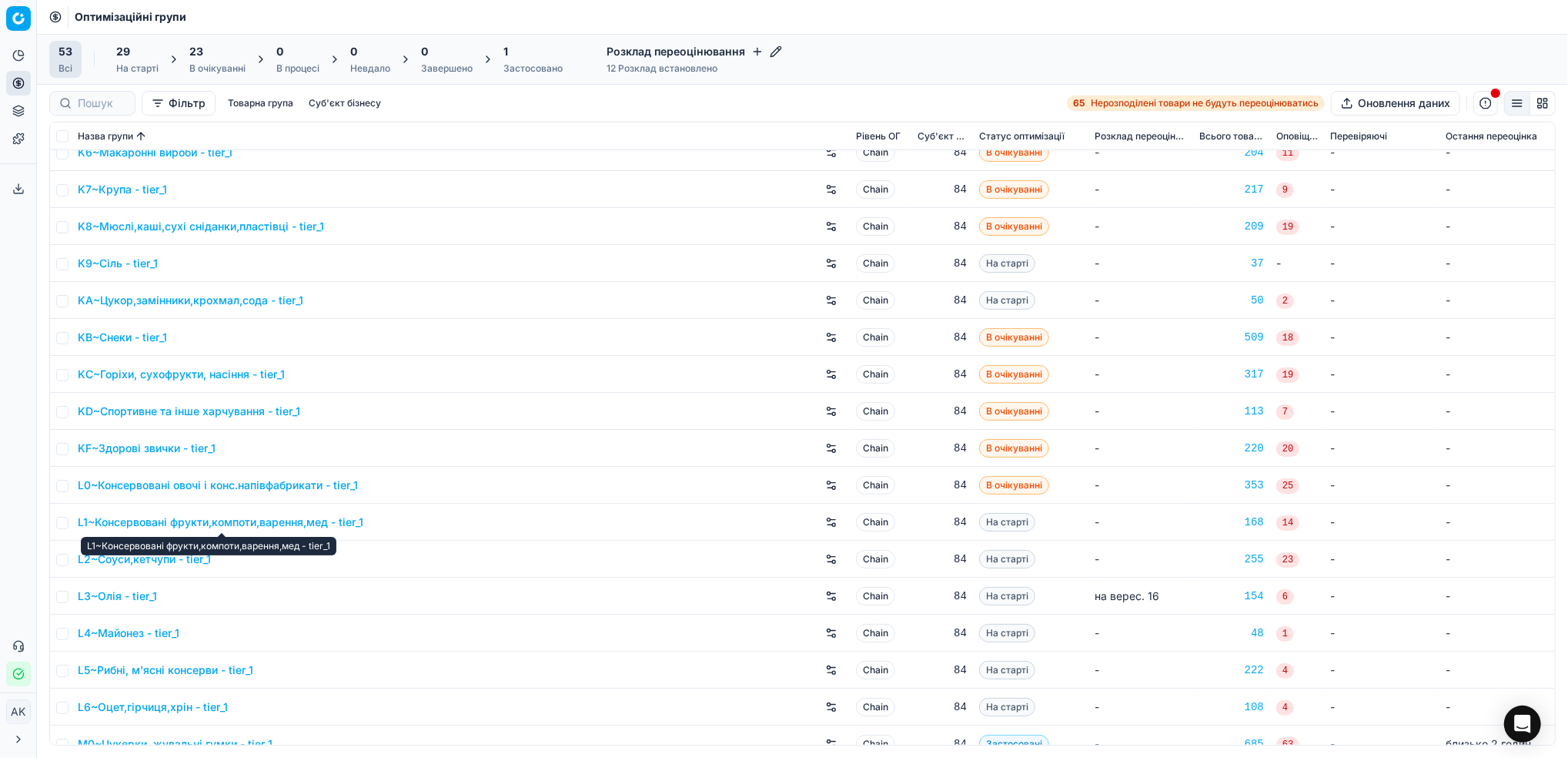
click at [210, 523] on link "L1~Консервовані фрукти,компоти,варення,мед - tier_1" at bounding box center [221, 522] width 286 height 16
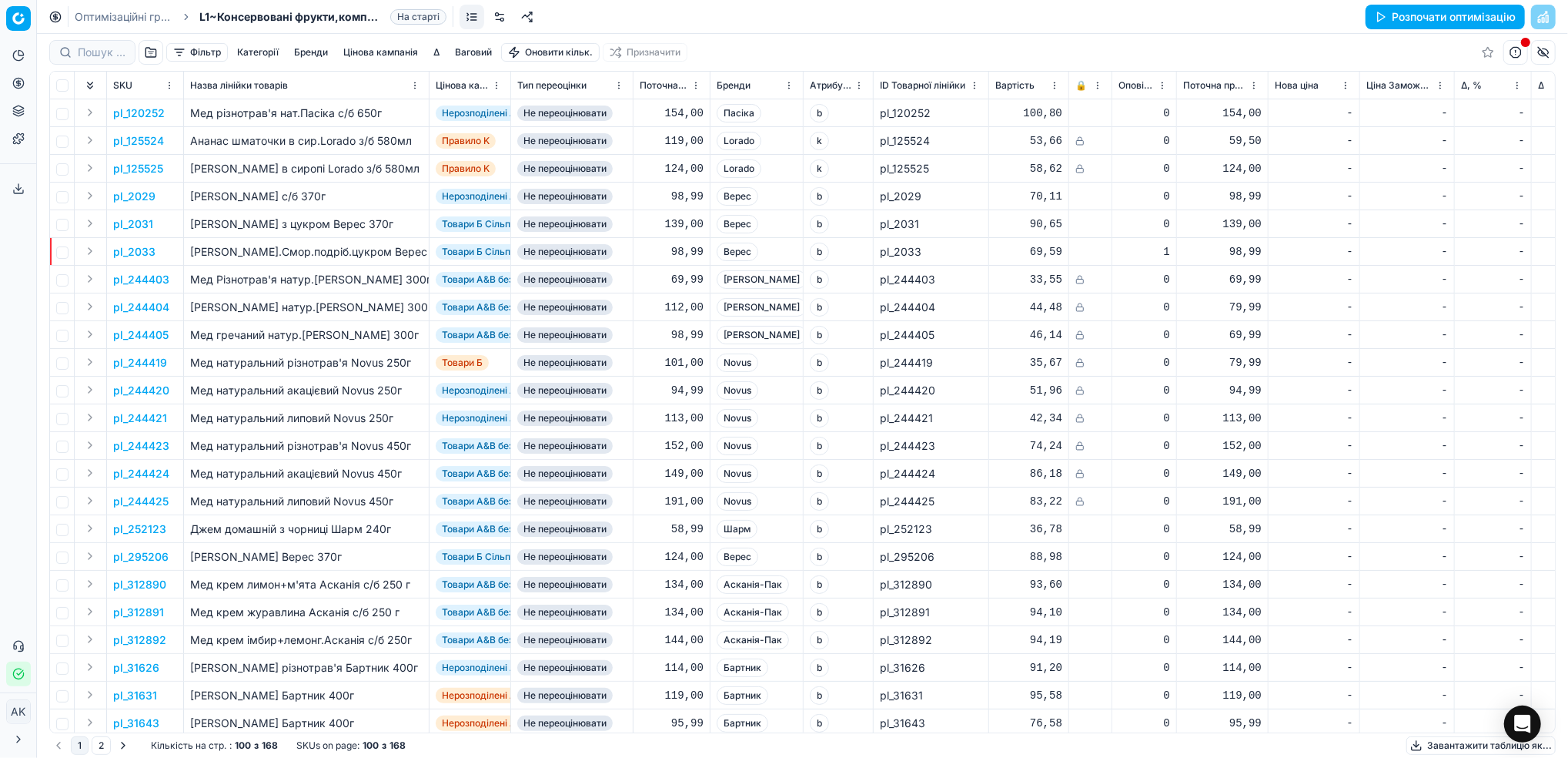
click at [502, 16] on link at bounding box center [500, 16] width 24 height 24
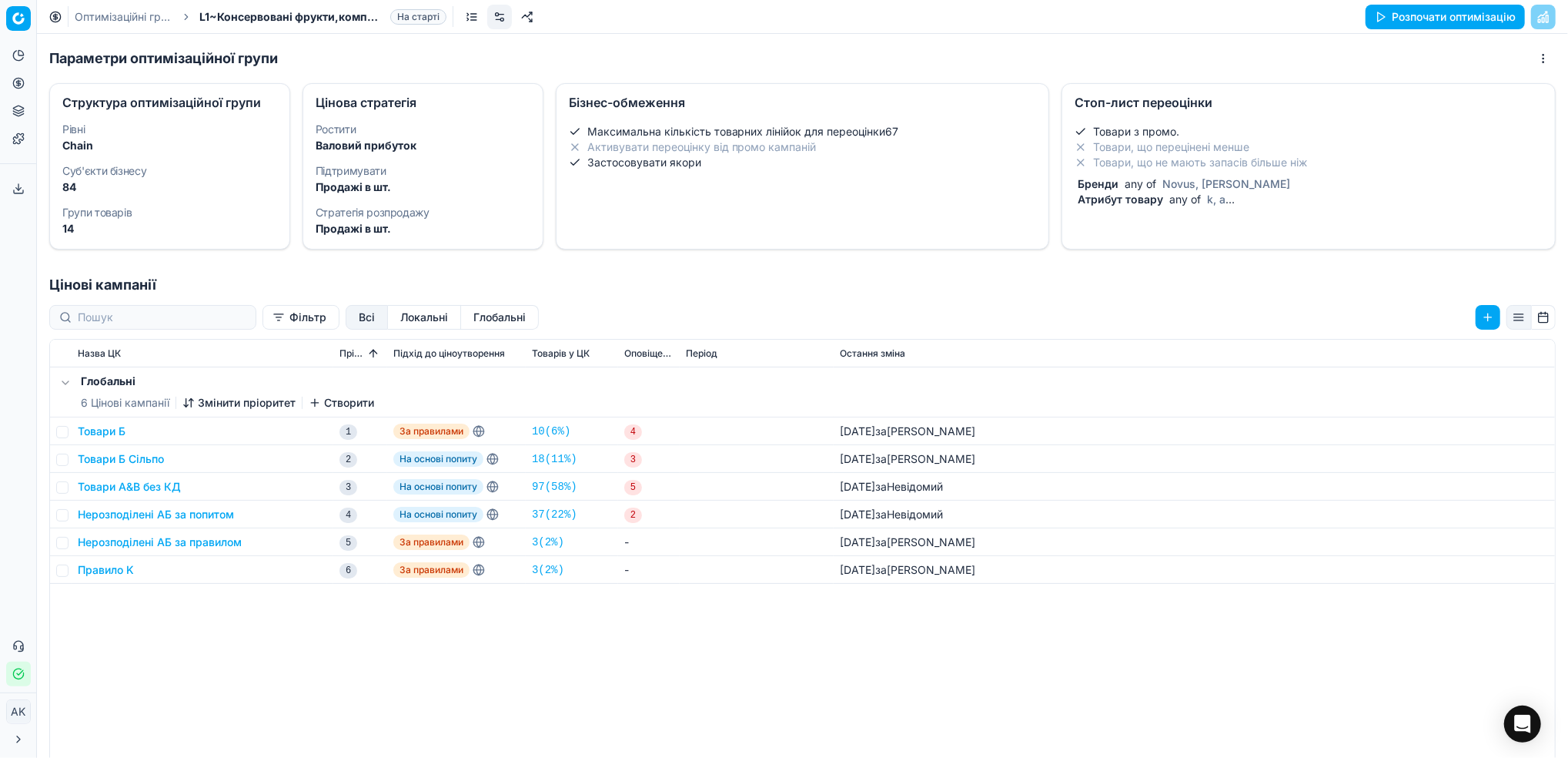
click at [1090, 217] on div "Товари з промо. Товари, що перецінені менше Товари, що не мають запасів більше …" at bounding box center [1309, 168] width 493 height 101
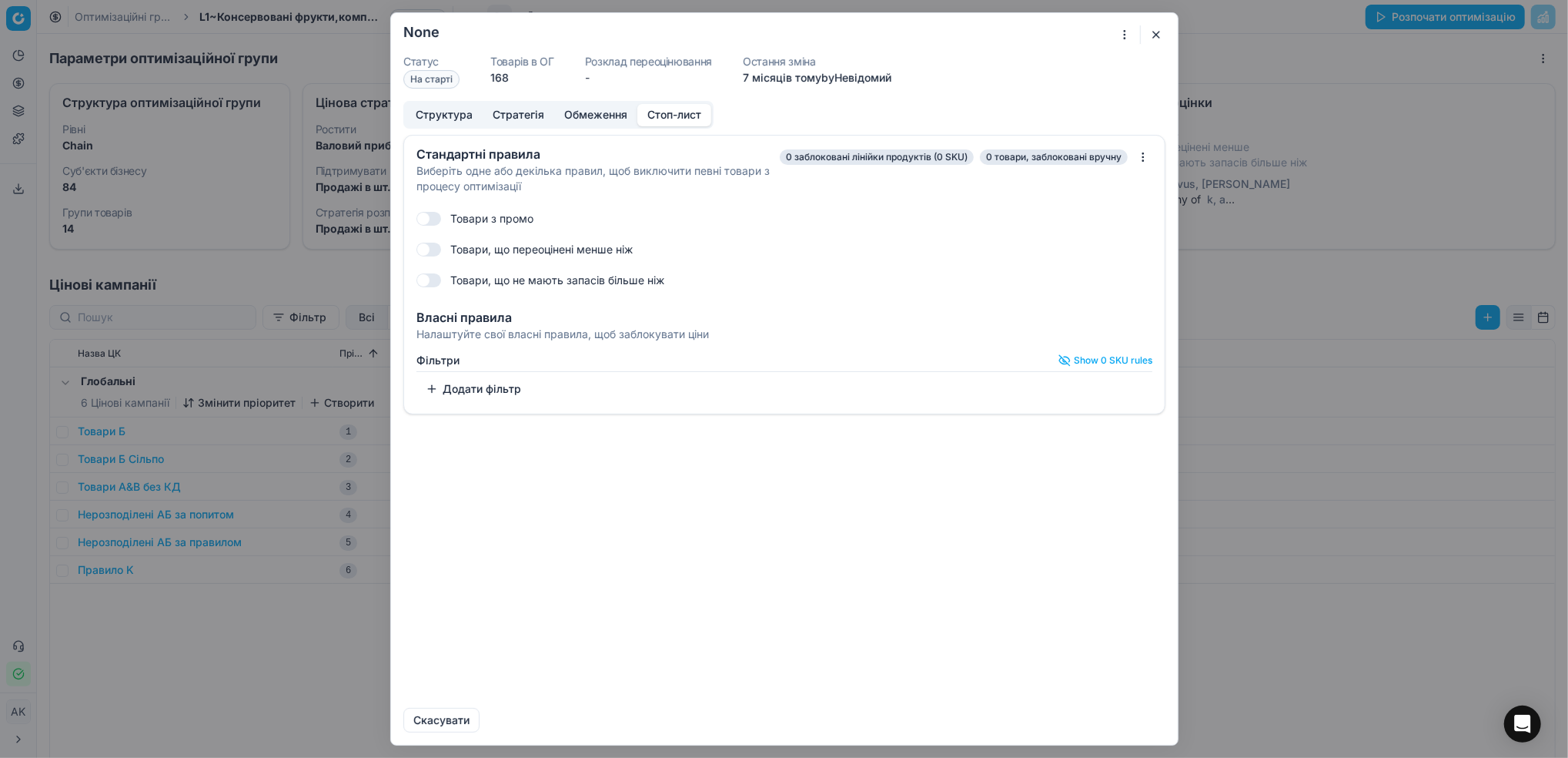
checkbox input "true"
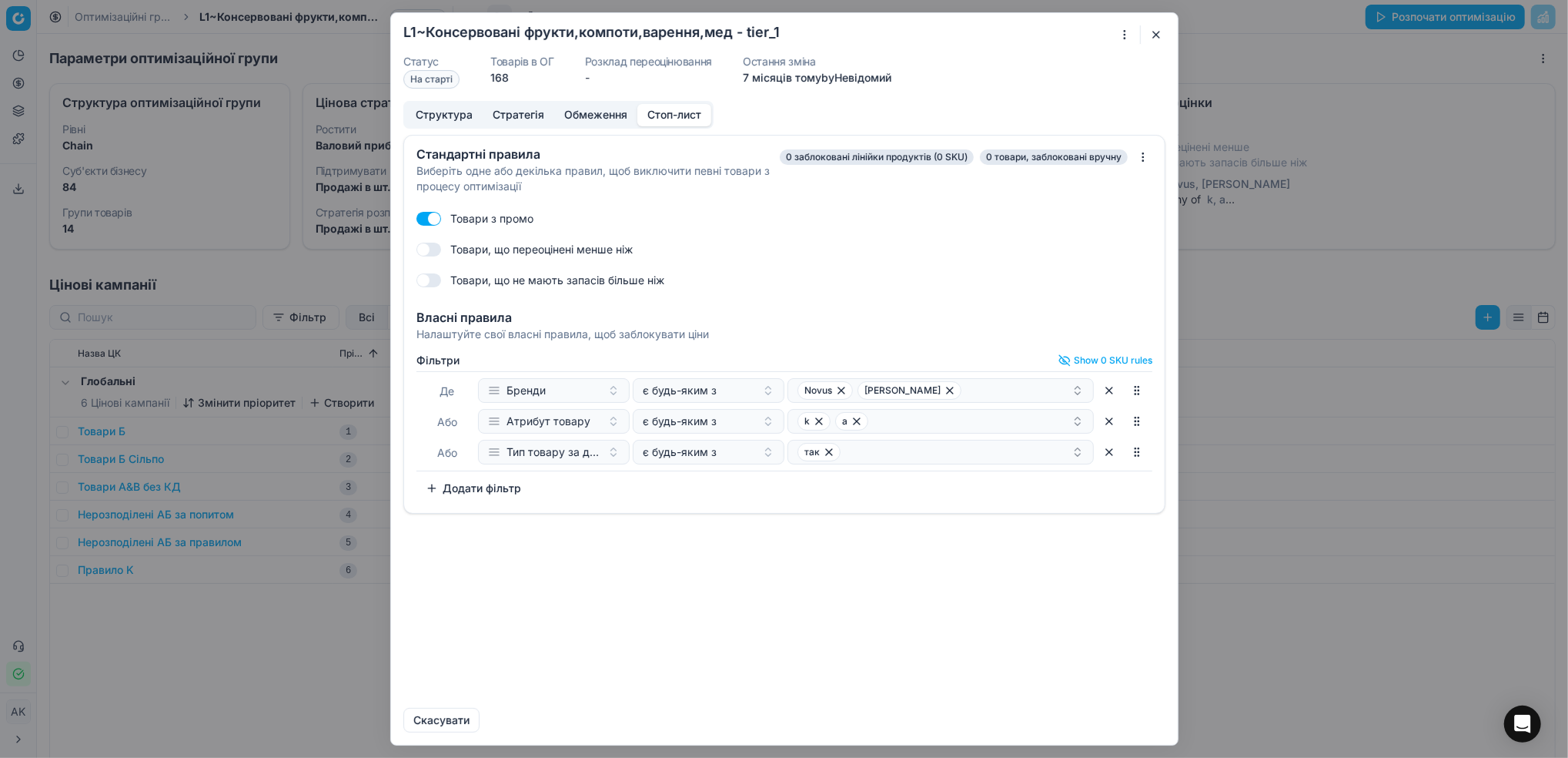
click at [487, 485] on button "Додати фільтр" at bounding box center [474, 488] width 114 height 24
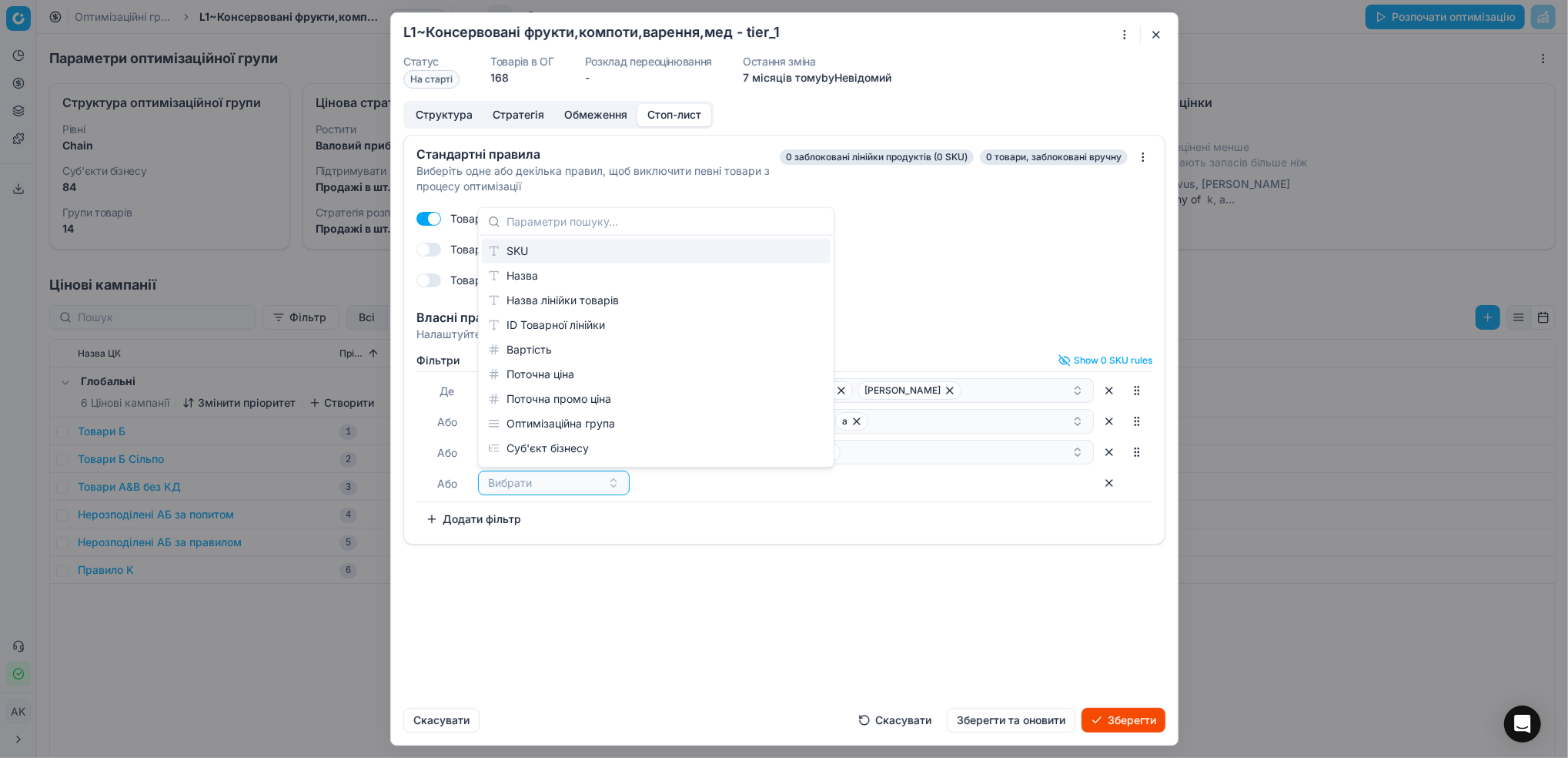
click at [521, 249] on div "SKU" at bounding box center [656, 251] width 349 height 24
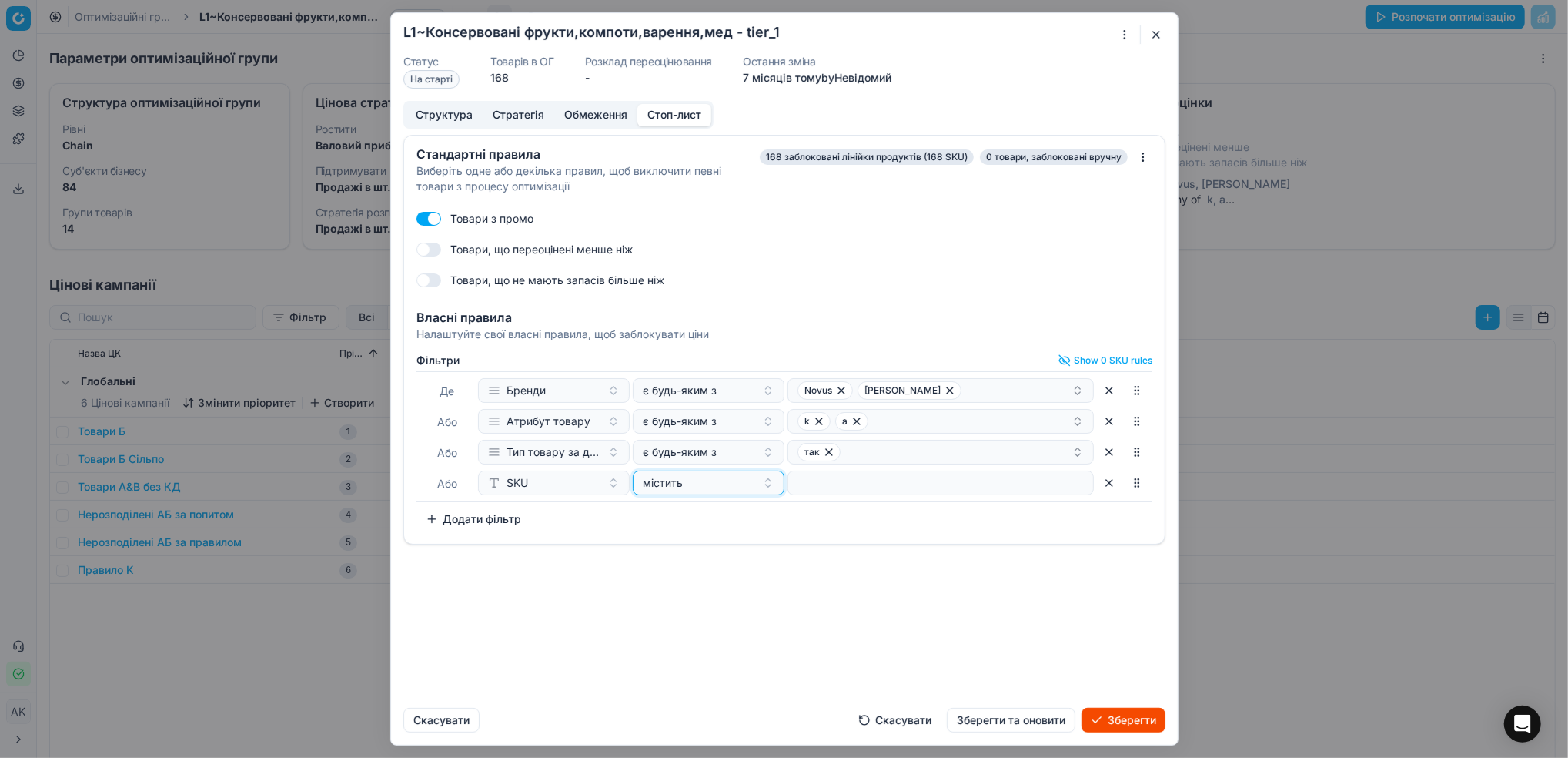
click at [720, 487] on div "містить" at bounding box center [699, 483] width 113 height 16
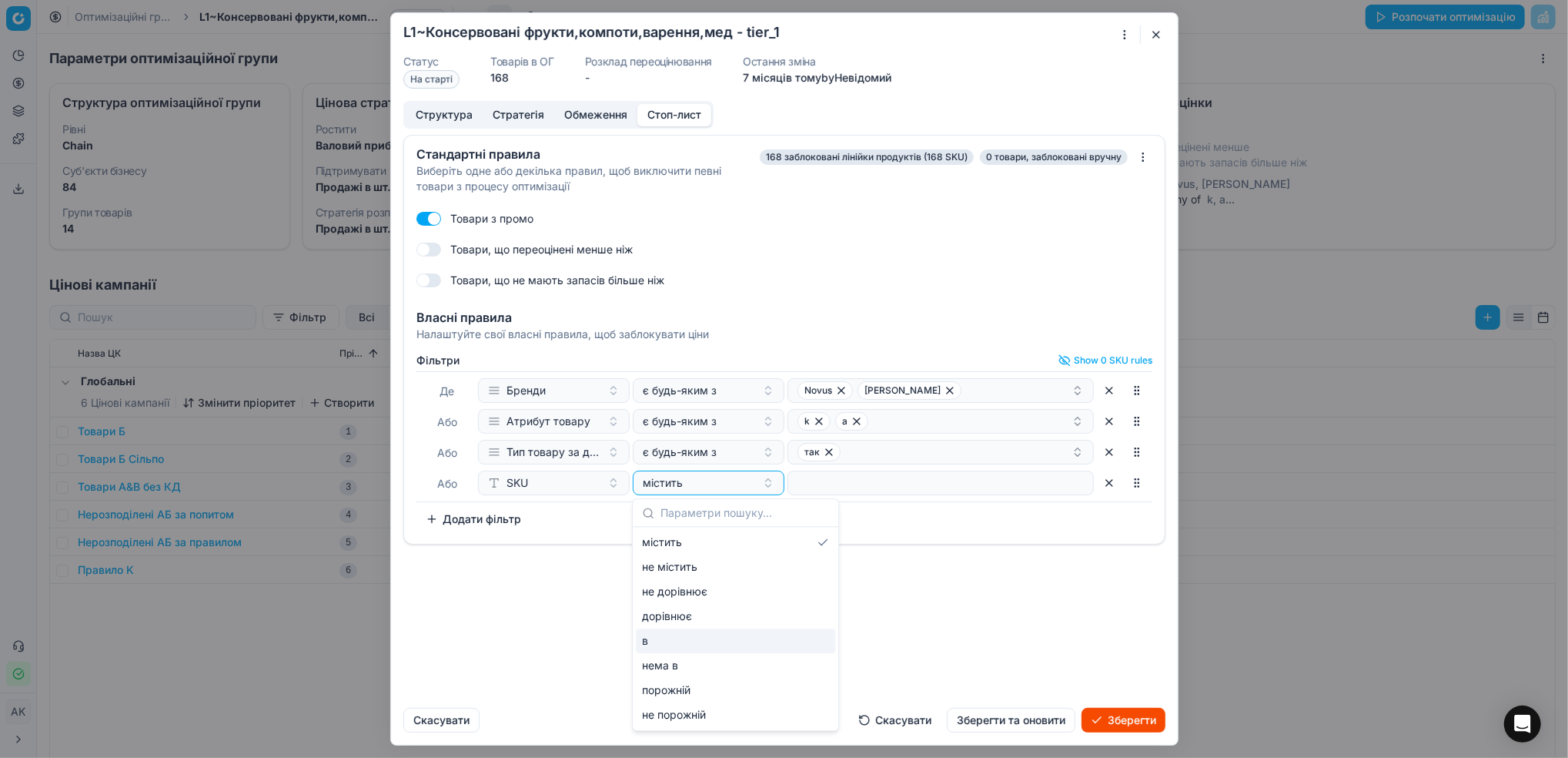
click at [686, 640] on div "в" at bounding box center [735, 640] width 199 height 24
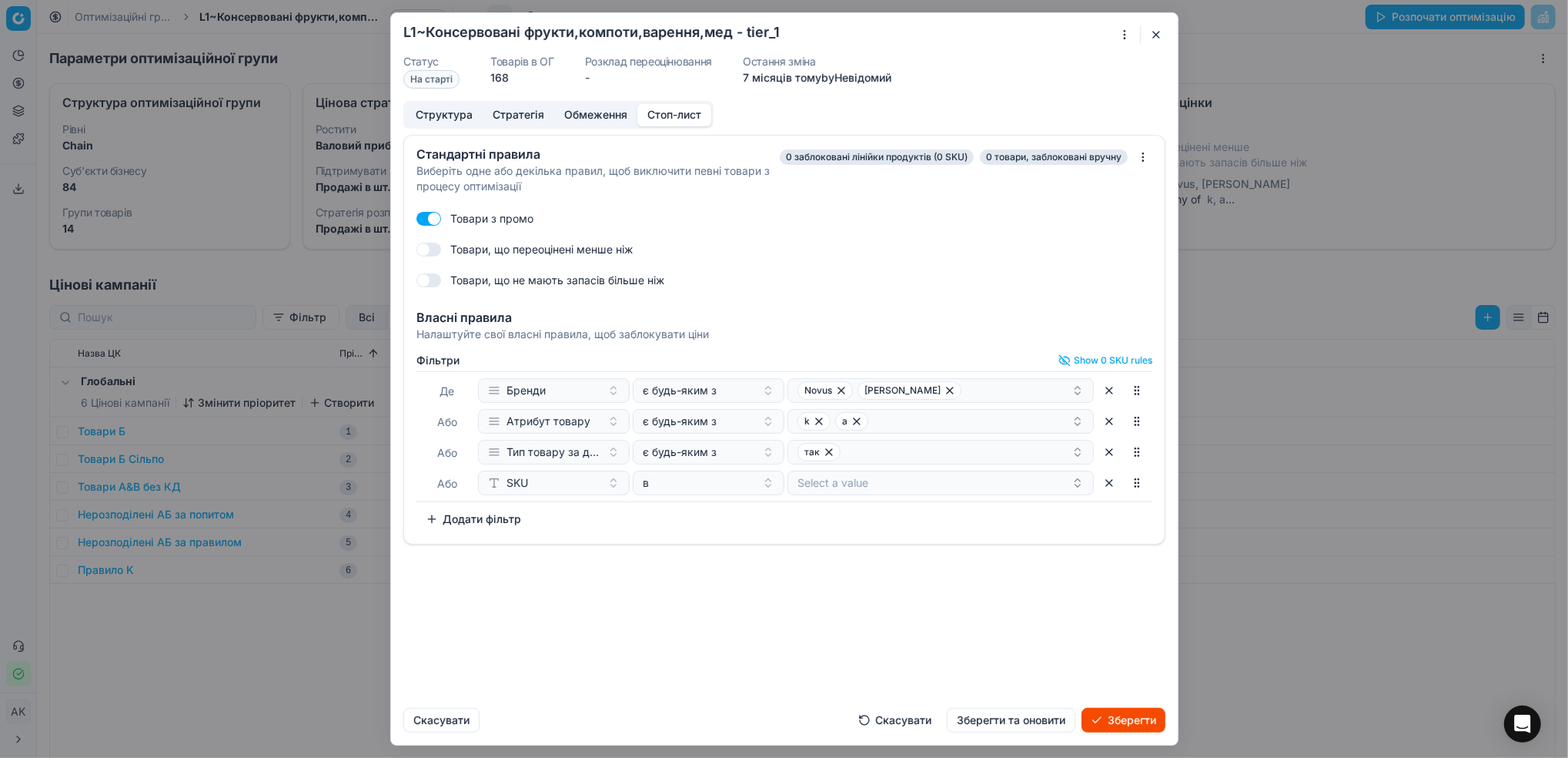
click at [862, 479] on button "Select a value" at bounding box center [941, 483] width 307 height 24
click at [847, 506] on input "text" at bounding box center [950, 513] width 269 height 31
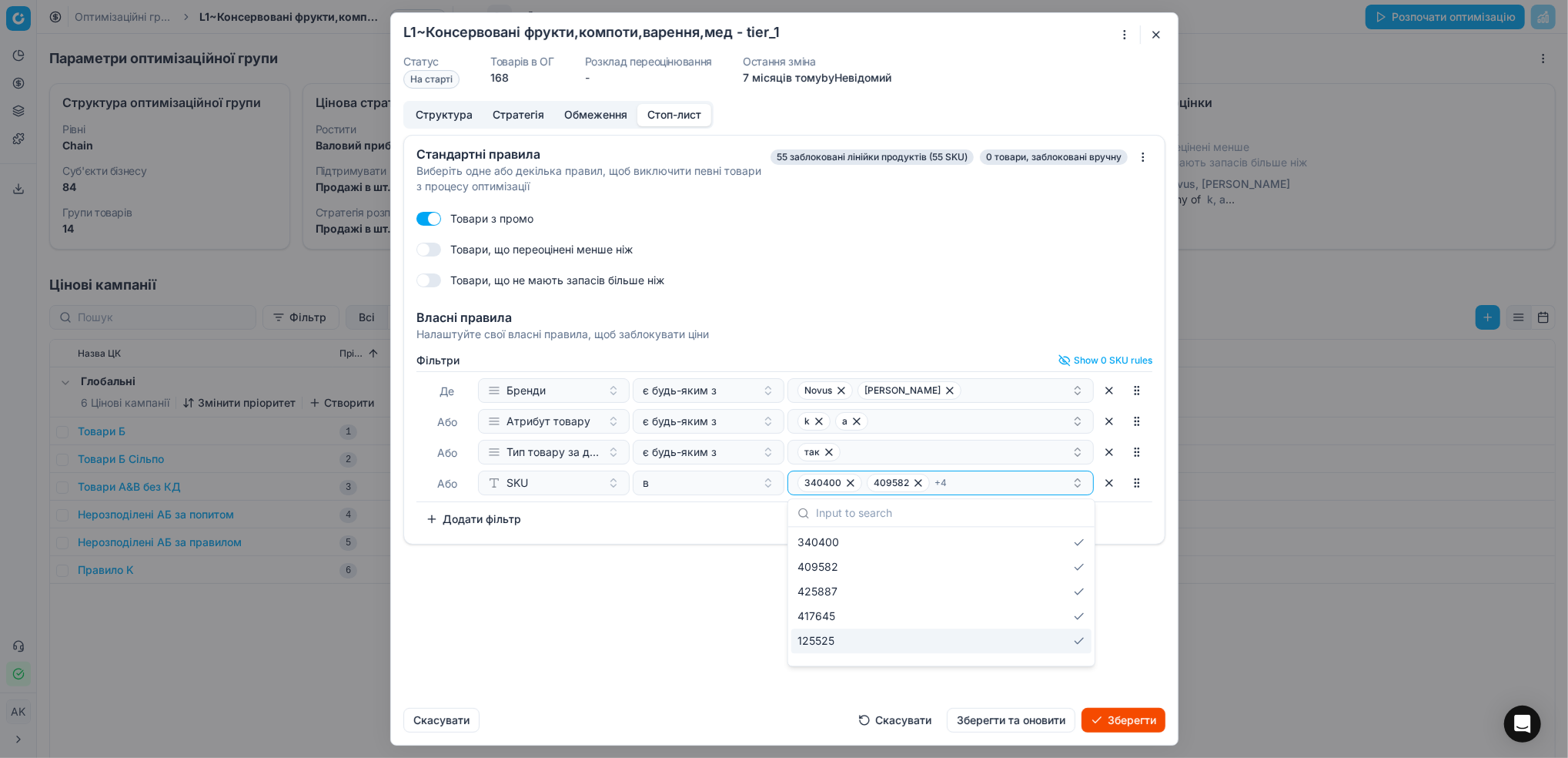
click at [663, 656] on div "Стандартні правила Виберіть одне або декілька правил, щоб виключити певні товар…" at bounding box center [784, 415] width 787 height 560
click at [980, 723] on button "Зберегти та оновити" at bounding box center [1011, 720] width 128 height 24
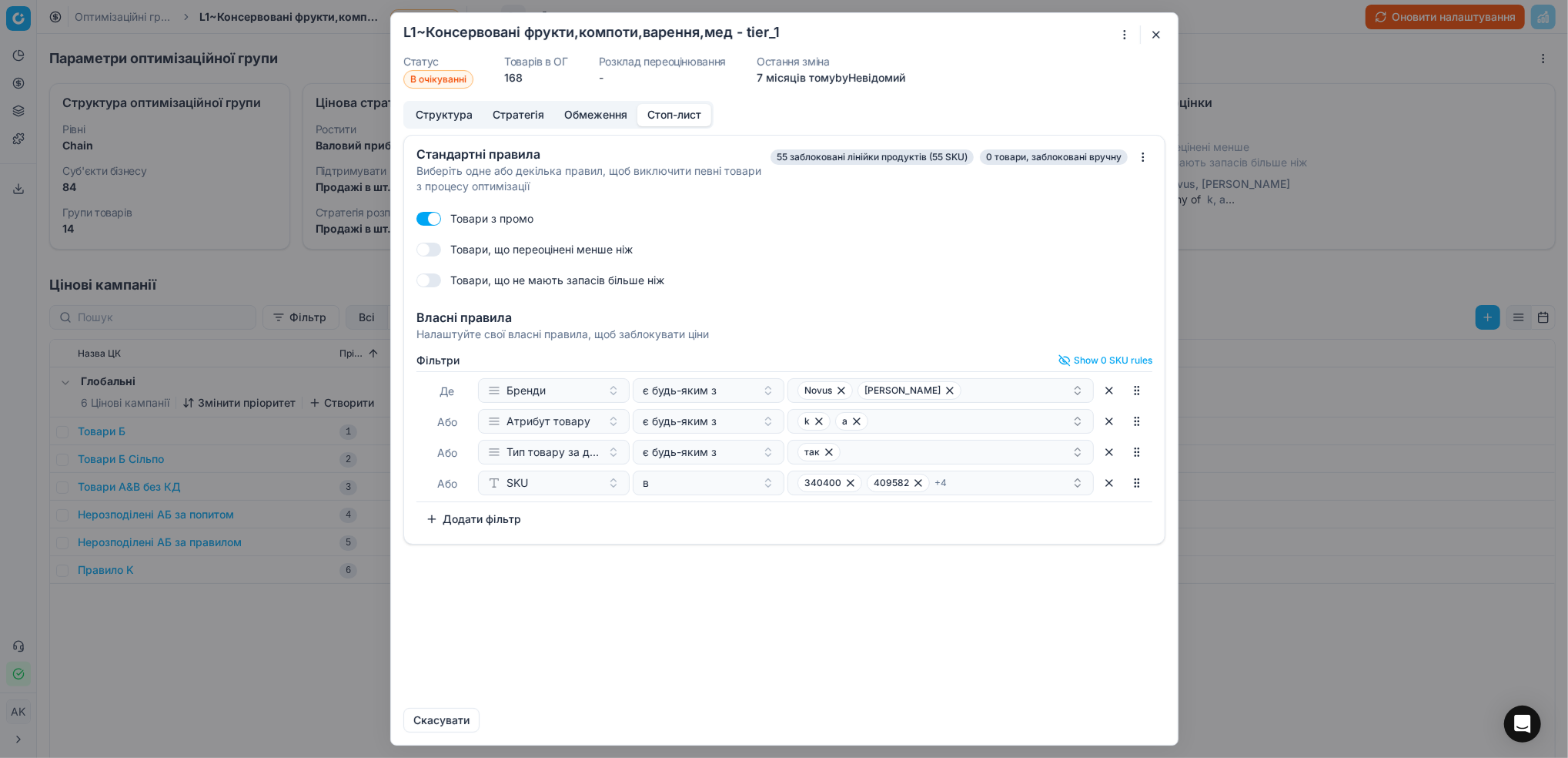
click at [1159, 32] on button "button" at bounding box center [1156, 34] width 18 height 18
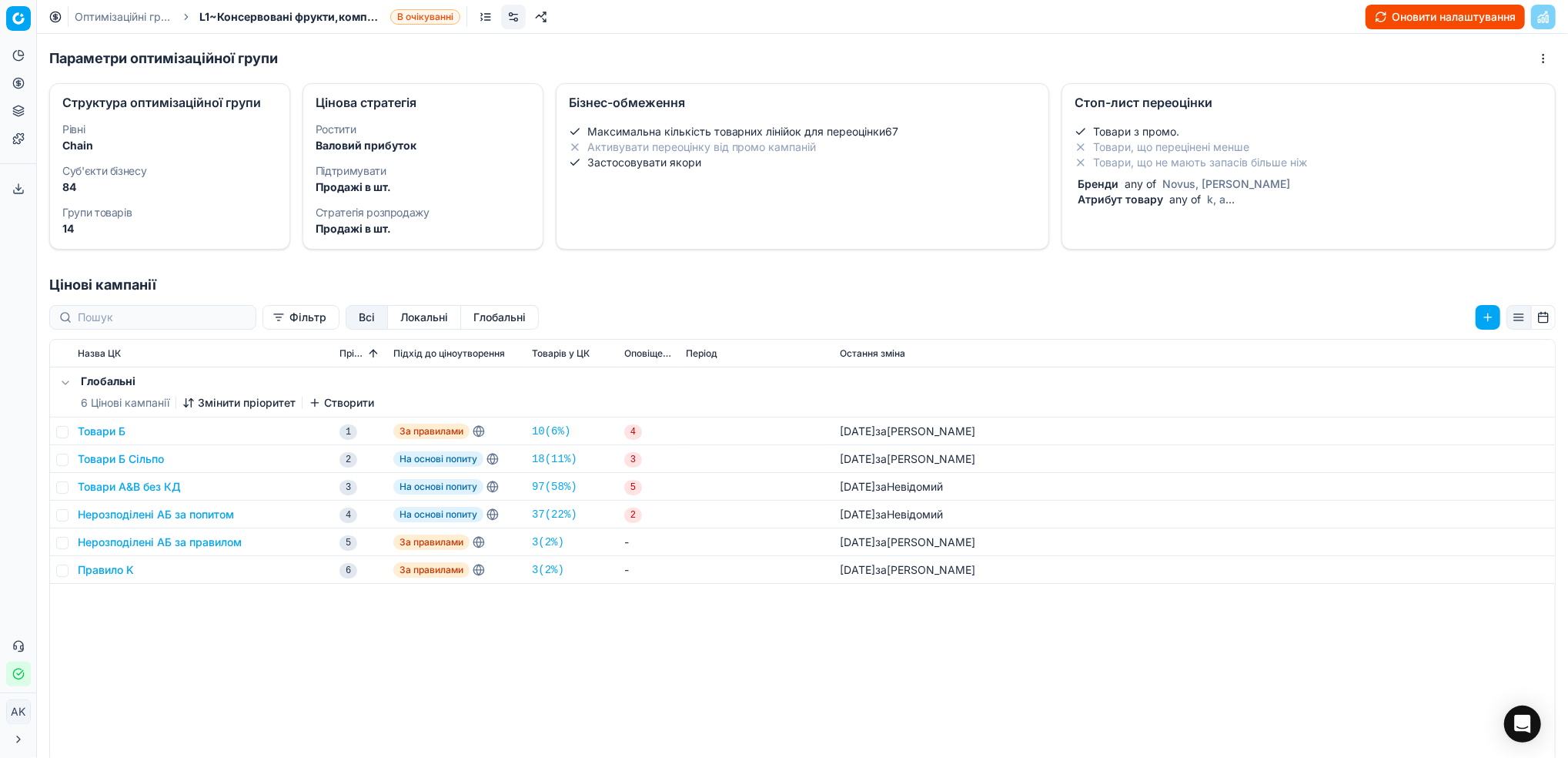
drag, startPoint x: 120, startPoint y: 20, endPoint x: 975, endPoint y: 349, distance: 916.1
click at [120, 20] on link "Оптимізаційні групи" at bounding box center [124, 17] width 99 height 16
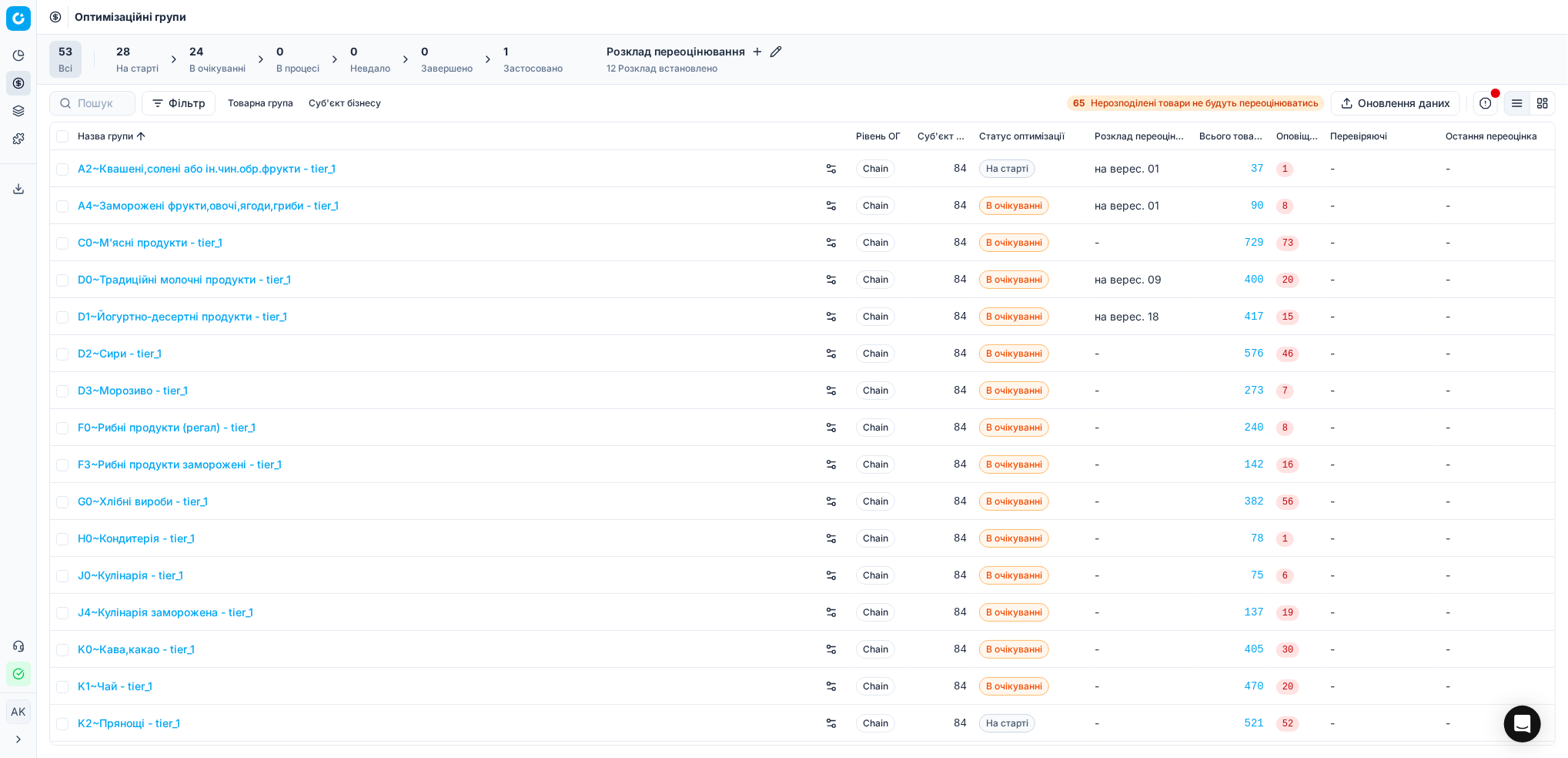
click at [205, 66] on div "В очікуванні" at bounding box center [217, 68] width 56 height 12
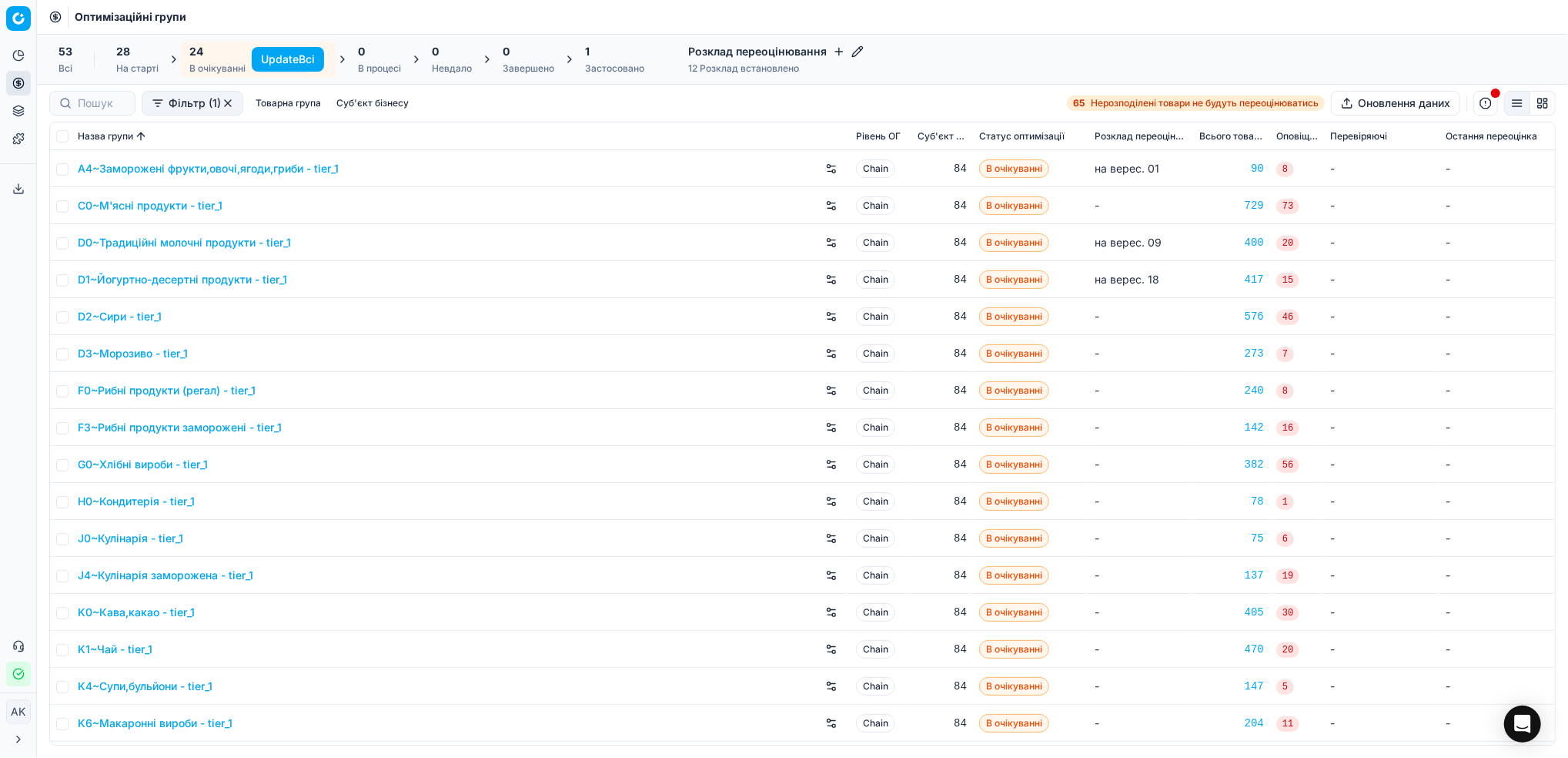
click at [284, 66] on button "Update Всі" at bounding box center [288, 59] width 73 height 24
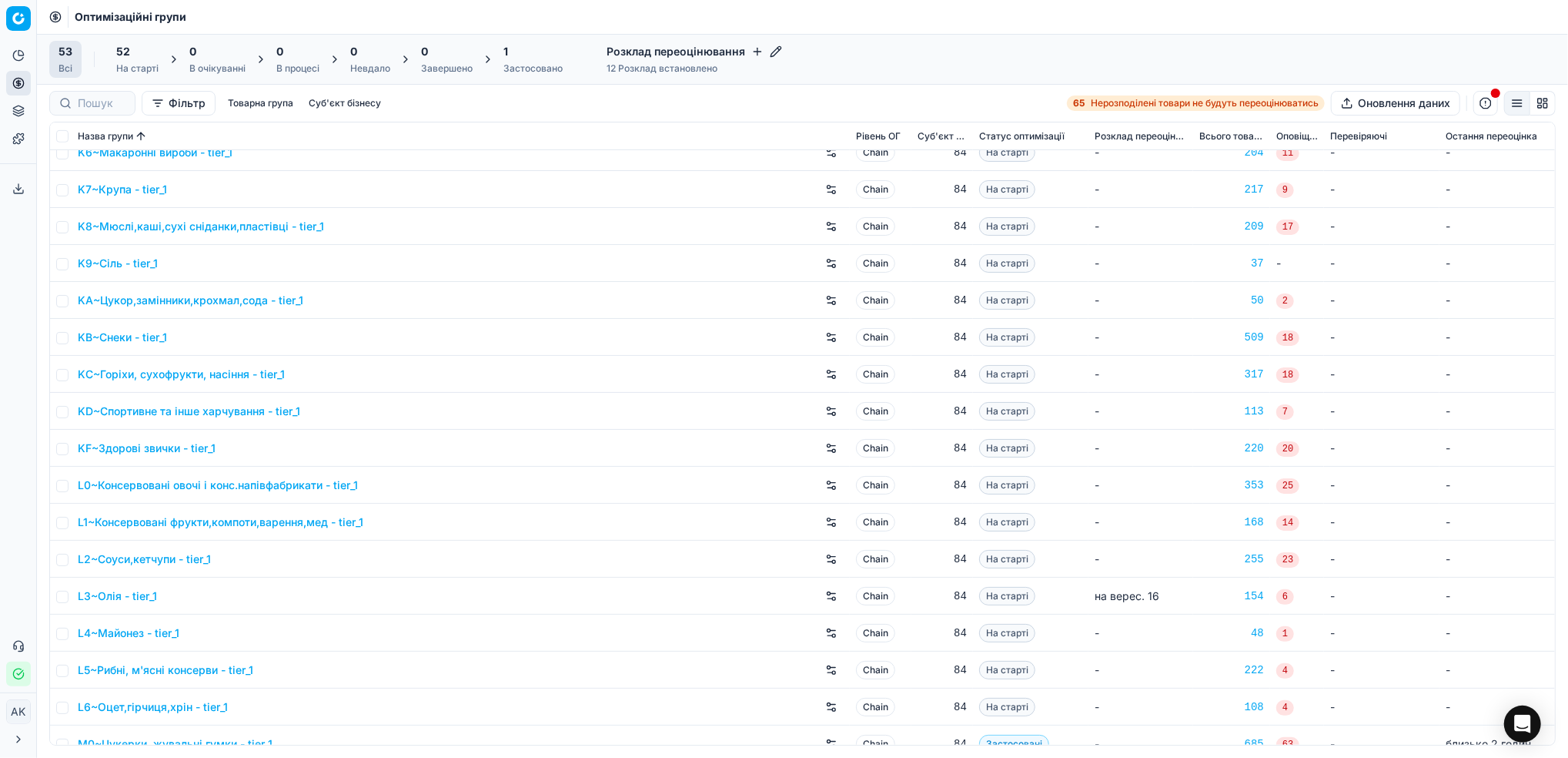
scroll to position [820, 0]
